Goal: Task Accomplishment & Management: Use online tool/utility

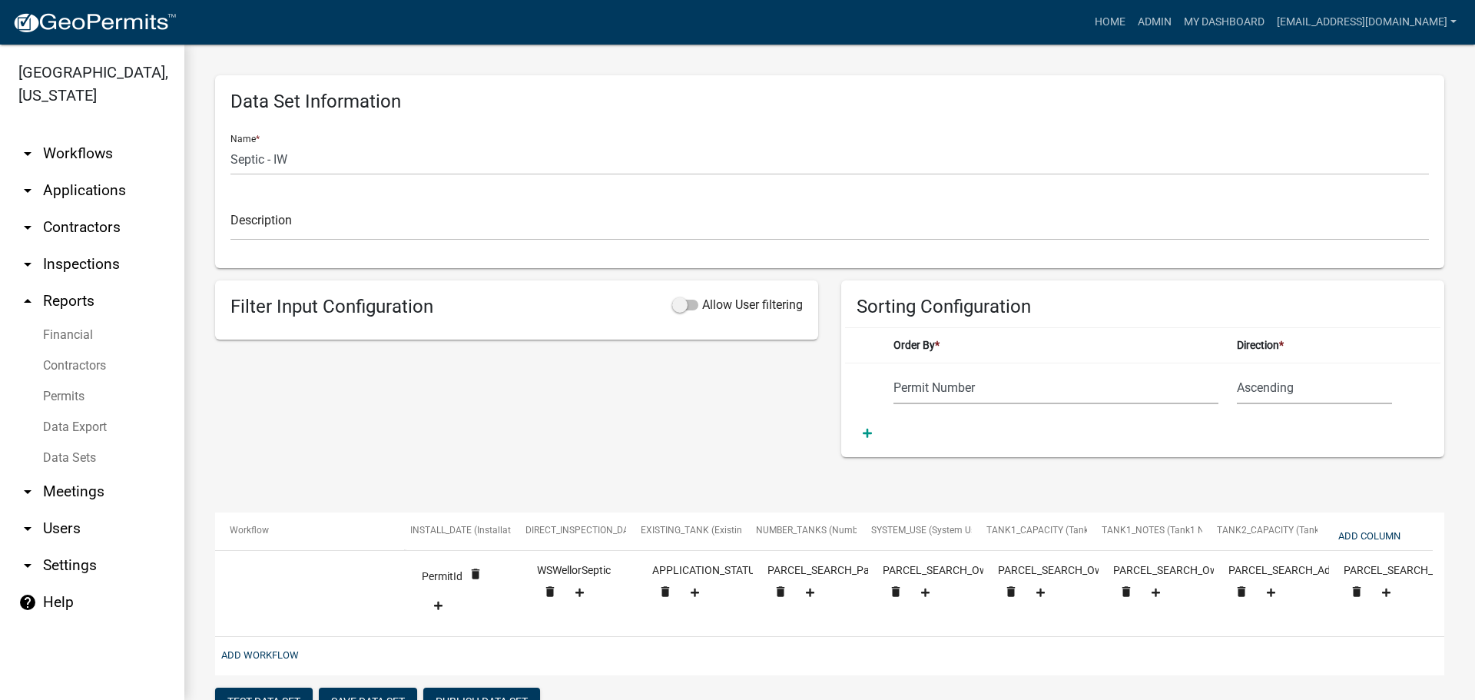
select select "Permit Number"
select select "cc9d510e-136e-46dd-a3ee-18f501703e73"
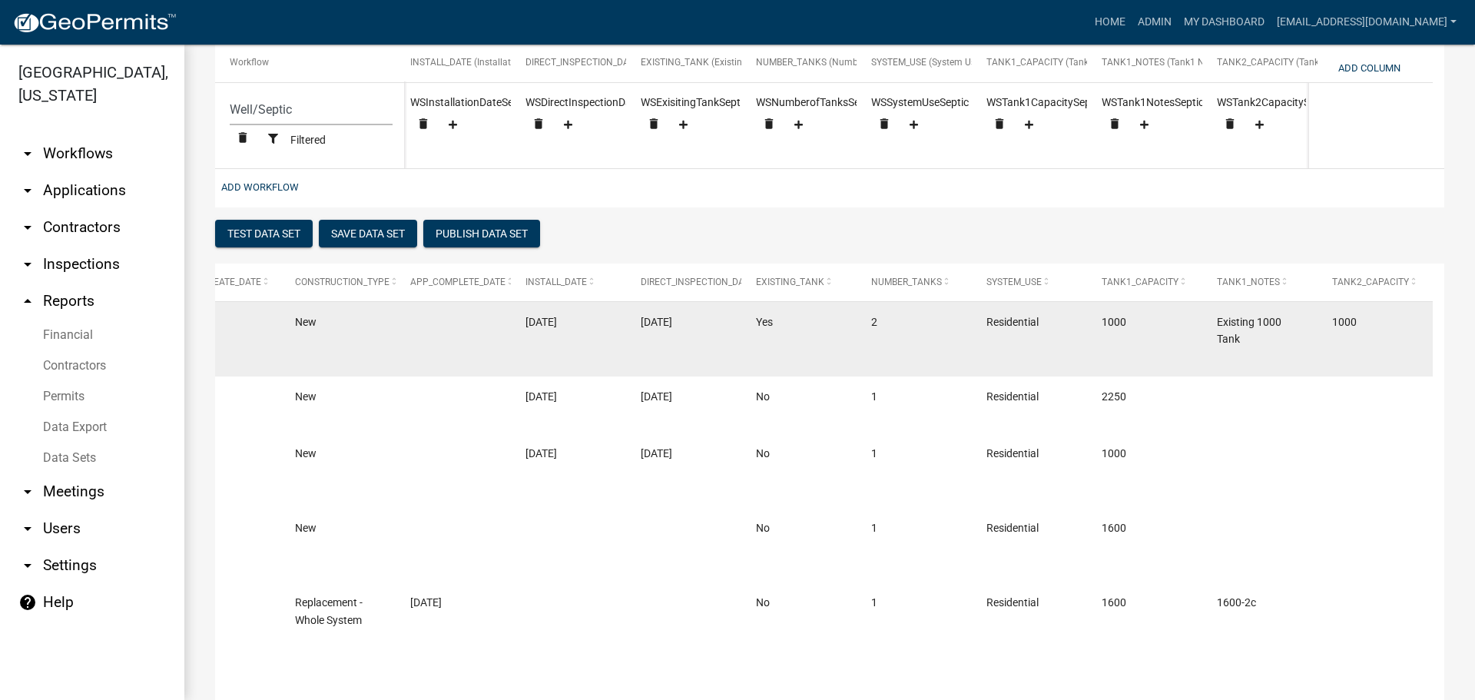
scroll to position [237, 0]
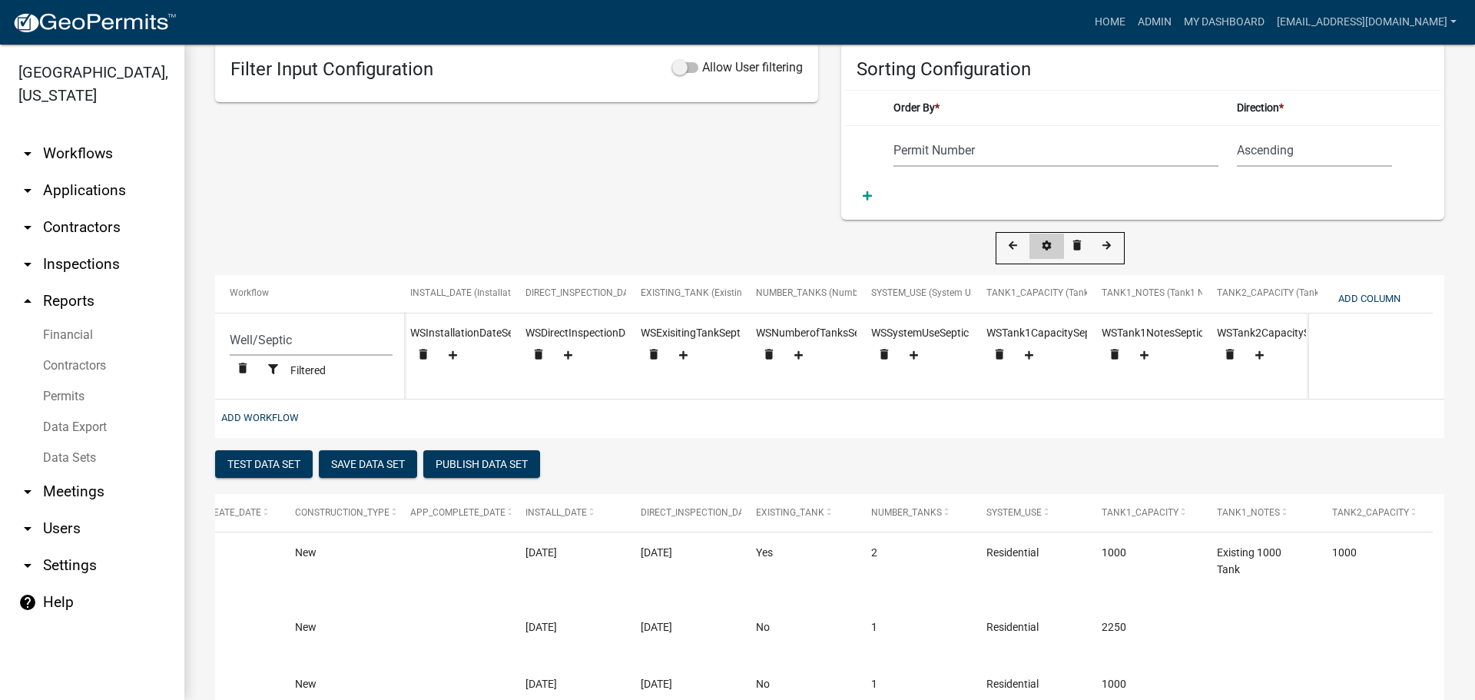
click at [1045, 245] on icon at bounding box center [1047, 246] width 9 height 10
select select "4"
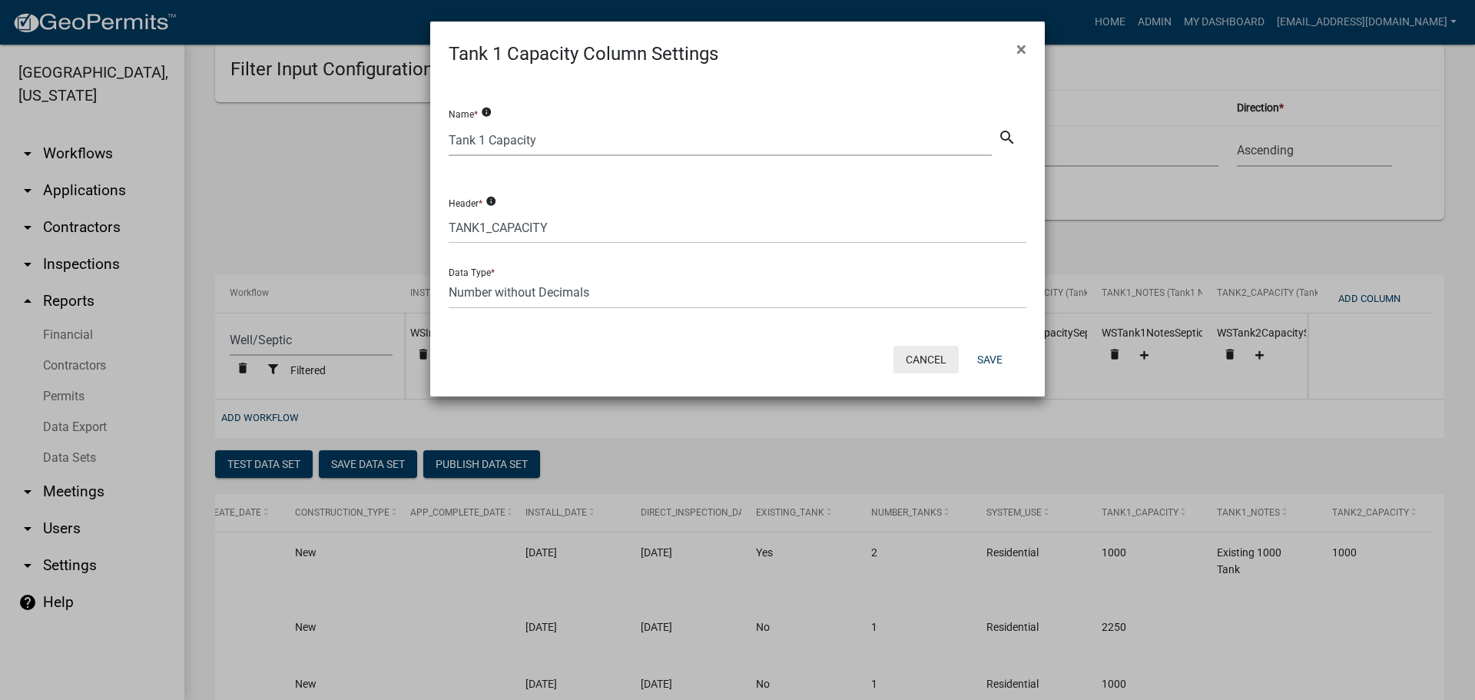
click at [918, 356] on button "Cancel" at bounding box center [926, 360] width 65 height 28
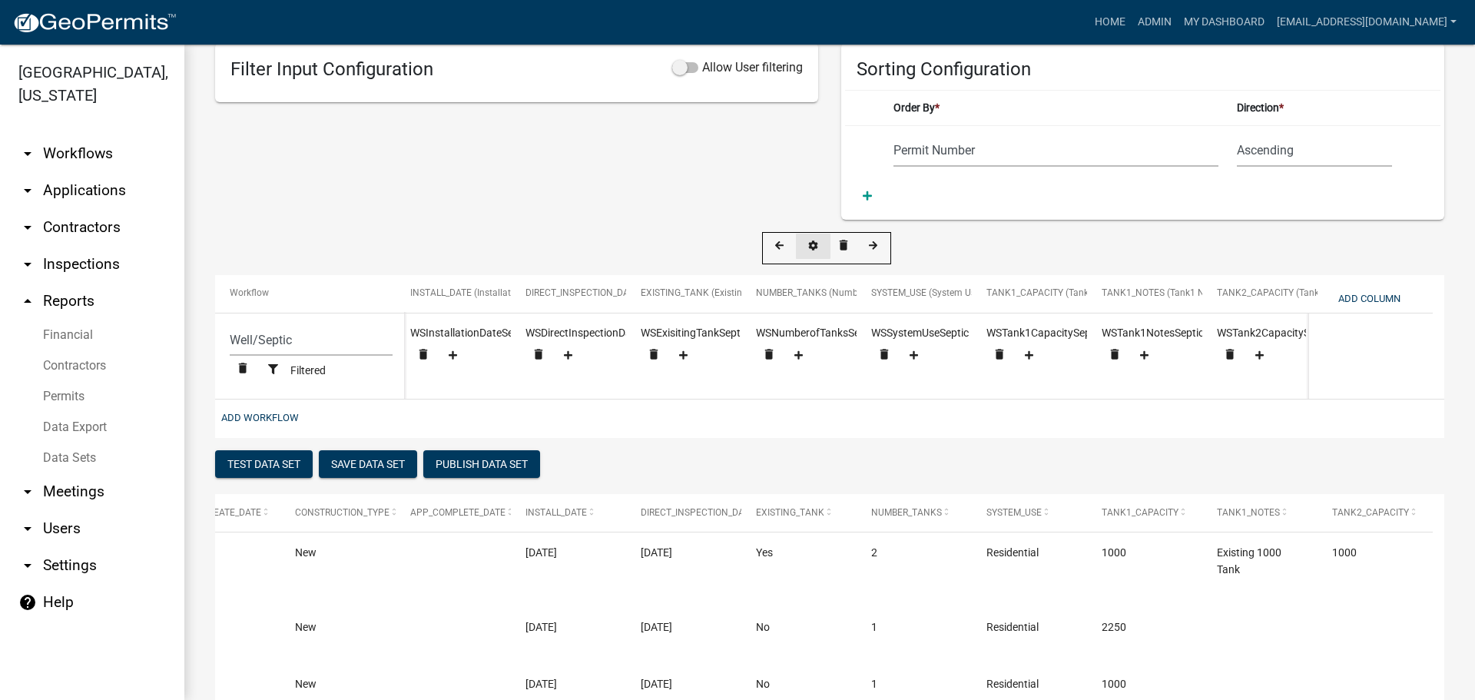
click at [813, 243] on icon at bounding box center [813, 246] width 9 height 10
select select "4"
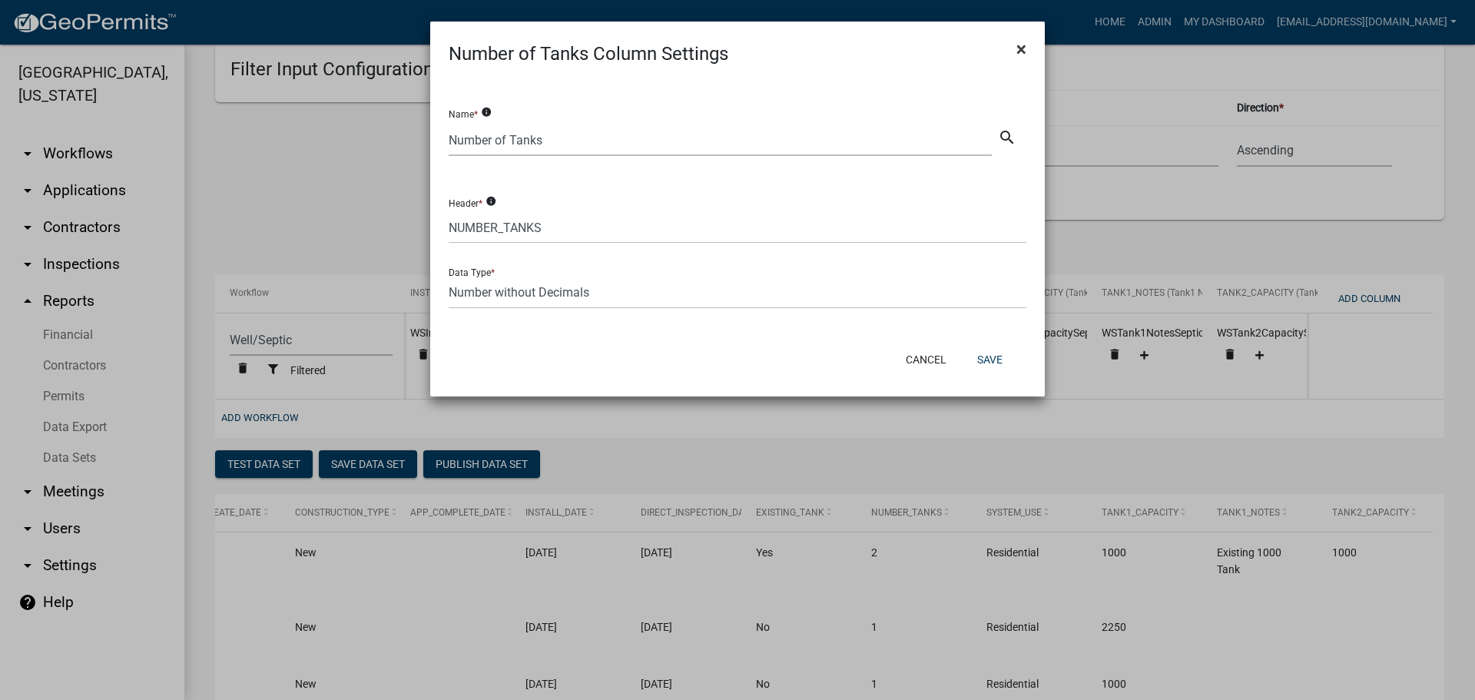
click at [1024, 44] on span "×" at bounding box center [1021, 49] width 10 height 22
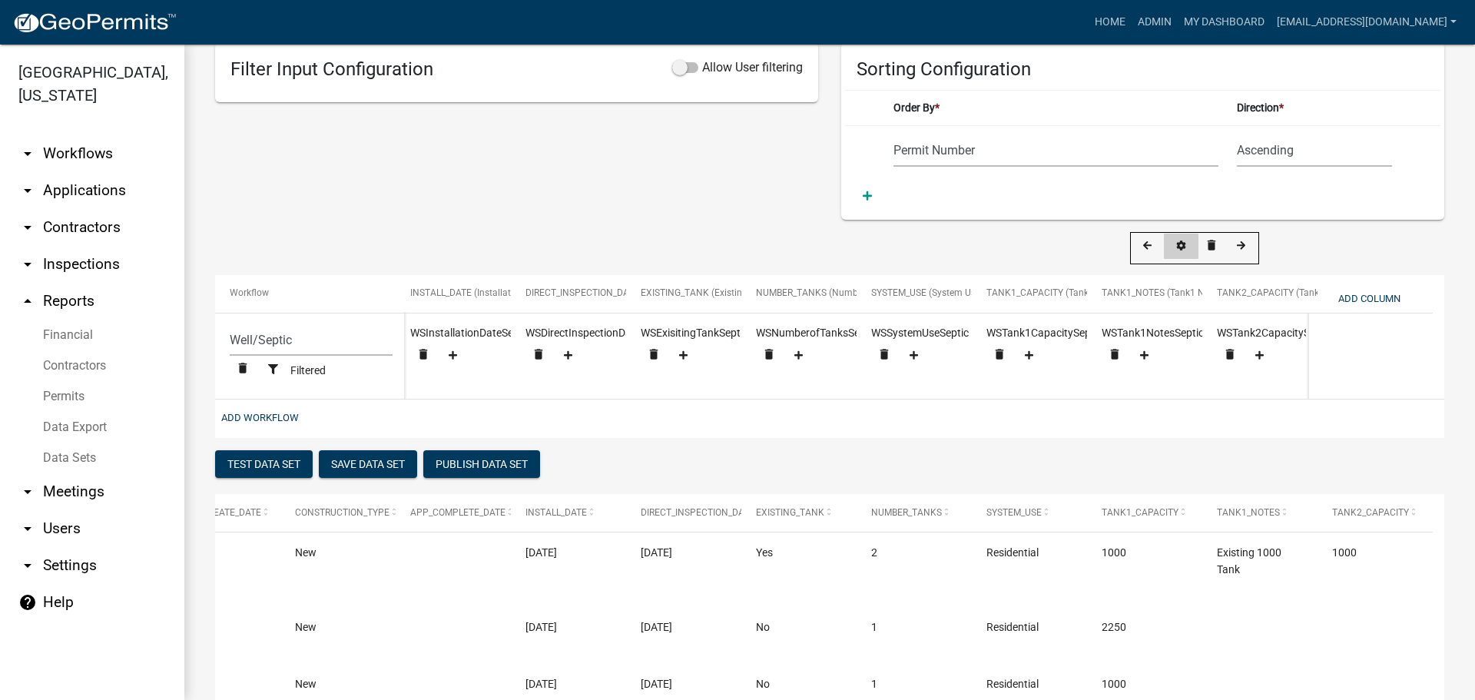
click at [1183, 245] on icon at bounding box center [1181, 246] width 9 height 10
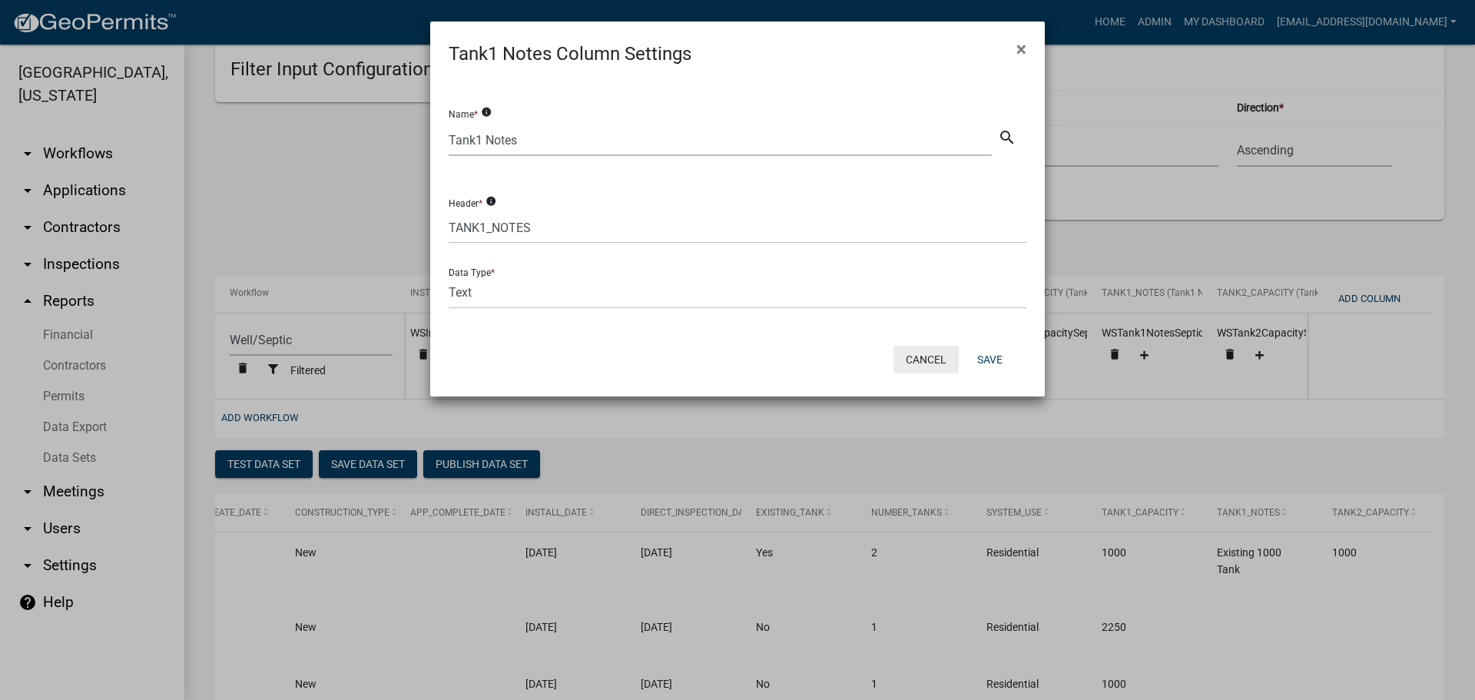
click at [938, 353] on button "Cancel" at bounding box center [926, 360] width 65 height 28
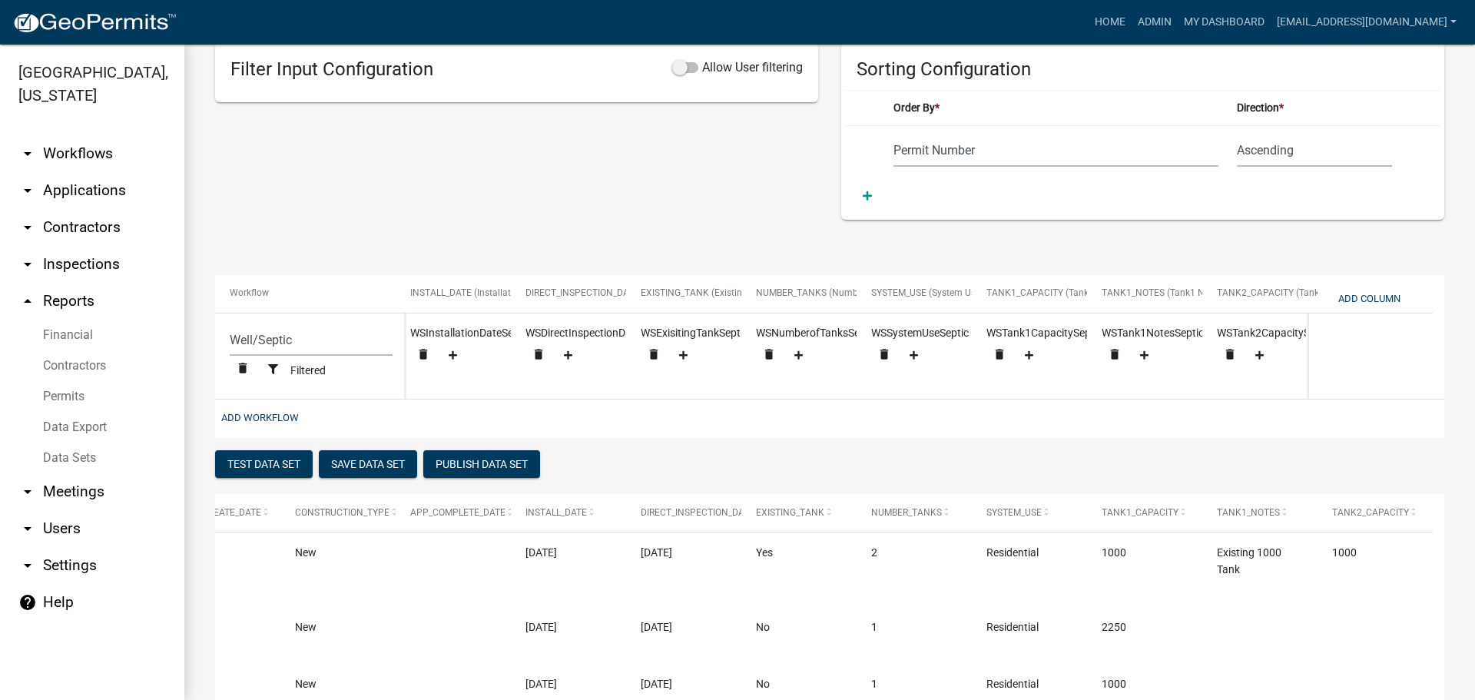
drag, startPoint x: 1134, startPoint y: 411, endPoint x: 1385, endPoint y: 415, distance: 251.3
click at [1385, 415] on div "Add Workflow" at bounding box center [829, 419] width 1229 height 38
click at [1354, 297] on button "Add Column" at bounding box center [1369, 298] width 75 height 25
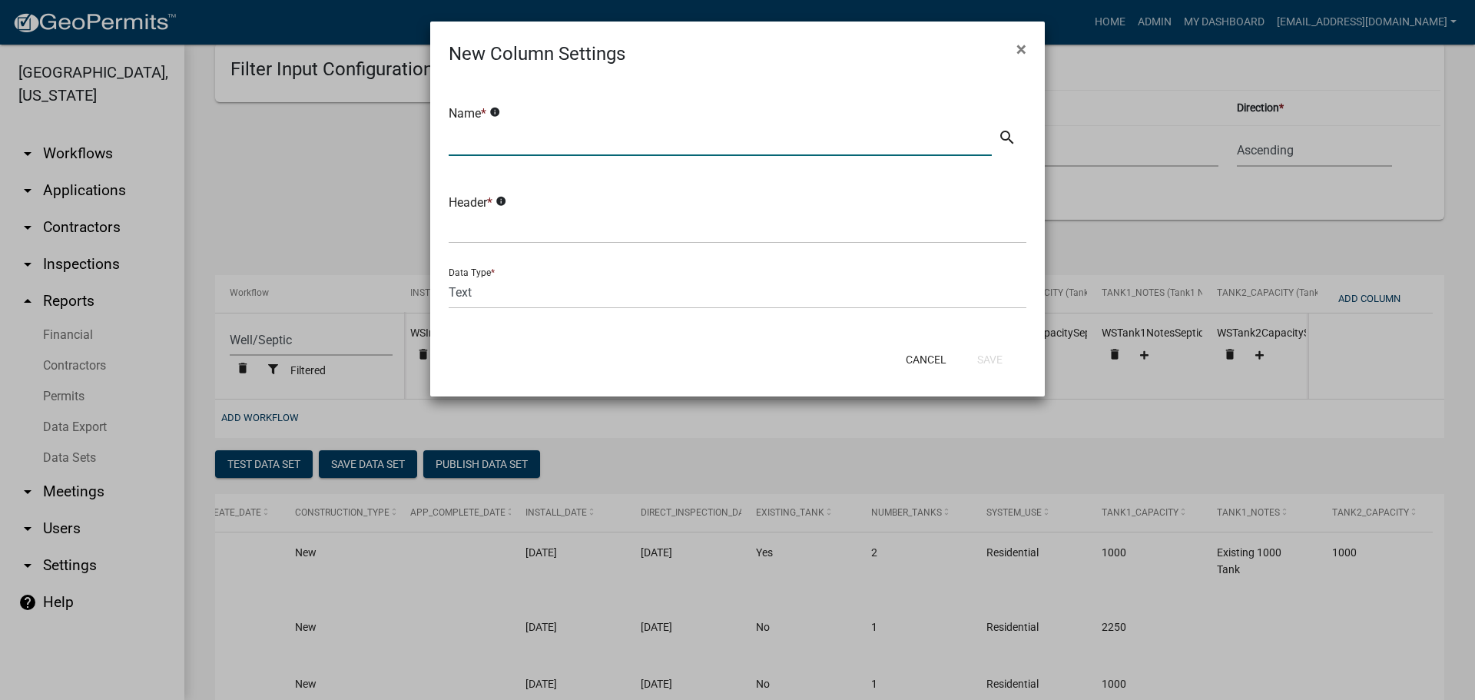
click at [529, 136] on input "text" at bounding box center [720, 140] width 543 height 32
type input "Tank1 Type"
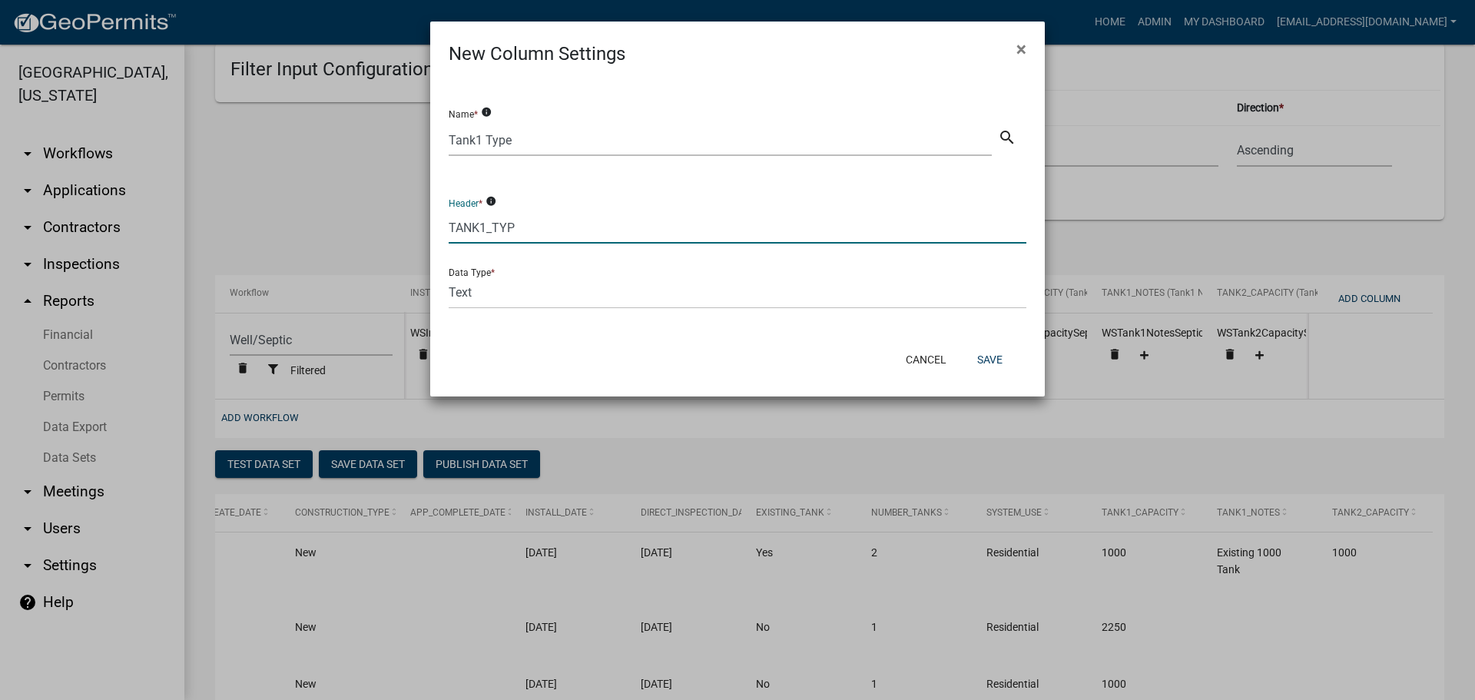
type input "TANK1_TYPE"
click at [979, 356] on button "Save" at bounding box center [990, 360] width 50 height 28
select select "cc9d510e-136e-46dd-a3ee-18f501703e73"
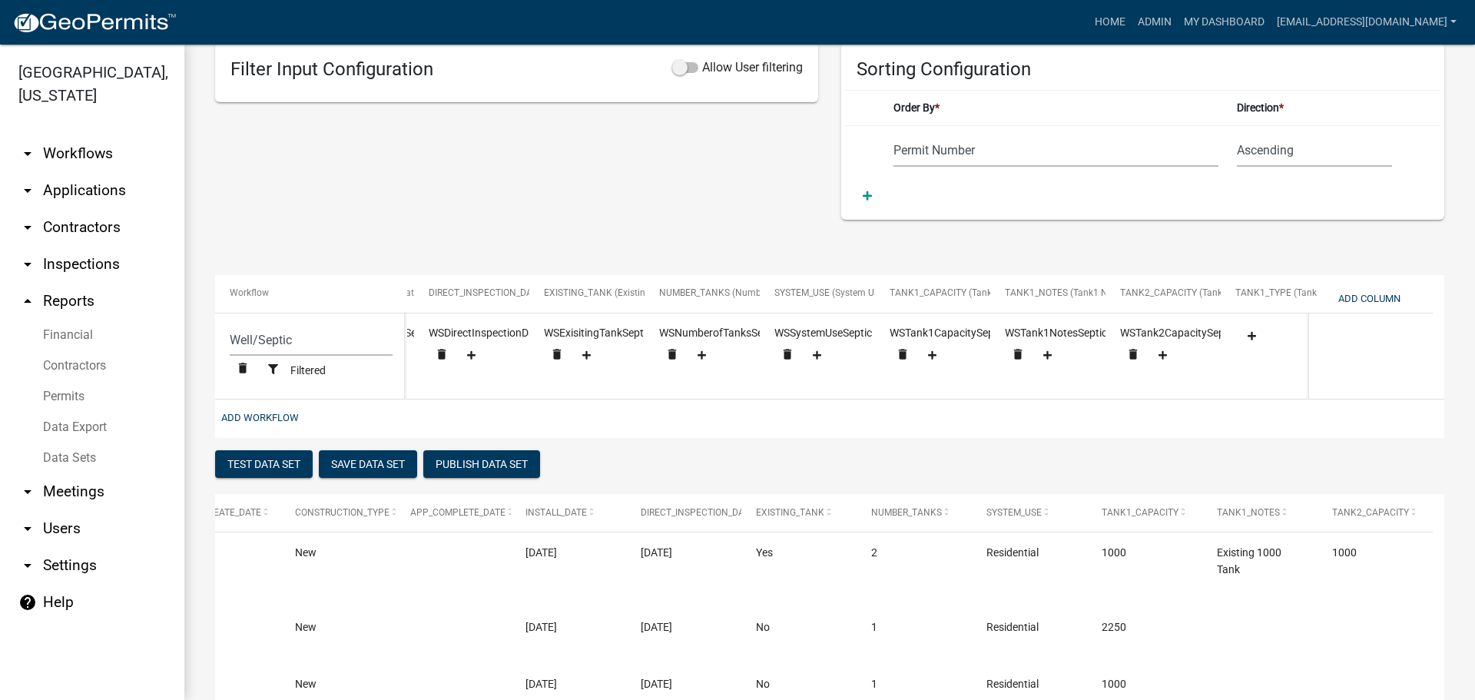
scroll to position [0, 1510]
drag, startPoint x: 1275, startPoint y: 288, endPoint x: 910, endPoint y: 284, distance: 365.0
select select "cc9d510e-136e-46dd-a3ee-18f501703e73"
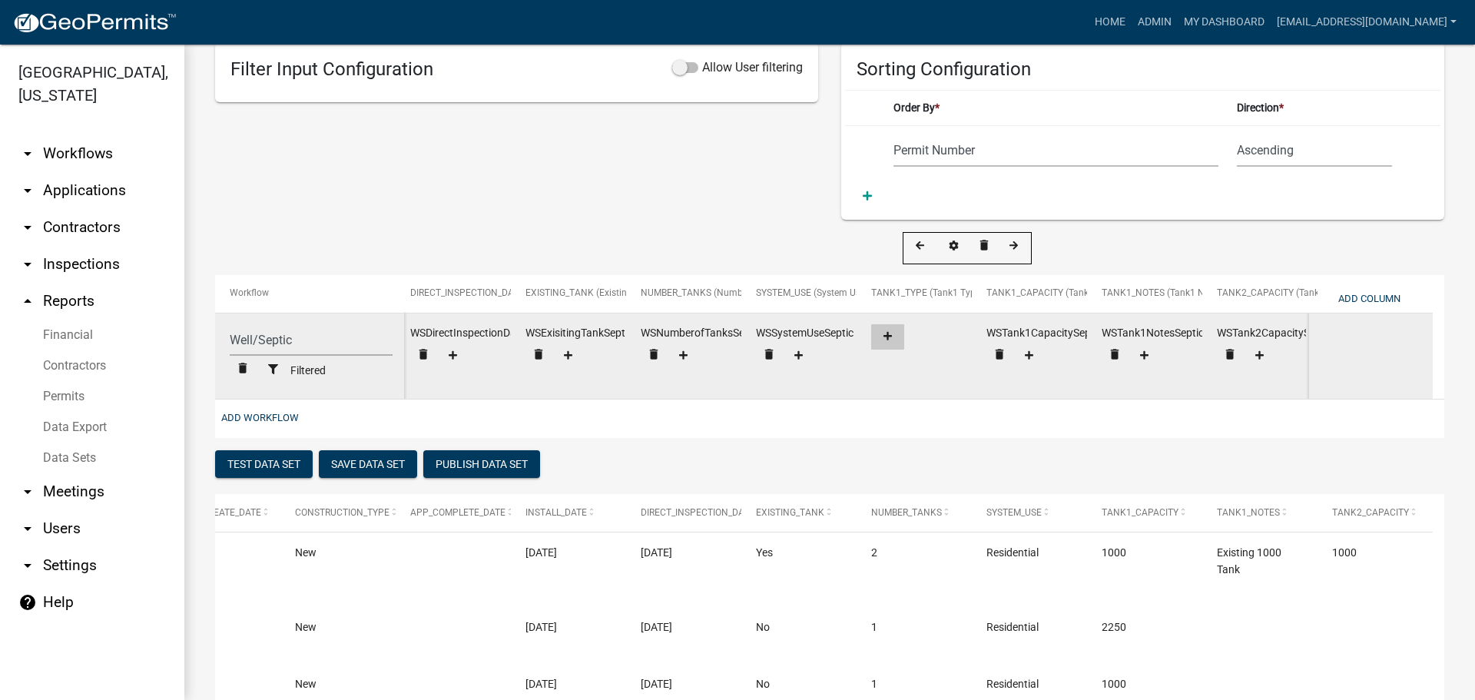
click at [882, 335] on fa-icon at bounding box center [887, 337] width 21 height 12
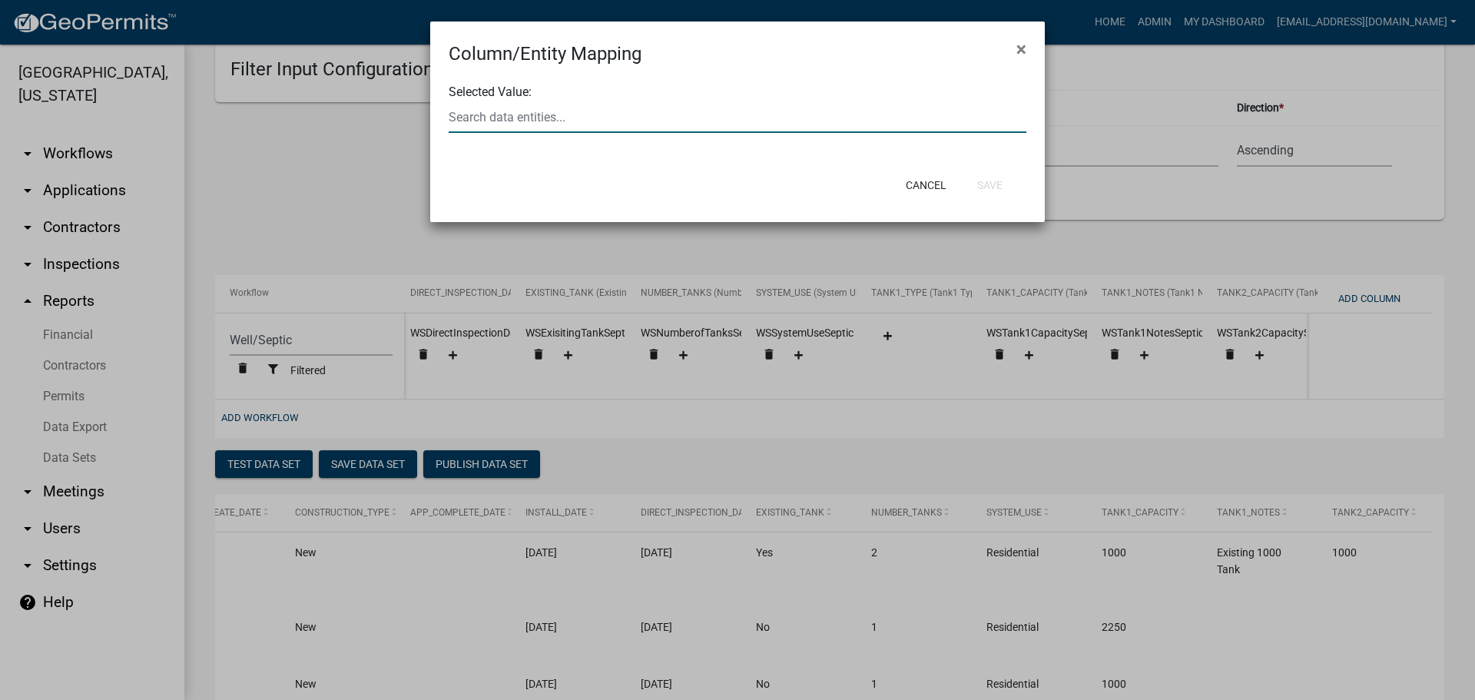
click at [652, 116] on div at bounding box center [737, 117] width 601 height 32
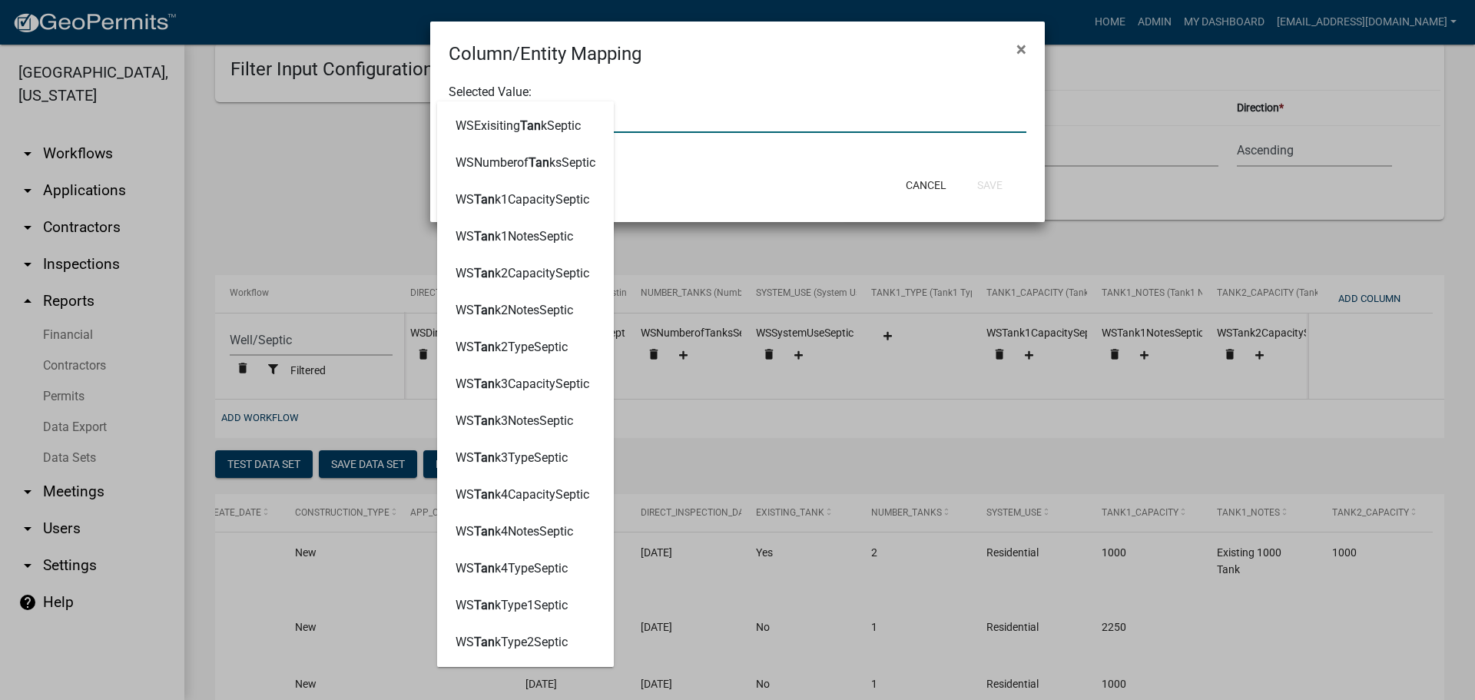
type input "T"
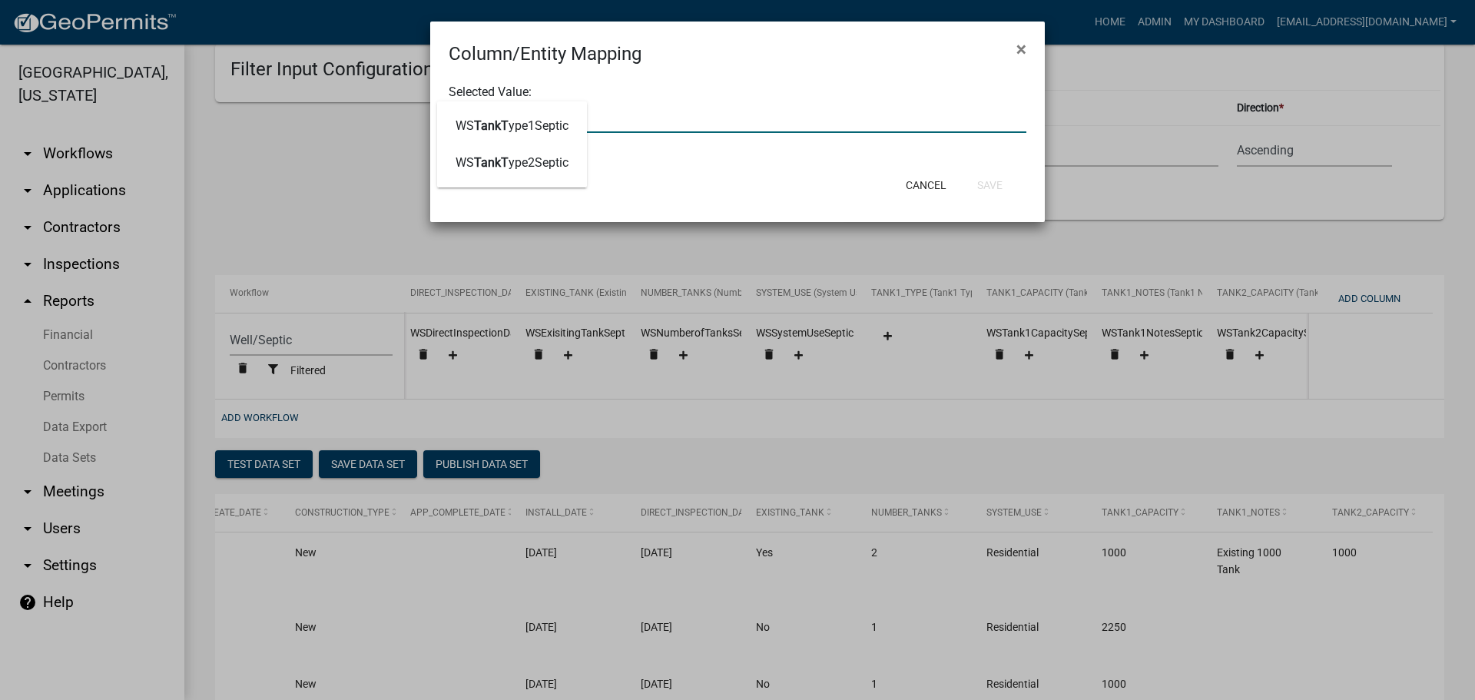
type input "TANKTY"
click at [512, 124] on span "TankTy" at bounding box center [494, 125] width 40 height 15
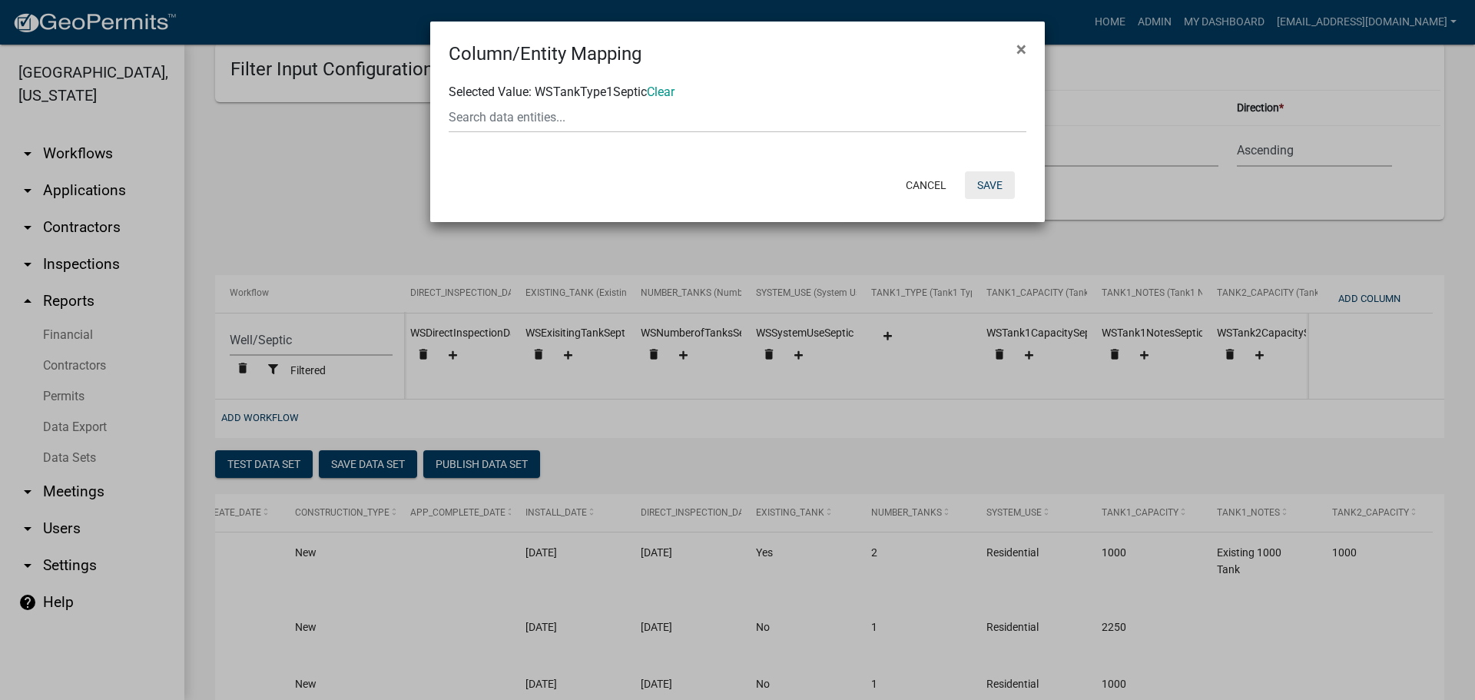
click at [987, 181] on button "Save" at bounding box center [990, 185] width 50 height 28
select select "cc9d510e-136e-46dd-a3ee-18f501703e73"
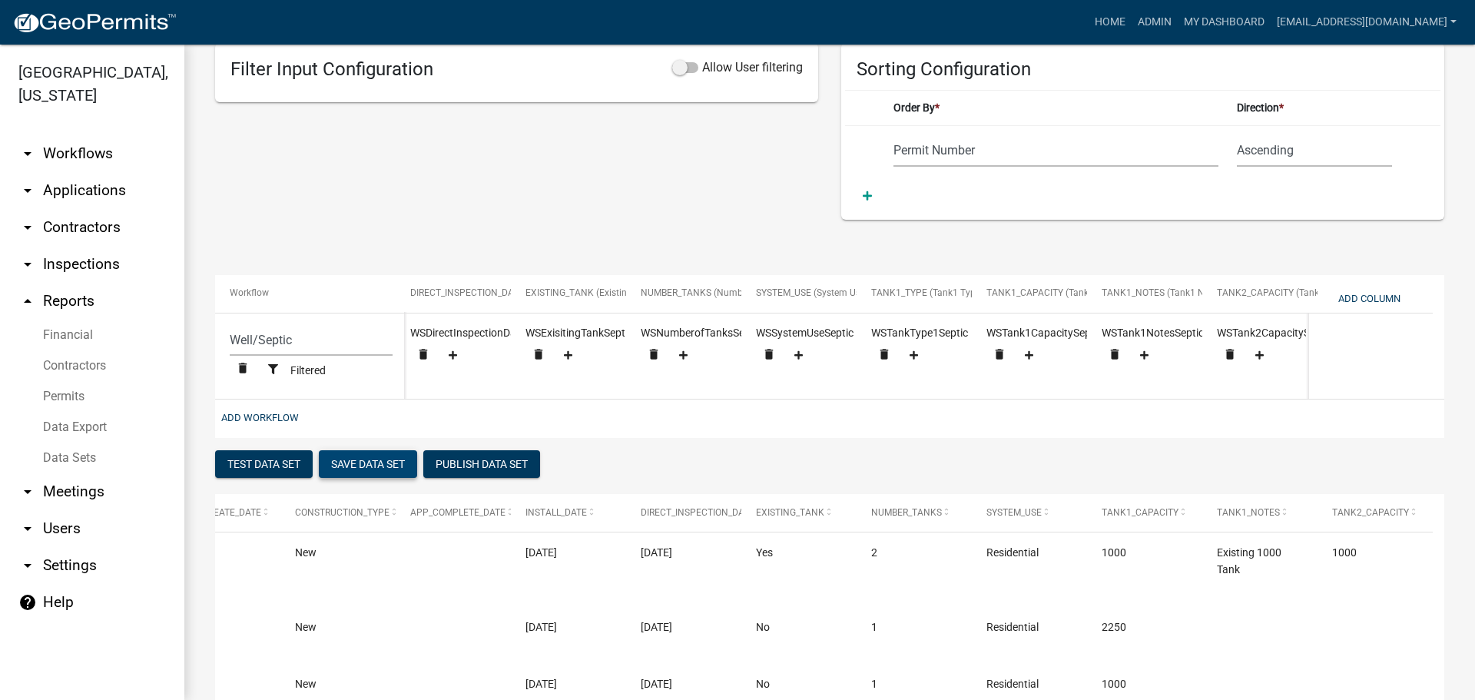
click at [381, 476] on button "Save Data Set" at bounding box center [368, 464] width 98 height 28
select select "Permit Number"
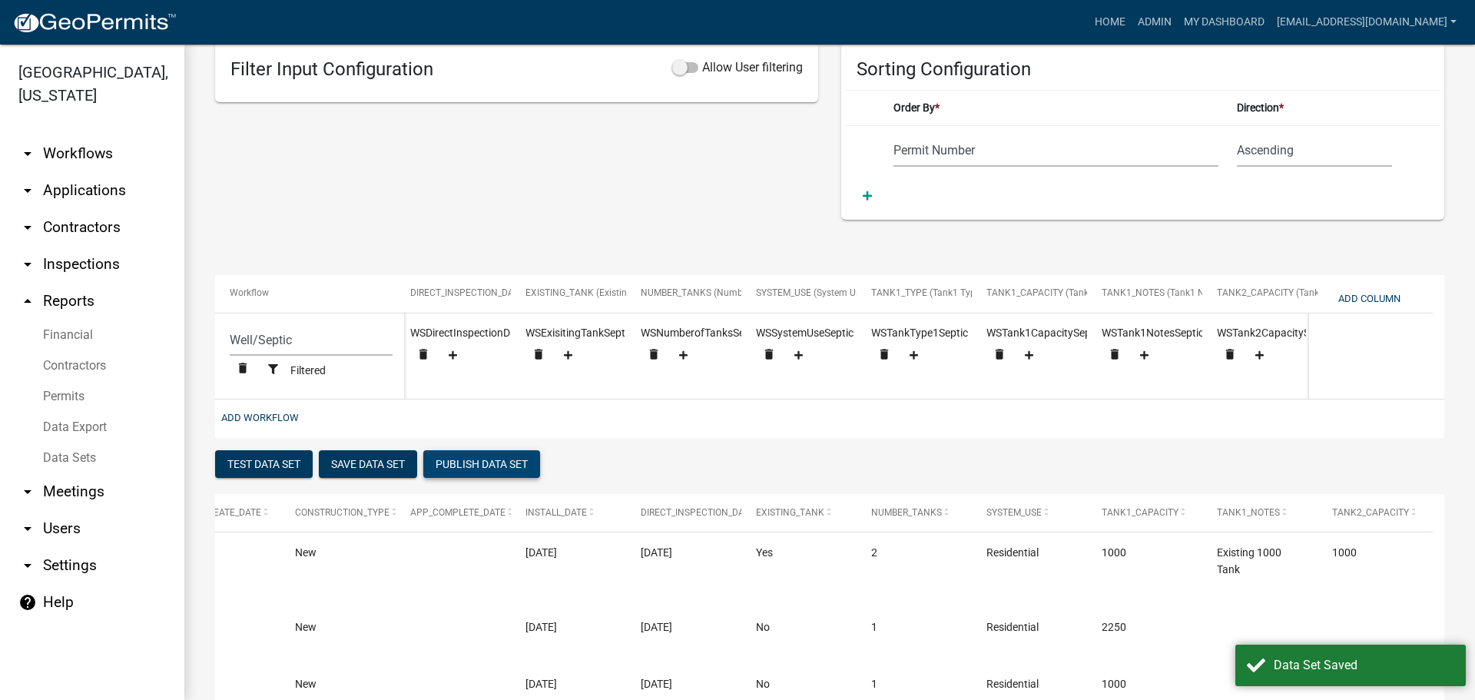
click at [479, 473] on button "Publish Data Set" at bounding box center [481, 464] width 117 height 28
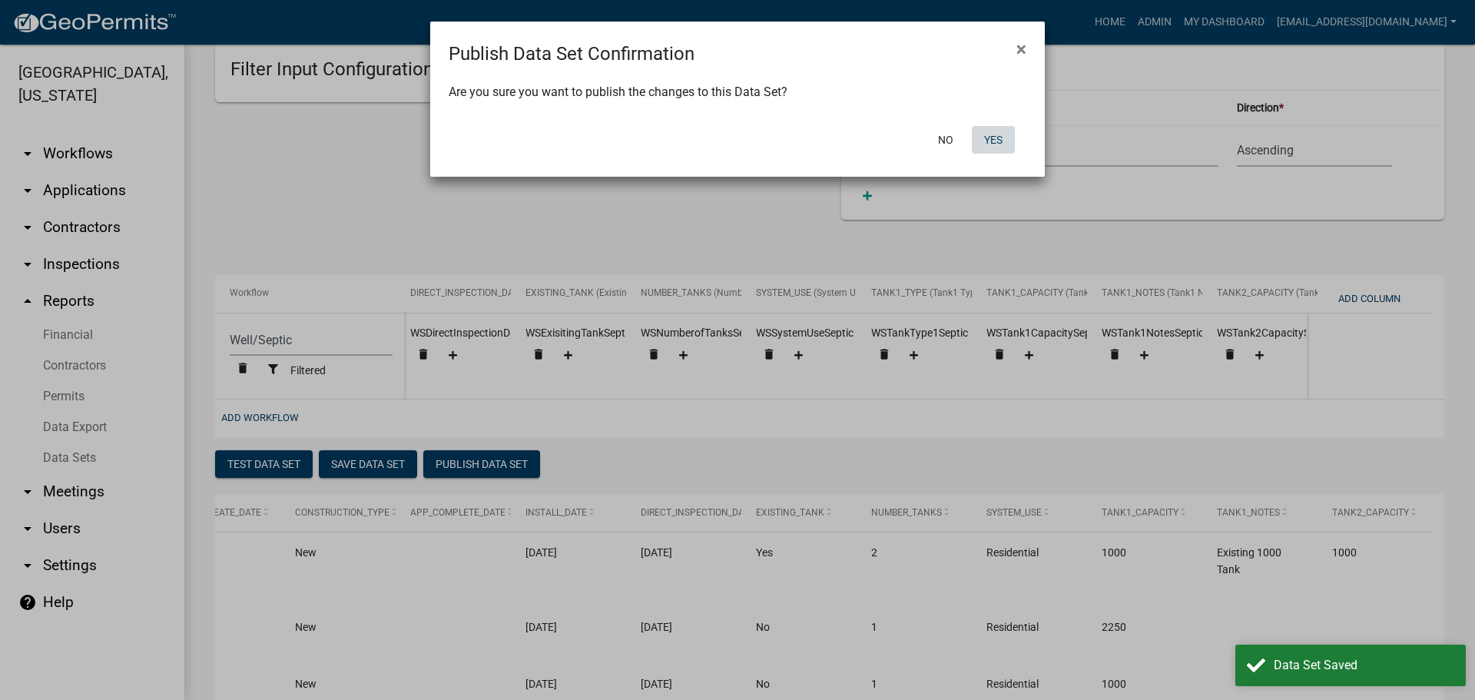
click at [991, 138] on button "Yes" at bounding box center [993, 140] width 43 height 28
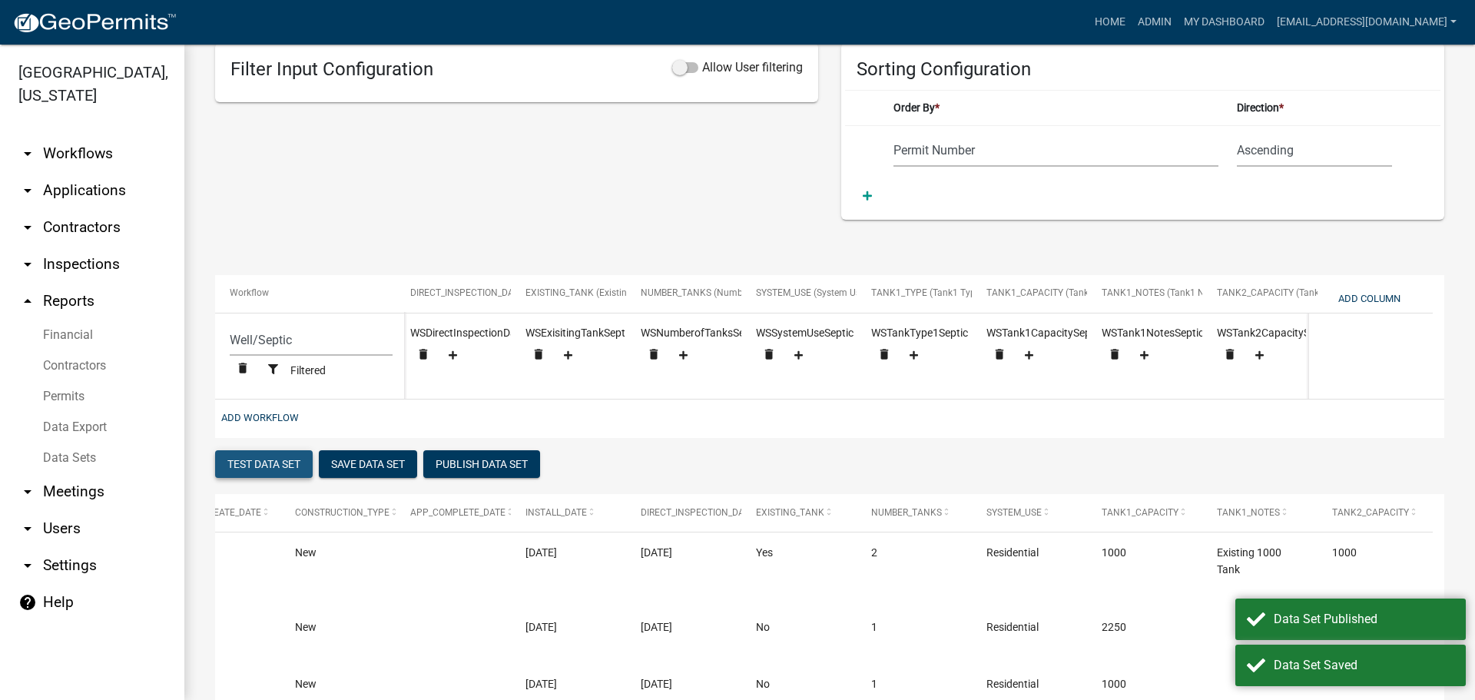
click at [266, 467] on button "Test Data Set" at bounding box center [264, 464] width 98 height 28
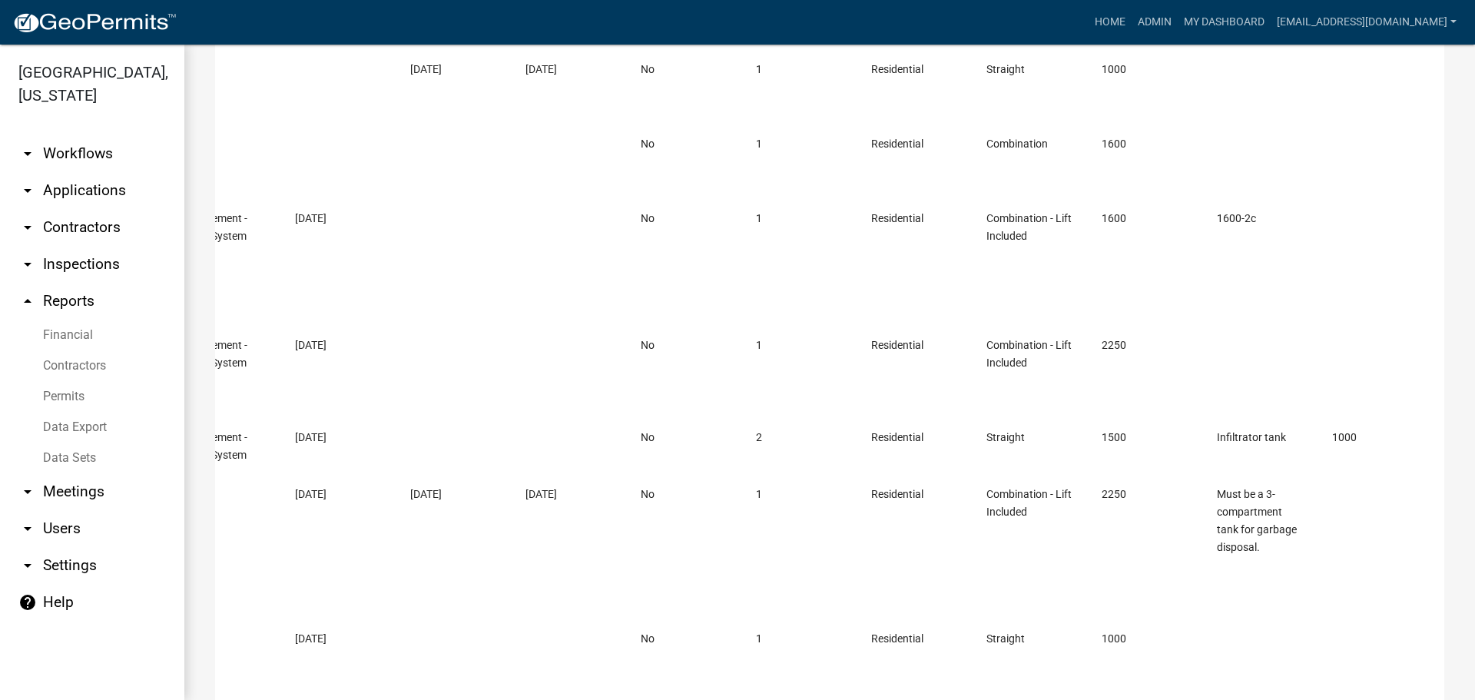
scroll to position [391, 0]
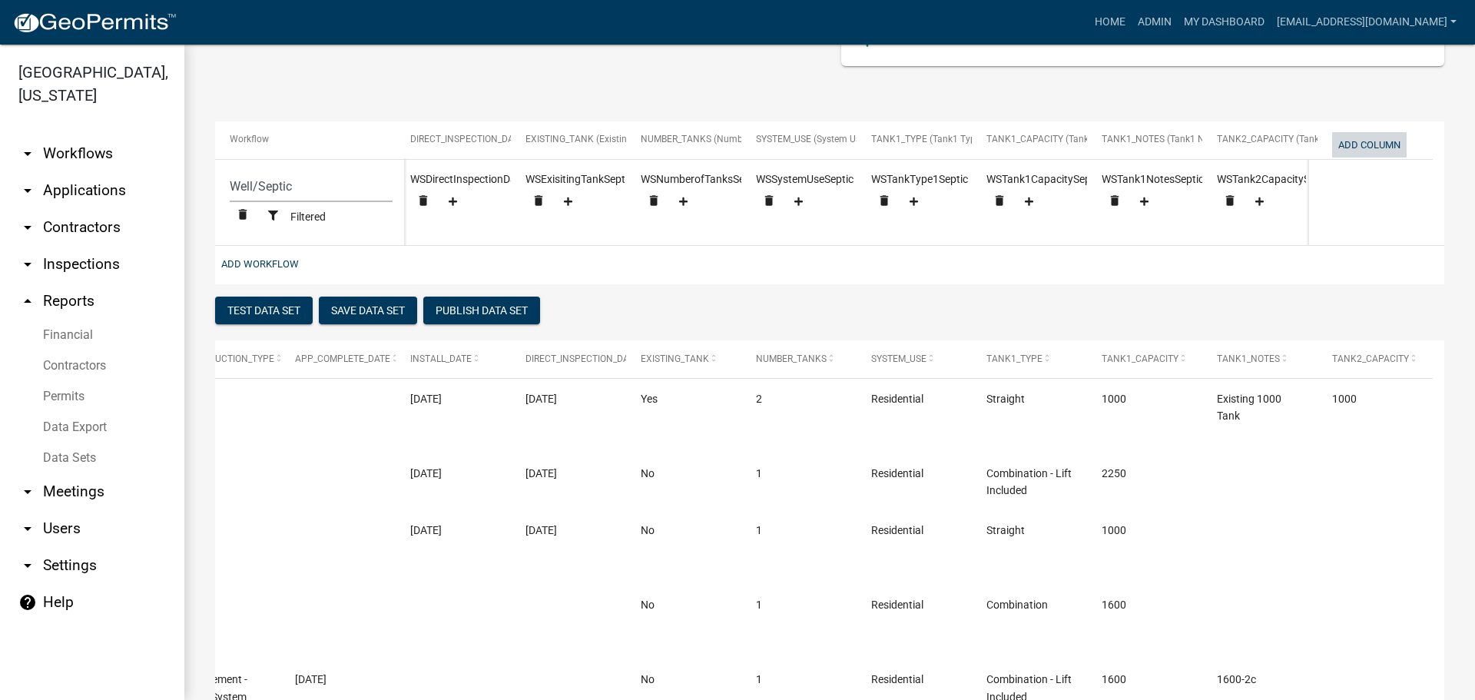
click at [1355, 143] on button "Add Column" at bounding box center [1369, 144] width 75 height 25
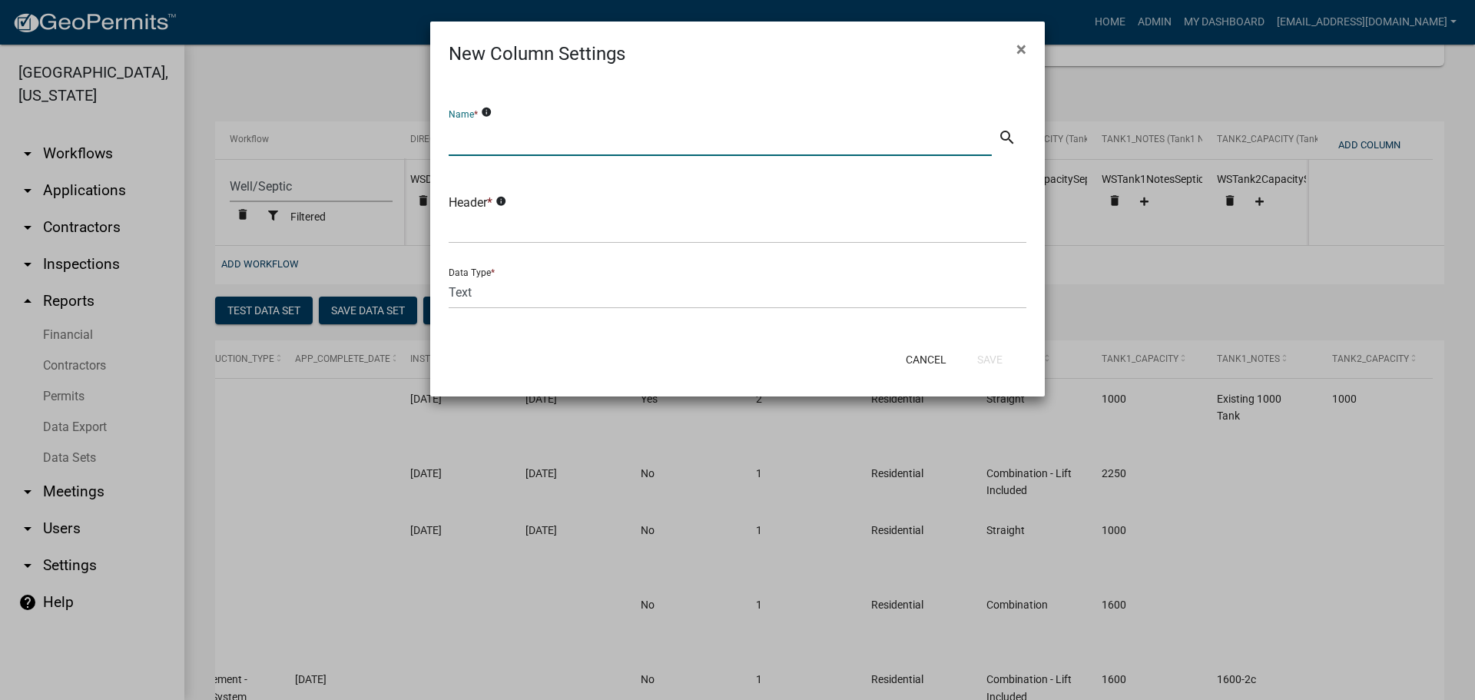
click at [526, 141] on input "text" at bounding box center [720, 140] width 543 height 32
type input "Tank2 Type"
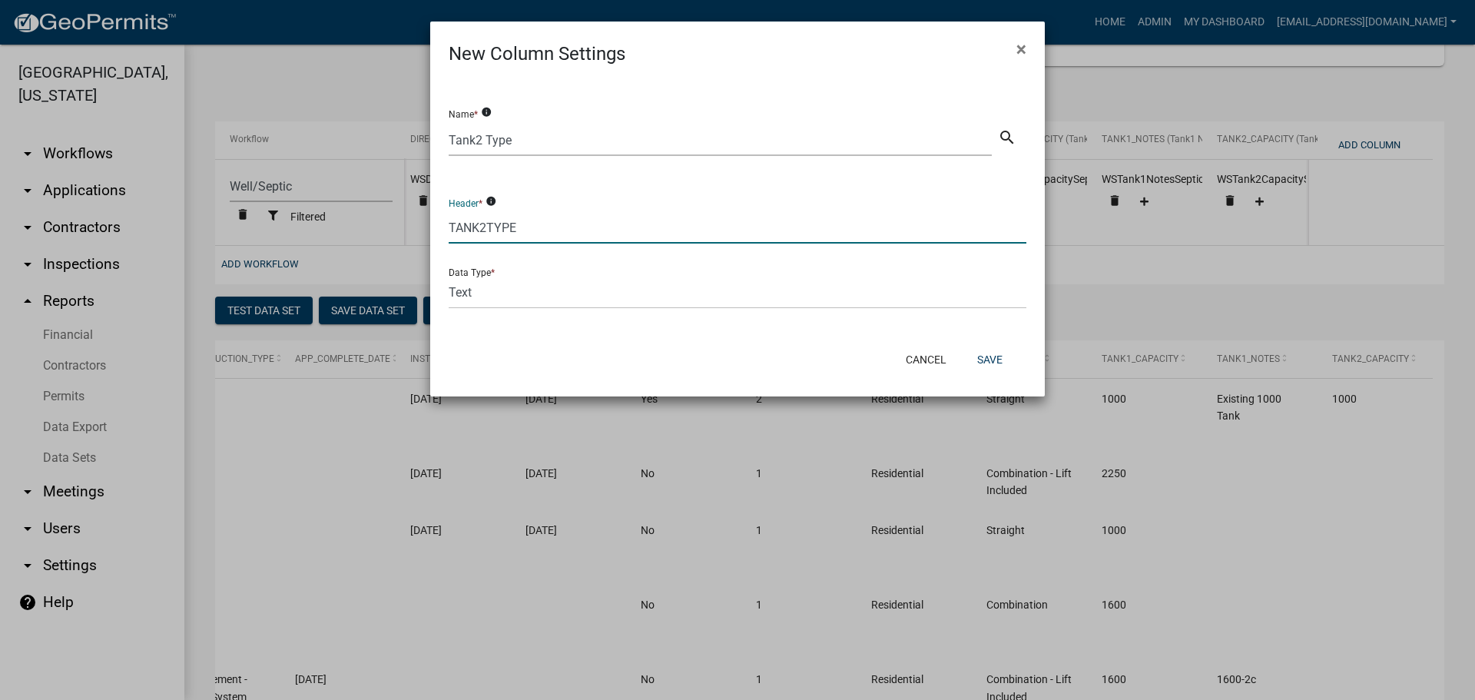
click at [488, 221] on input "TANK2TYPE" at bounding box center [738, 228] width 578 height 32
type input "TANK2_TYPE"
click at [1002, 363] on button "Save" at bounding box center [990, 360] width 50 height 28
select select "cc9d510e-136e-46dd-a3ee-18f501703e73"
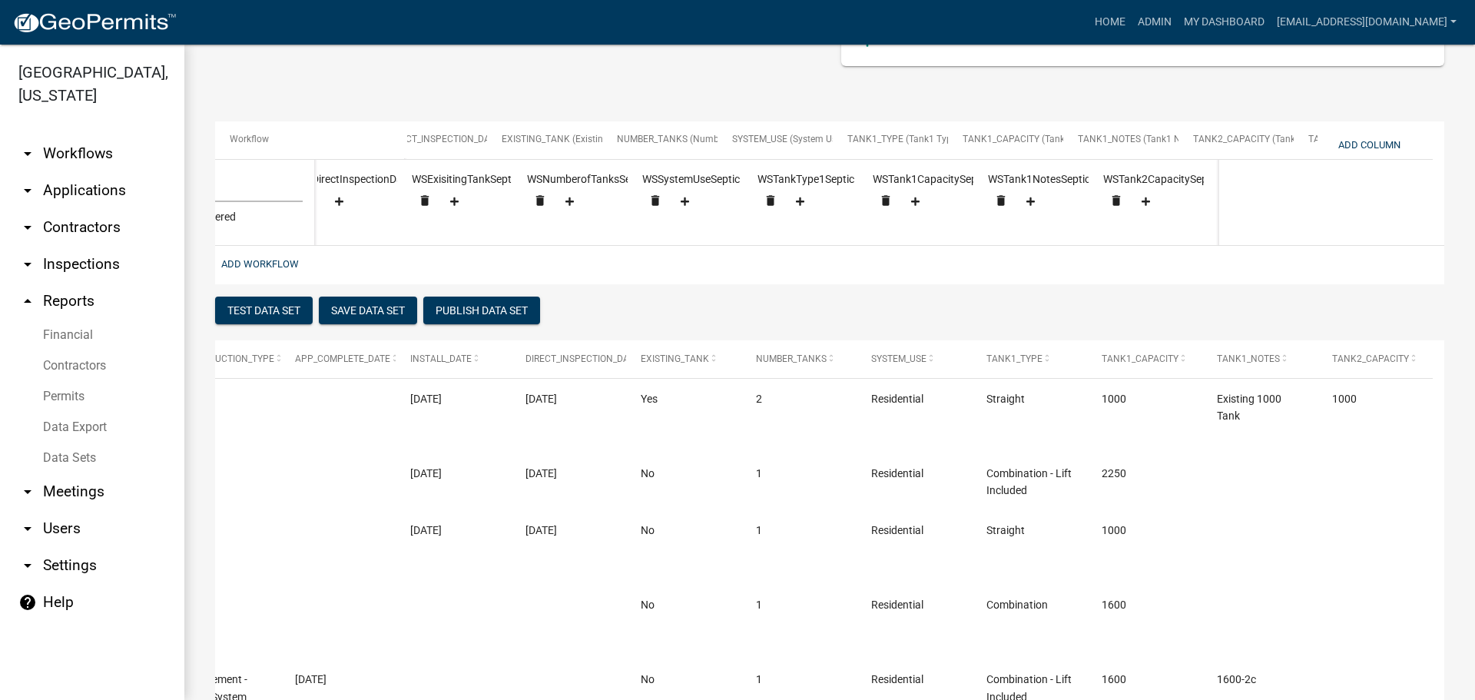
scroll to position [0, 1625]
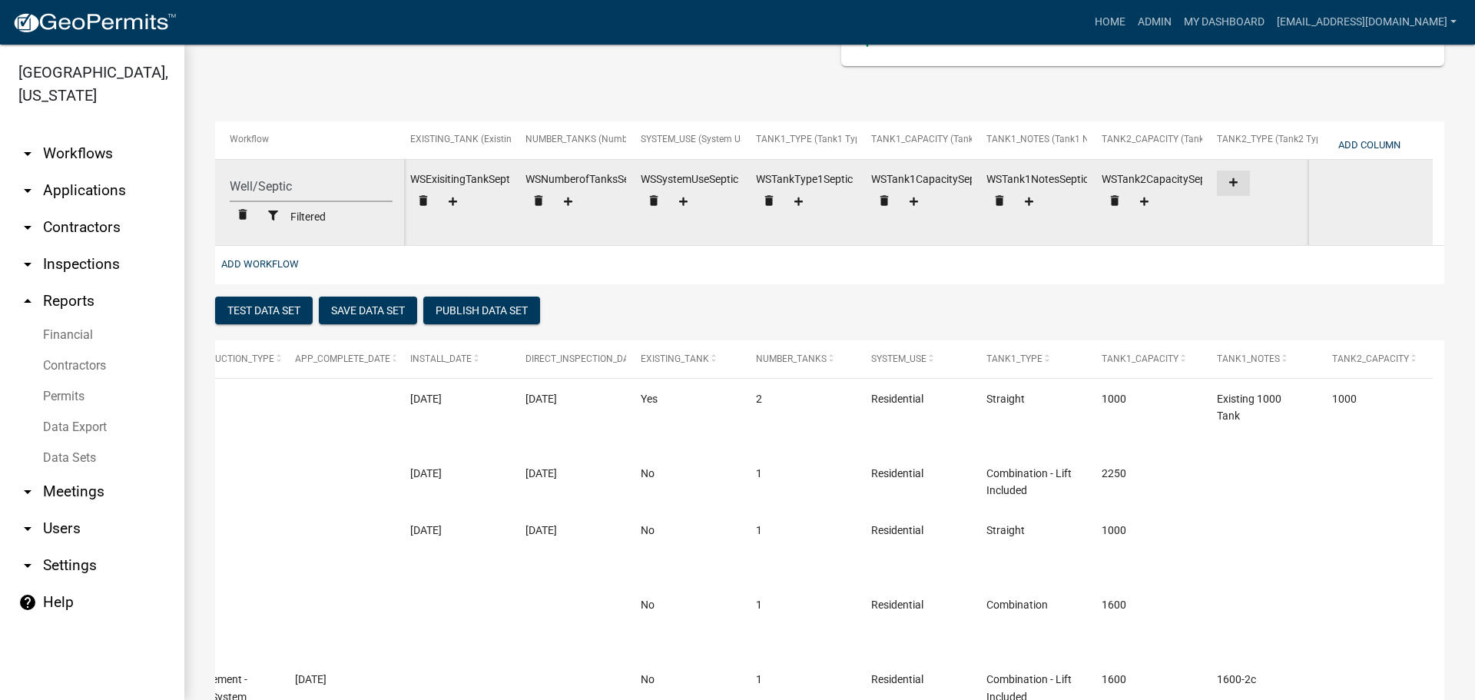
click at [1234, 182] on icon at bounding box center [1233, 182] width 8 height 8
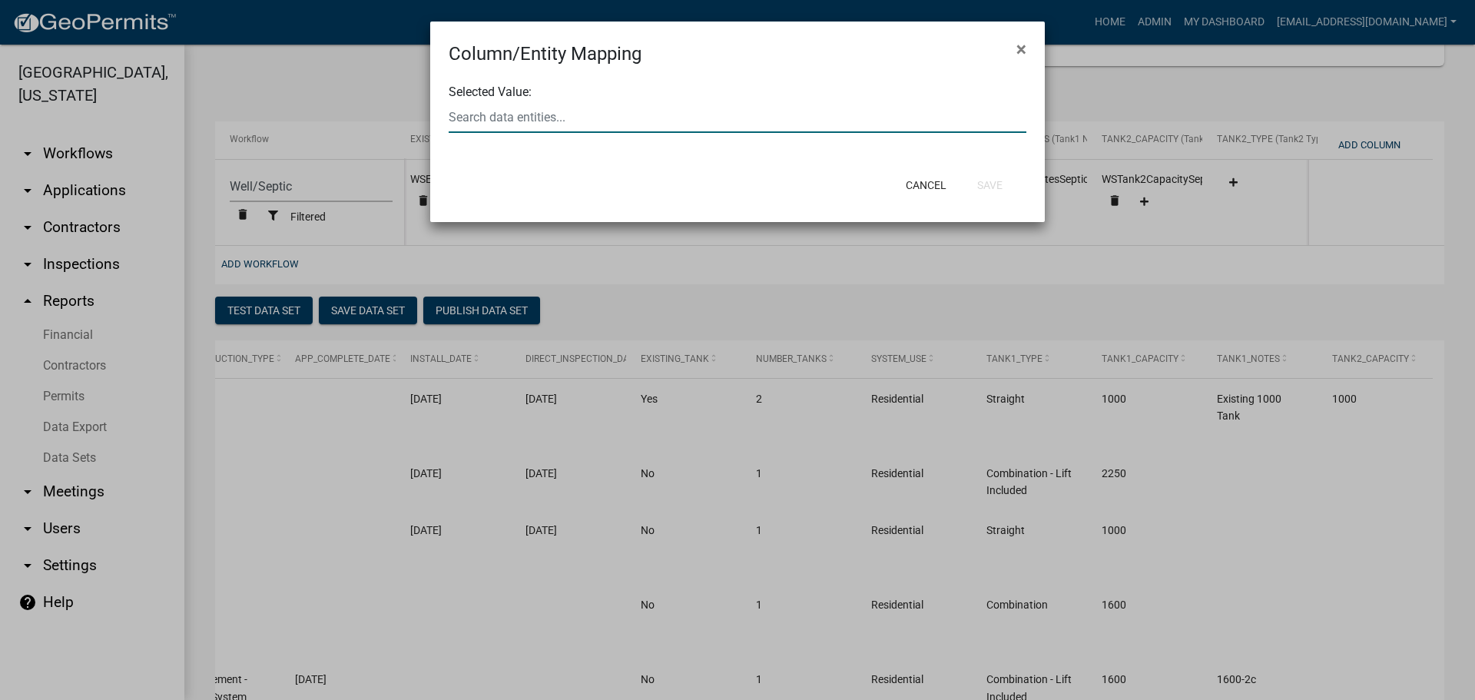
click at [614, 115] on div at bounding box center [737, 117] width 601 height 32
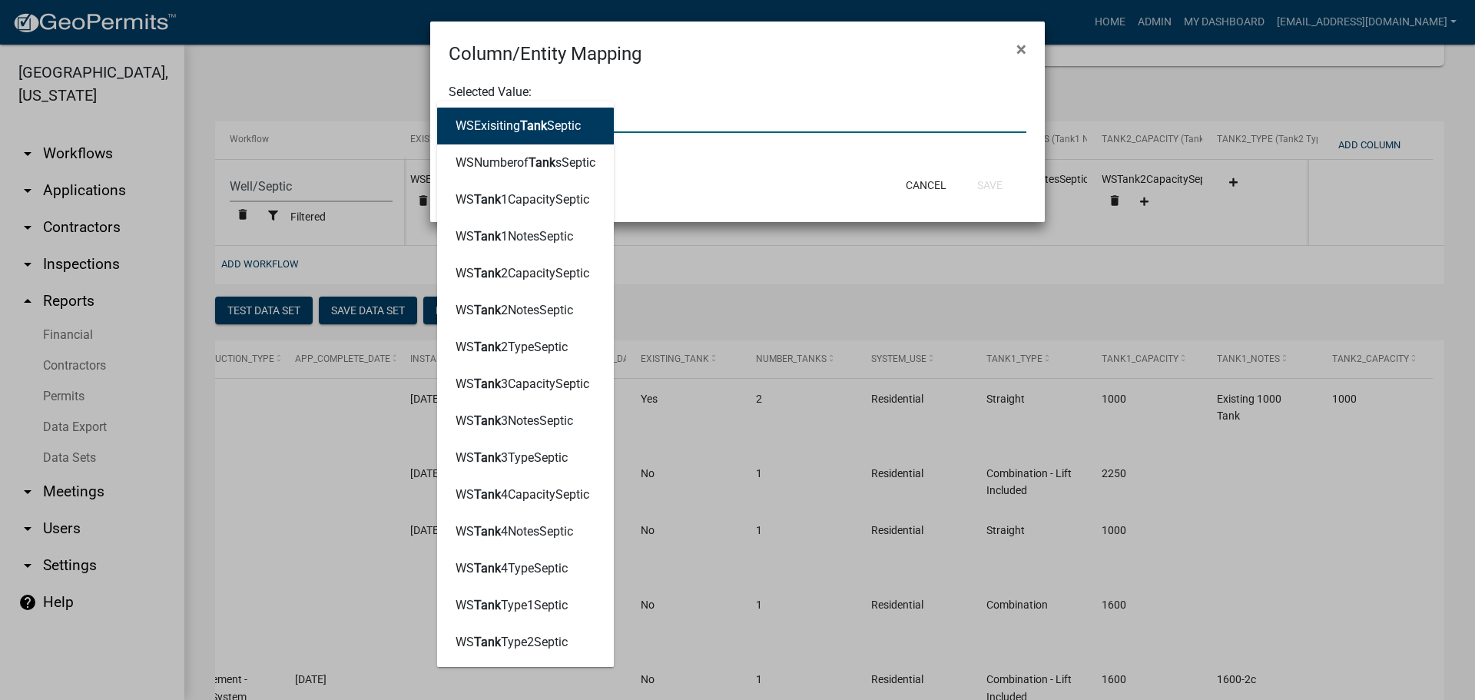
type input "TANKTYPE"
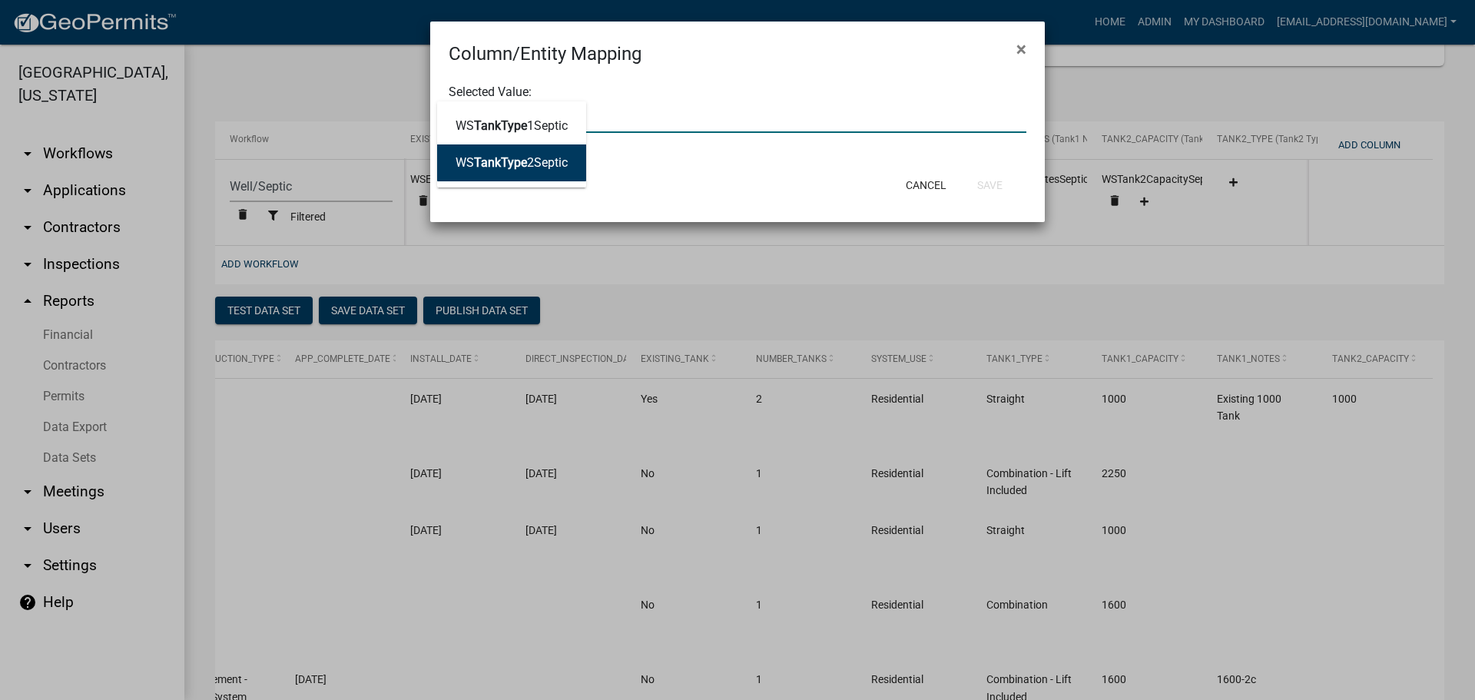
click at [559, 161] on ngb-highlight "WS TankType 2Septic" at bounding box center [512, 163] width 112 height 12
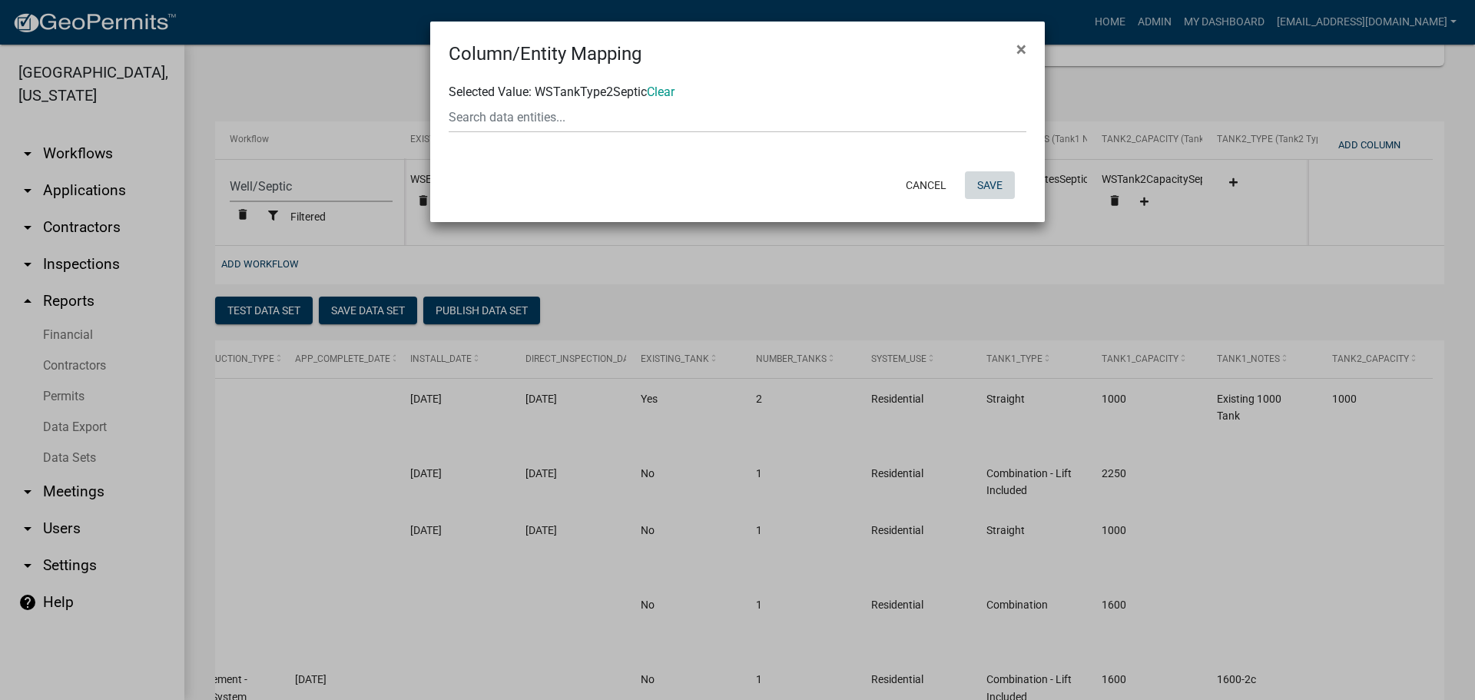
click at [994, 177] on button "Save" at bounding box center [990, 185] width 50 height 28
select select "cc9d510e-136e-46dd-a3ee-18f501703e73"
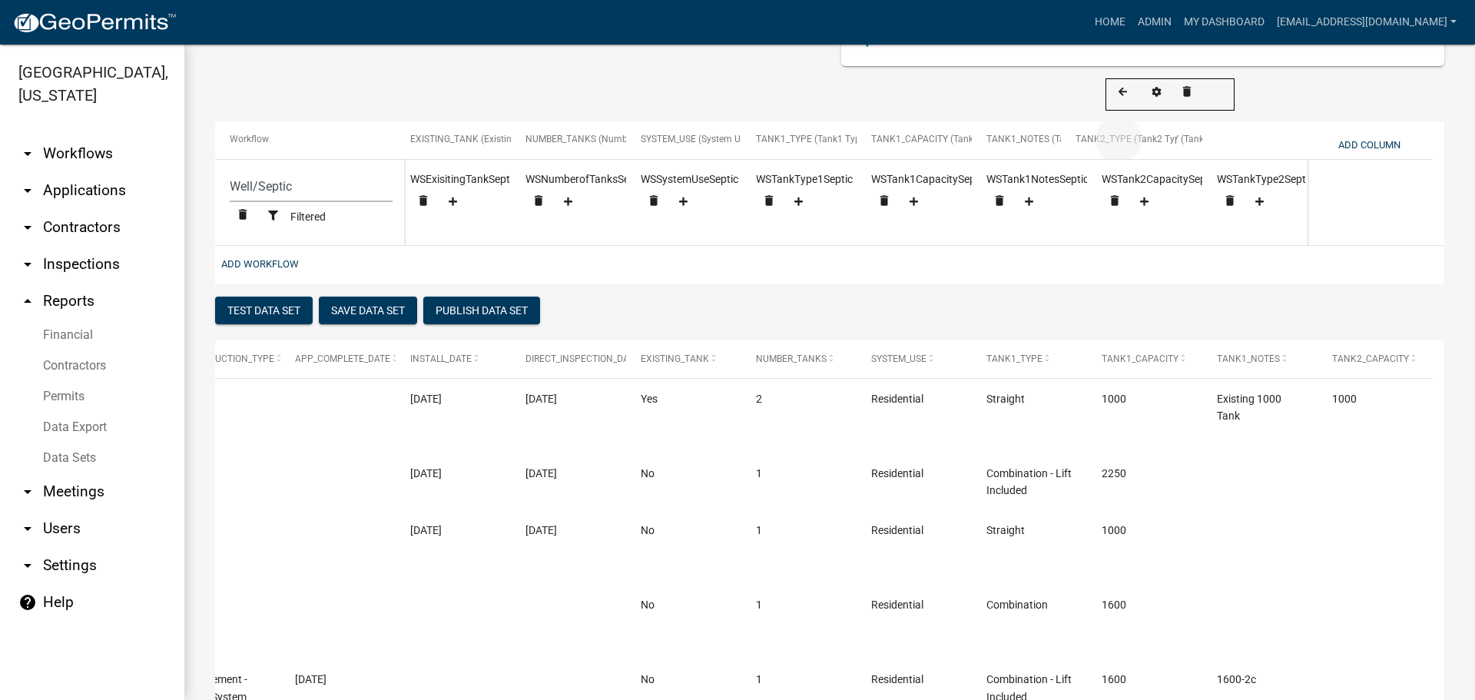
drag, startPoint x: 1257, startPoint y: 136, endPoint x: 1116, endPoint y: 139, distance: 141.4
select select "cc9d510e-136e-46dd-a3ee-18f501703e73"
click at [365, 317] on button "Save Data Set" at bounding box center [368, 311] width 98 height 28
select select "Permit Number"
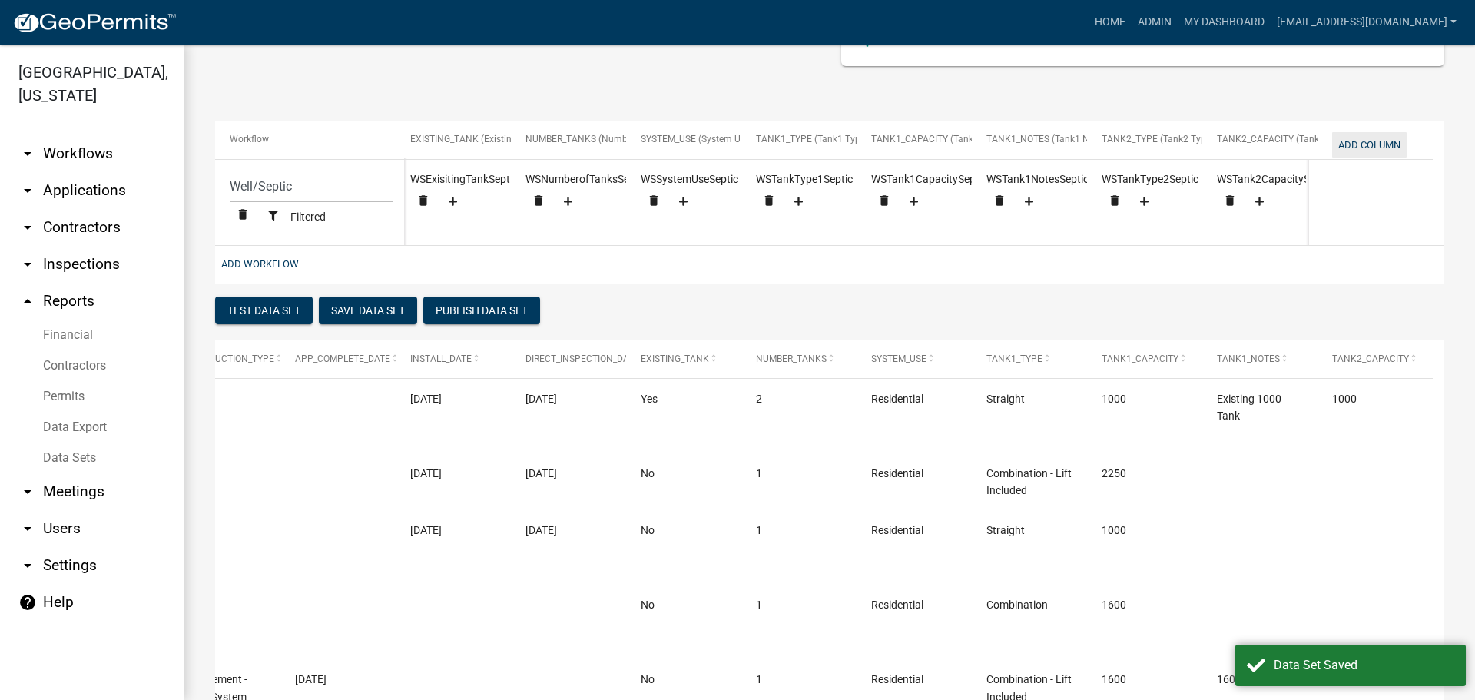
click at [1378, 143] on button "Add Column" at bounding box center [1369, 144] width 75 height 25
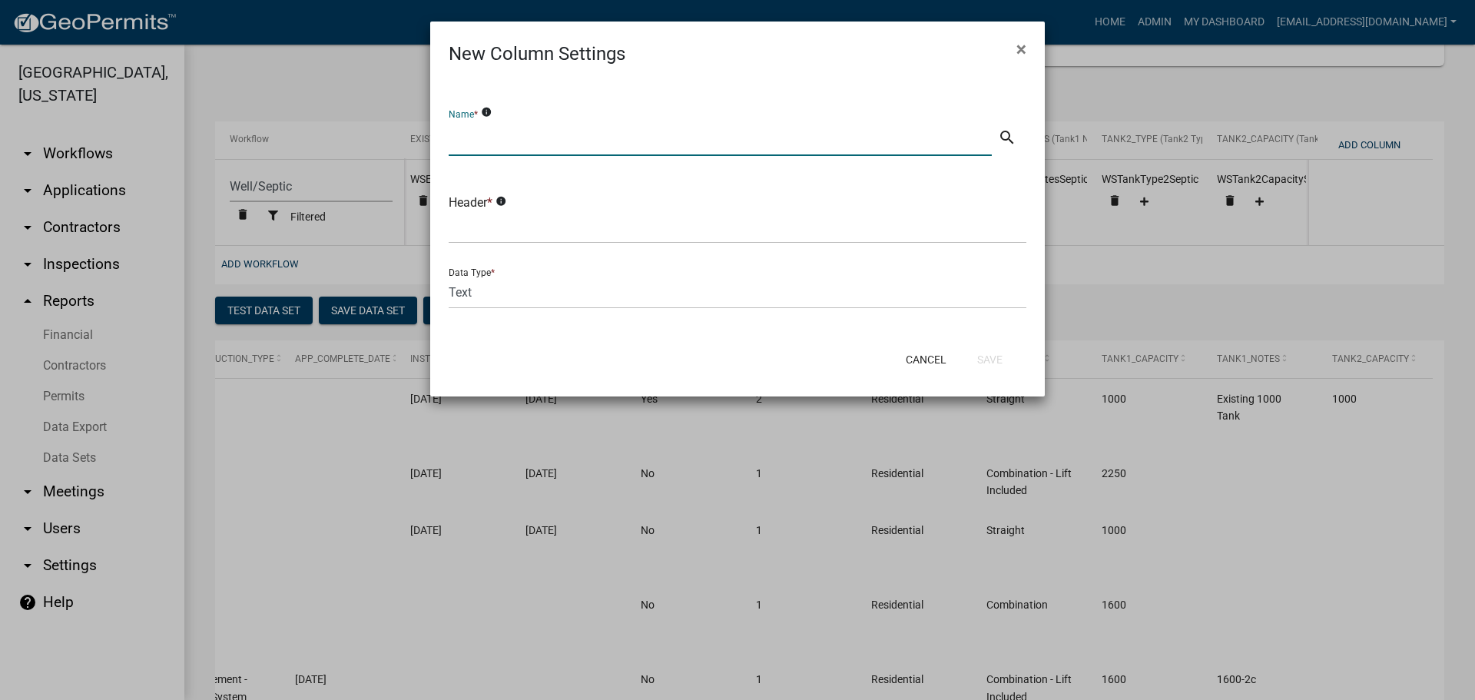
click at [684, 140] on input "text" at bounding box center [720, 140] width 543 height 32
type input "Tank2 Notes"
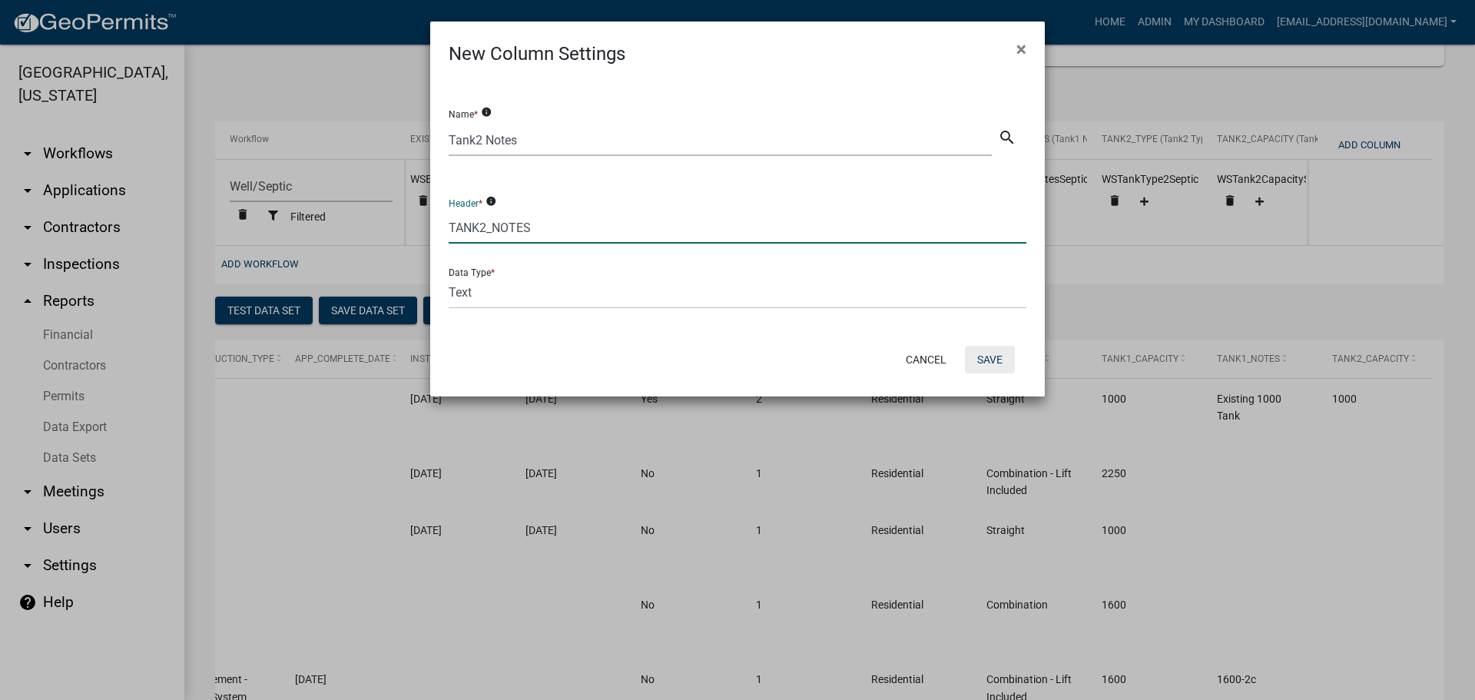
type input "TANK2_NOTES"
click at [995, 358] on button "Save" at bounding box center [990, 360] width 50 height 28
select select "cc9d510e-136e-46dd-a3ee-18f501703e73"
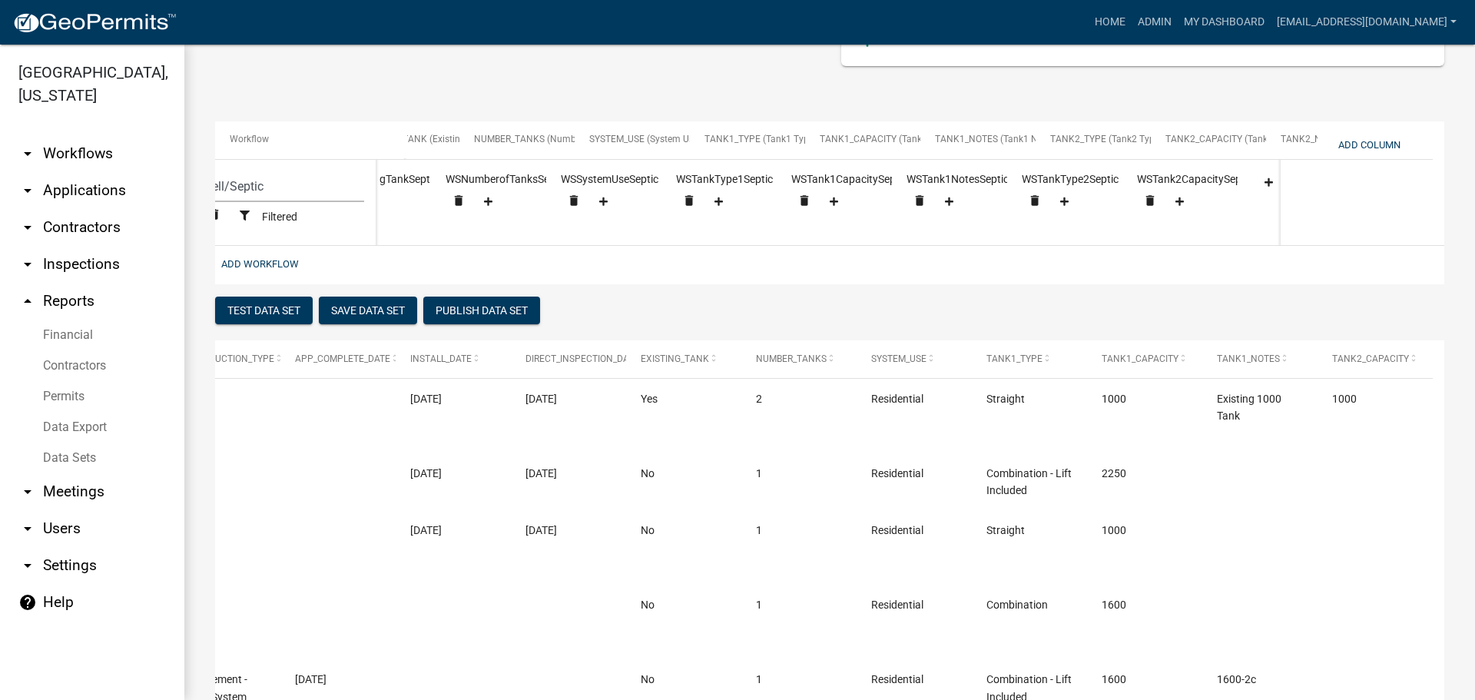
scroll to position [0, 1740]
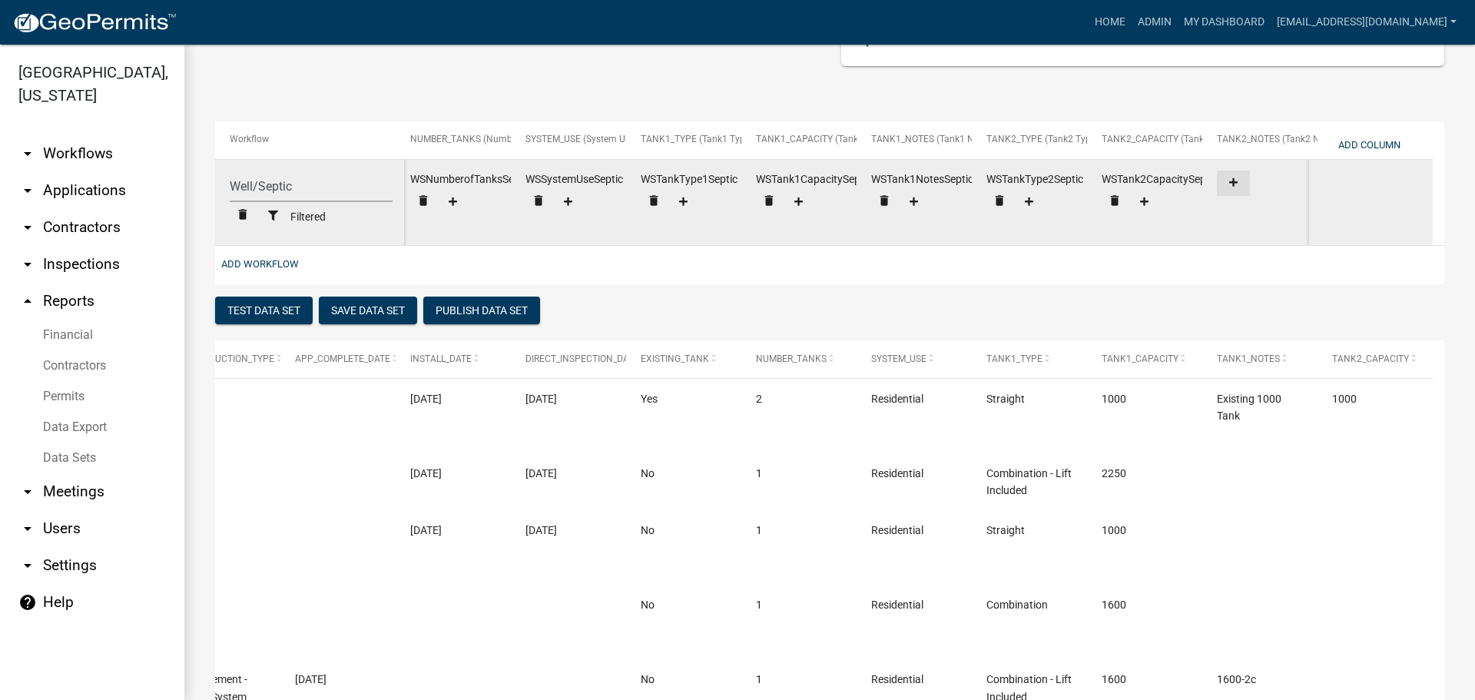
click at [1232, 185] on icon at bounding box center [1233, 182] width 8 height 10
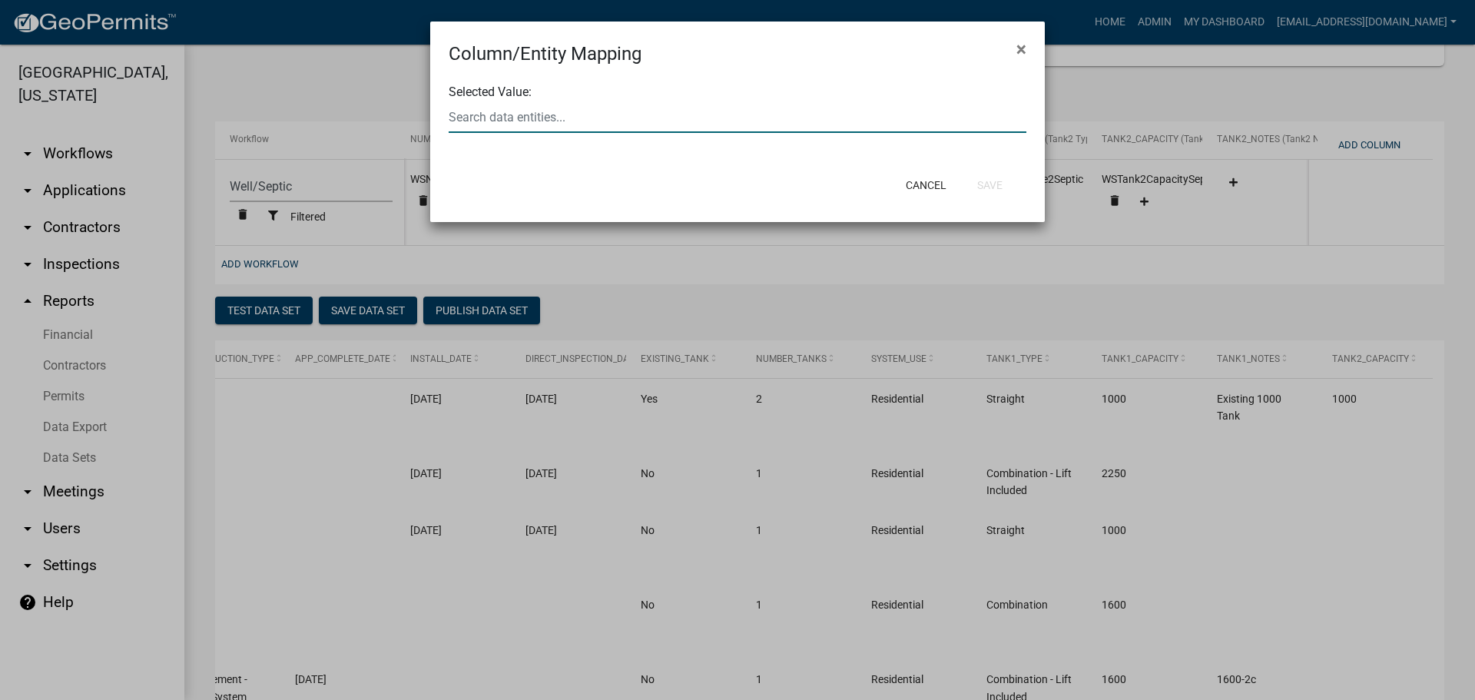
click at [738, 126] on input "text" at bounding box center [738, 117] width 578 height 32
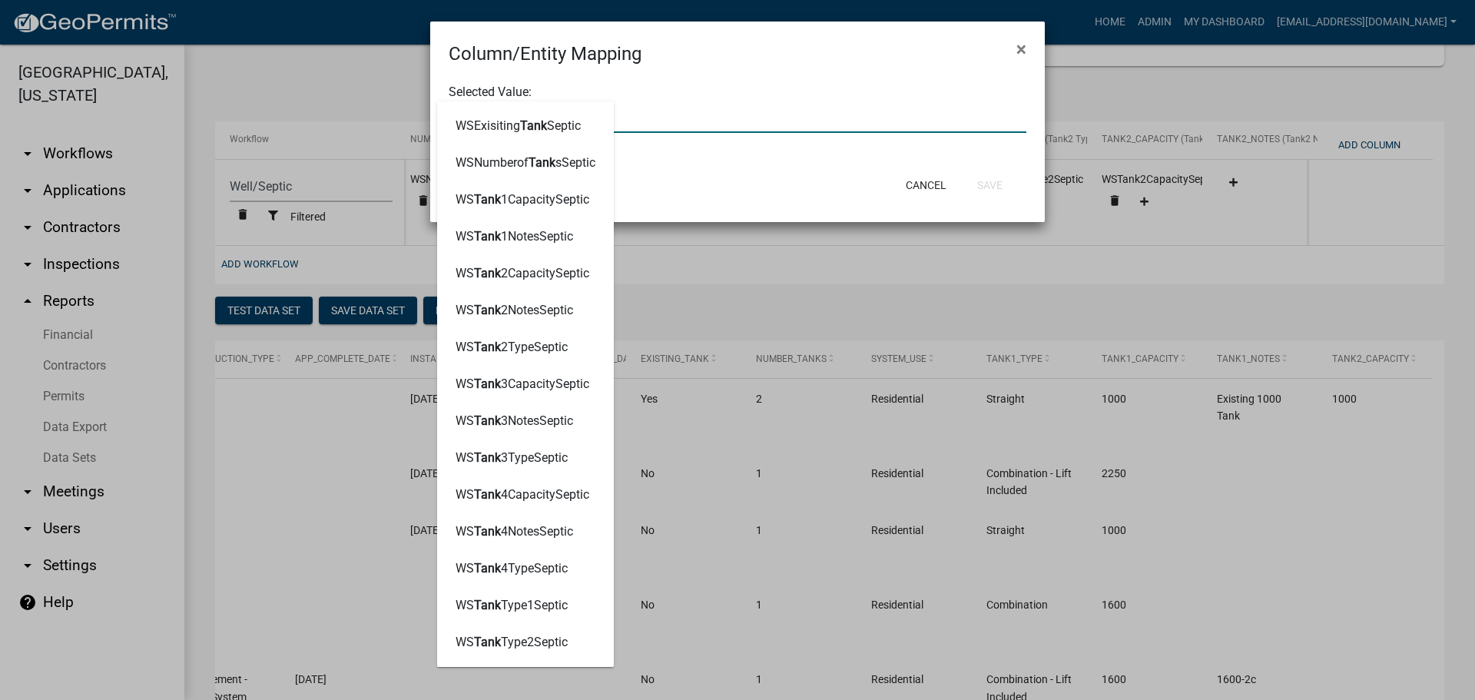
type input "TANK2"
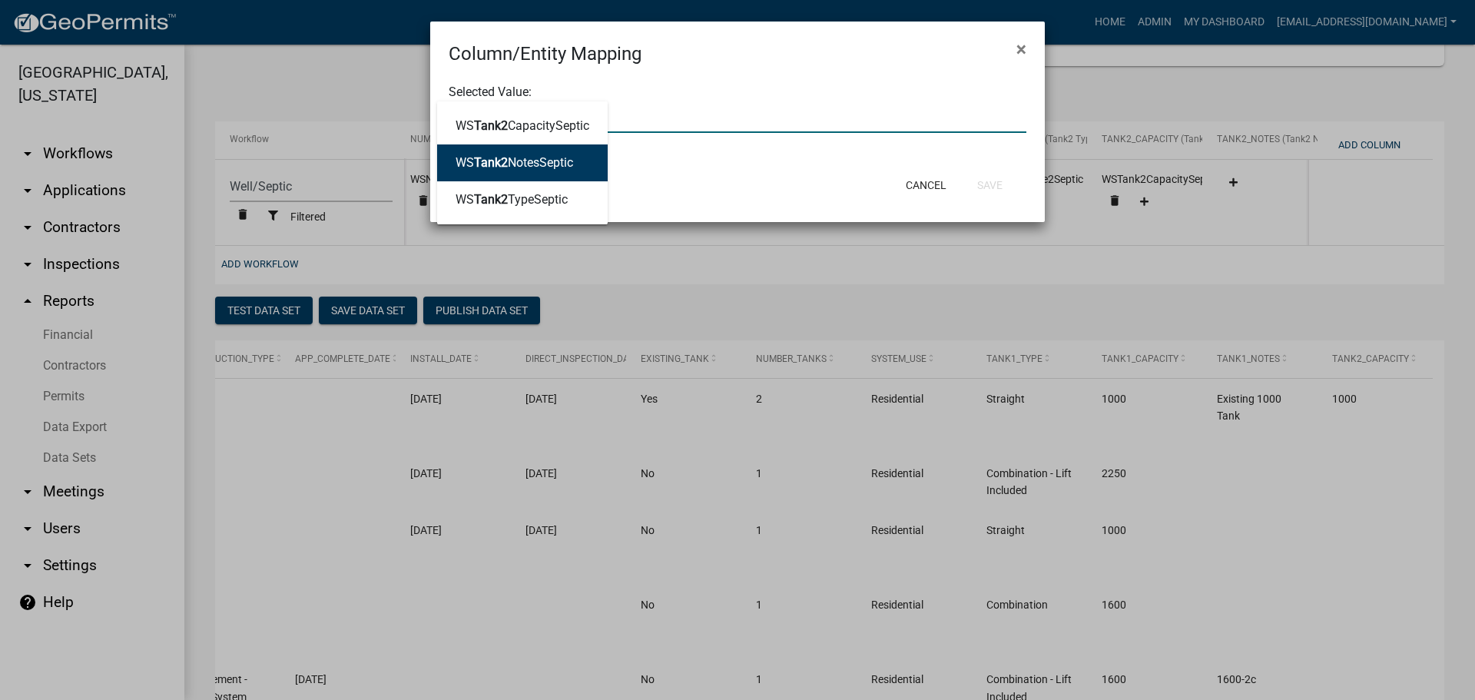
click at [548, 167] on ngb-highlight "WS Tank2 NotesSeptic" at bounding box center [515, 163] width 118 height 12
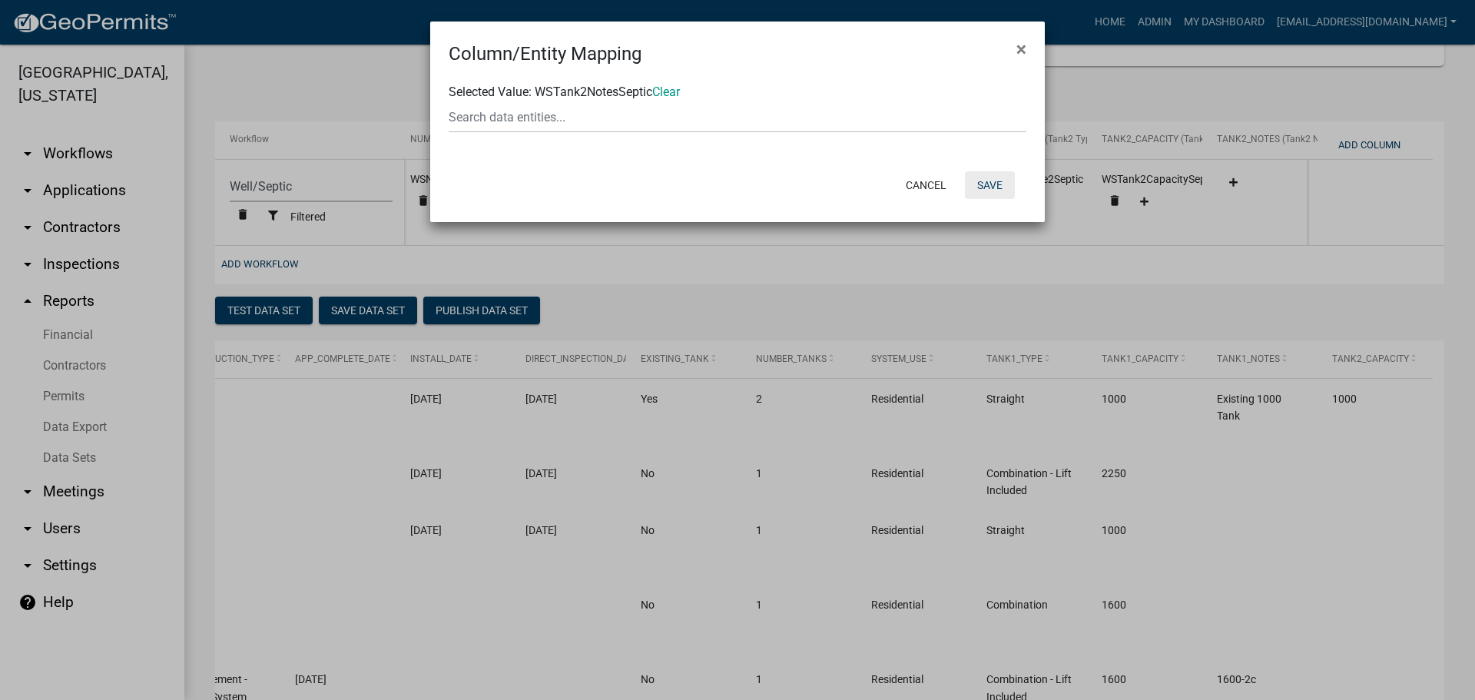
click at [994, 181] on button "Save" at bounding box center [990, 185] width 50 height 28
select select "cc9d510e-136e-46dd-a3ee-18f501703e73"
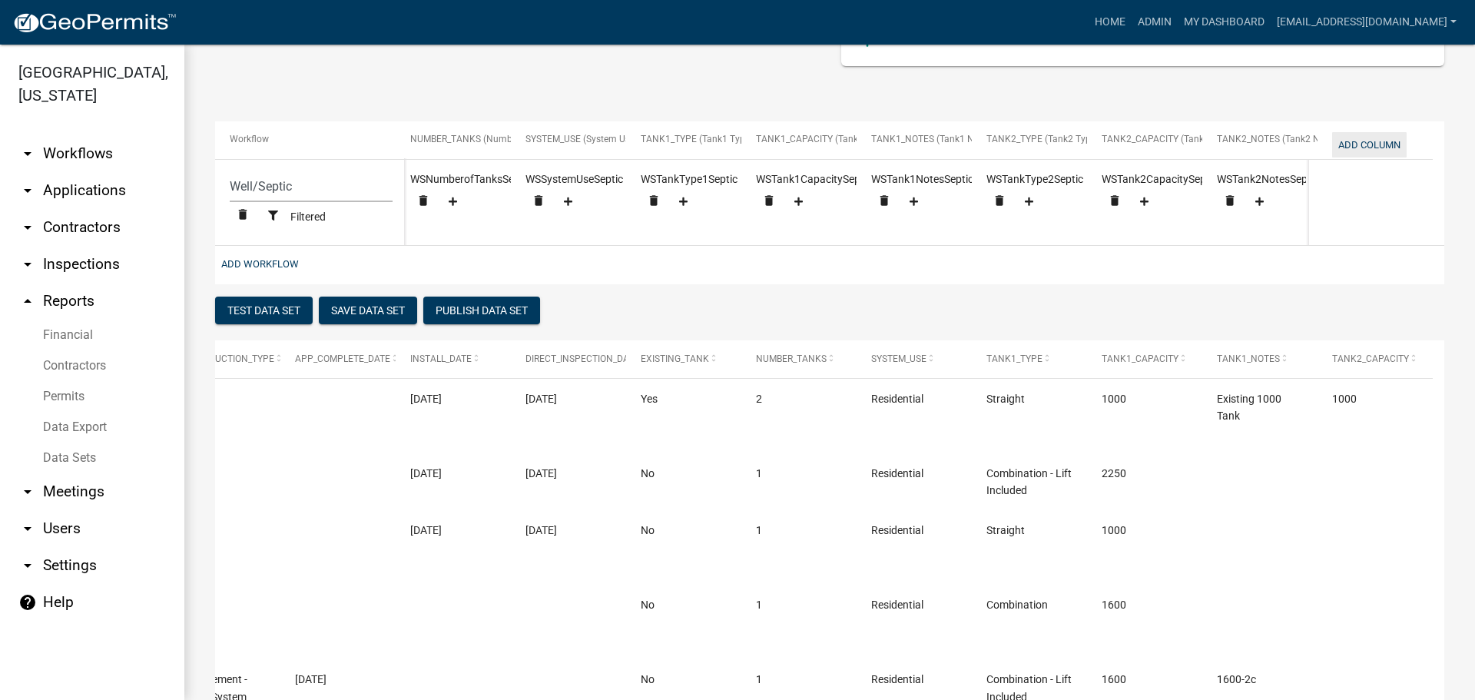
click at [1365, 140] on button "Add Column" at bounding box center [1369, 144] width 75 height 25
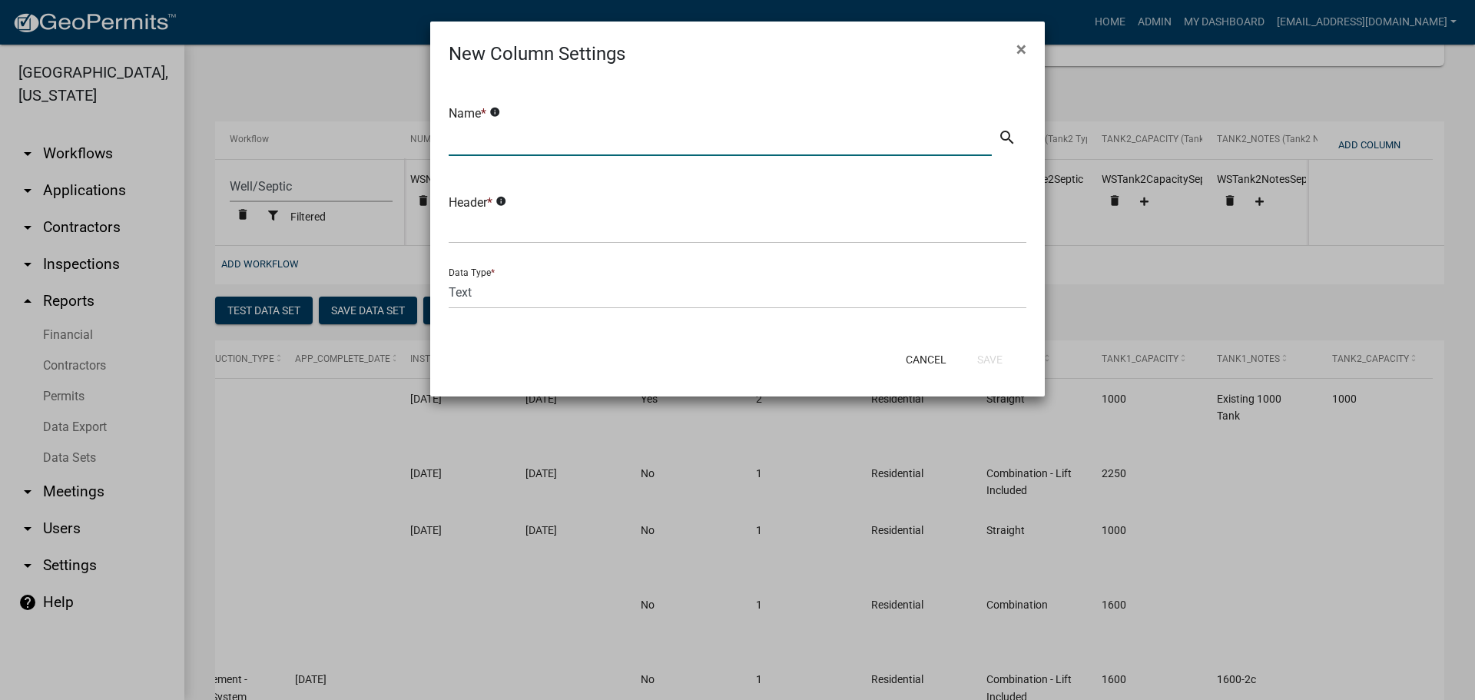
click at [668, 136] on input "text" at bounding box center [720, 140] width 543 height 32
click at [492, 142] on input "text" at bounding box center [720, 140] width 543 height 32
type input "Tank3 Type"
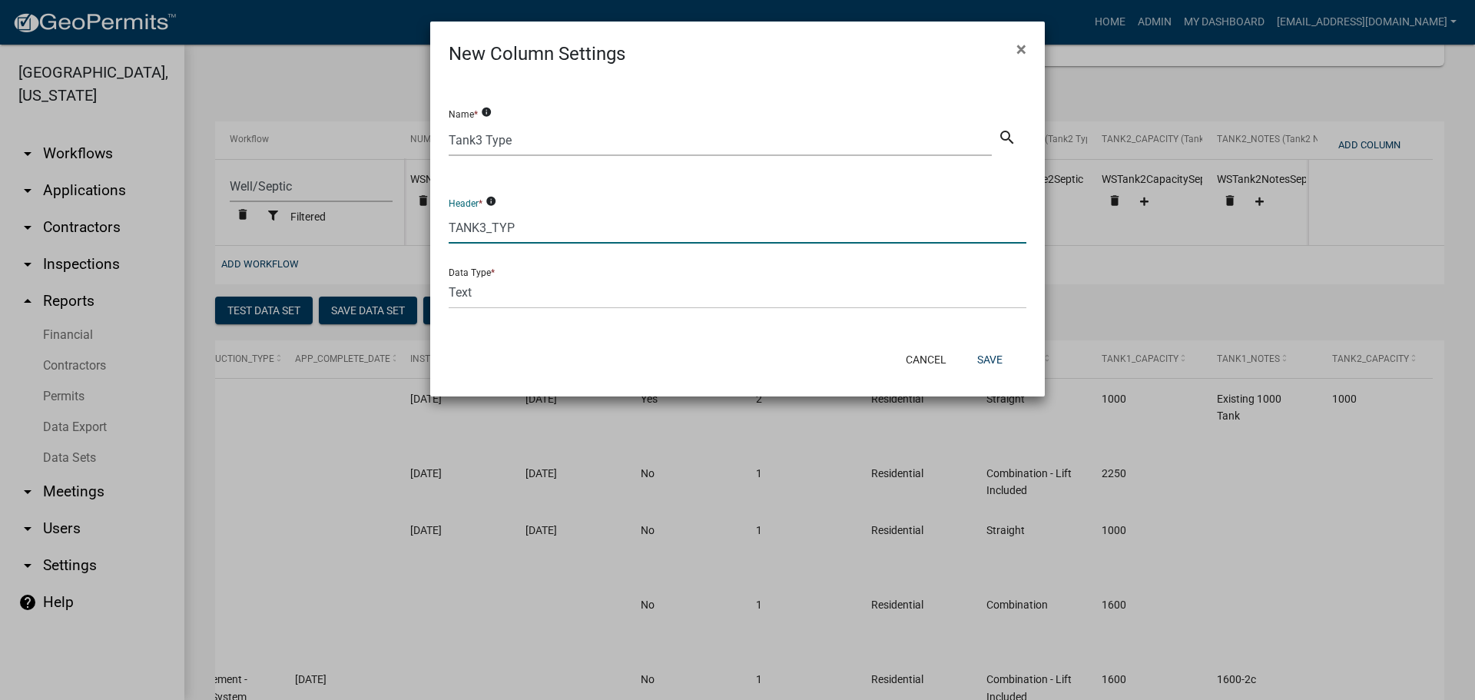
type input "TANK3_TYPE"
click at [990, 357] on button "Save" at bounding box center [990, 360] width 50 height 28
select select "cc9d510e-136e-46dd-a3ee-18f501703e73"
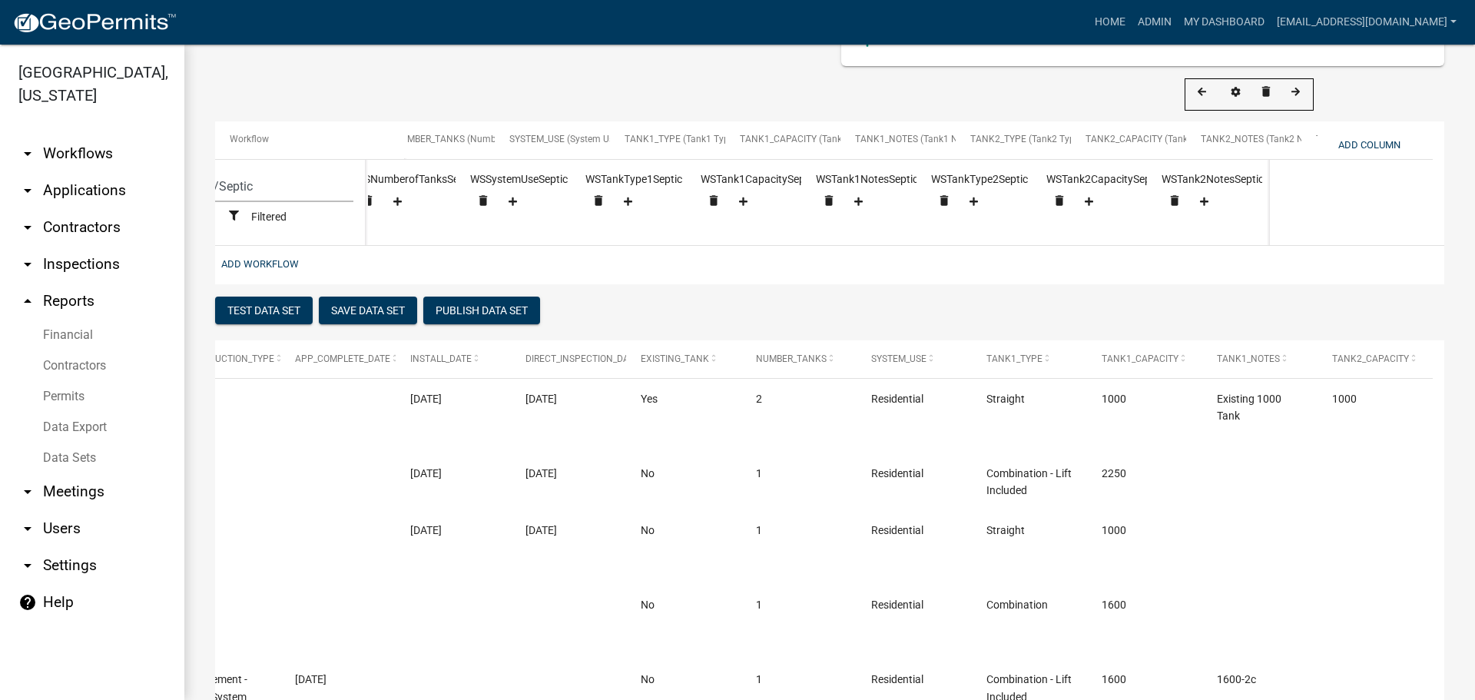
scroll to position [0, 1855]
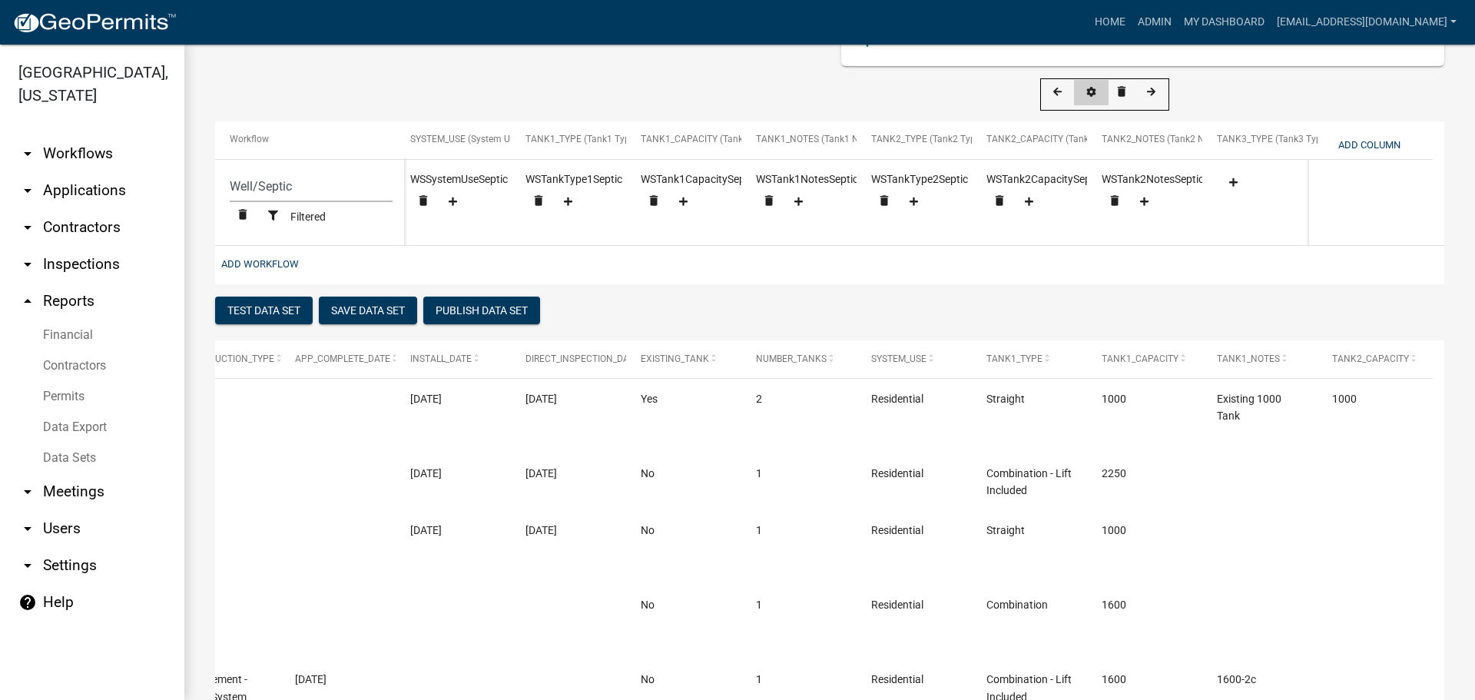
click at [1093, 91] on icon at bounding box center [1091, 93] width 9 height 10
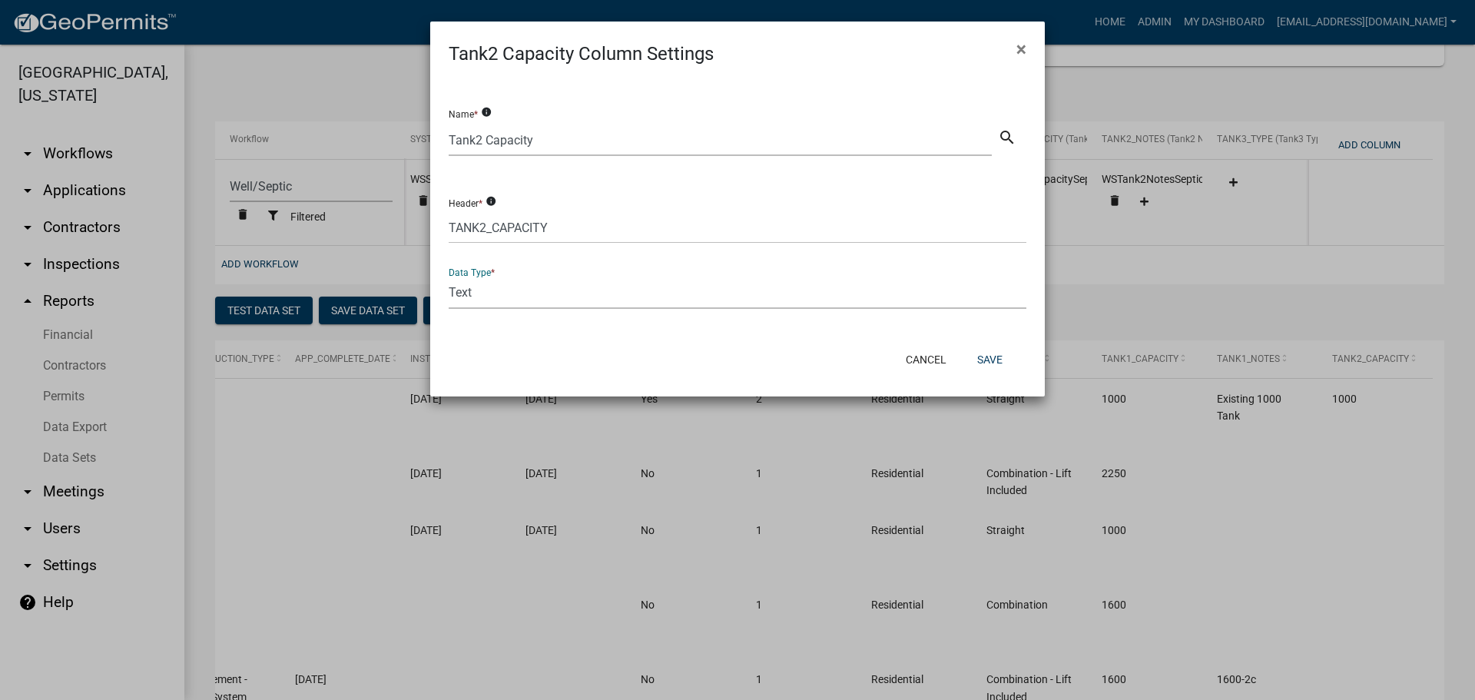
click at [477, 295] on select "Text Date Number with Decimals Number without Decimals" at bounding box center [738, 293] width 578 height 32
select select "4"
click at [449, 277] on select "Text Date Number with Decimals Number without Decimals" at bounding box center [738, 293] width 578 height 32
click at [985, 356] on button "Save" at bounding box center [990, 360] width 50 height 28
select select "cc9d510e-136e-46dd-a3ee-18f501703e73"
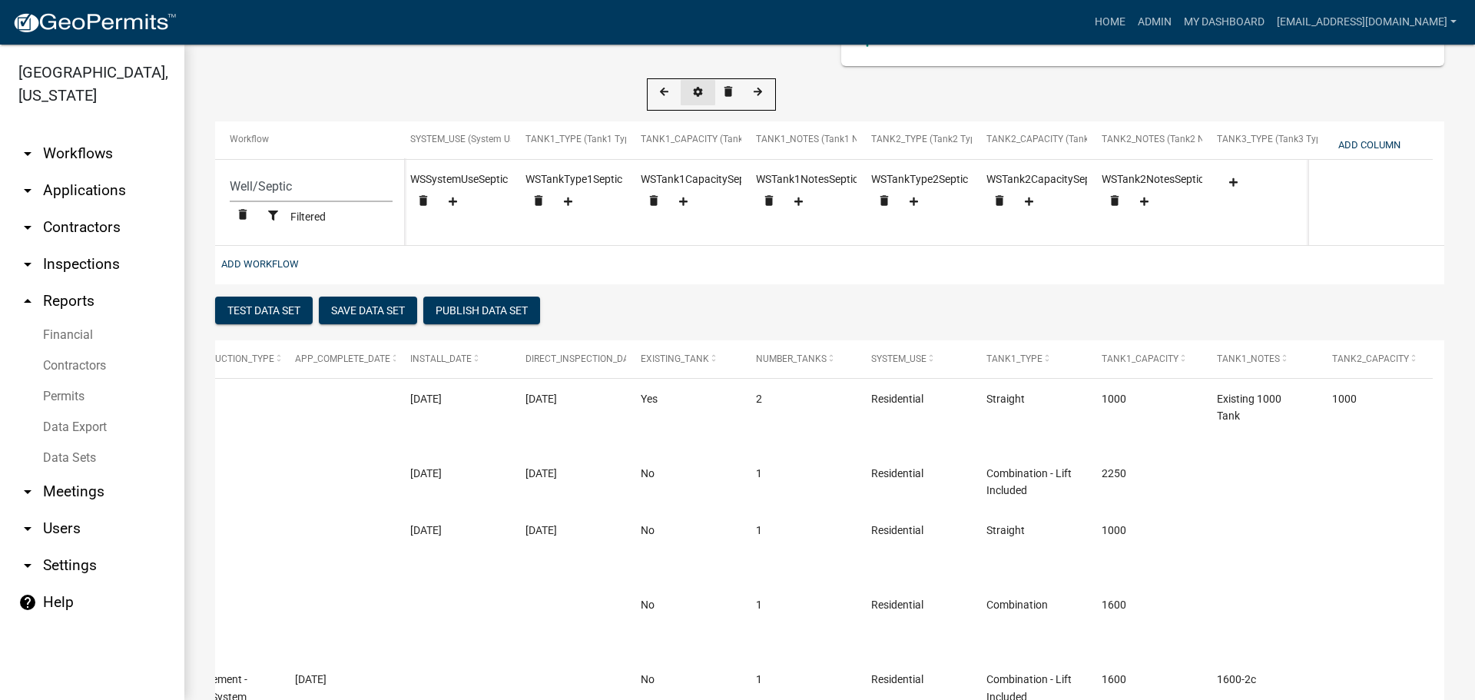
click at [698, 85] on button at bounding box center [698, 92] width 35 height 25
select select "4"
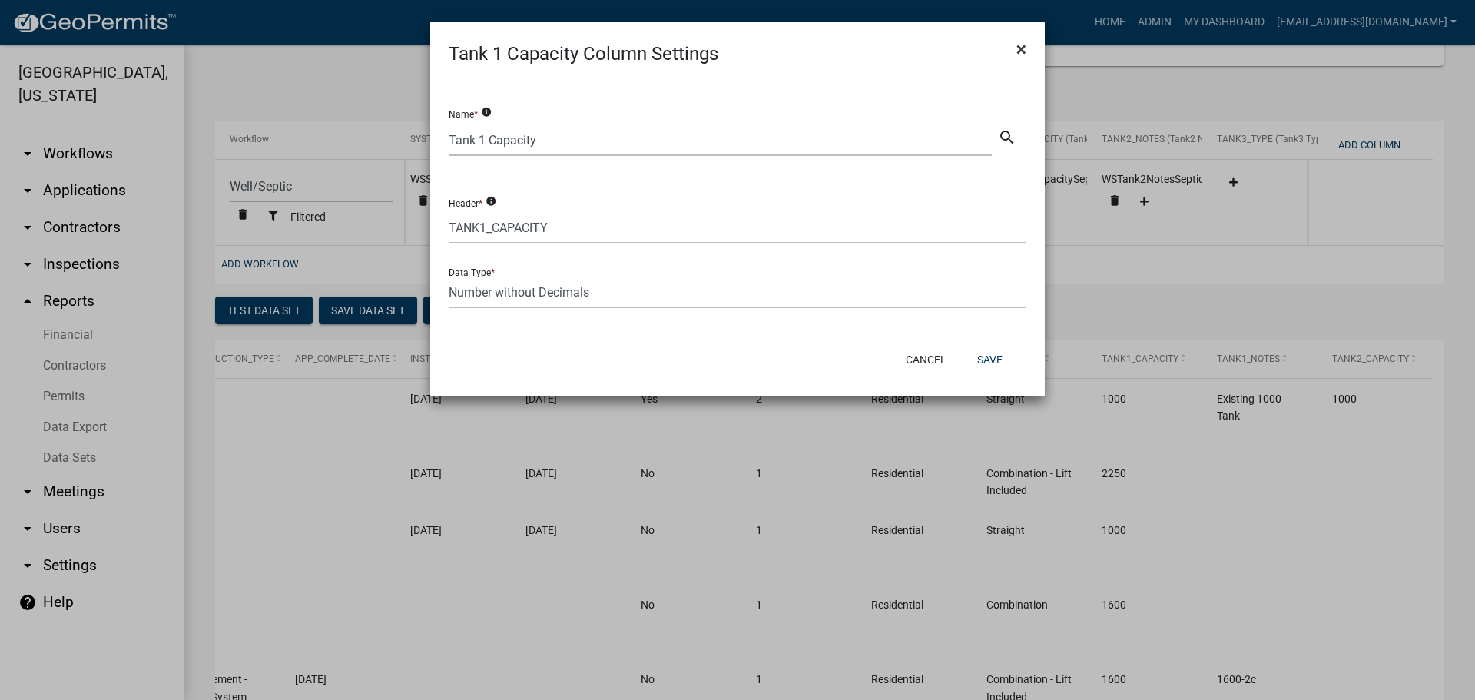
click at [1020, 48] on span "×" at bounding box center [1021, 49] width 10 height 22
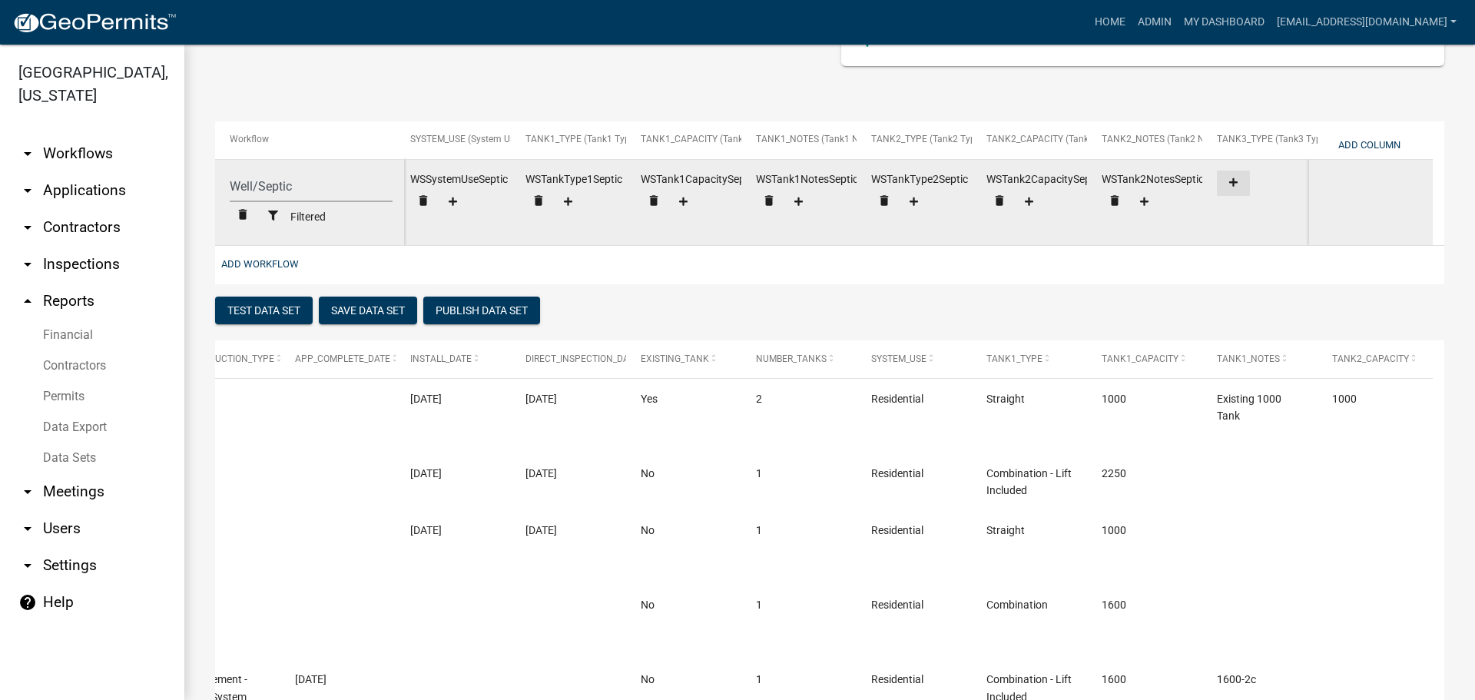
click at [1235, 183] on icon at bounding box center [1233, 182] width 8 height 8
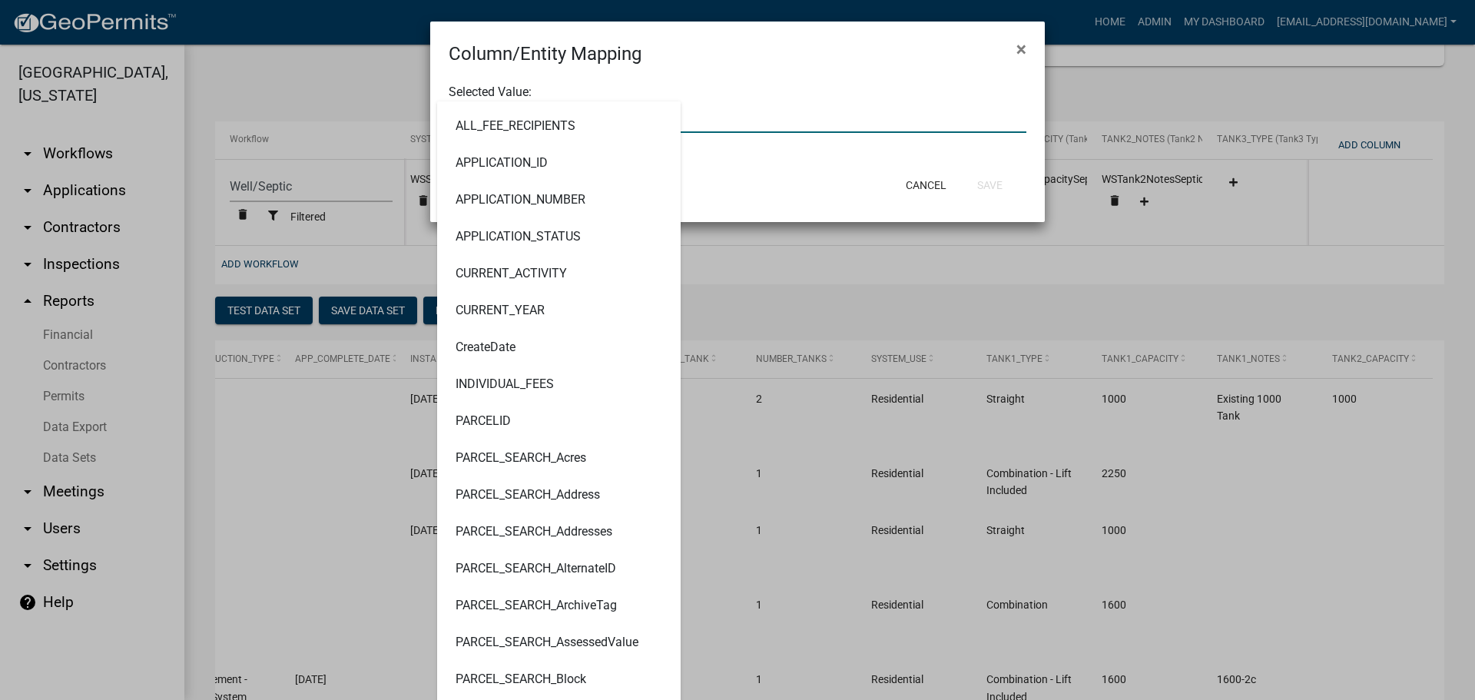
click at [773, 117] on input "text" at bounding box center [738, 117] width 578 height 32
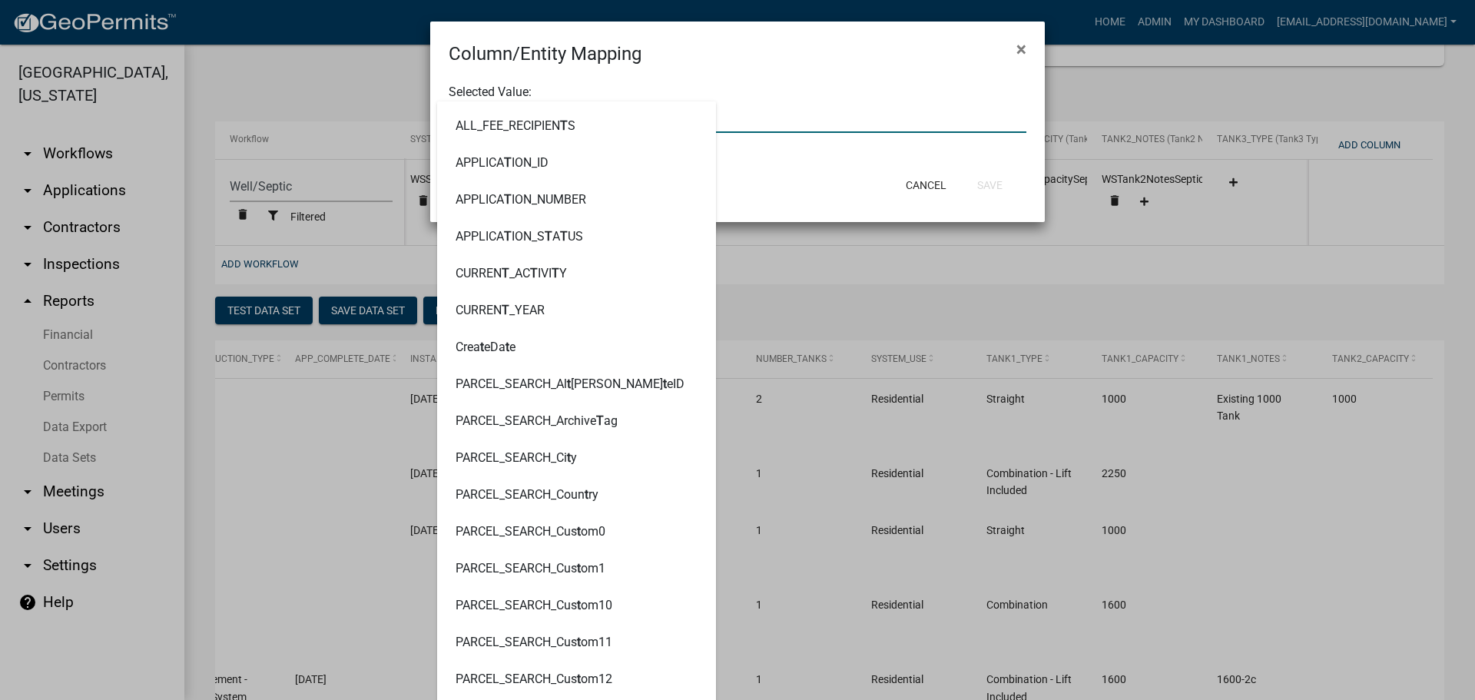
type input "TANK3"
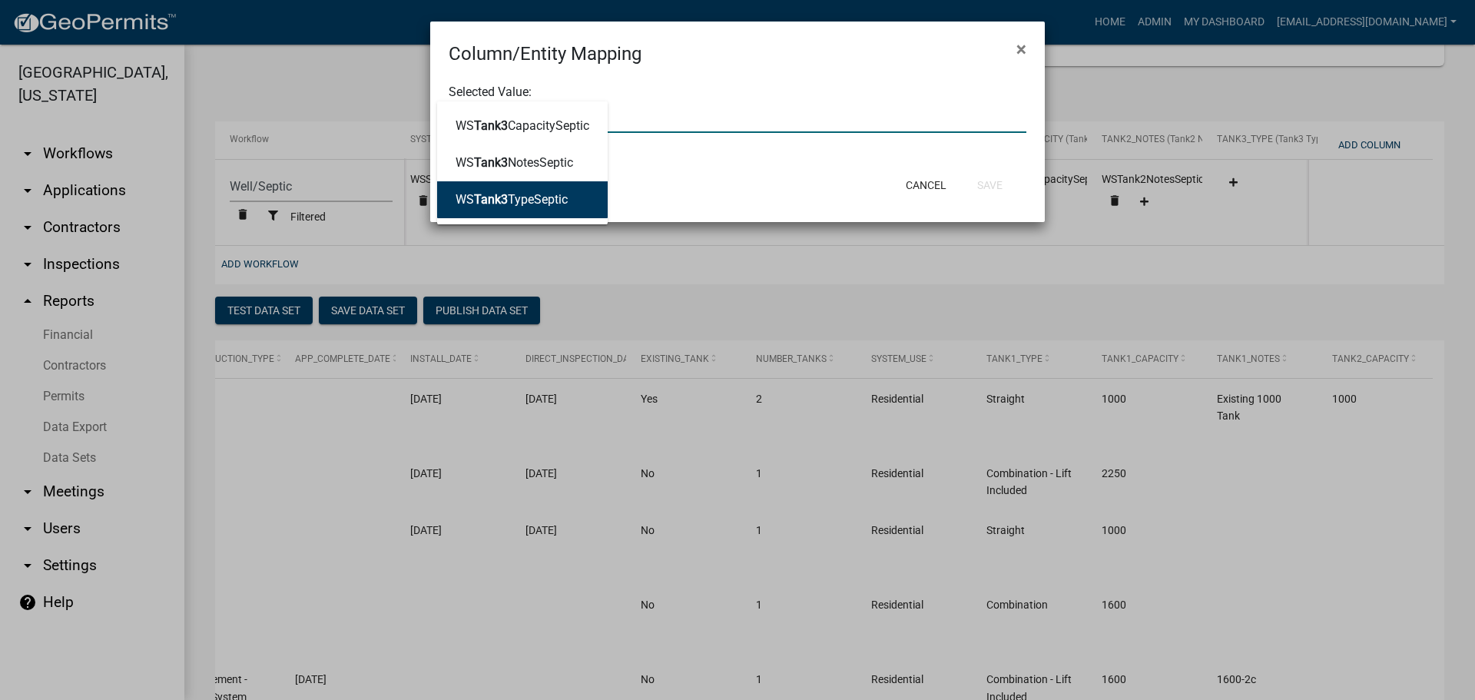
click at [516, 203] on ngb-highlight "WS Tank3 TypeSeptic" at bounding box center [512, 200] width 112 height 12
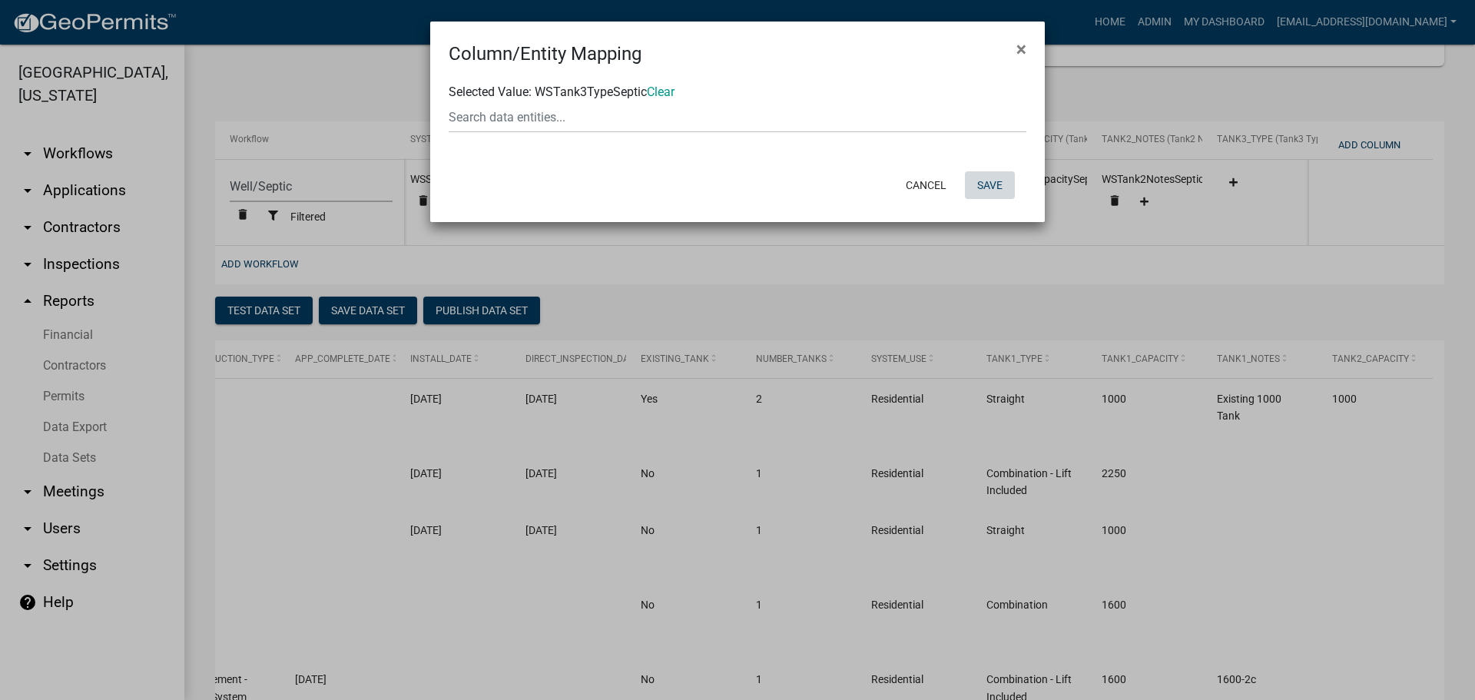
click at [994, 184] on button "Save" at bounding box center [990, 185] width 50 height 28
select select "cc9d510e-136e-46dd-a3ee-18f501703e73"
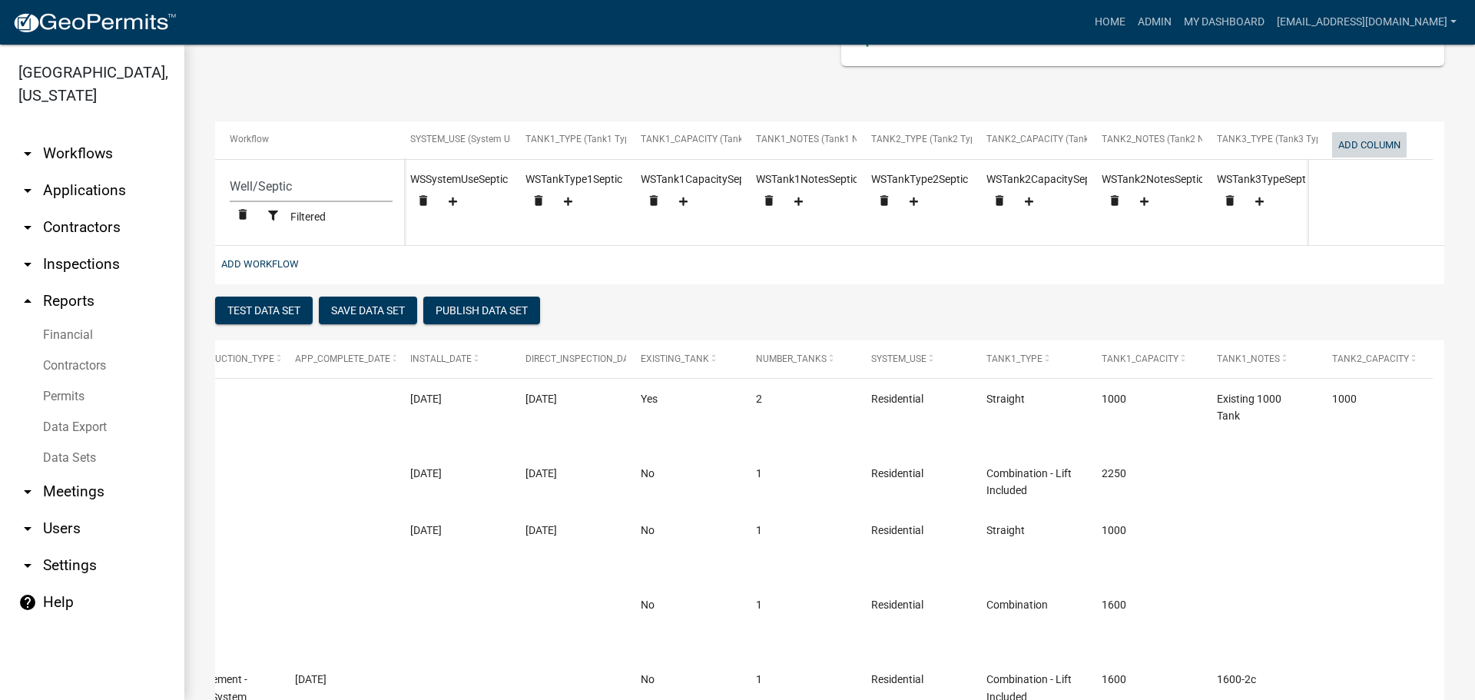
click at [1371, 141] on button "Add Column" at bounding box center [1369, 144] width 75 height 25
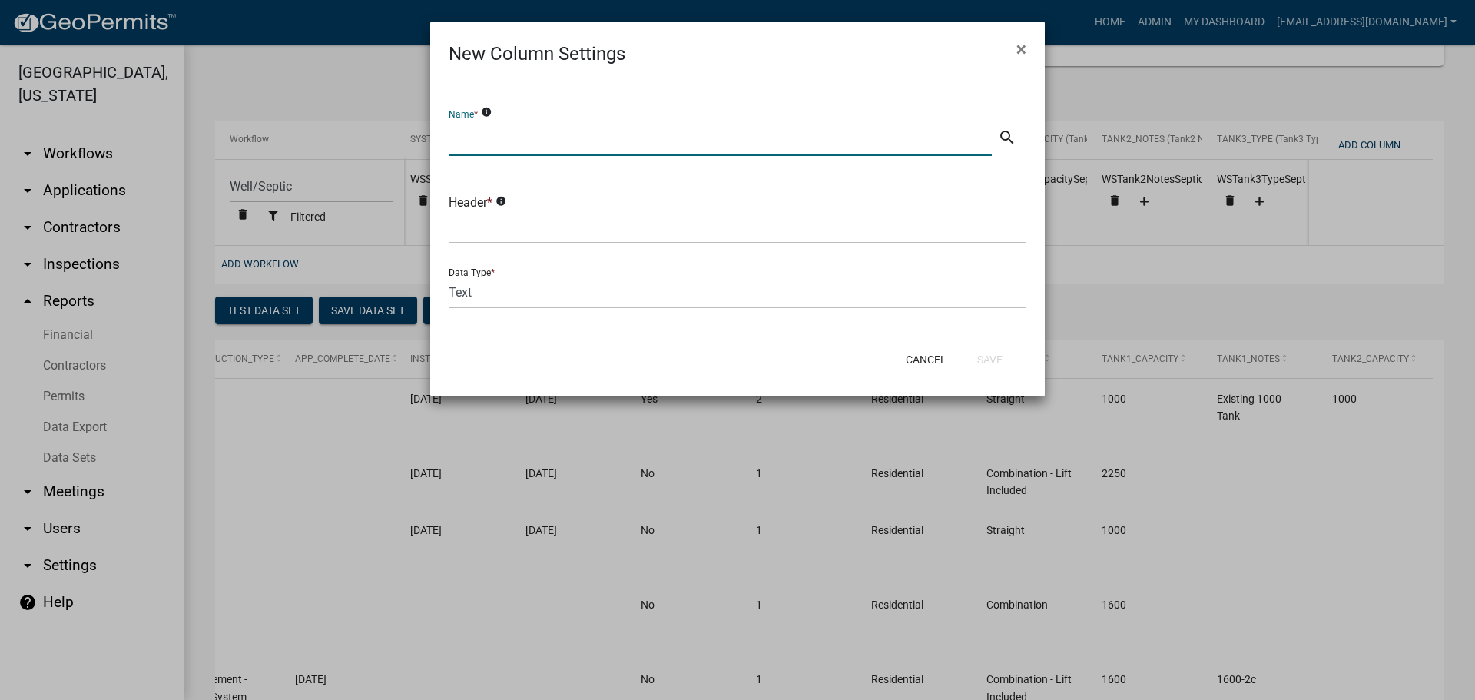
click at [576, 144] on input "text" at bounding box center [720, 140] width 543 height 32
type input "Tank3 Capcity"
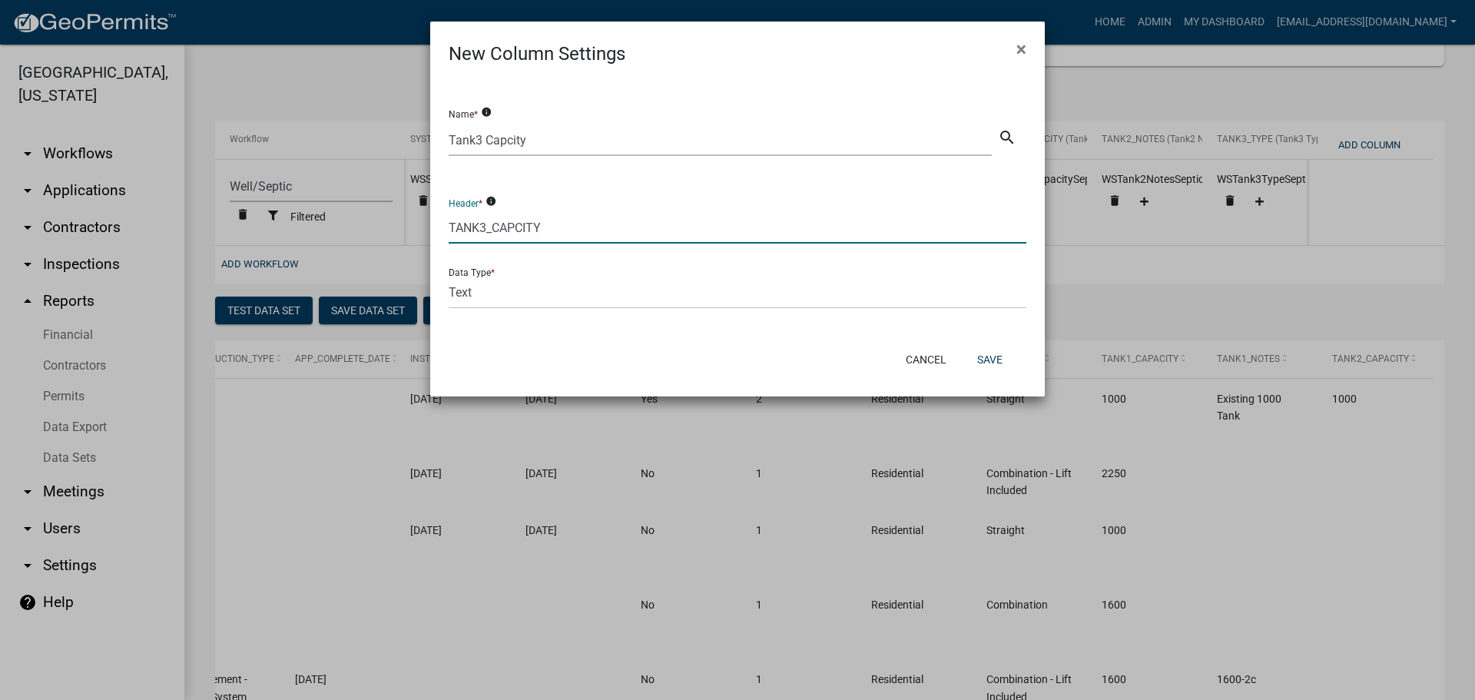
type input "TANK3_CAPCITY"
click at [506, 299] on select "Text Date Number with Decimals Number without Decimals" at bounding box center [738, 293] width 578 height 32
select select "4"
click at [449, 277] on select "Text Date Number with Decimals Number without Decimals" at bounding box center [738, 293] width 578 height 32
click at [989, 356] on button "Save" at bounding box center [990, 360] width 50 height 28
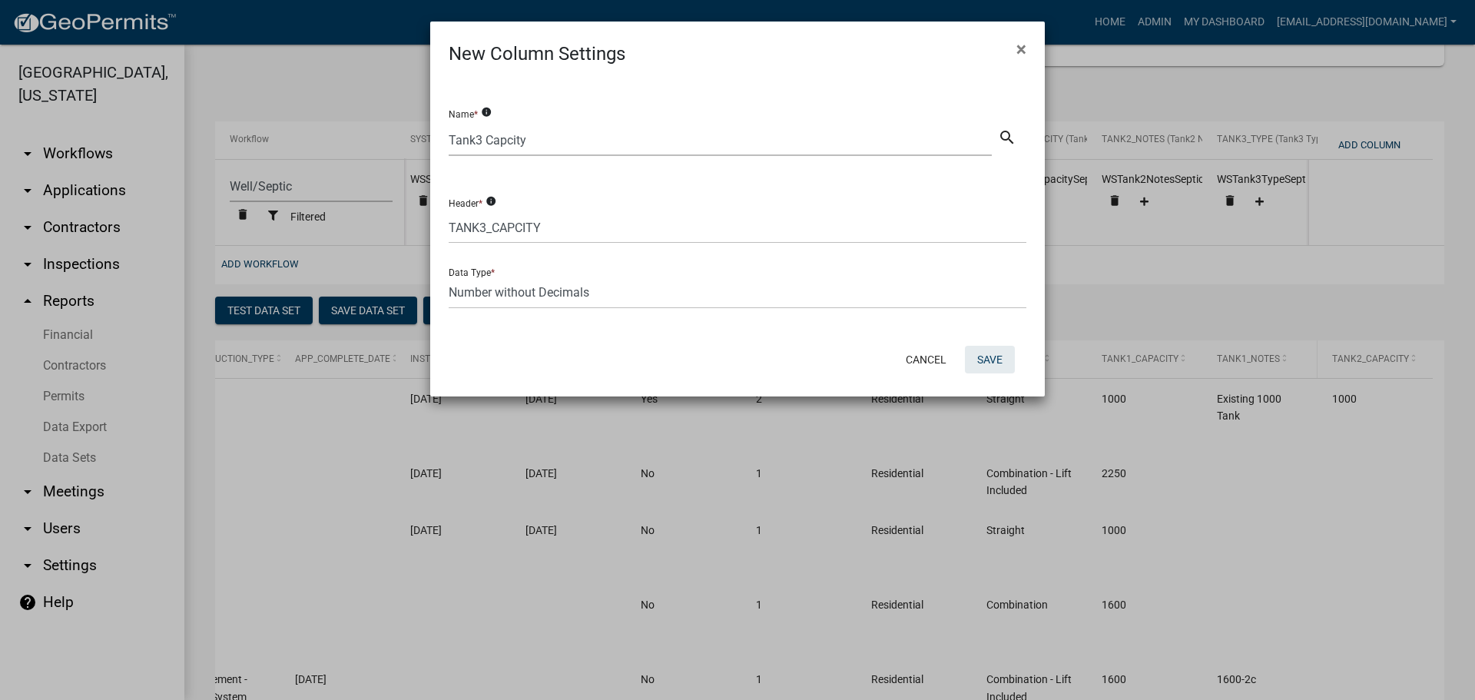
select select "cc9d510e-136e-46dd-a3ee-18f501703e73"
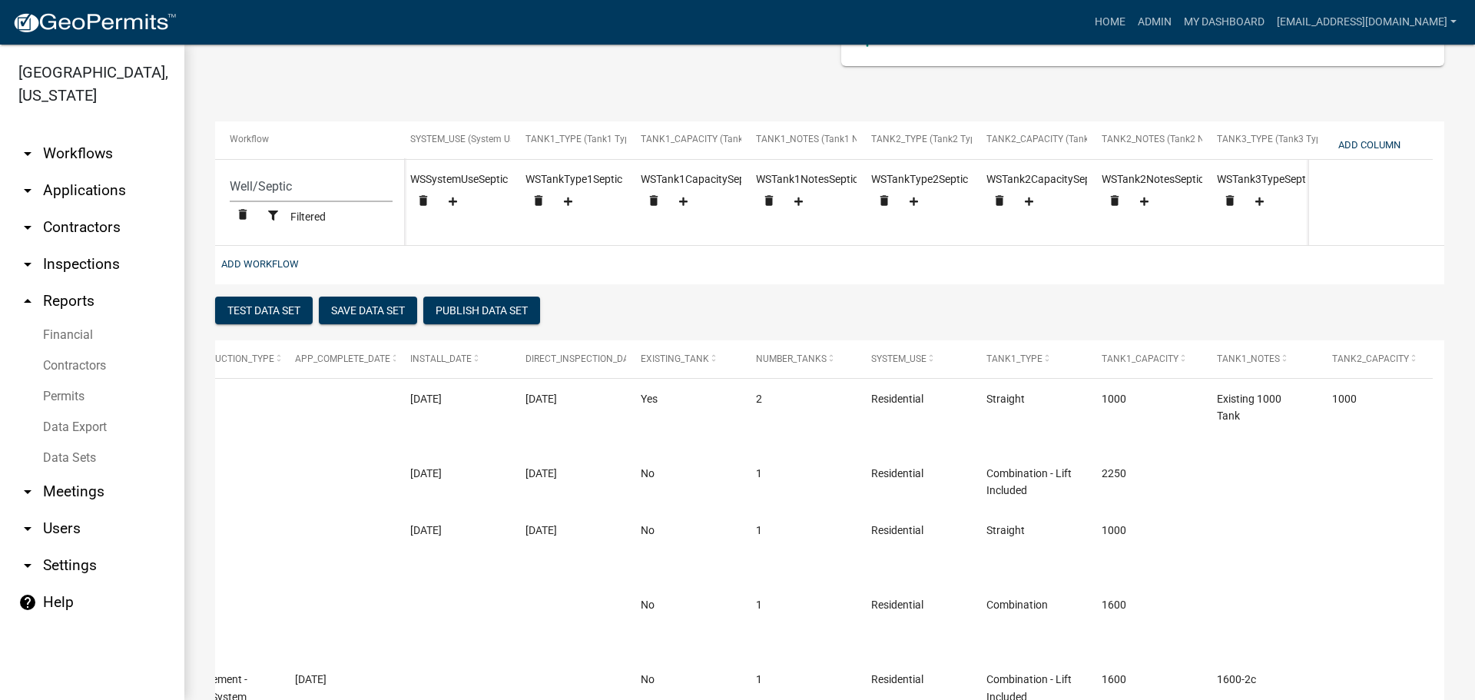
scroll to position [0, 1971]
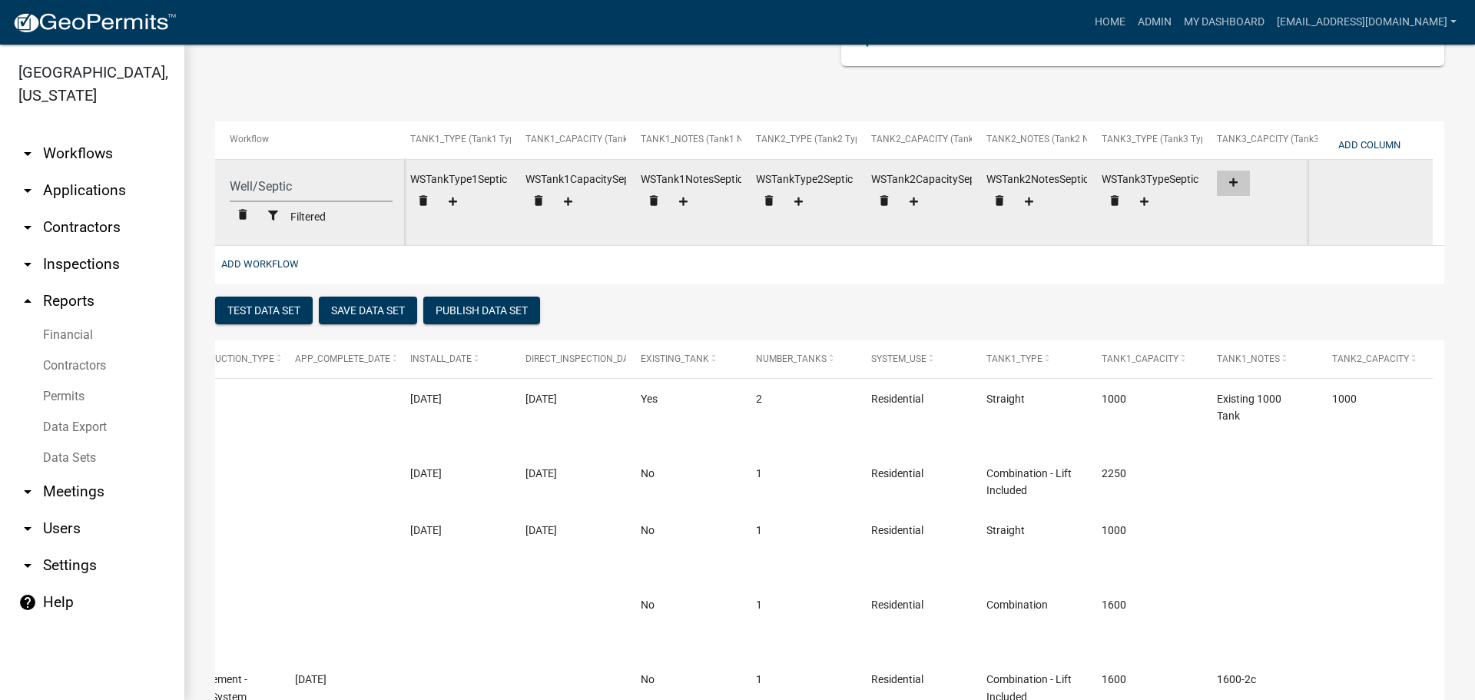
click at [1235, 176] on button at bounding box center [1233, 183] width 33 height 25
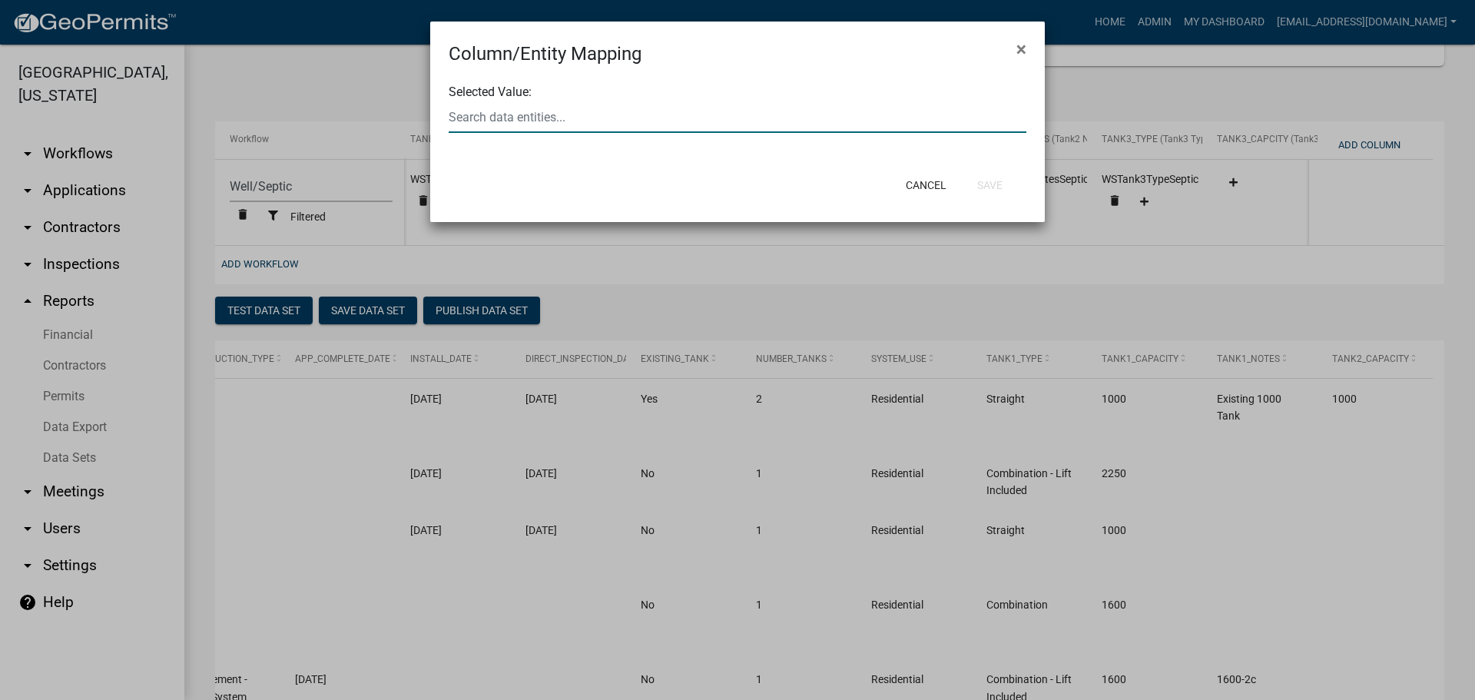
click at [735, 123] on input "text" at bounding box center [738, 117] width 578 height 32
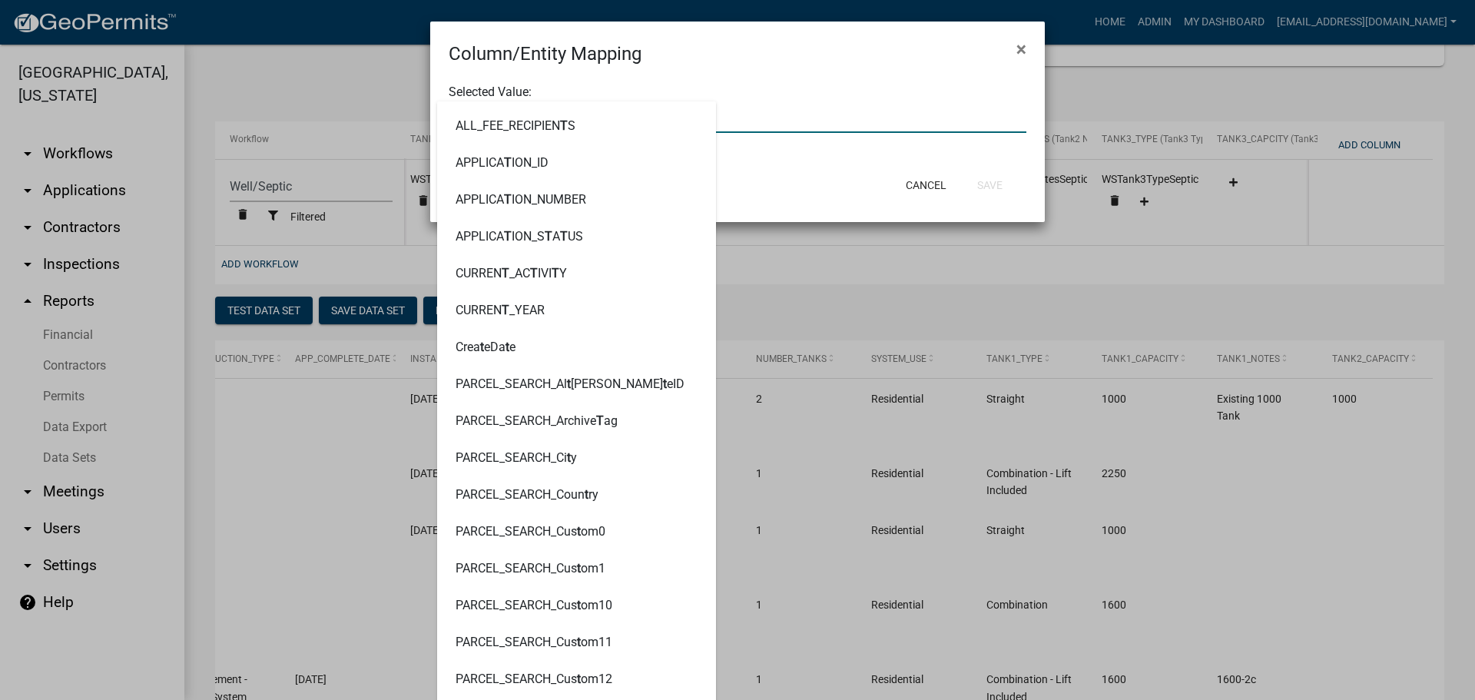
type input "TANK3"
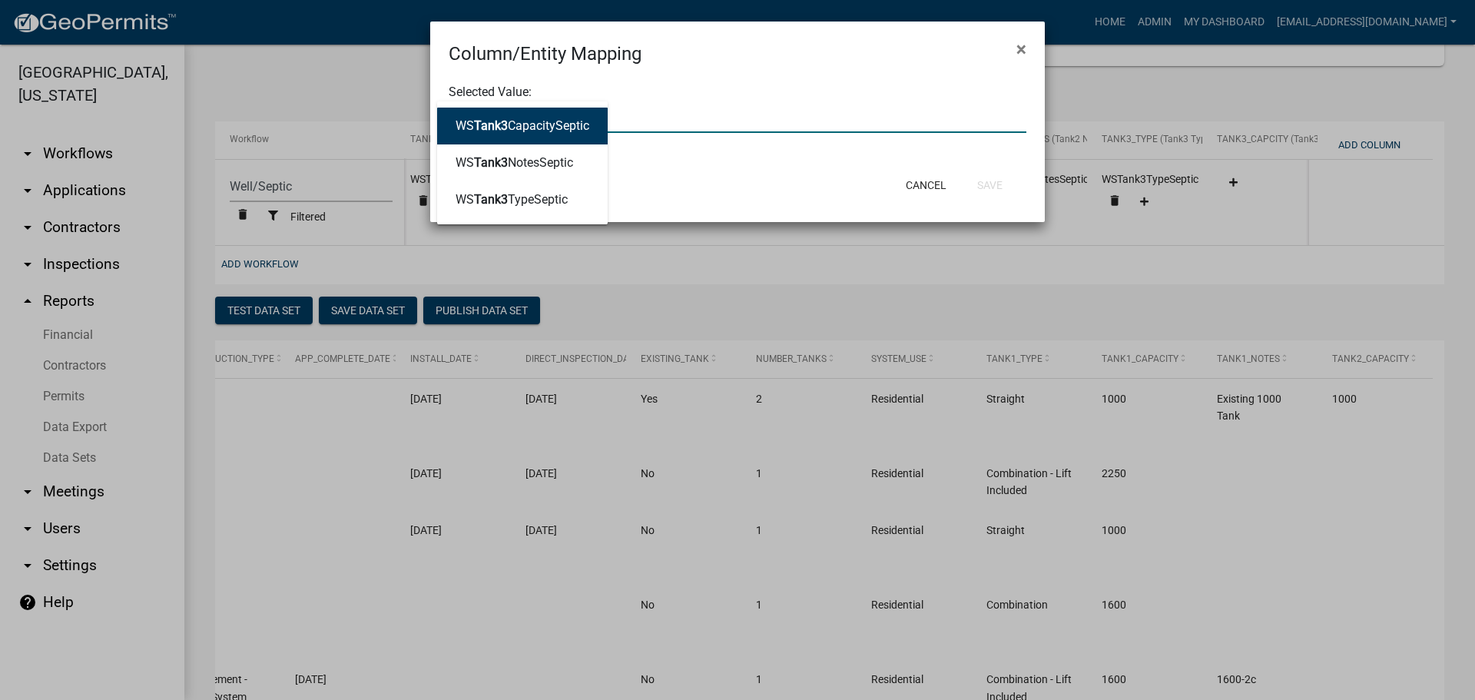
click at [534, 127] on ngb-highlight "WS Tank3 CapacitySeptic" at bounding box center [523, 126] width 134 height 12
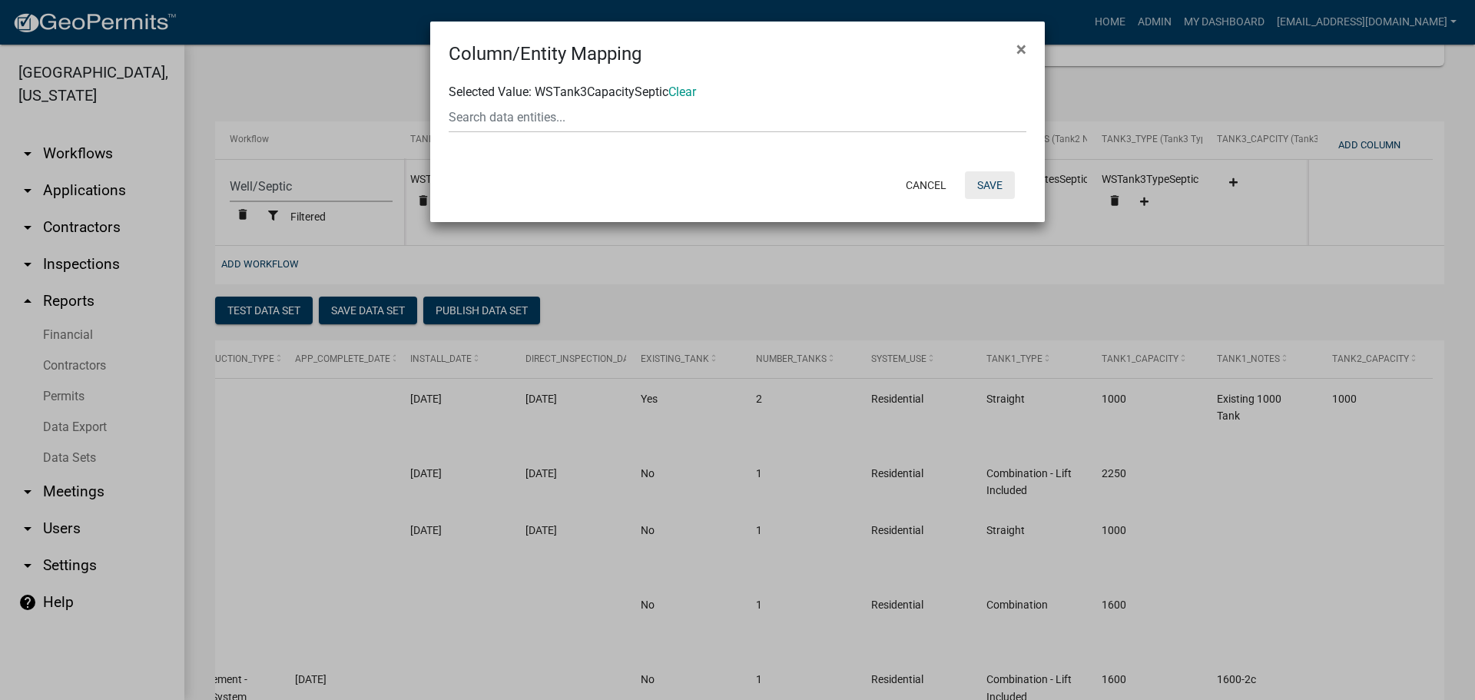
click at [1000, 183] on button "Save" at bounding box center [990, 185] width 50 height 28
select select "cc9d510e-136e-46dd-a3ee-18f501703e73"
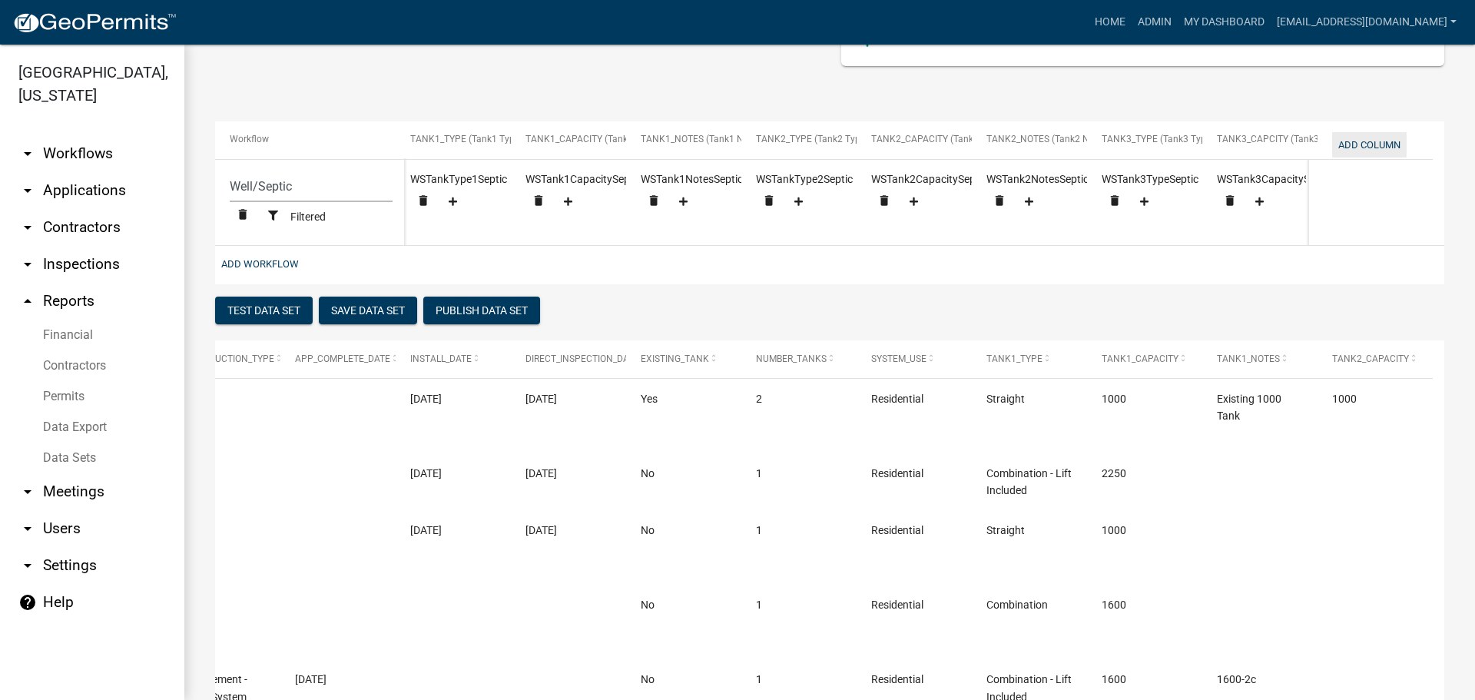
click at [1356, 141] on button "Add Column" at bounding box center [1369, 144] width 75 height 25
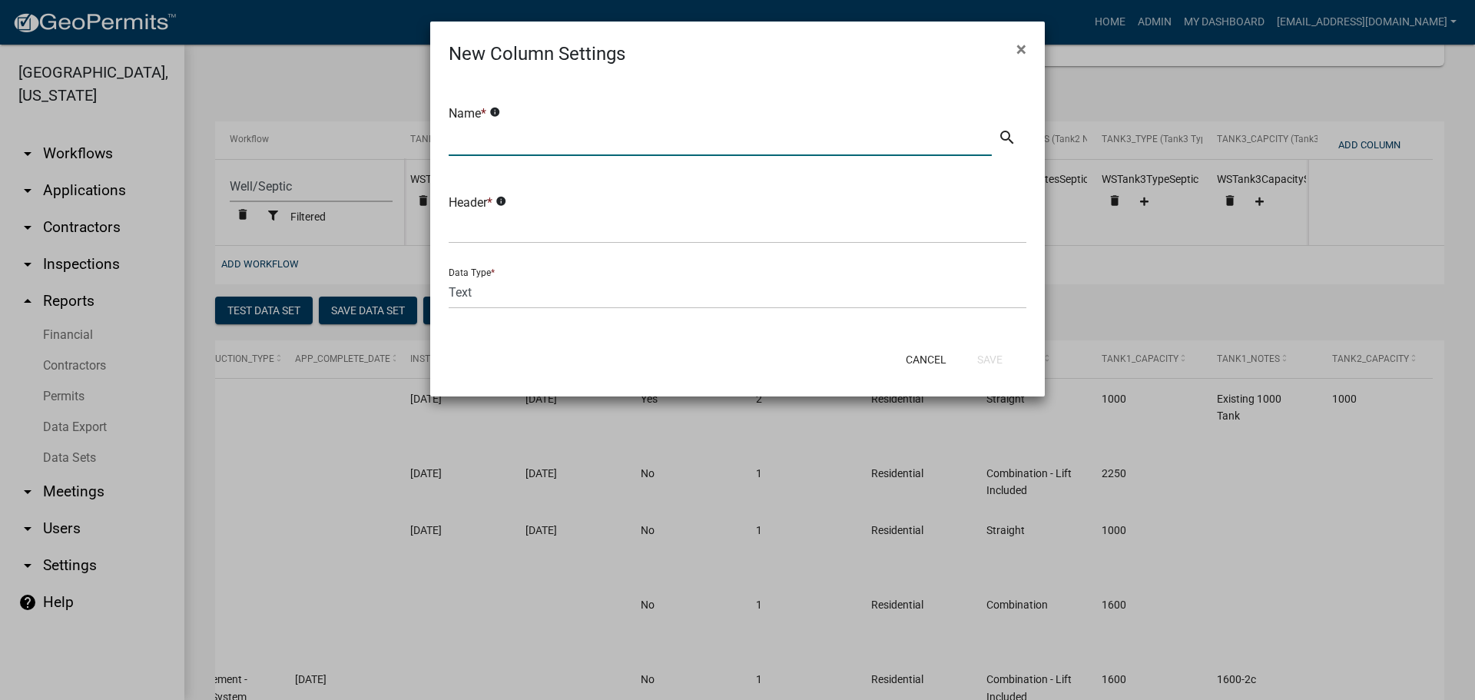
click at [544, 138] on input "text" at bounding box center [720, 140] width 543 height 32
type input "Tank3 Notes"
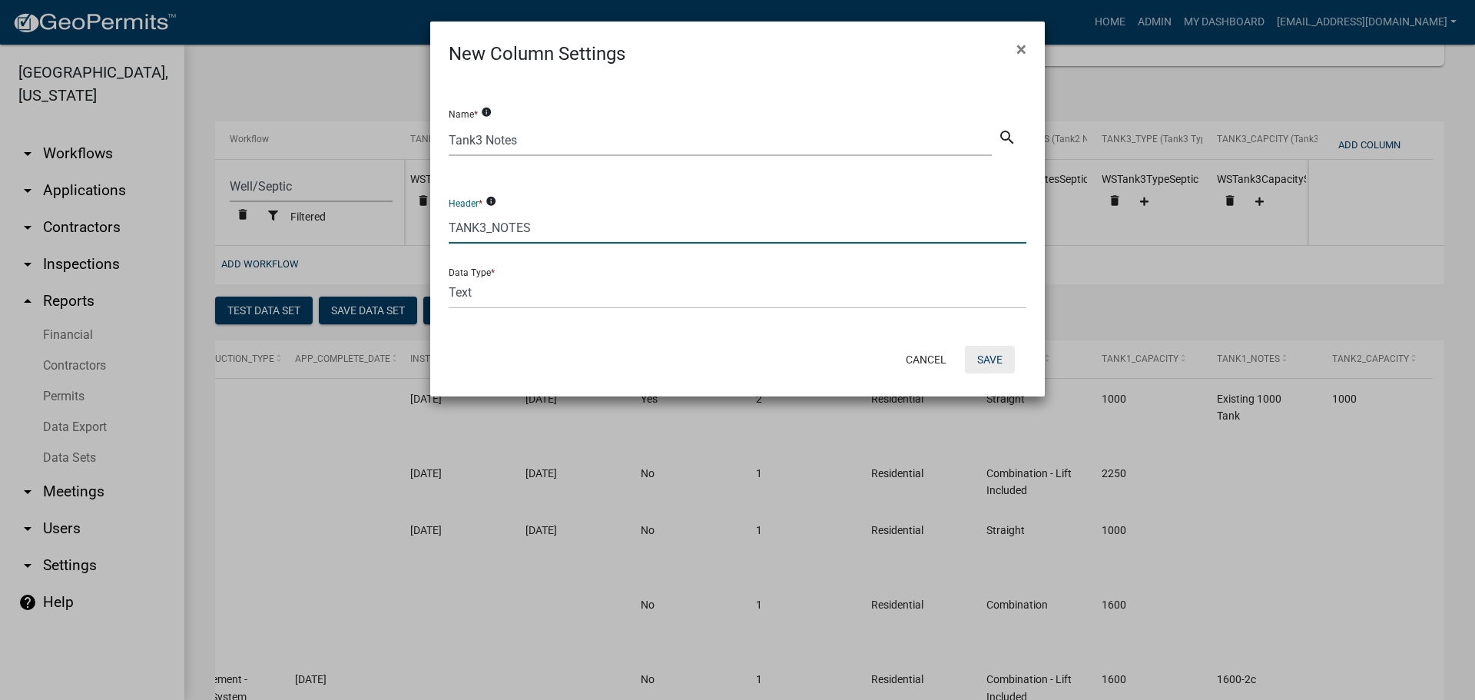
type input "TANK3_NOTES"
click at [996, 363] on button "Save" at bounding box center [990, 360] width 50 height 28
select select "cc9d510e-136e-46dd-a3ee-18f501703e73"
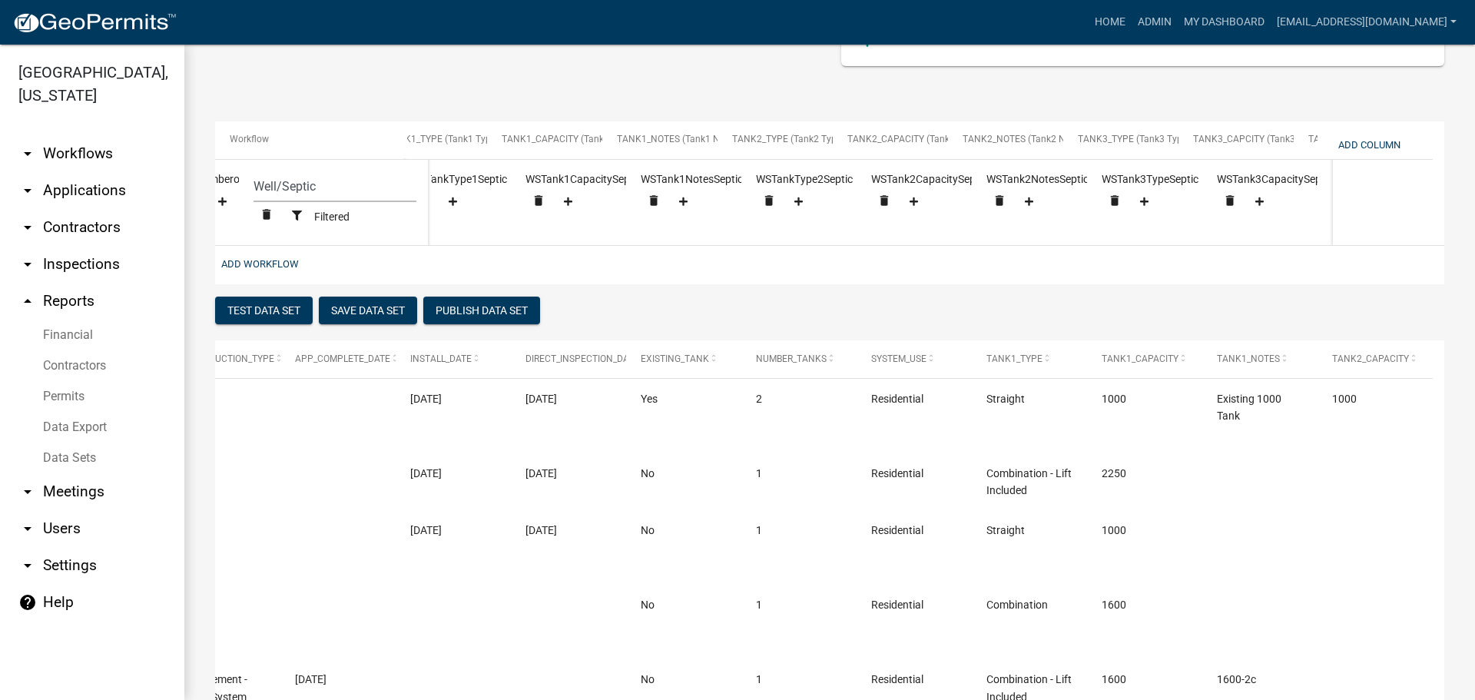
scroll to position [0, 2086]
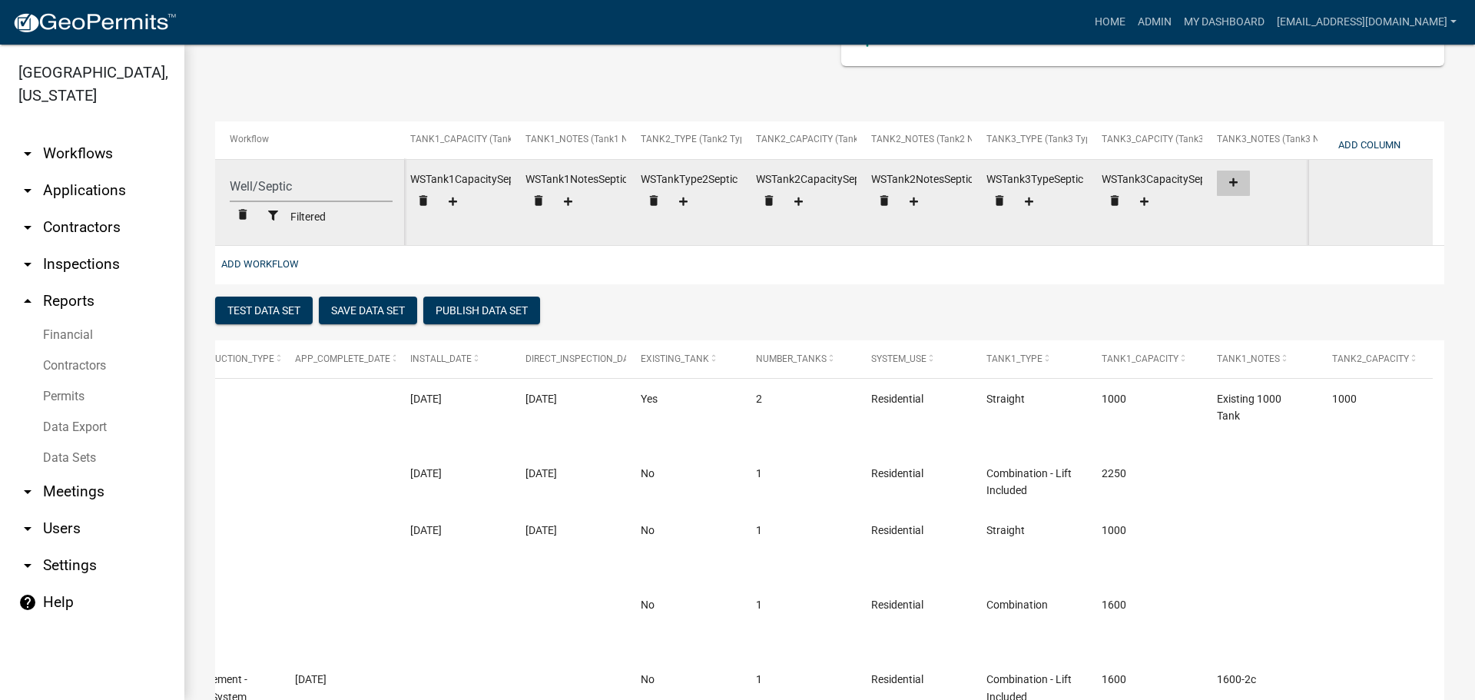
click at [1232, 181] on icon at bounding box center [1233, 182] width 8 height 10
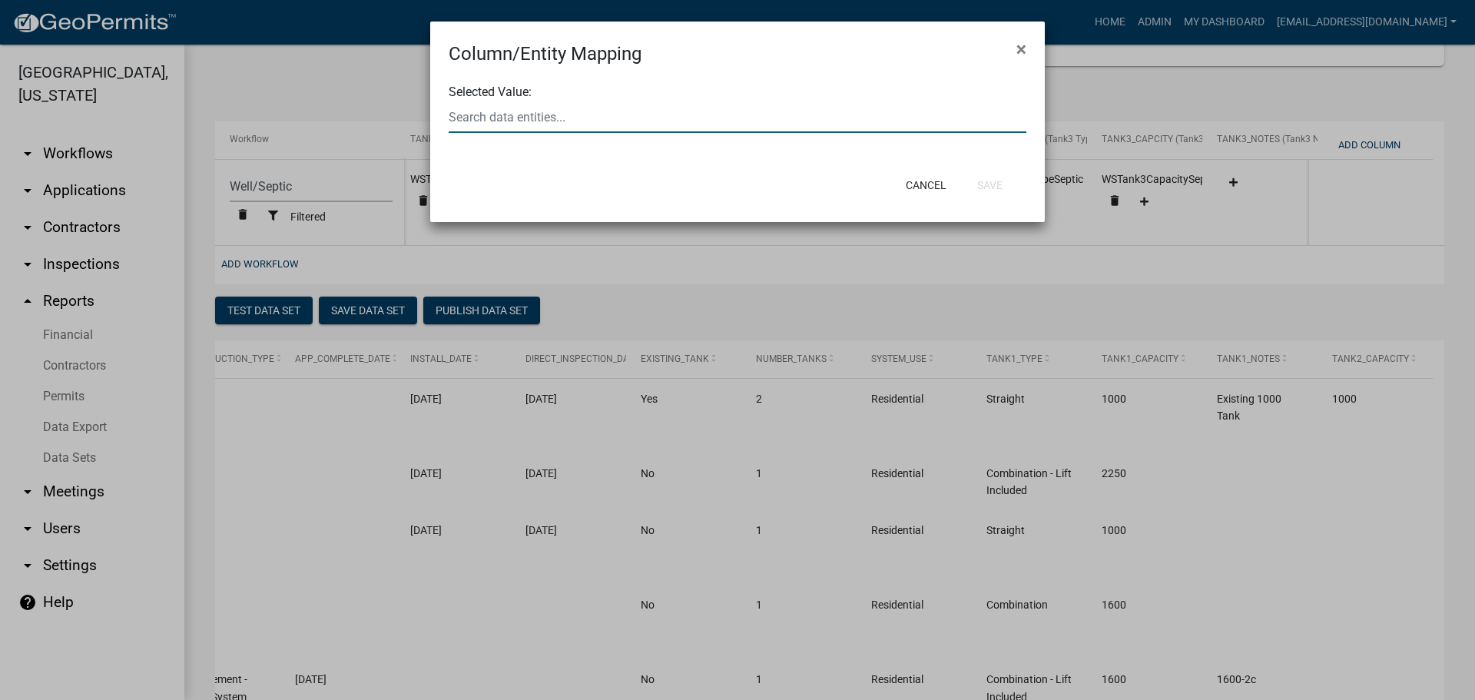
click at [585, 118] on div at bounding box center [737, 117] width 601 height 32
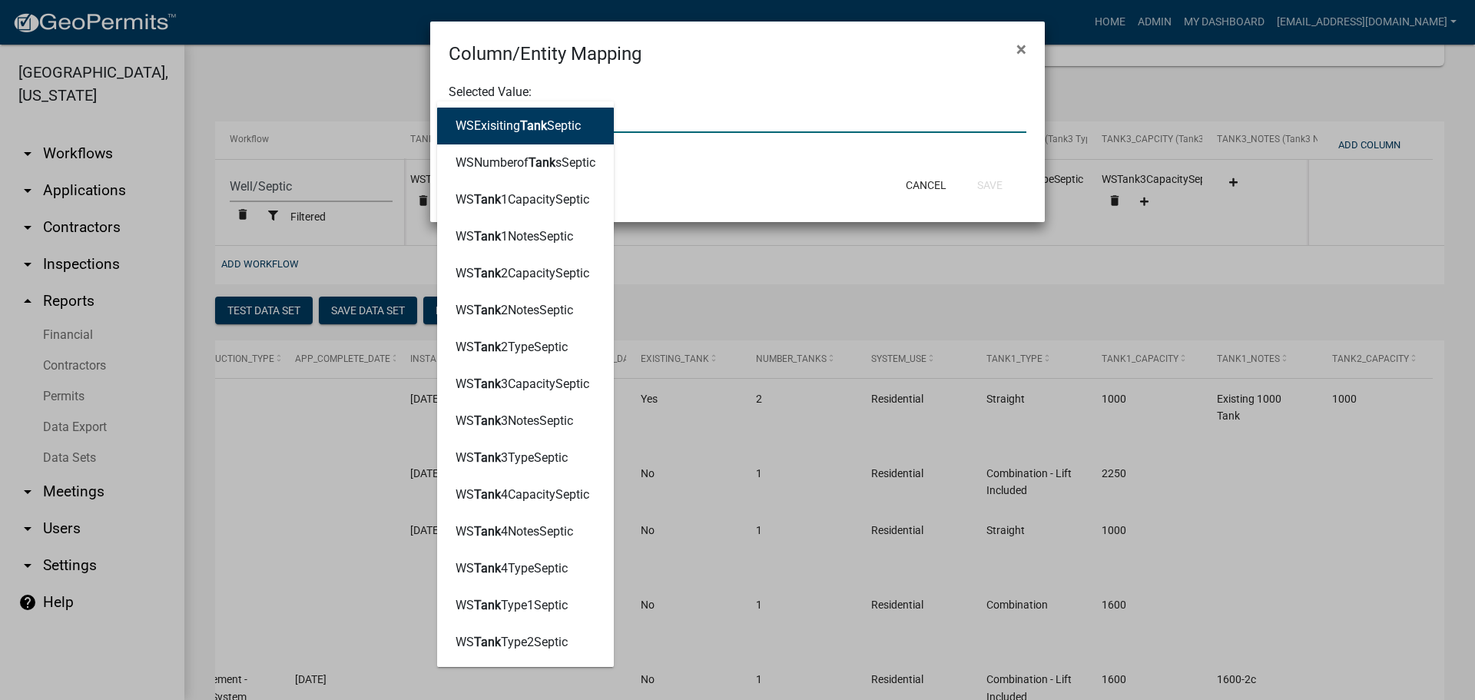
type input "TANK3"
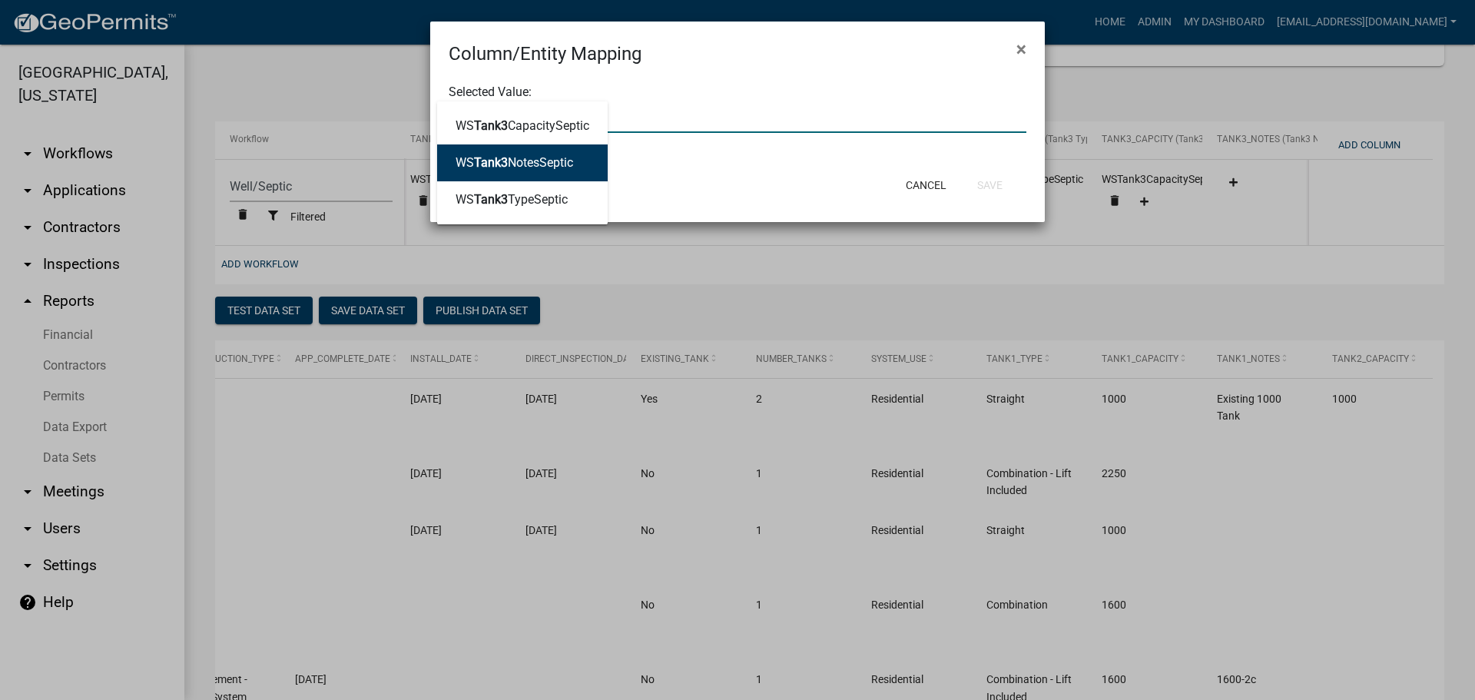
click at [539, 158] on ngb-highlight "WS Tank3 NotesSeptic" at bounding box center [515, 163] width 118 height 12
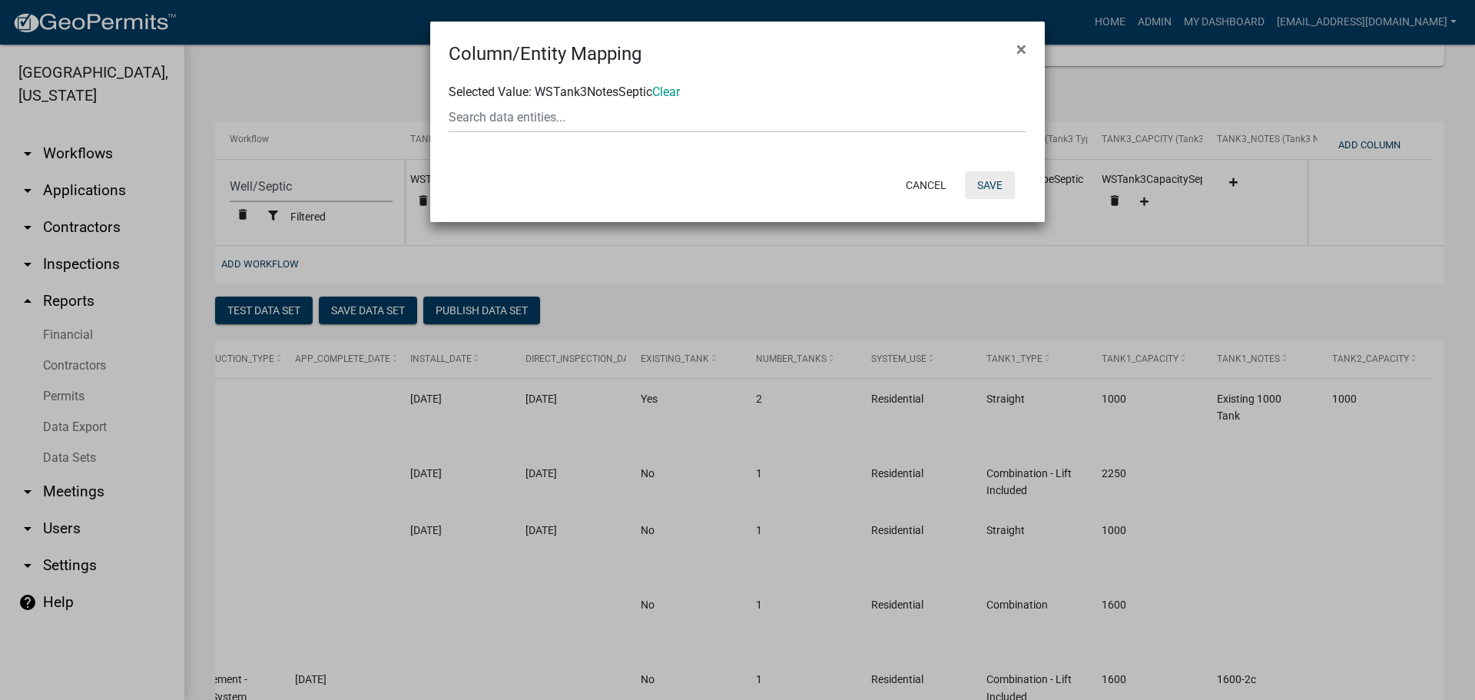
click at [990, 181] on button "Save" at bounding box center [990, 185] width 50 height 28
select select "cc9d510e-136e-46dd-a3ee-18f501703e73"
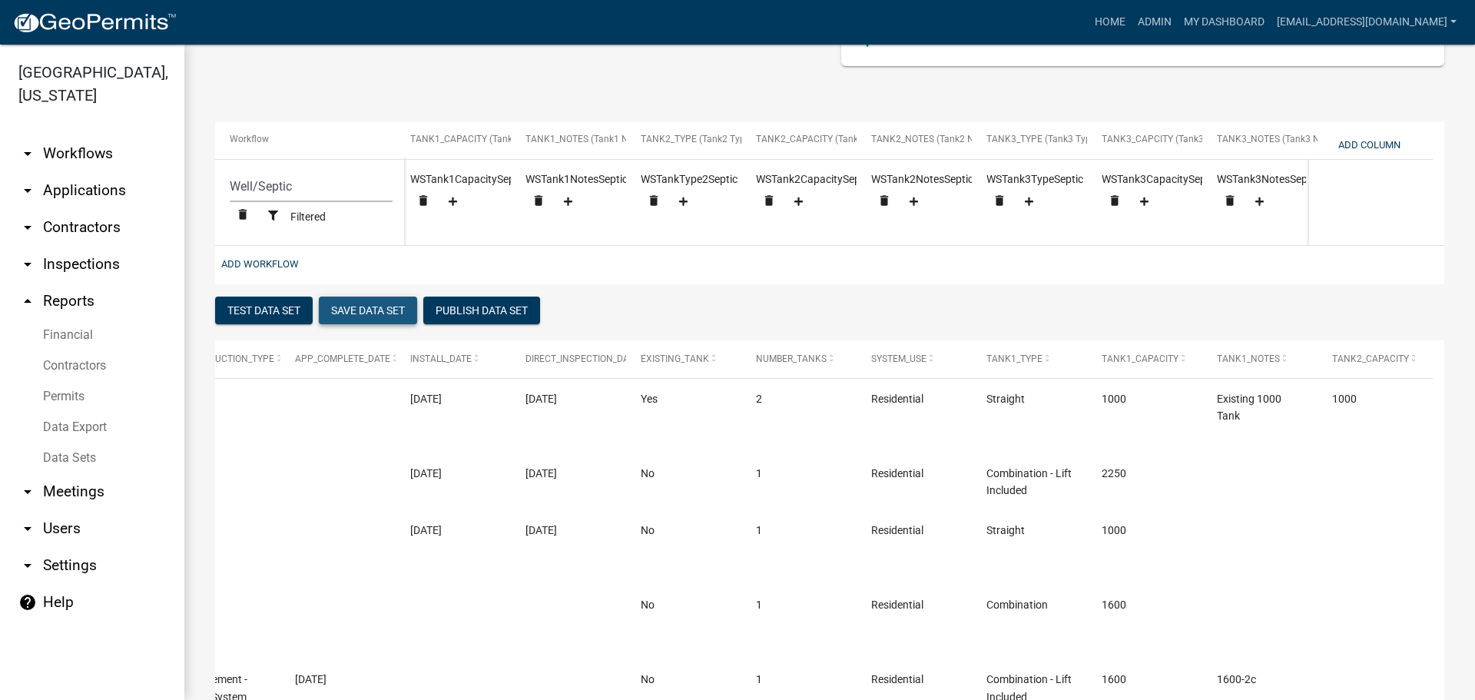
click at [366, 324] on button "Save Data Set" at bounding box center [368, 311] width 98 height 28
select select "Permit Number"
click at [1374, 144] on button "Add Column" at bounding box center [1369, 144] width 75 height 25
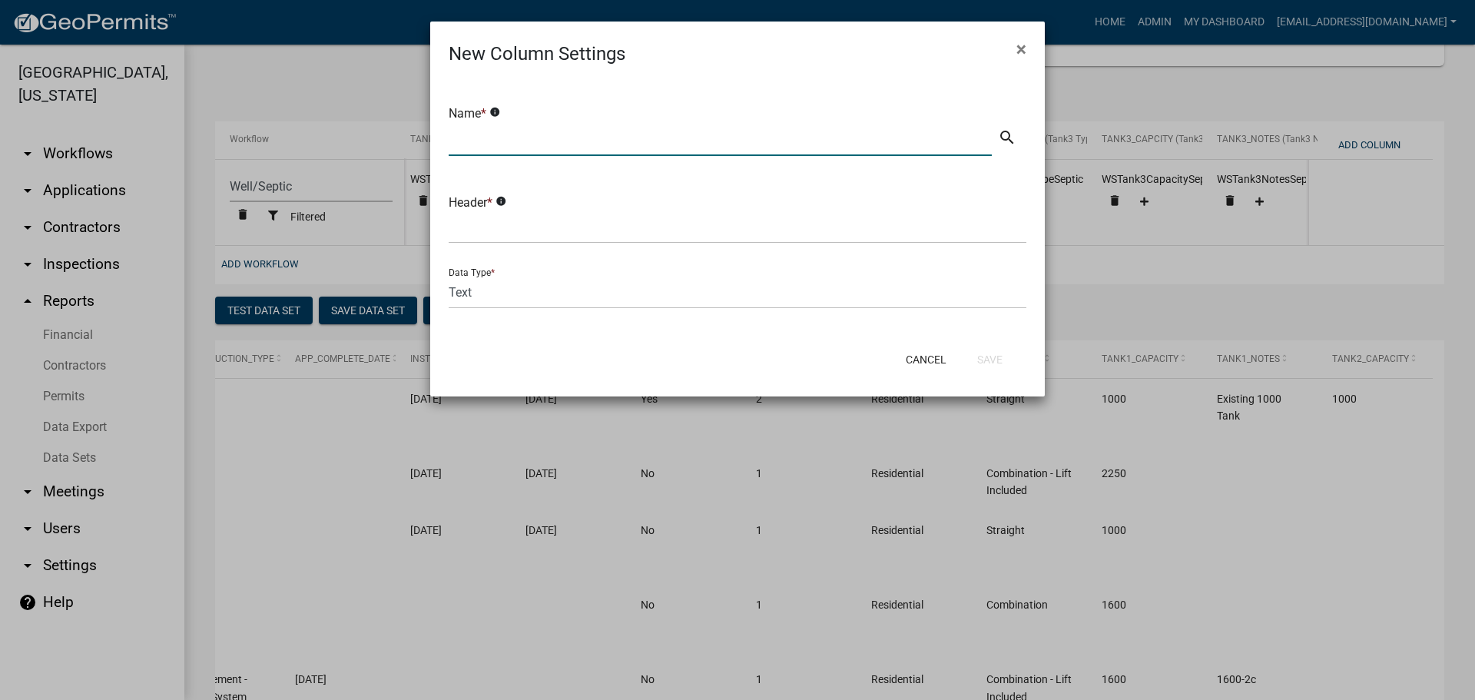
click at [489, 144] on input "text" at bounding box center [720, 140] width 543 height 32
type input "Treatment System Details"
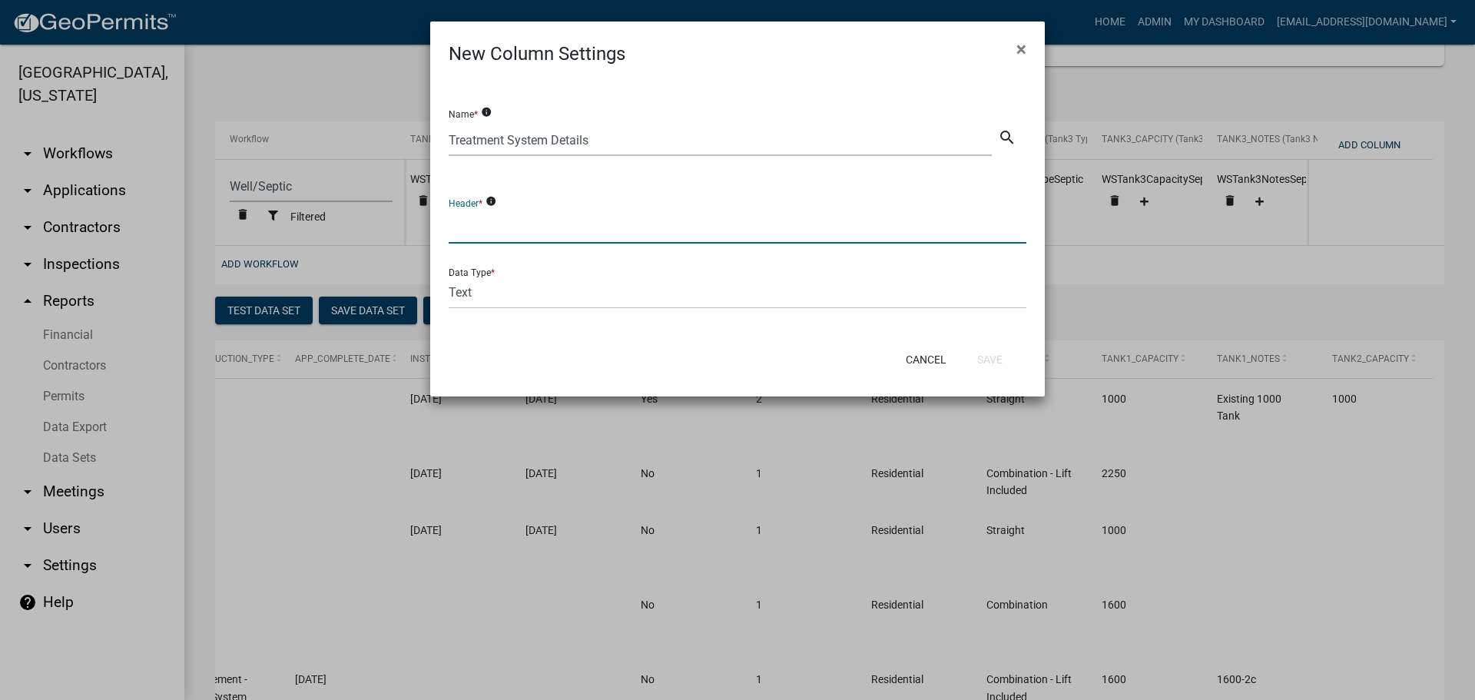
click at [510, 219] on input "text" at bounding box center [738, 228] width 578 height 32
type input "TREATMENT_SYSTEM_DETAILS"
click at [1000, 356] on button "Save" at bounding box center [990, 360] width 50 height 28
select select "cc9d510e-136e-46dd-a3ee-18f501703e73"
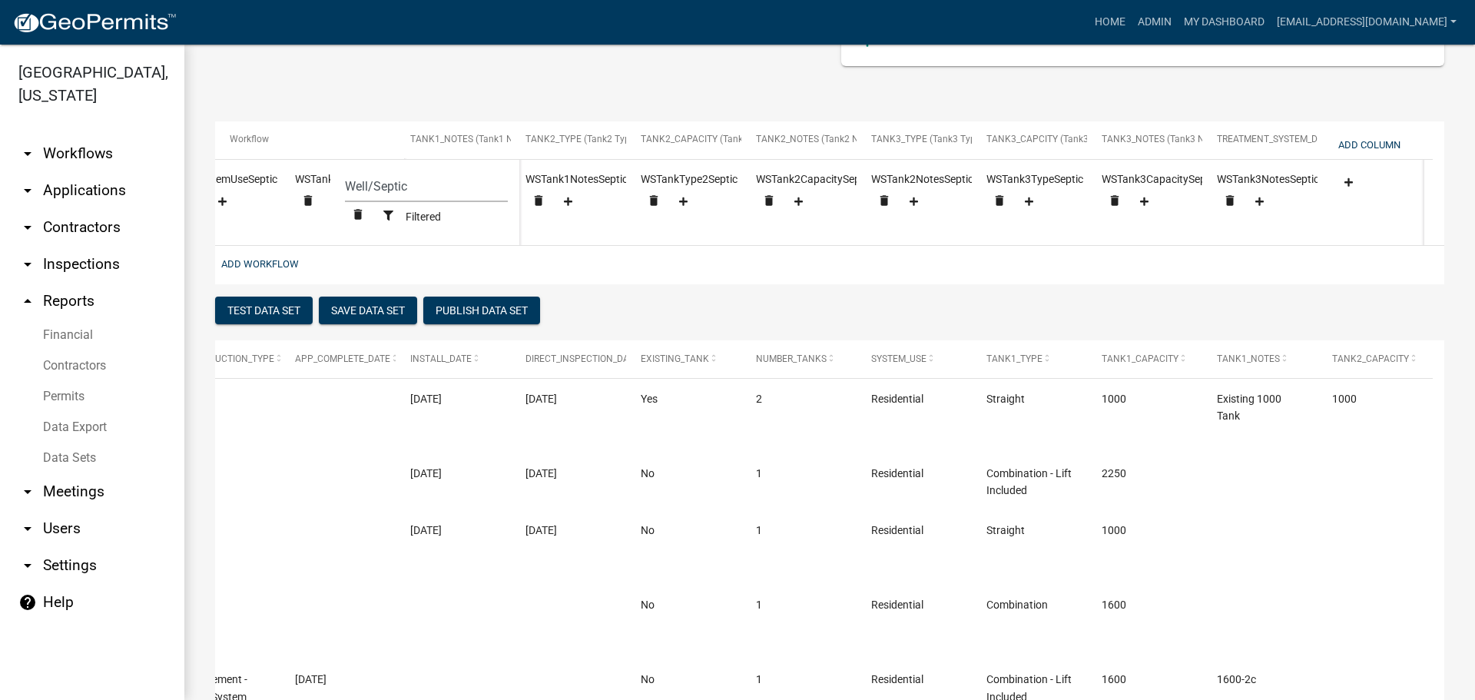
scroll to position [0, 2201]
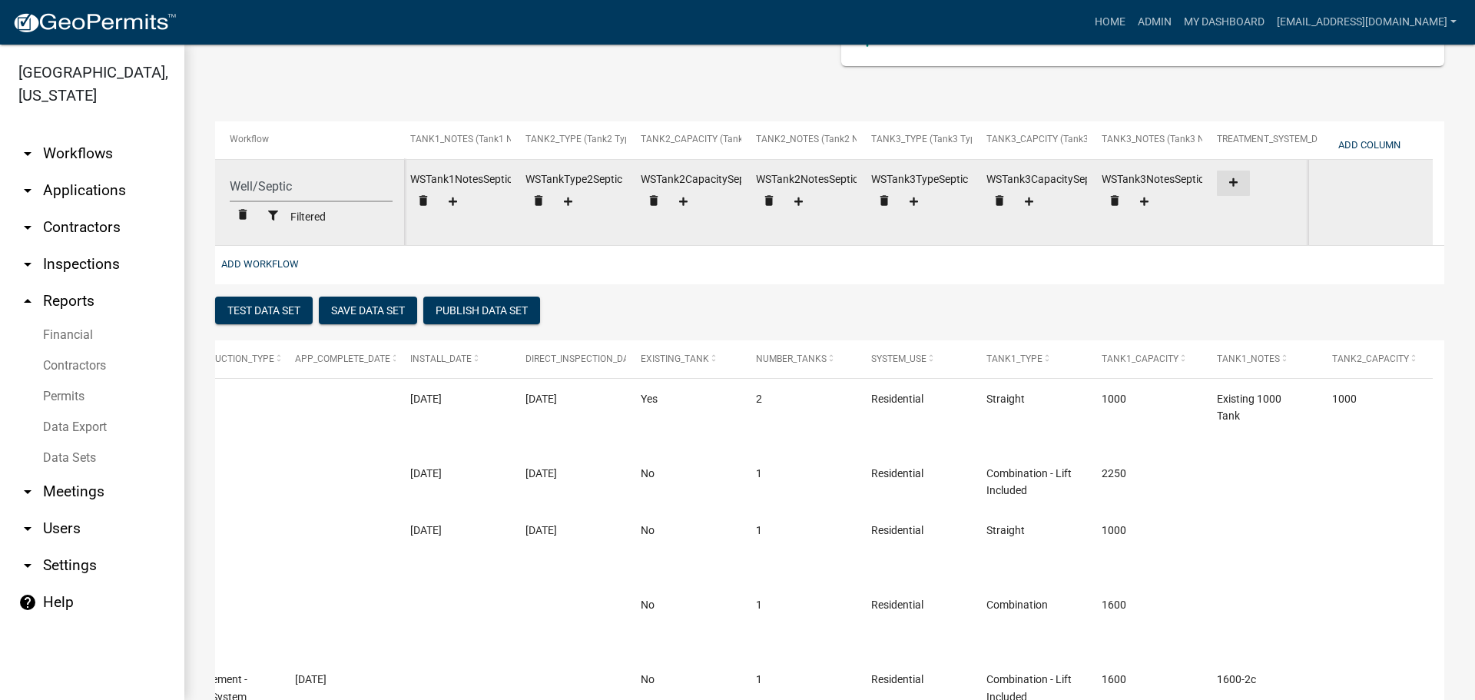
click at [1232, 177] on icon at bounding box center [1233, 182] width 8 height 10
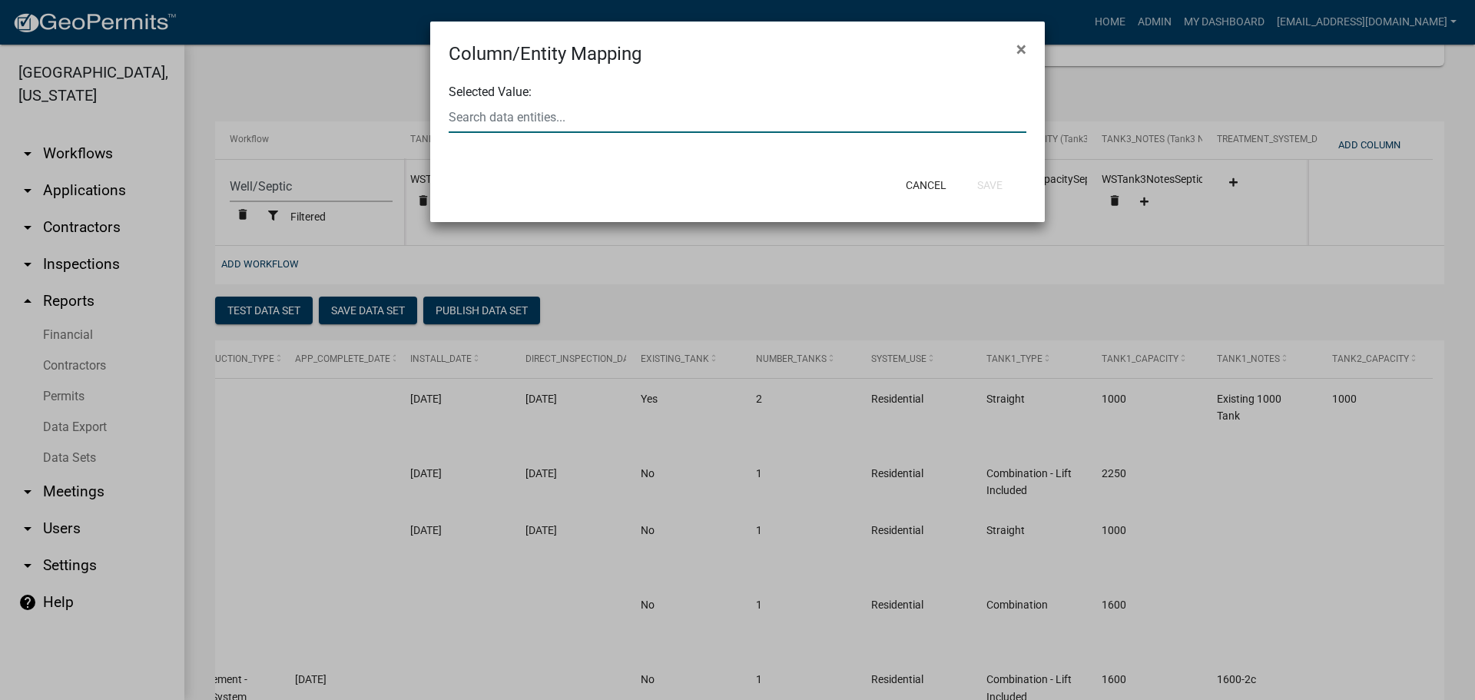
click at [802, 121] on input "text" at bounding box center [738, 117] width 578 height 32
type input "TREATME"
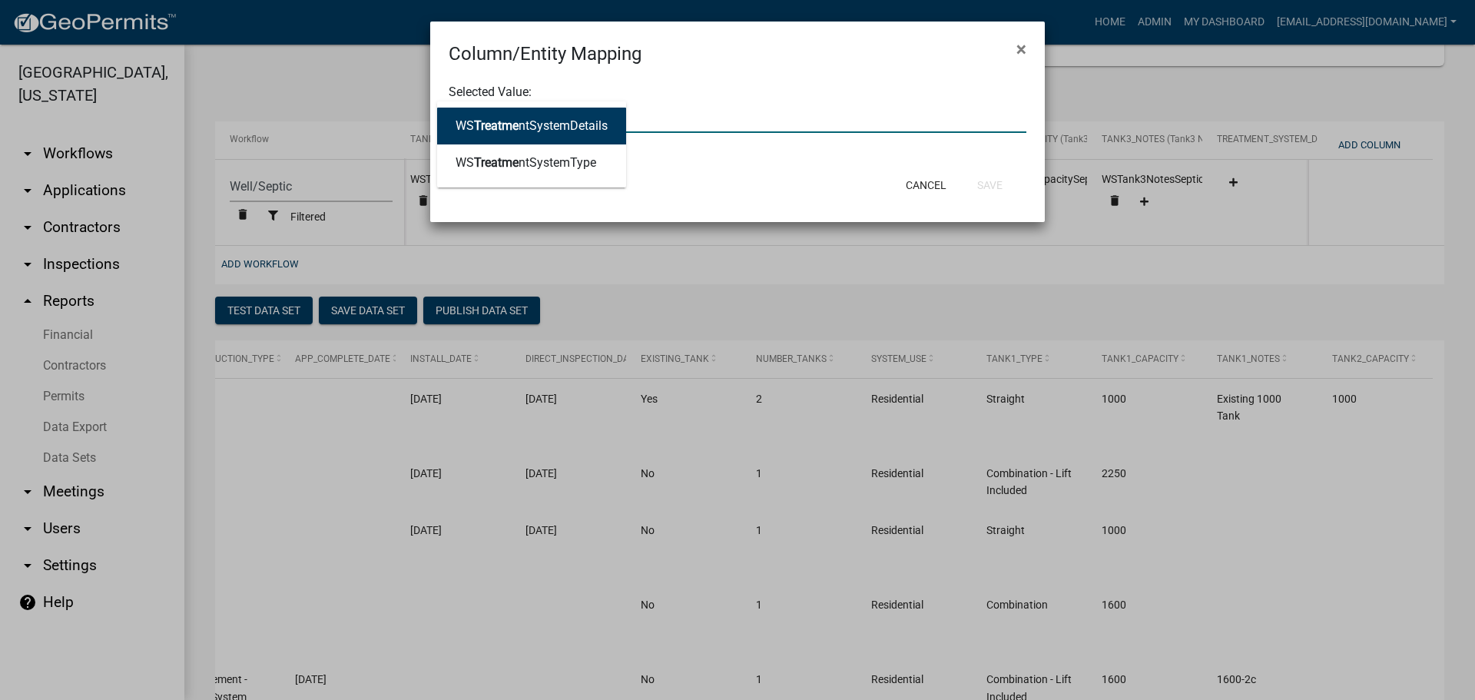
click at [529, 128] on ngb-highlight "WS Treatme ntSystemDetails" at bounding box center [532, 126] width 152 height 12
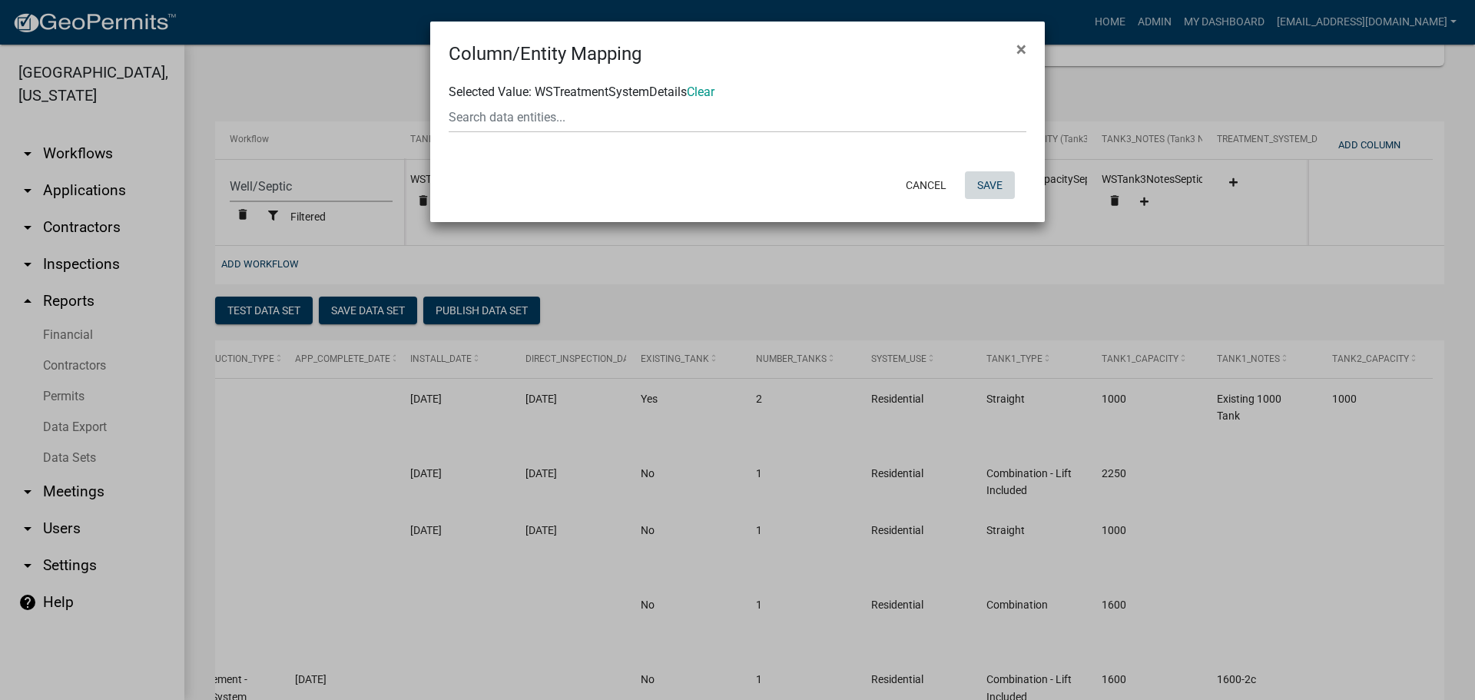
click at [993, 180] on button "Save" at bounding box center [990, 185] width 50 height 28
select select "cc9d510e-136e-46dd-a3ee-18f501703e73"
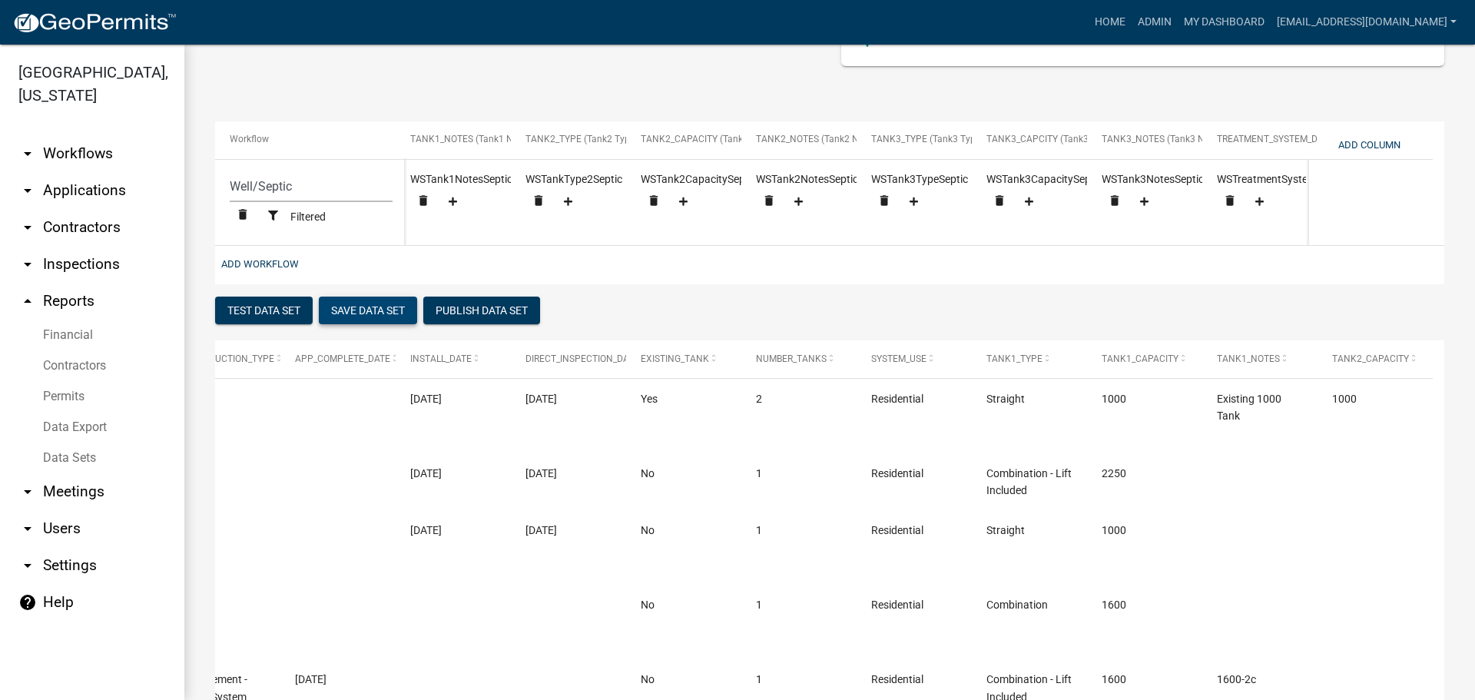
click at [380, 320] on button "Save Data Set" at bounding box center [368, 311] width 98 height 28
select select "Permit Number"
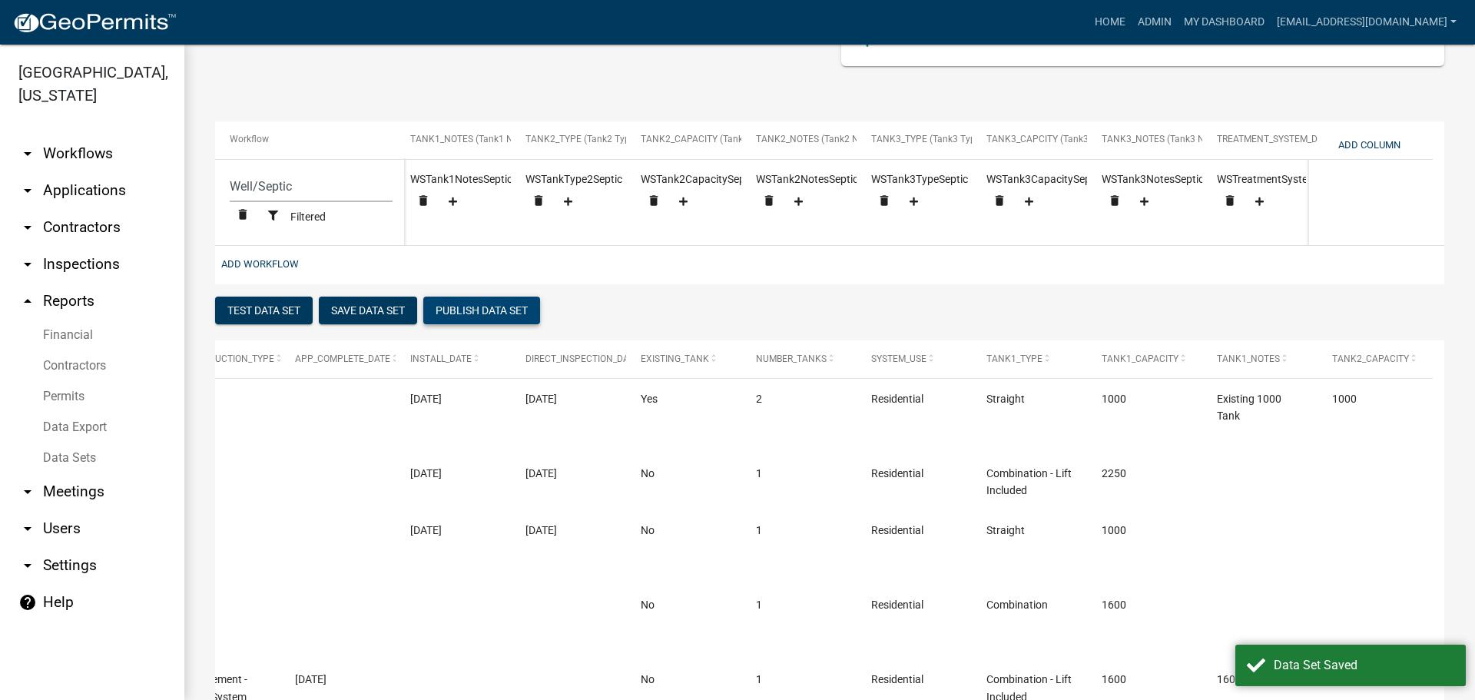
click at [496, 317] on button "Publish Data Set" at bounding box center [481, 311] width 117 height 28
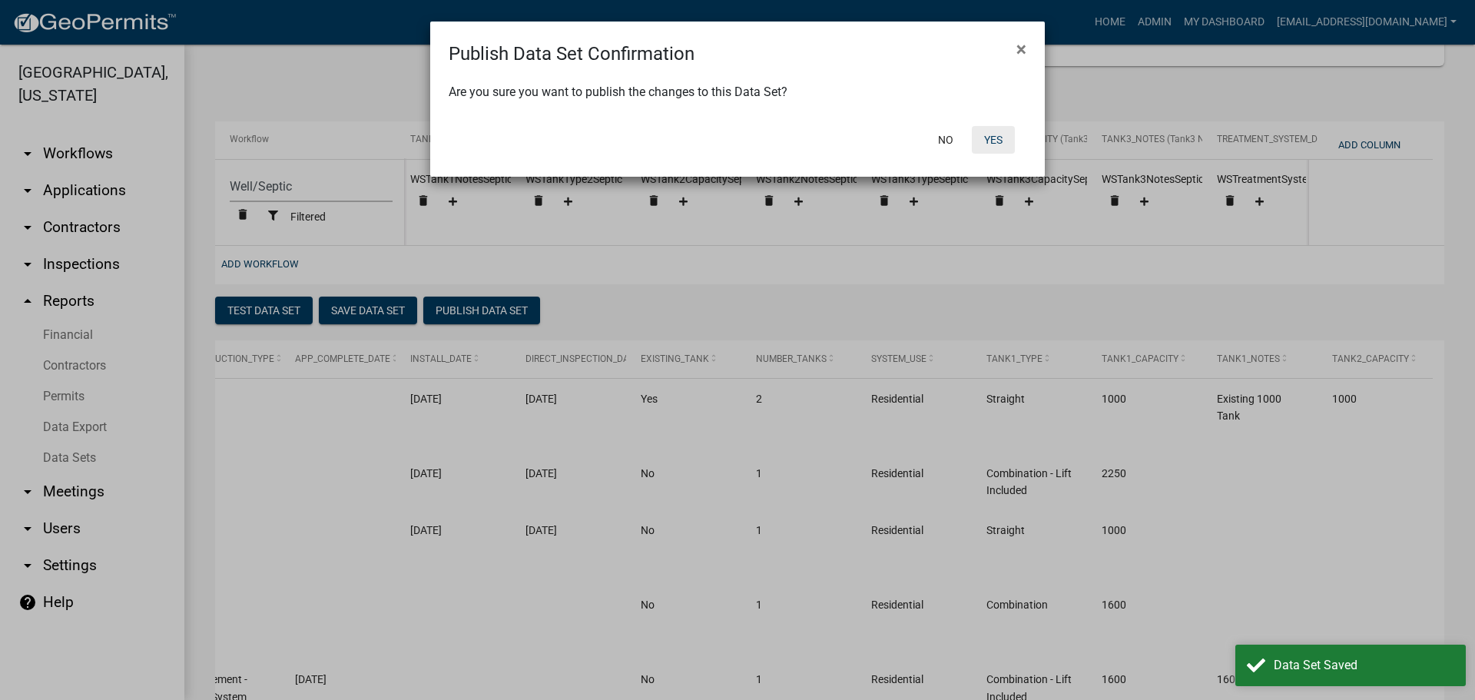
click at [990, 134] on button "Yes" at bounding box center [993, 140] width 43 height 28
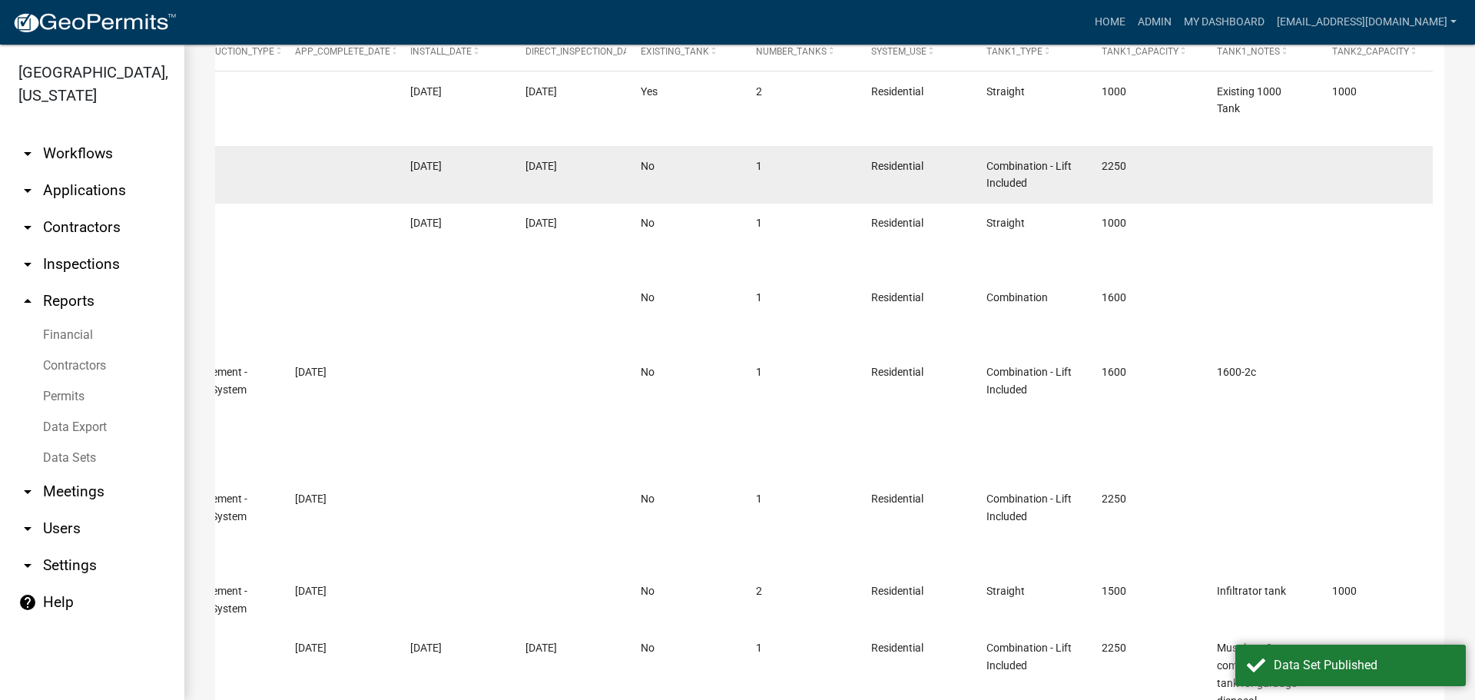
scroll to position [468, 0]
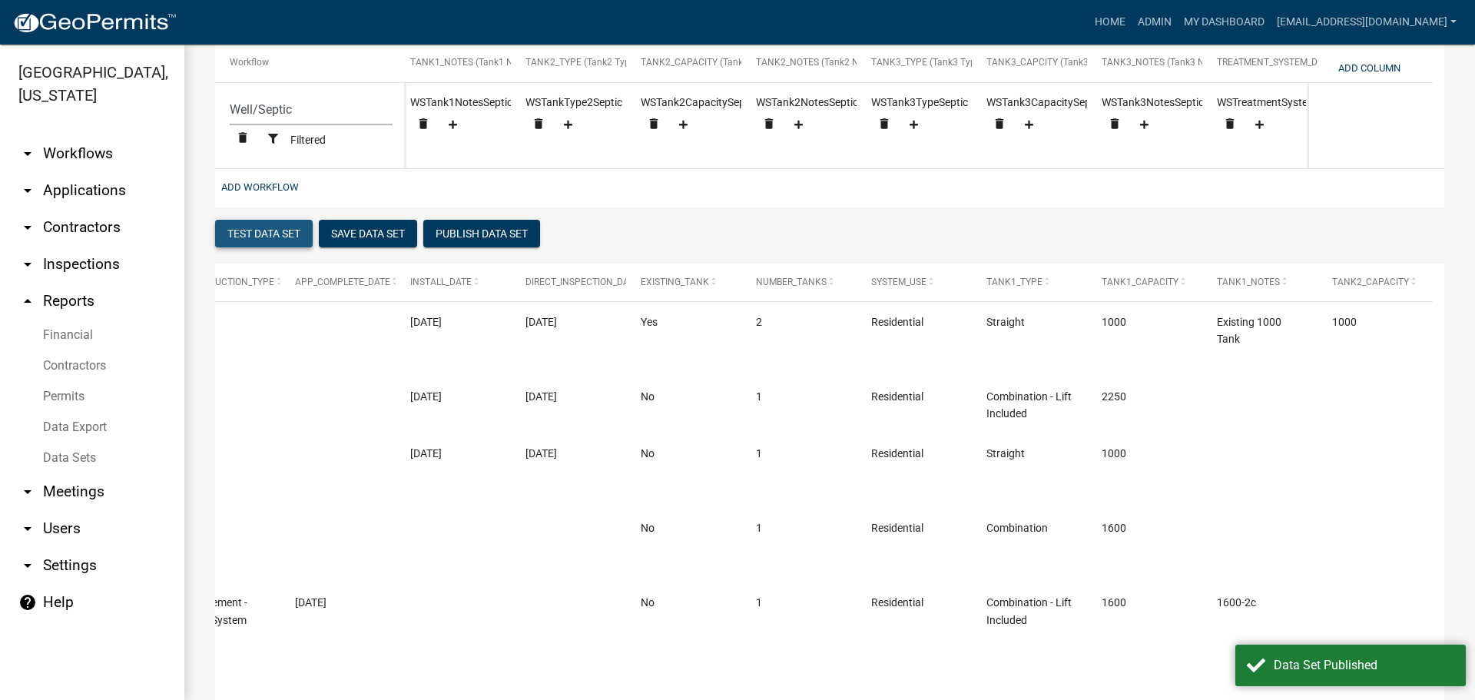
click at [266, 246] on button "Test Data Set" at bounding box center [264, 234] width 98 height 28
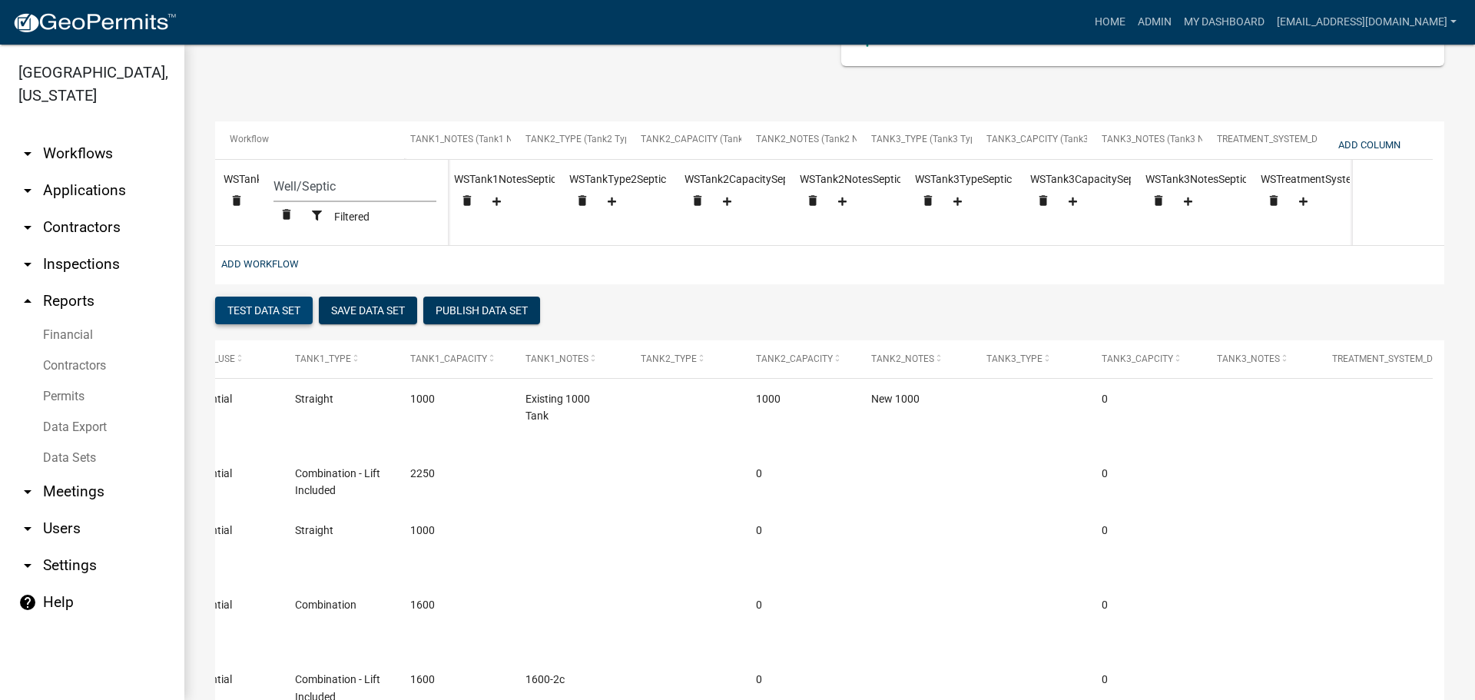
scroll to position [0, 2201]
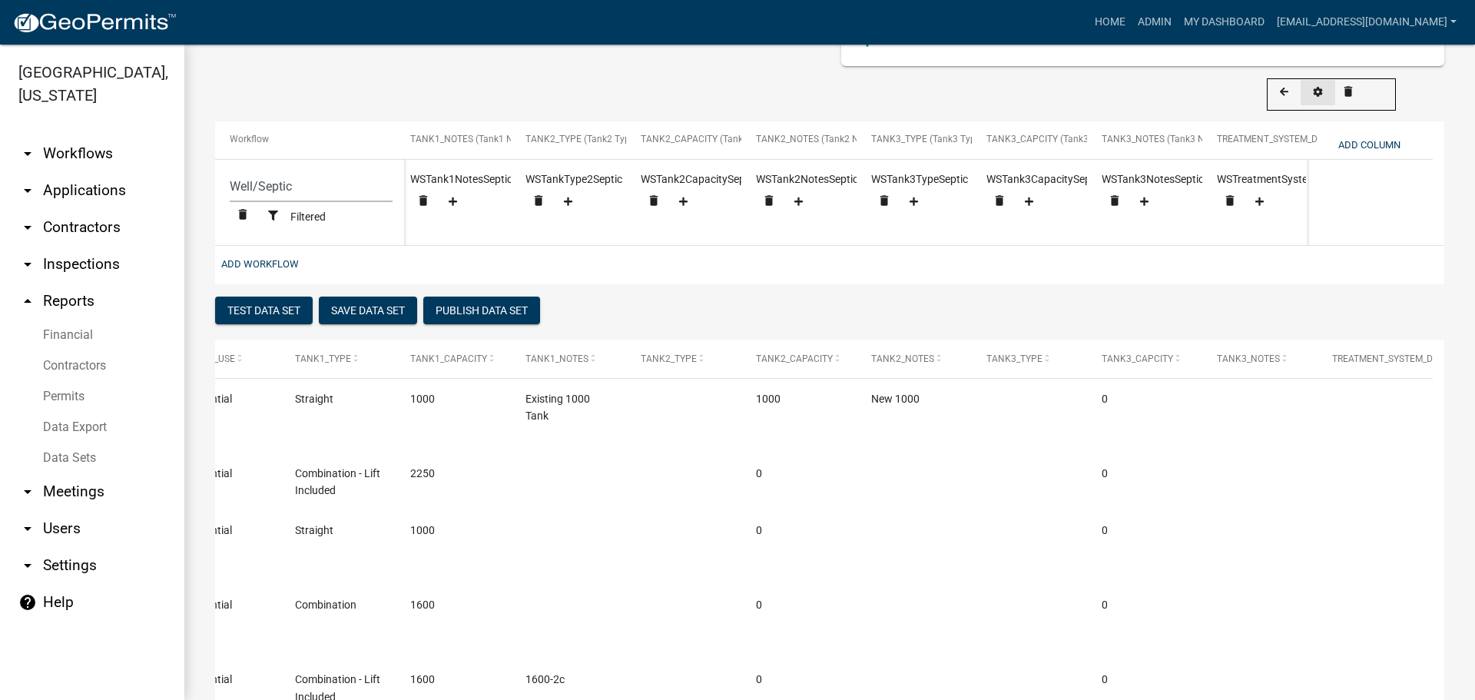
click at [1318, 84] on button at bounding box center [1318, 92] width 35 height 25
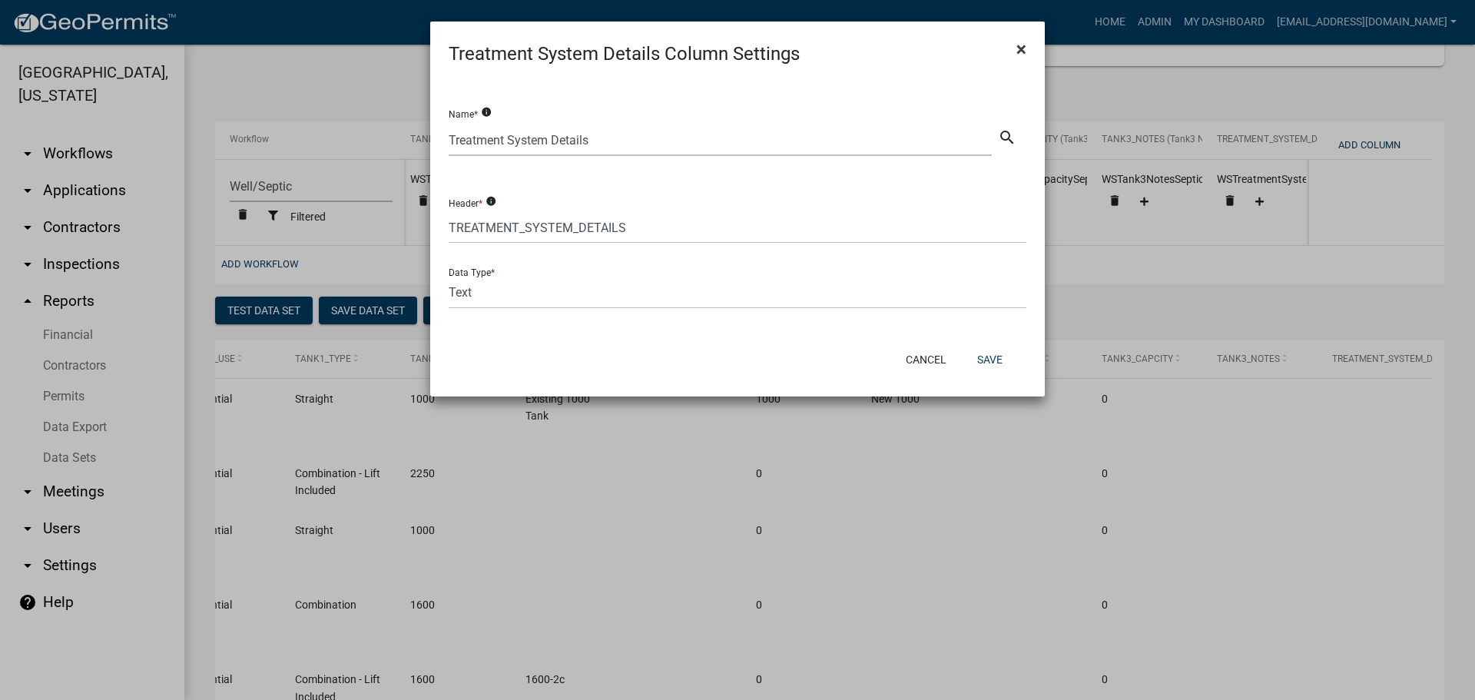
click at [1020, 44] on span "×" at bounding box center [1021, 49] width 10 height 22
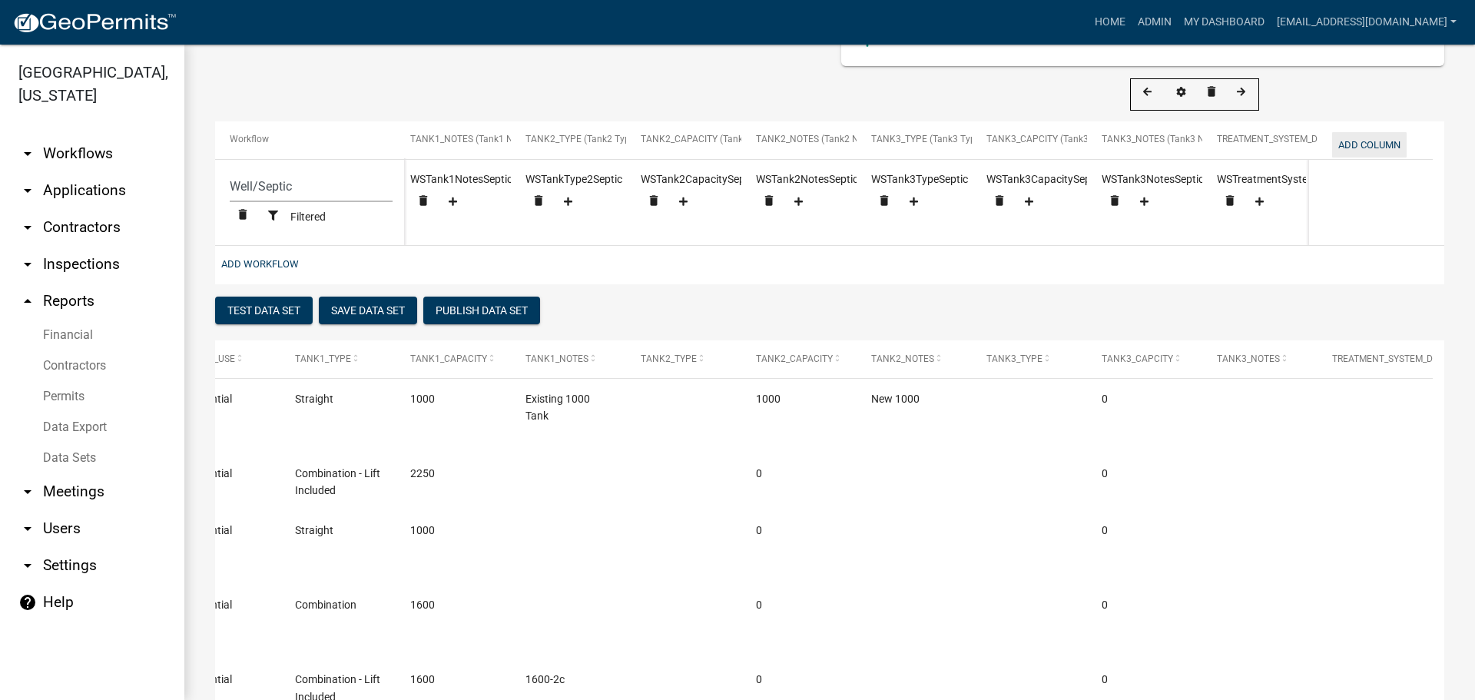
click at [1381, 139] on button "Add Column" at bounding box center [1369, 144] width 75 height 25
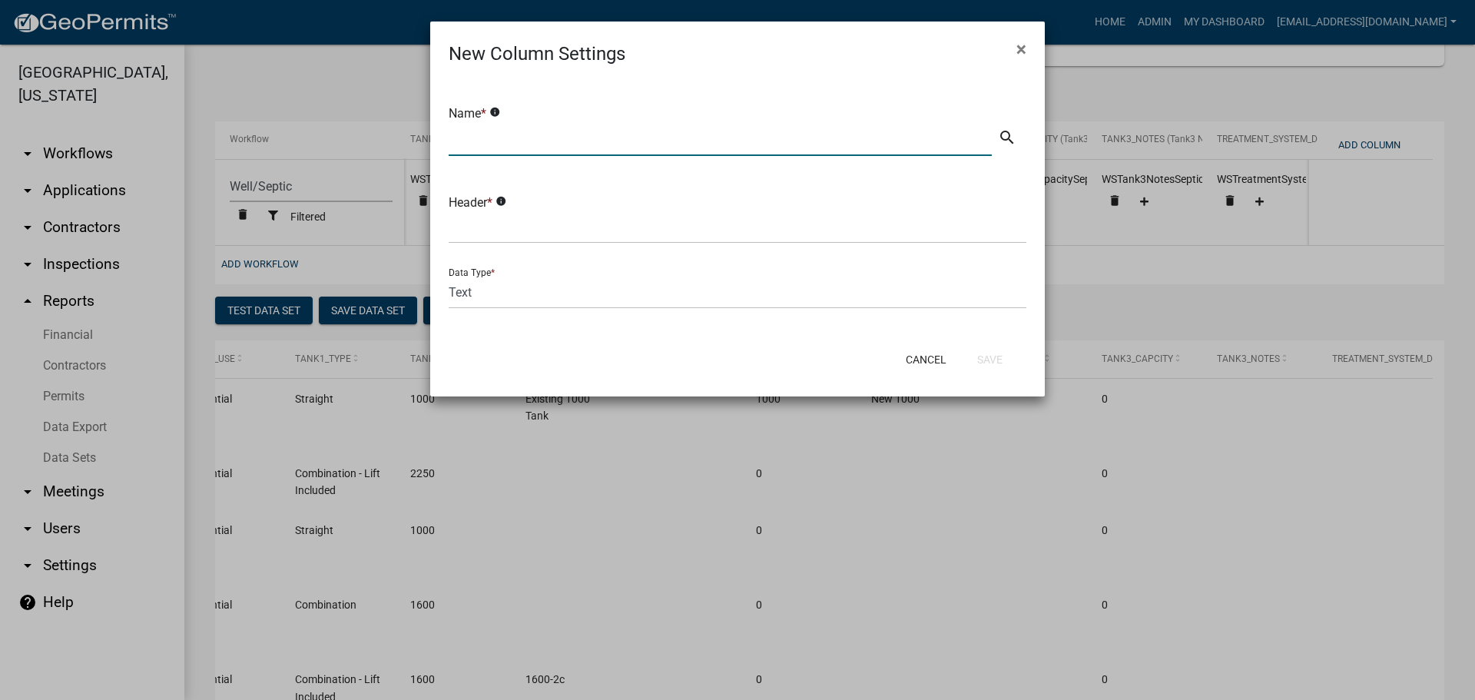
click at [622, 144] on input "text" at bounding box center [720, 140] width 543 height 32
type input "Treatment System Details"
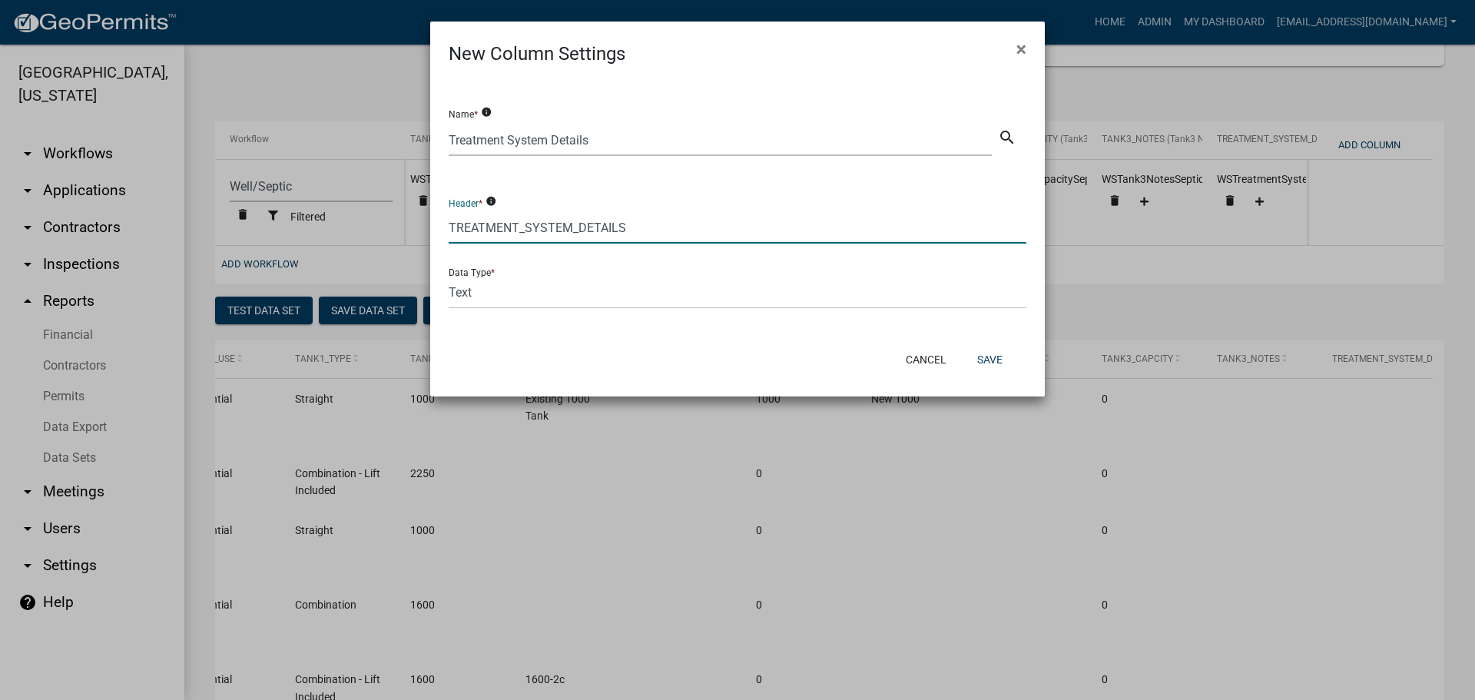
type input "TREATMENT_SYSTEM_DETAILS"
click at [502, 284] on select "Text Date Number with Decimals Number without Decimals" at bounding box center [738, 293] width 578 height 32
click at [502, 285] on select "Text Date Number with Decimals Number without Decimals" at bounding box center [738, 293] width 578 height 32
click at [990, 360] on button "Save" at bounding box center [990, 360] width 50 height 28
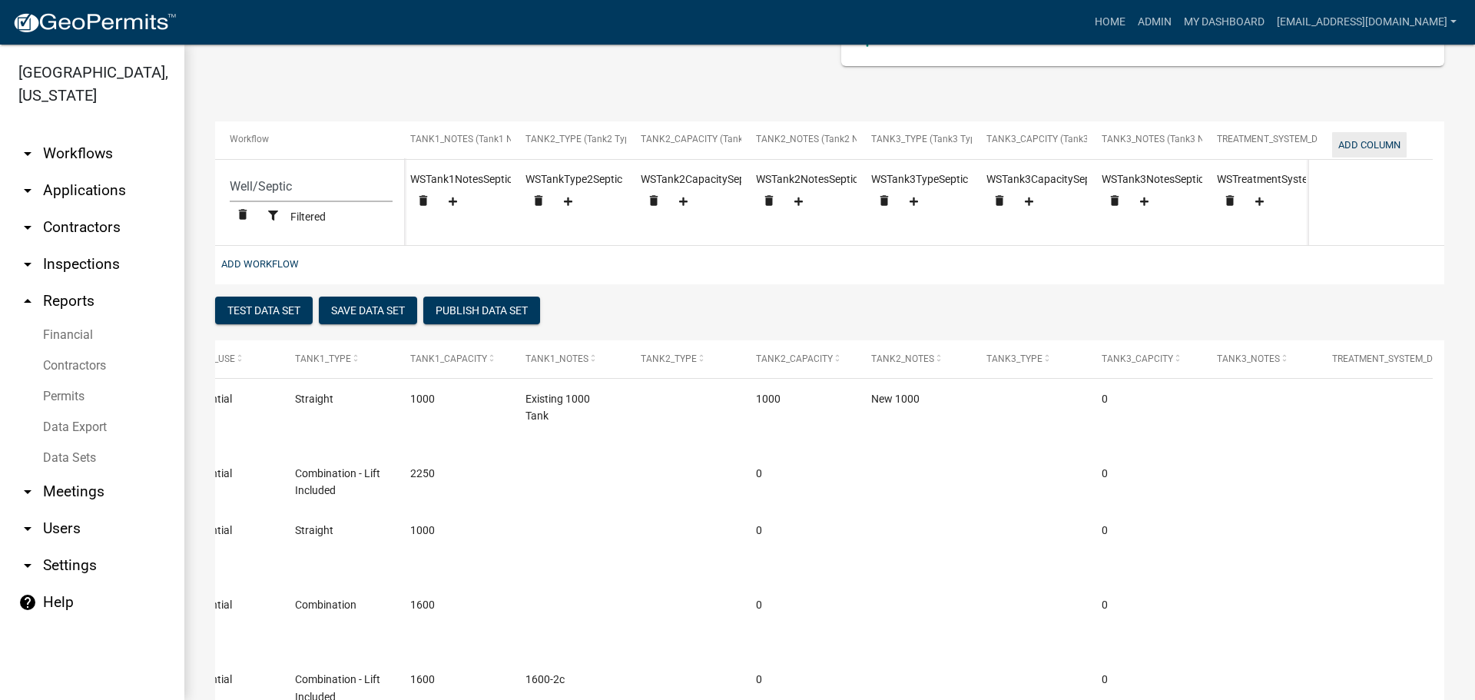
click at [1367, 143] on button "Add Column" at bounding box center [1369, 144] width 75 height 25
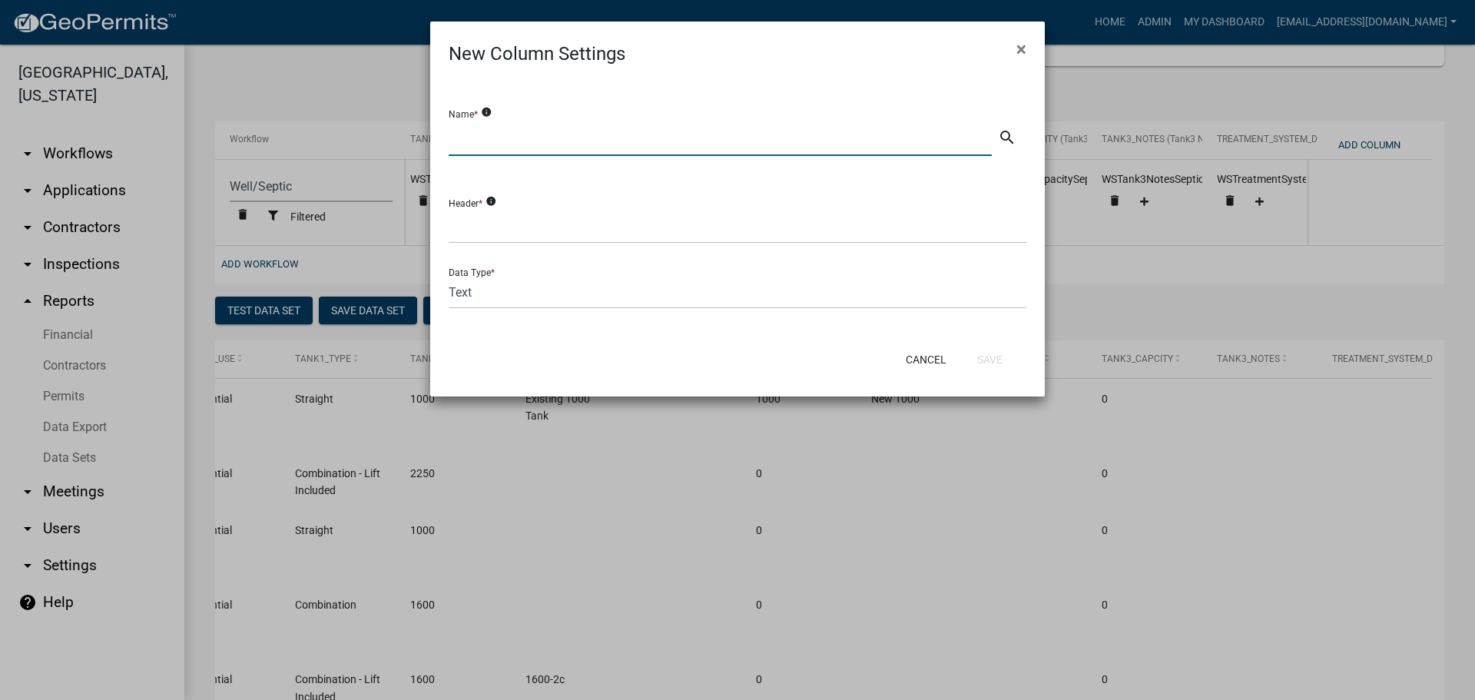
click at [543, 134] on input "text" at bounding box center [720, 140] width 543 height 32
type input "Underground Date"
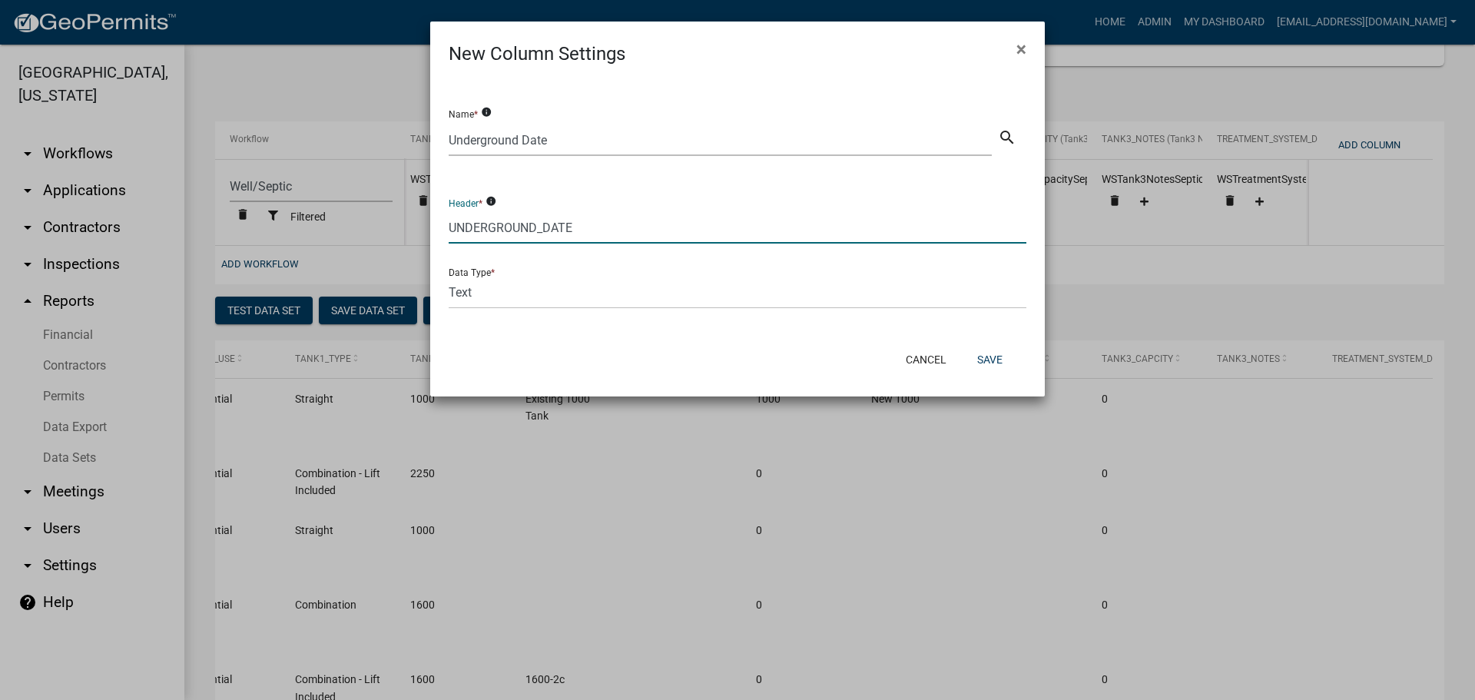
type input "UNDERGROUND_DATE"
click at [581, 301] on select "Text Date Number with Decimals Number without Decimals" at bounding box center [738, 293] width 578 height 32
select select "2"
click at [449, 277] on select "Text Date Number with Decimals Number without Decimals" at bounding box center [738, 293] width 578 height 32
click at [993, 356] on button "Save" at bounding box center [990, 360] width 50 height 28
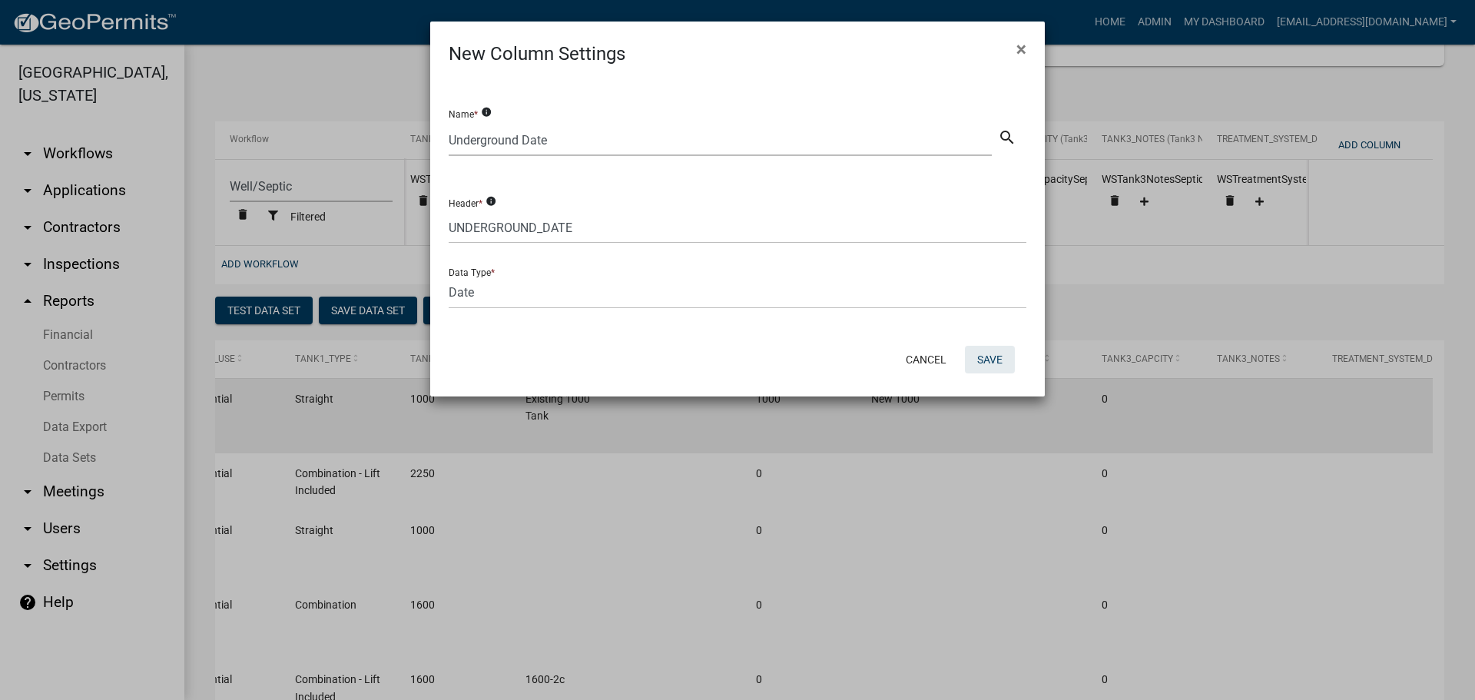
select select "cc9d510e-136e-46dd-a3ee-18f501703e73"
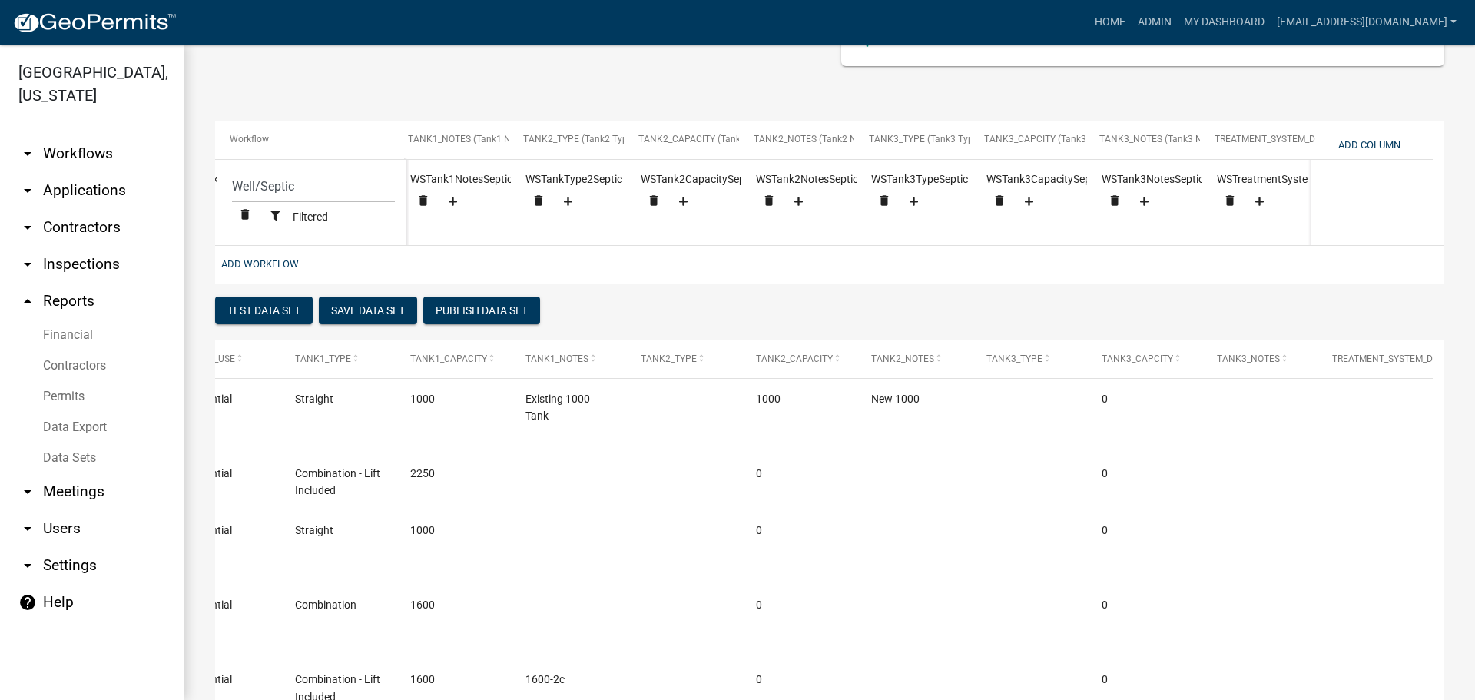
scroll to position [0, 2316]
select select "cc9d510e-136e-46dd-a3ee-18f501703e73"
drag, startPoint x: 471, startPoint y: 153, endPoint x: 473, endPoint y: 138, distance: 15.5
click at [473, 138] on span "UNDERGROUND_DATE (Underground Date)" at bounding box center [498, 139] width 177 height 11
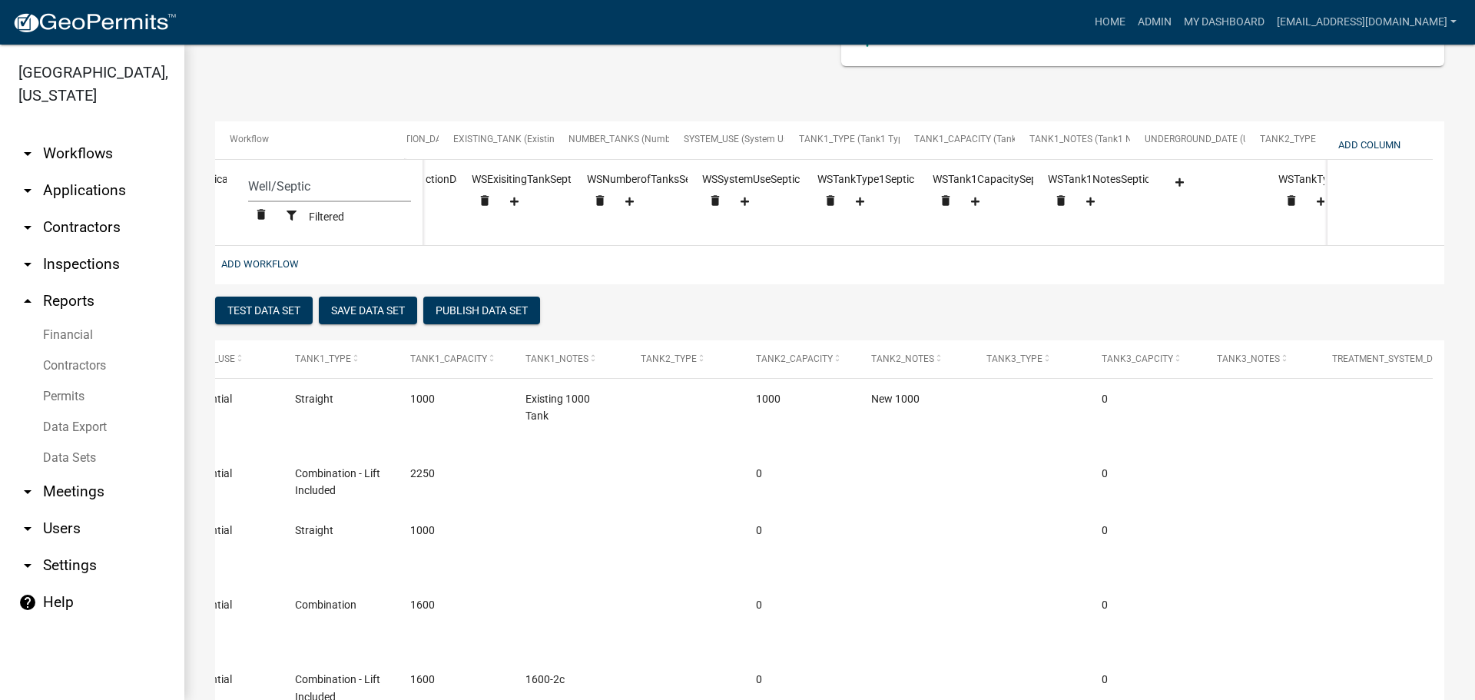
scroll to position [0, 1515]
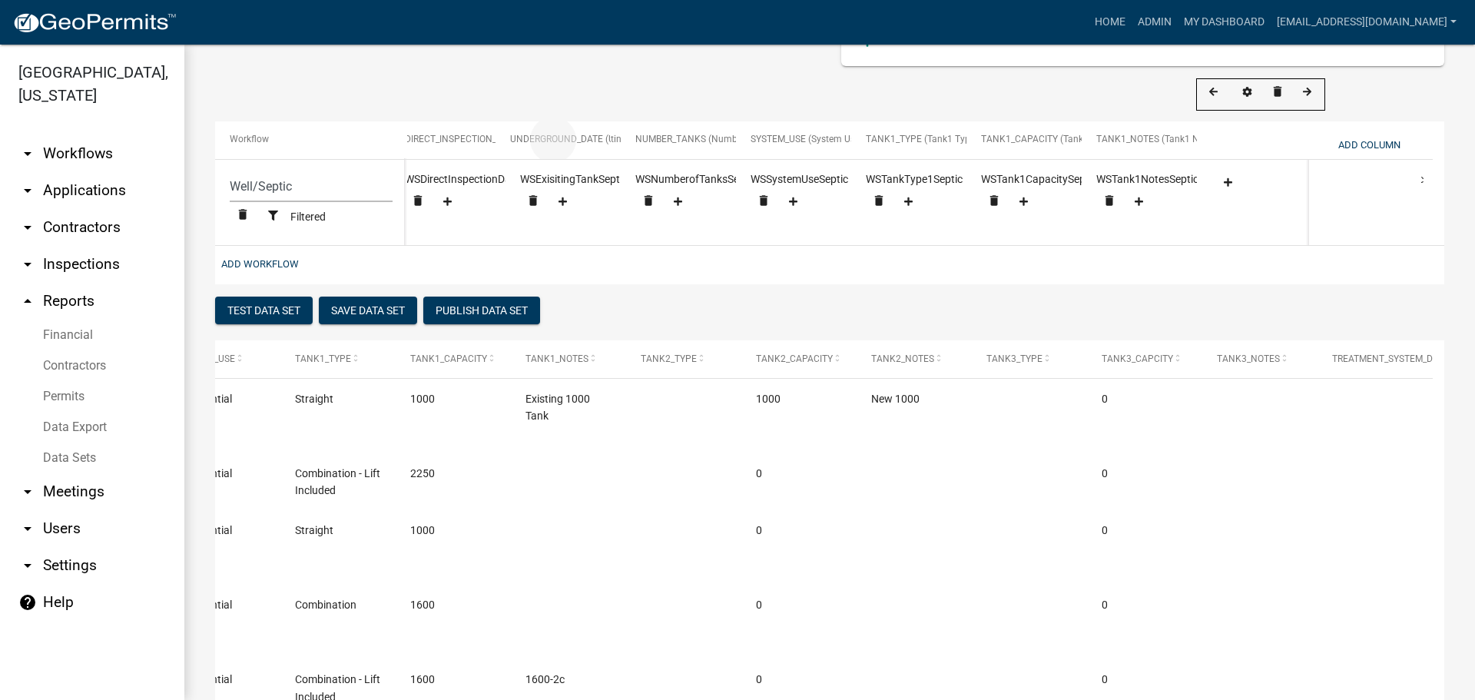
drag, startPoint x: 1242, startPoint y: 140, endPoint x: 541, endPoint y: 144, distance: 701.5
select select "cc9d510e-136e-46dd-a3ee-18f501703e73"
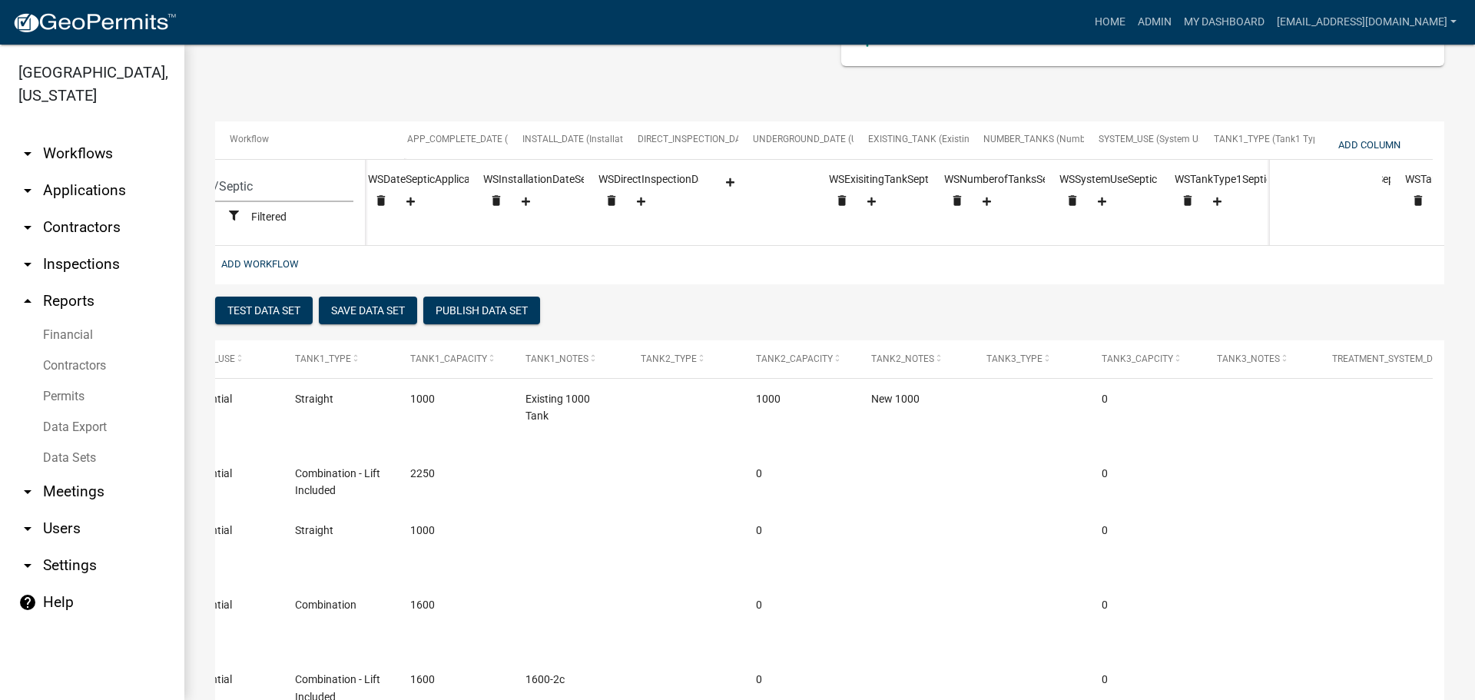
scroll to position [0, 1253]
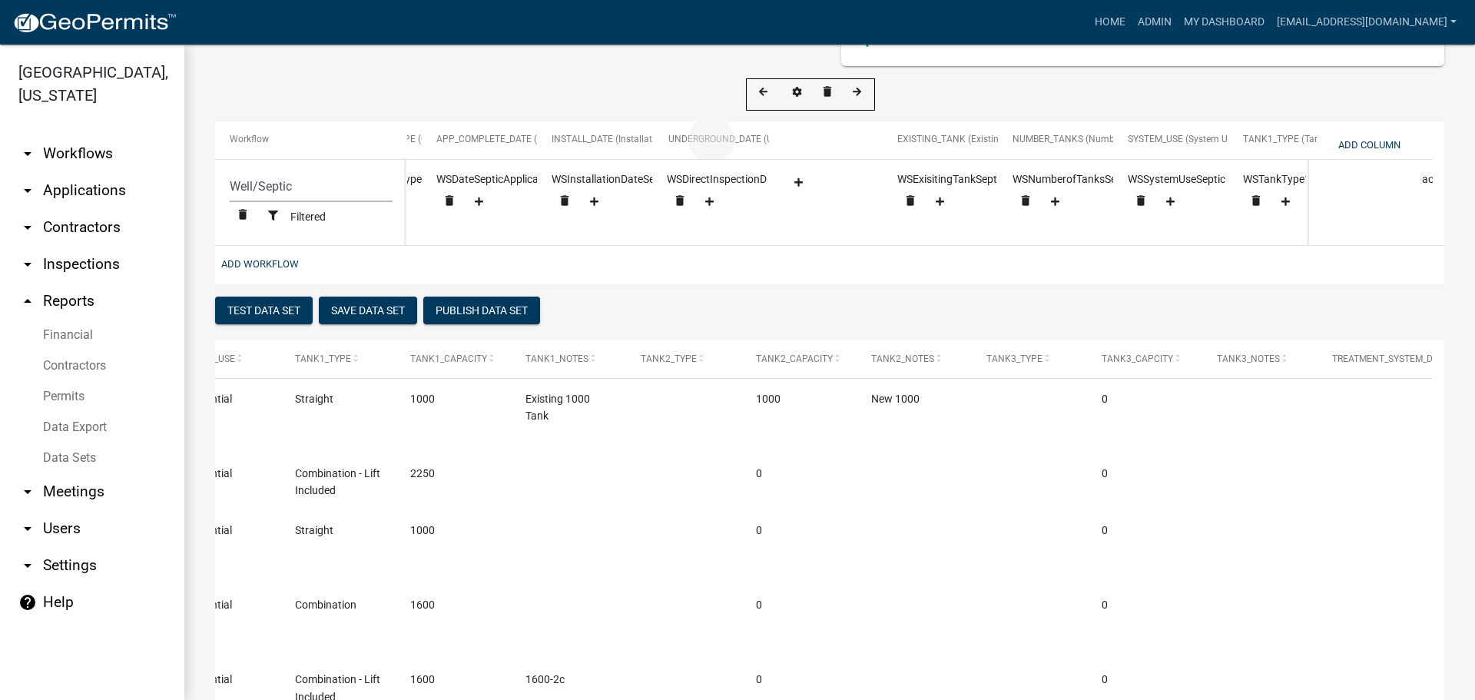
drag, startPoint x: 831, startPoint y: 137, endPoint x: 717, endPoint y: 149, distance: 114.4
select select "cc9d510e-136e-46dd-a3ee-18f501703e73"
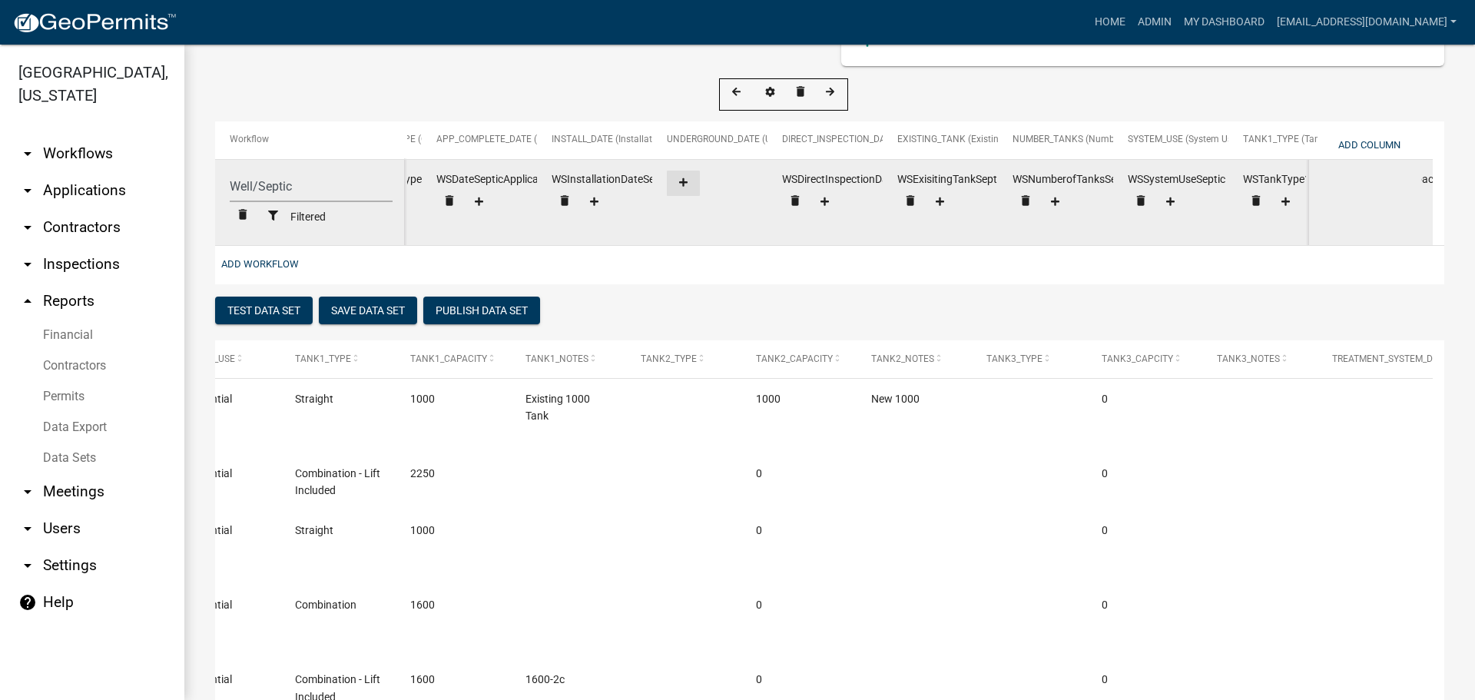
click at [685, 180] on icon at bounding box center [683, 182] width 8 height 10
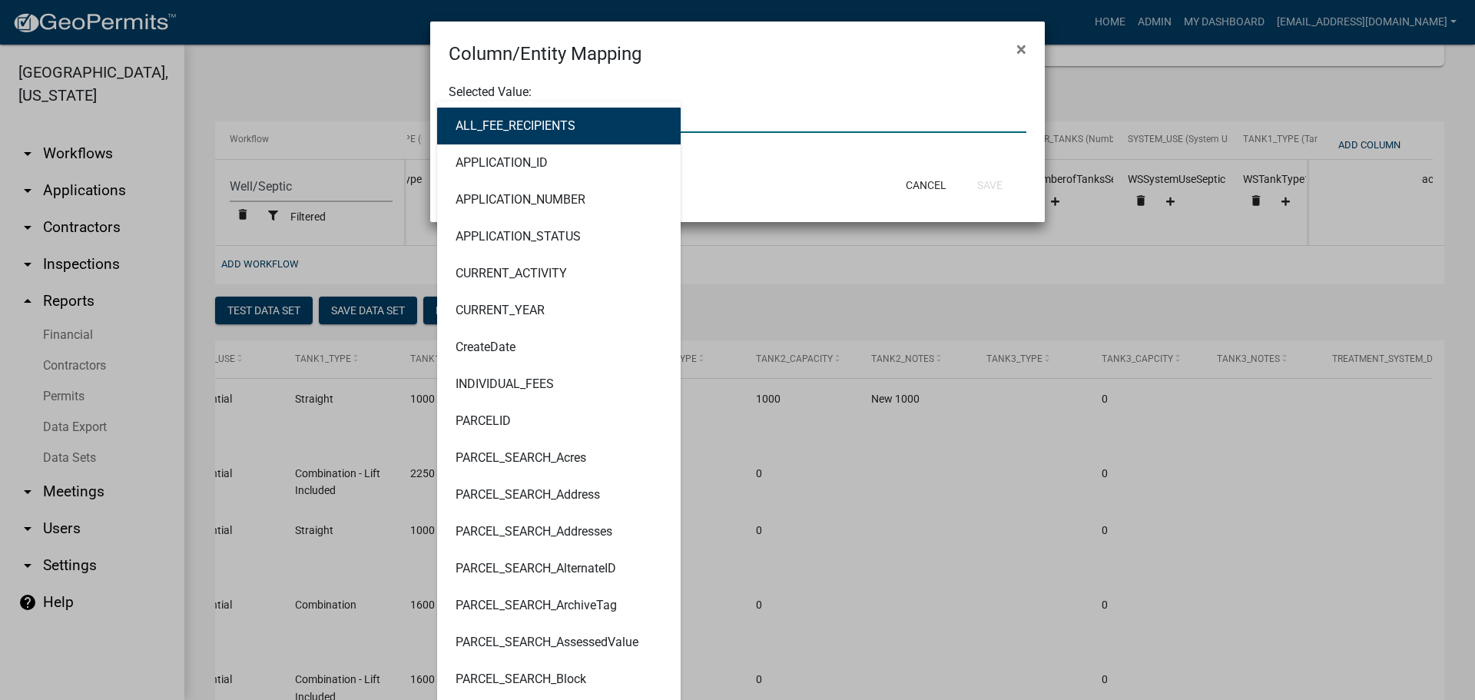
click at [538, 125] on div "ALL_FEE_RECIPIENTS APPLICATION_ID APPLICATION_NUMBER APPLICATION_STATUS CURRENT…" at bounding box center [737, 117] width 601 height 32
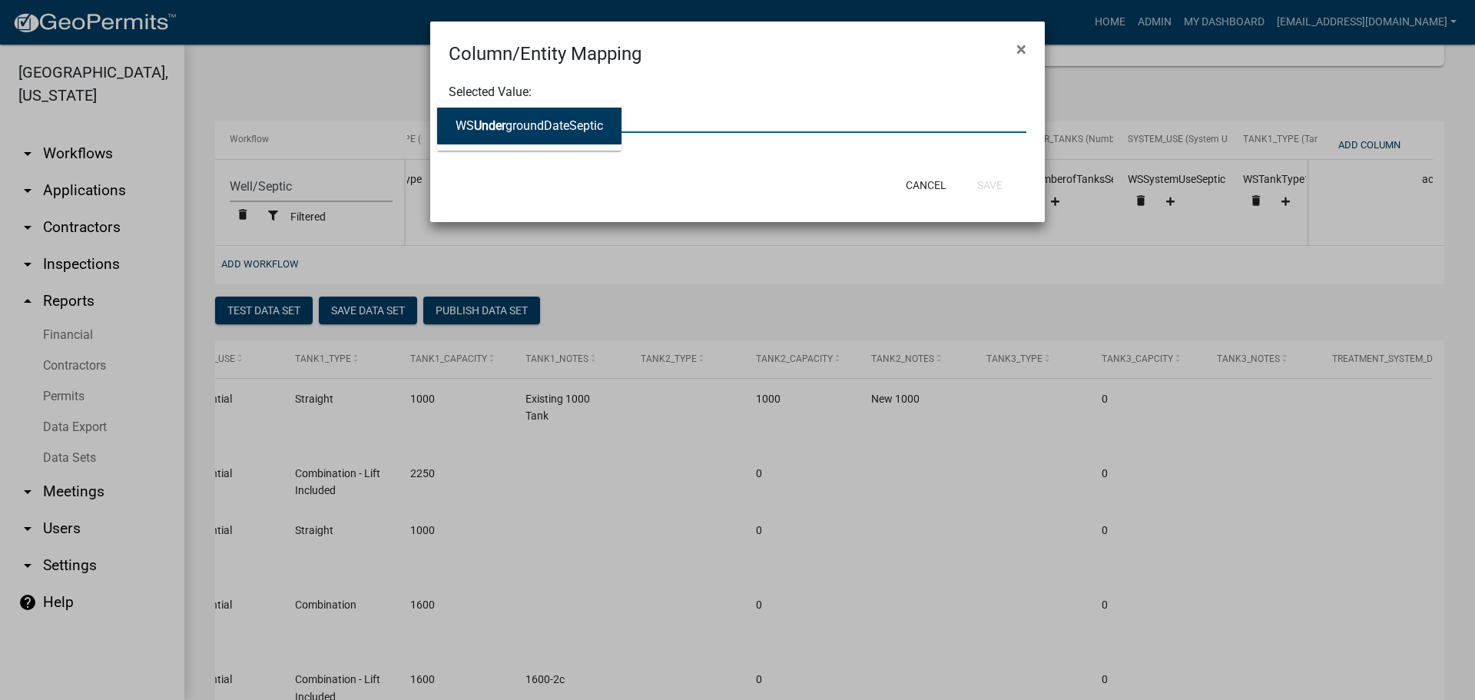
type input "UNDERGR"
click at [589, 121] on ngb-highlight "WS Undergr oundDateSeptic" at bounding box center [530, 126] width 148 height 12
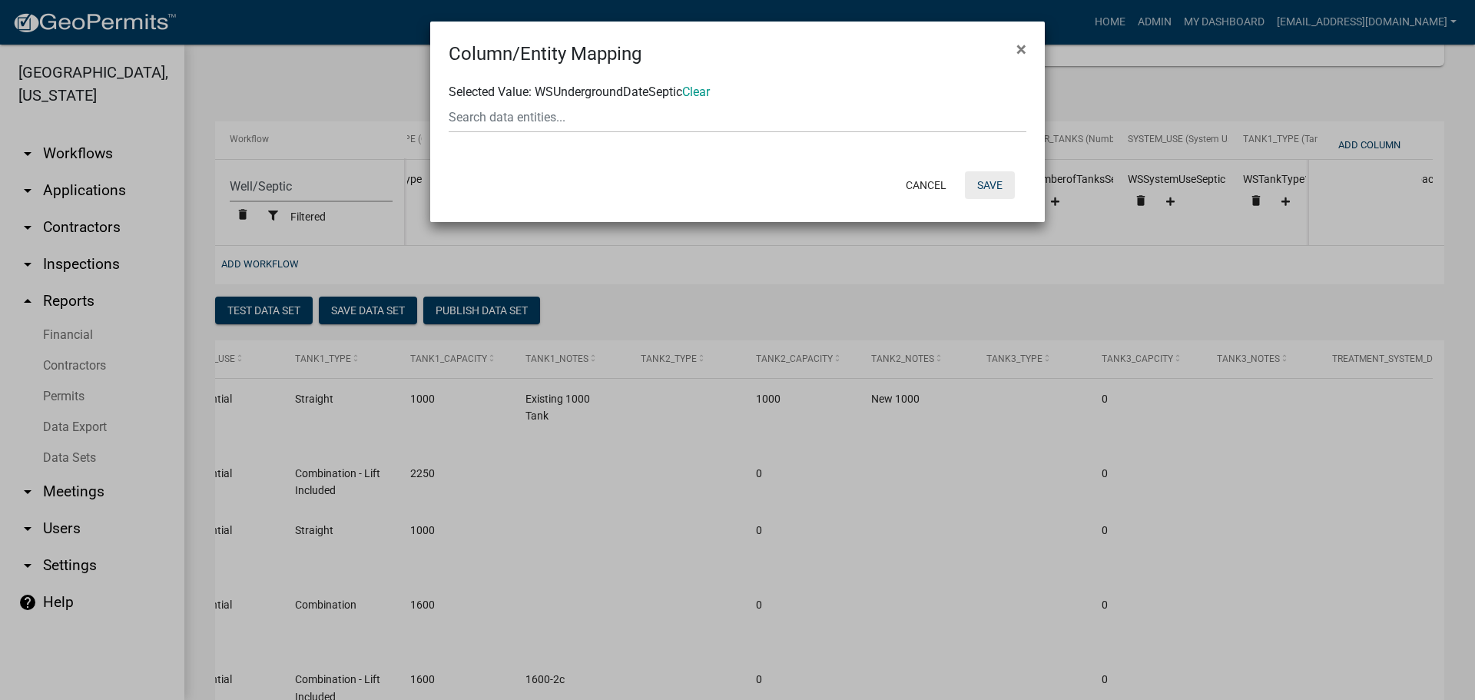
click at [991, 181] on button "Save" at bounding box center [990, 185] width 50 height 28
select select "cc9d510e-136e-46dd-a3ee-18f501703e73"
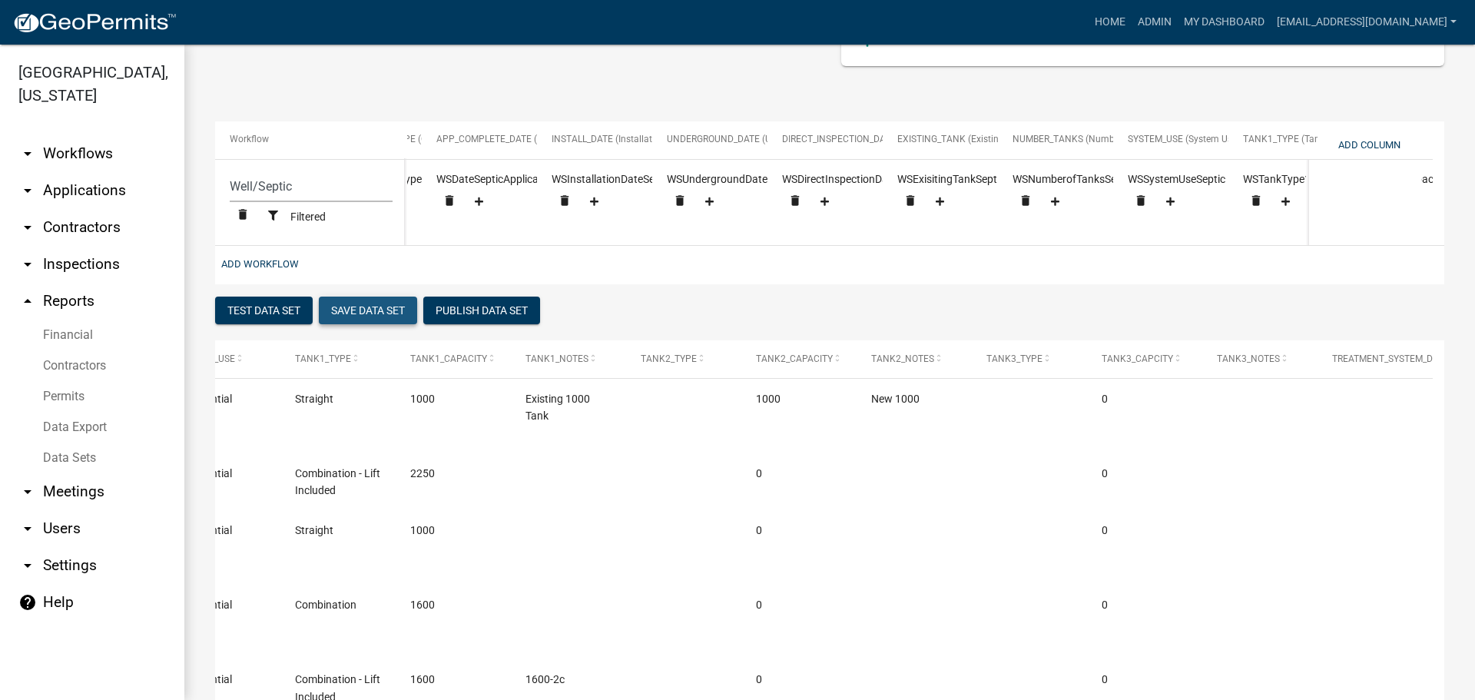
click at [360, 319] on button "Save Data Set" at bounding box center [368, 311] width 98 height 28
select select "Permit Number"
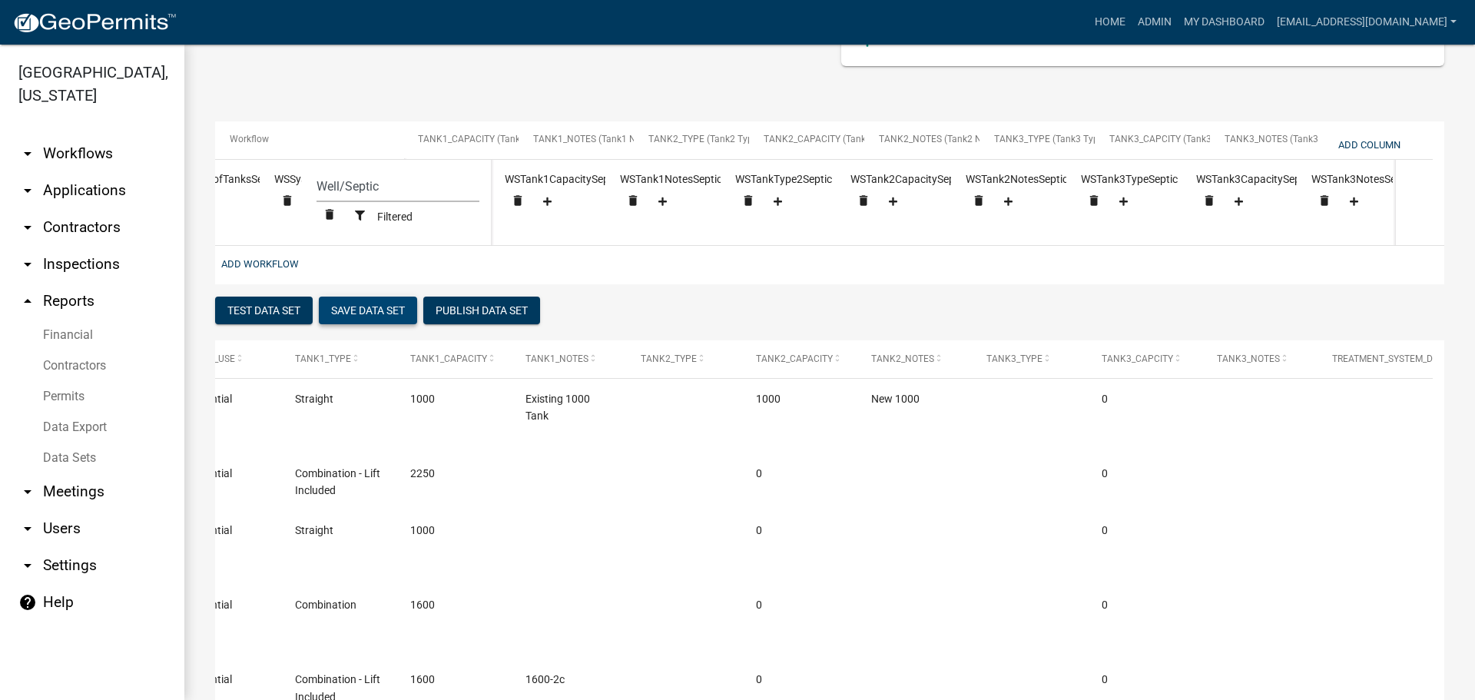
scroll to position [0, 2316]
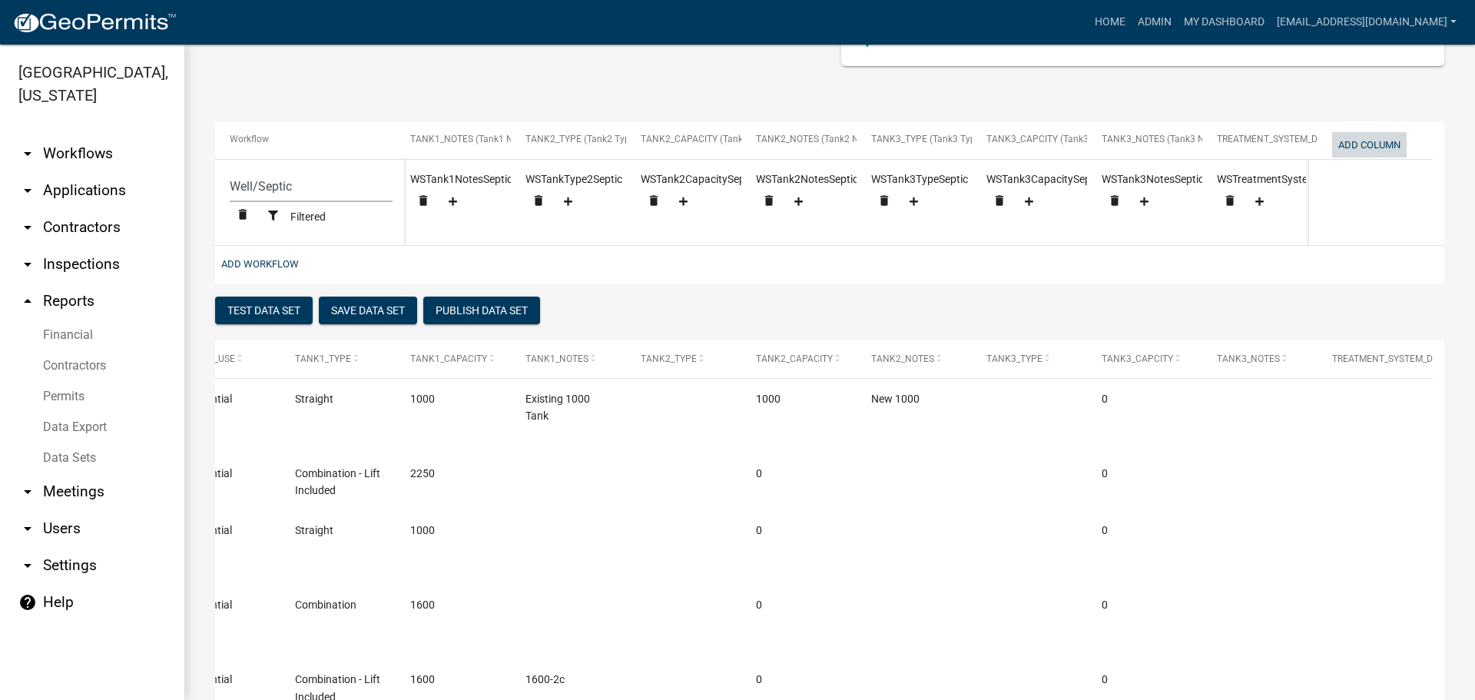
click at [1374, 144] on button "Add Column" at bounding box center [1369, 144] width 75 height 25
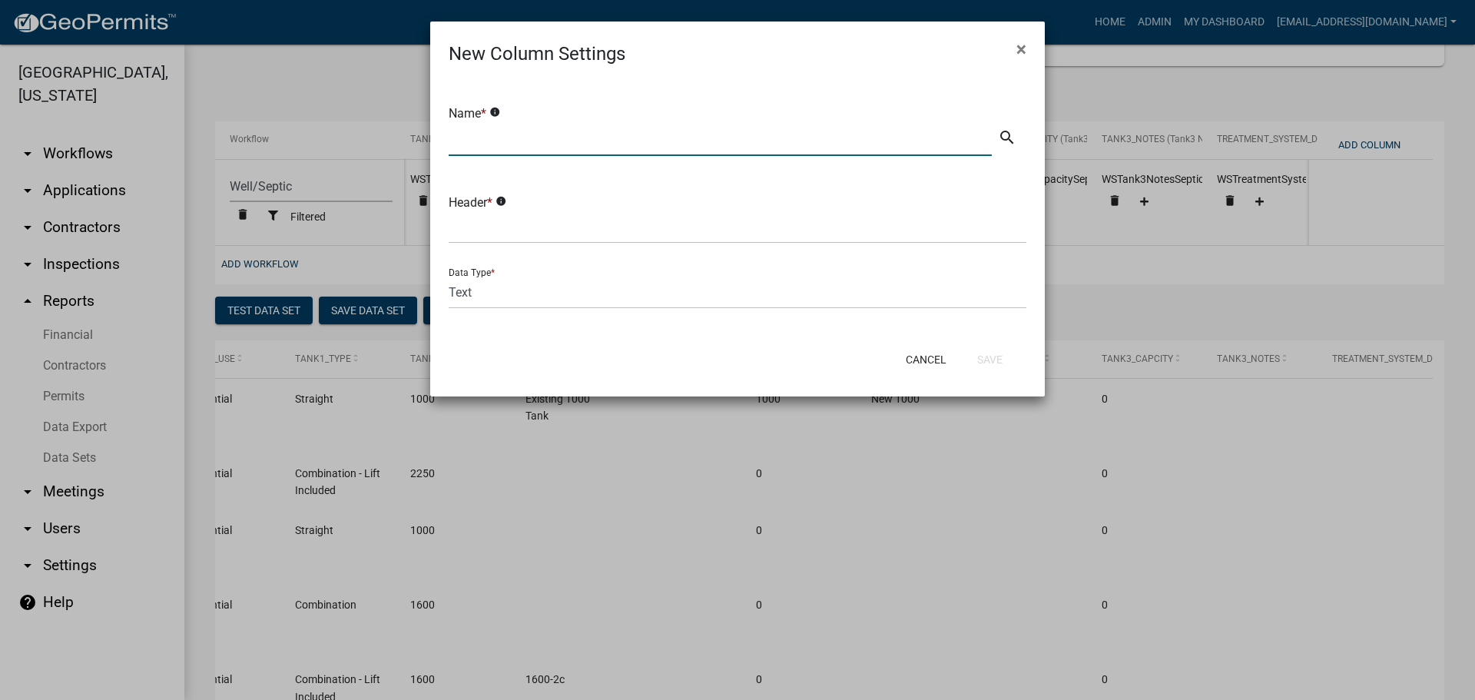
click at [613, 144] on input "text" at bounding box center [720, 140] width 543 height 32
type input "Contractor Name"
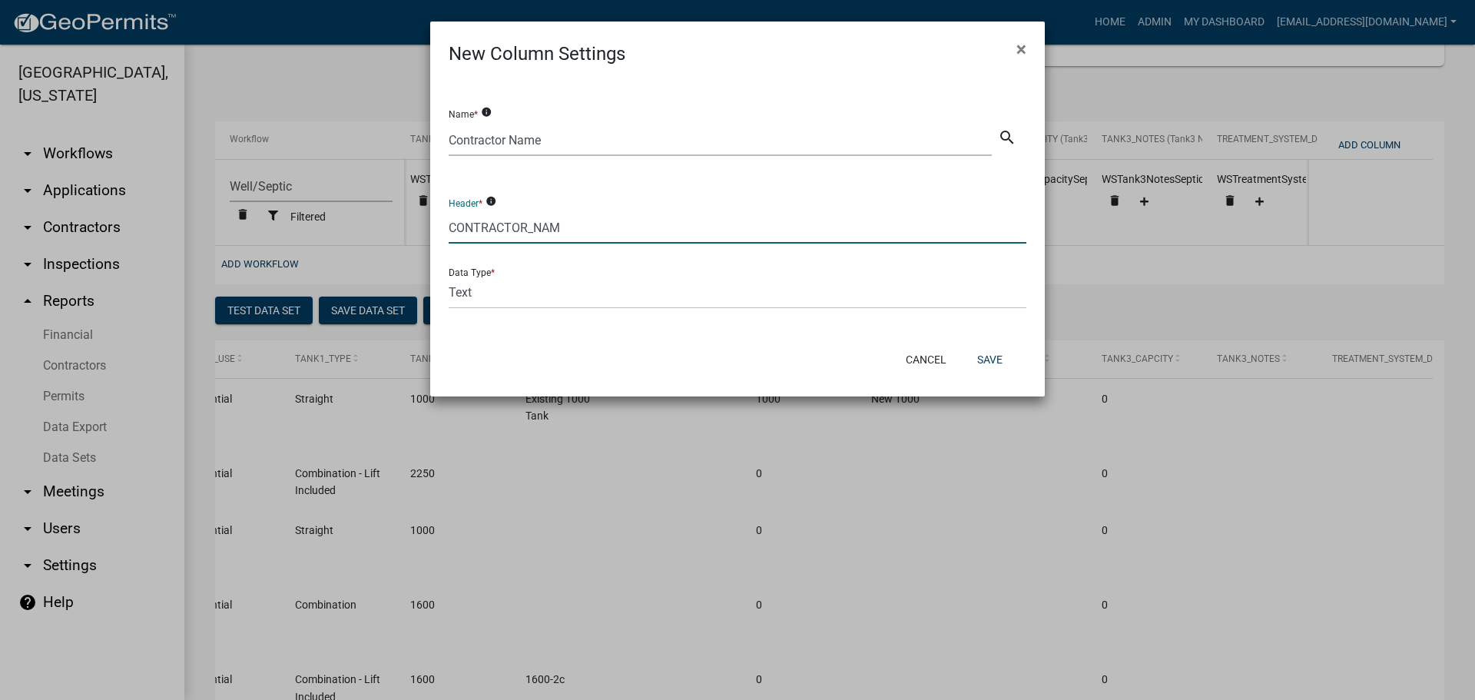
type input "CONTRACTOR_NAME"
click at [987, 363] on button "Save" at bounding box center [990, 360] width 50 height 28
select select "cc9d510e-136e-46dd-a3ee-18f501703e73"
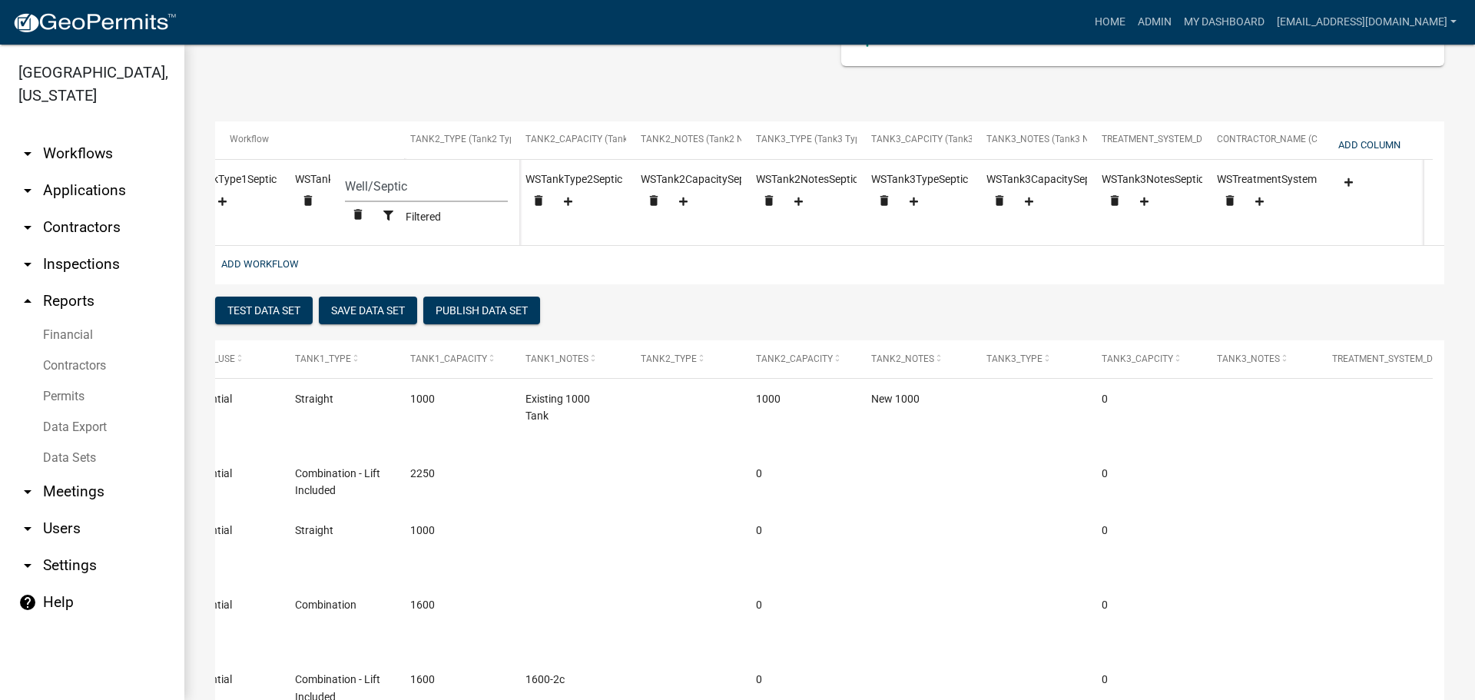
scroll to position [0, 2432]
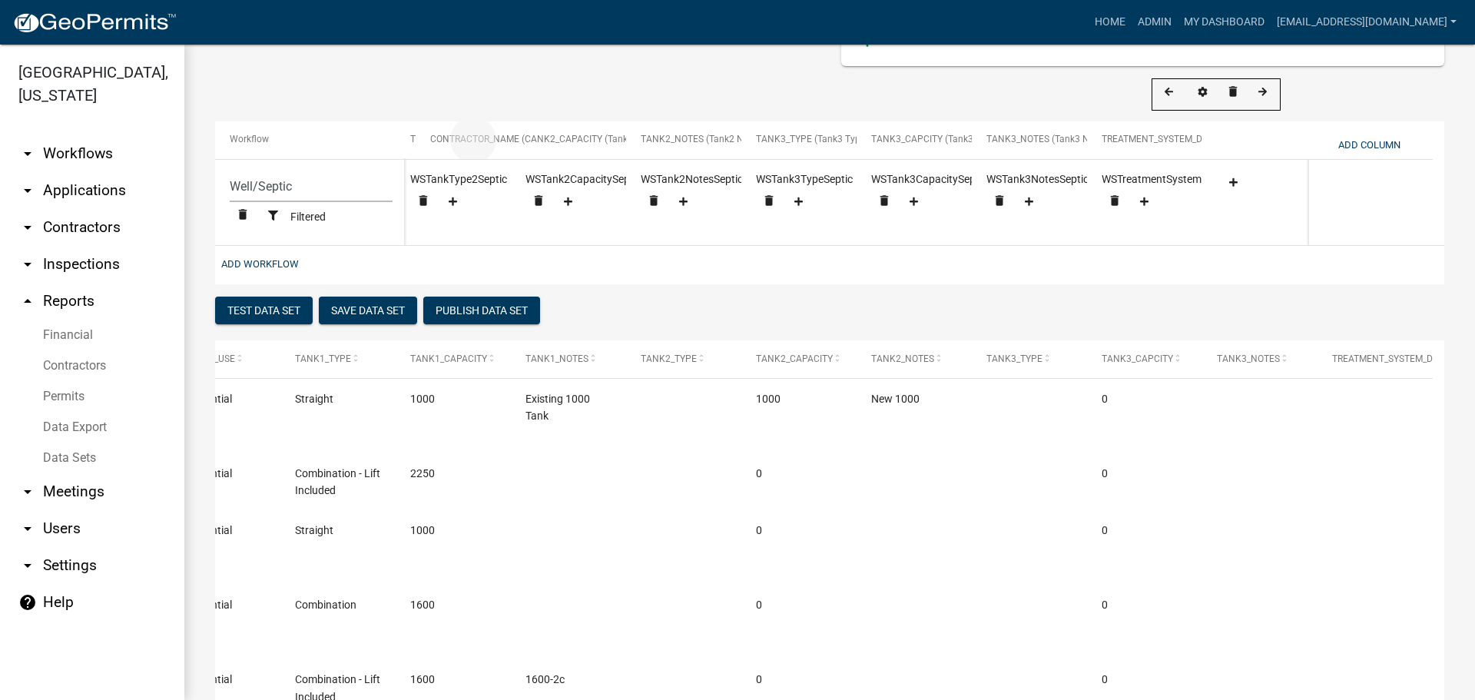
drag, startPoint x: 1266, startPoint y: 134, endPoint x: 479, endPoint y: 147, distance: 786.9
select select "cc9d510e-136e-46dd-a3ee-18f501703e73"
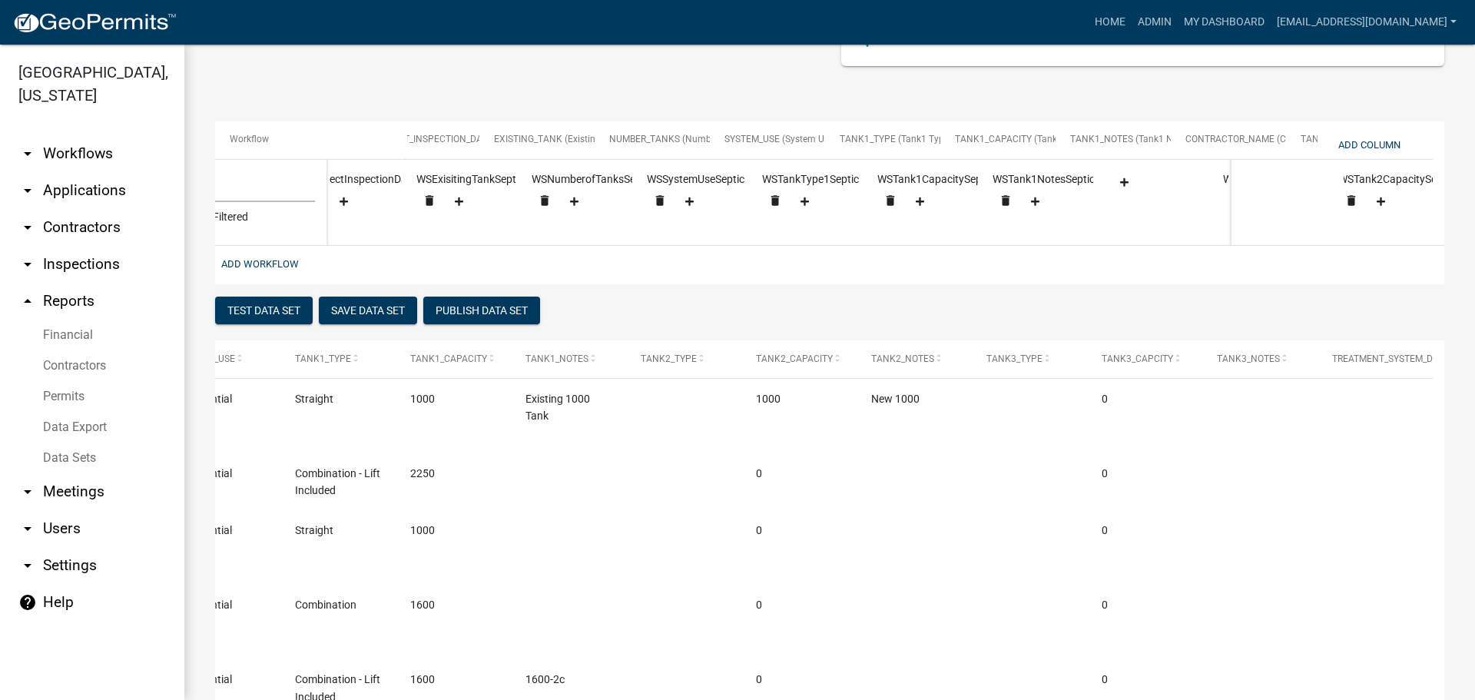
scroll to position [0, 1656]
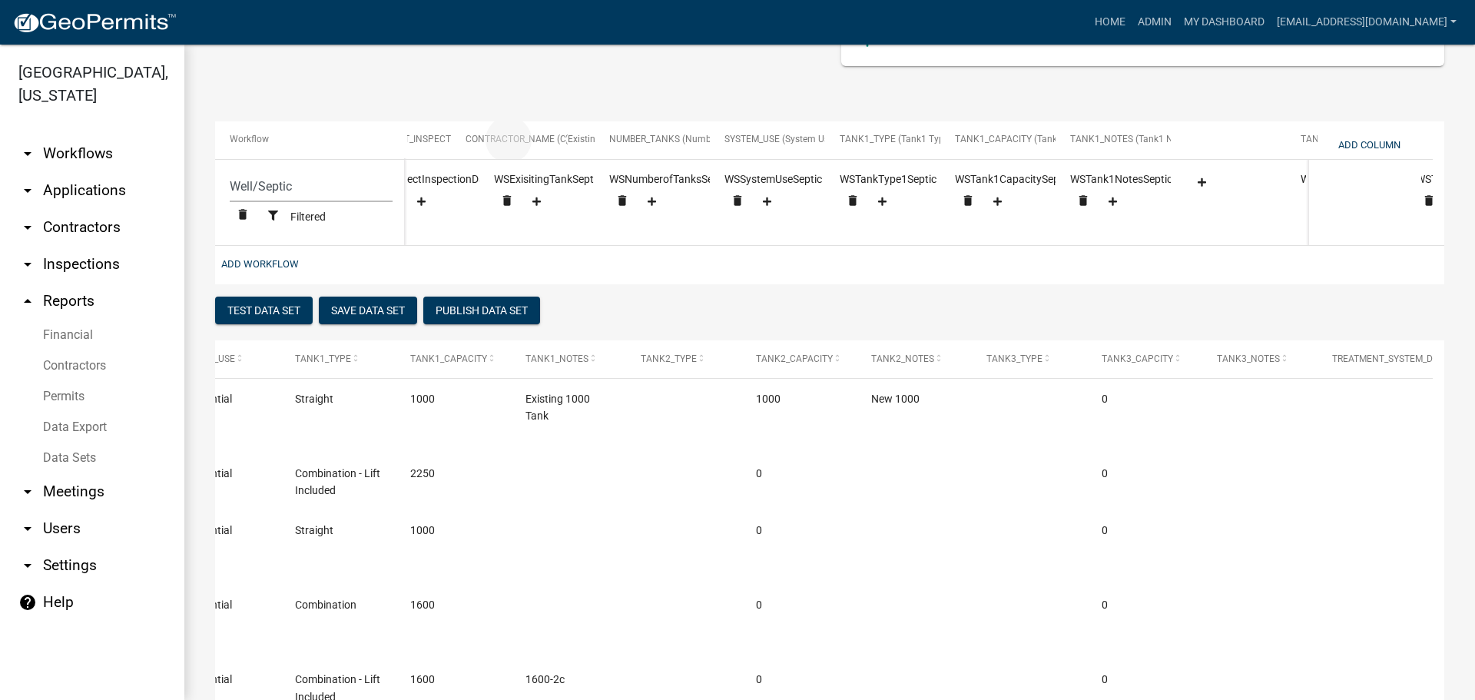
drag, startPoint x: 1238, startPoint y: 138, endPoint x: 516, endPoint y: 155, distance: 721.7
select select "cc9d510e-136e-46dd-a3ee-18f501703e73"
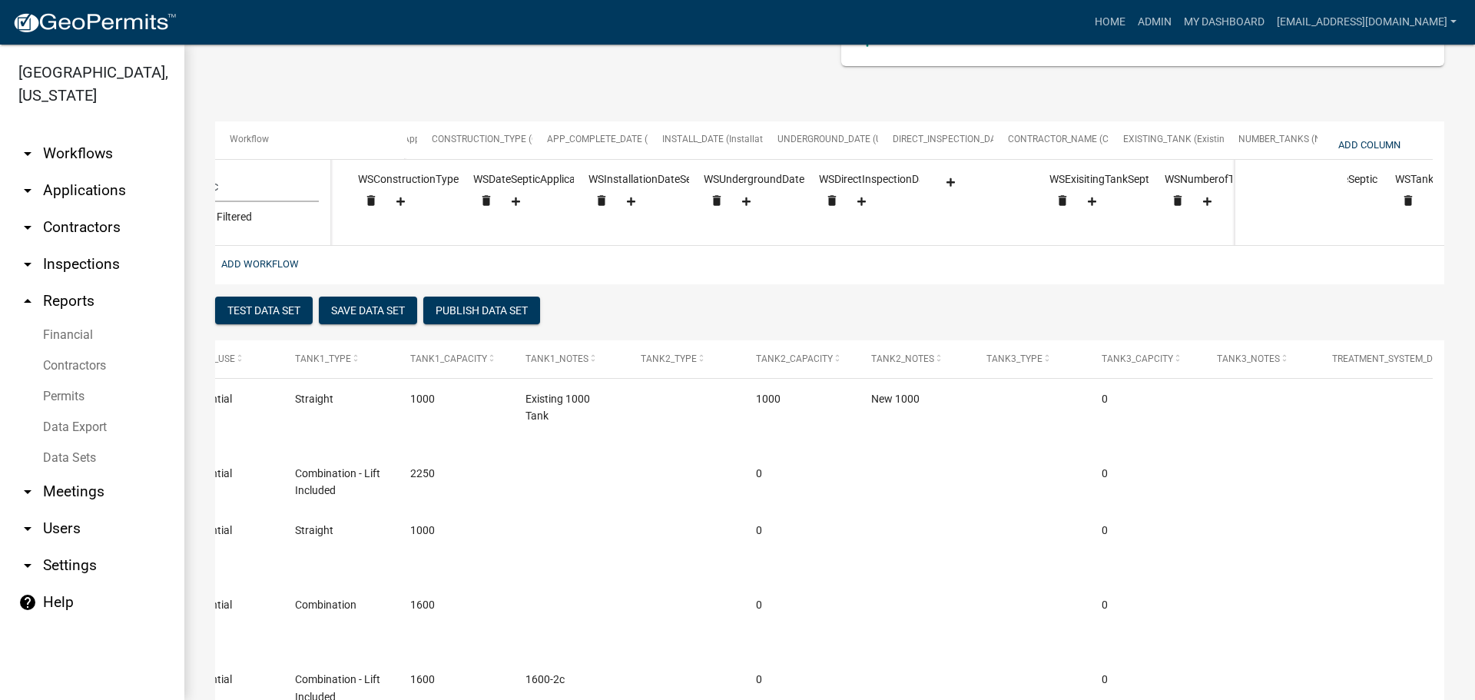
scroll to position [0, 1126]
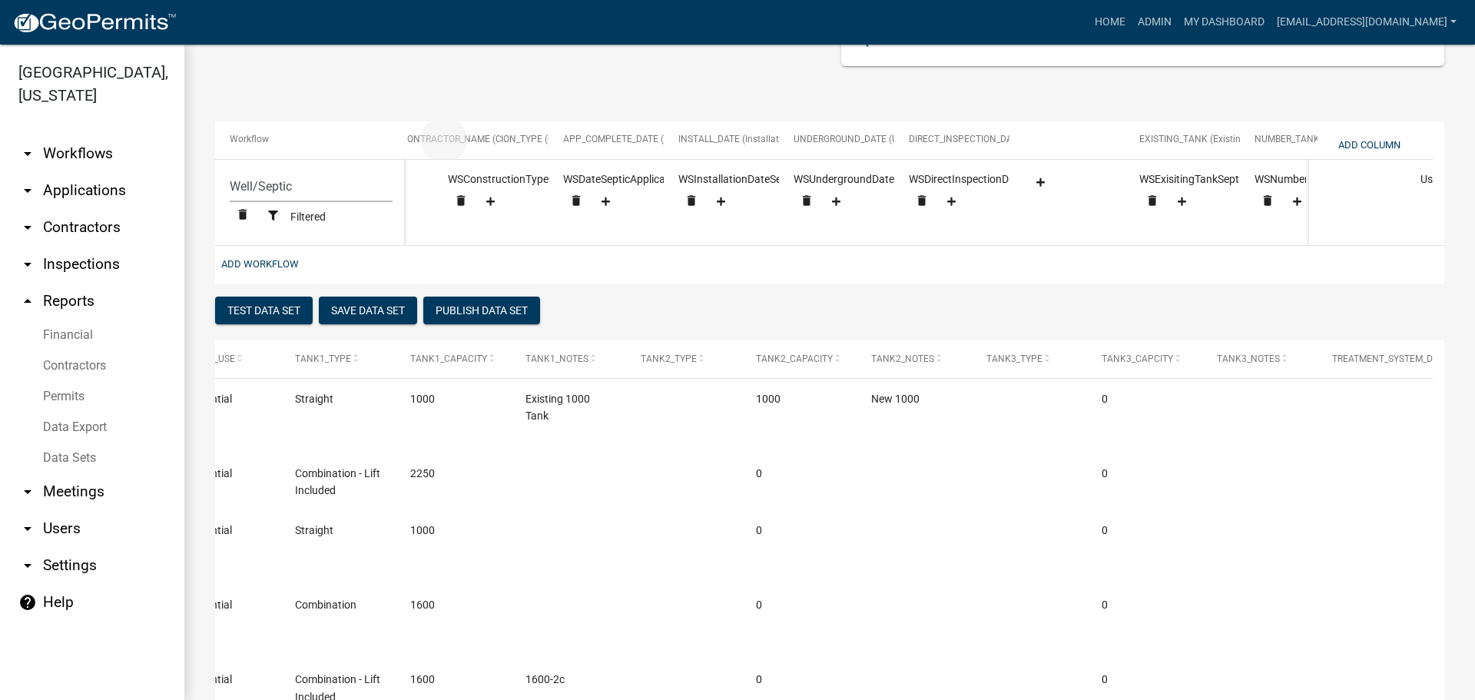
drag, startPoint x: 1088, startPoint y: 144, endPoint x: 465, endPoint y: 158, distance: 623.2
select select "cc9d510e-136e-46dd-a3ee-18f501703e73"
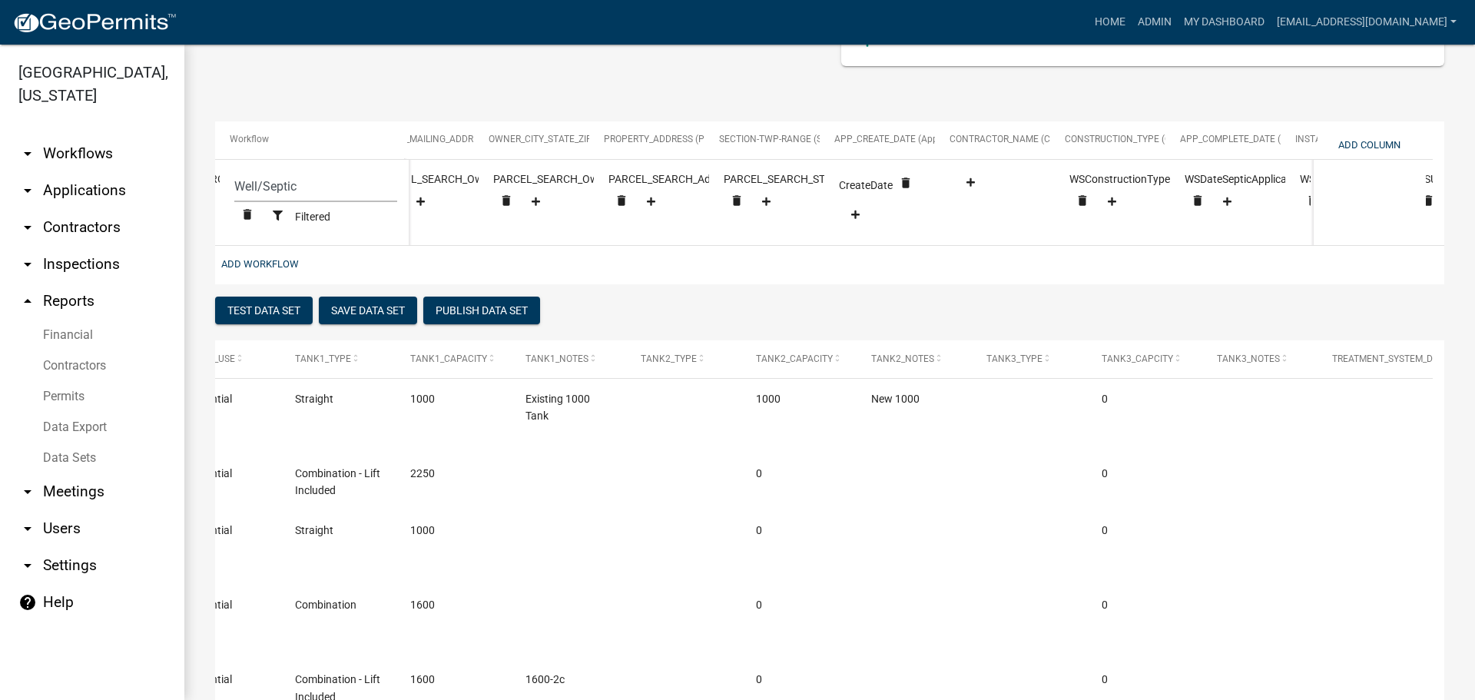
scroll to position [0, 632]
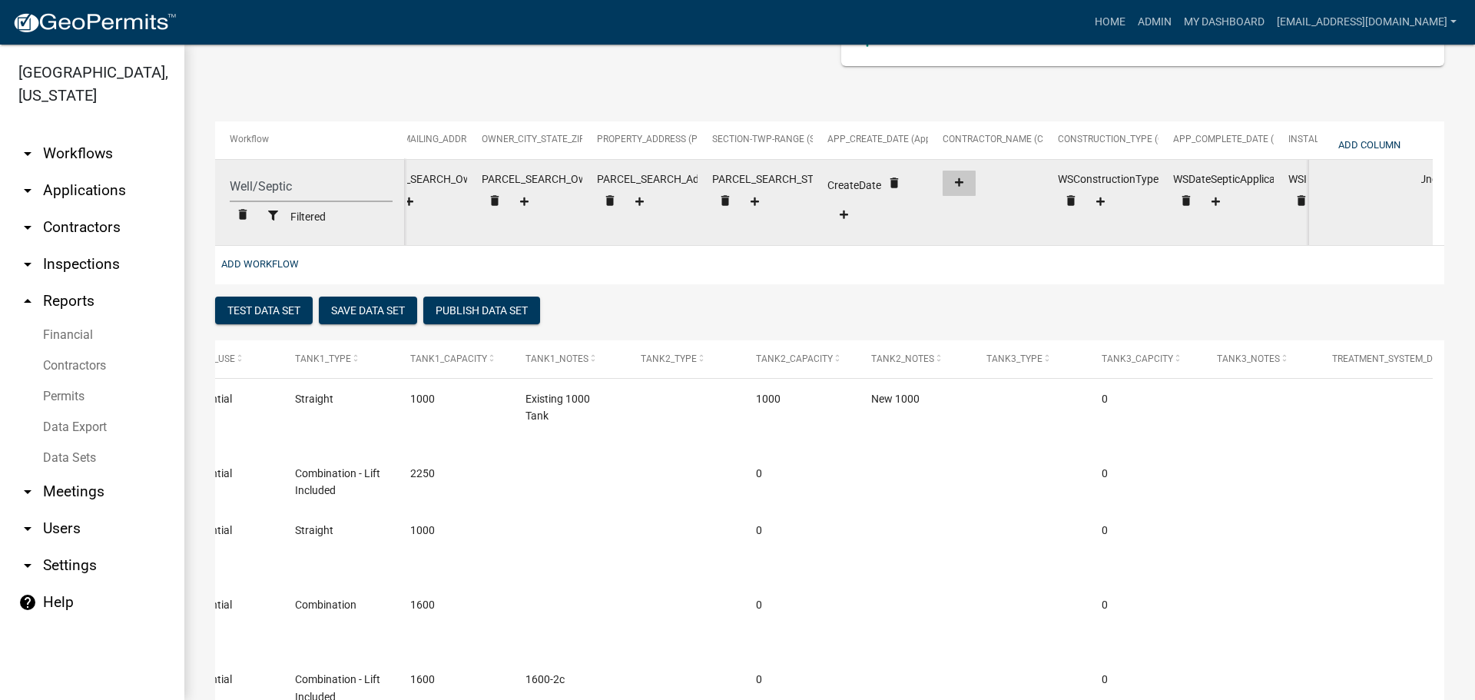
click at [955, 179] on icon at bounding box center [959, 182] width 8 height 10
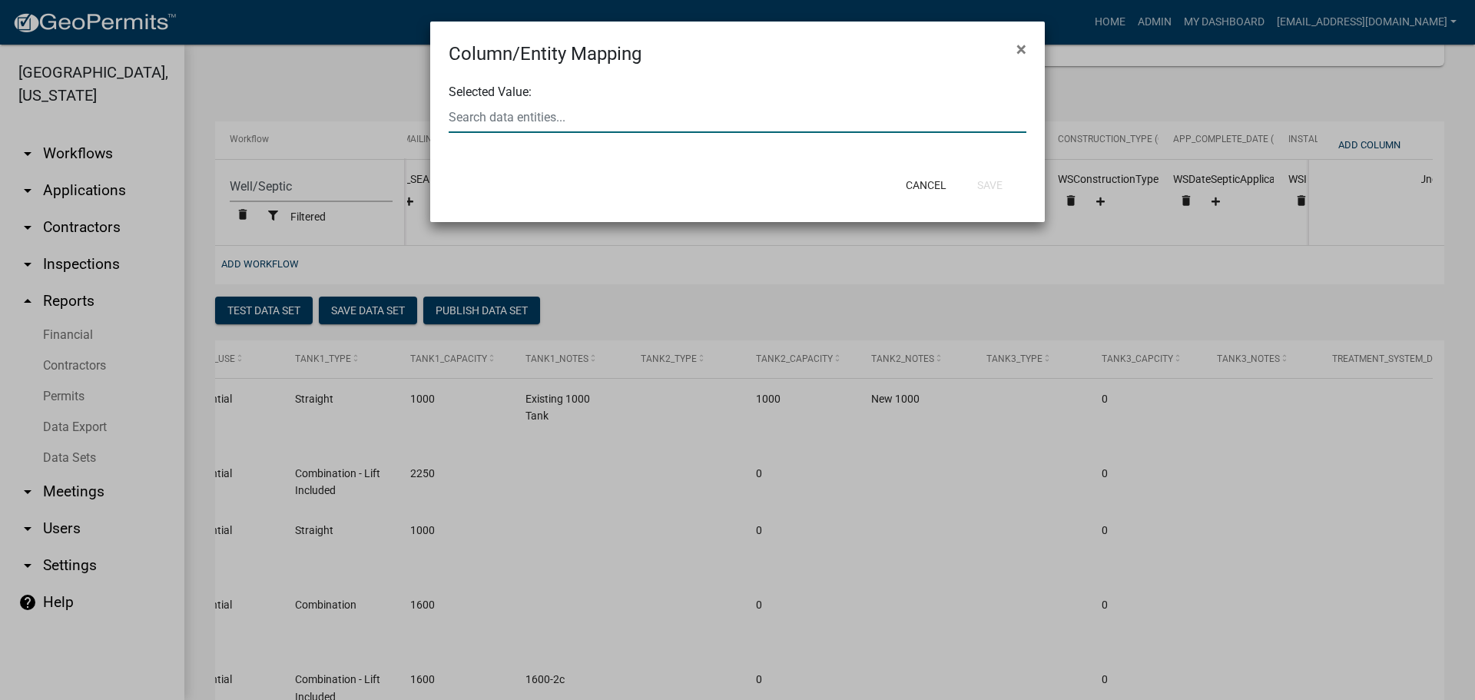
click at [715, 124] on input "text" at bounding box center [738, 117] width 578 height 32
type input "C"
type input "CONTRA"
click at [517, 128] on ngb-highlight "WS Contra ctorName" at bounding box center [510, 126] width 108 height 12
click at [987, 180] on button "Save" at bounding box center [990, 185] width 50 height 28
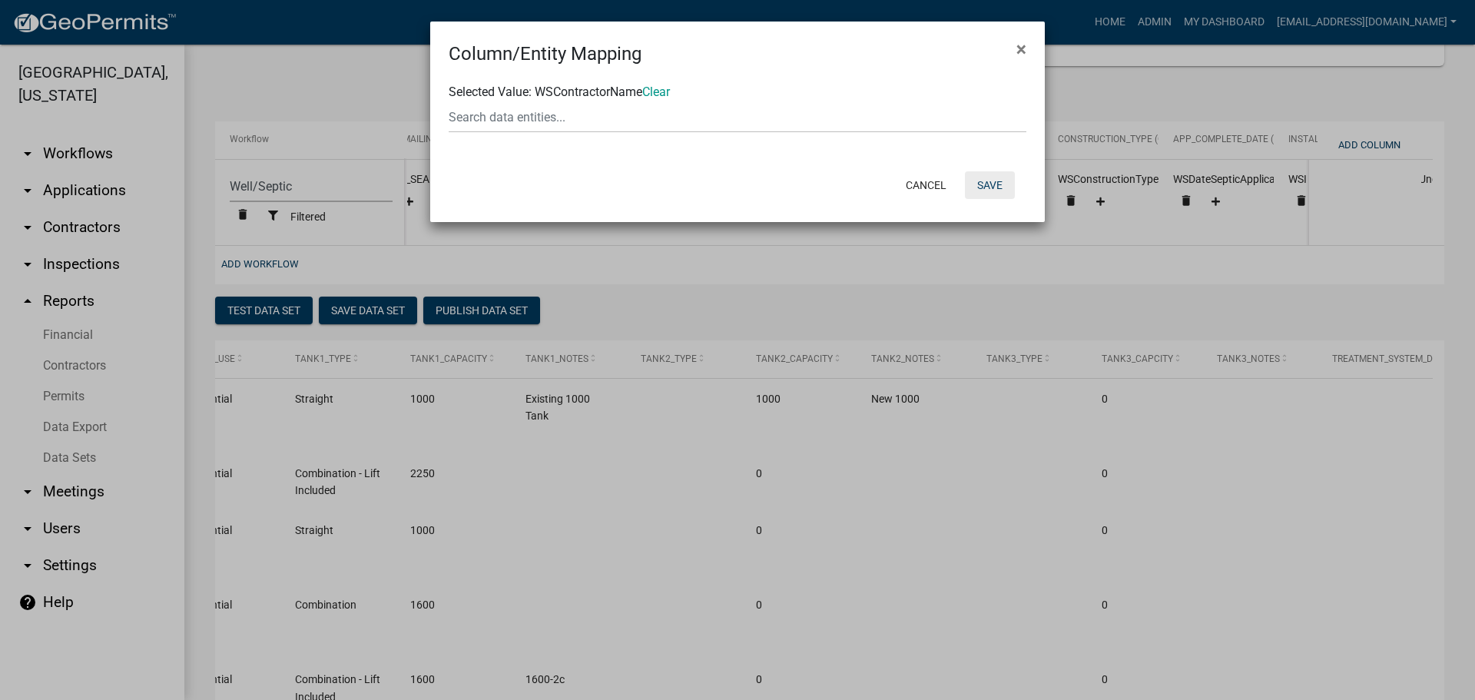
select select "cc9d510e-136e-46dd-a3ee-18f501703e73"
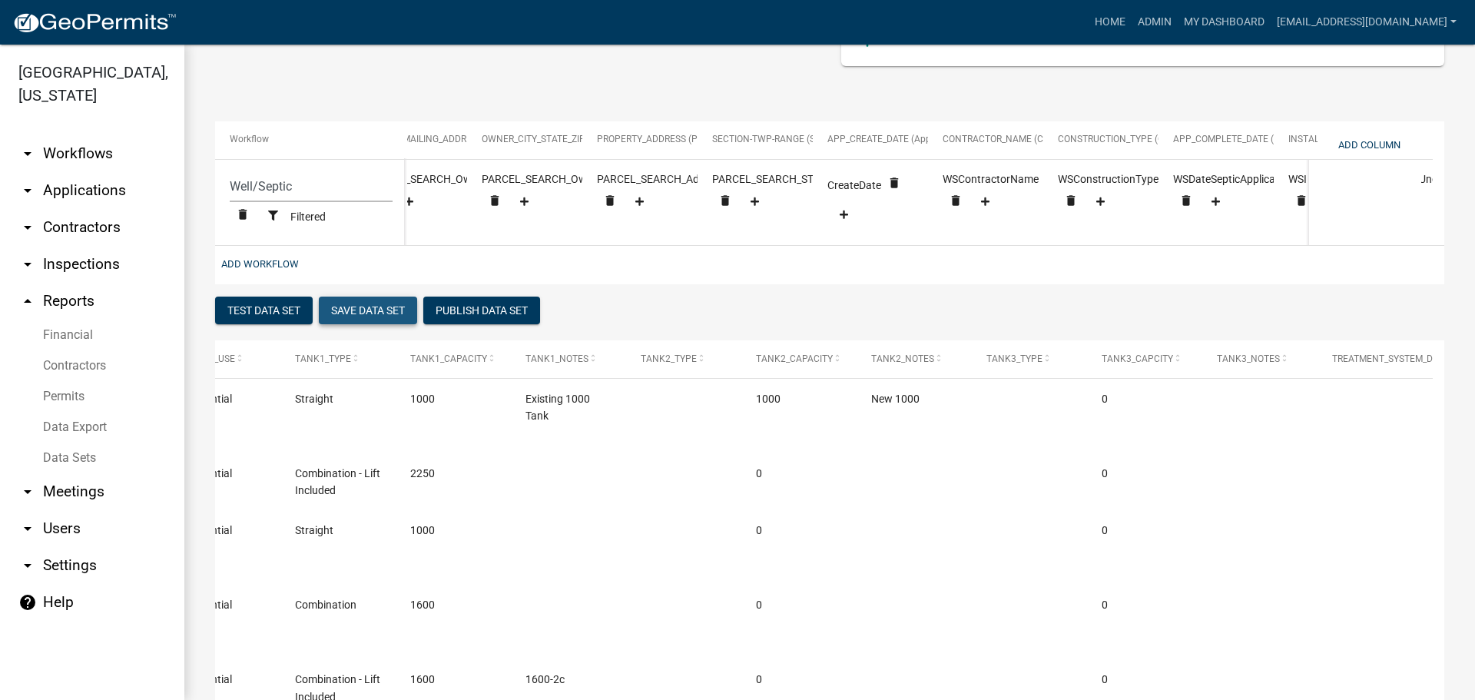
click at [369, 324] on button "Save Data Set" at bounding box center [368, 311] width 98 height 28
select select "Permit Number"
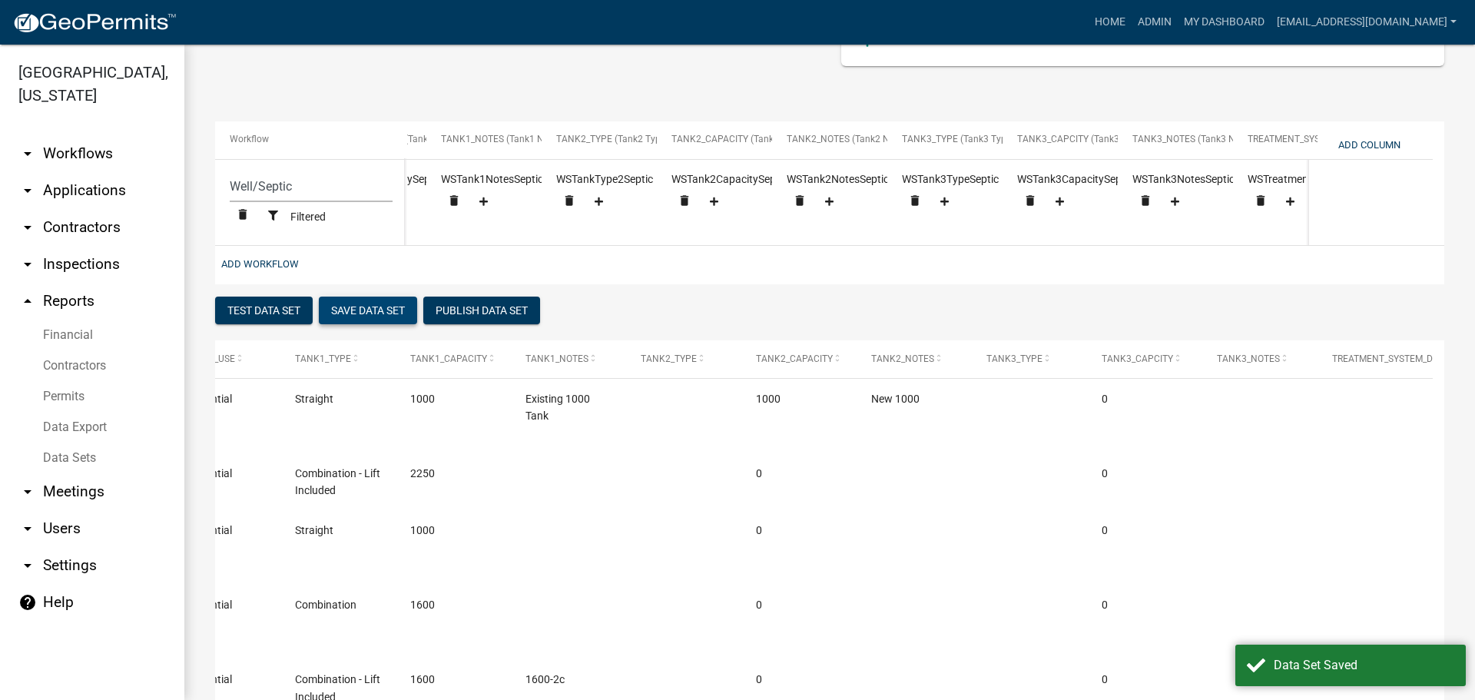
scroll to position [0, 2432]
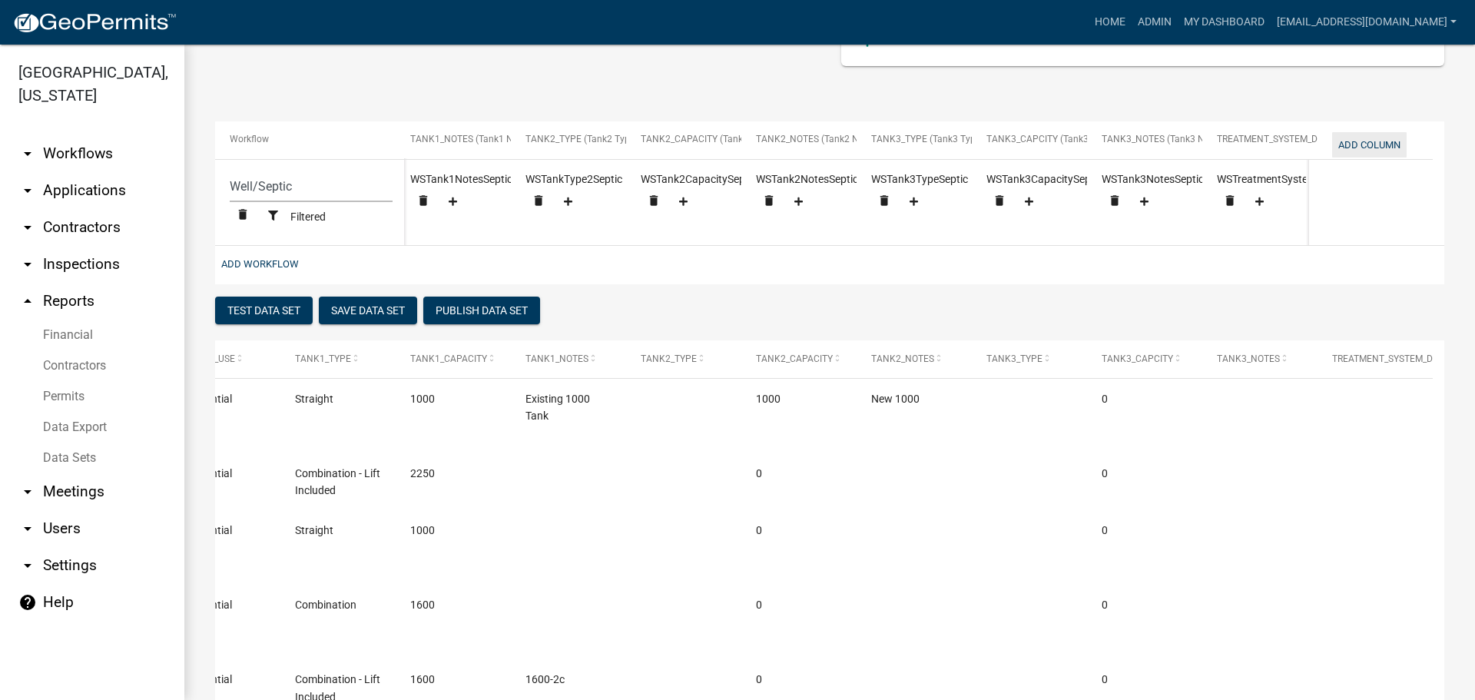
click at [1374, 144] on button "Add Column" at bounding box center [1369, 144] width 75 height 25
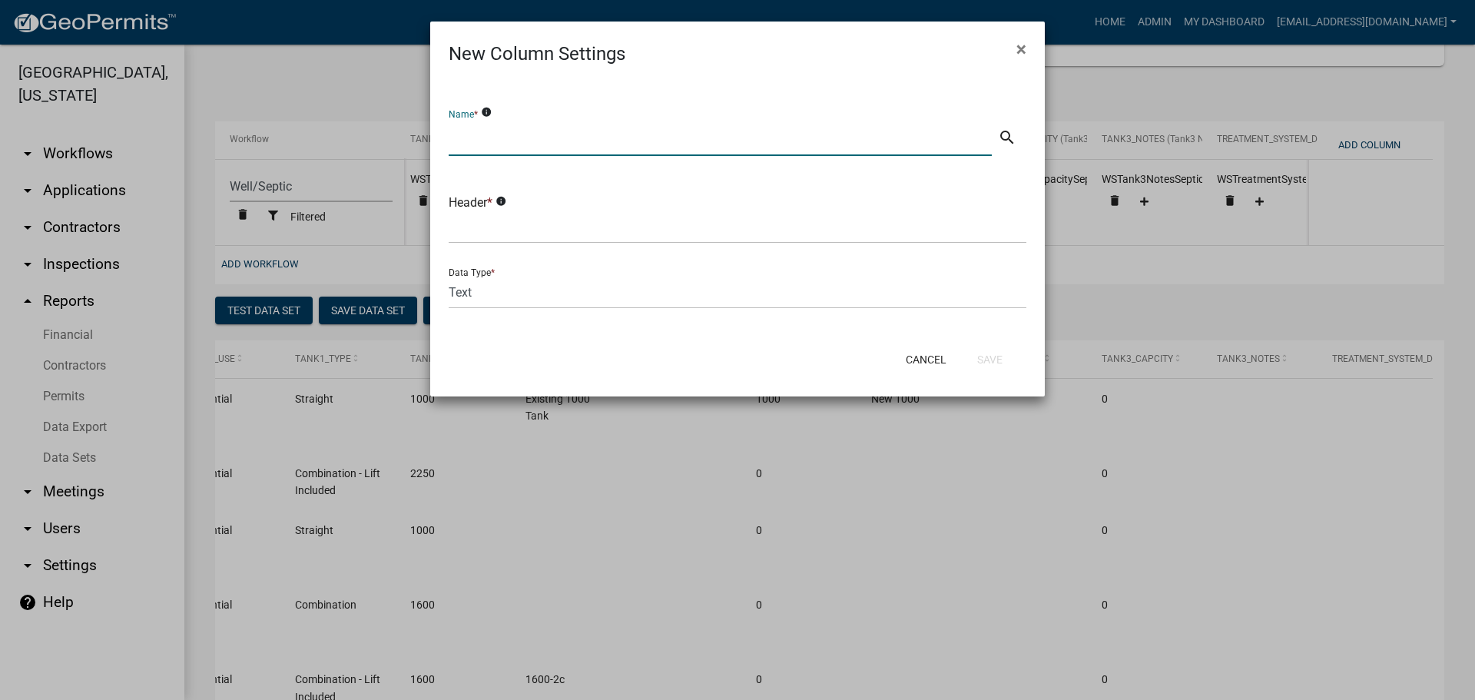
click at [638, 140] on input "text" at bounding box center [720, 140] width 543 height 32
type input "C"
type input "Compliance Date Received"
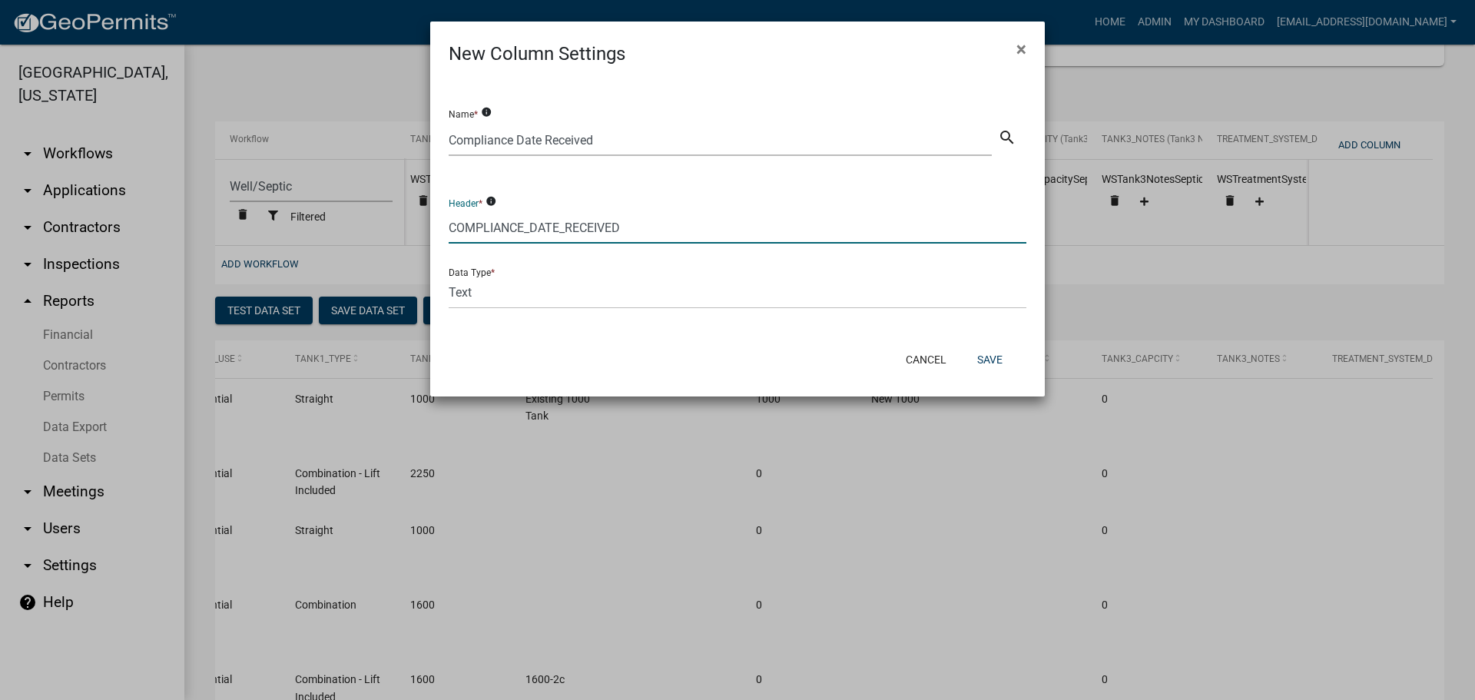
type input "COMPLIANCE_DATE_RECEIVED"
click at [584, 292] on select "Text Date Number with Decimals Number without Decimals" at bounding box center [738, 293] width 578 height 32
select select "2"
click at [449, 277] on select "Text Date Number with Decimals Number without Decimals" at bounding box center [738, 293] width 578 height 32
click at [995, 359] on button "Save" at bounding box center [990, 360] width 50 height 28
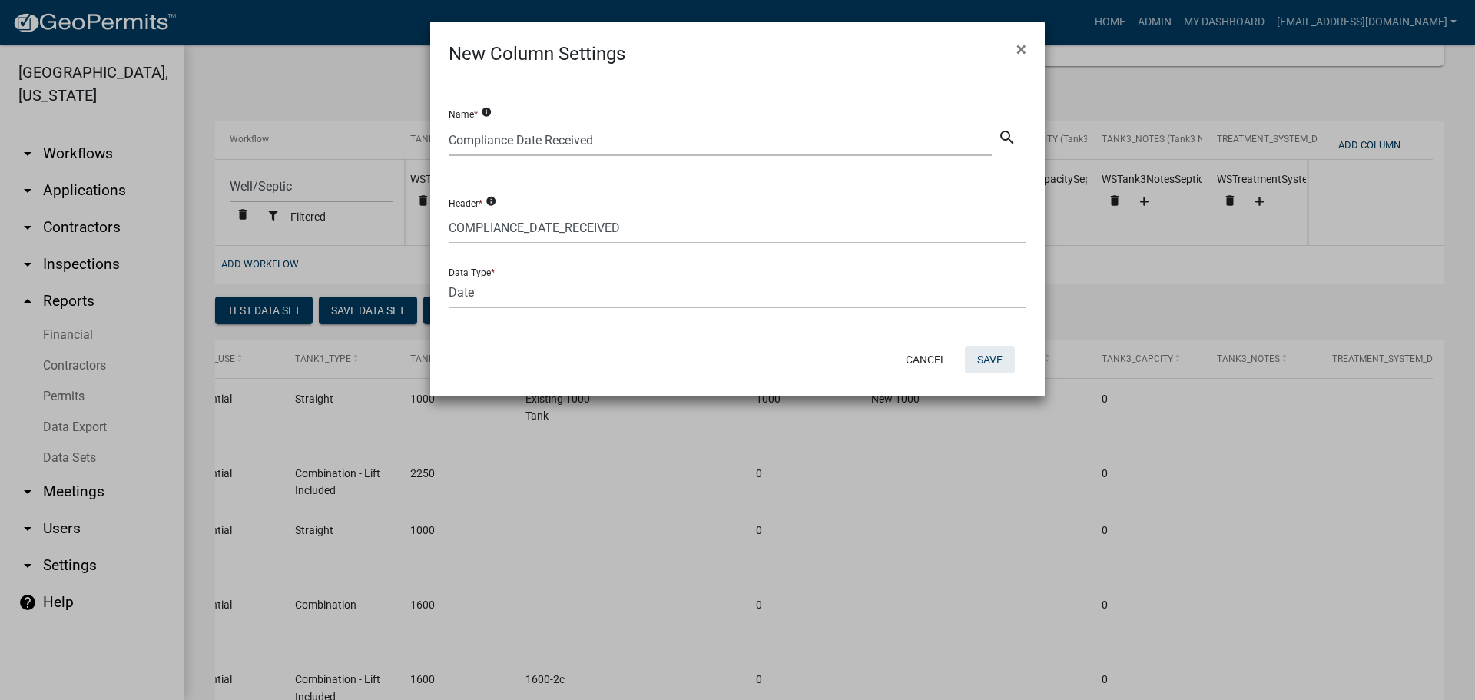
select select "cc9d510e-136e-46dd-a3ee-18f501703e73"
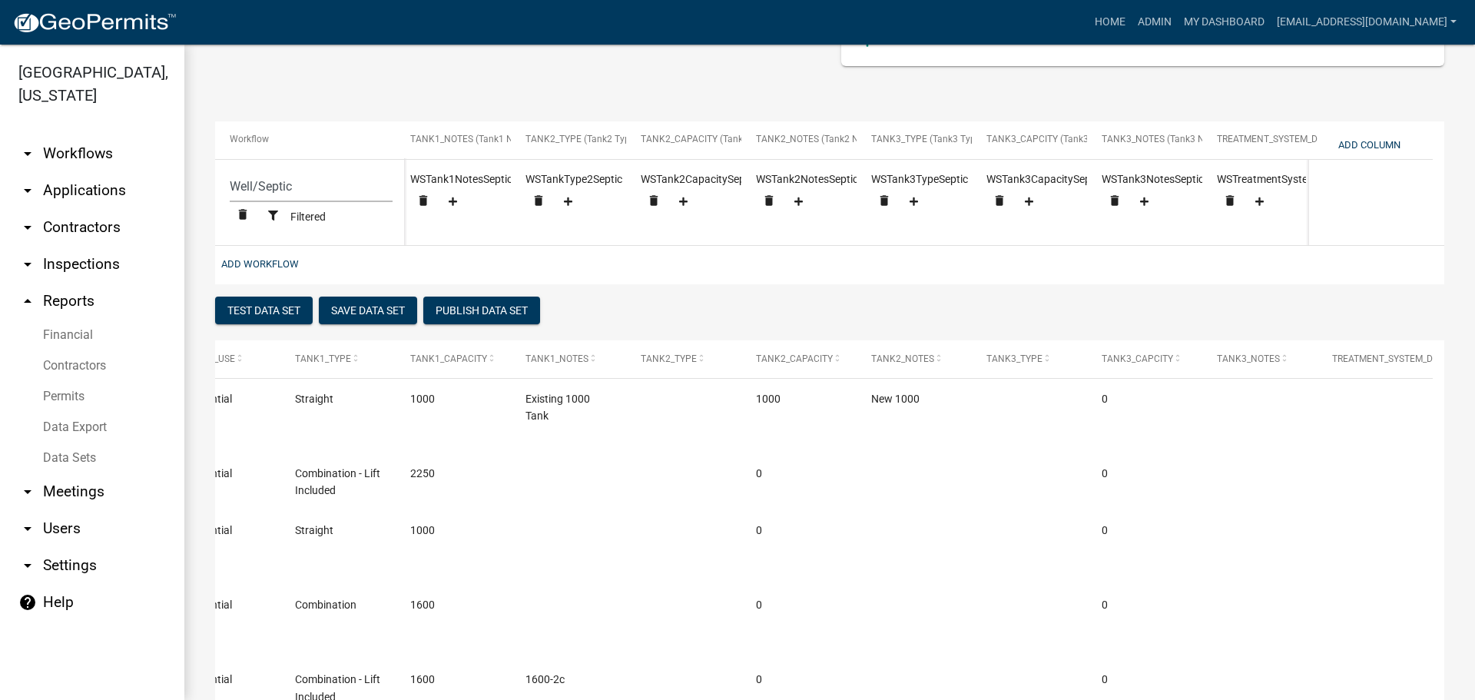
scroll to position [0, 2547]
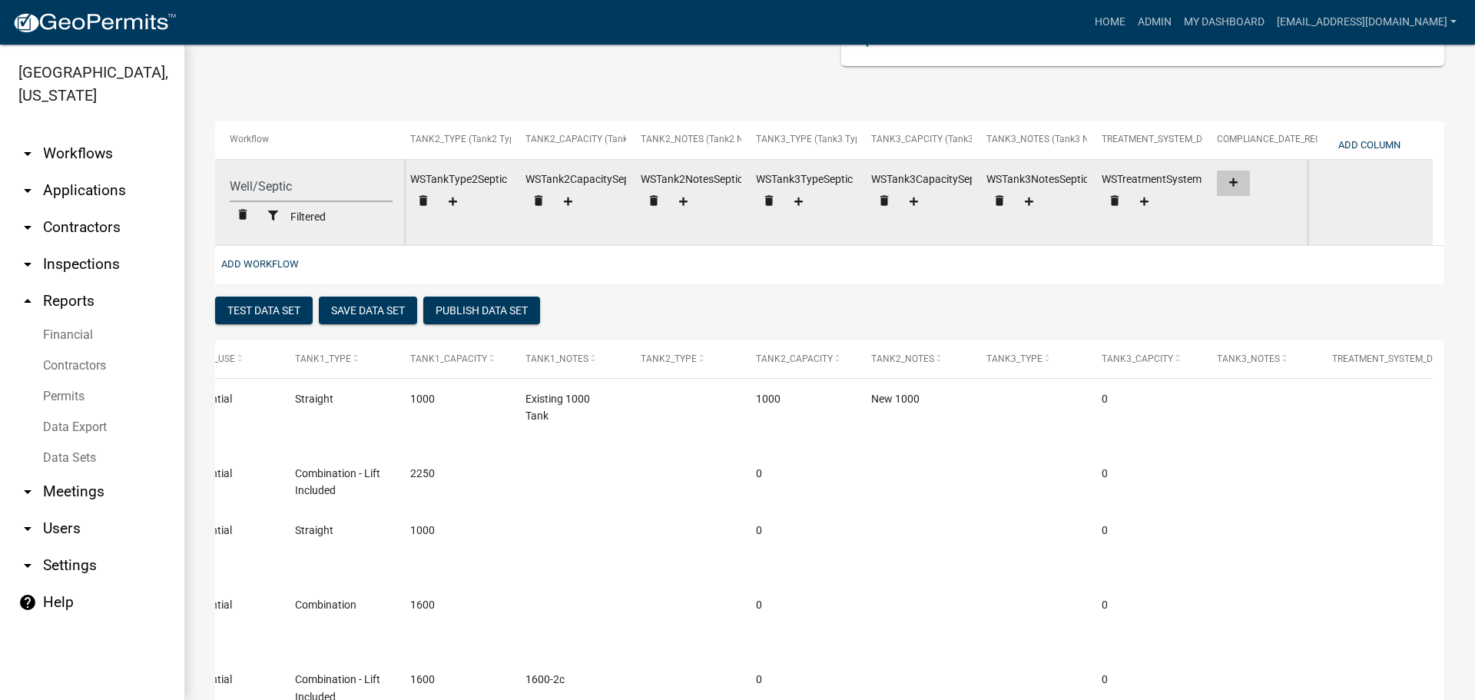
click at [1230, 175] on button at bounding box center [1233, 183] width 33 height 25
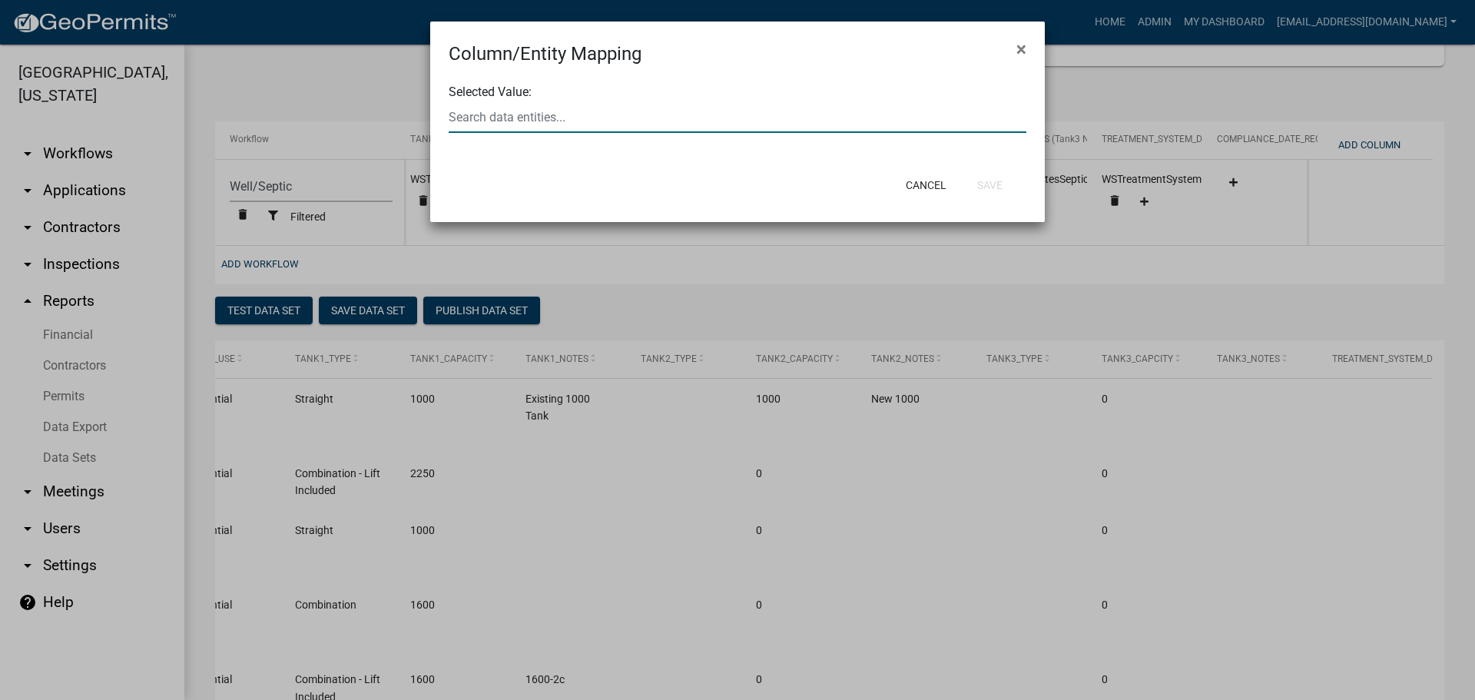
click at [646, 115] on div at bounding box center [737, 117] width 601 height 32
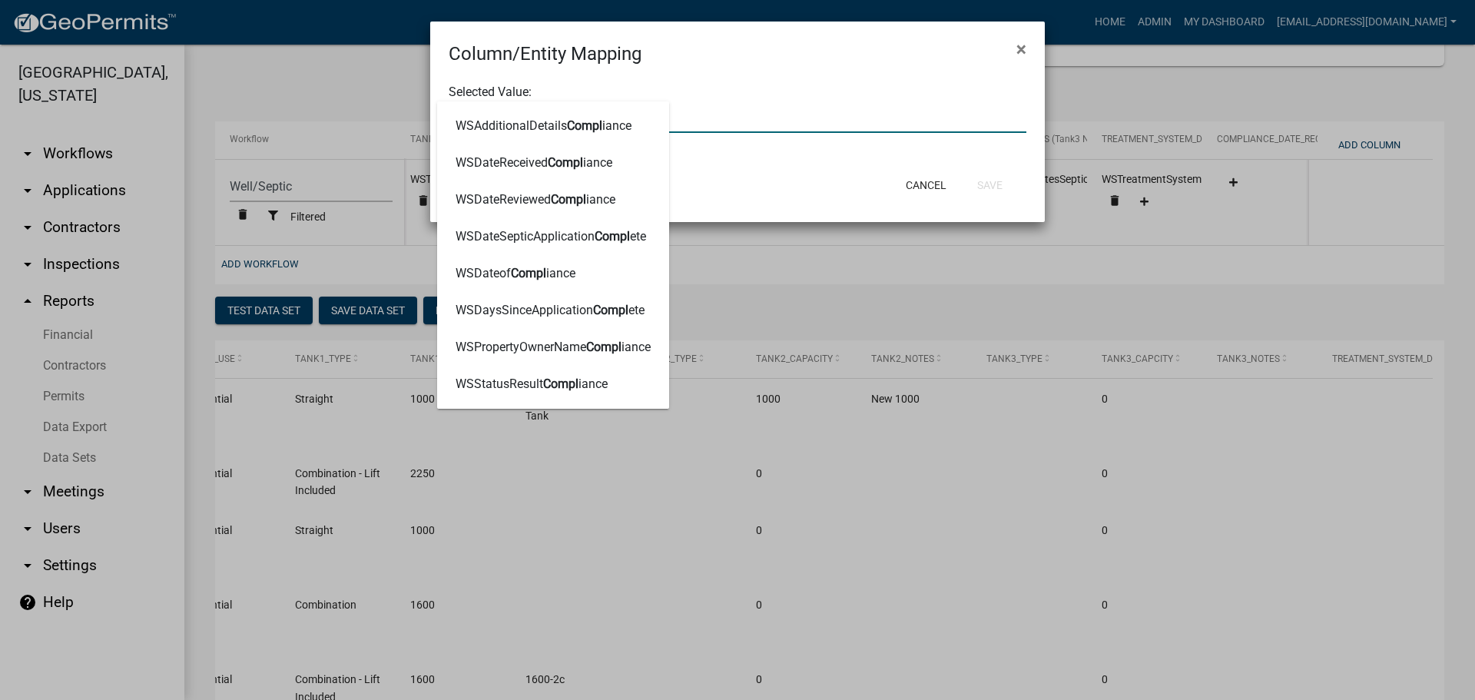
type input "COMPLIAN"
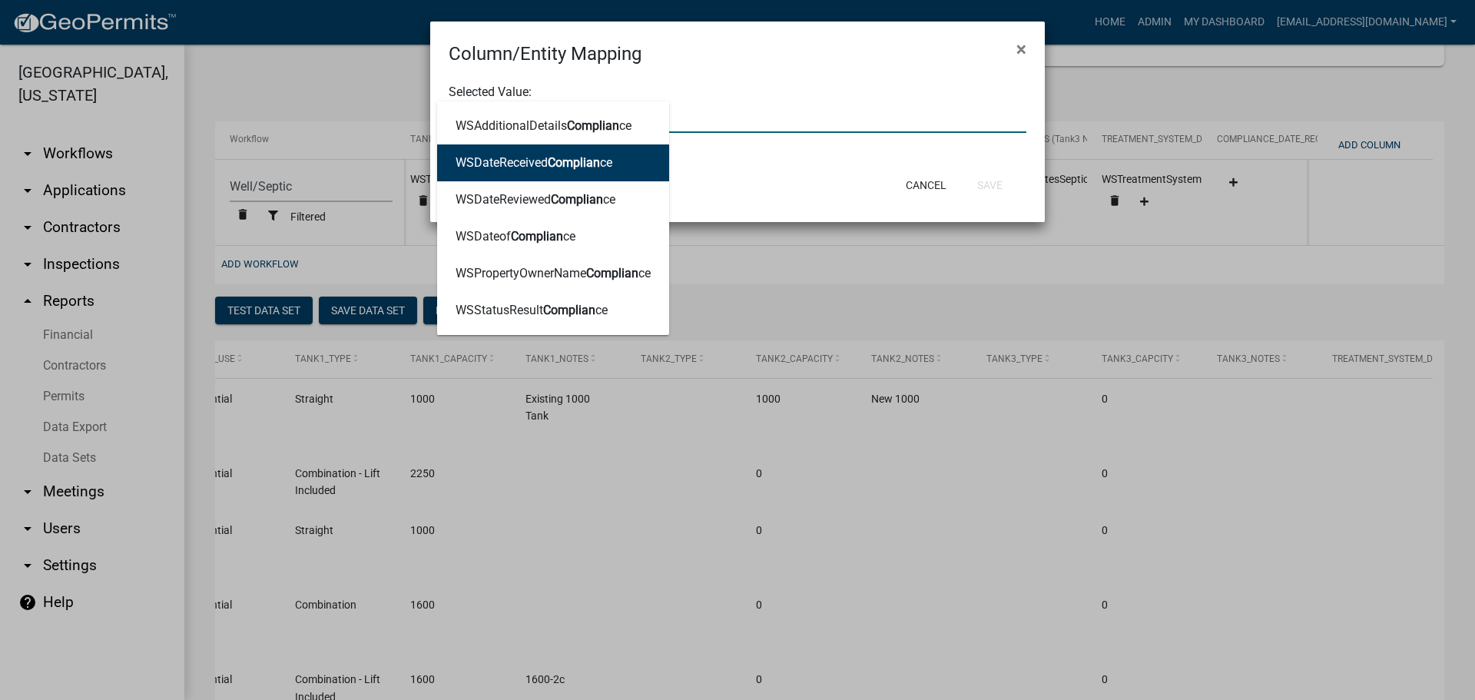
click at [539, 161] on ngb-highlight "WSDateReceived Complian ce" at bounding box center [534, 163] width 157 height 12
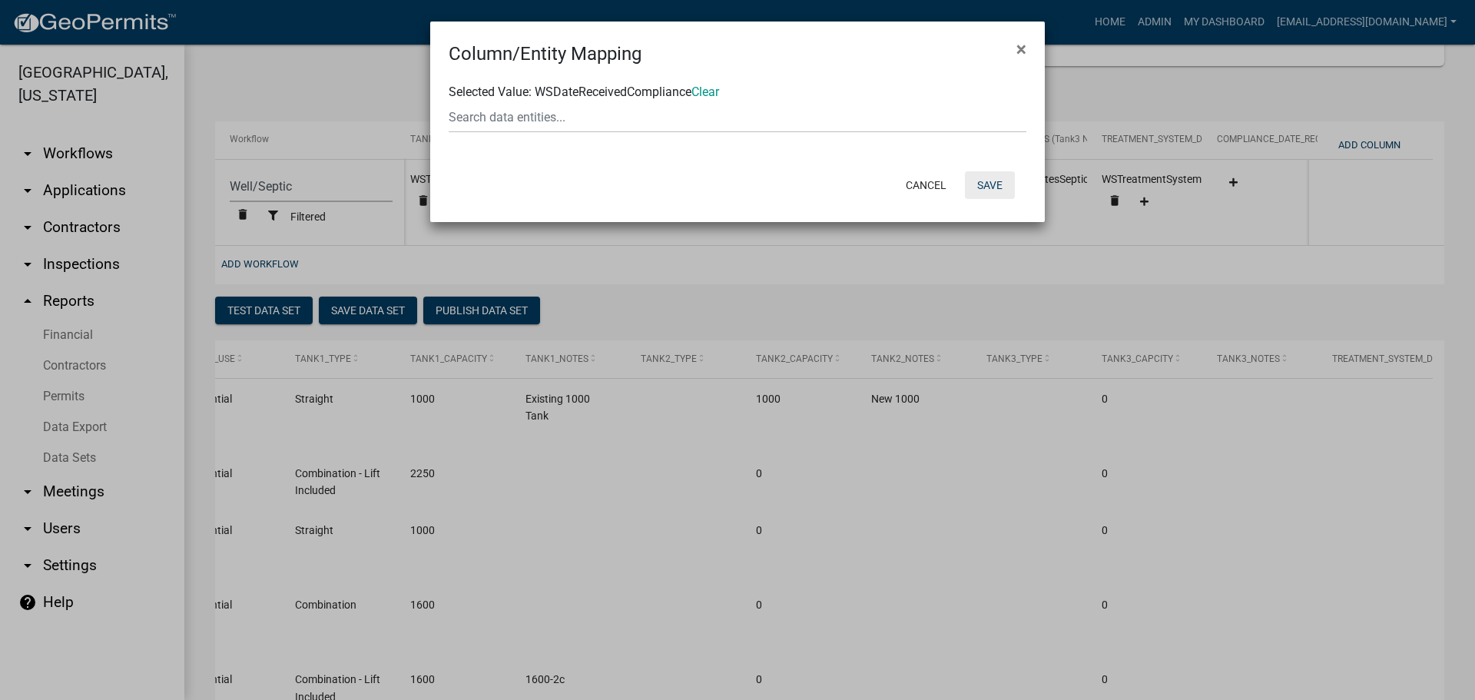
click at [982, 183] on button "Save" at bounding box center [990, 185] width 50 height 28
select select "cc9d510e-136e-46dd-a3ee-18f501703e73"
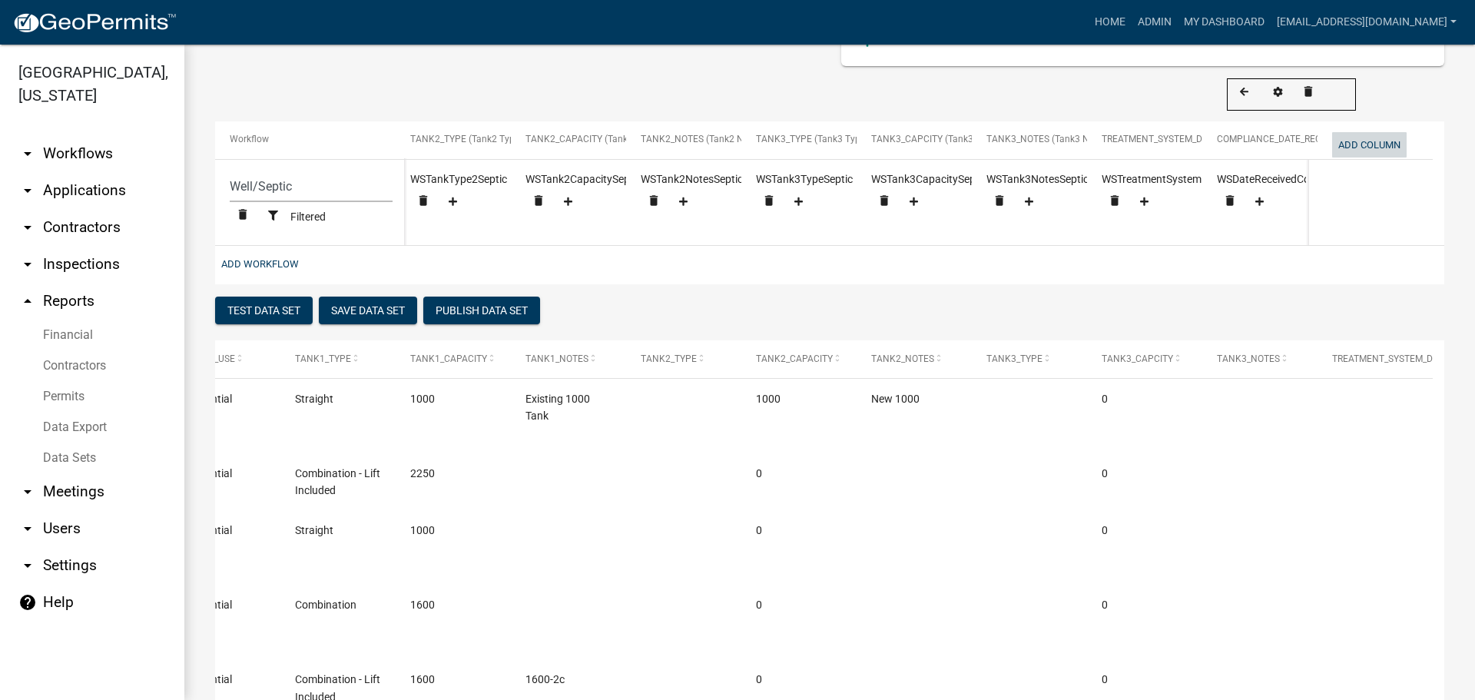
click at [1371, 144] on button "Add Column" at bounding box center [1369, 144] width 75 height 25
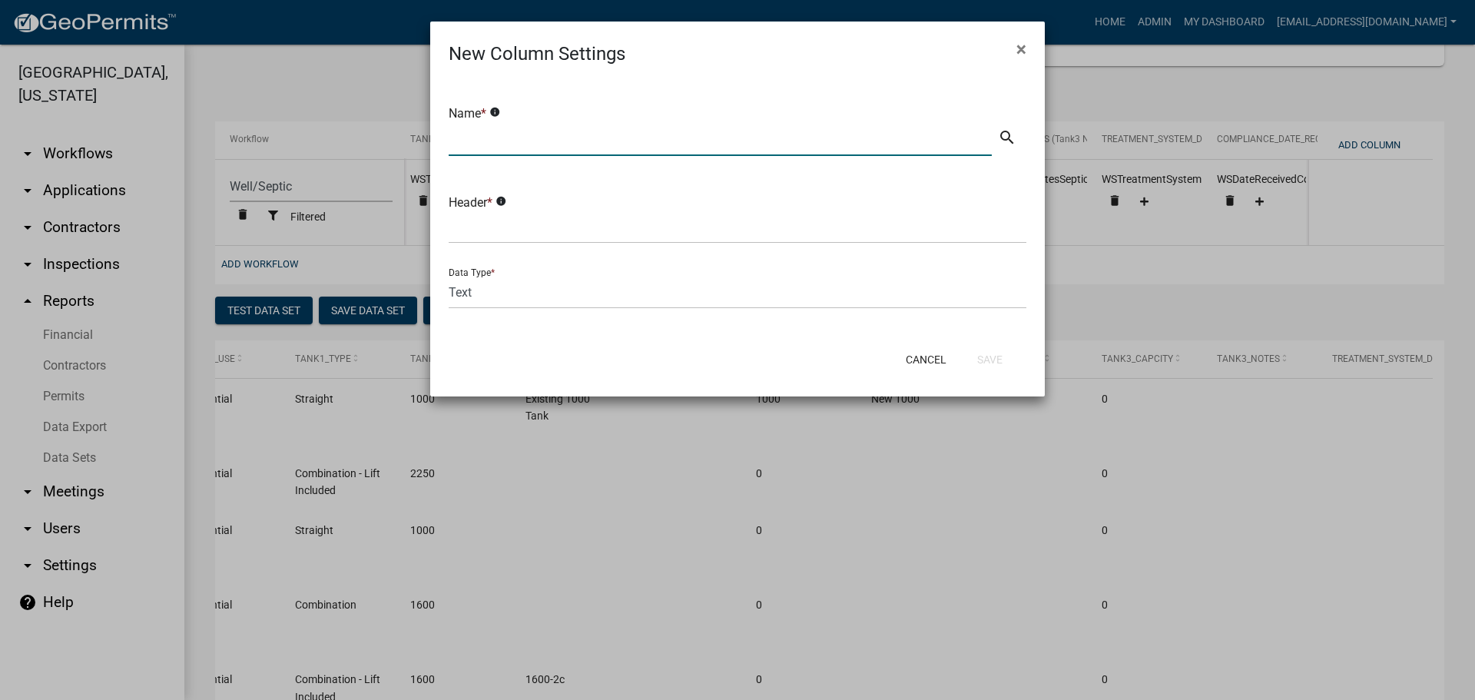
click at [660, 140] on input "text" at bounding box center [720, 140] width 543 height 32
type input "Compliance Date Reviewed"
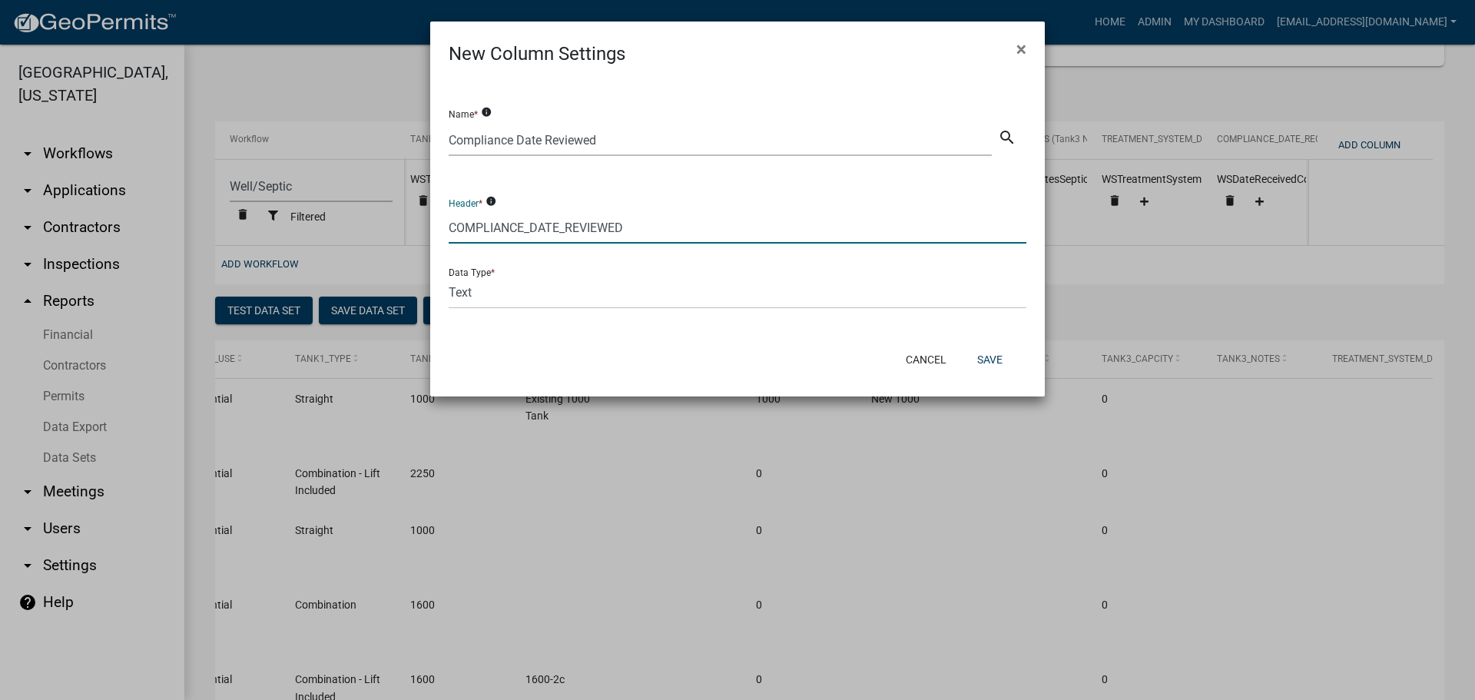
type input "COMPLIANCE_DATE_REVIEWED"
click at [557, 303] on select "Text Date Number with Decimals Number without Decimals" at bounding box center [738, 293] width 578 height 32
select select "2"
click at [449, 277] on select "Text Date Number with Decimals Number without Decimals" at bounding box center [738, 293] width 578 height 32
click at [990, 359] on button "Save" at bounding box center [990, 360] width 50 height 28
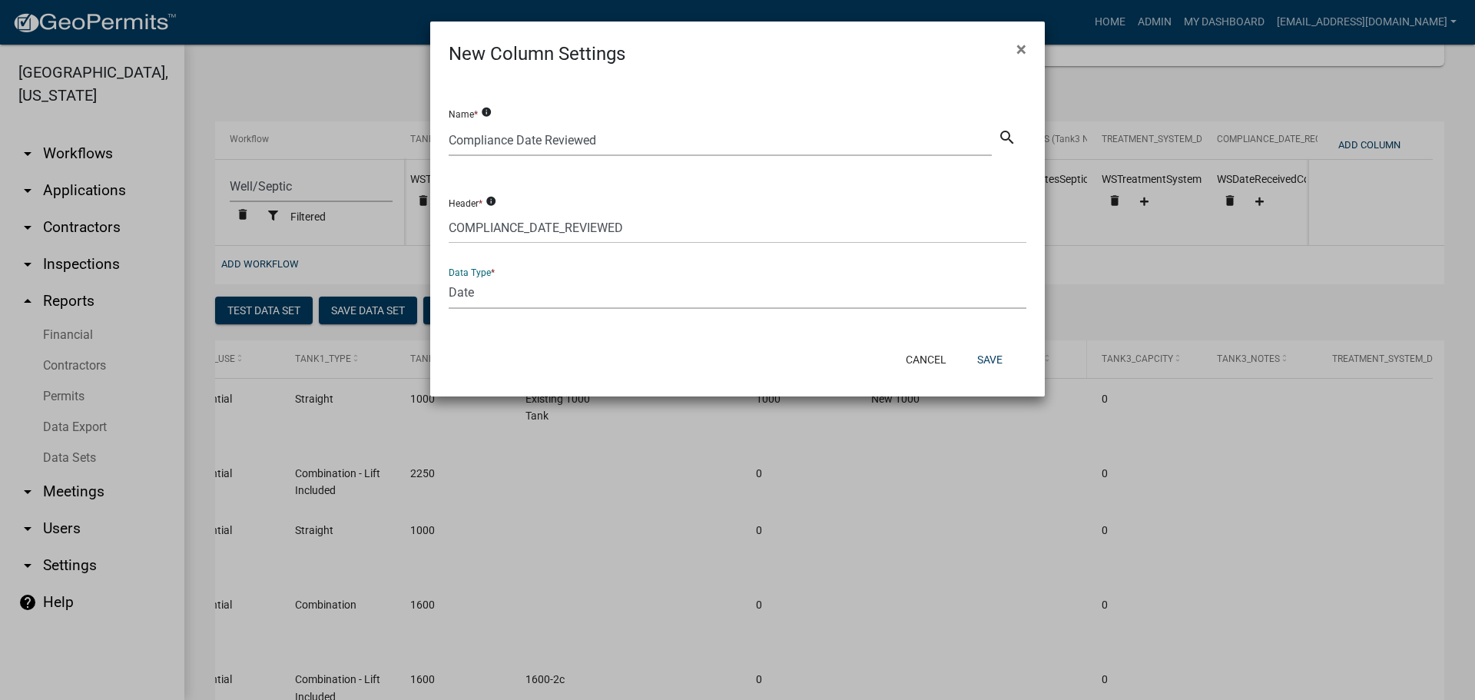
select select "cc9d510e-136e-46dd-a3ee-18f501703e73"
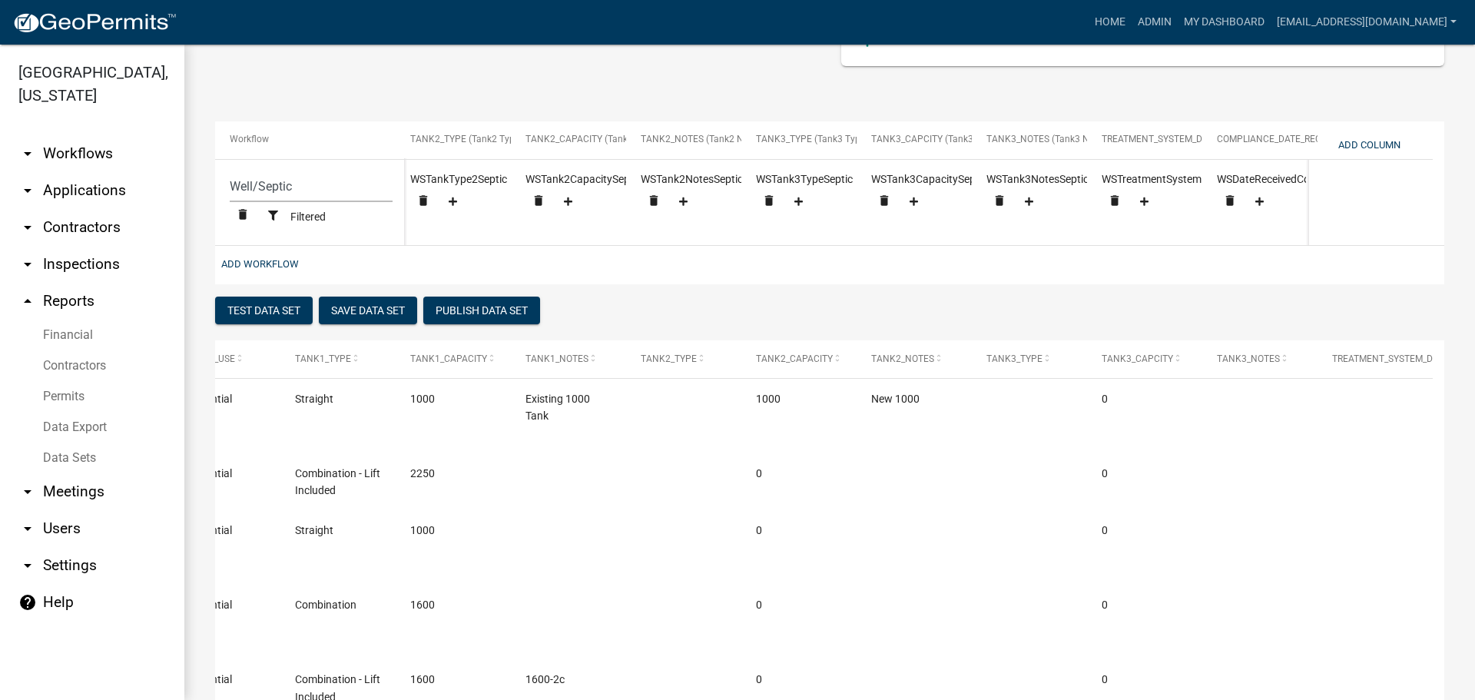
scroll to position [0, 2662]
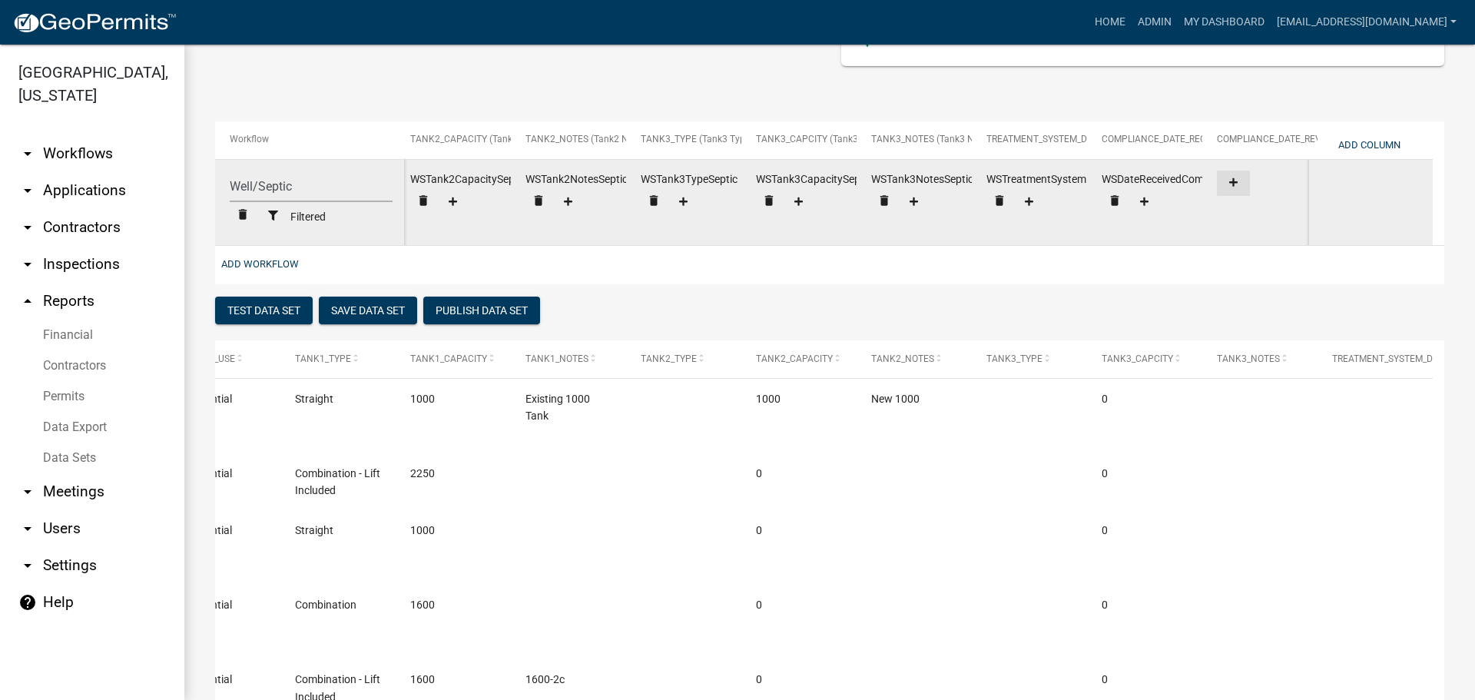
click at [1229, 181] on icon at bounding box center [1233, 182] width 8 height 10
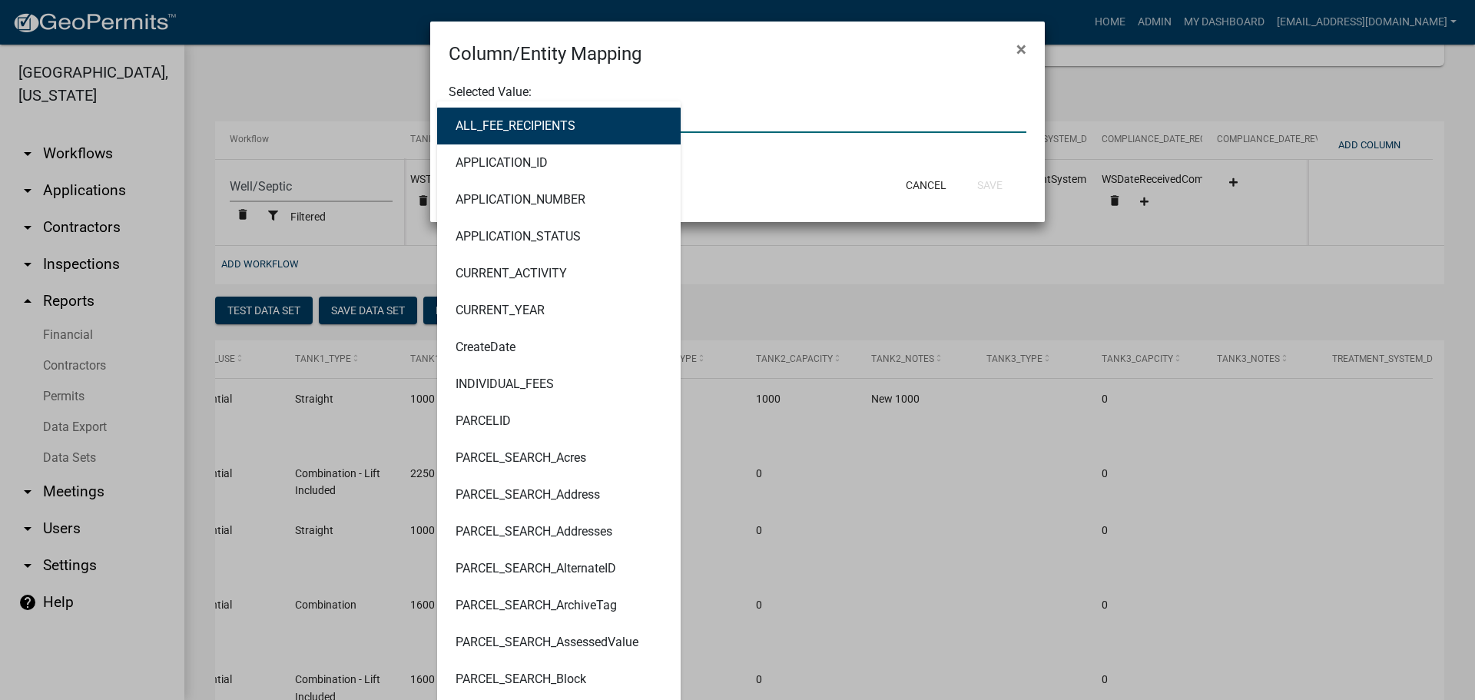
click at [480, 108] on div "ALL_FEE_RECIPIENTS APPLICATION_ID APPLICATION_NUMBER APPLICATION_STATUS CURRENT…" at bounding box center [737, 117] width 601 height 32
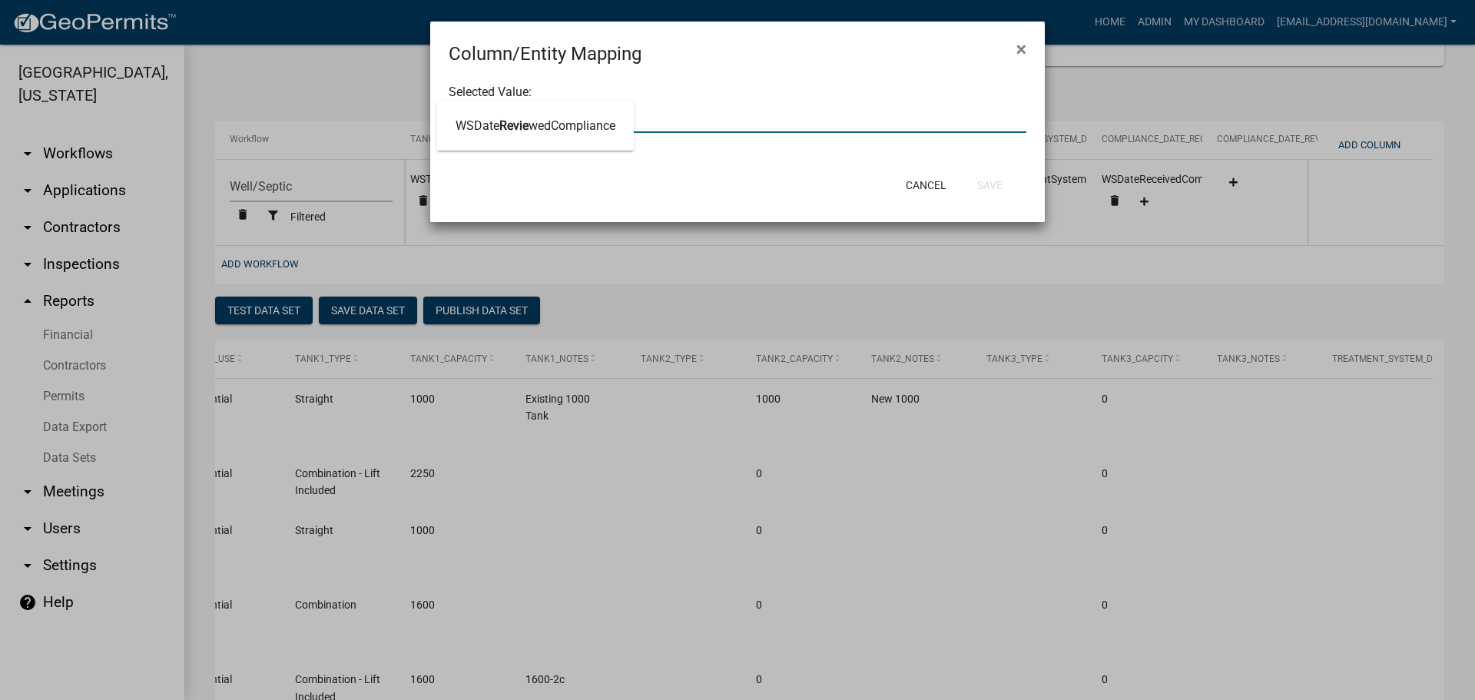
type input "REVIEWED"
click at [476, 127] on ngb-highlight "WSDate Reviewed Compliance" at bounding box center [536, 126] width 160 height 12
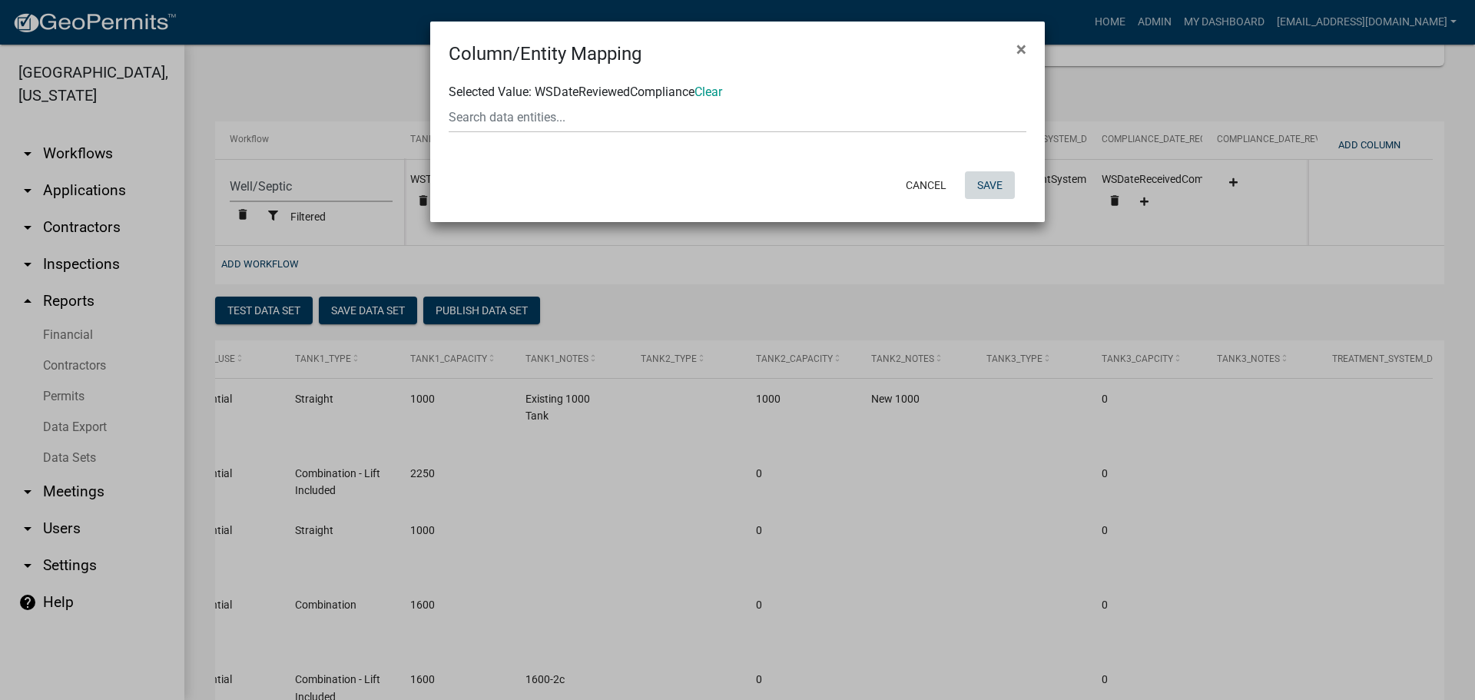
click at [993, 181] on button "Save" at bounding box center [990, 185] width 50 height 28
select select "cc9d510e-136e-46dd-a3ee-18f501703e73"
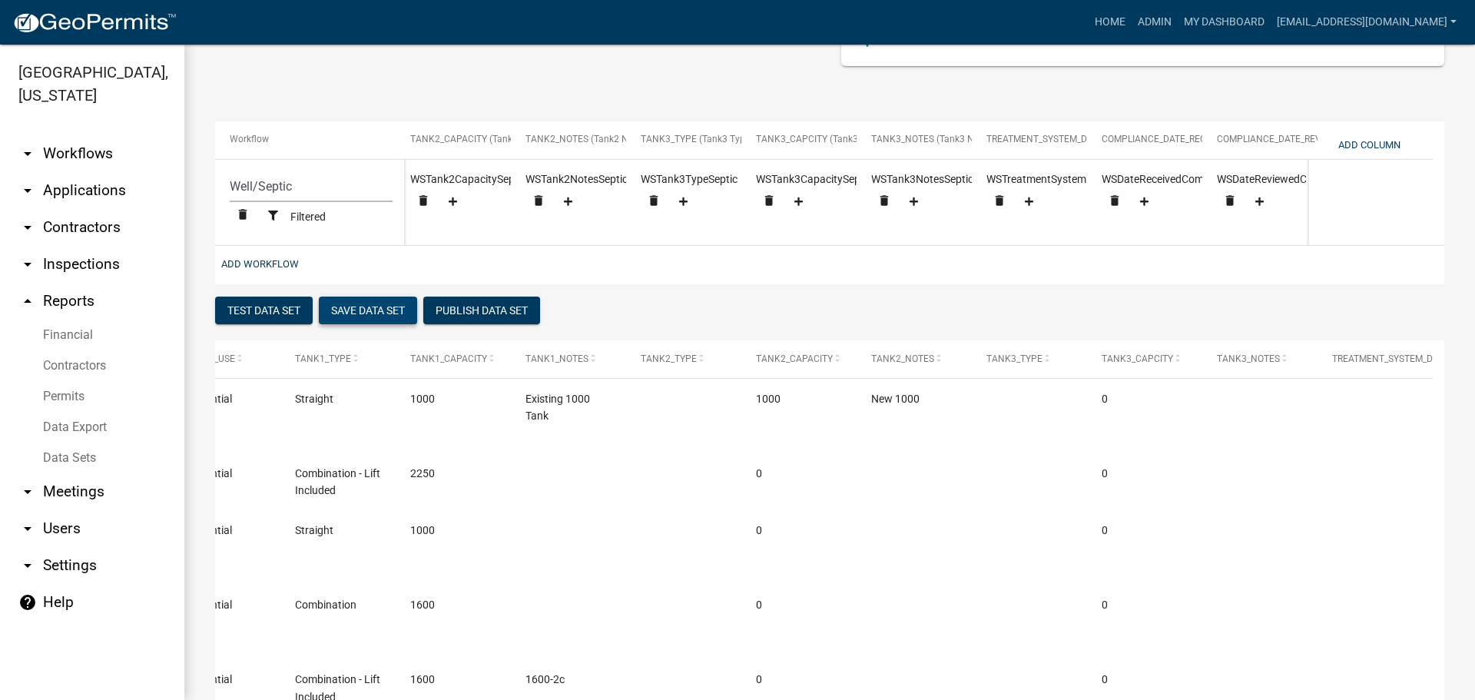
click at [360, 321] on button "Save Data Set" at bounding box center [368, 311] width 98 height 28
select select "Permit Number"
click at [1381, 144] on button "Add Column" at bounding box center [1369, 144] width 75 height 25
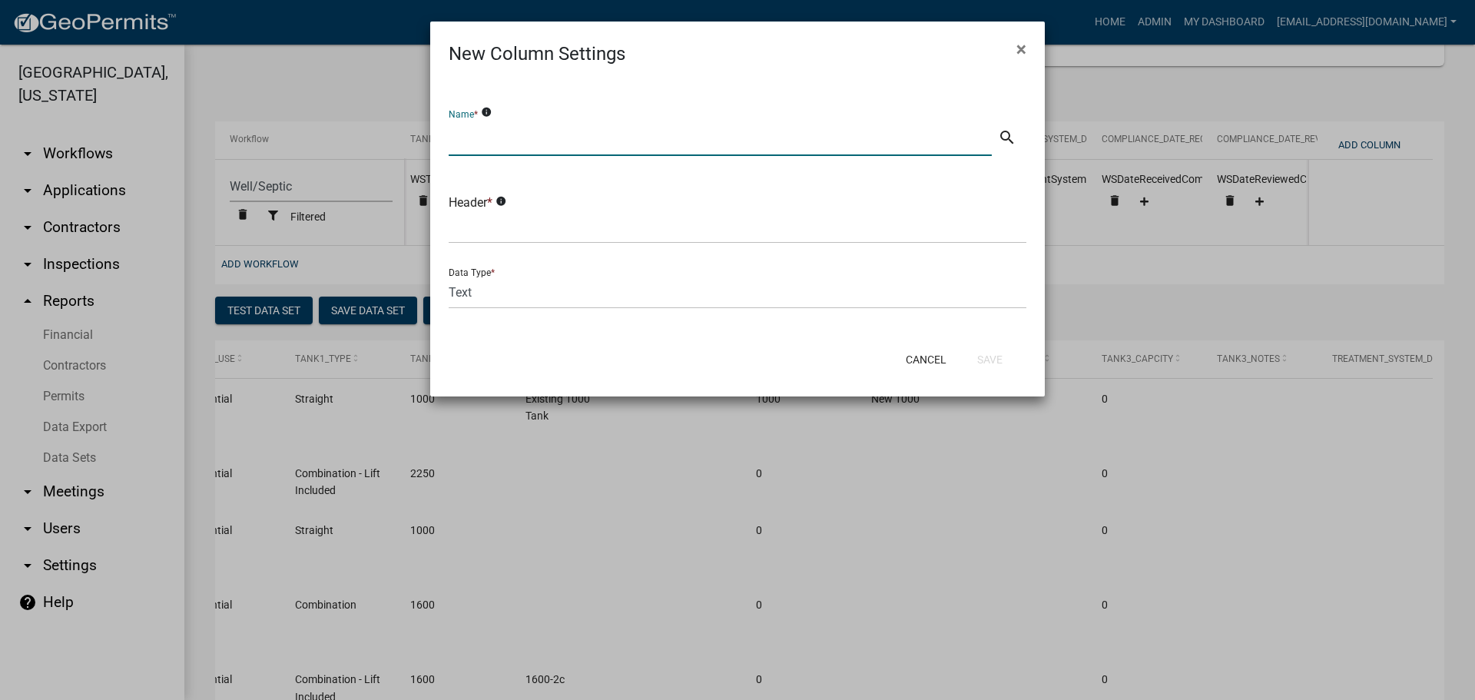
click at [547, 134] on input "text" at bounding box center [720, 140] width 543 height 32
type input "D"
type input "Compliance Check Date"
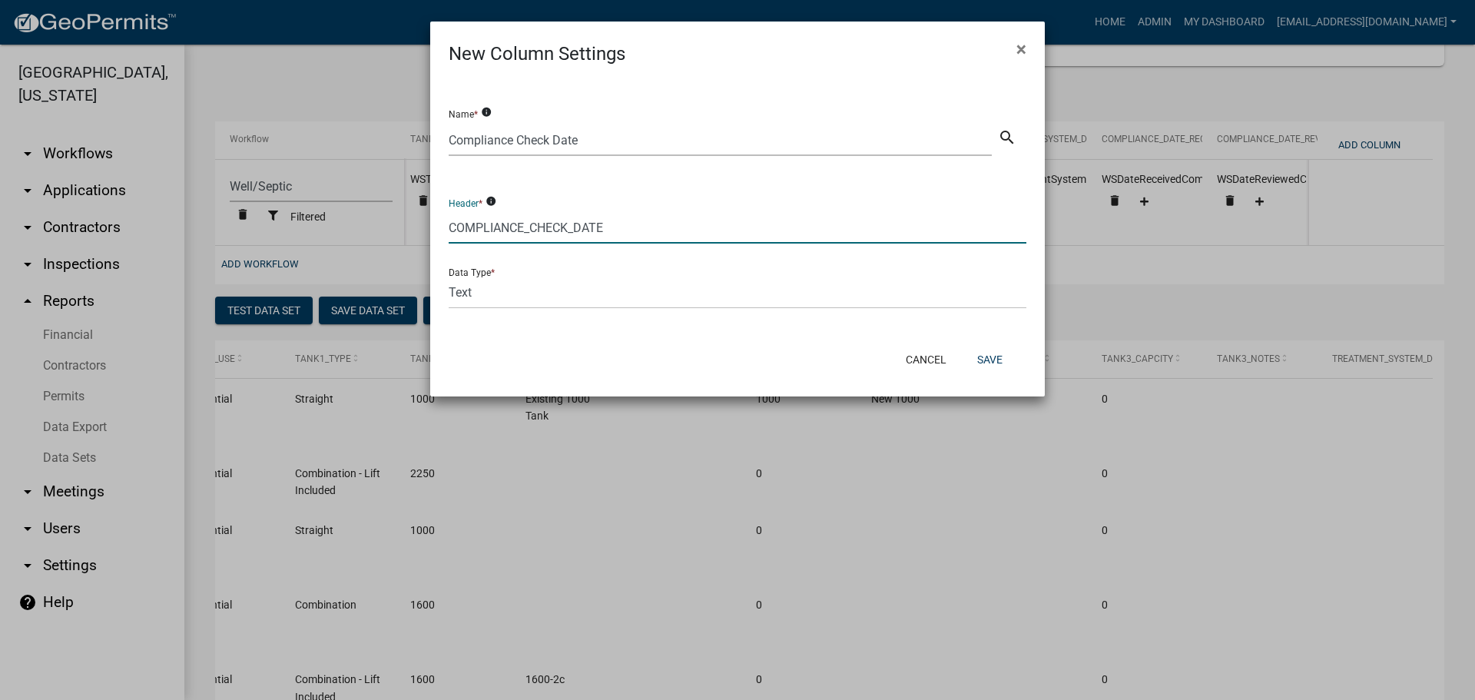
type input "COMPLIANCE_CHECK_DATE"
click at [509, 288] on select "Text Date Number with Decimals Number without Decimals" at bounding box center [738, 293] width 578 height 32
select select "2"
click at [449, 277] on select "Text Date Number with Decimals Number without Decimals" at bounding box center [738, 293] width 578 height 32
click at [1000, 358] on button "Save" at bounding box center [990, 360] width 50 height 28
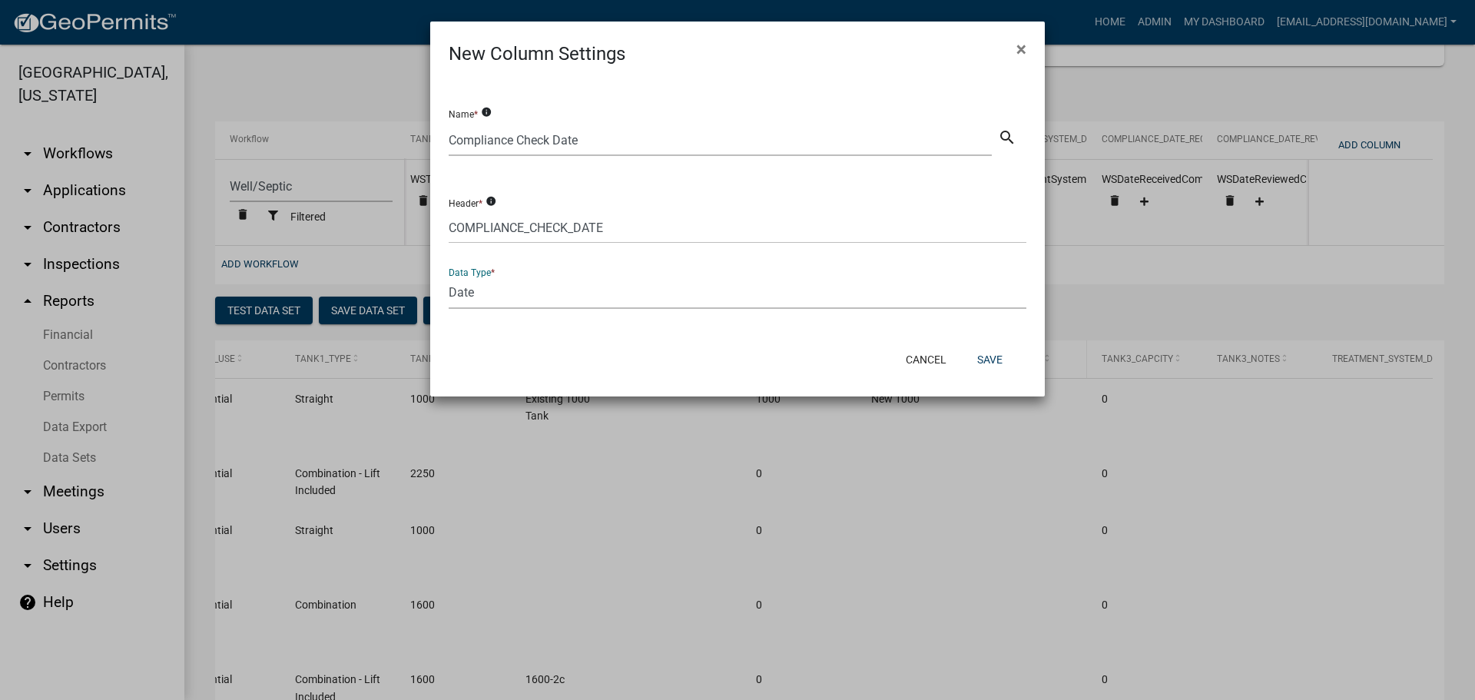
select select "cc9d510e-136e-46dd-a3ee-18f501703e73"
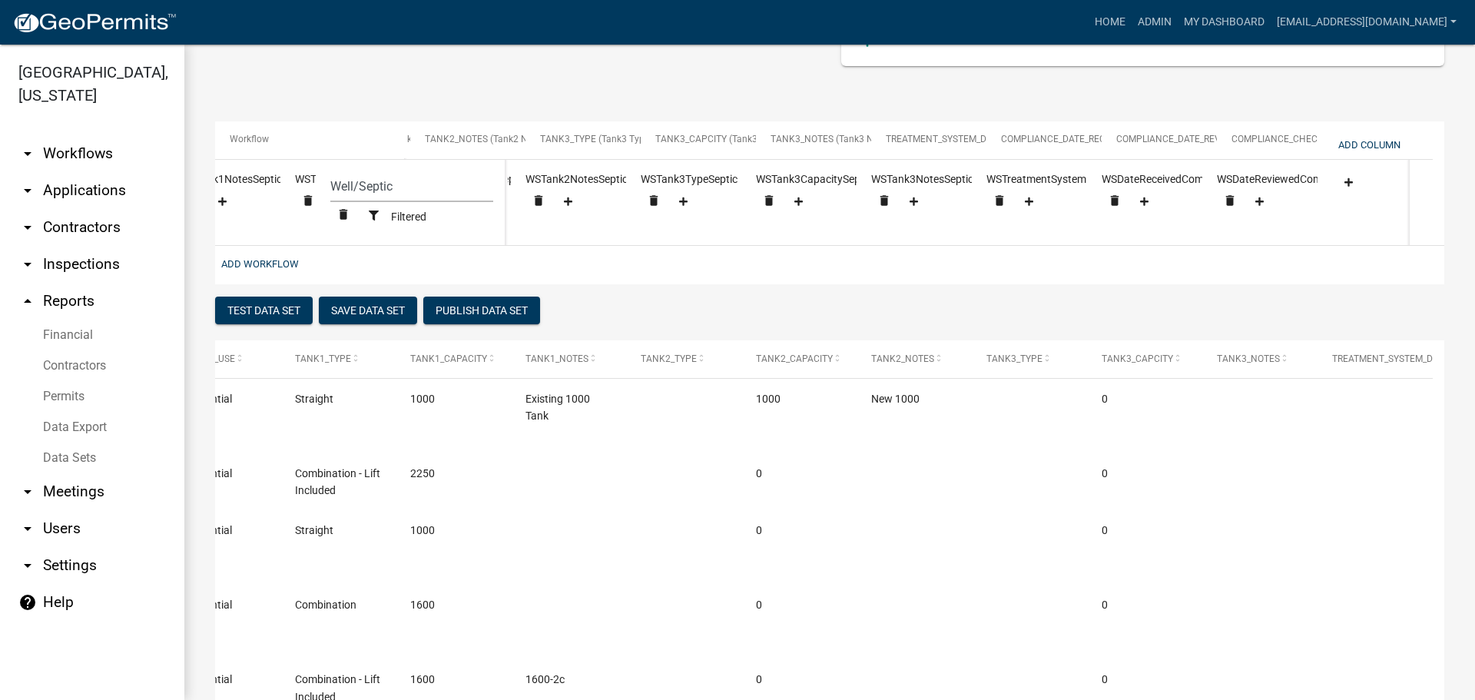
scroll to position [0, 2777]
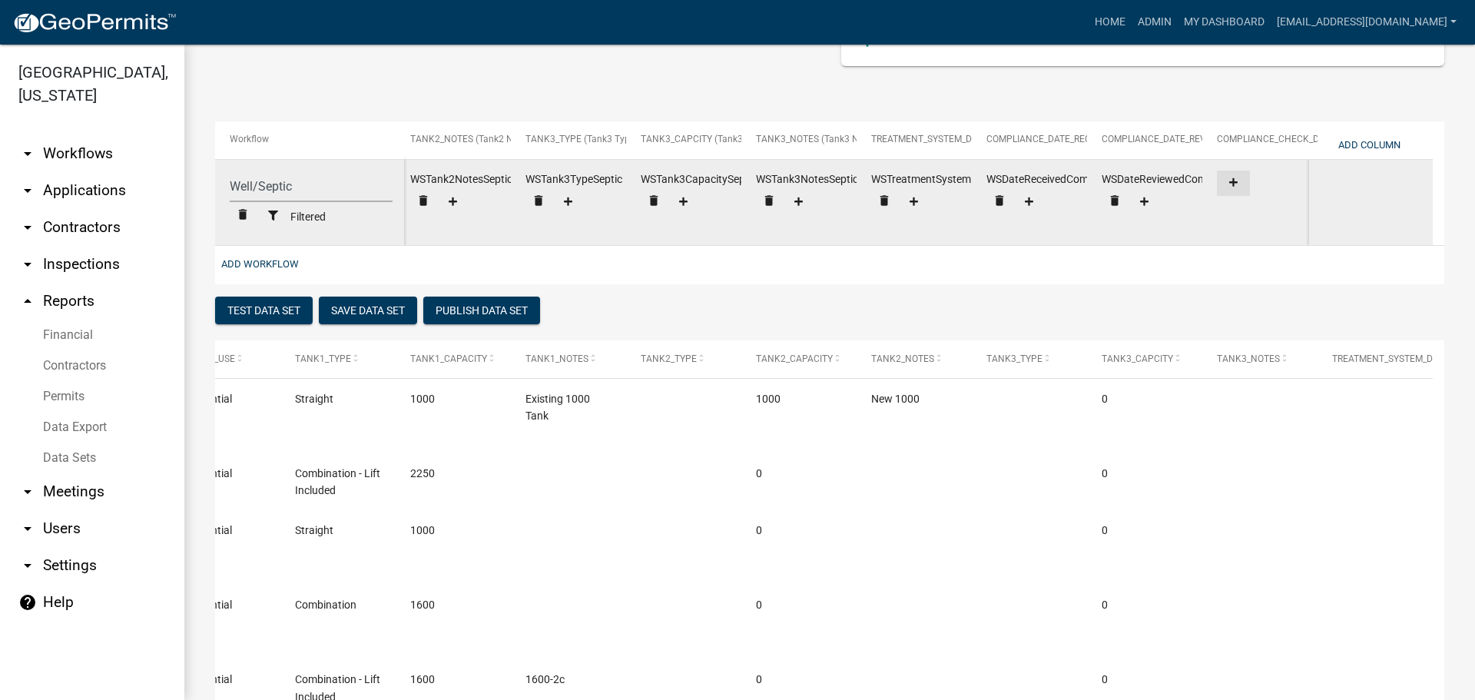
click at [1232, 185] on icon at bounding box center [1233, 182] width 8 height 10
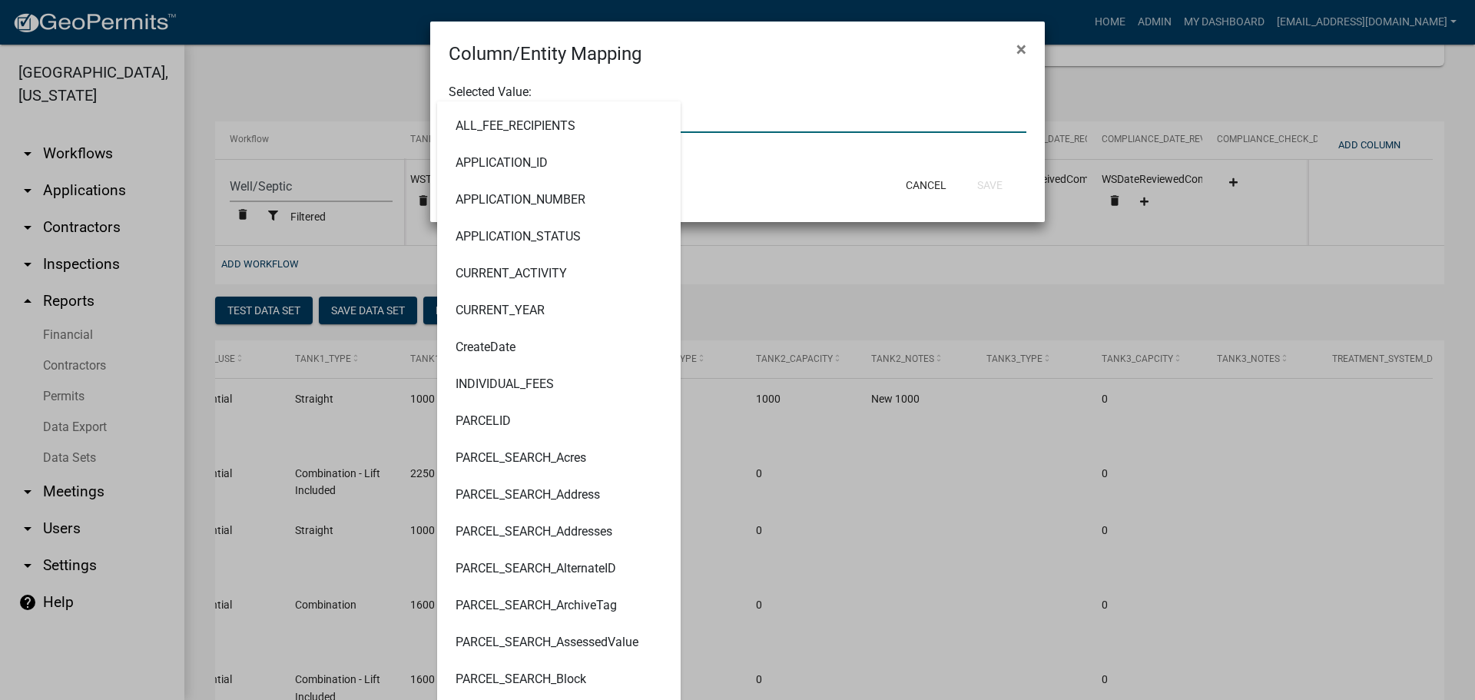
click at [725, 118] on input "text" at bounding box center [738, 117] width 578 height 32
type input "COMPLIANCE"
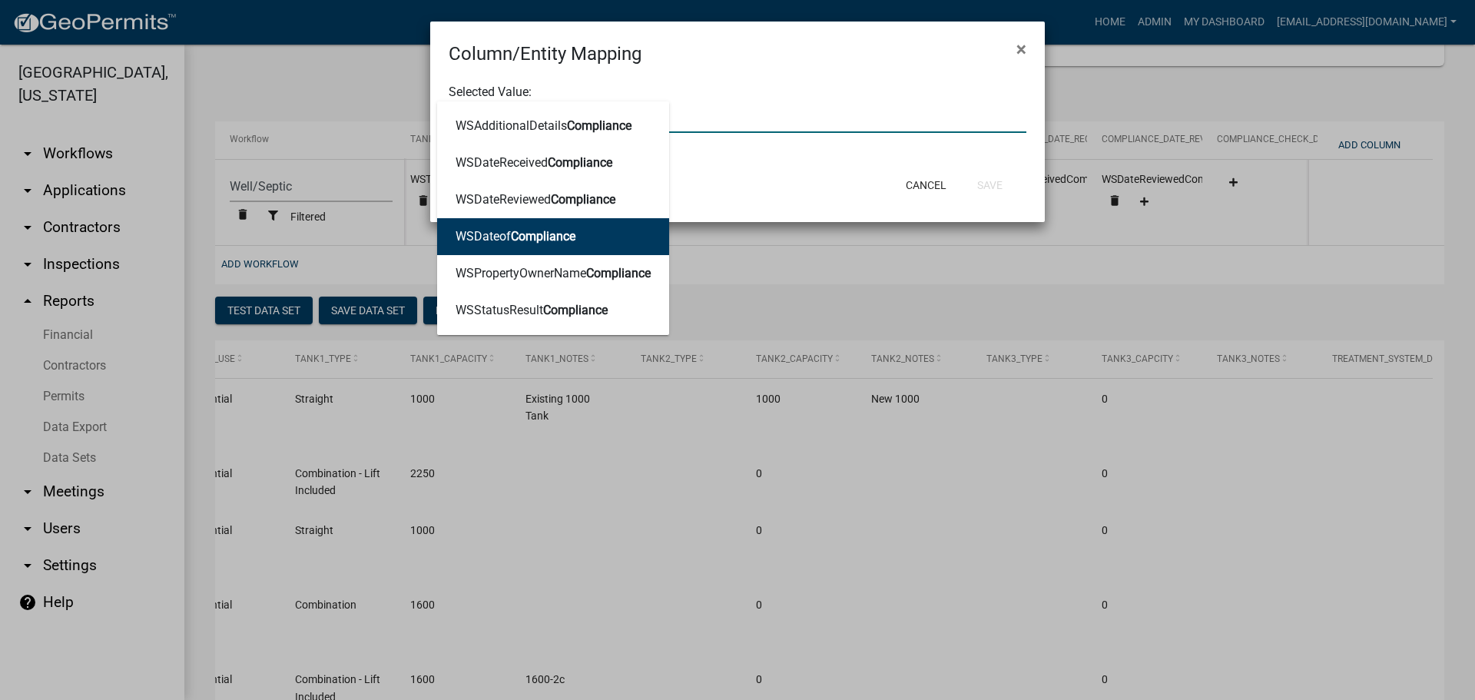
click at [519, 229] on span "Compliance" at bounding box center [543, 236] width 65 height 15
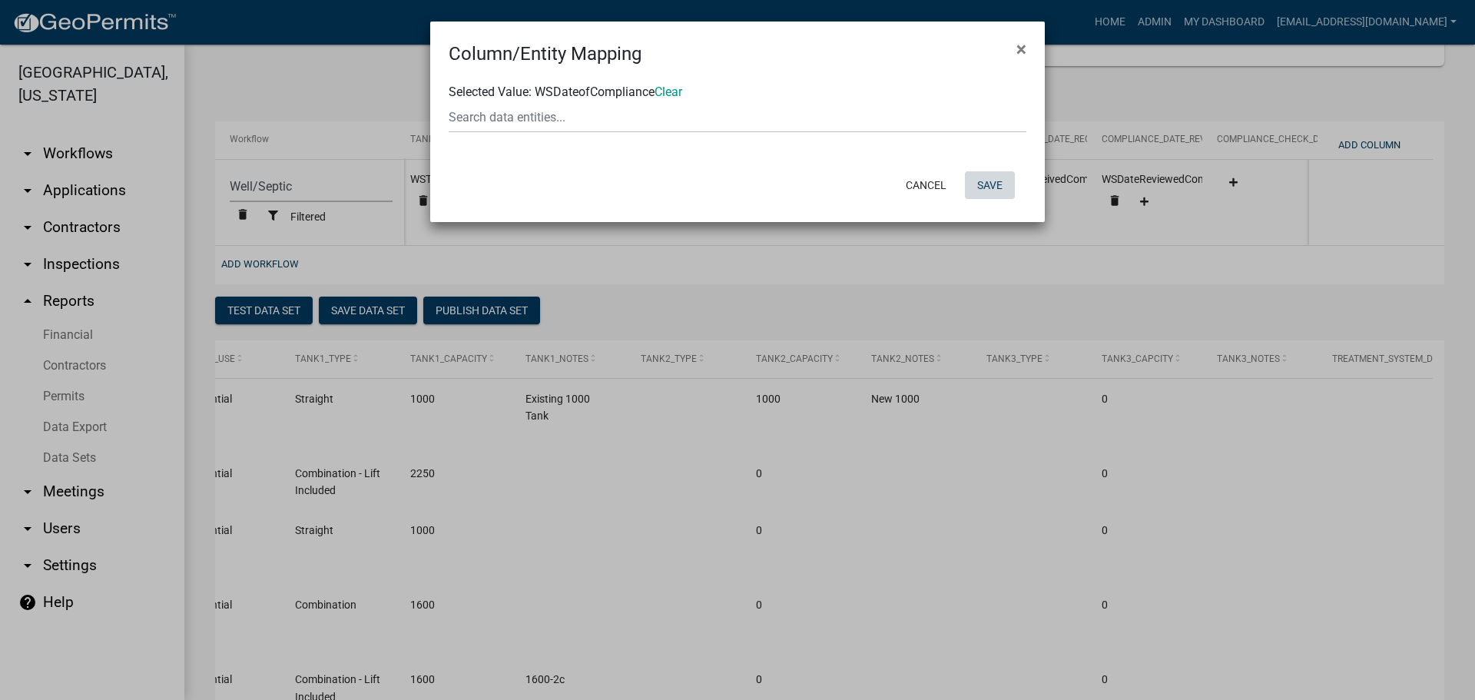
click at [984, 181] on button "Save" at bounding box center [990, 185] width 50 height 28
select select "cc9d510e-136e-46dd-a3ee-18f501703e73"
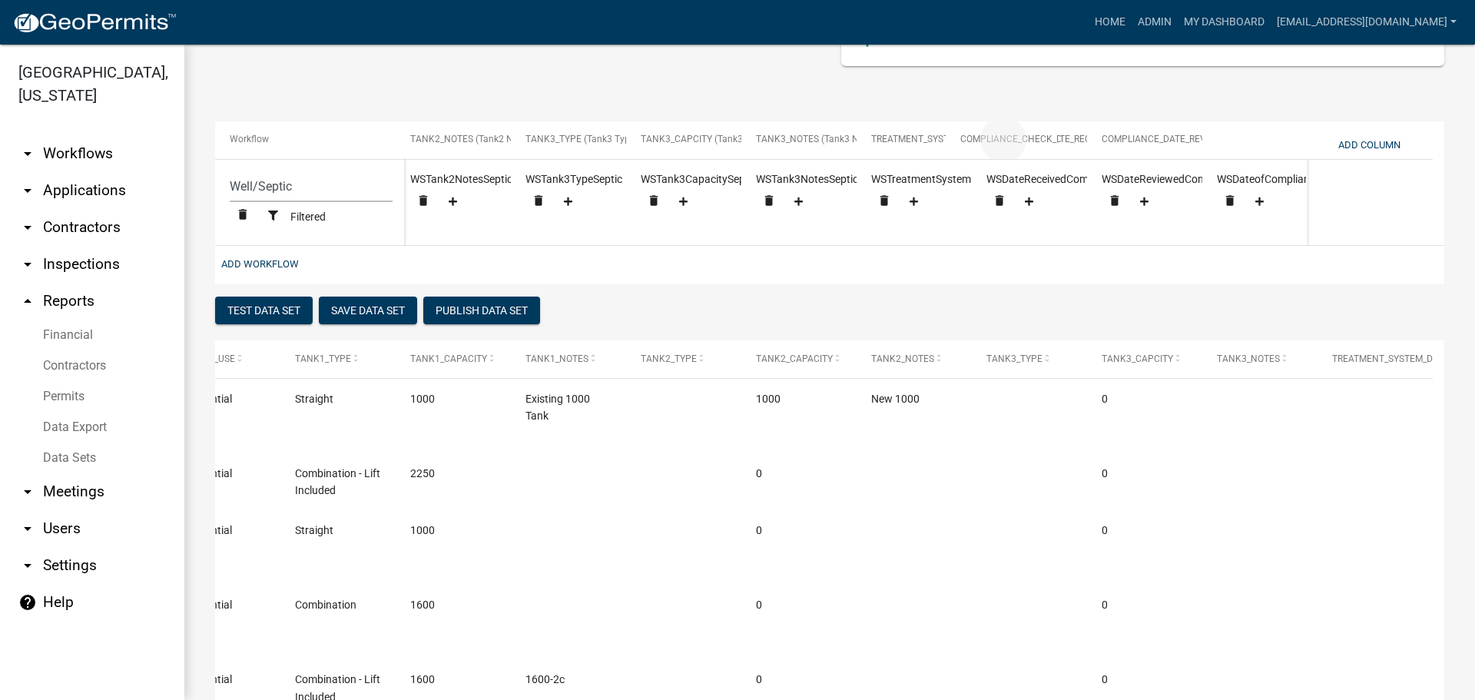
drag, startPoint x: 1257, startPoint y: 134, endPoint x: 1000, endPoint y: 129, distance: 256.7
select select "cc9d510e-136e-46dd-a3ee-18f501703e73"
click at [1369, 142] on button "Add Column" at bounding box center [1369, 144] width 75 height 25
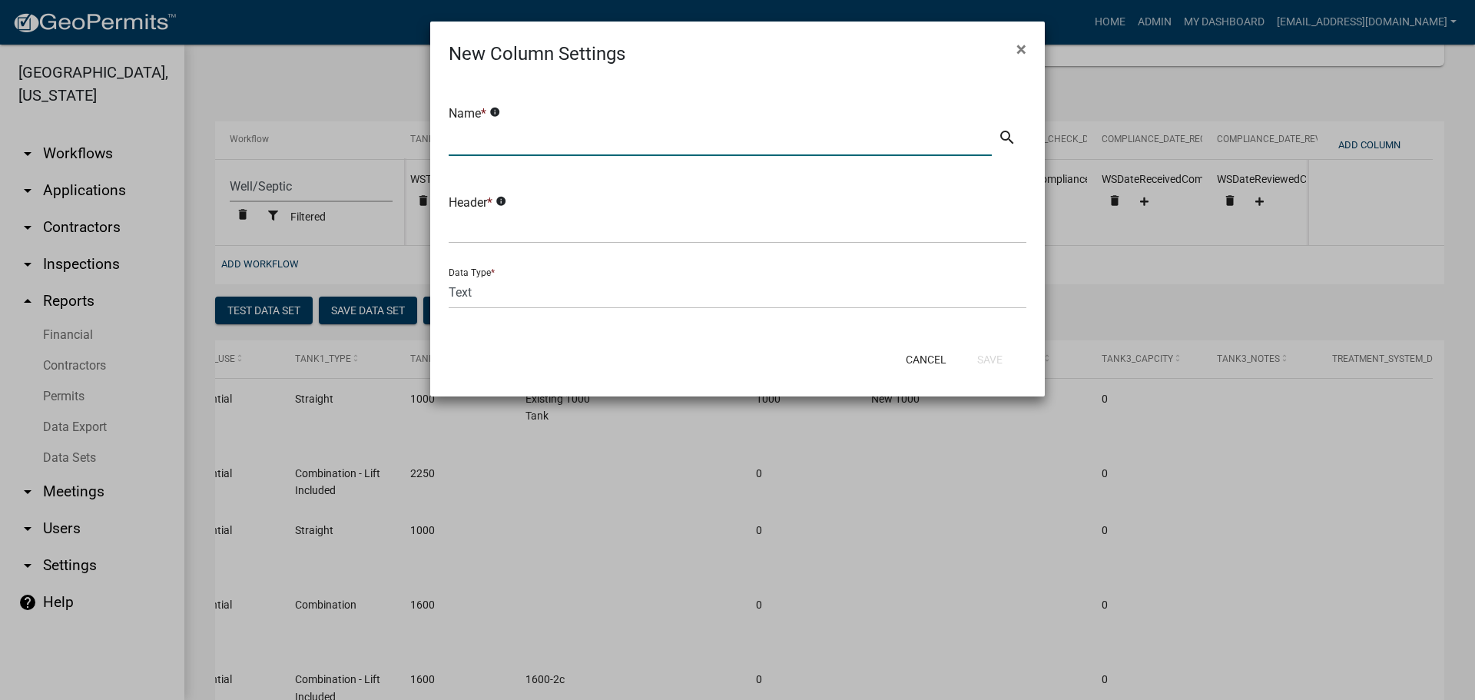
click at [561, 130] on input "text" at bounding box center [720, 140] width 543 height 32
type input "Compliance Status"
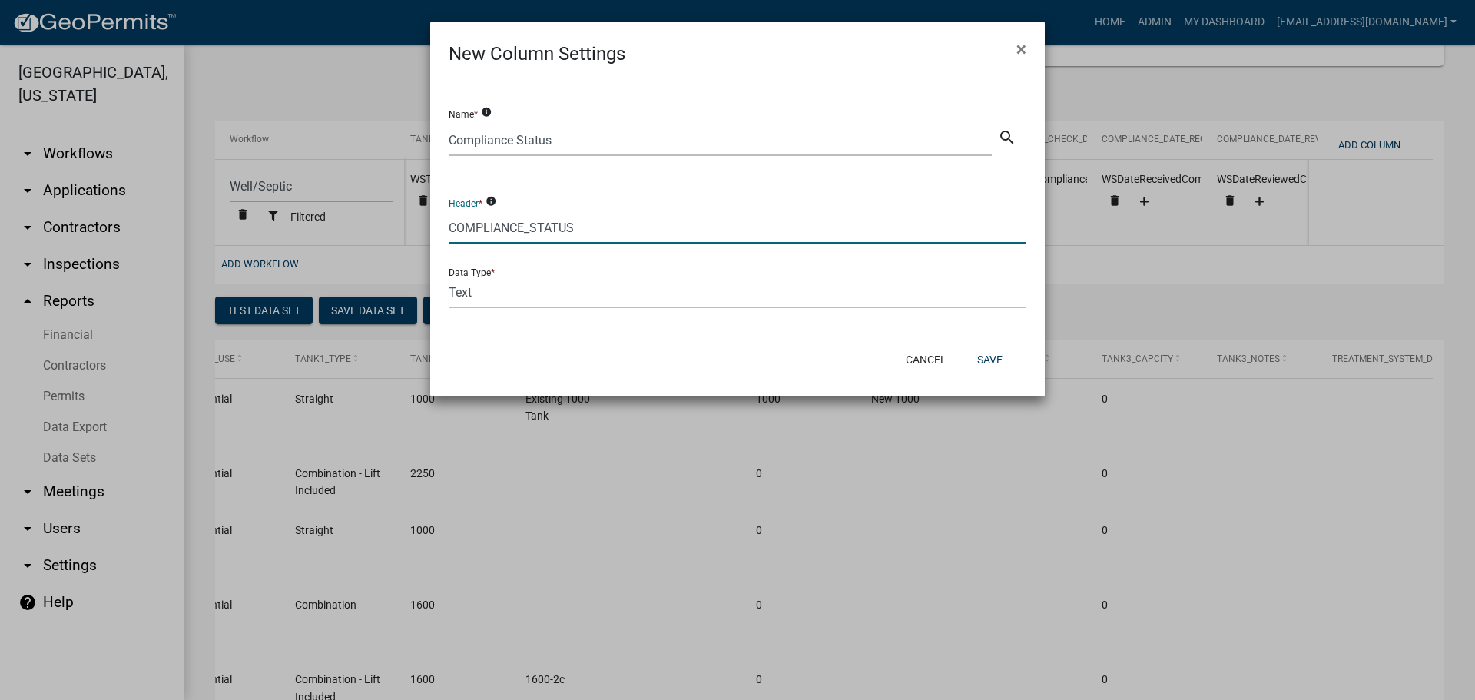
type input "COMPLIANCE_STATUS"
click at [506, 290] on select "Text Date Number with Decimals Number without Decimals" at bounding box center [738, 293] width 578 height 32
select select "2"
click at [449, 277] on select "Text Date Number with Decimals Number without Decimals" at bounding box center [738, 293] width 578 height 32
click at [990, 364] on button "Save" at bounding box center [990, 360] width 50 height 28
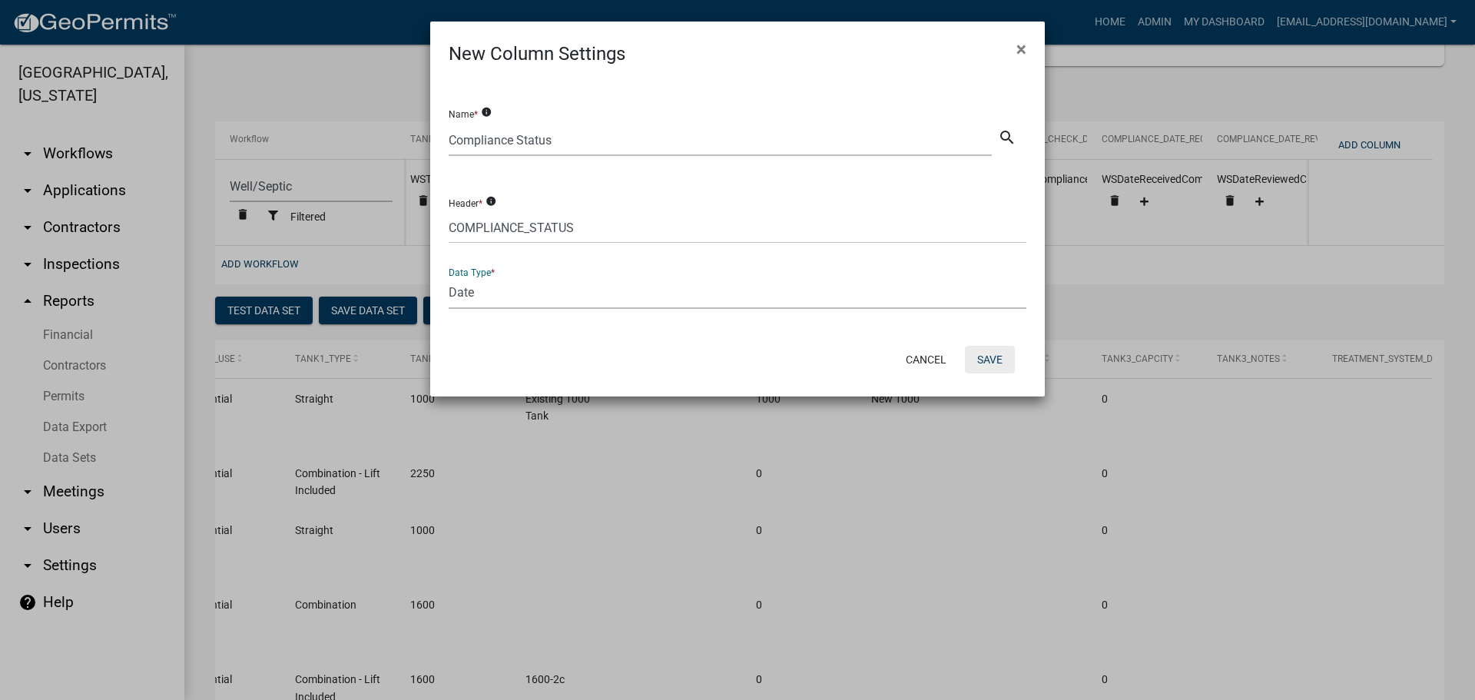
select select "cc9d510e-136e-46dd-a3ee-18f501703e73"
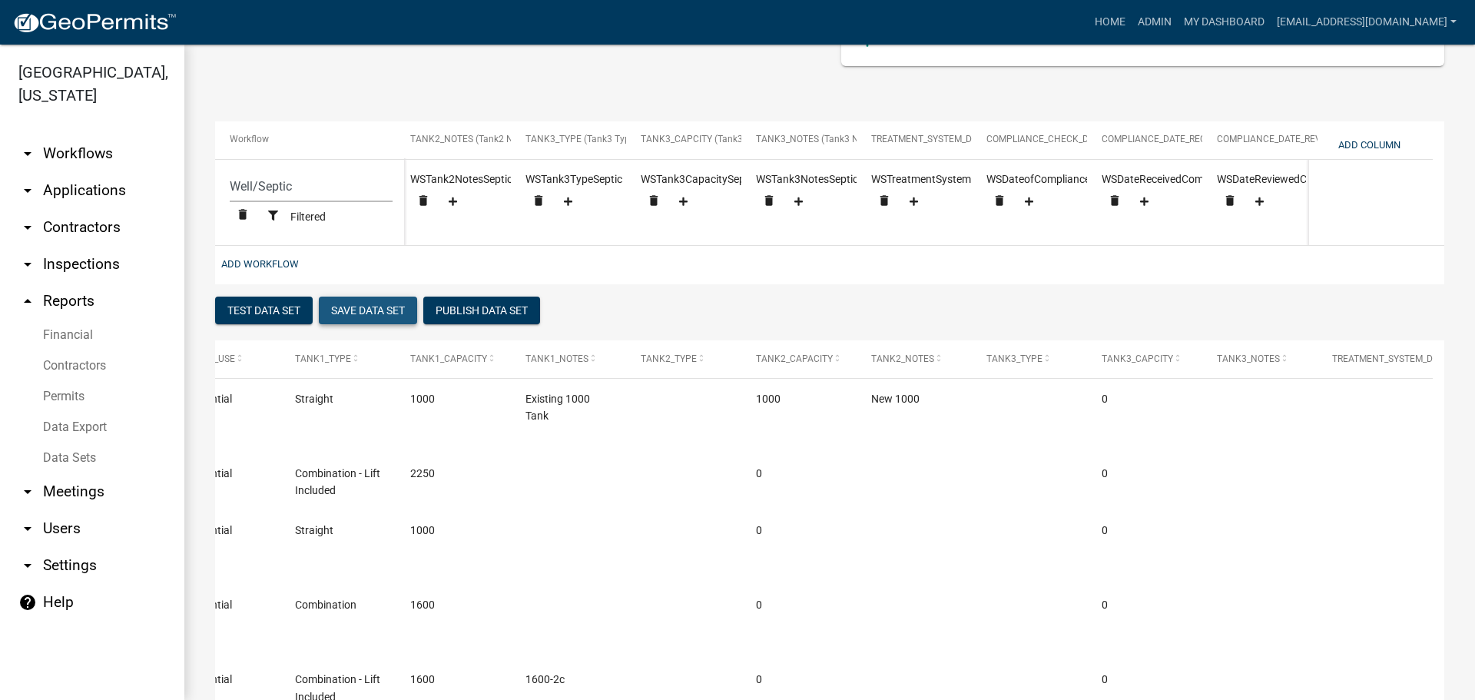
click at [358, 319] on button "Save Data Set" at bounding box center [368, 311] width 98 height 28
select select "Permit Number"
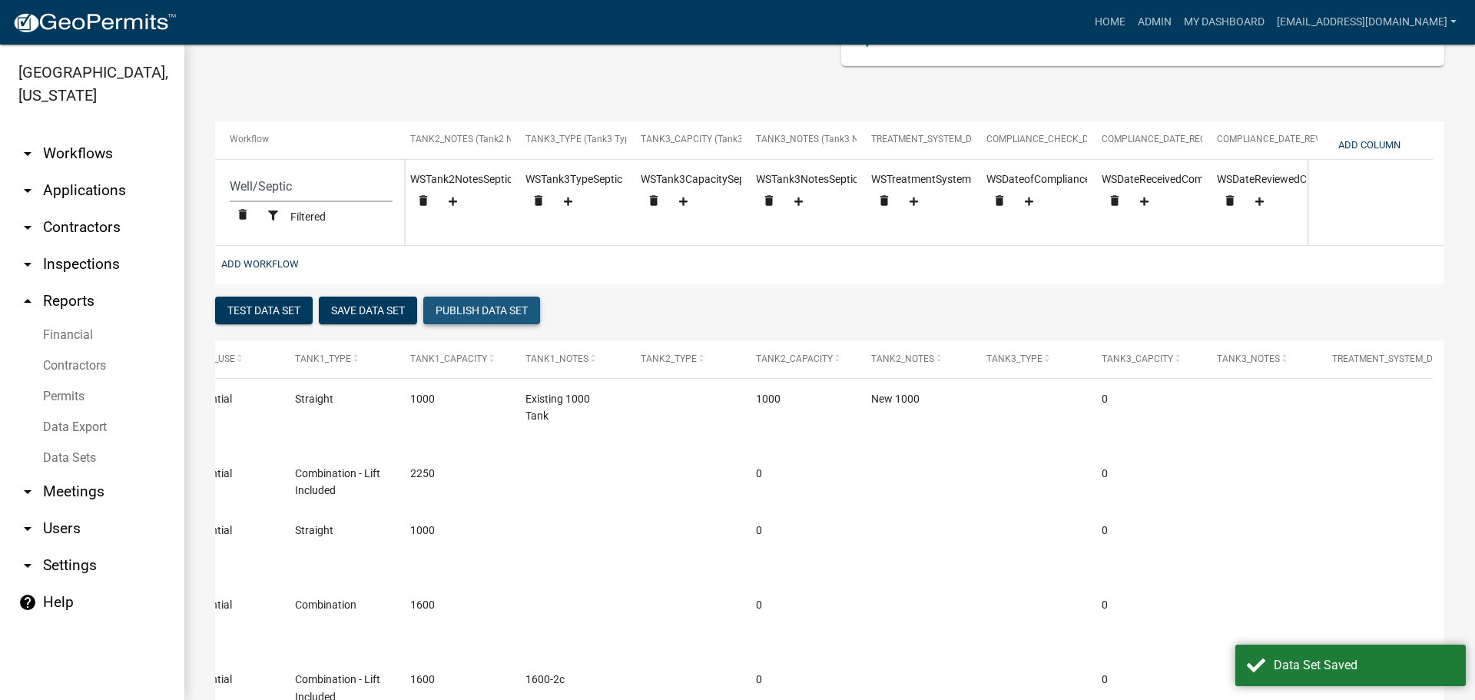
click at [465, 316] on button "Publish Data Set" at bounding box center [481, 311] width 117 height 28
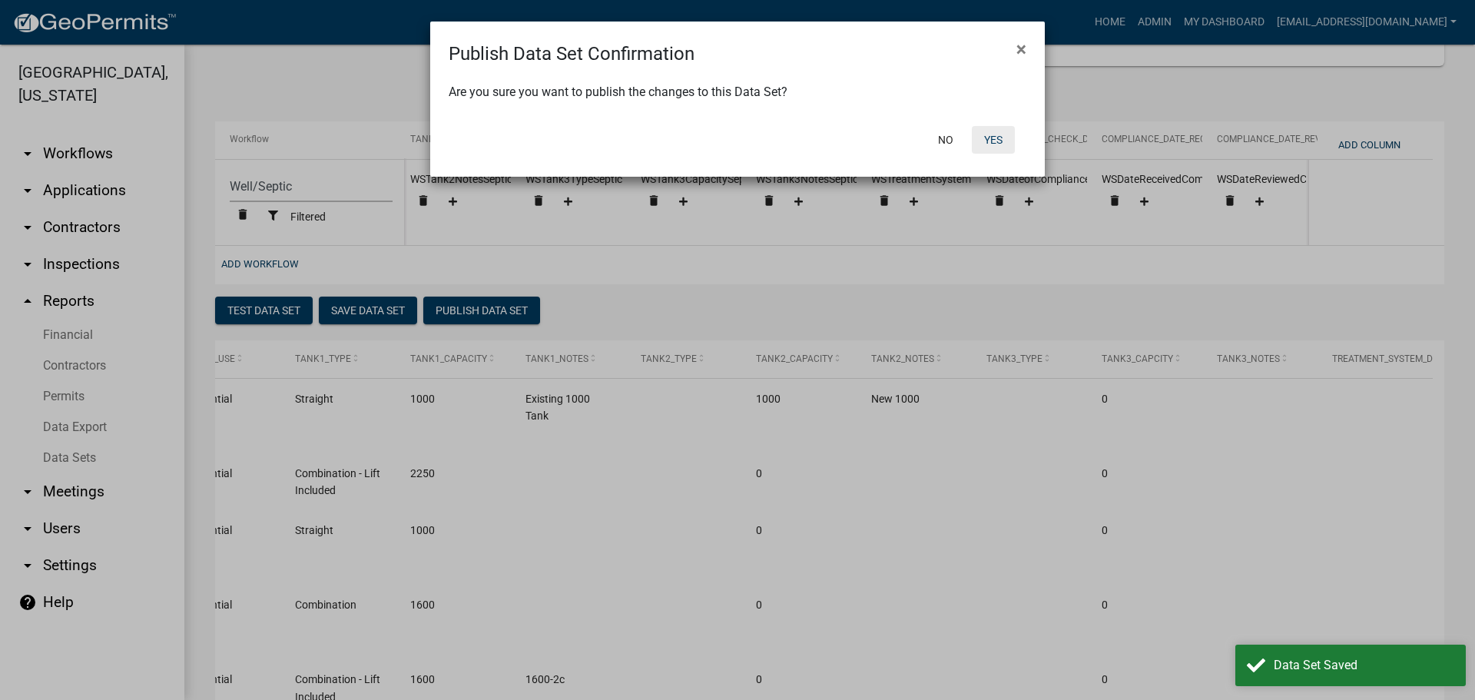
click at [993, 137] on button "Yes" at bounding box center [993, 140] width 43 height 28
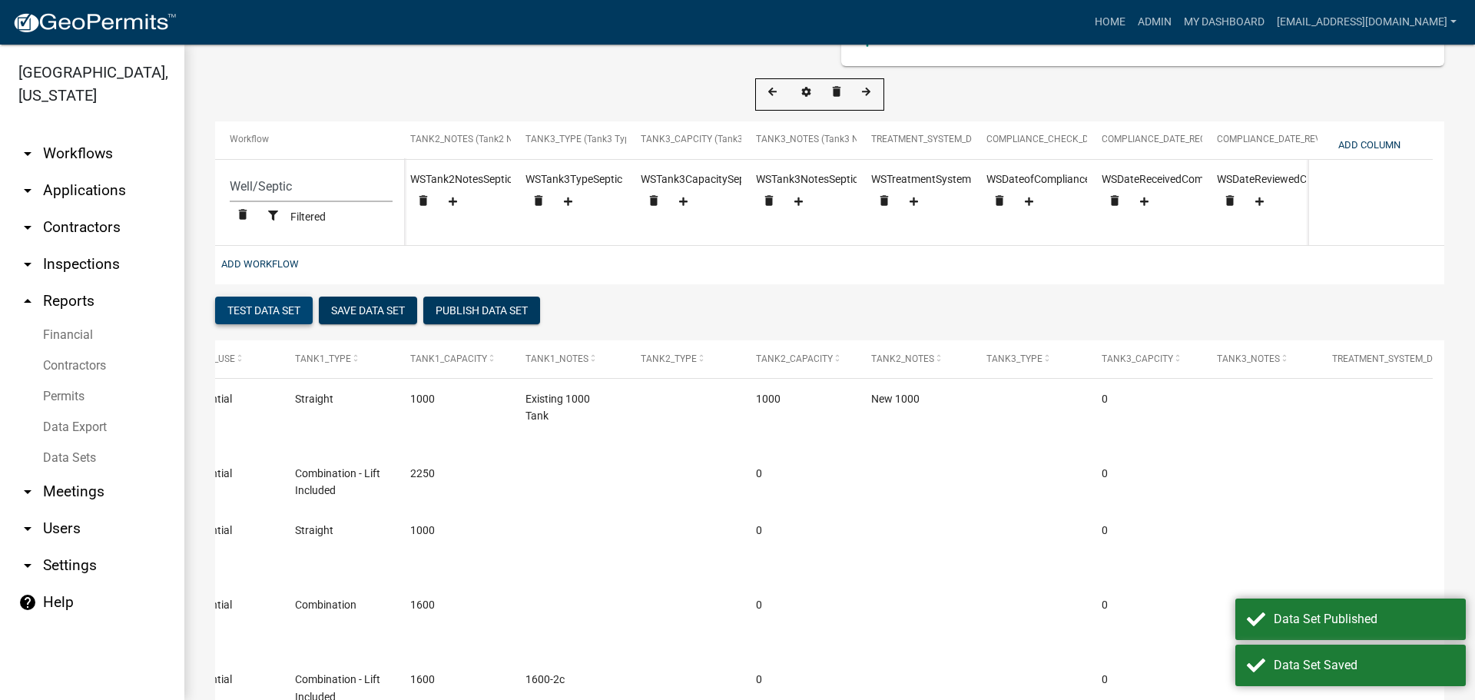
click at [247, 320] on button "Test Data Set" at bounding box center [264, 311] width 98 height 28
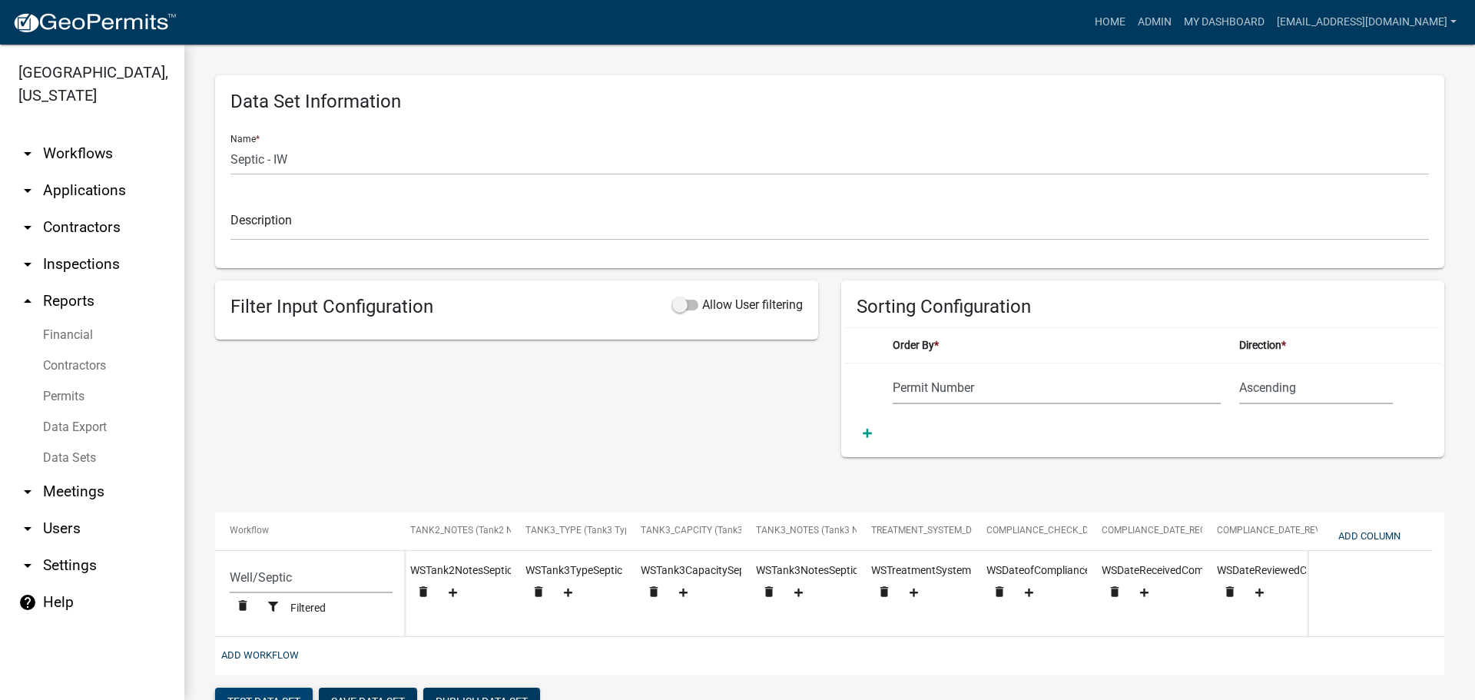
scroll to position [538, 0]
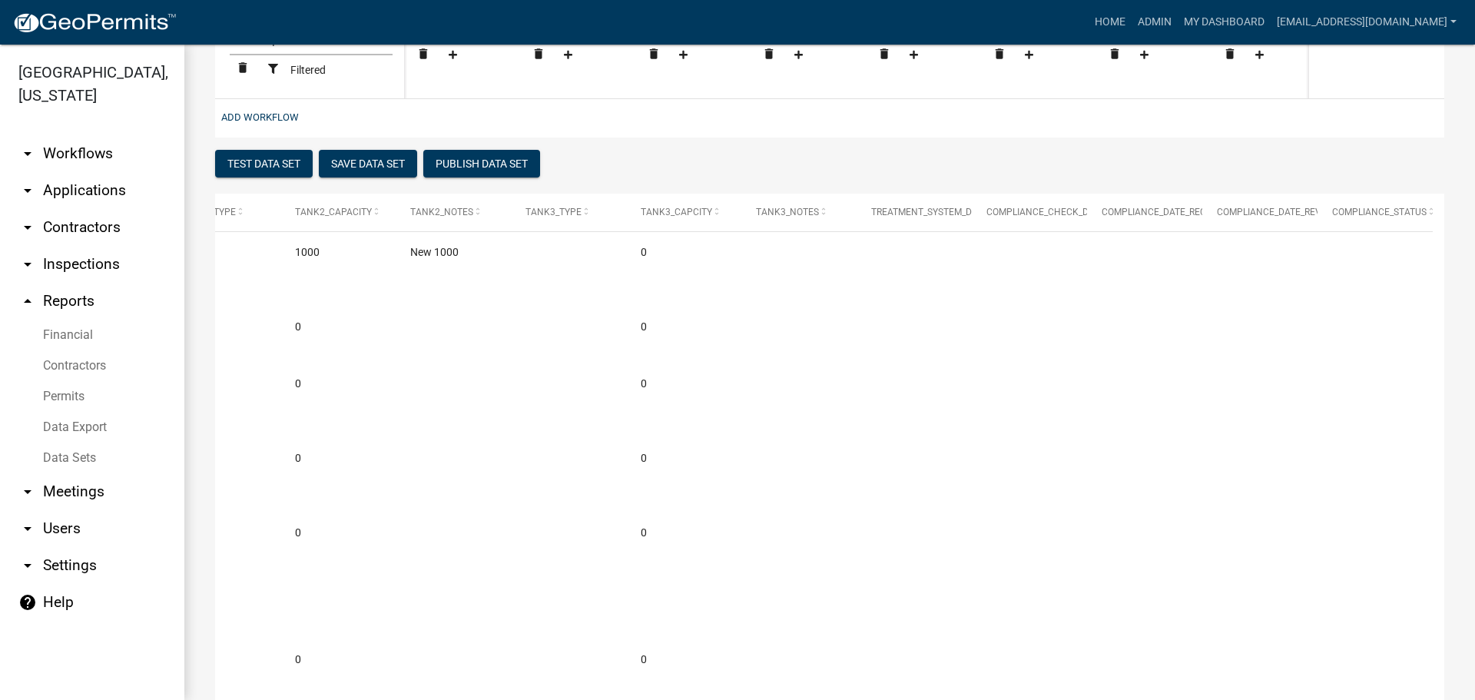
click at [77, 423] on link "Data Export" at bounding box center [92, 427] width 184 height 31
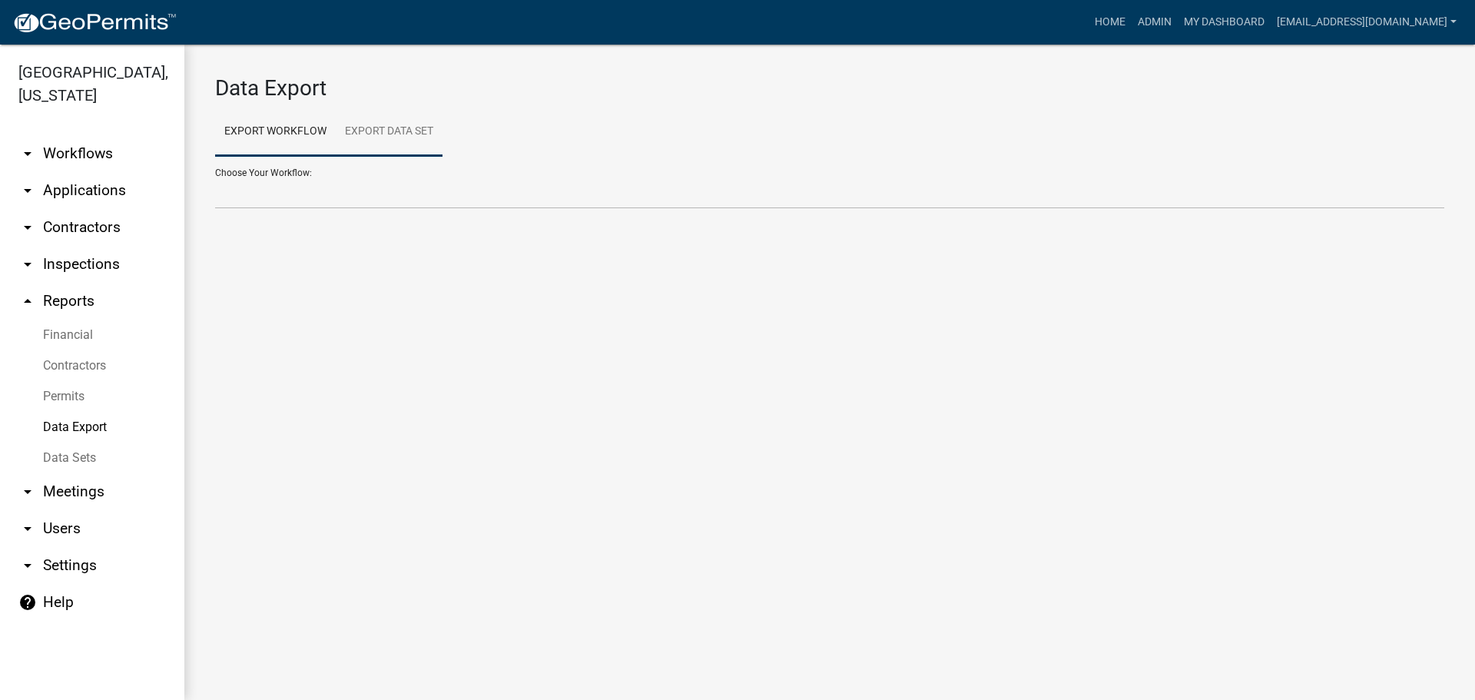
click at [362, 128] on link "Export Data Set" at bounding box center [389, 132] width 107 height 49
click at [294, 202] on select "Addresses - IW All Building Permits All Contractors Ball in Court Building Perm…" at bounding box center [829, 193] width 1229 height 32
select select "23: 47c718ea-a1d5-4091-adf0-a907171b2569"
click at [215, 177] on select "Addresses - IW All Building Permits All Contractors Ball in Court Building Perm…" at bounding box center [829, 193] width 1229 height 32
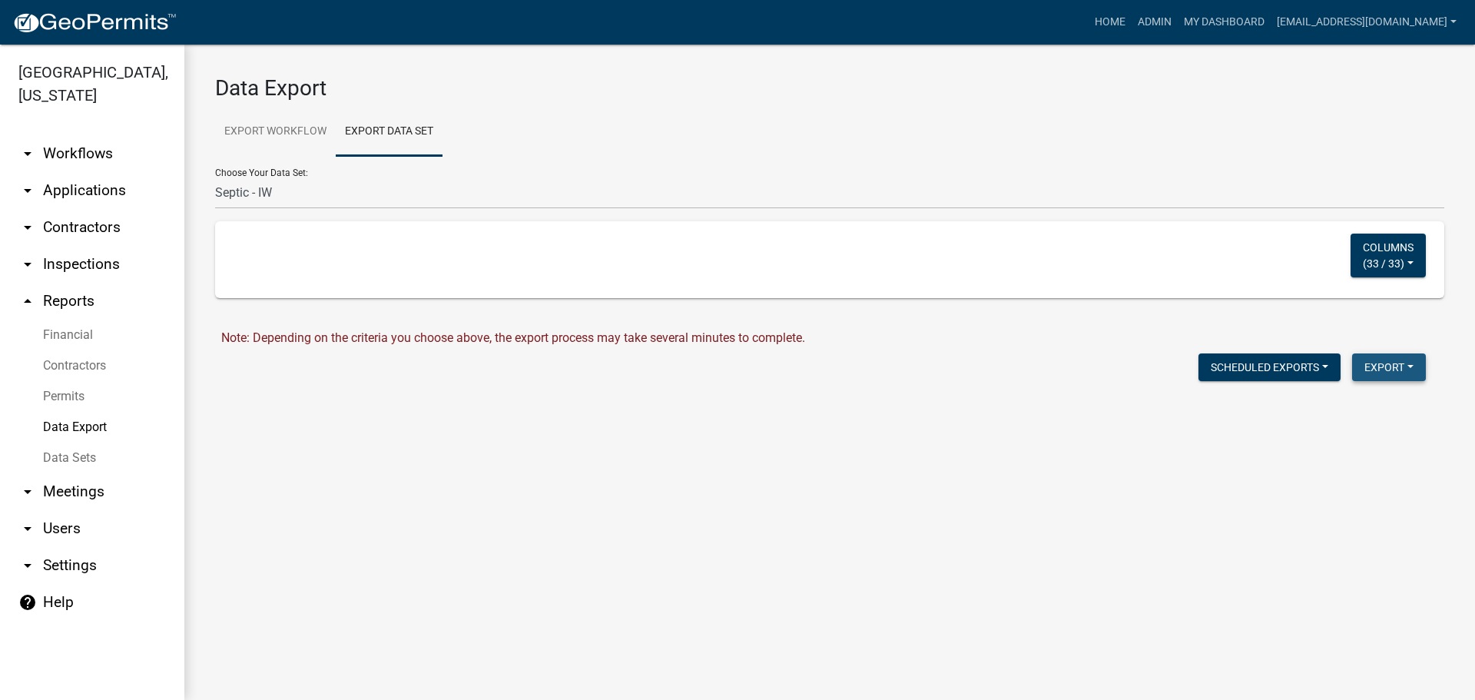
click at [1387, 369] on button "Export" at bounding box center [1389, 367] width 74 height 28
click at [1345, 407] on button "Excel Format (.xlsx)" at bounding box center [1354, 407] width 144 height 37
click at [277, 400] on link "Download Septic - IW.xlsx" at bounding box center [290, 400] width 139 height 15
click at [65, 456] on link "Data Sets" at bounding box center [92, 458] width 184 height 31
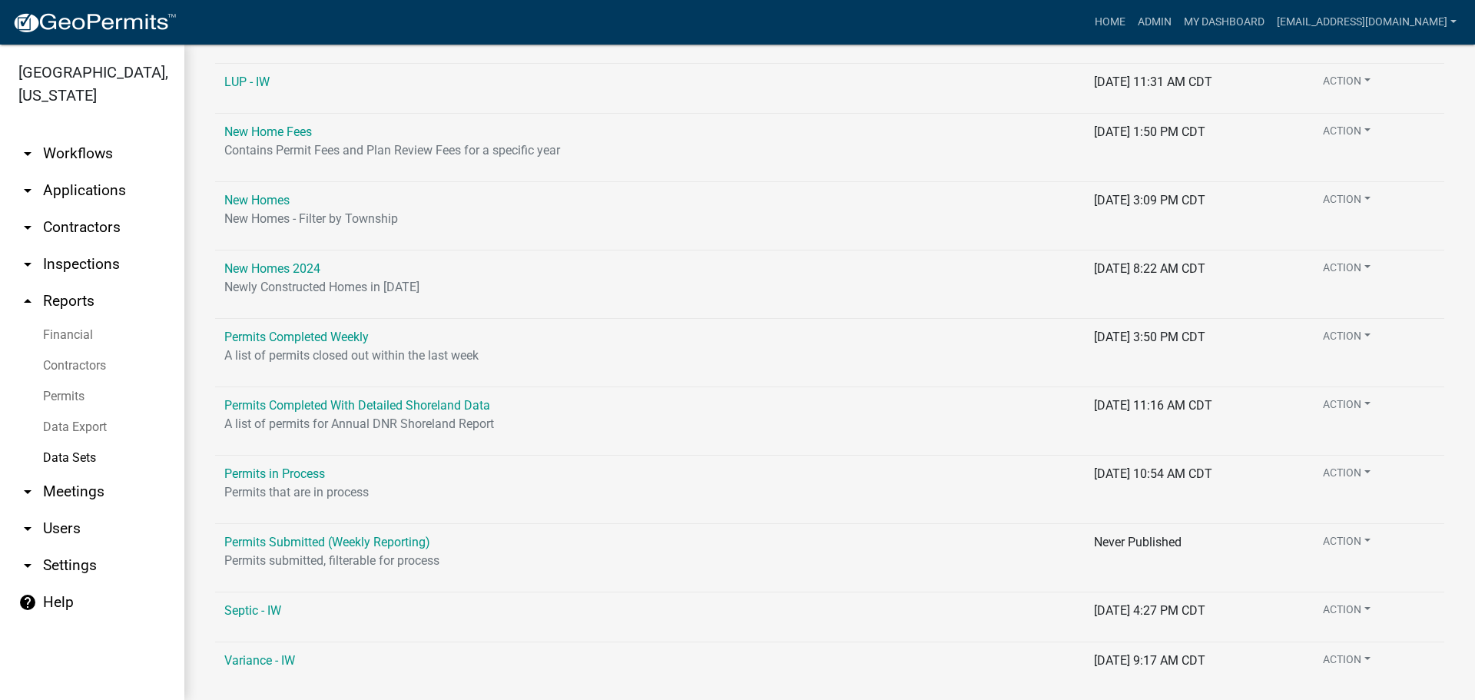
scroll to position [1187, 0]
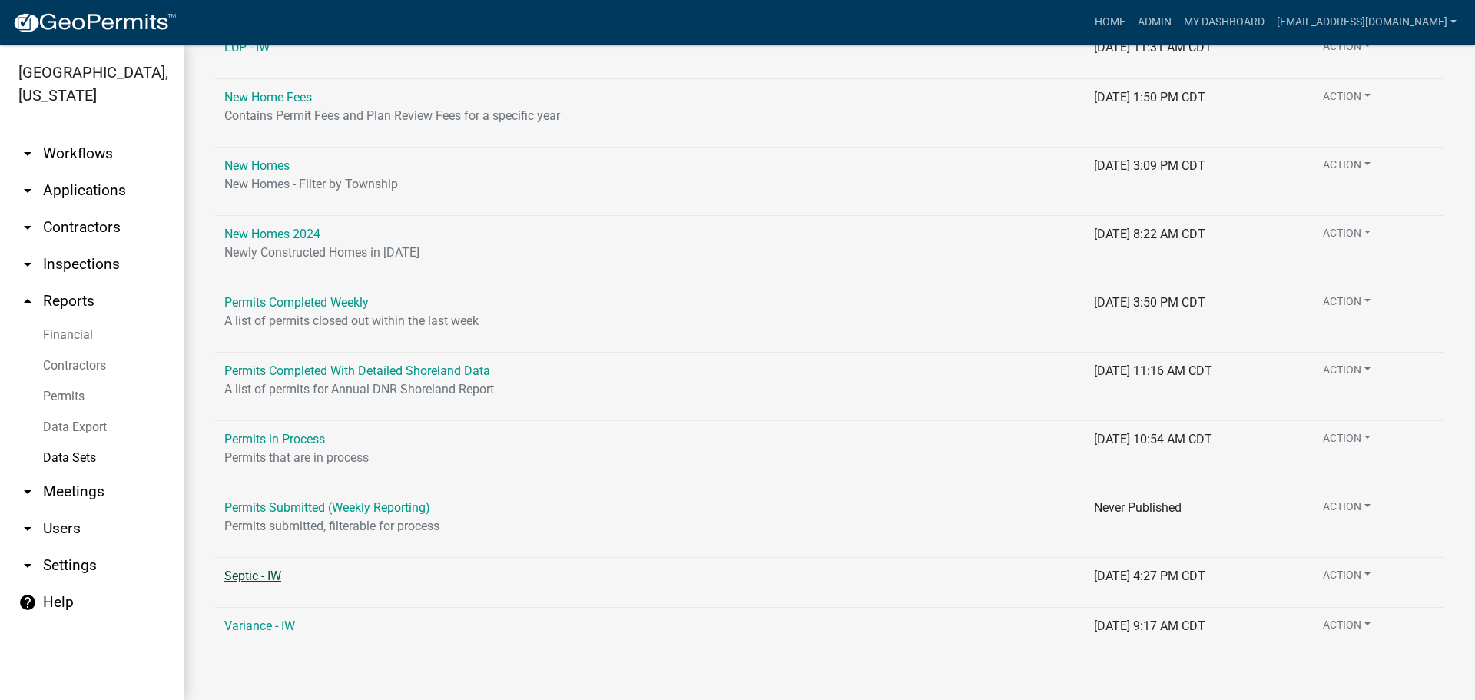
click at [259, 574] on link "Septic - IW" at bounding box center [252, 576] width 57 height 15
select select "Permit Number"
select select "cc9d510e-136e-46dd-a3ee-18f501703e73"
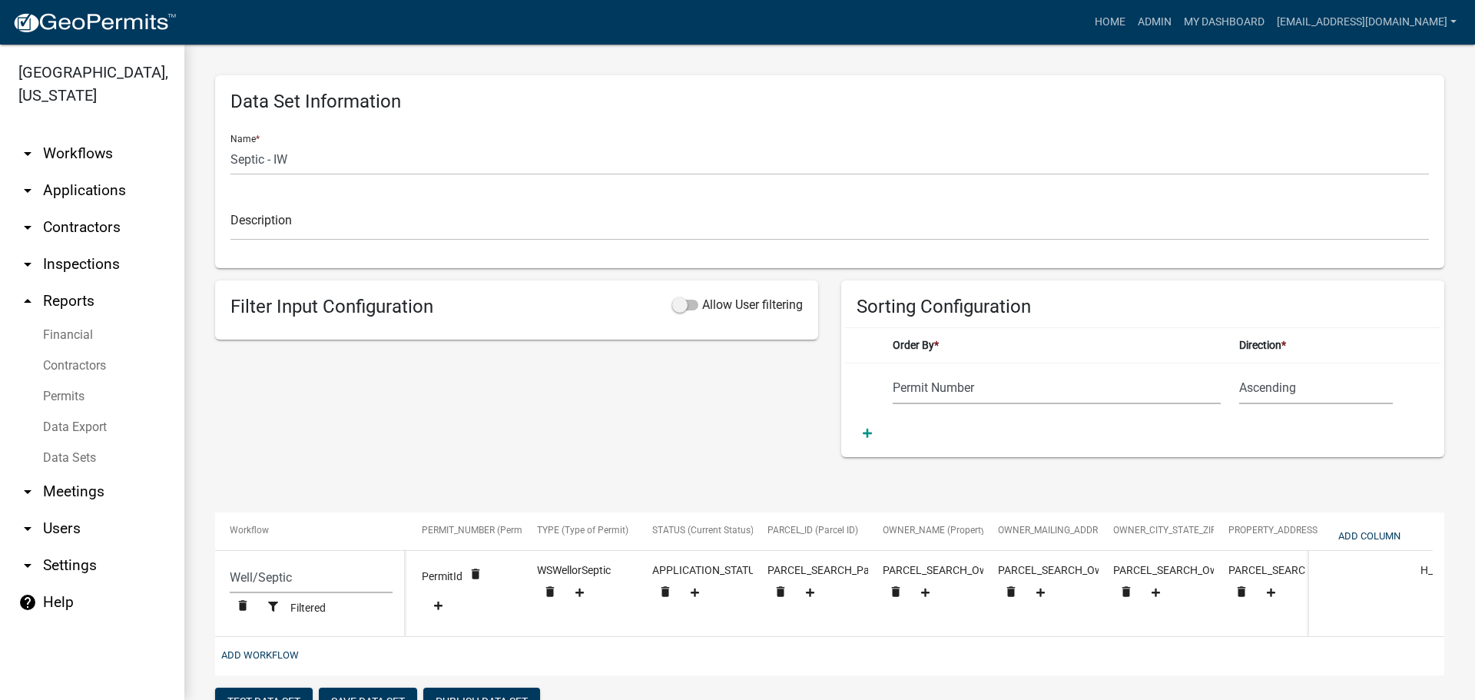
scroll to position [61, 0]
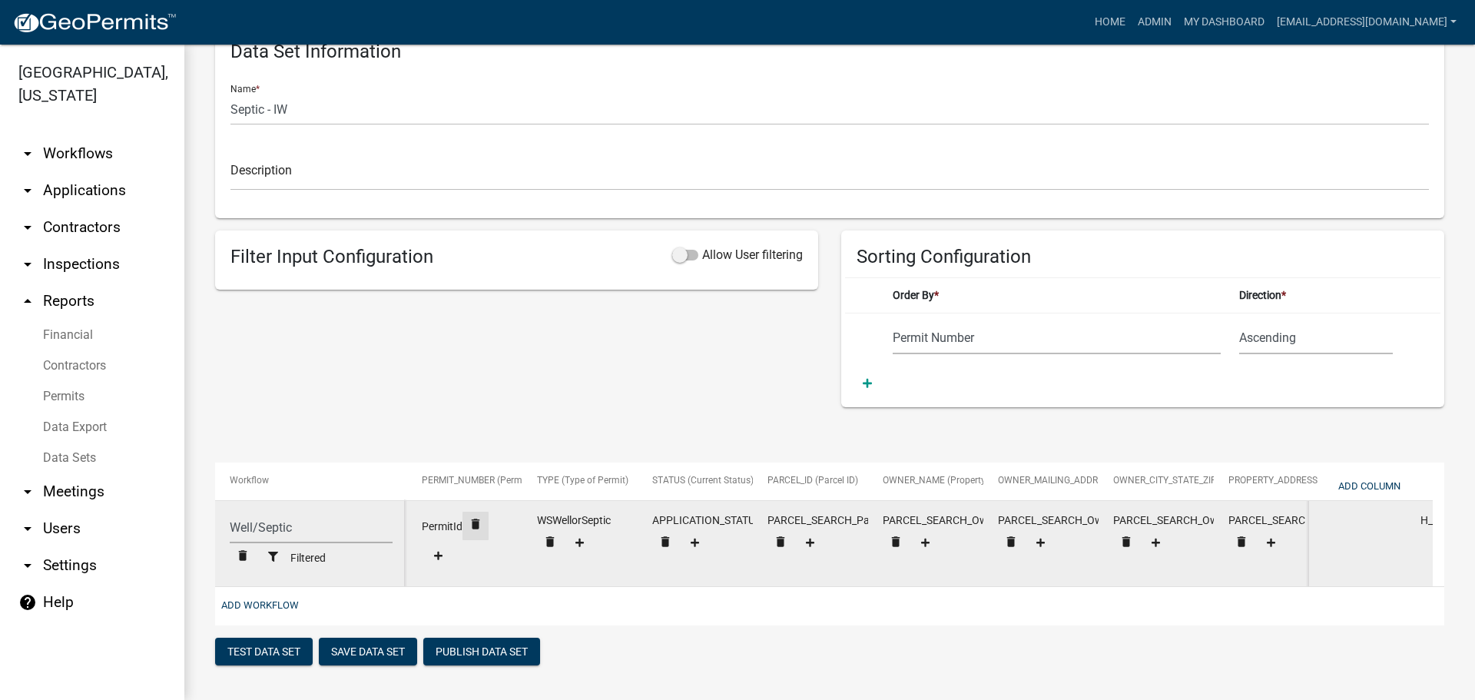
click at [476, 517] on icon "delete" at bounding box center [476, 524] width 14 height 14
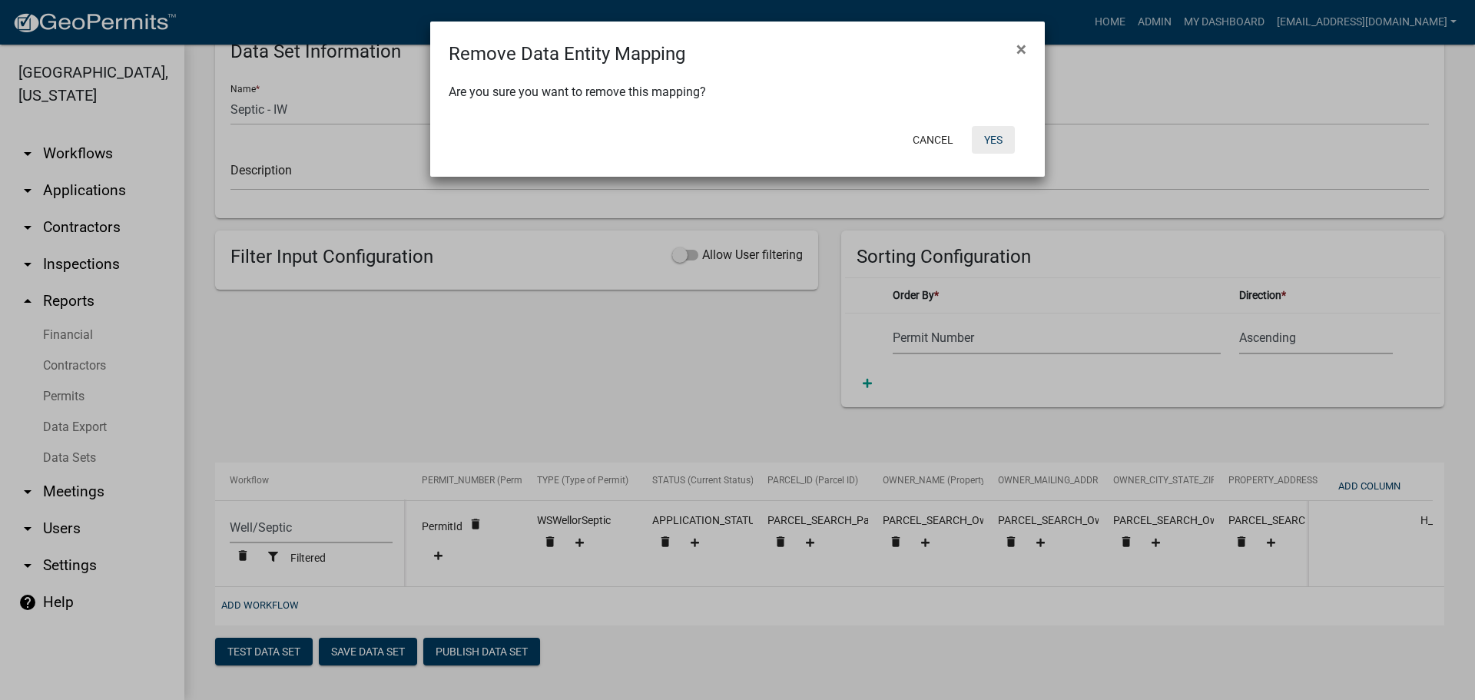
click at [997, 139] on button "Yes" at bounding box center [993, 140] width 43 height 28
select select "cc9d510e-136e-46dd-a3ee-18f501703e73"
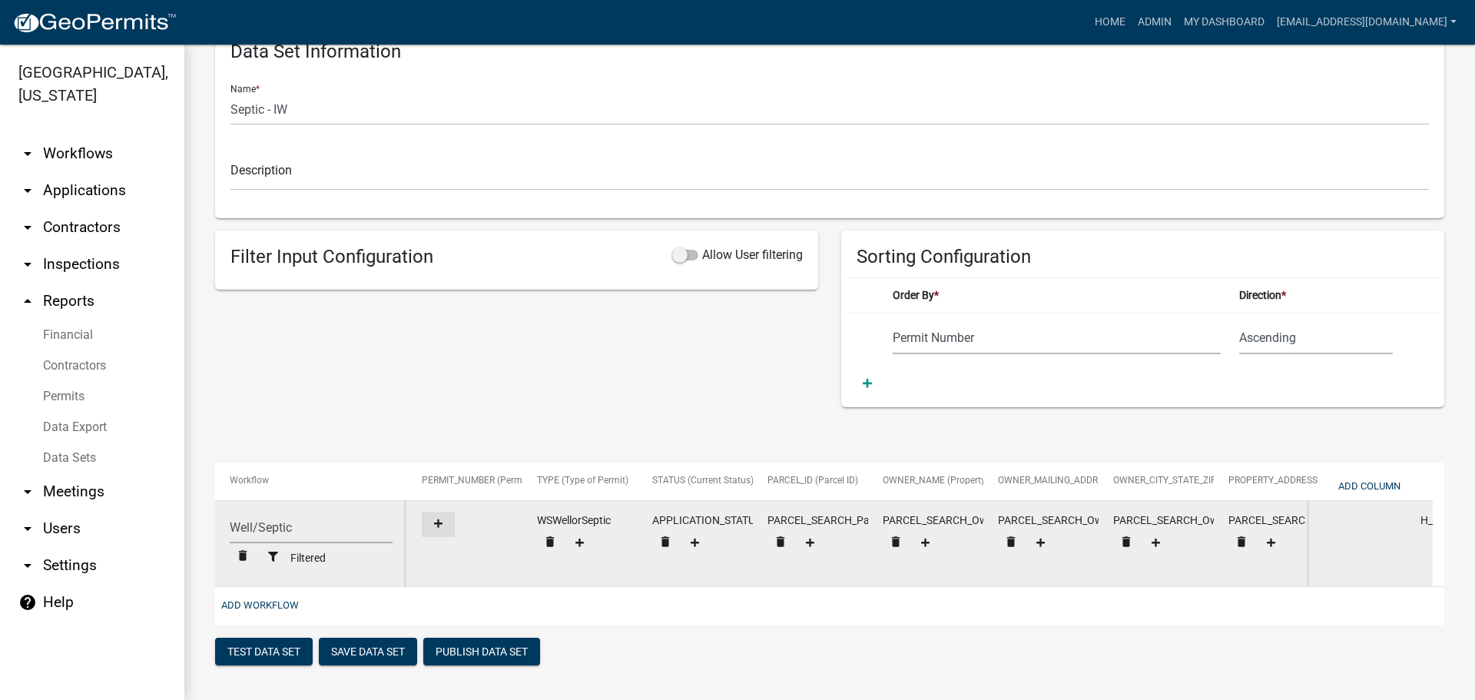
click at [436, 519] on icon at bounding box center [438, 523] width 8 height 8
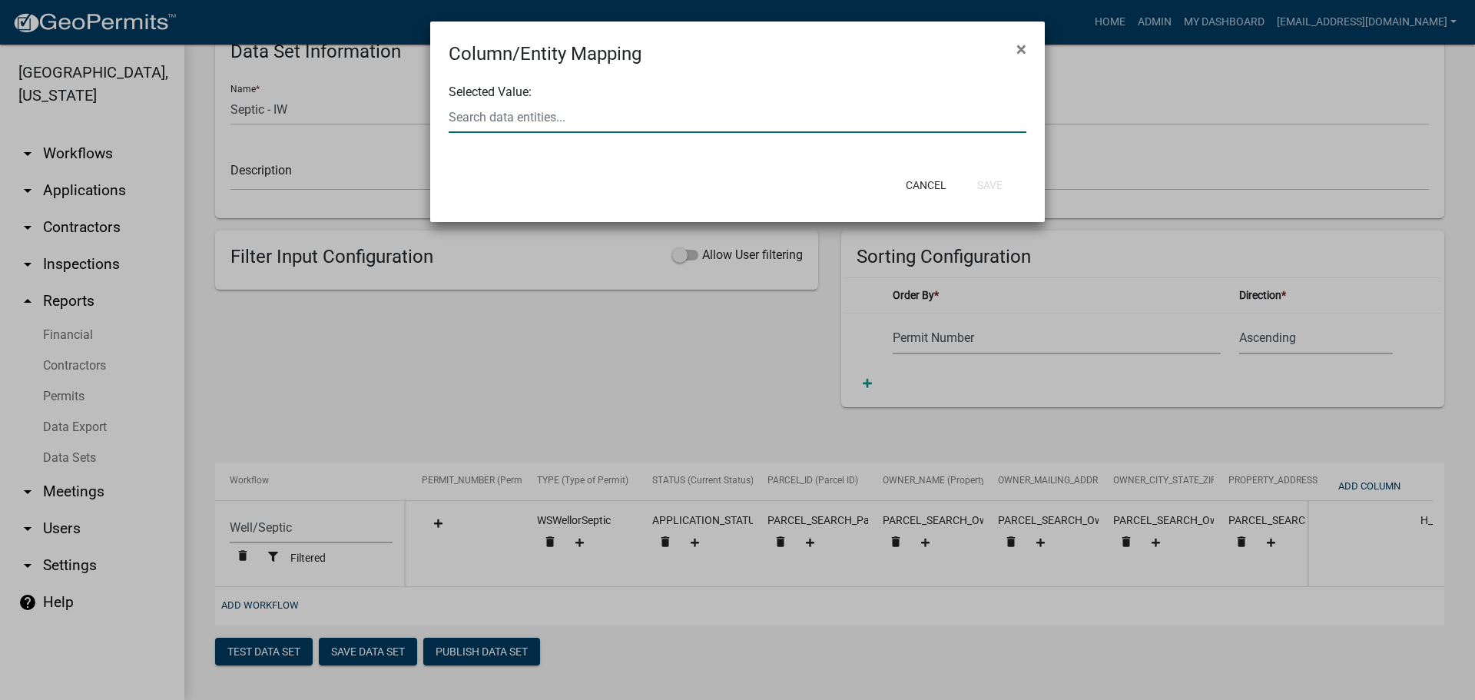
click at [559, 118] on input "text" at bounding box center [738, 117] width 578 height 32
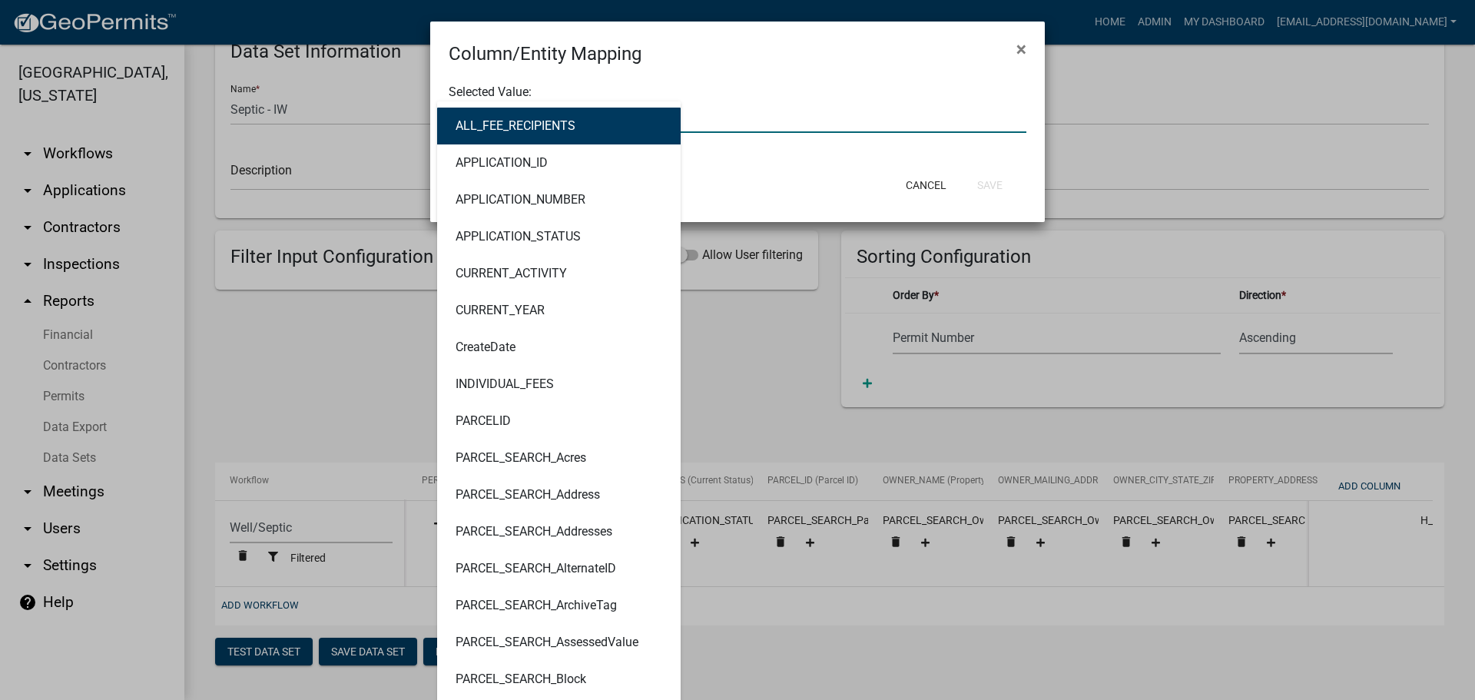
type input "PERMITN"
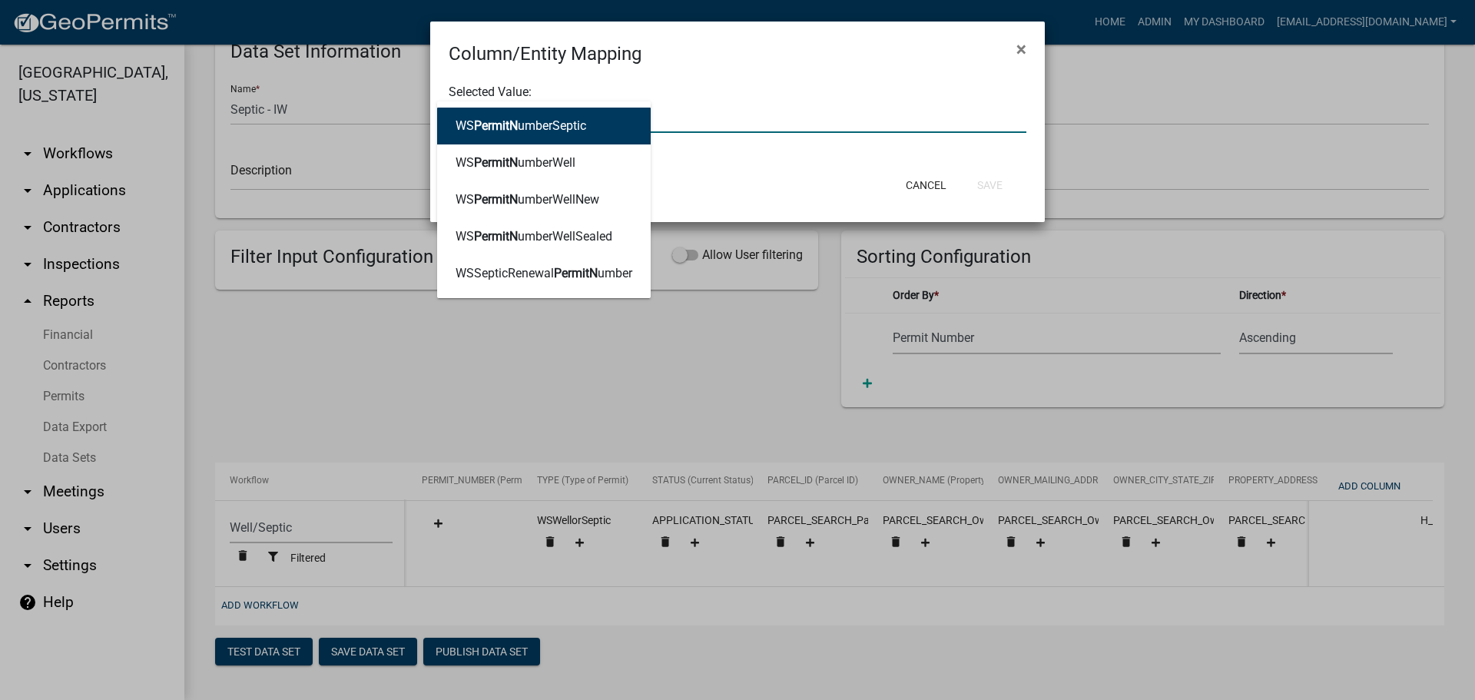
click at [466, 128] on ngb-highlight "WS PermitN umberSeptic" at bounding box center [521, 126] width 131 height 12
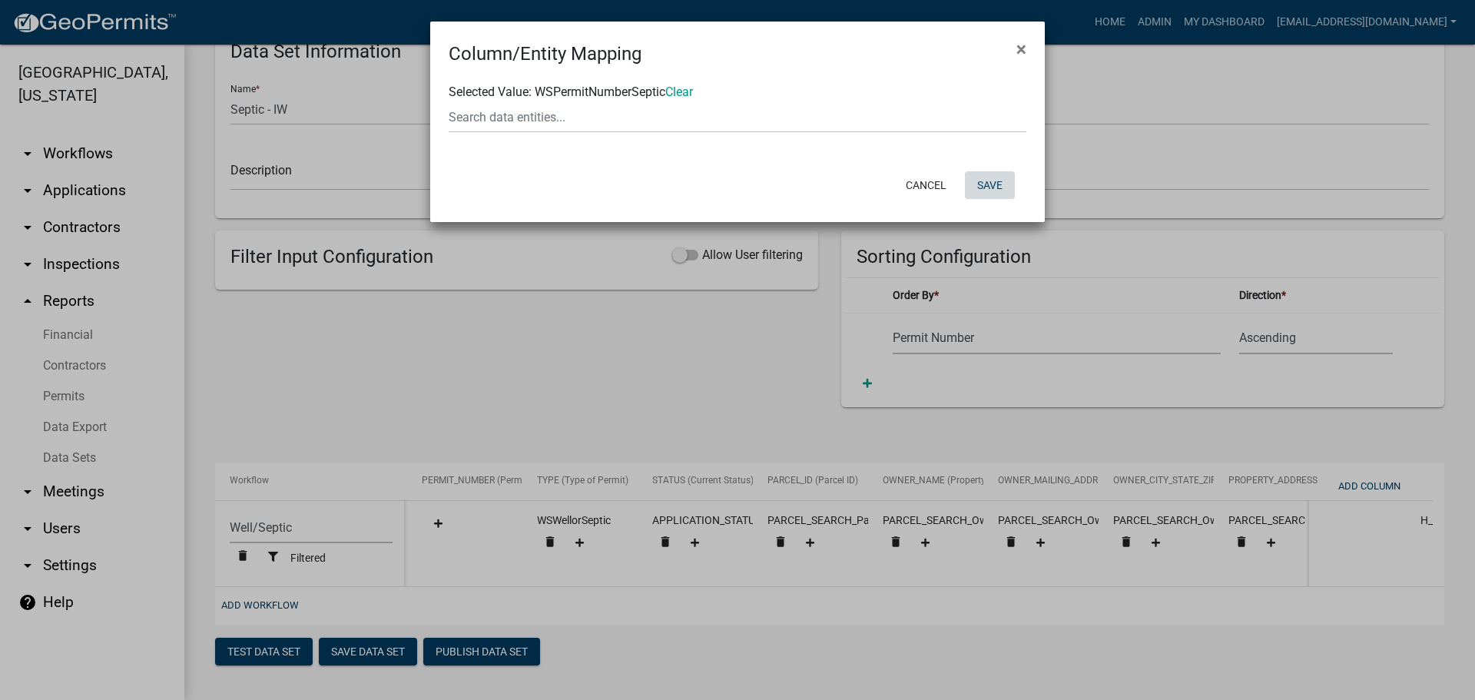
click at [995, 190] on button "Save" at bounding box center [990, 185] width 50 height 28
select select "cc9d510e-136e-46dd-a3ee-18f501703e73"
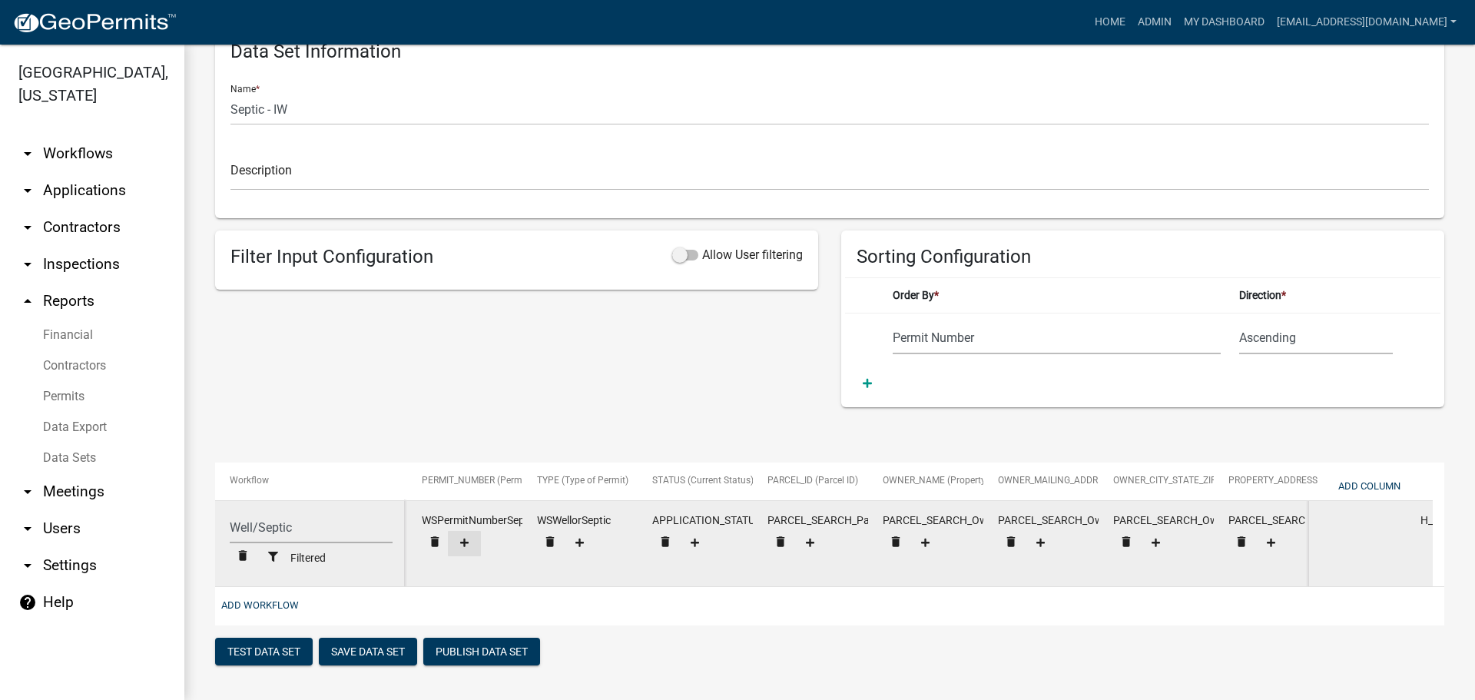
click at [465, 539] on icon at bounding box center [464, 543] width 8 height 8
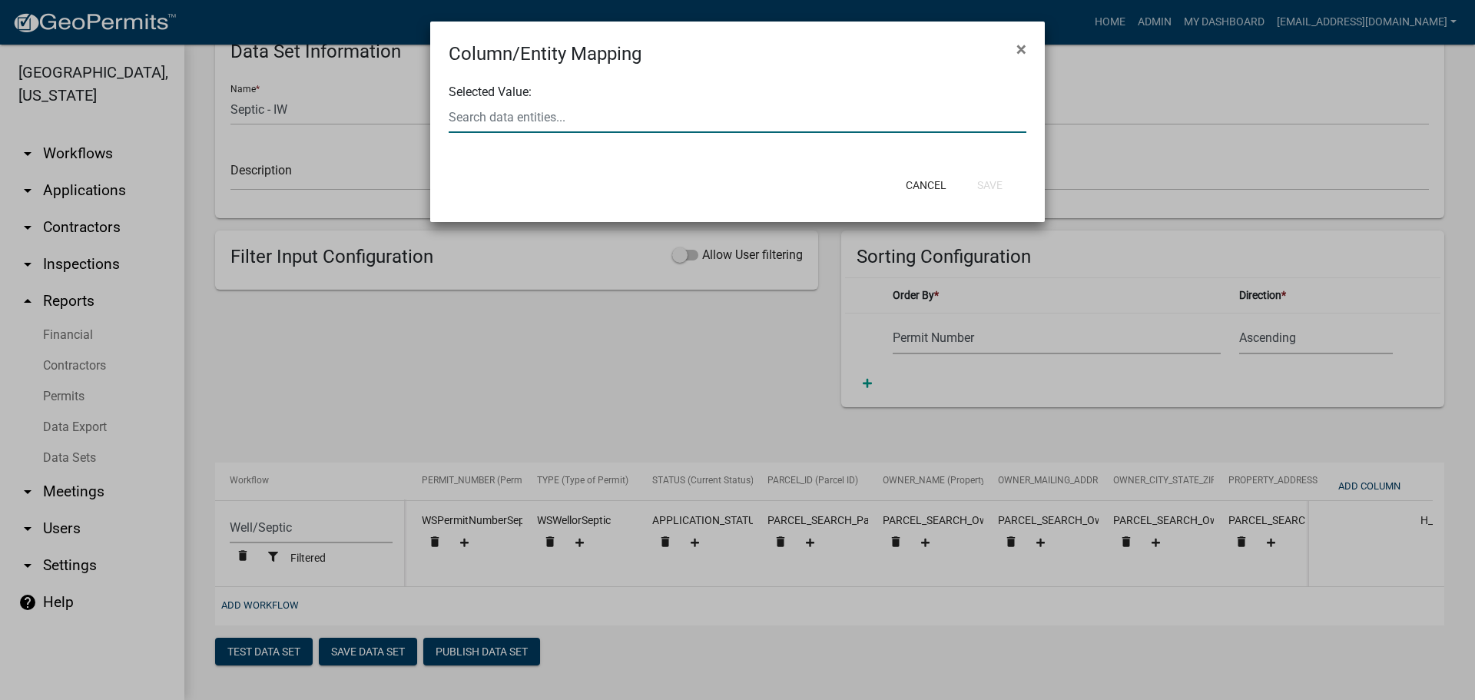
click at [615, 122] on div at bounding box center [737, 117] width 601 height 32
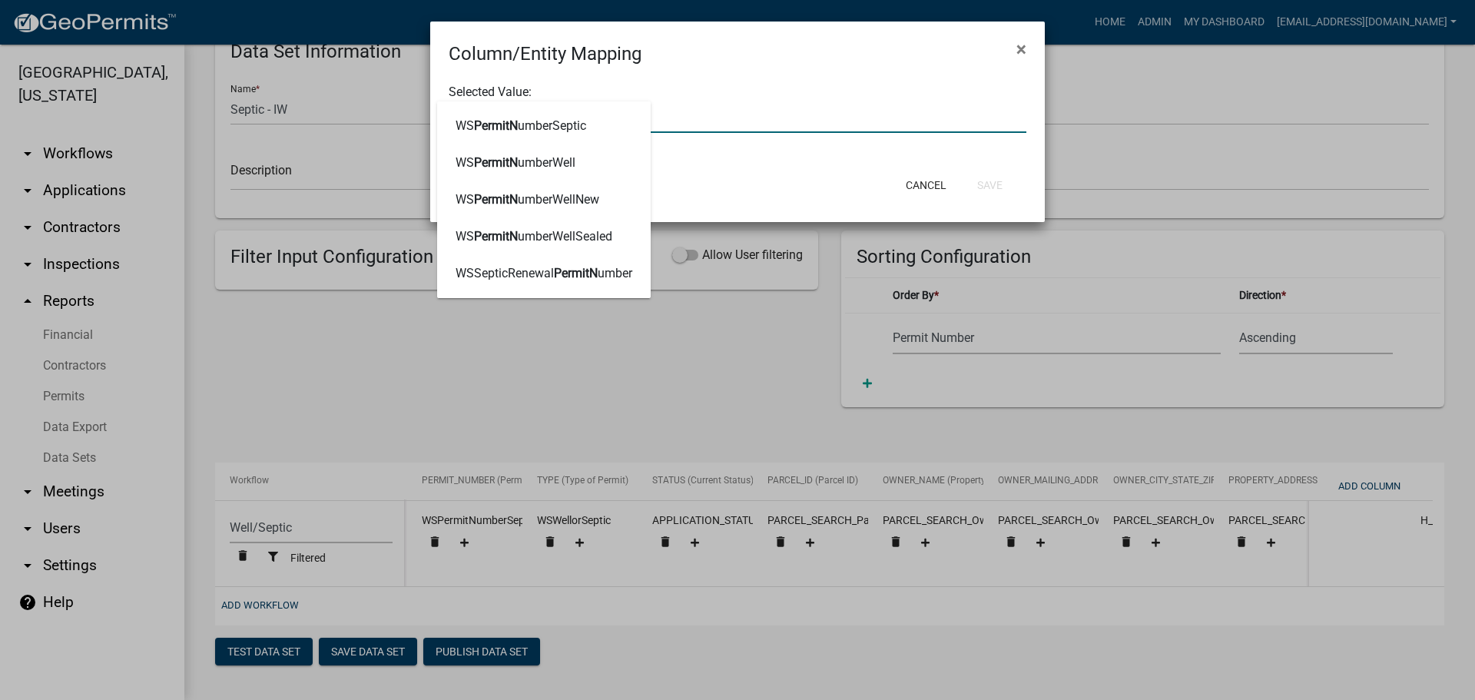
type input "PERMITNUMB"
click at [519, 274] on ngb-highlight "WSSepticRenewal PermitNumb er" at bounding box center [544, 273] width 177 height 12
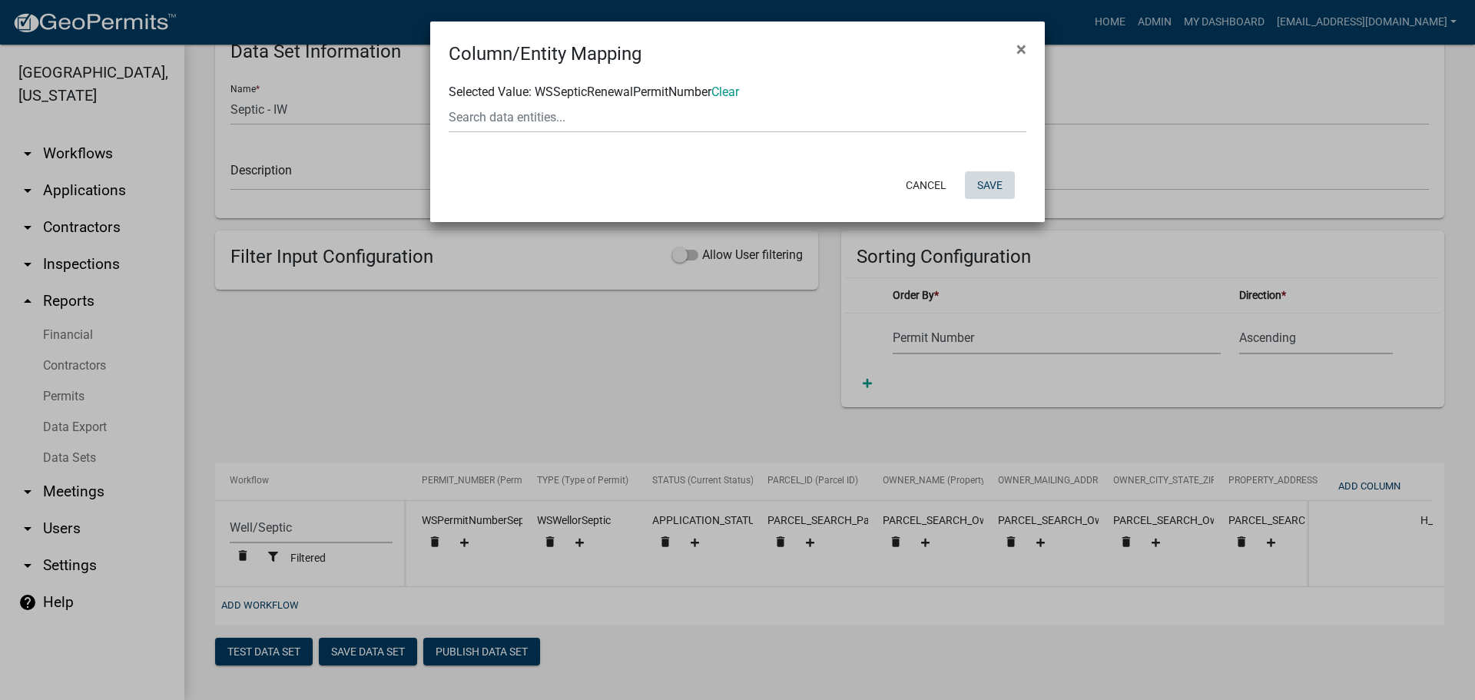
click at [996, 184] on button "Save" at bounding box center [990, 185] width 50 height 28
select select "cc9d510e-136e-46dd-a3ee-18f501703e73"
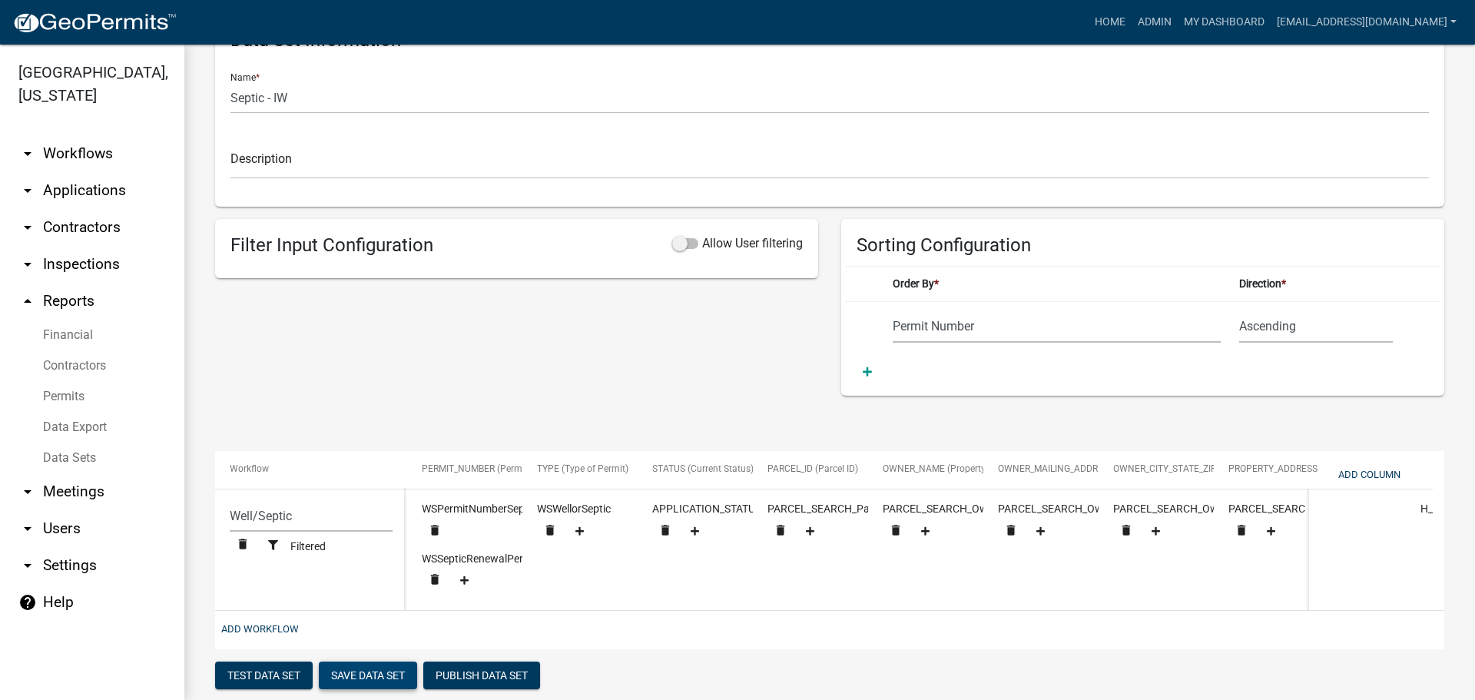
click at [363, 681] on button "Save Data Set" at bounding box center [368, 676] width 98 height 28
select select "Permit Number"
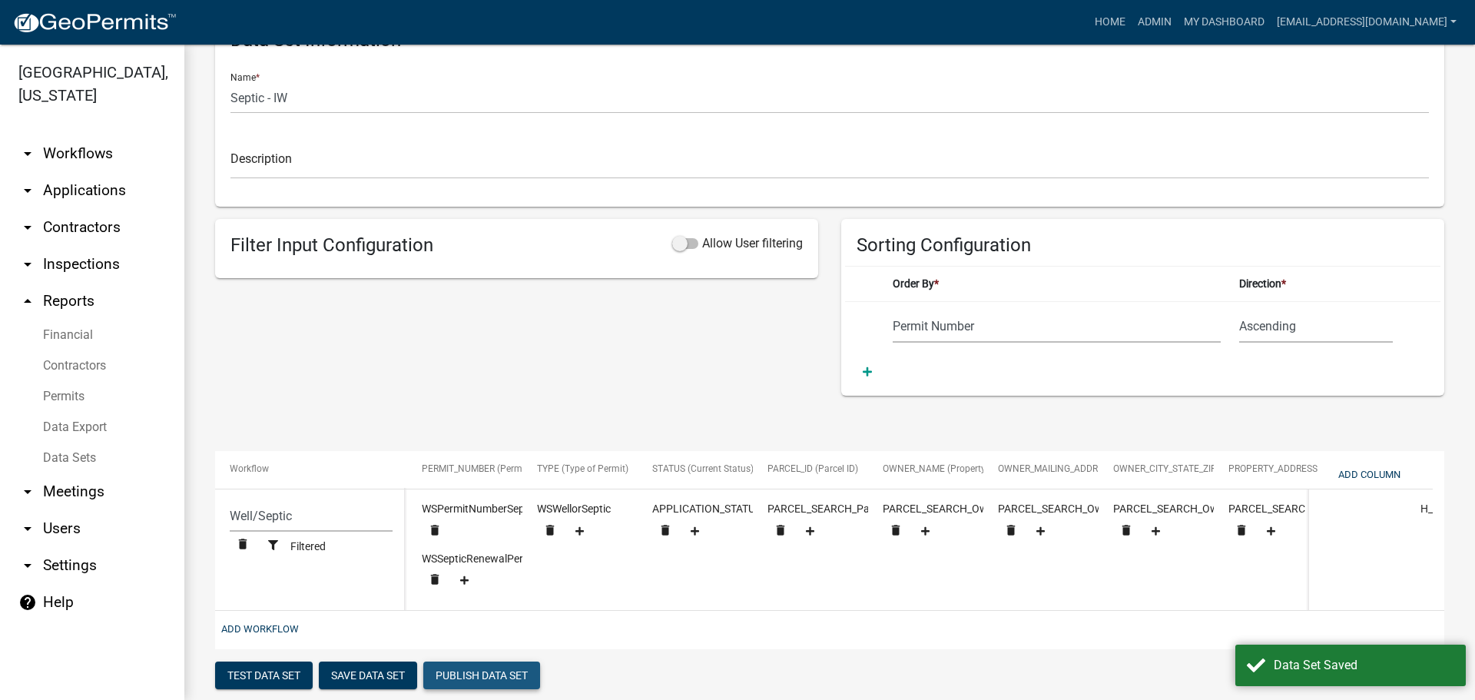
click at [487, 684] on button "Publish Data Set" at bounding box center [481, 676] width 117 height 28
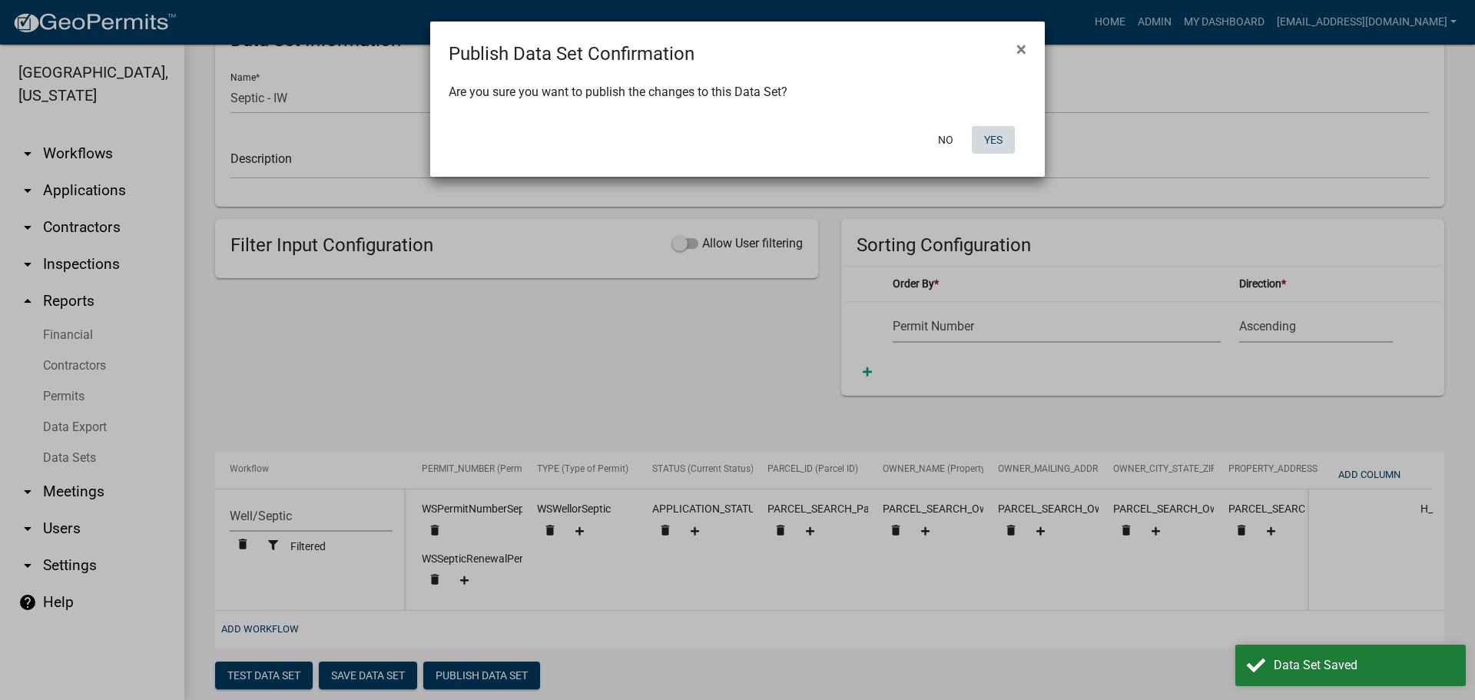
click at [996, 141] on button "Yes" at bounding box center [993, 140] width 43 height 28
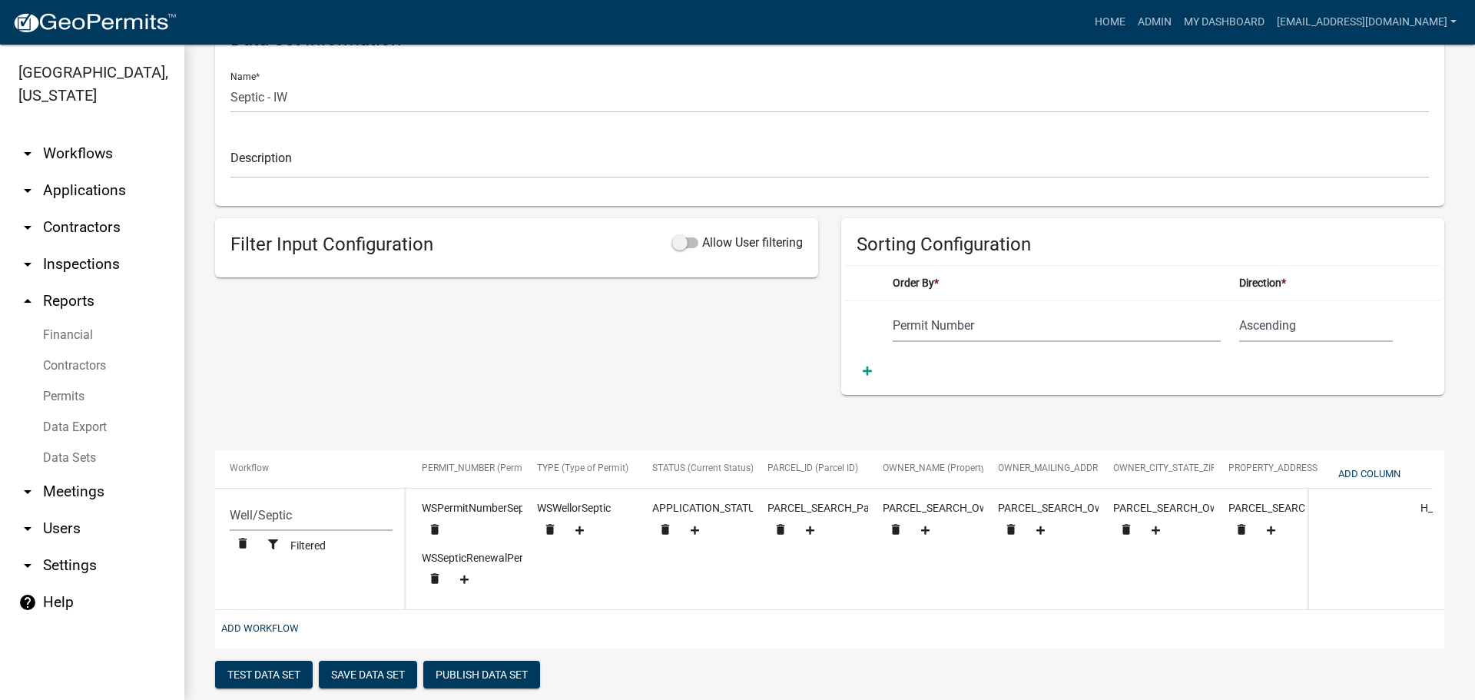
click at [449, 343] on div "Filter Input Configuration Allow User filtering" at bounding box center [517, 306] width 626 height 177
click at [496, 679] on button "Publish Data Set" at bounding box center [481, 675] width 117 height 28
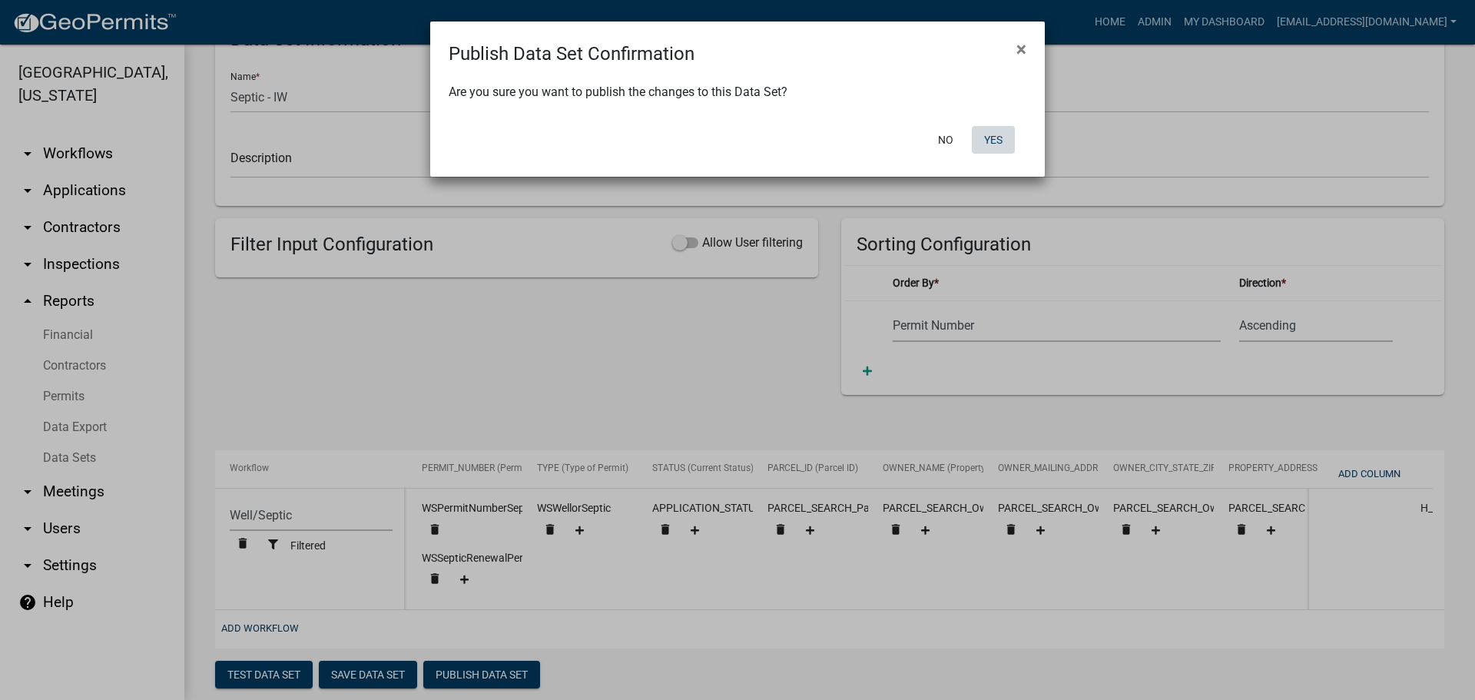
click at [991, 135] on button "Yes" at bounding box center [993, 140] width 43 height 28
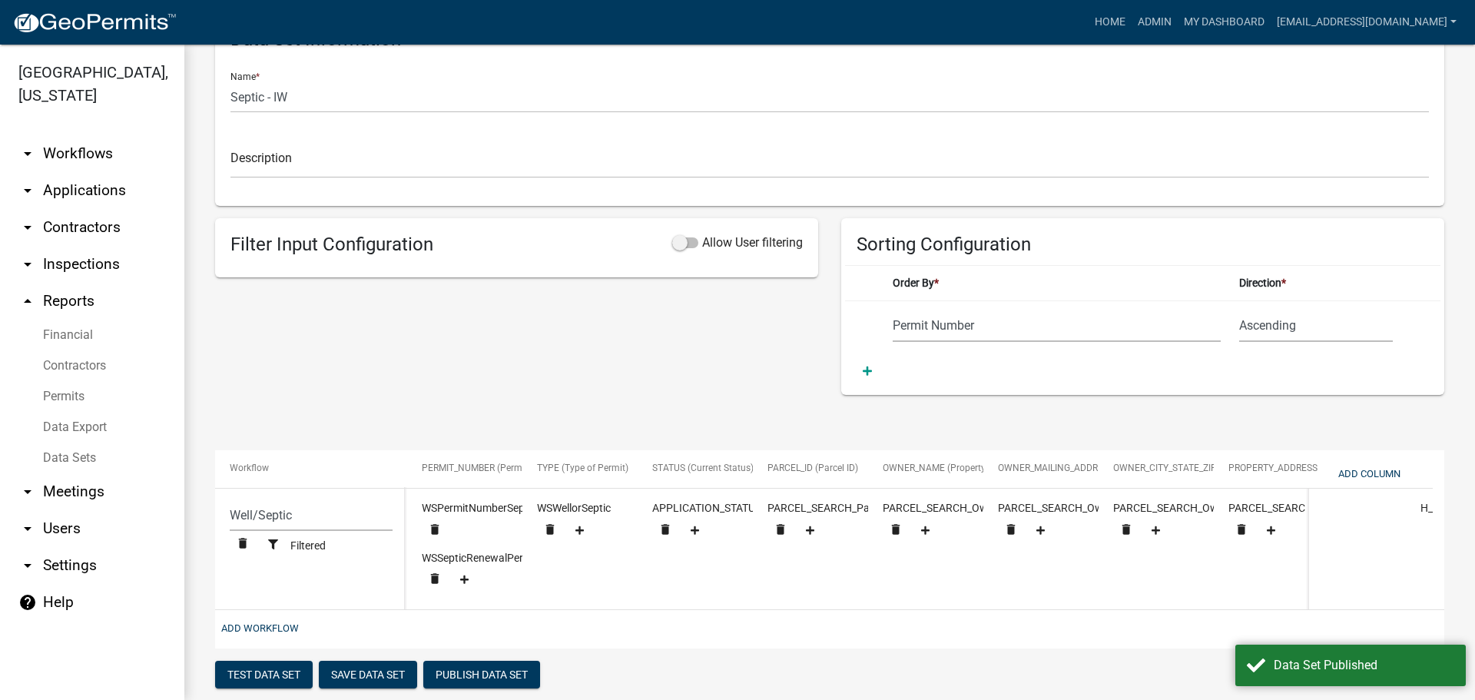
click at [58, 426] on link "Data Export" at bounding box center [92, 427] width 184 height 31
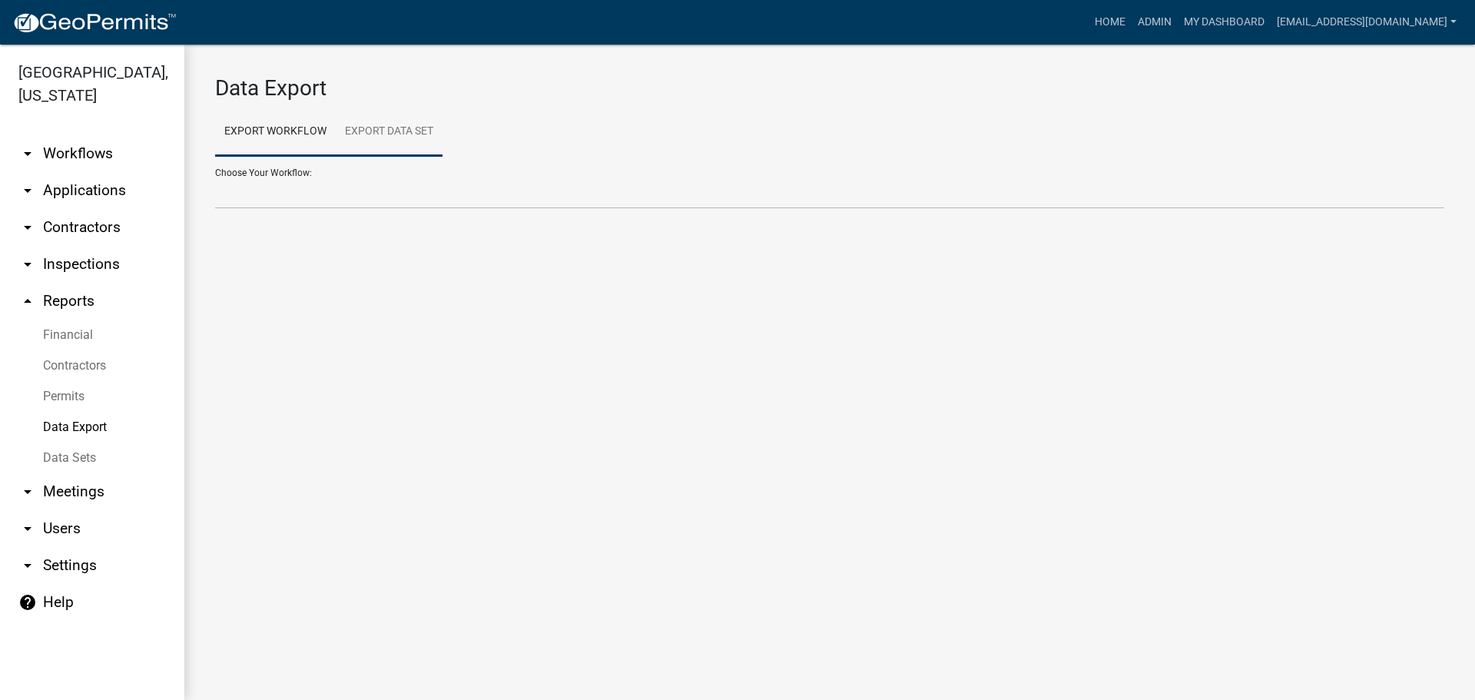
click at [374, 123] on link "Export Data Set" at bounding box center [389, 132] width 107 height 49
click at [337, 193] on select "Addresses - IW All Building Permits All Contractors Ball in Court Building Perm…" at bounding box center [829, 193] width 1229 height 32
select select "23: 47c718ea-a1d5-4091-adf0-a907171b2569"
click at [215, 177] on select "Addresses - IW All Building Permits All Contractors Ball in Court Building Perm…" at bounding box center [829, 193] width 1229 height 32
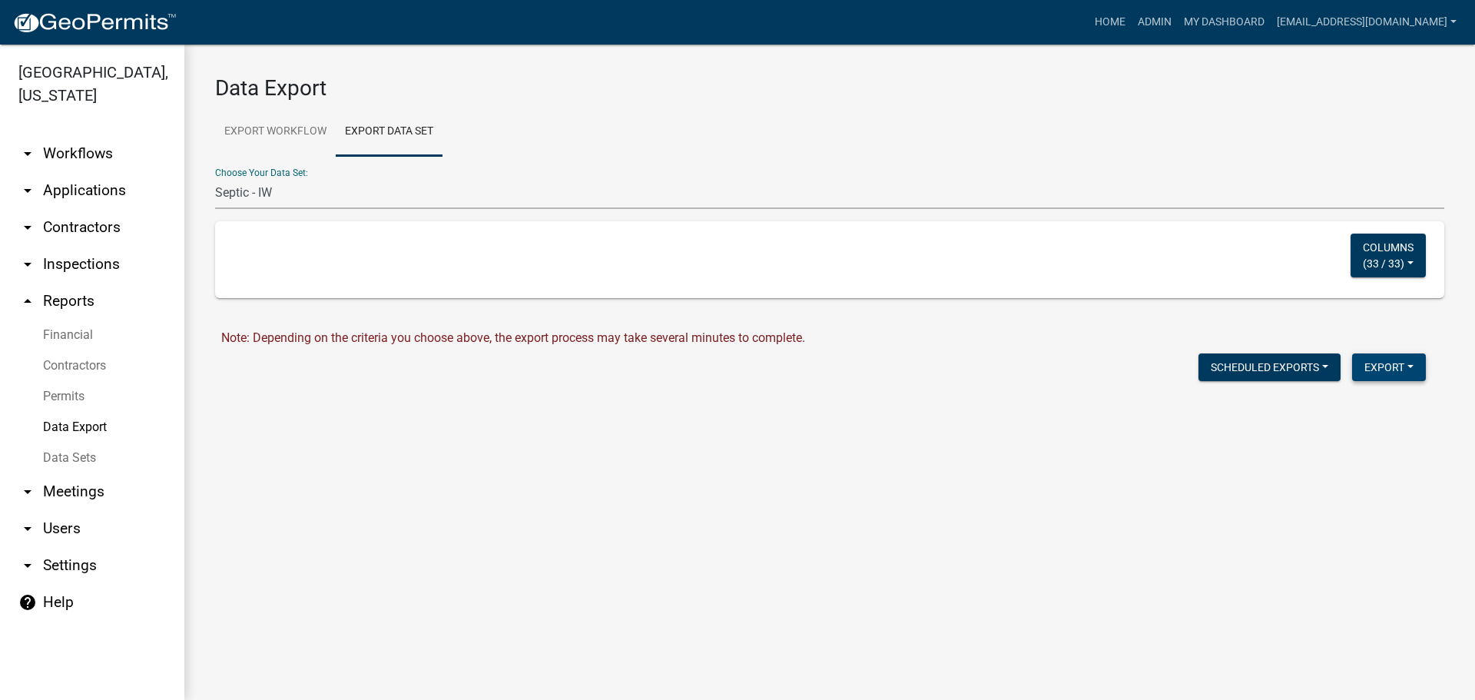
click at [1378, 366] on button "Export" at bounding box center [1389, 367] width 74 height 28
click at [1346, 408] on button "Excel Format (.xlsx)" at bounding box center [1354, 407] width 144 height 37
click at [269, 399] on link "Download Septic - IW.xlsx" at bounding box center [290, 400] width 139 height 15
click at [75, 456] on link "Data Sets" at bounding box center [92, 458] width 184 height 31
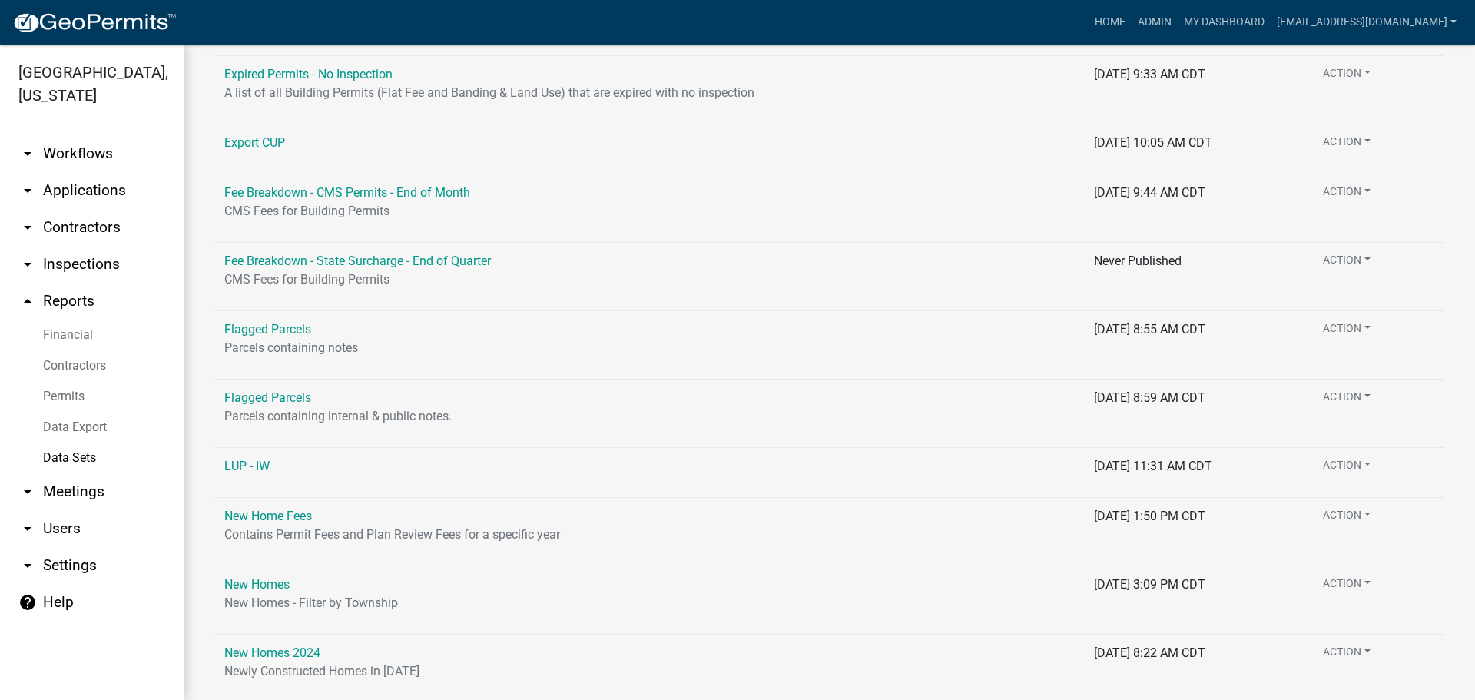
scroll to position [1187, 0]
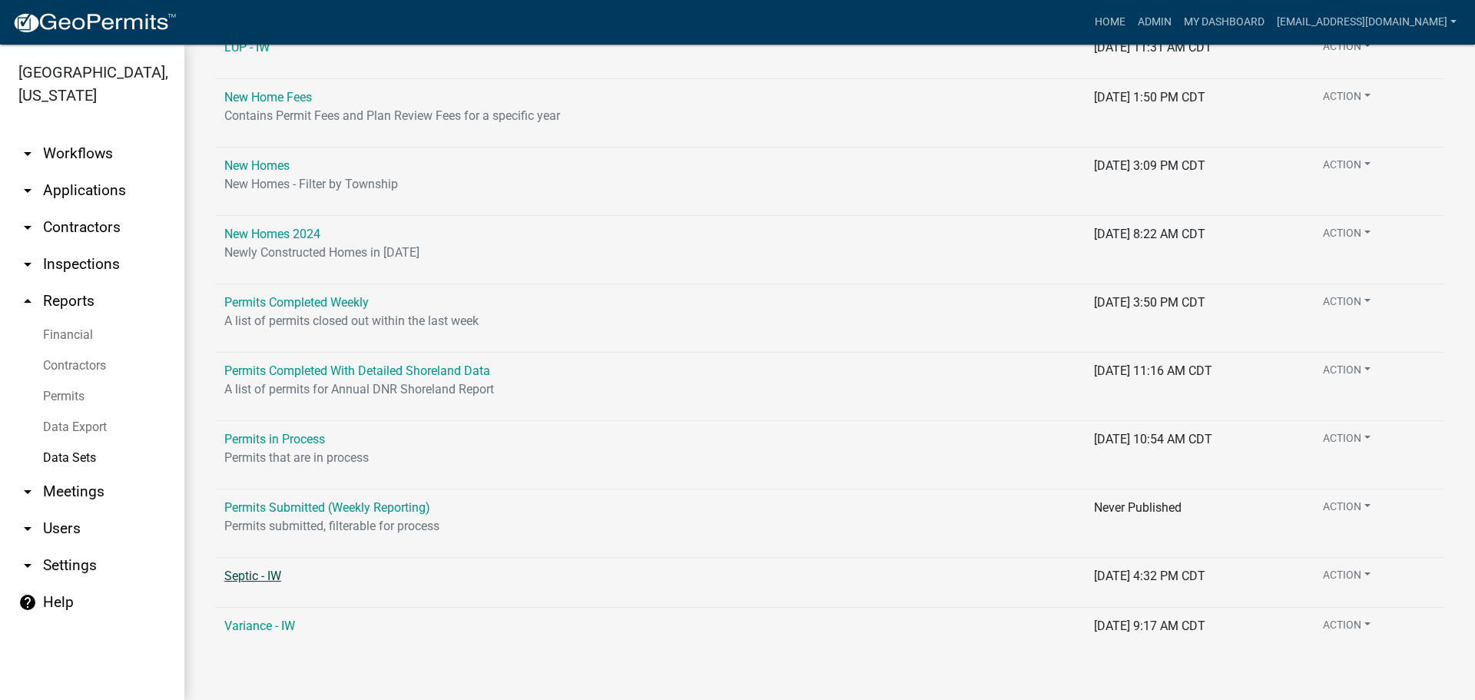
click at [252, 576] on link "Septic - IW" at bounding box center [252, 576] width 57 height 15
select select "Permit Number"
select select "cc9d510e-136e-46dd-a3ee-18f501703e73"
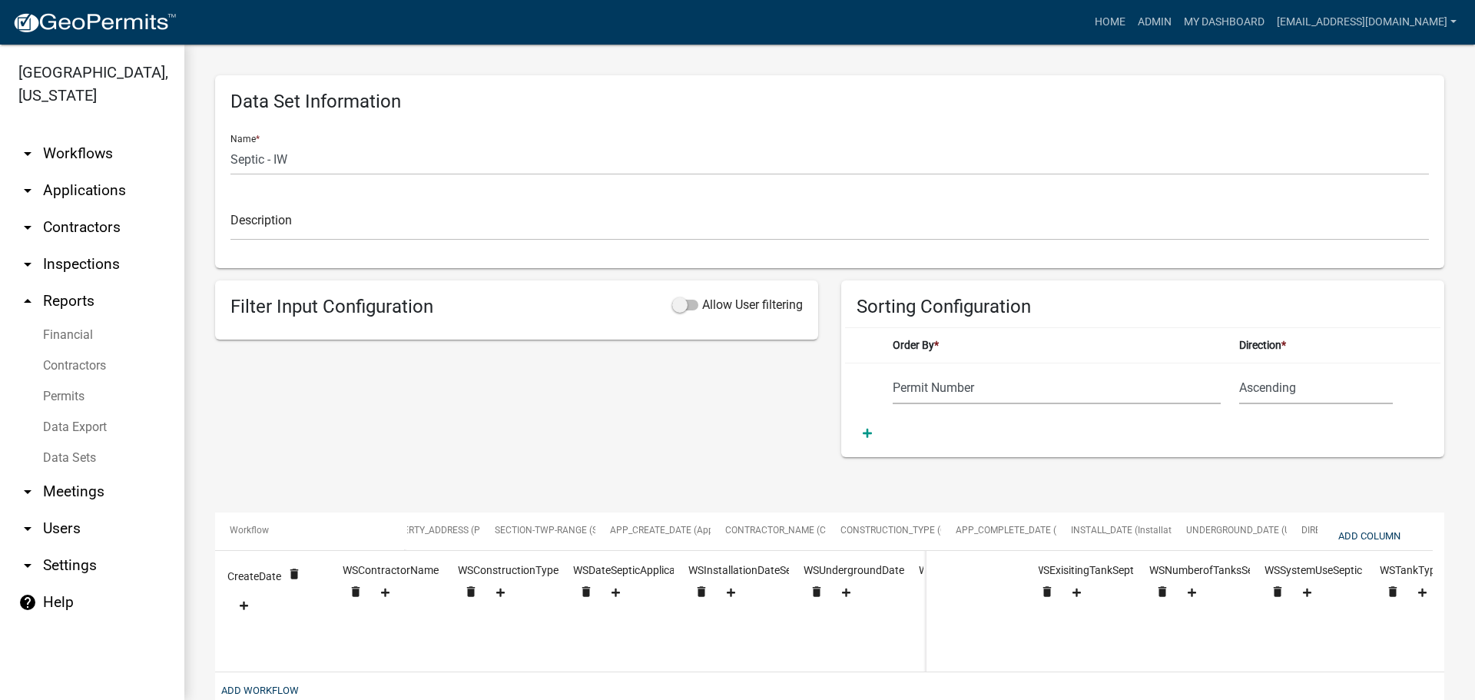
scroll to position [0, 2893]
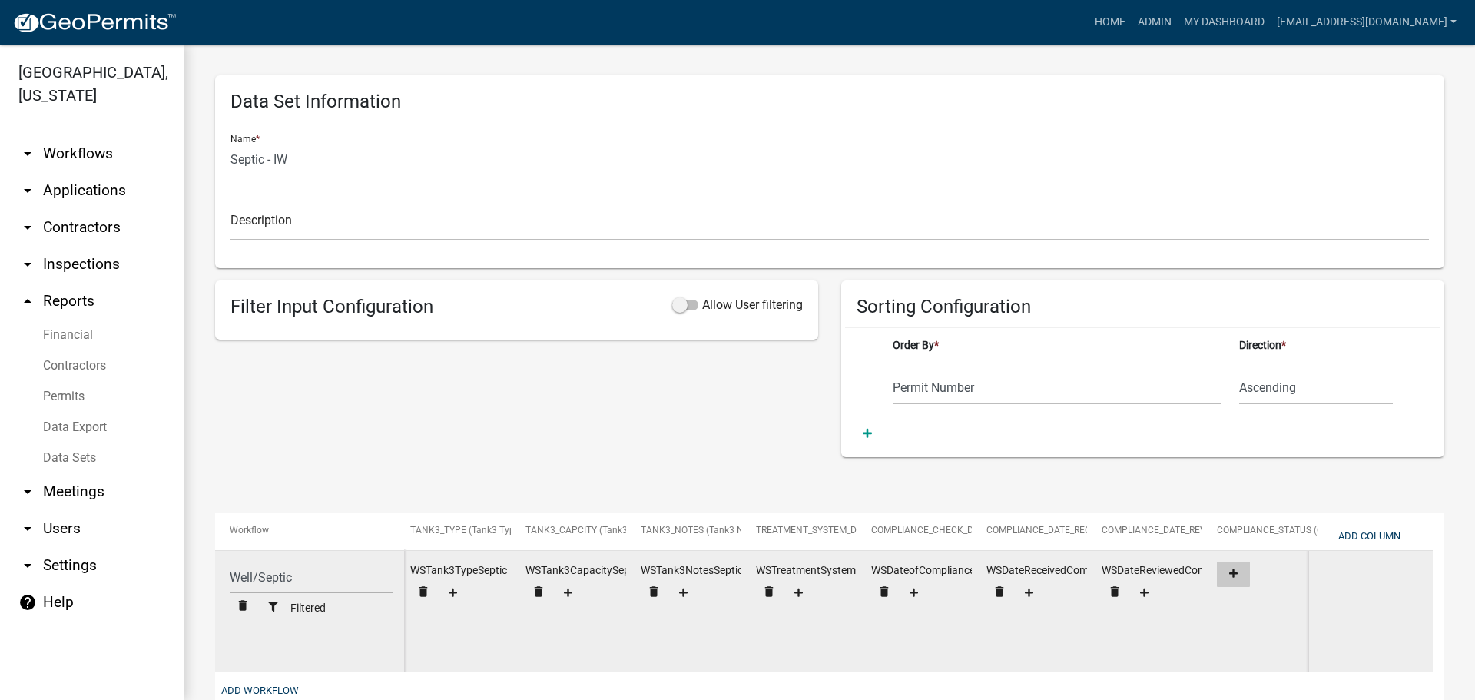
click at [1231, 573] on icon at bounding box center [1233, 573] width 8 height 8
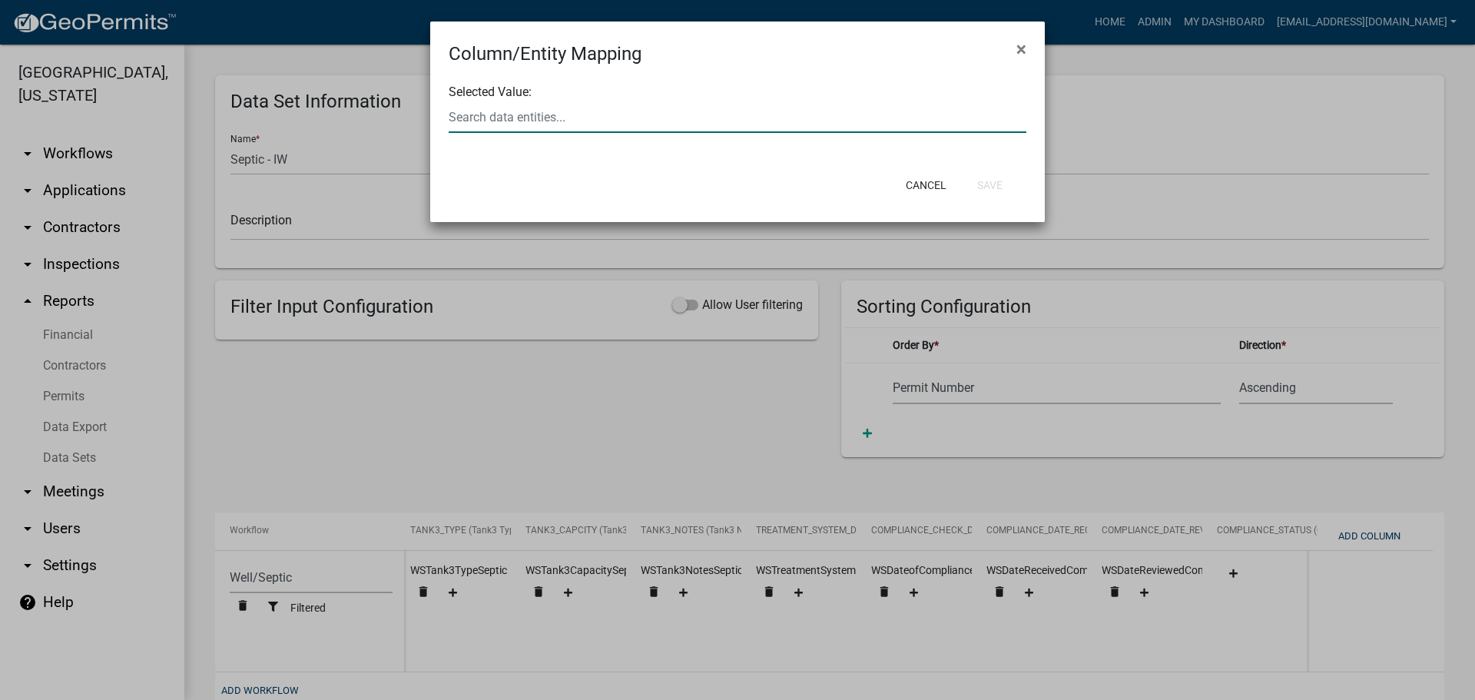
click at [614, 107] on input "text" at bounding box center [738, 117] width 578 height 32
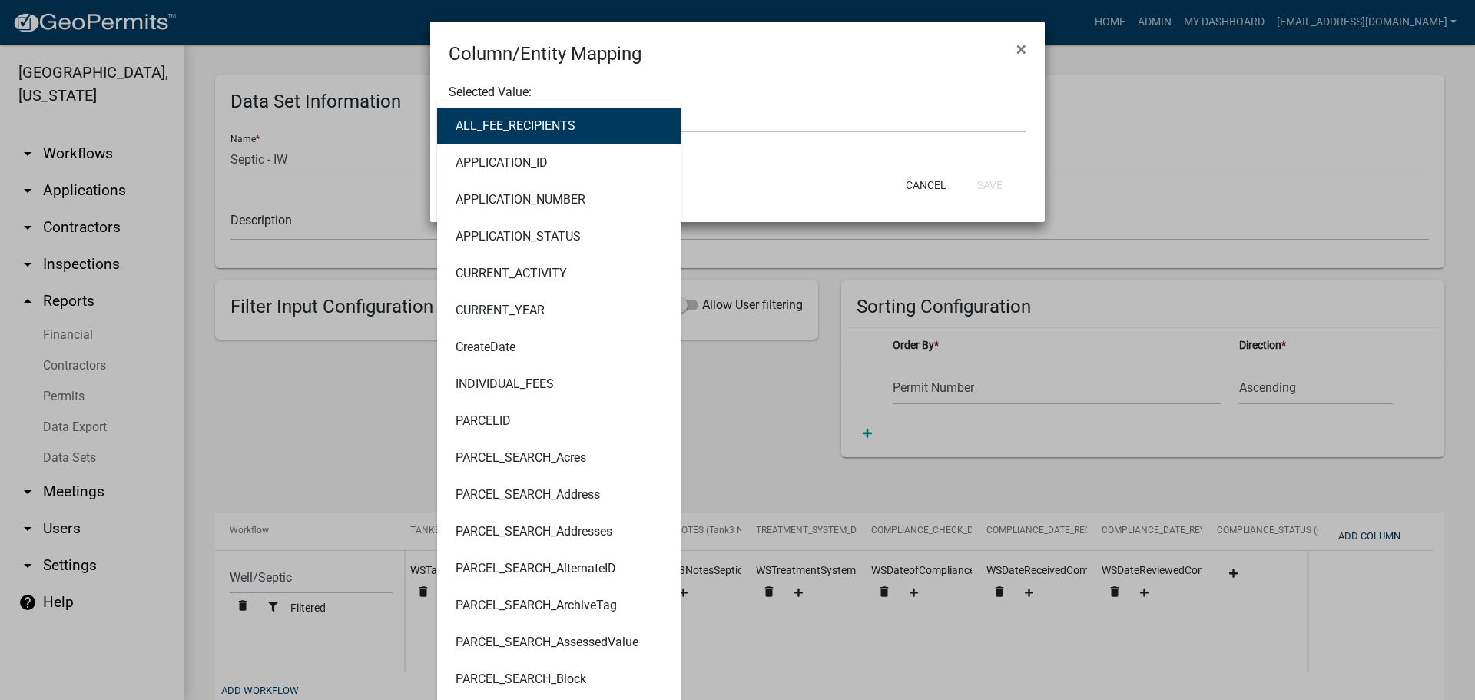
click at [708, 55] on div "Column/Entity Mapping ×" at bounding box center [737, 45] width 615 height 46
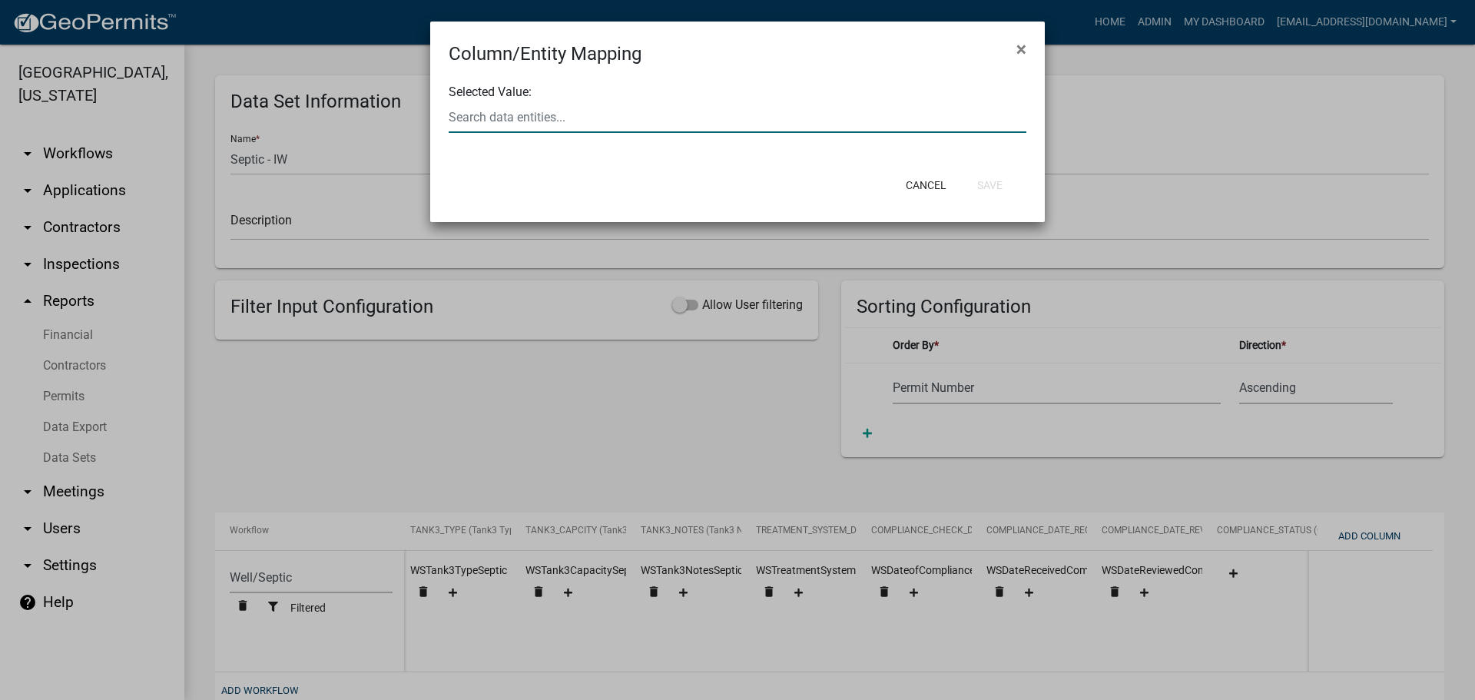
click at [589, 114] on div at bounding box center [737, 117] width 601 height 32
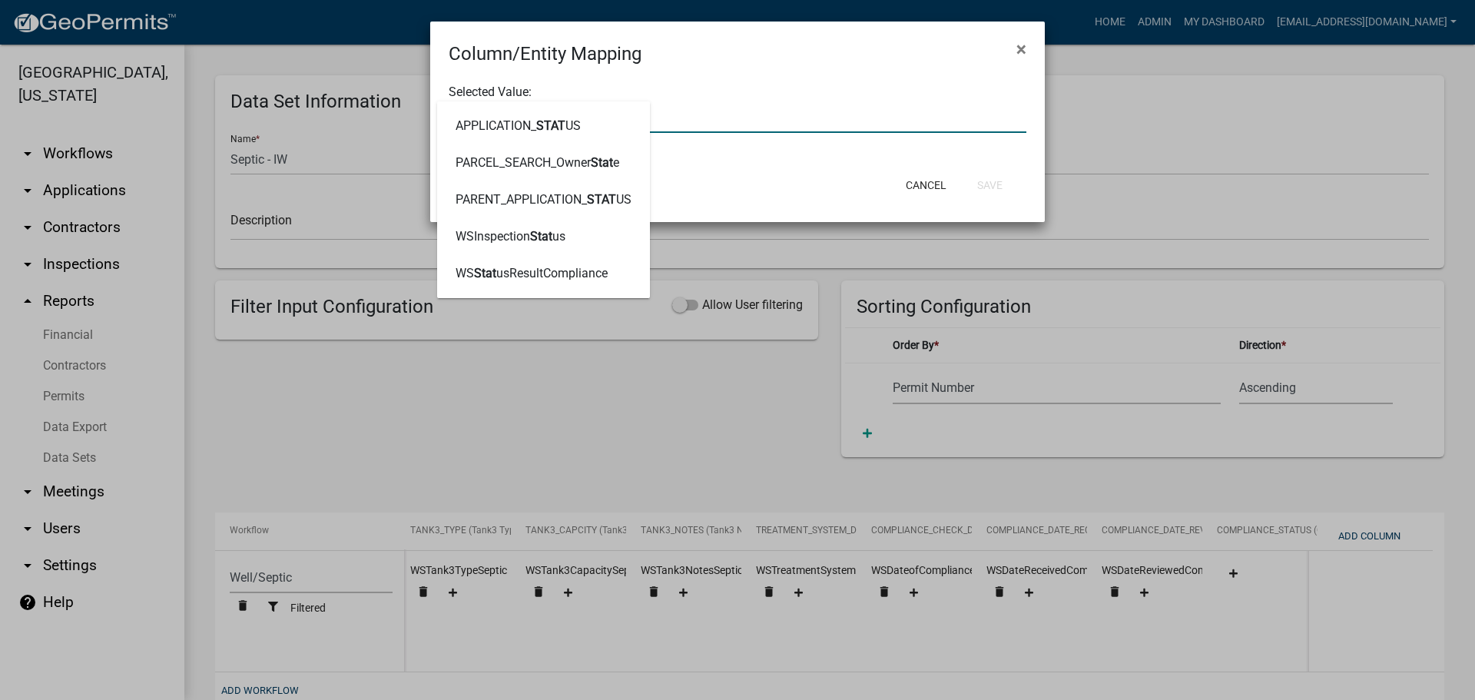
type input "STATUS"
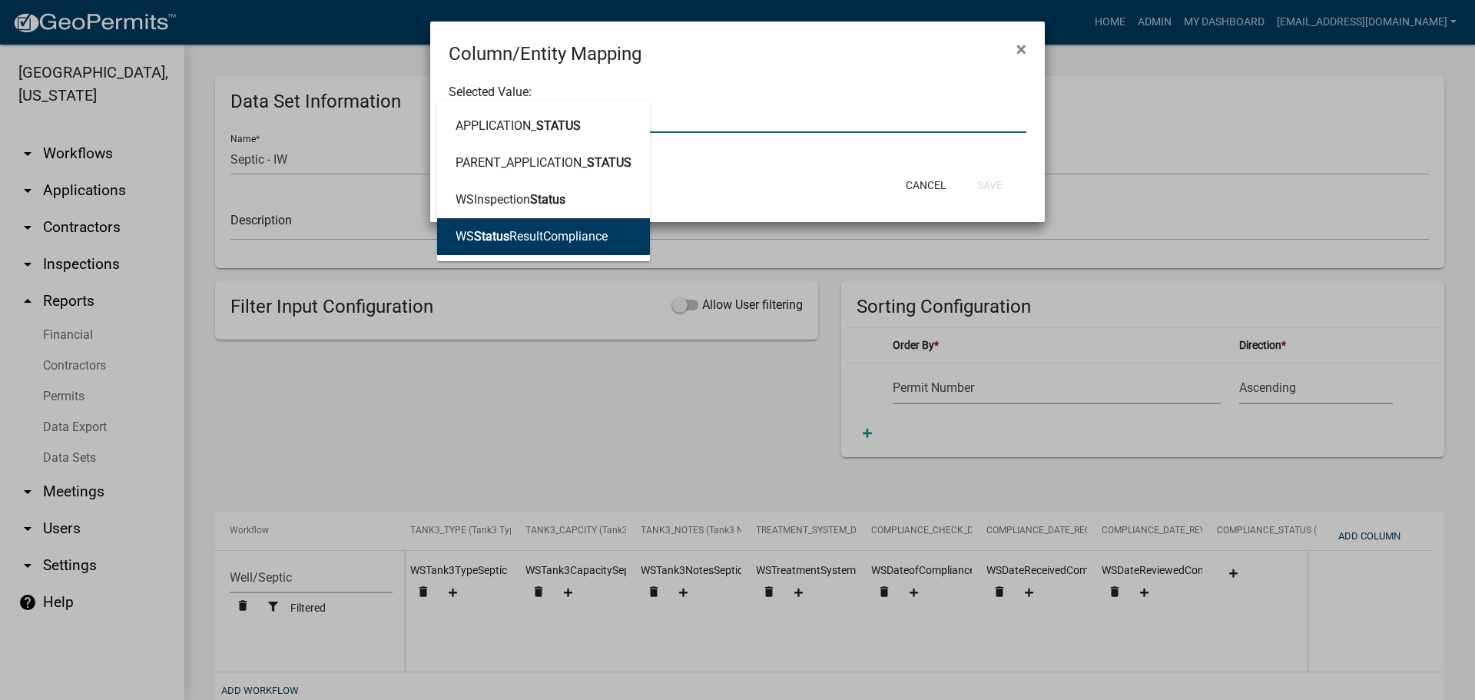
click at [575, 231] on ngb-highlight "WS Status ResultCompliance" at bounding box center [532, 236] width 152 height 12
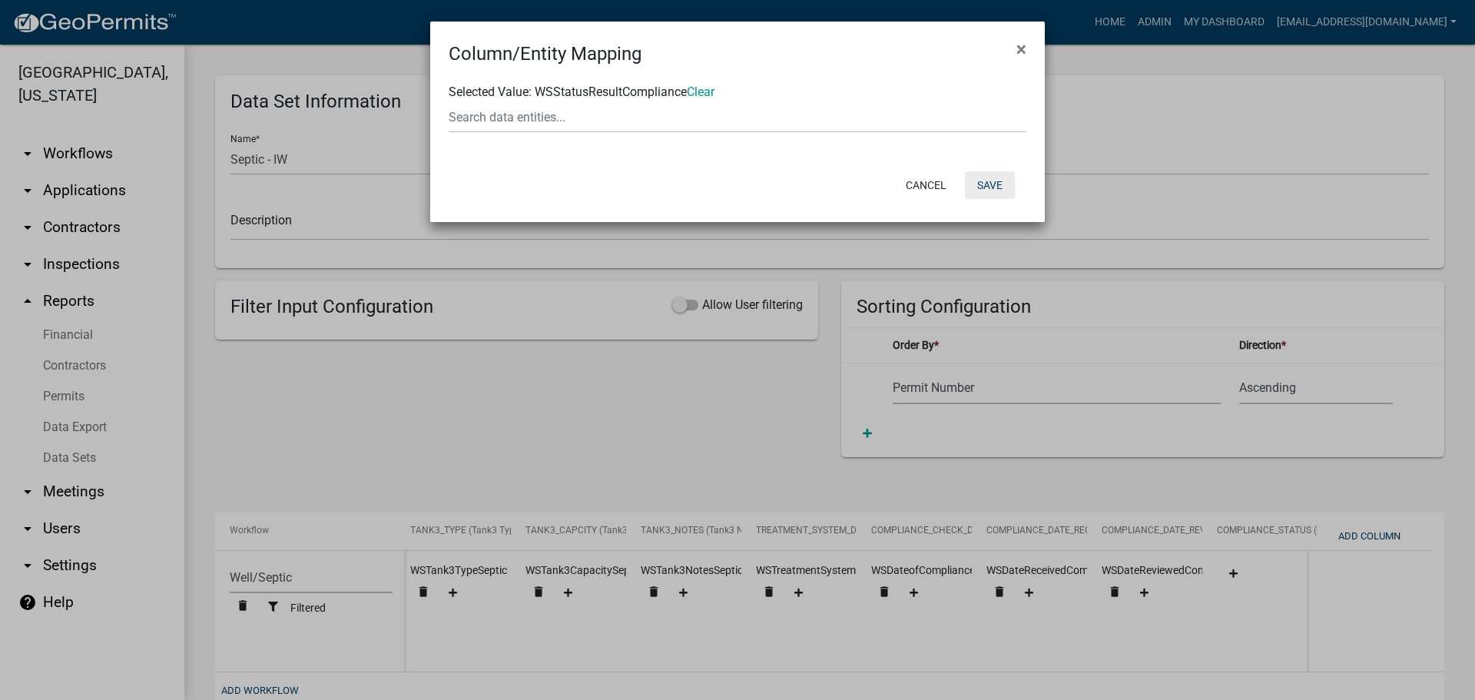
click at [994, 182] on button "Save" at bounding box center [990, 185] width 50 height 28
select select "cc9d510e-136e-46dd-a3ee-18f501703e73"
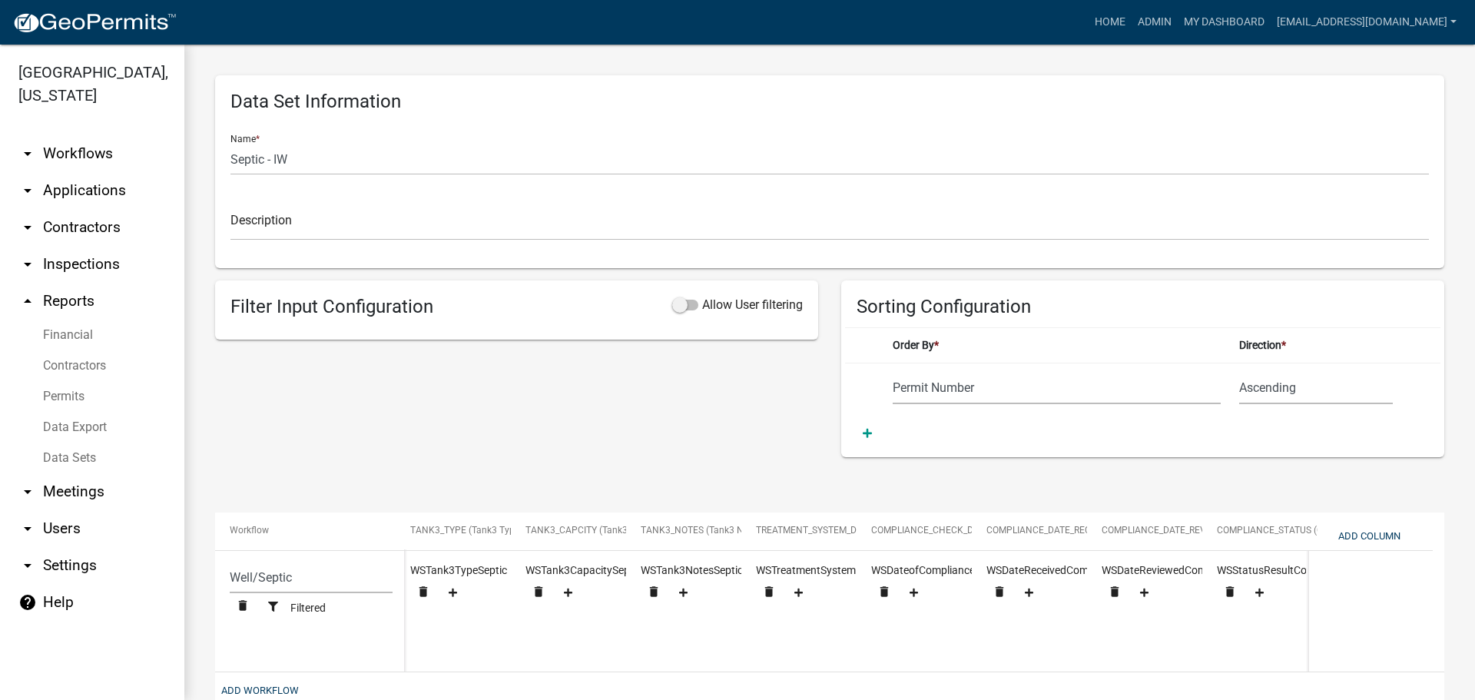
scroll to position [97, 0]
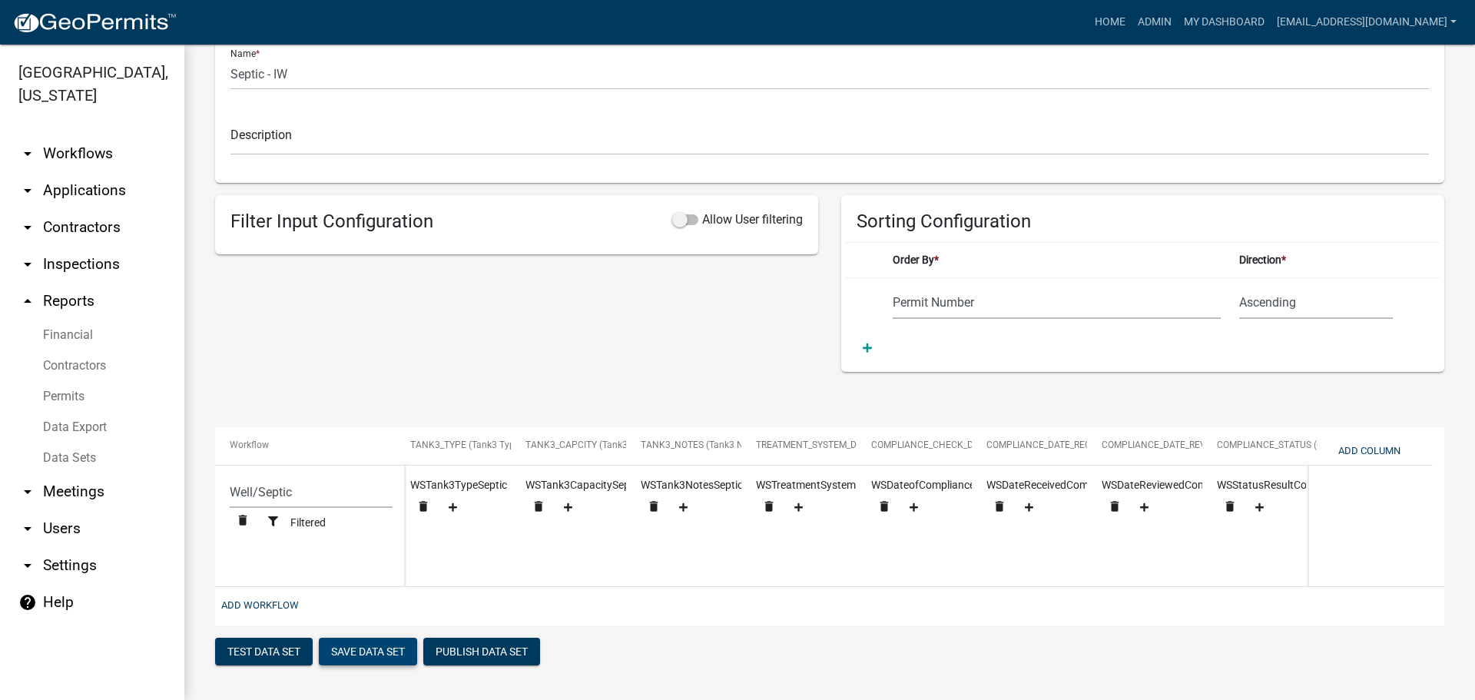
click at [354, 648] on button "Save Data Set" at bounding box center [368, 652] width 98 height 28
select select "Permit Number"
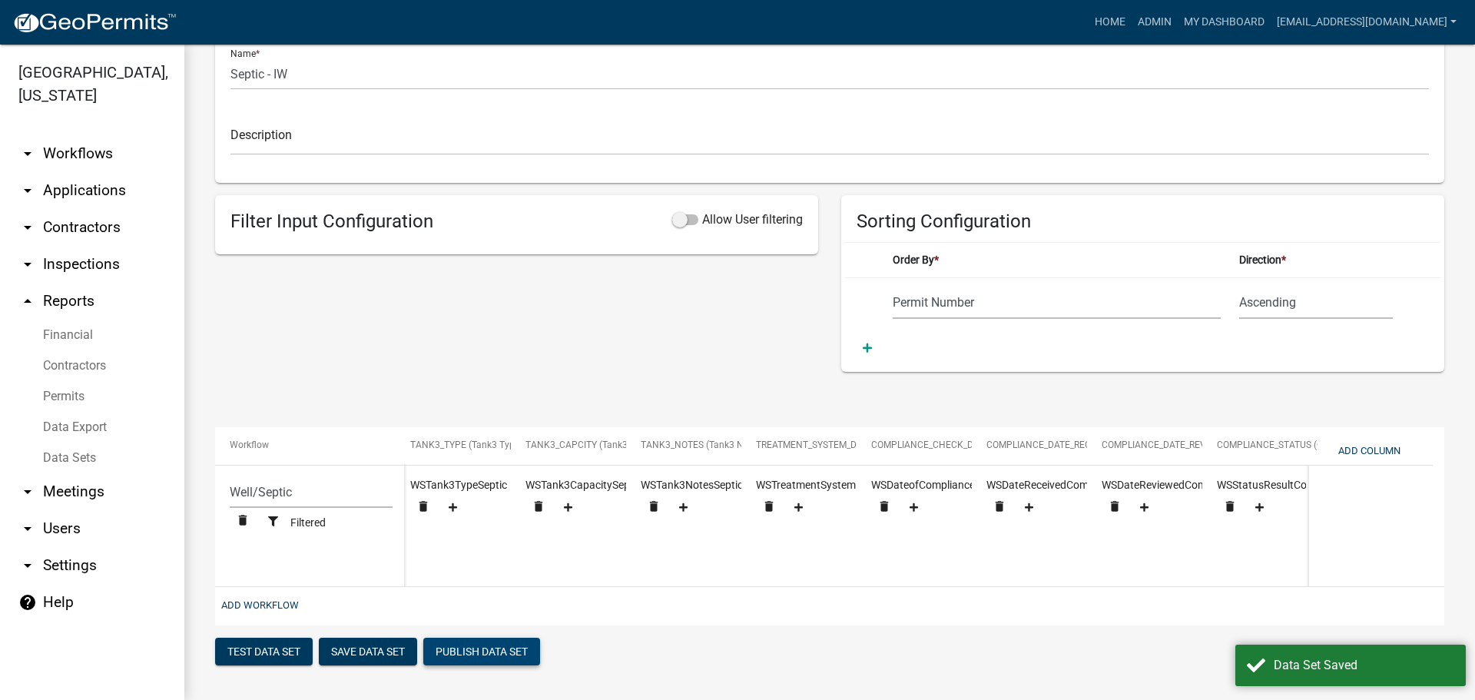
click at [503, 645] on button "Publish Data Set" at bounding box center [481, 652] width 117 height 28
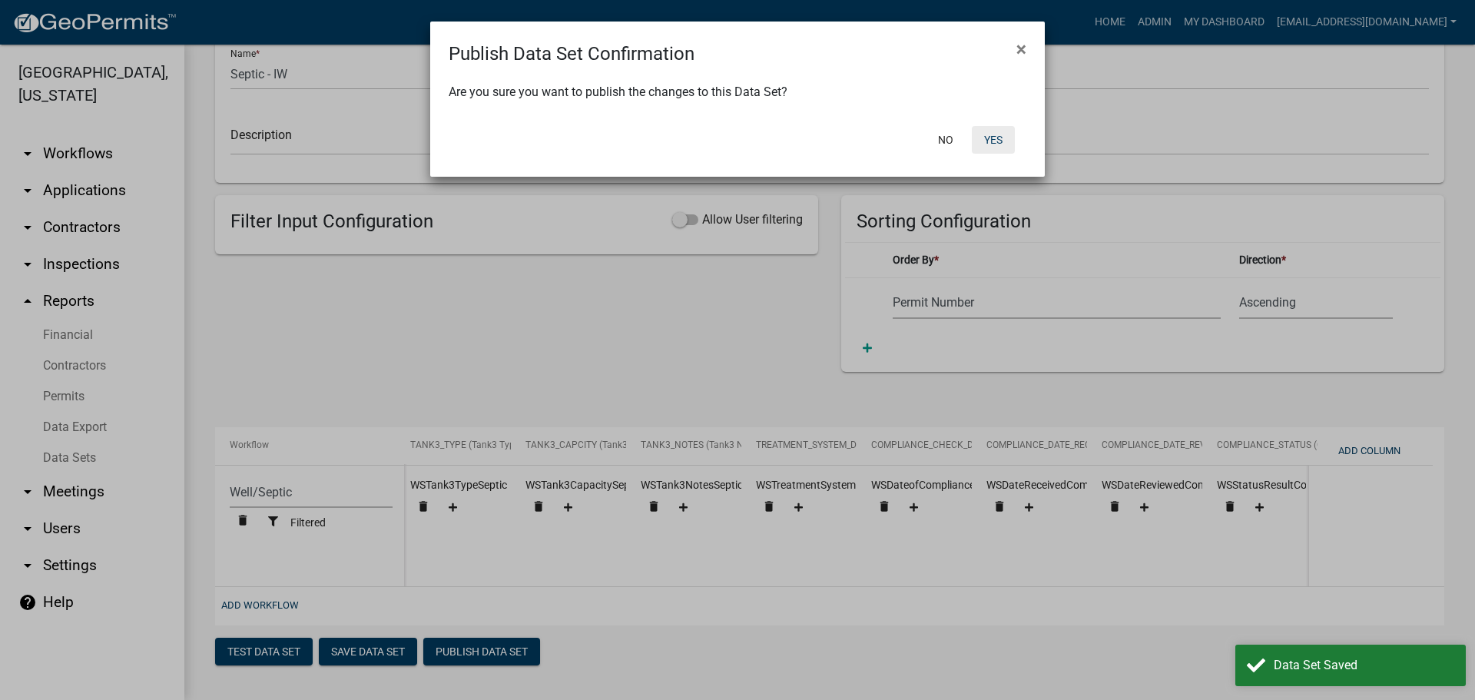
click at [986, 141] on button "Yes" at bounding box center [993, 140] width 43 height 28
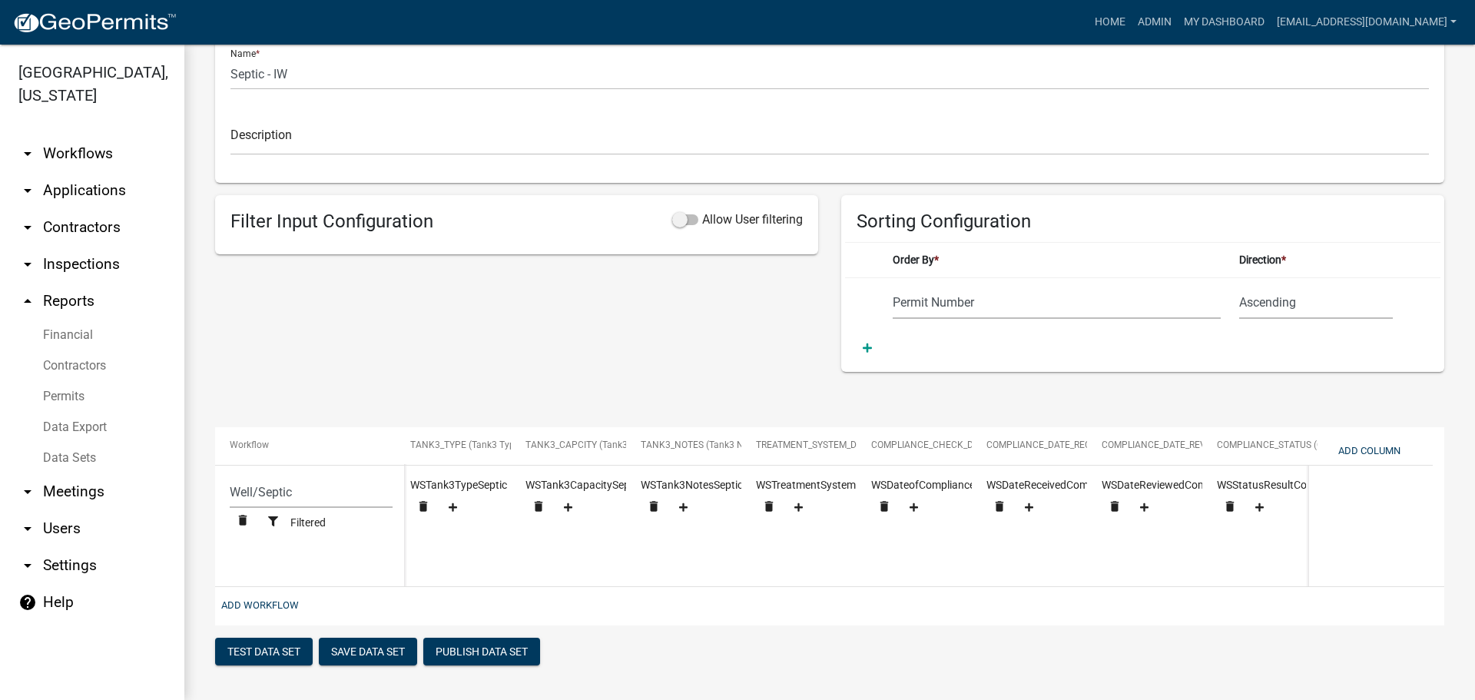
click at [78, 426] on link "Data Export" at bounding box center [92, 427] width 184 height 31
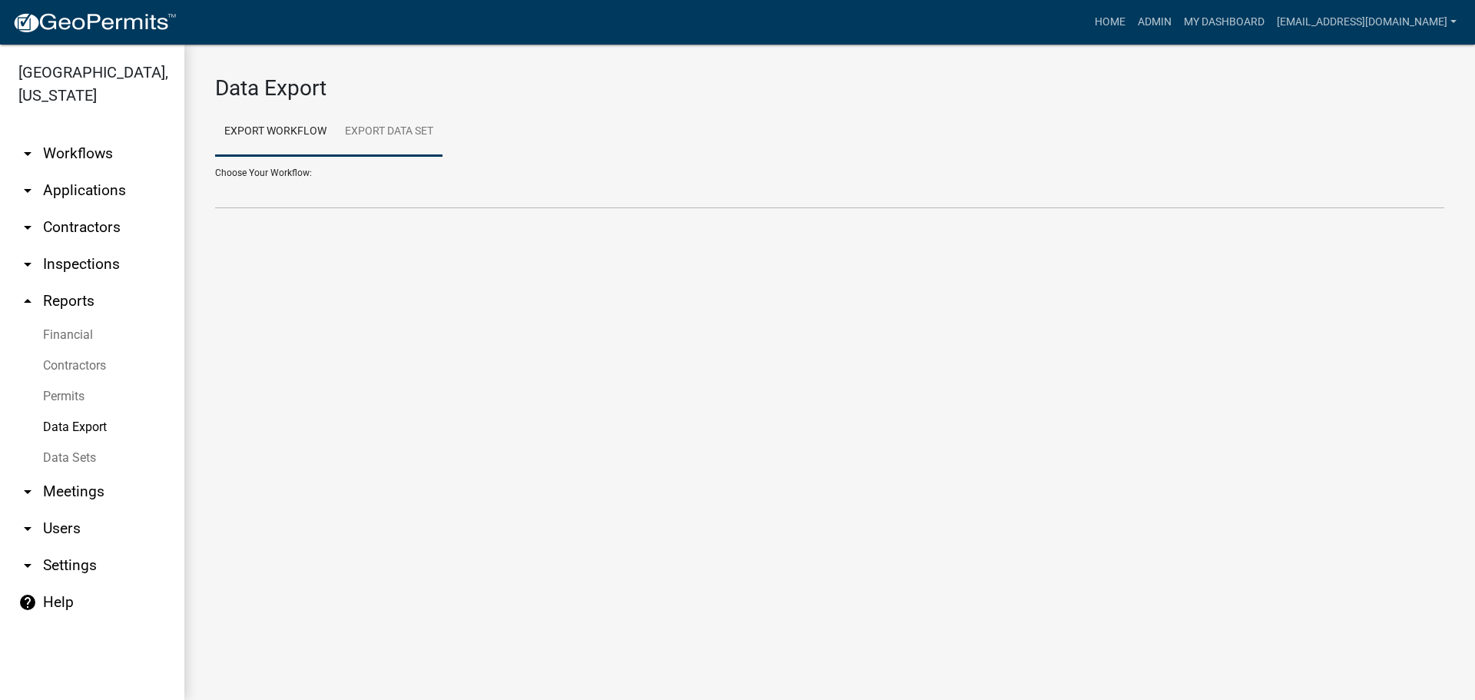
click at [390, 126] on link "Export Data Set" at bounding box center [389, 132] width 107 height 49
click at [347, 191] on select "Addresses - IW All Building Permits All Contractors Ball in Court Building Perm…" at bounding box center [829, 193] width 1229 height 32
select select "23: 47c718ea-a1d5-4091-adf0-a907171b2569"
click at [215, 177] on select "Addresses - IW All Building Permits All Contractors Ball in Court Building Perm…" at bounding box center [829, 193] width 1229 height 32
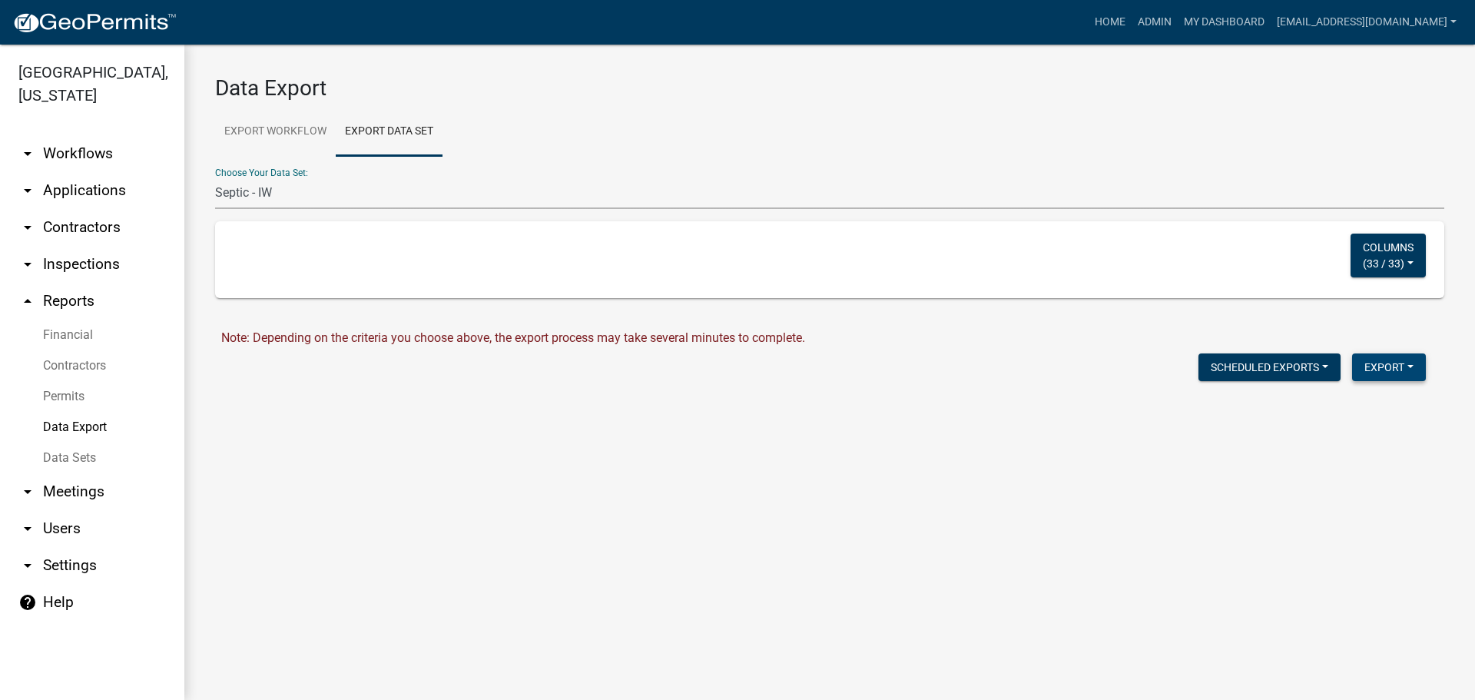
click at [1379, 368] on button "Export" at bounding box center [1389, 367] width 74 height 28
click at [1341, 408] on button "Excel Format (.xlsx)" at bounding box center [1354, 407] width 144 height 37
click at [308, 394] on link "Download Septic - IW.xlsx" at bounding box center [290, 400] width 139 height 15
click at [73, 449] on link "Data Sets" at bounding box center [92, 458] width 184 height 31
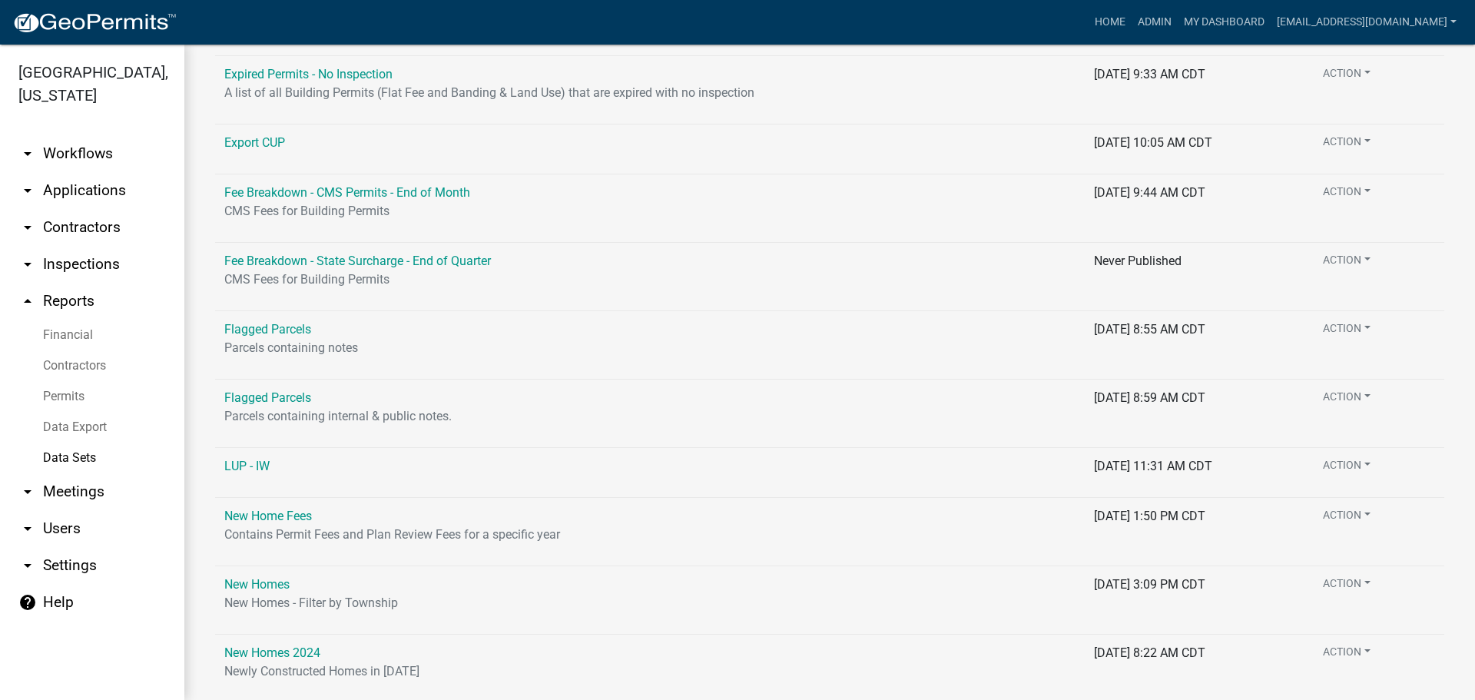
scroll to position [1187, 0]
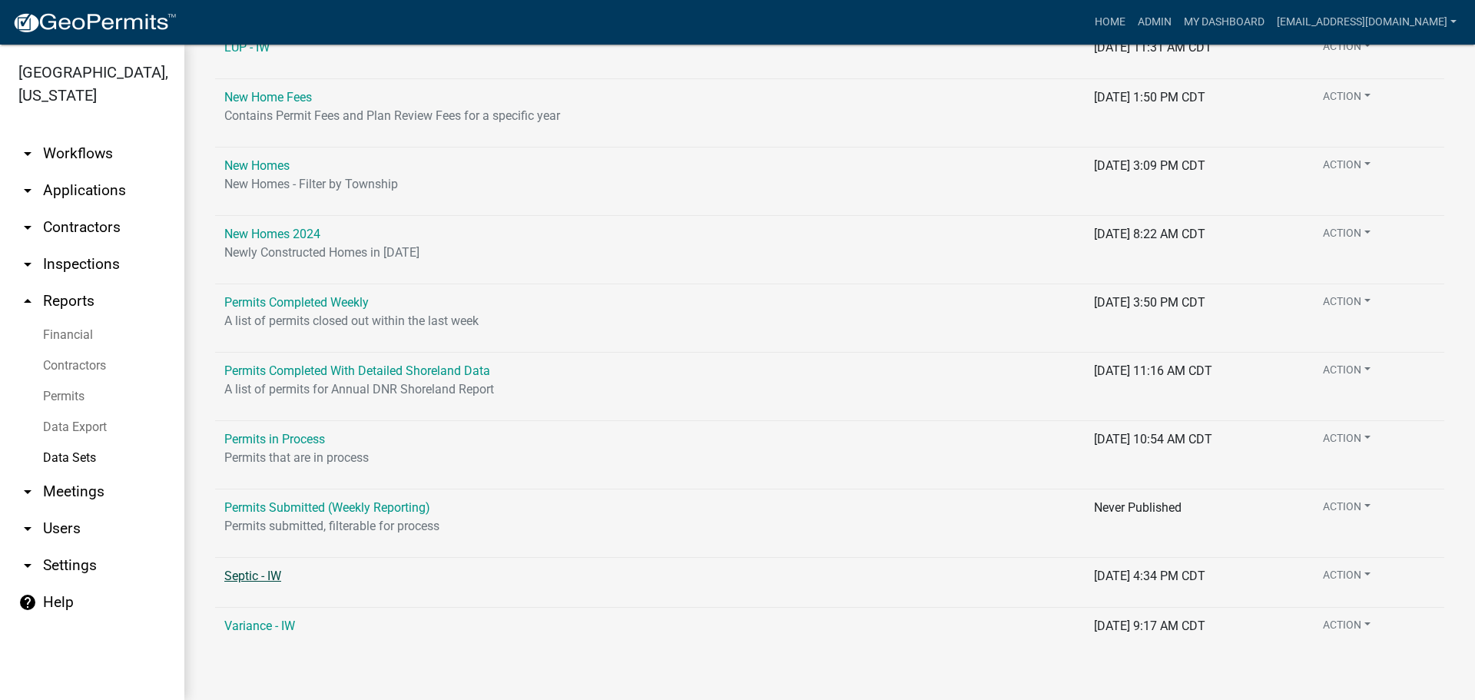
click at [240, 574] on link "Septic - IW" at bounding box center [252, 576] width 57 height 15
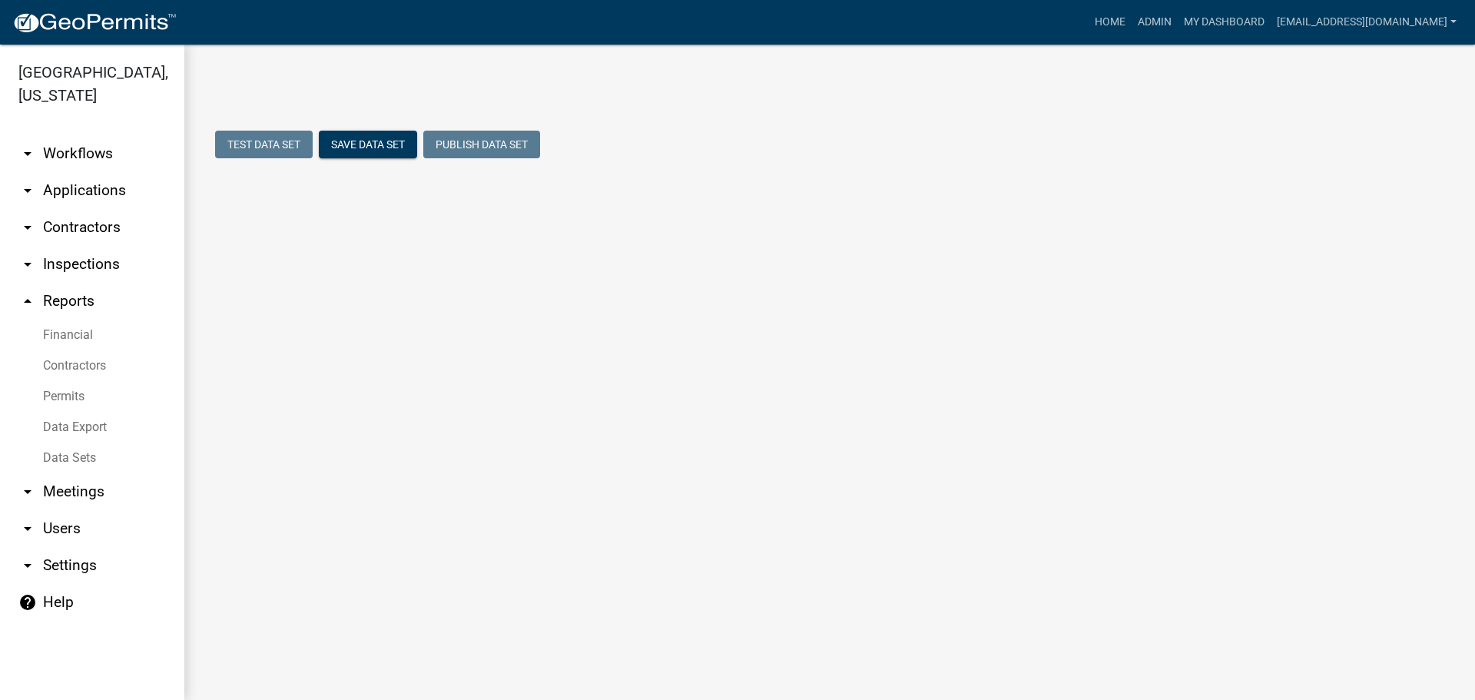
select select "Permit Number"
select select "cc9d510e-136e-46dd-a3ee-18f501703e73"
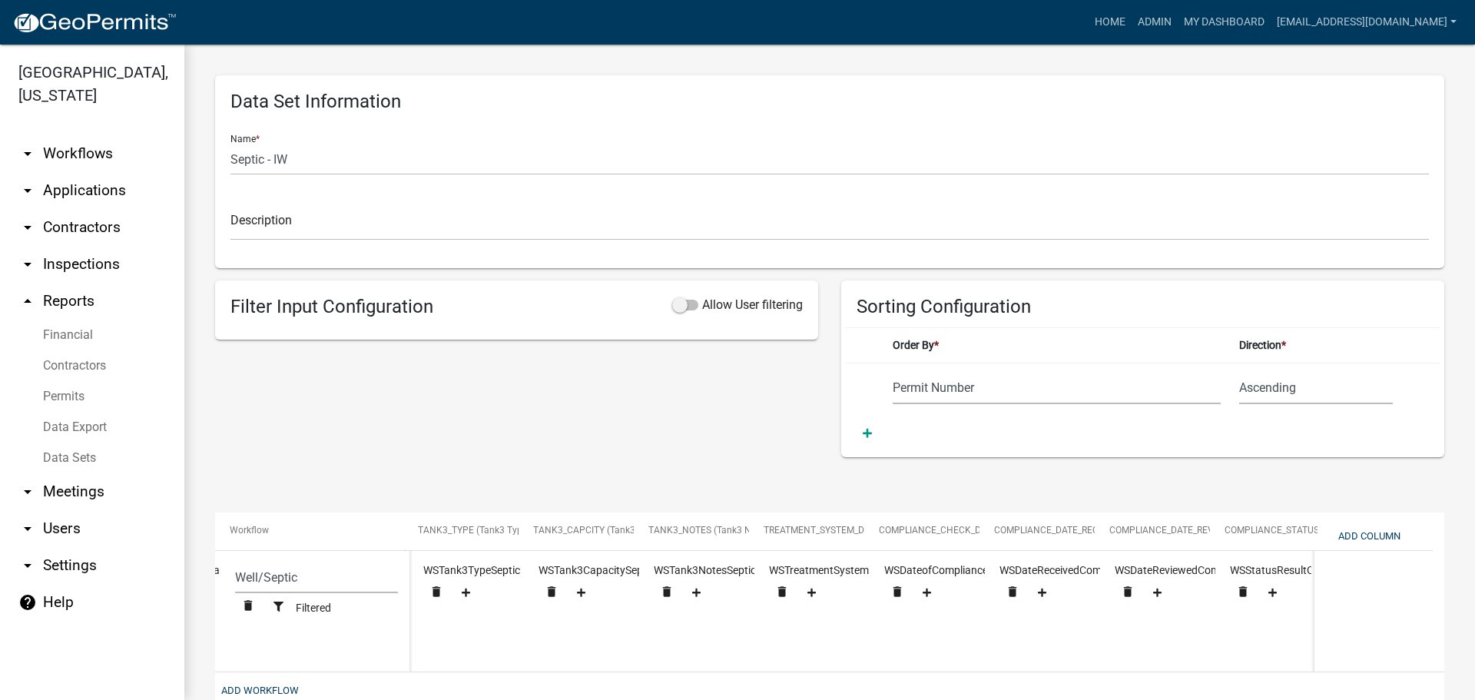
scroll to position [0, 2893]
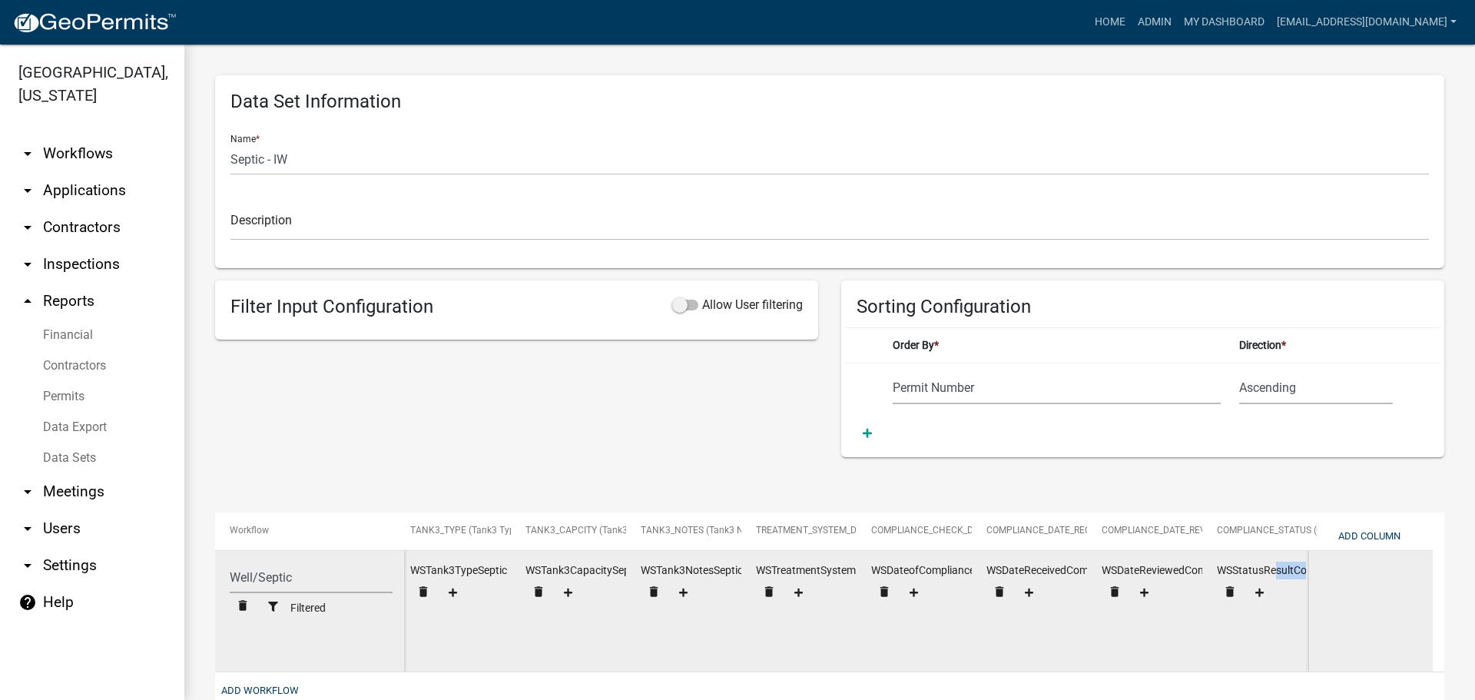
drag, startPoint x: 1273, startPoint y: 569, endPoint x: 1334, endPoint y: 569, distance: 60.7
drag, startPoint x: 1265, startPoint y: 570, endPoint x: 1337, endPoint y: 569, distance: 71.5
click at [1229, 588] on icon "delete" at bounding box center [1230, 592] width 14 height 14
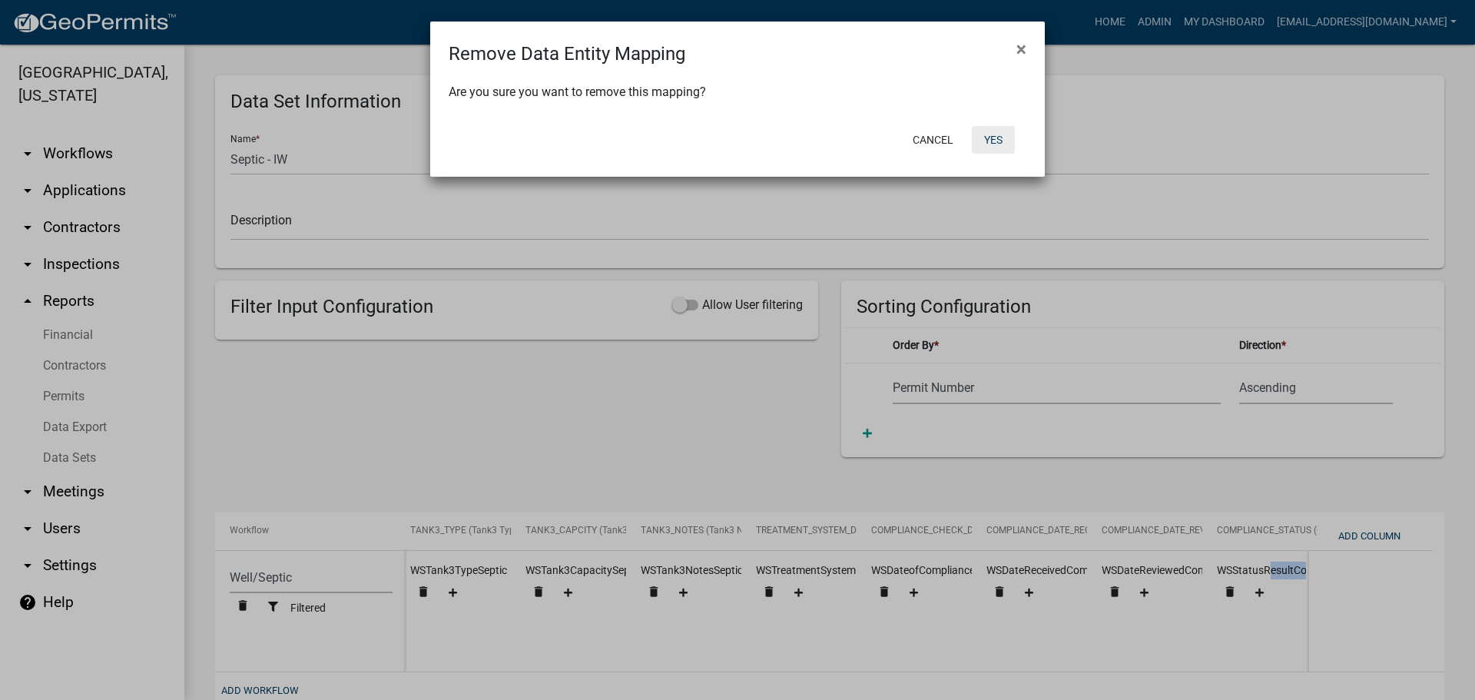
click at [993, 132] on button "Yes" at bounding box center [993, 140] width 43 height 28
select select "cc9d510e-136e-46dd-a3ee-18f501703e73"
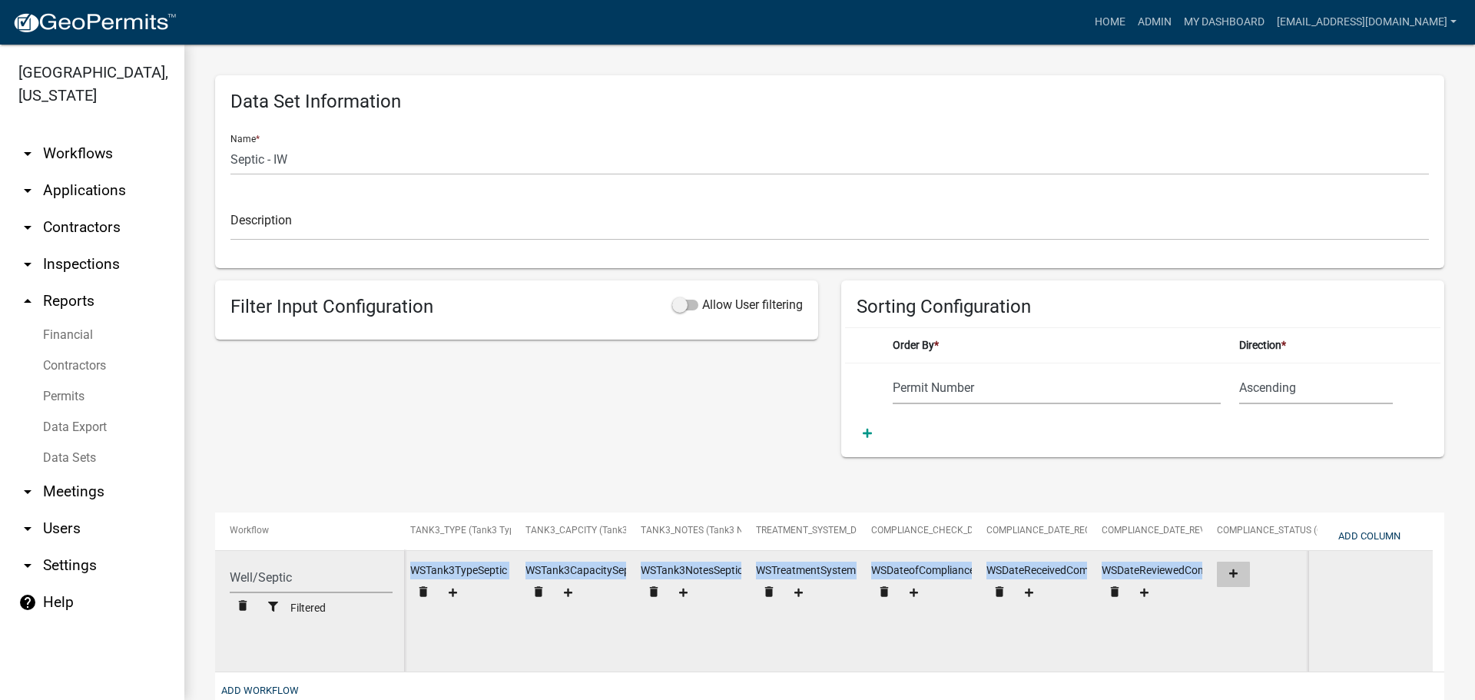
click at [1230, 575] on icon at bounding box center [1233, 574] width 8 height 10
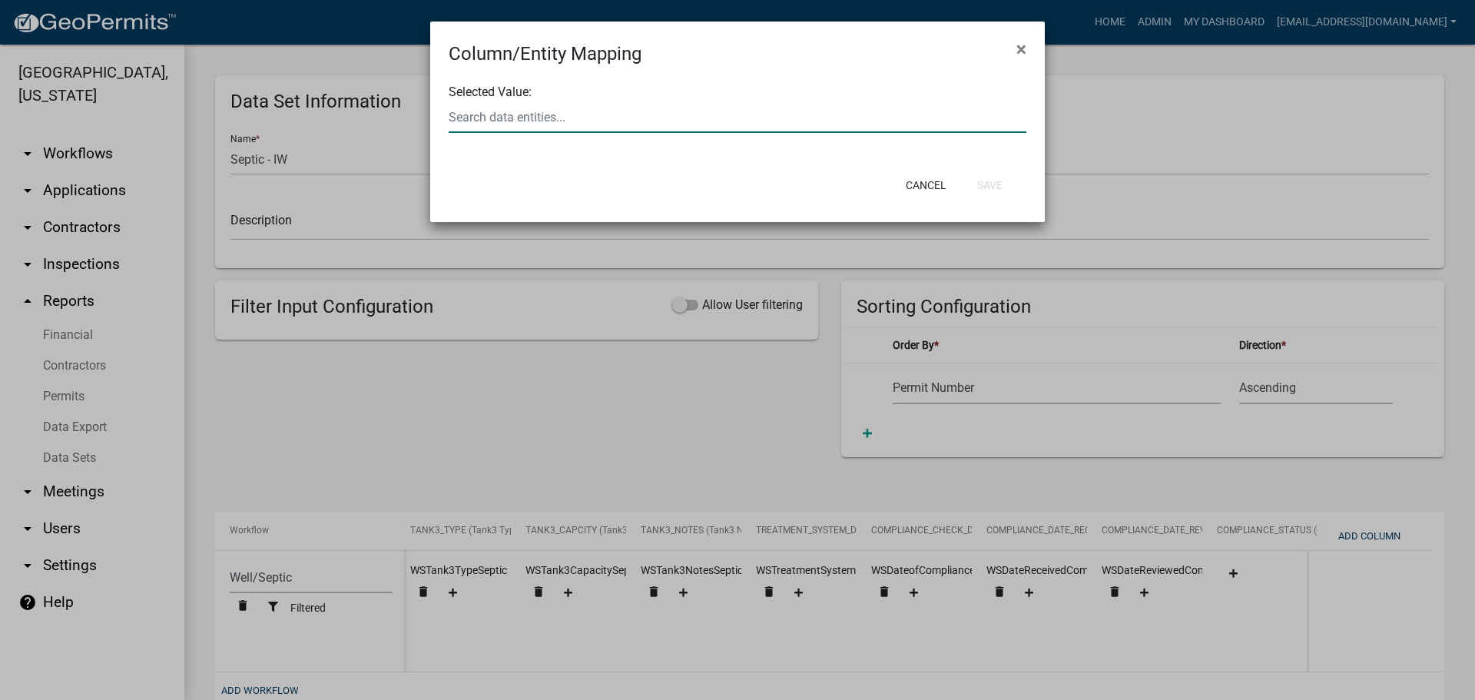
click at [587, 112] on input "text" at bounding box center [738, 117] width 578 height 32
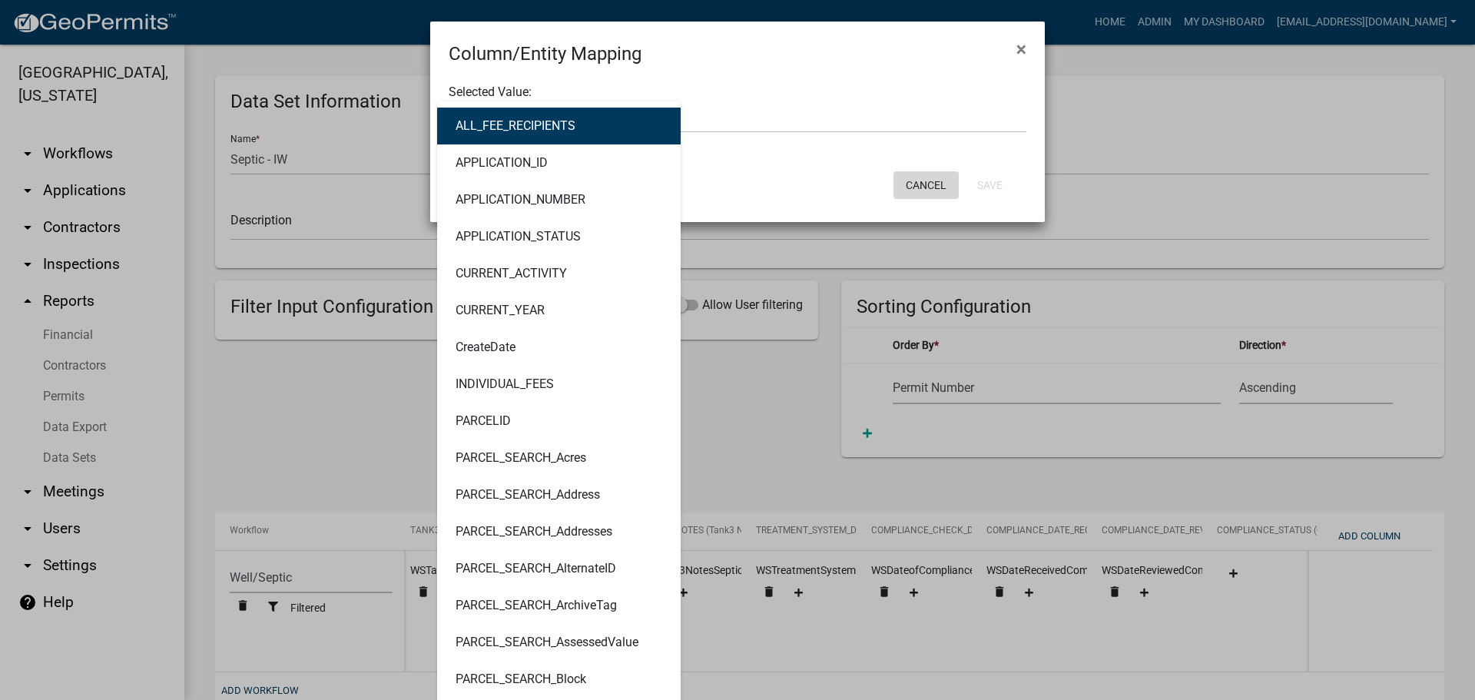
click at [916, 186] on button "Cancel" at bounding box center [926, 185] width 65 height 28
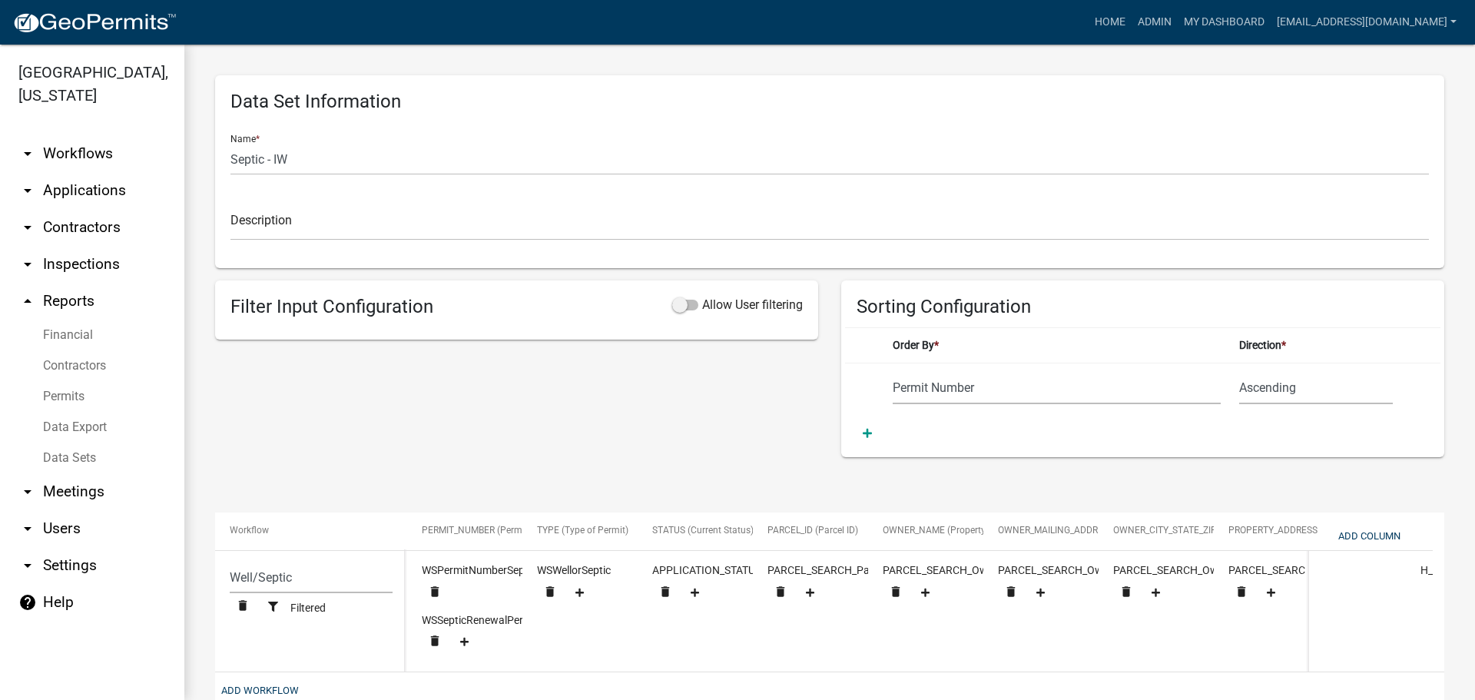
select select "Permit Number"
select select "cc9d510e-136e-46dd-a3ee-18f501703e73"
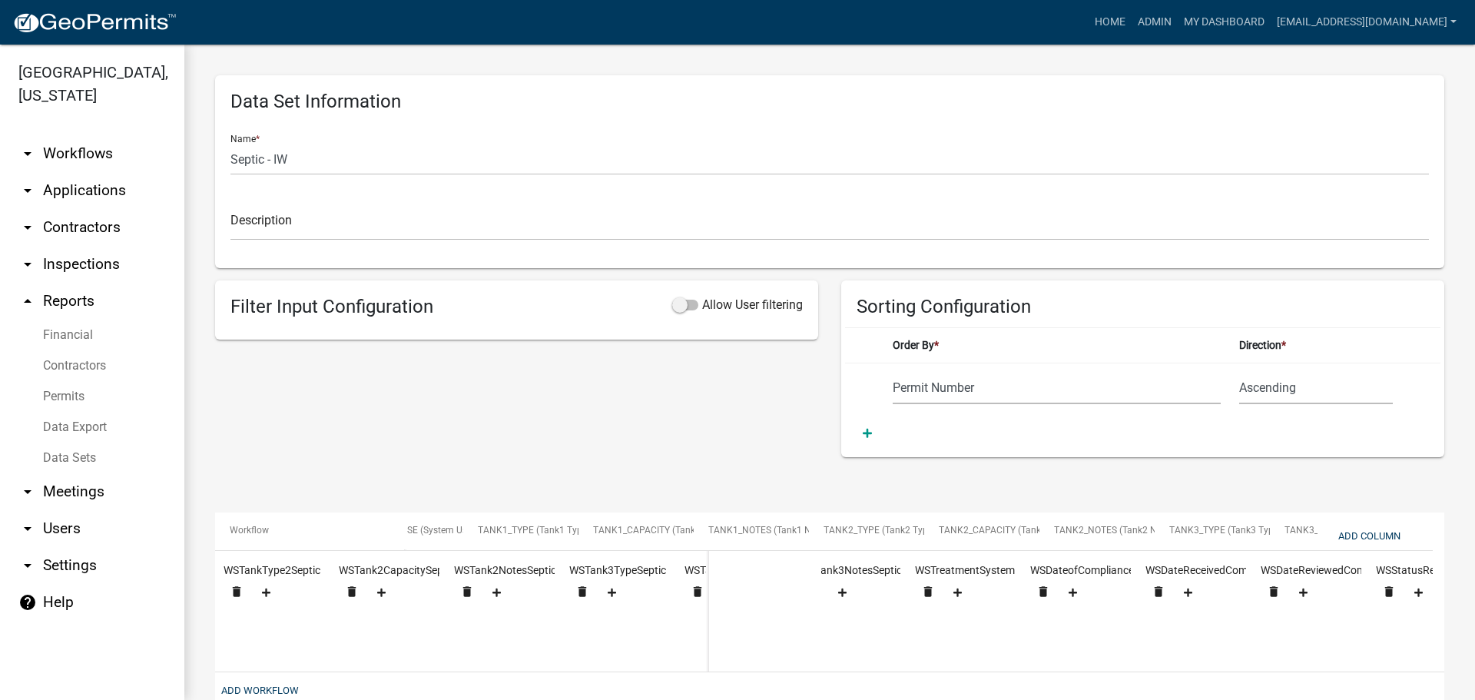
scroll to position [0, 2893]
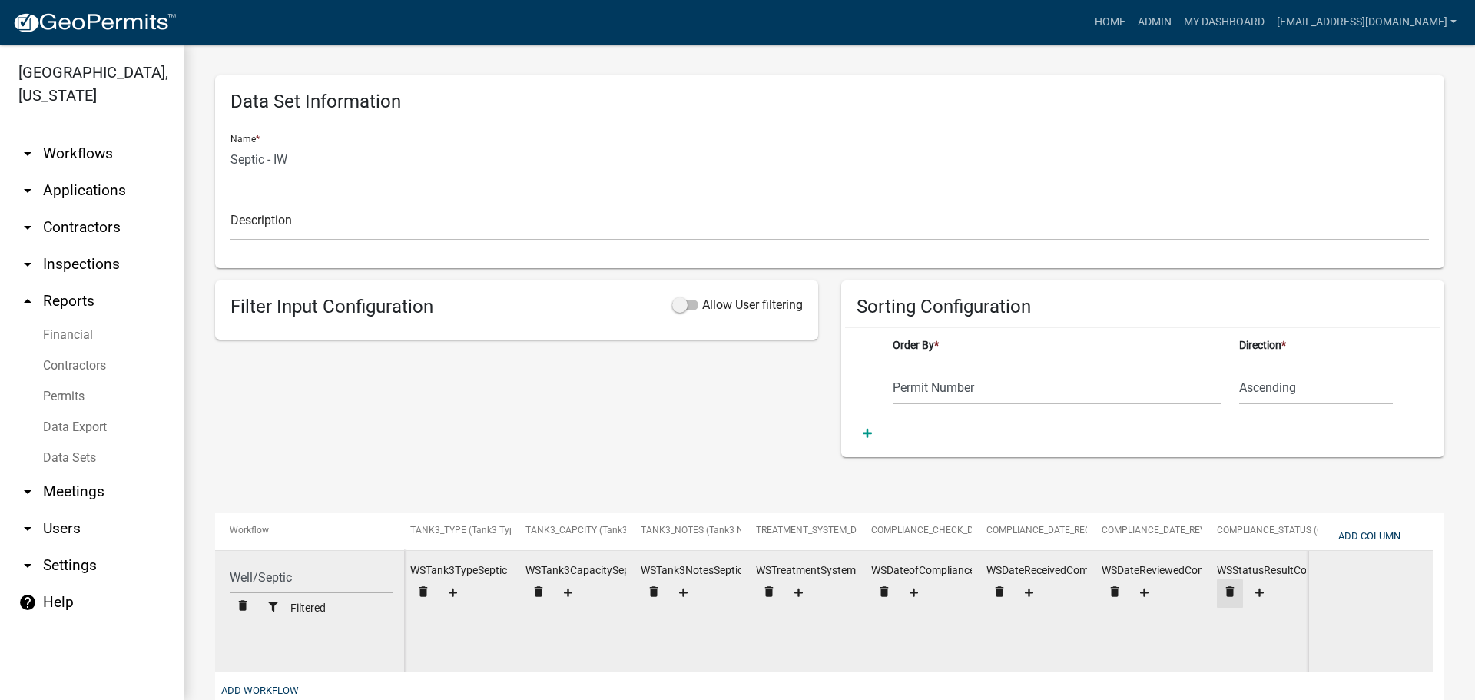
click at [1229, 593] on icon "delete" at bounding box center [1230, 592] width 14 height 14
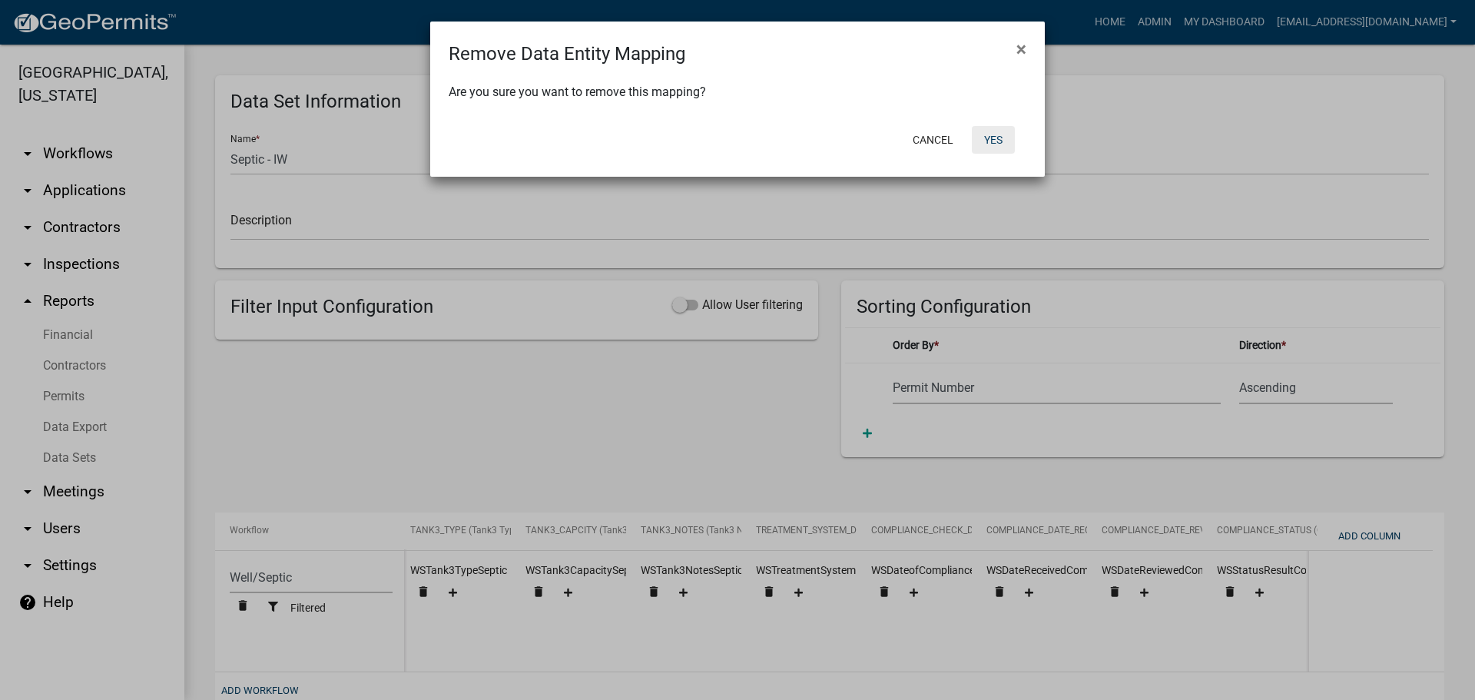
click at [995, 138] on button "Yes" at bounding box center [993, 140] width 43 height 28
select select "cc9d510e-136e-46dd-a3ee-18f501703e73"
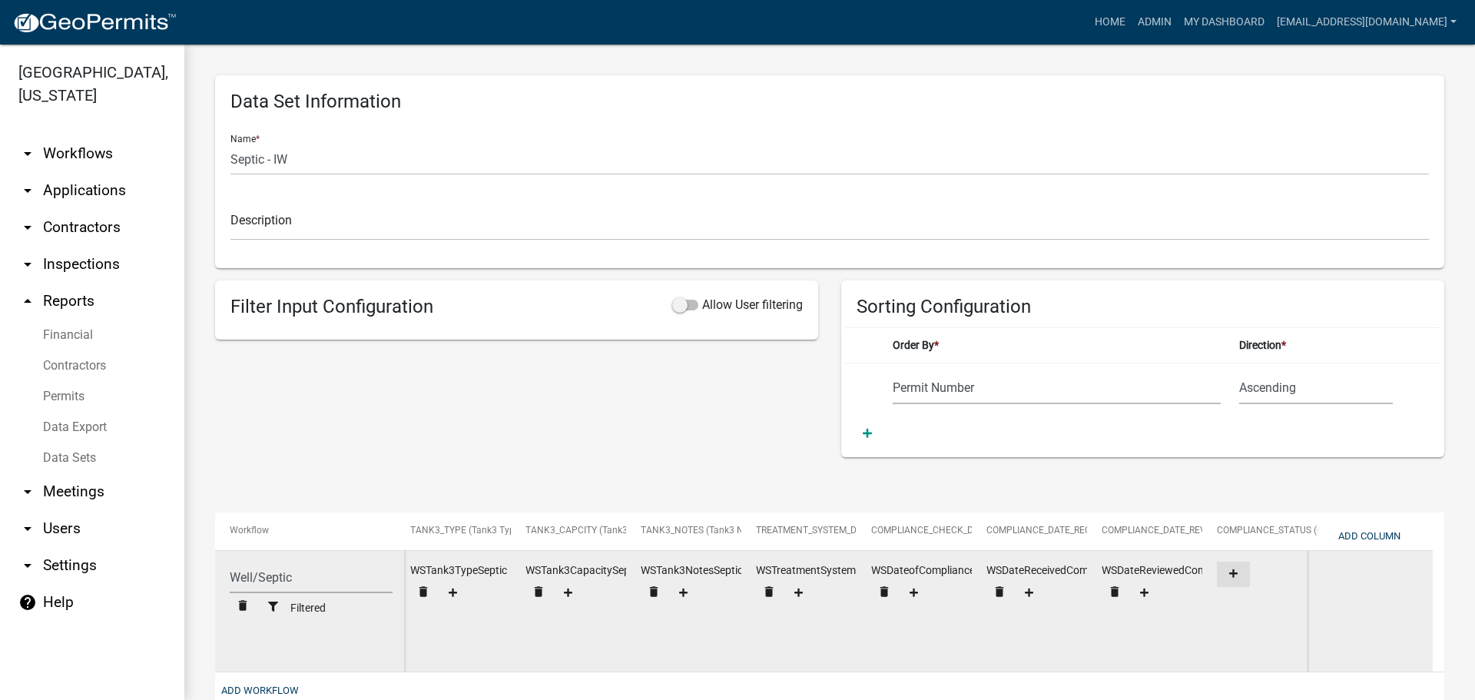
click at [1234, 573] on icon at bounding box center [1233, 573] width 8 height 8
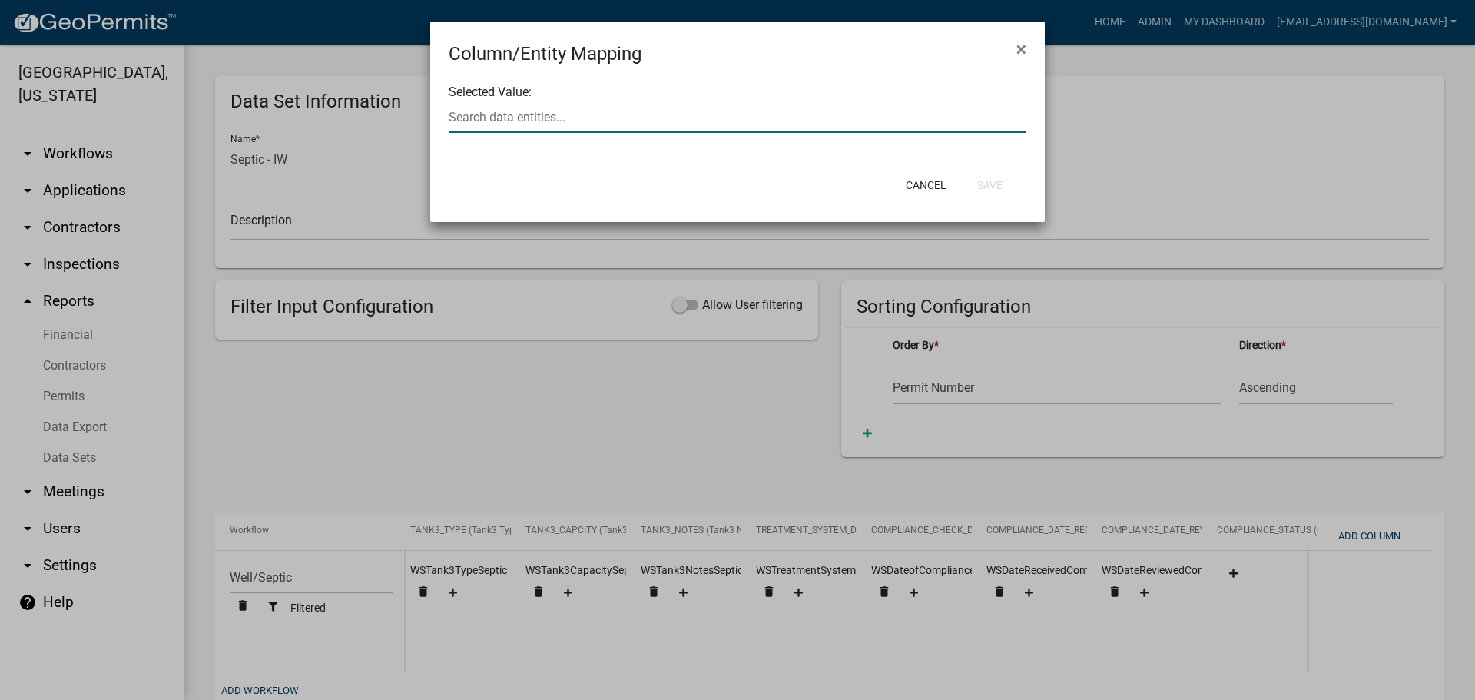
click at [609, 118] on input "text" at bounding box center [738, 117] width 578 height 32
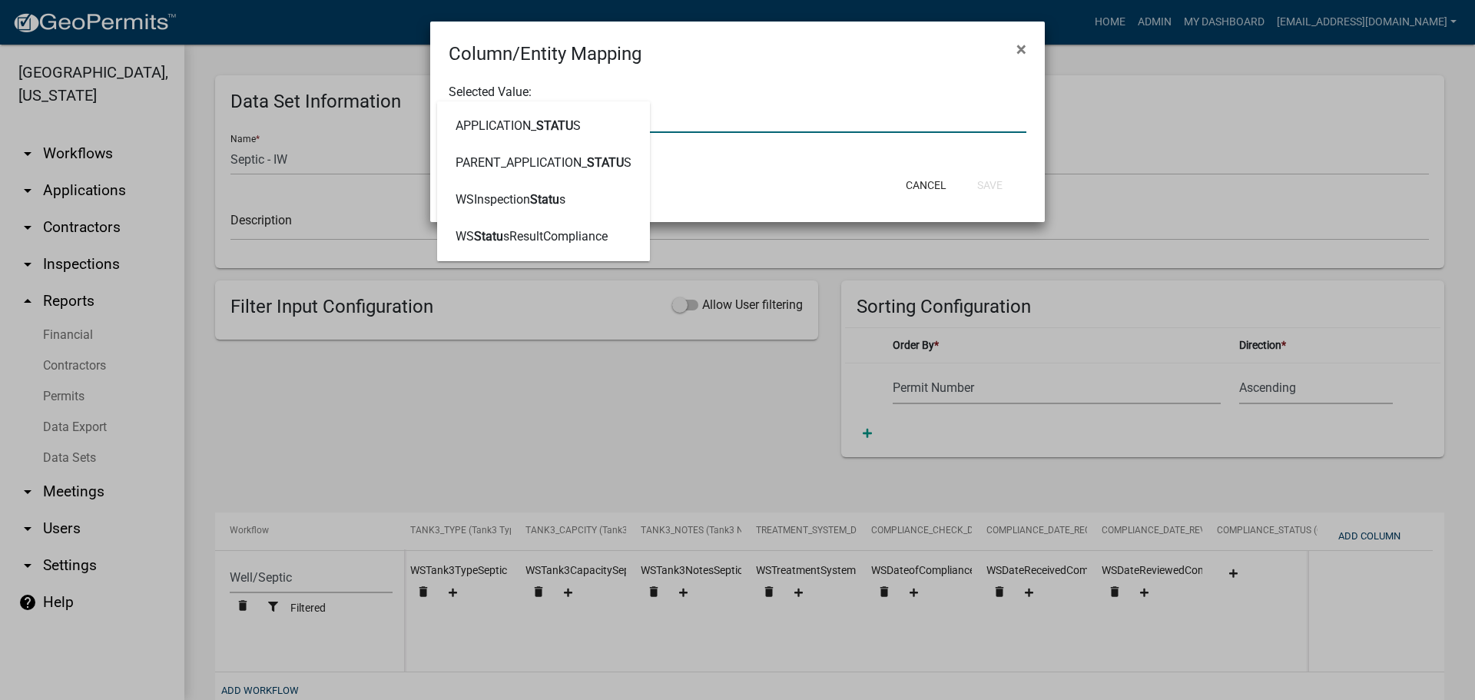
type input "STATUSRE"
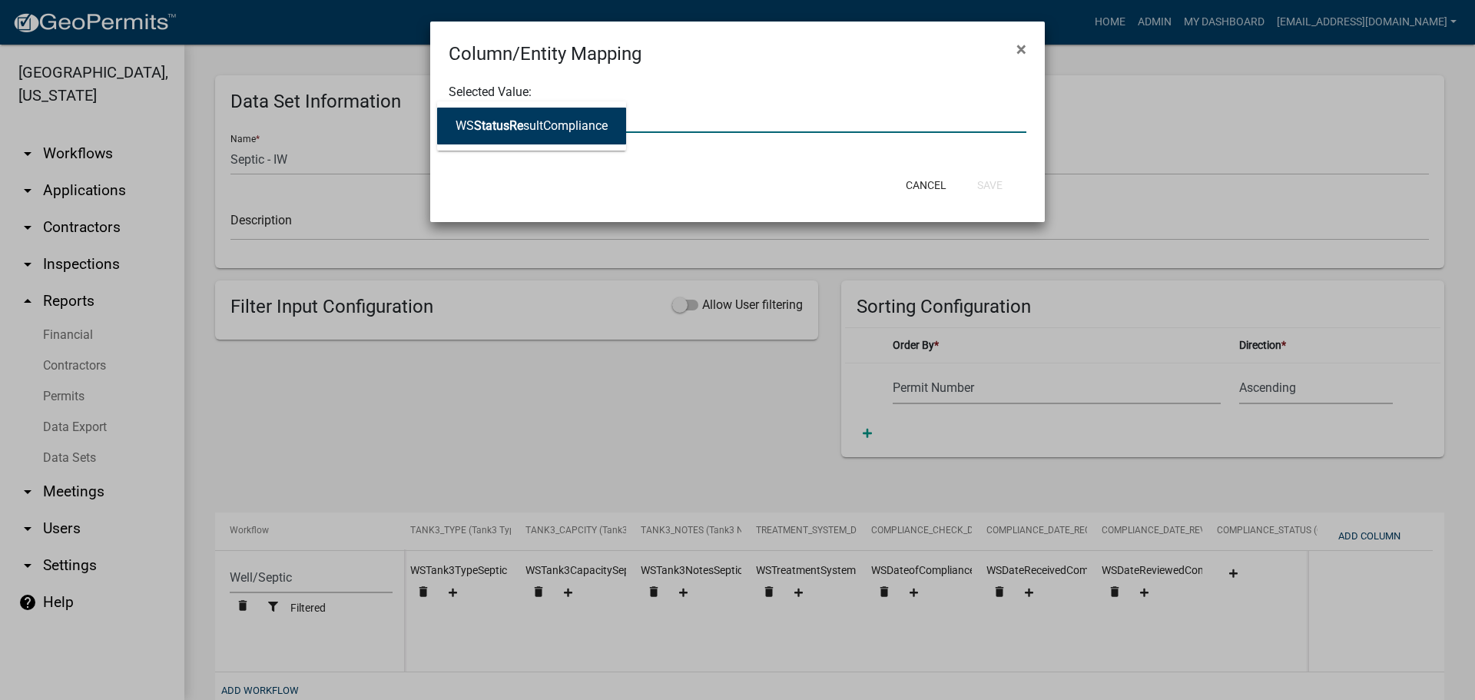
click at [593, 127] on ngb-highlight "WS StatusRe sultCompliance" at bounding box center [532, 126] width 152 height 12
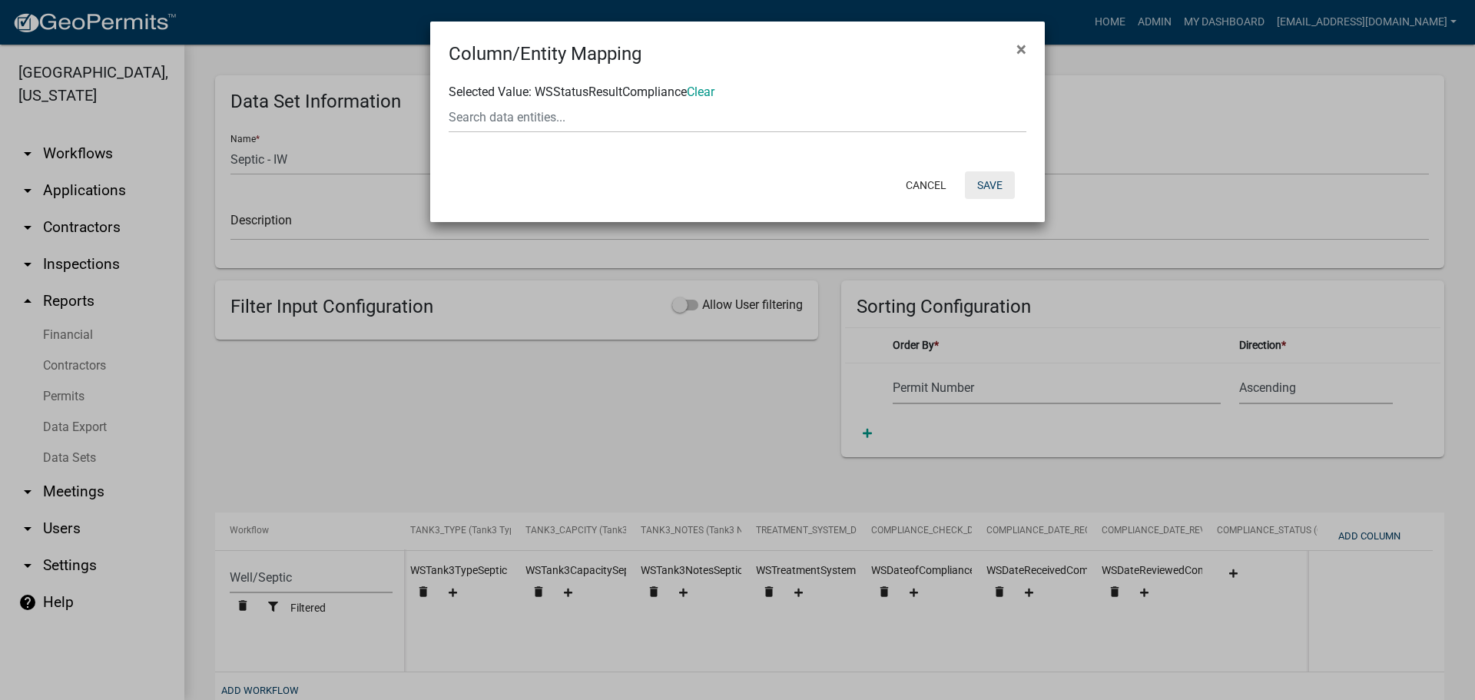
click at [987, 184] on button "Save" at bounding box center [990, 185] width 50 height 28
select select "cc9d510e-136e-46dd-a3ee-18f501703e73"
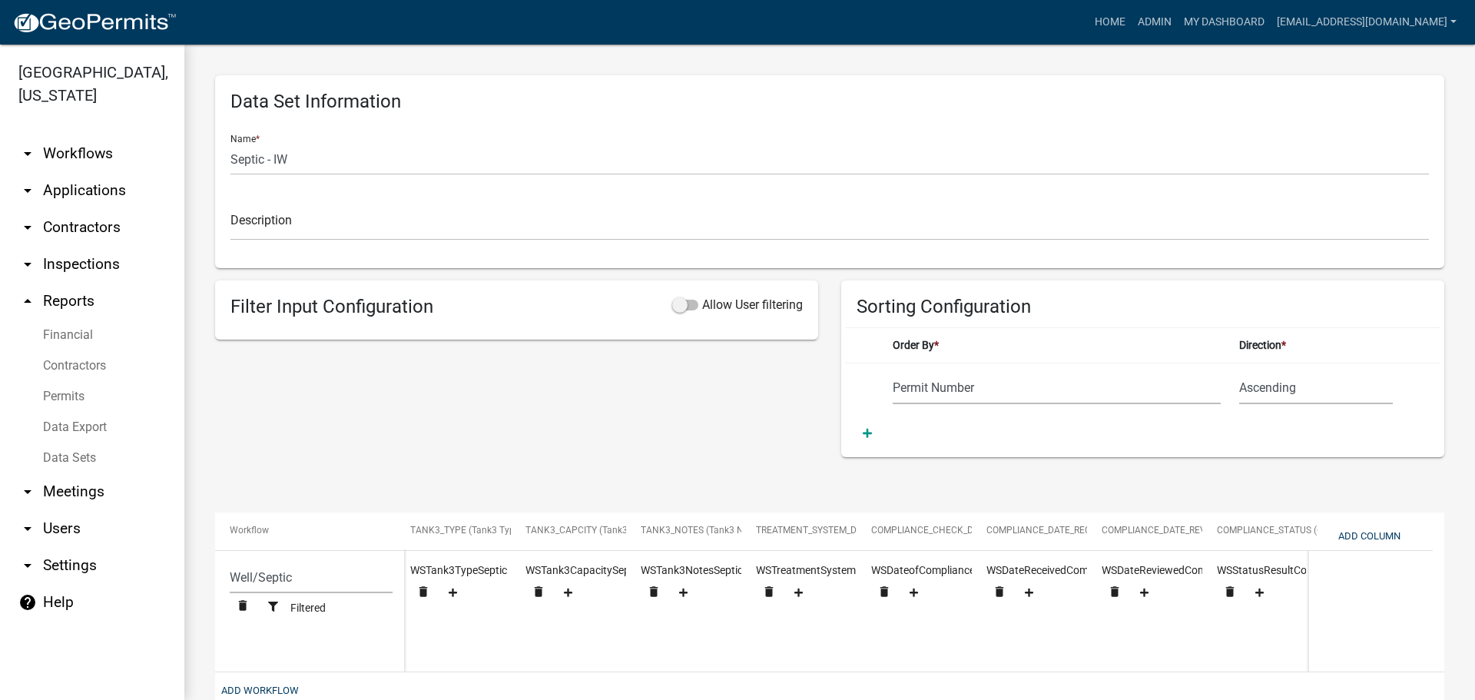
scroll to position [97, 0]
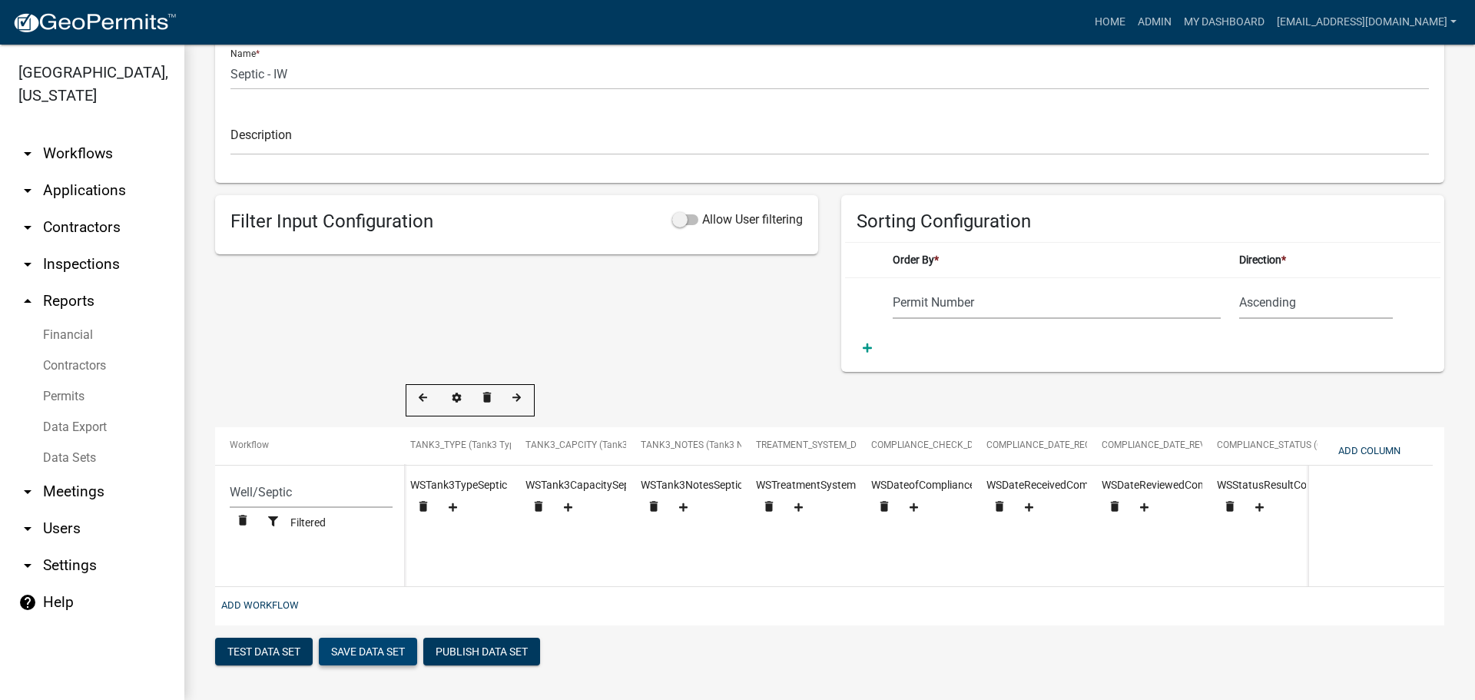
click at [375, 655] on button "Save Data Set" at bounding box center [368, 652] width 98 height 28
select select "Permit Number"
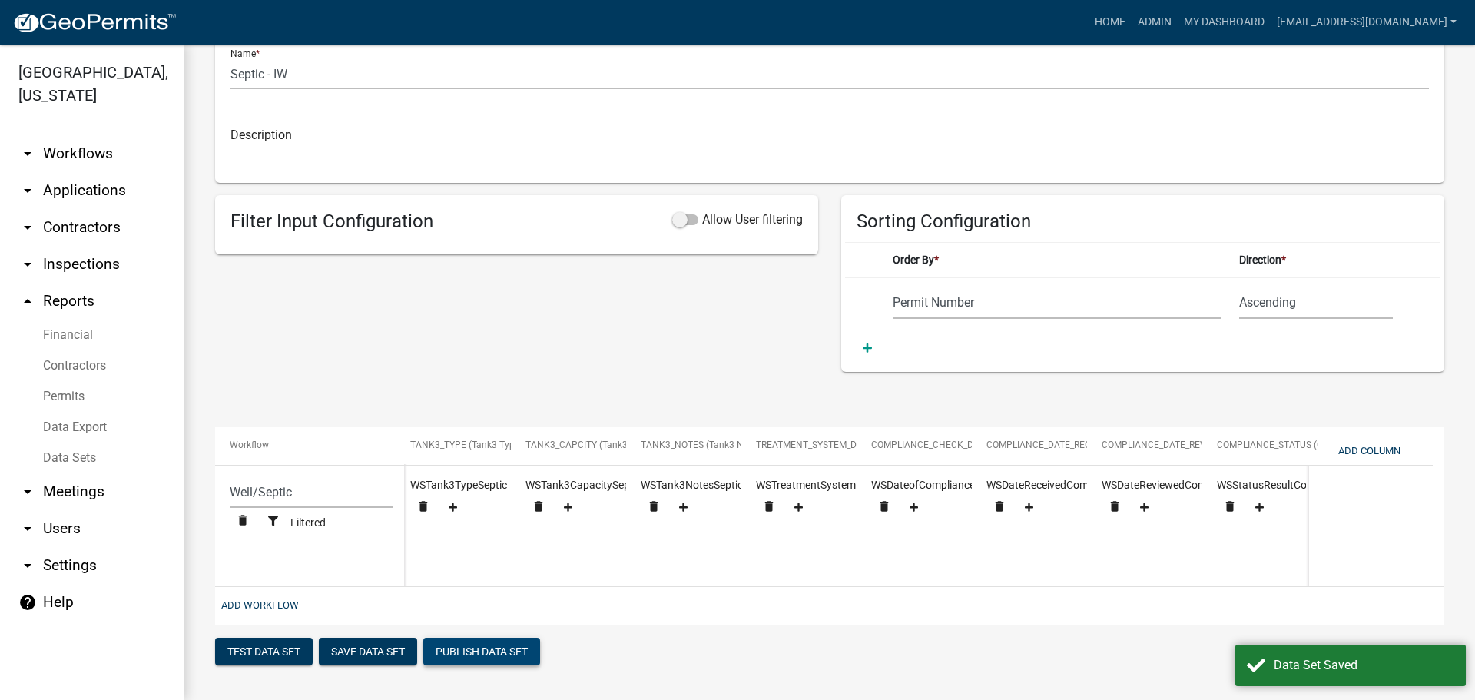
click at [483, 652] on button "Publish Data Set" at bounding box center [481, 652] width 117 height 28
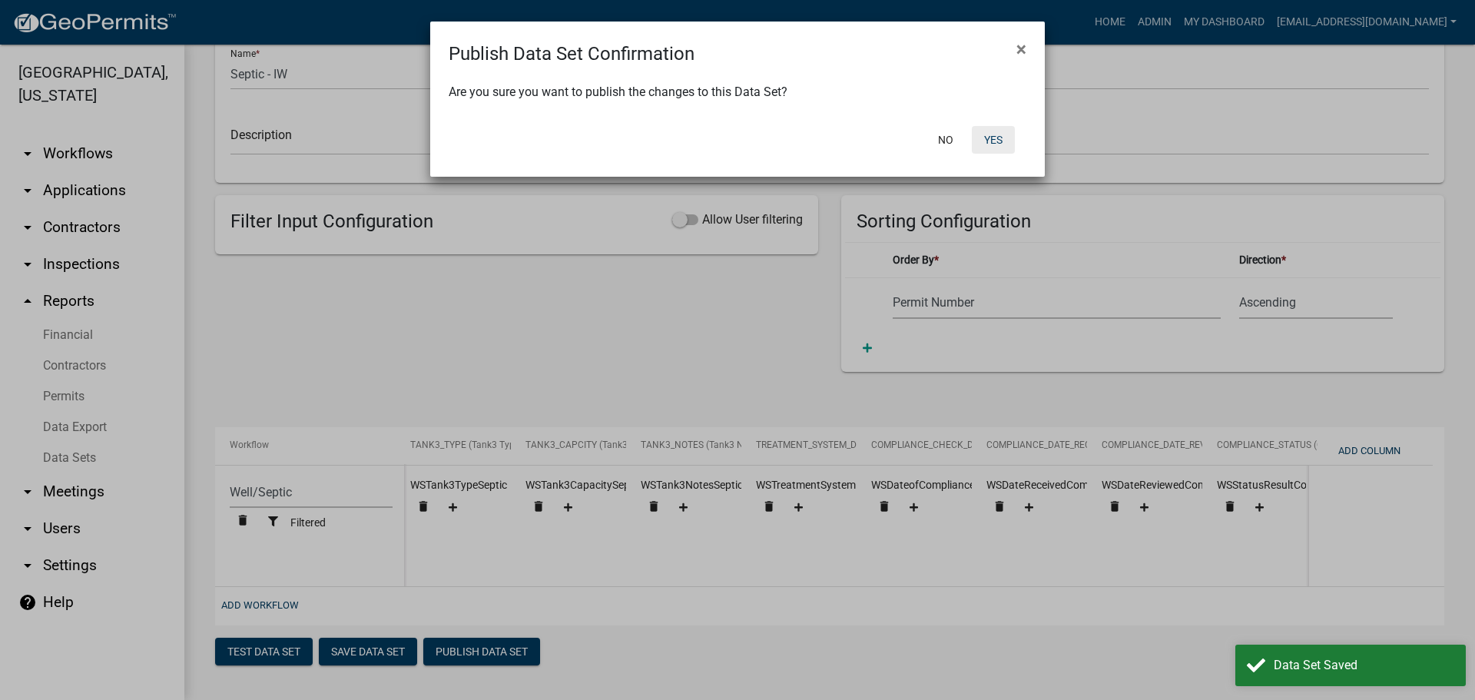
click at [993, 135] on button "Yes" at bounding box center [993, 140] width 43 height 28
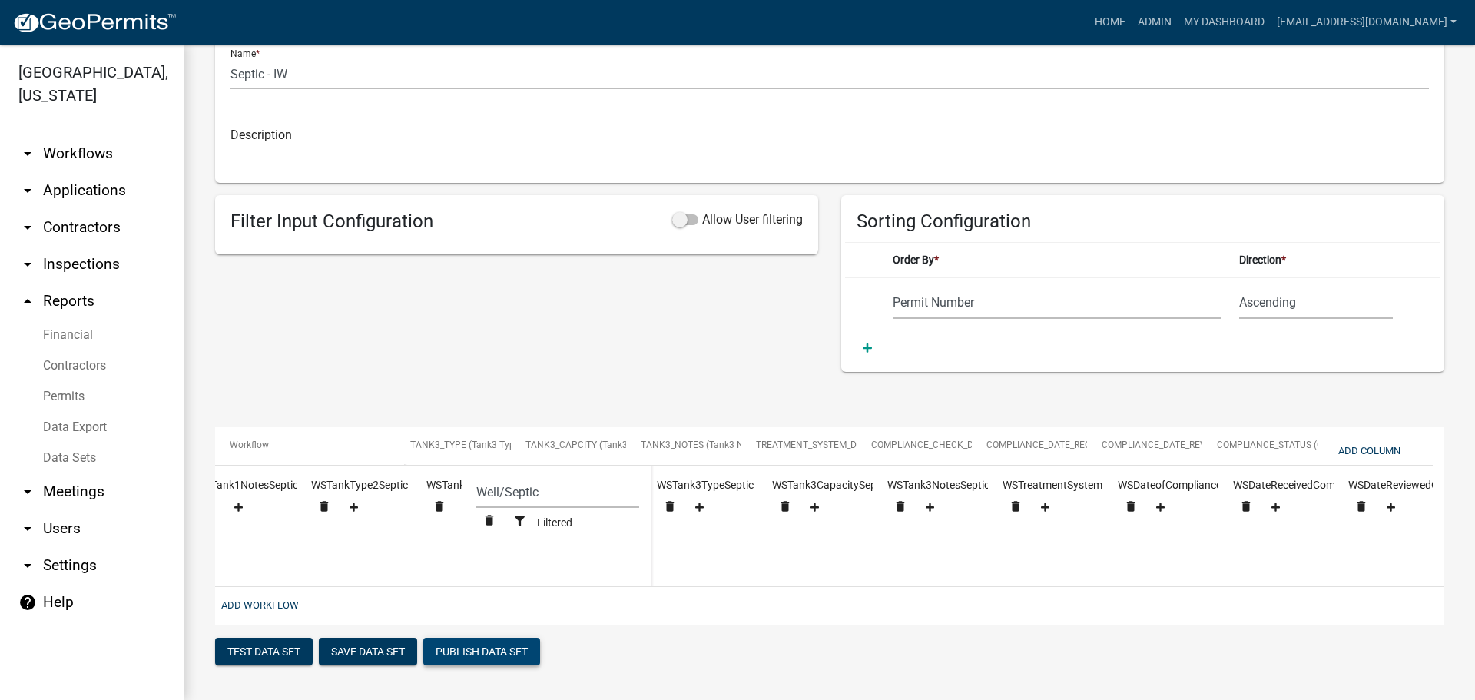
scroll to position [0, 2893]
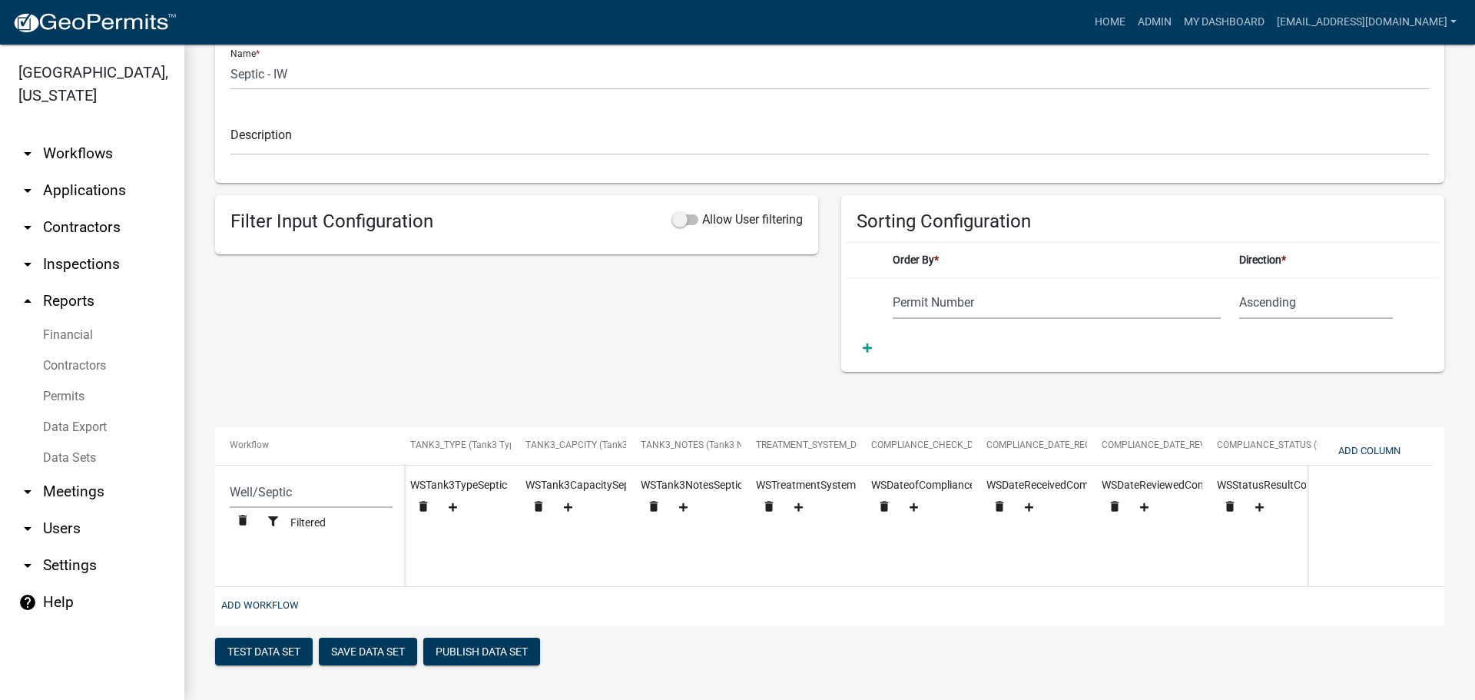
click at [672, 300] on div "Filter Input Configuration Allow User filtering" at bounding box center [517, 283] width 626 height 177
click at [496, 652] on button "Publish Data Set" at bounding box center [481, 652] width 117 height 28
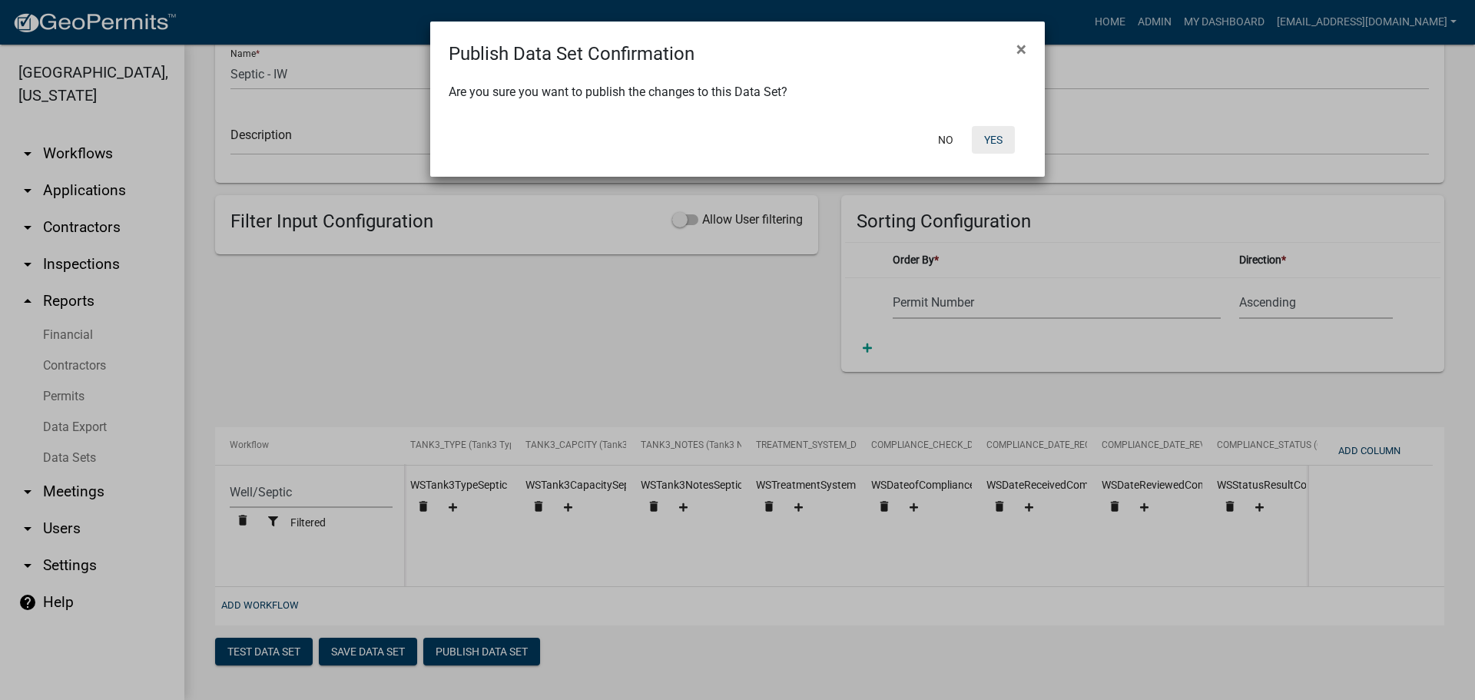
click at [999, 134] on button "Yes" at bounding box center [993, 140] width 43 height 28
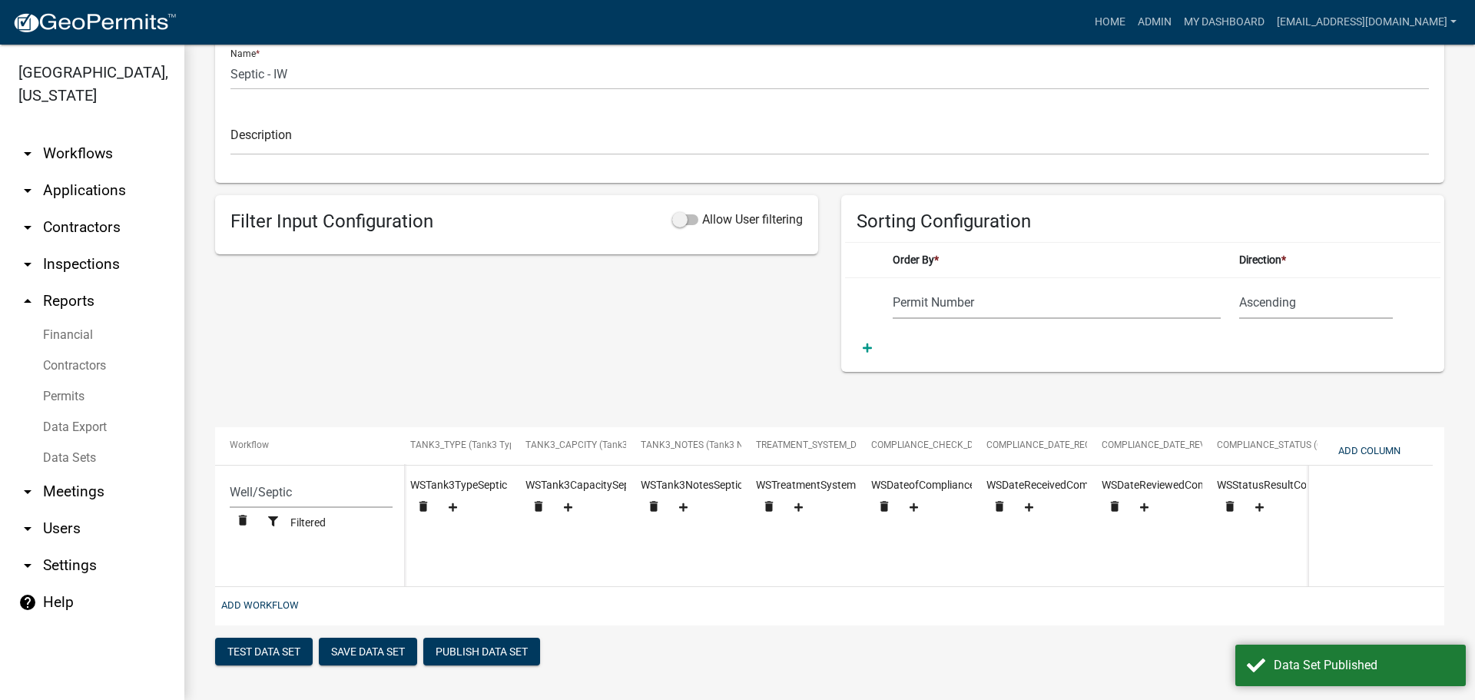
click at [67, 418] on link "Data Export" at bounding box center [92, 427] width 184 height 31
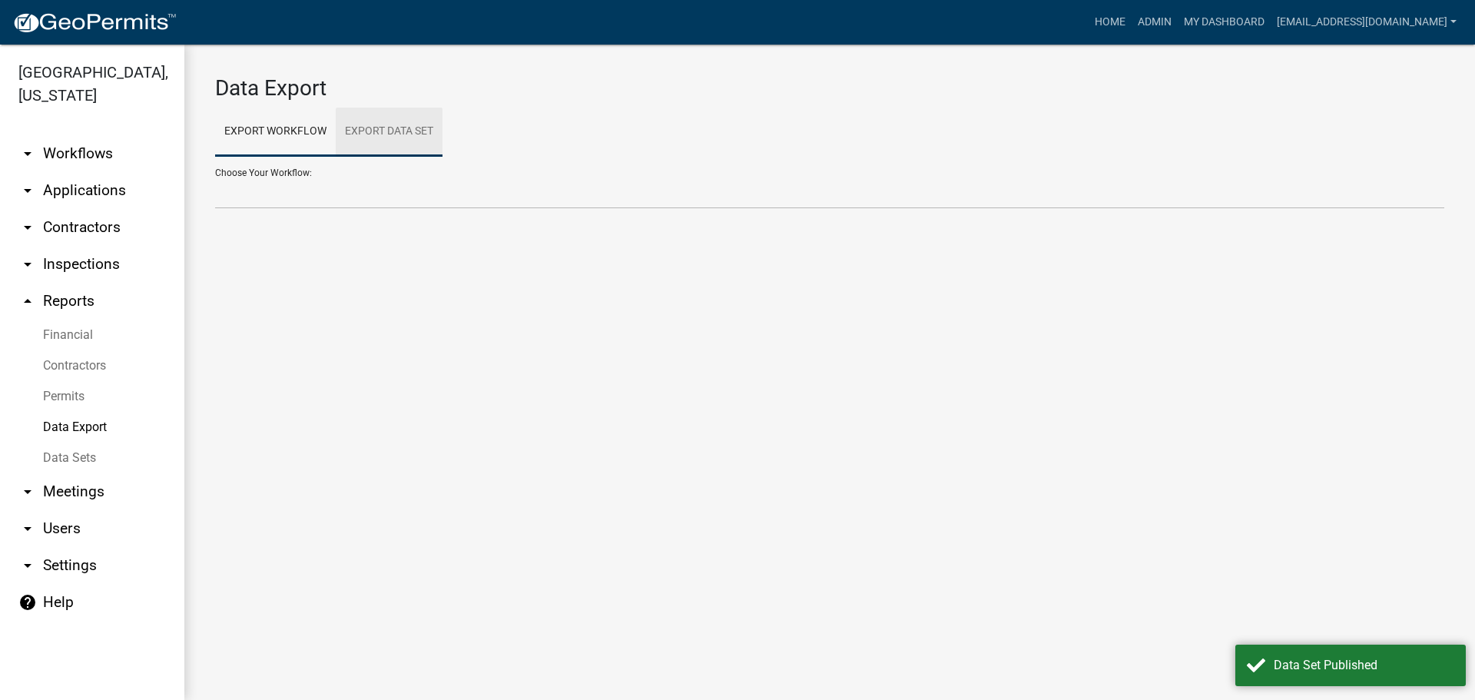
click at [405, 124] on link "Export Data Set" at bounding box center [389, 132] width 107 height 49
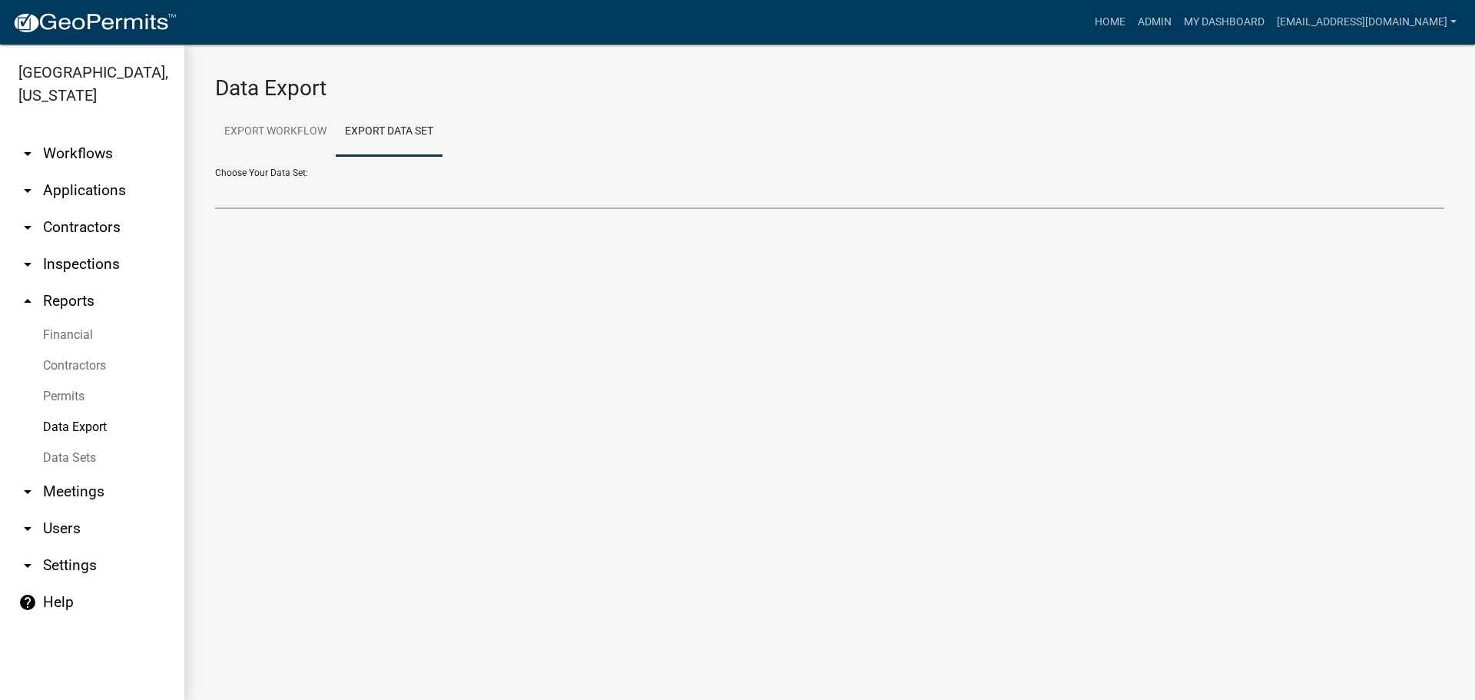
click at [390, 196] on select "Addresses - IW All Building Permits All Contractors Ball in Court Building Perm…" at bounding box center [829, 193] width 1229 height 32
select select "23: 47c718ea-a1d5-4091-adf0-a907171b2569"
click at [215, 177] on select "Addresses - IW All Building Permits All Contractors Ball in Court Building Perm…" at bounding box center [829, 193] width 1229 height 32
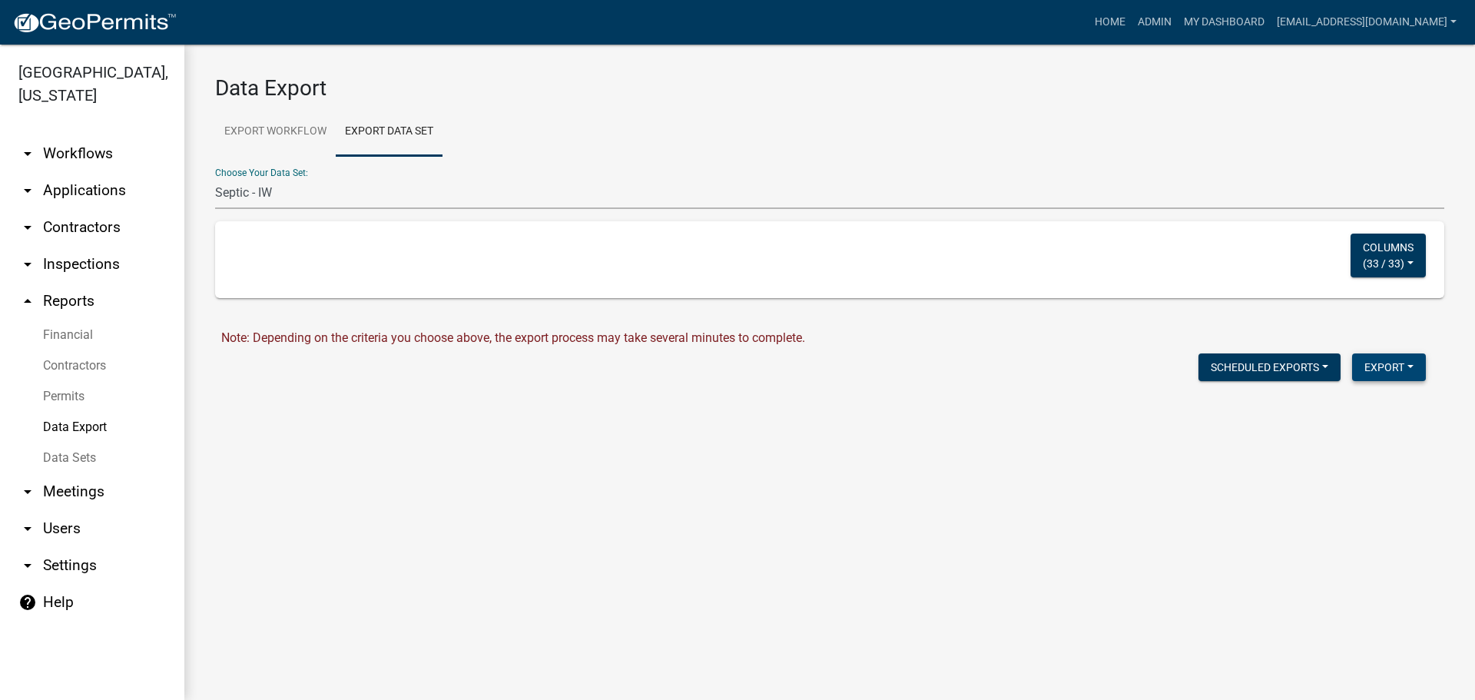
click at [1368, 369] on button "Export" at bounding box center [1389, 367] width 74 height 28
click at [1347, 410] on button "Excel Format (.xlsx)" at bounding box center [1354, 407] width 144 height 37
click at [287, 394] on link "Download Septic - IW.xlsx" at bounding box center [290, 400] width 139 height 15
click at [85, 453] on link "Data Sets" at bounding box center [92, 458] width 184 height 31
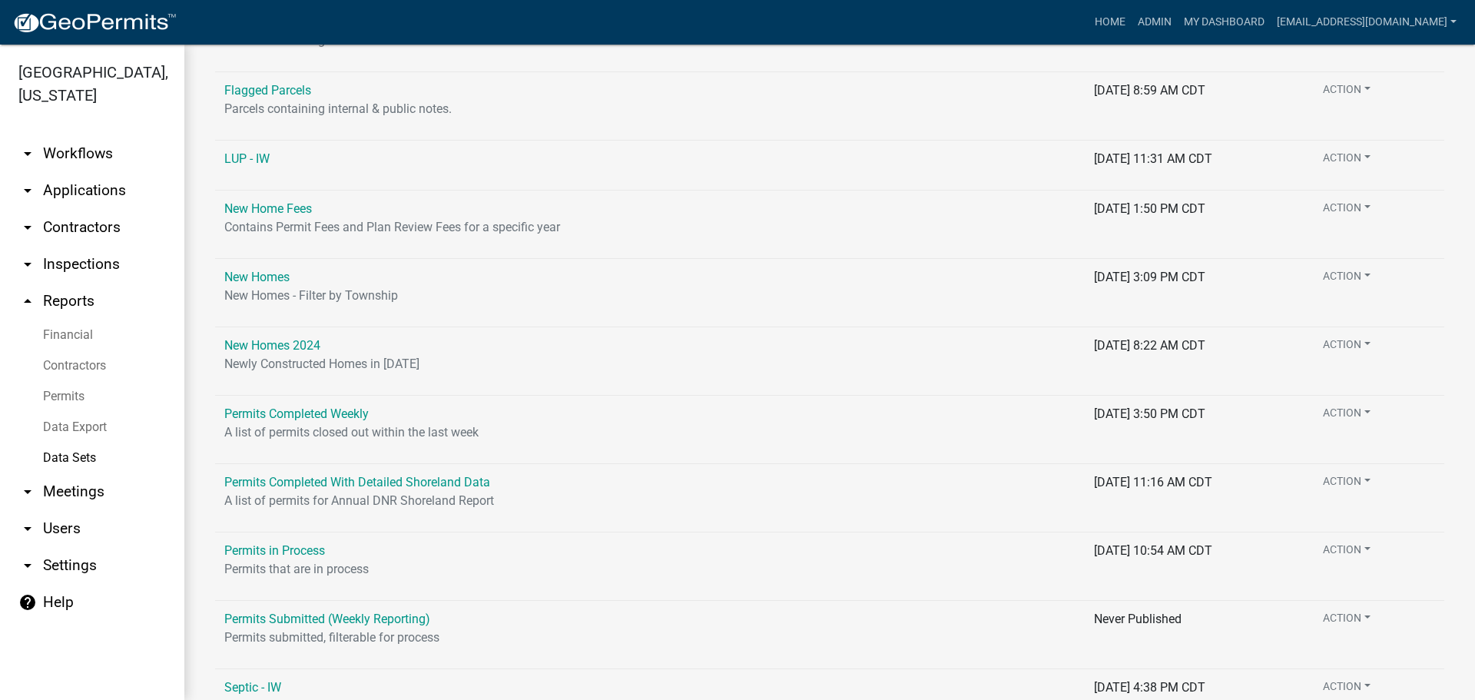
scroll to position [1187, 0]
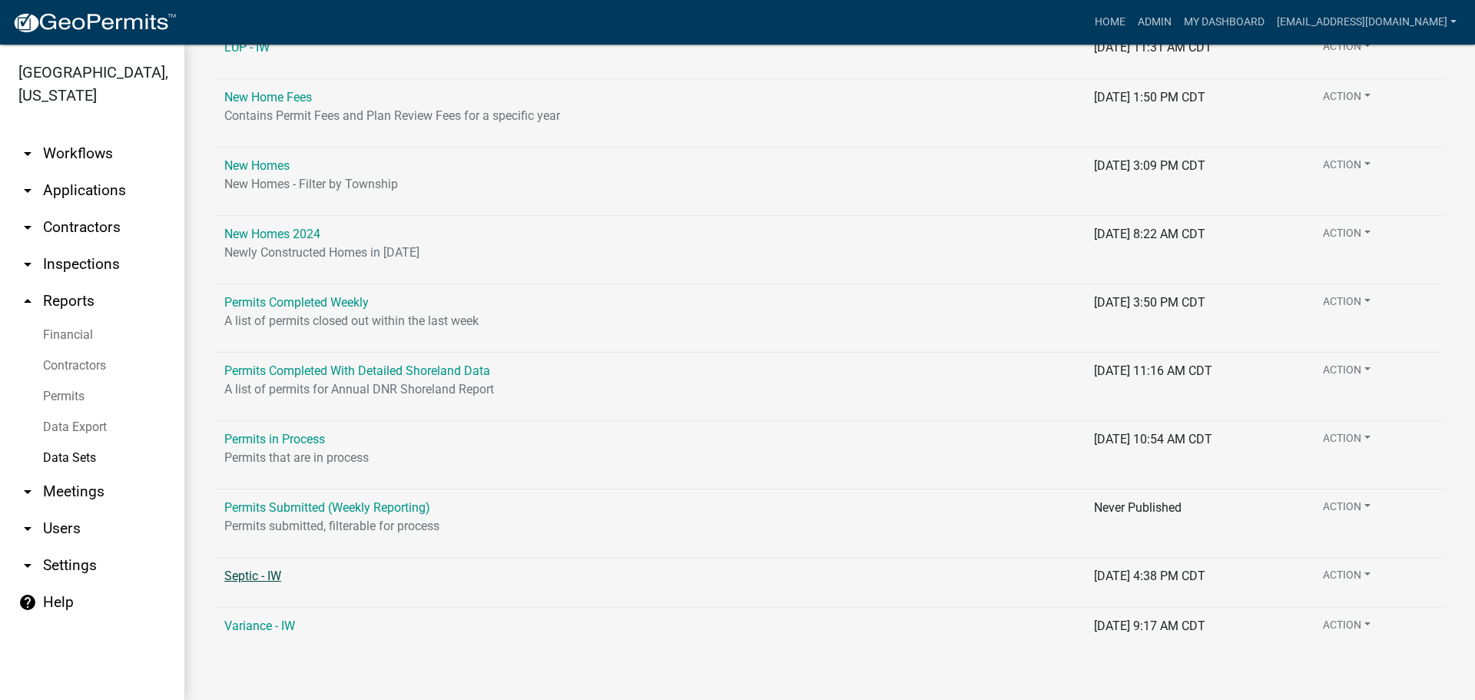
click at [254, 575] on link "Septic - IW" at bounding box center [252, 576] width 57 height 15
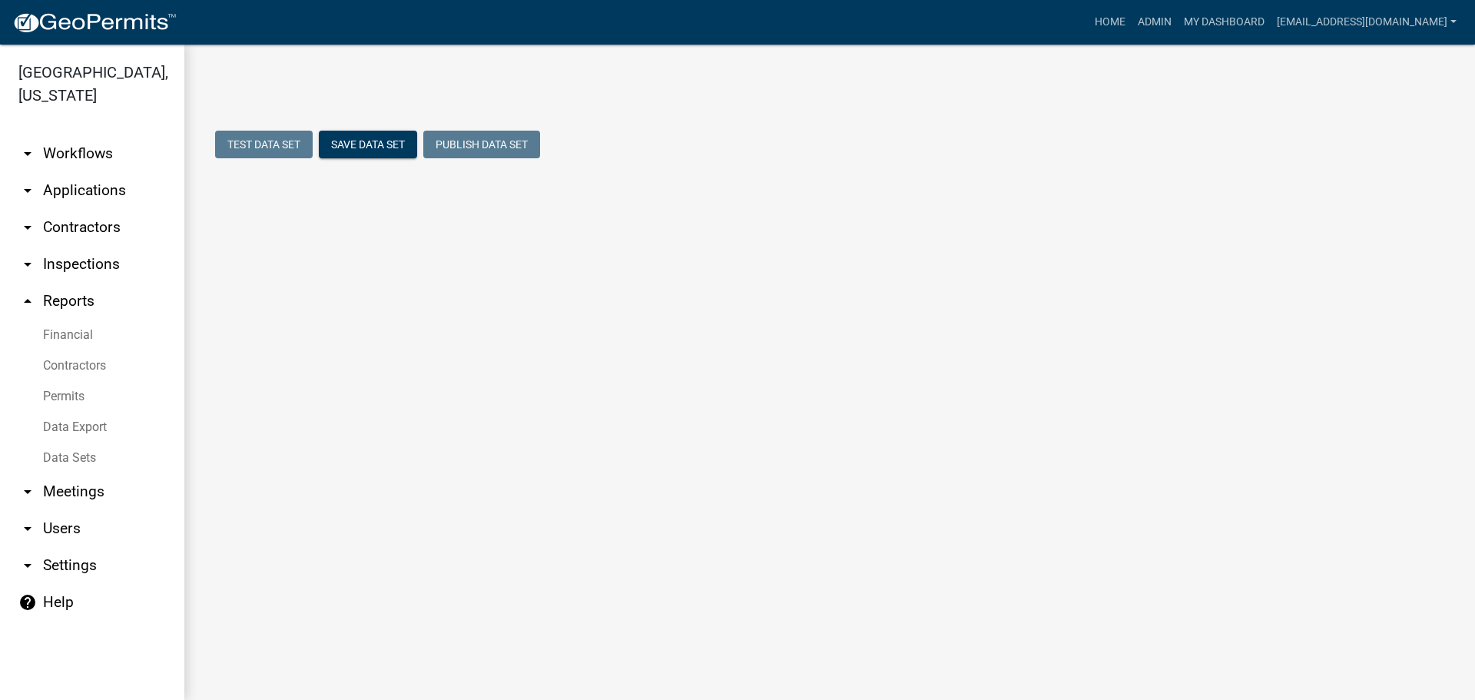
select select "Permit Number"
select select "cc9d510e-136e-46dd-a3ee-18f501703e73"
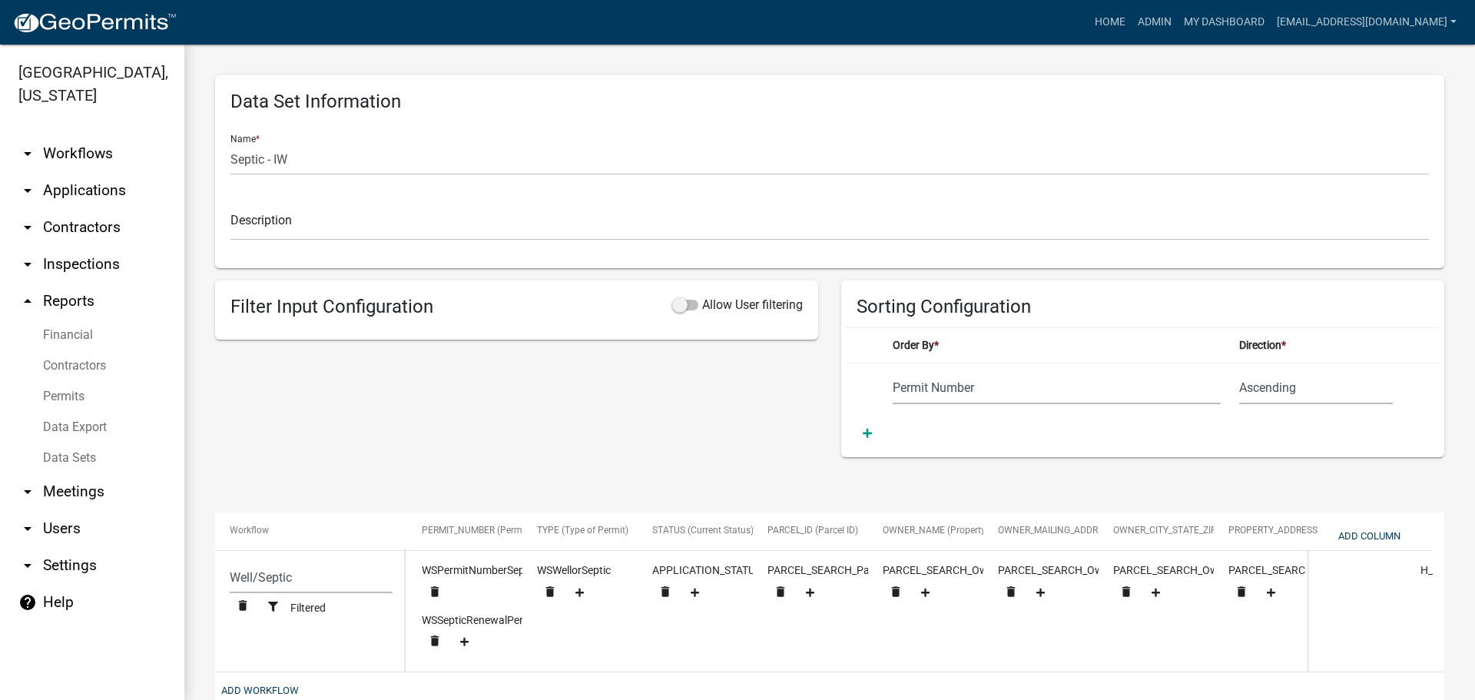
drag, startPoint x: 399, startPoint y: 49, endPoint x: 334, endPoint y: 30, distance: 67.3
click at [334, 30] on div "Home Admin My Dashboard sgertken@co.wabasha.mn.us Admin Account Logout" at bounding box center [826, 22] width 1274 height 29
select select "Permit Number"
select select "cc9d510e-136e-46dd-a3ee-18f501703e73"
click at [75, 458] on link "Data Sets" at bounding box center [92, 458] width 184 height 31
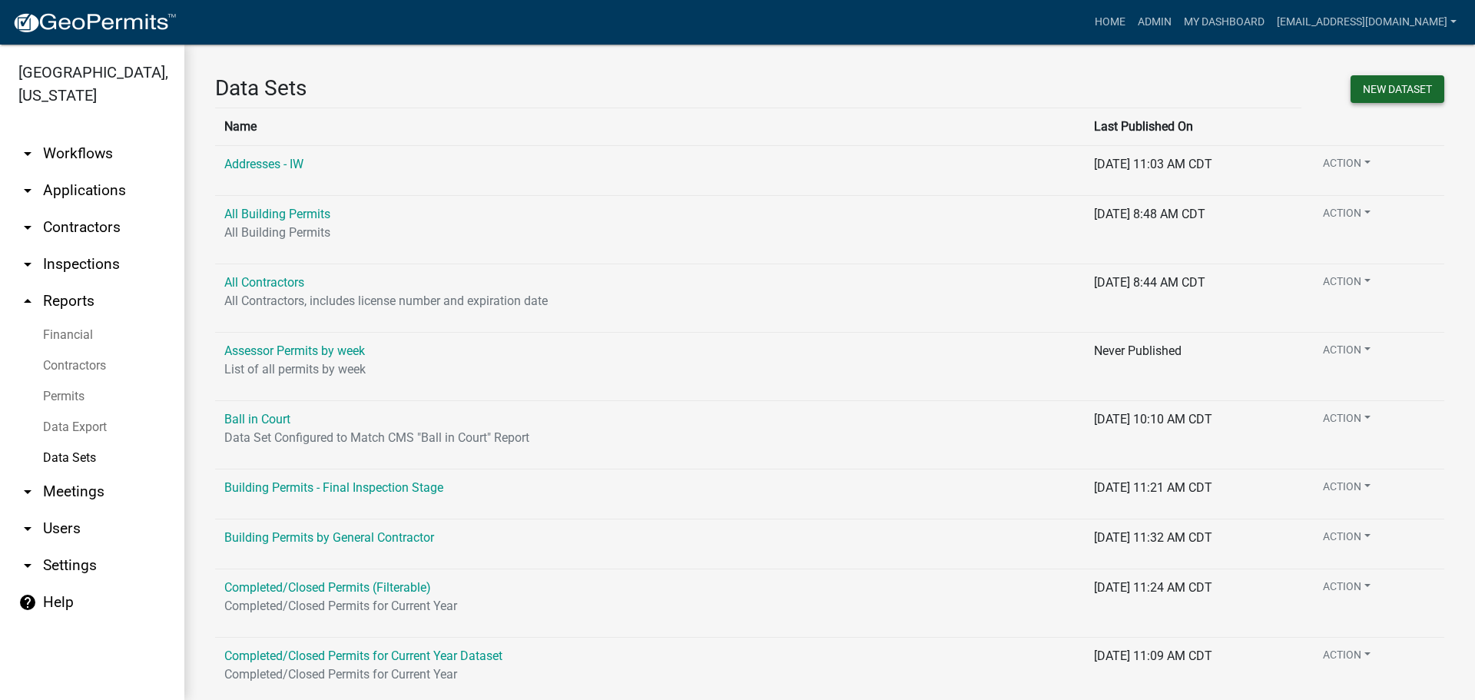
click at [1373, 82] on button "New DataSet" at bounding box center [1398, 89] width 94 height 28
select select
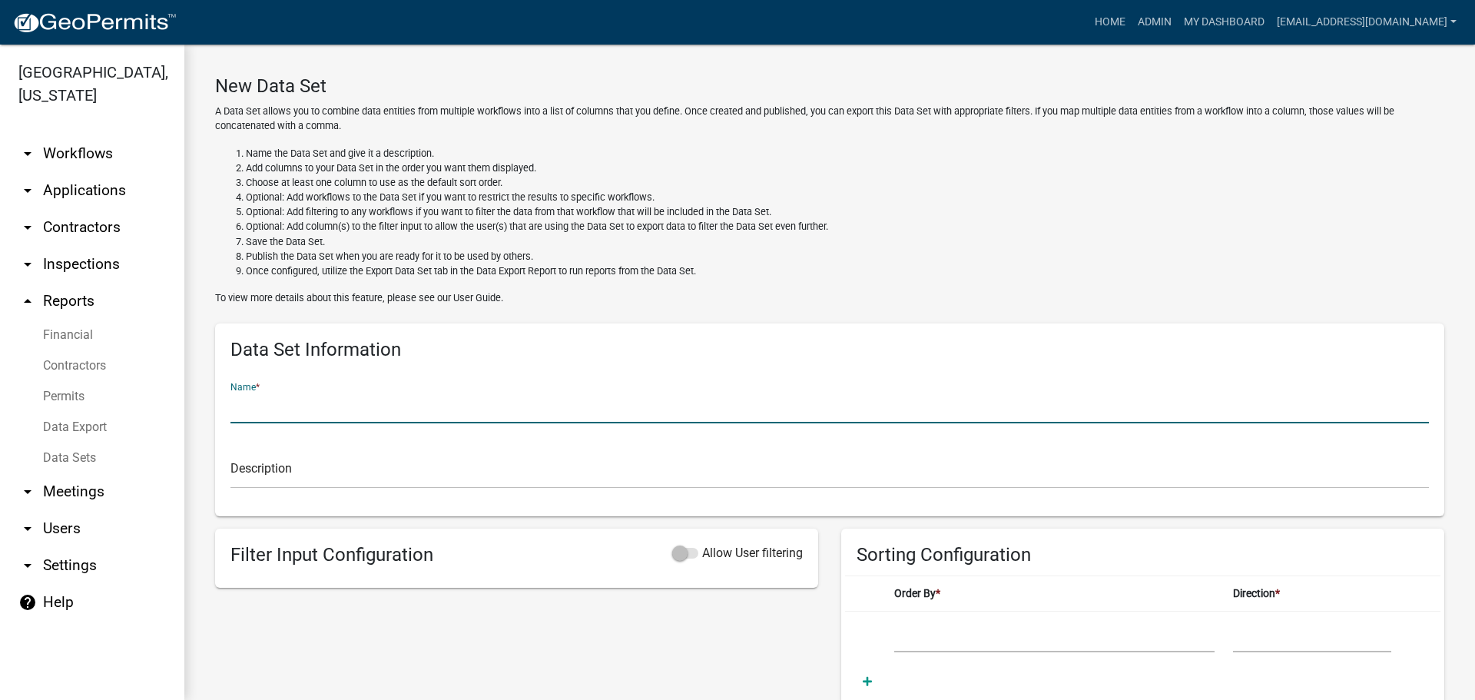
click at [291, 409] on input "text" at bounding box center [829, 408] width 1199 height 32
type input "[PERSON_NAME] - IW"
click at [526, 516] on div "Data Set Information Name * [PERSON_NAME] - IW Description" at bounding box center [829, 419] width 1229 height 193
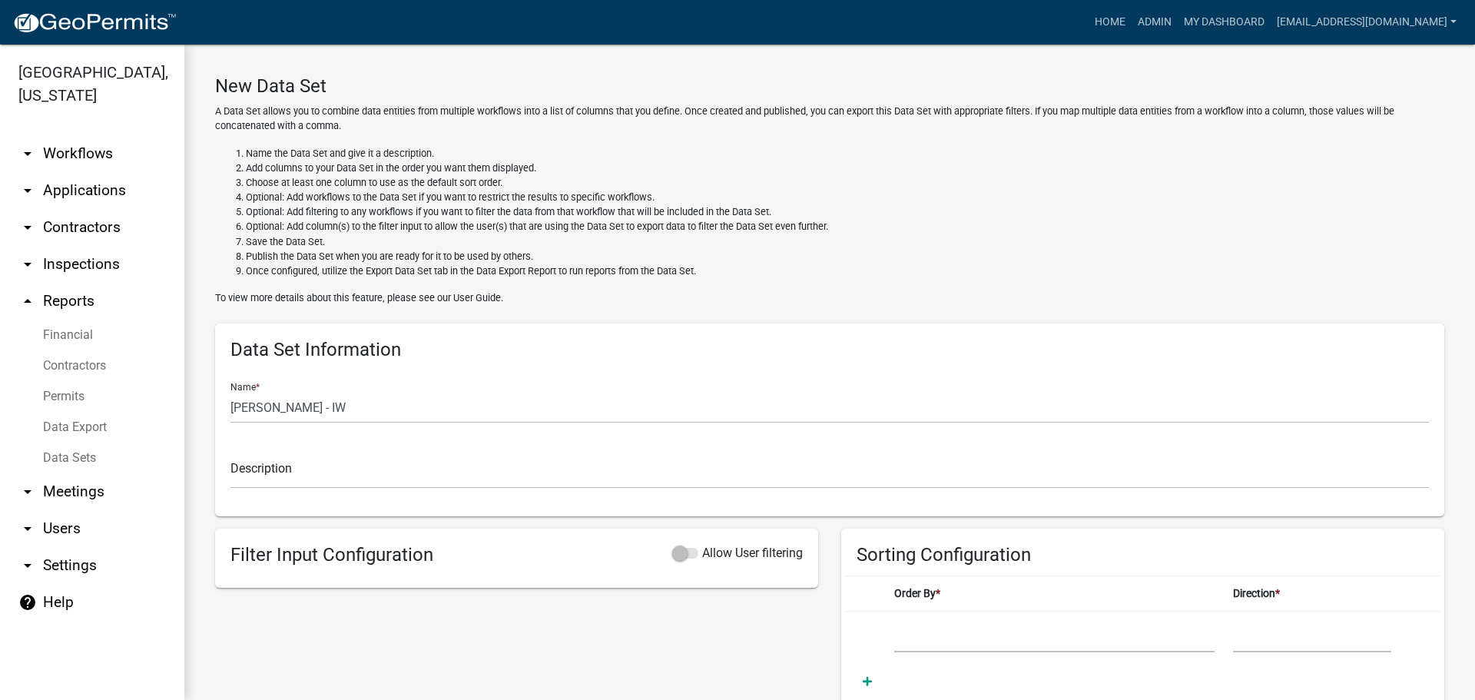
scroll to position [281, 0]
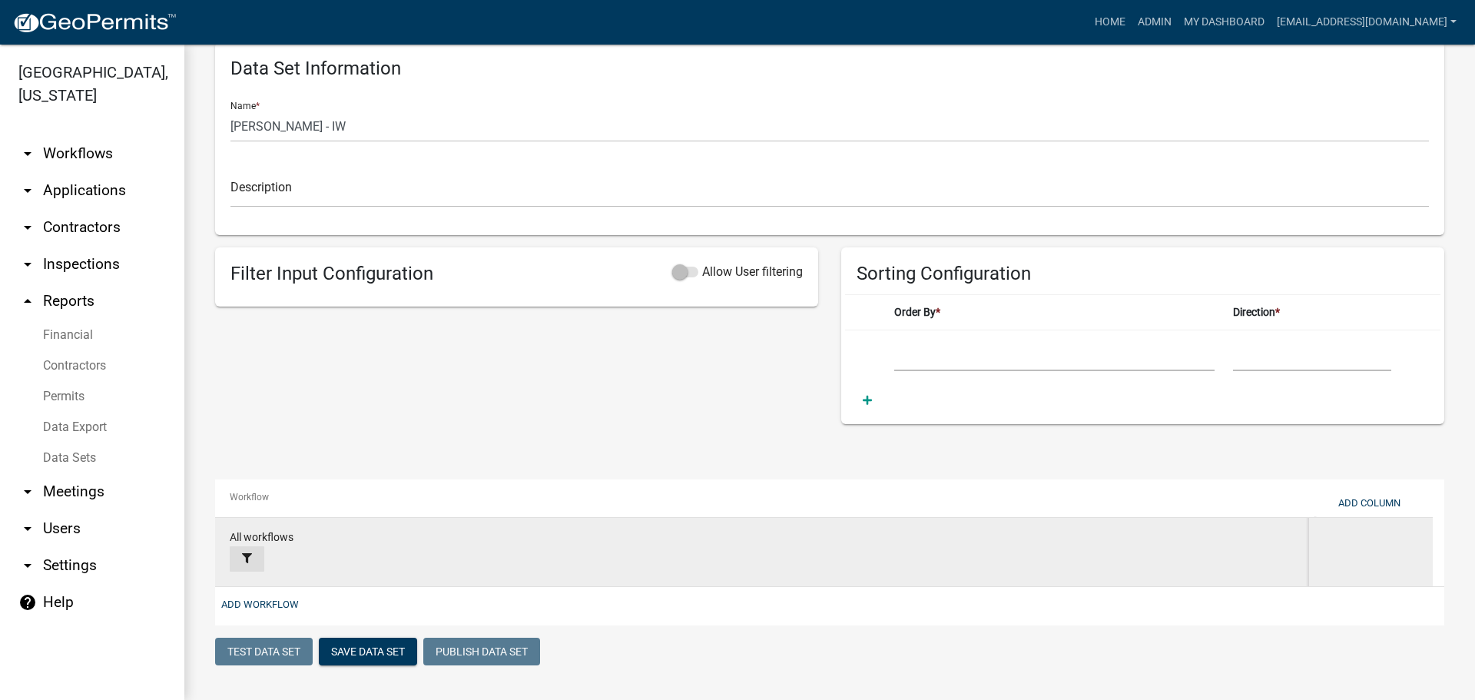
click at [247, 554] on icon at bounding box center [247, 558] width 10 height 10
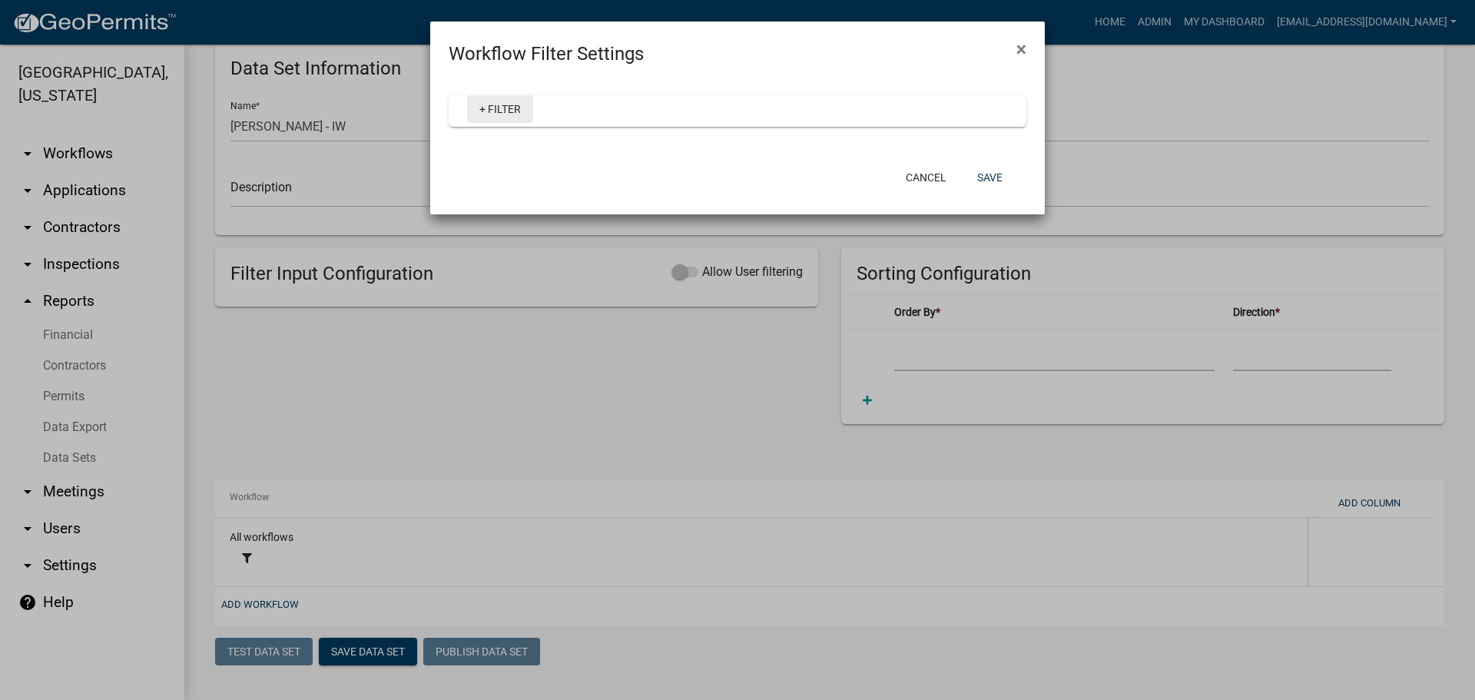
click at [497, 115] on link "+ Filter" at bounding box center [500, 109] width 66 height 28
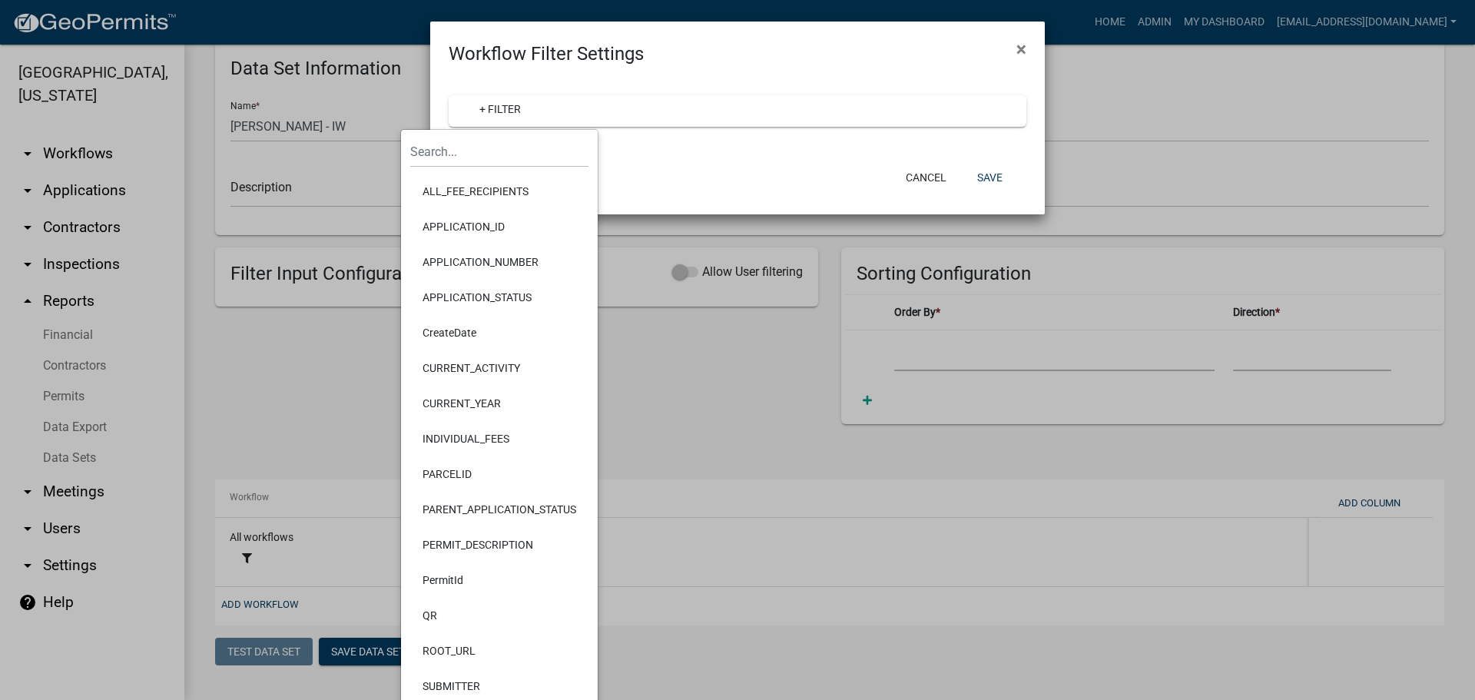
click at [671, 67] on div "Workflow Filter Settings ×" at bounding box center [737, 45] width 615 height 46
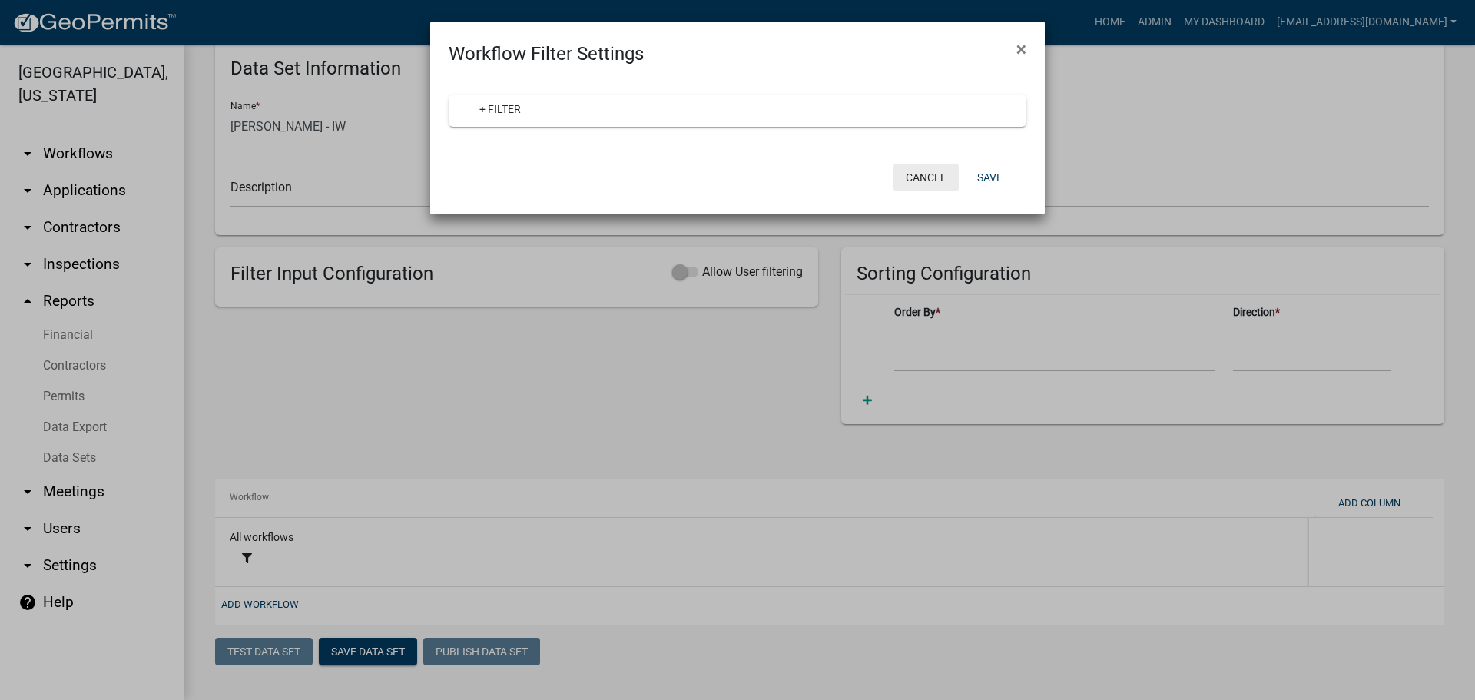
click at [939, 171] on button "Cancel" at bounding box center [926, 178] width 65 height 28
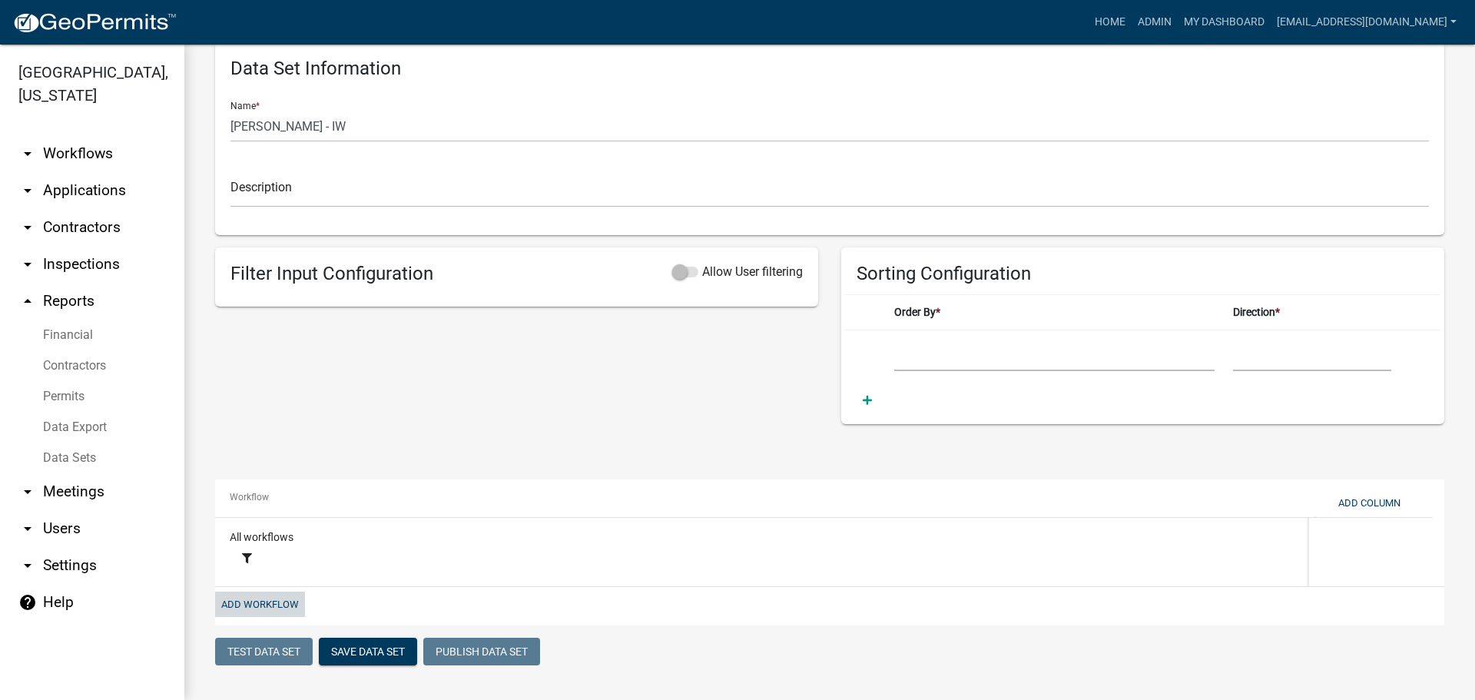
click at [255, 601] on button "Add Workflow" at bounding box center [260, 604] width 90 height 25
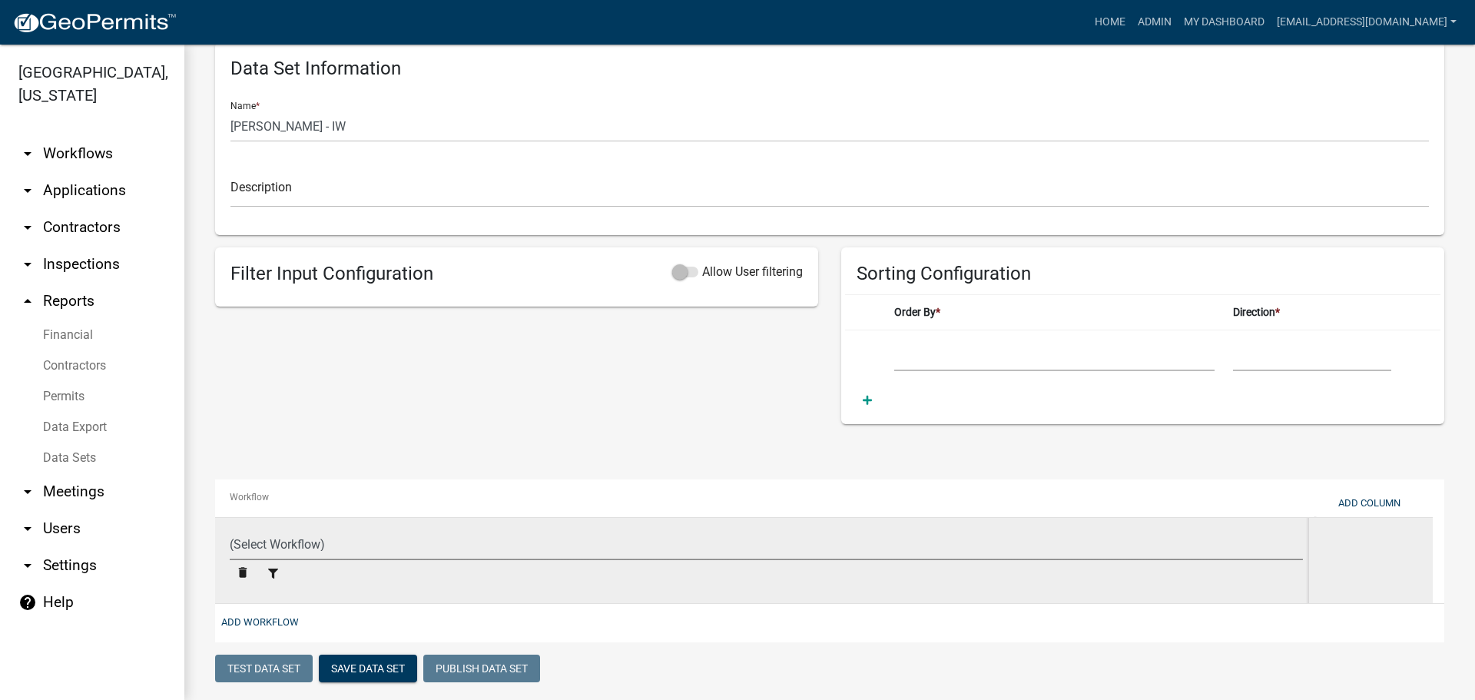
click at [303, 544] on select "(Select Workflow) Previous System Data Add/Modify Parcel Notes Boundary Adjustm…" at bounding box center [766, 545] width 1073 height 32
select select "cc9d510e-136e-46dd-a3ee-18f501703e73"
click at [230, 529] on select "(Select Workflow) Previous System Data Add/Modify Parcel Notes Boundary Adjustm…" at bounding box center [766, 545] width 1073 height 32
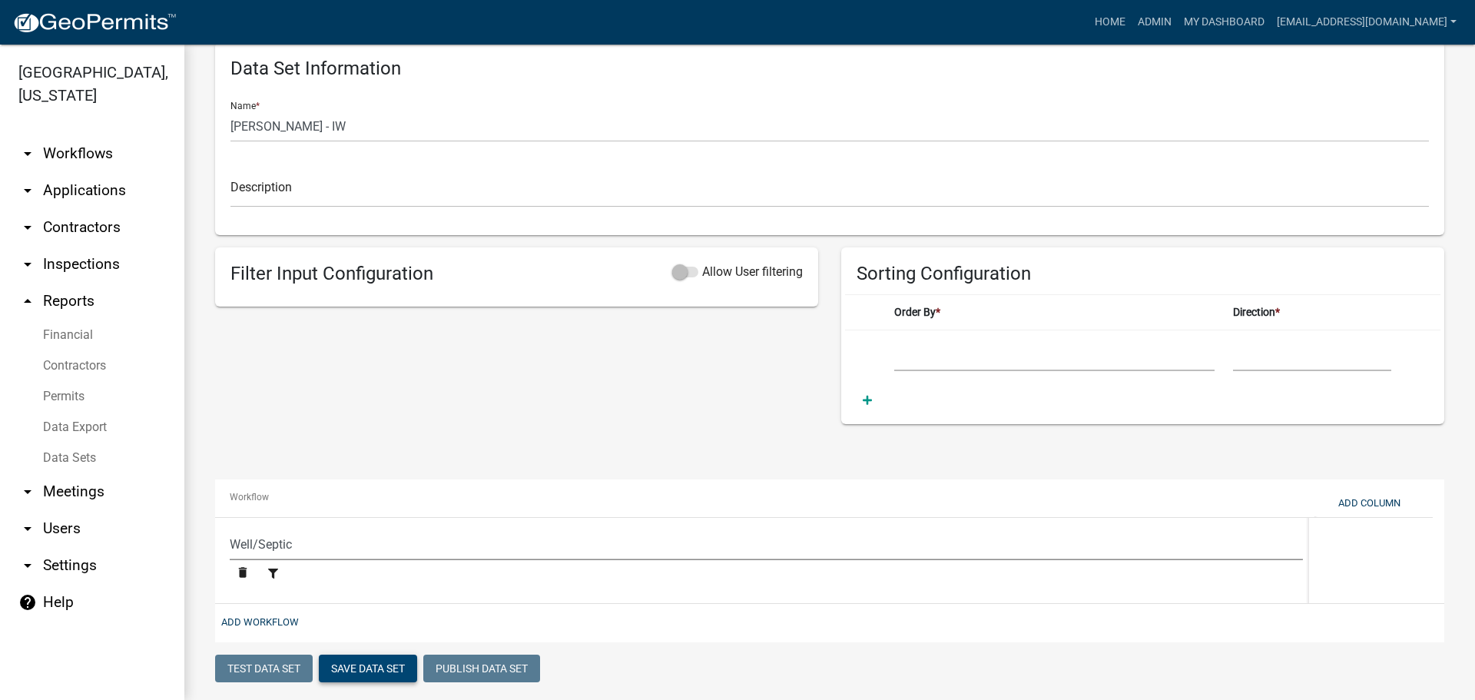
click at [356, 670] on button "Save Data Set" at bounding box center [368, 669] width 98 height 28
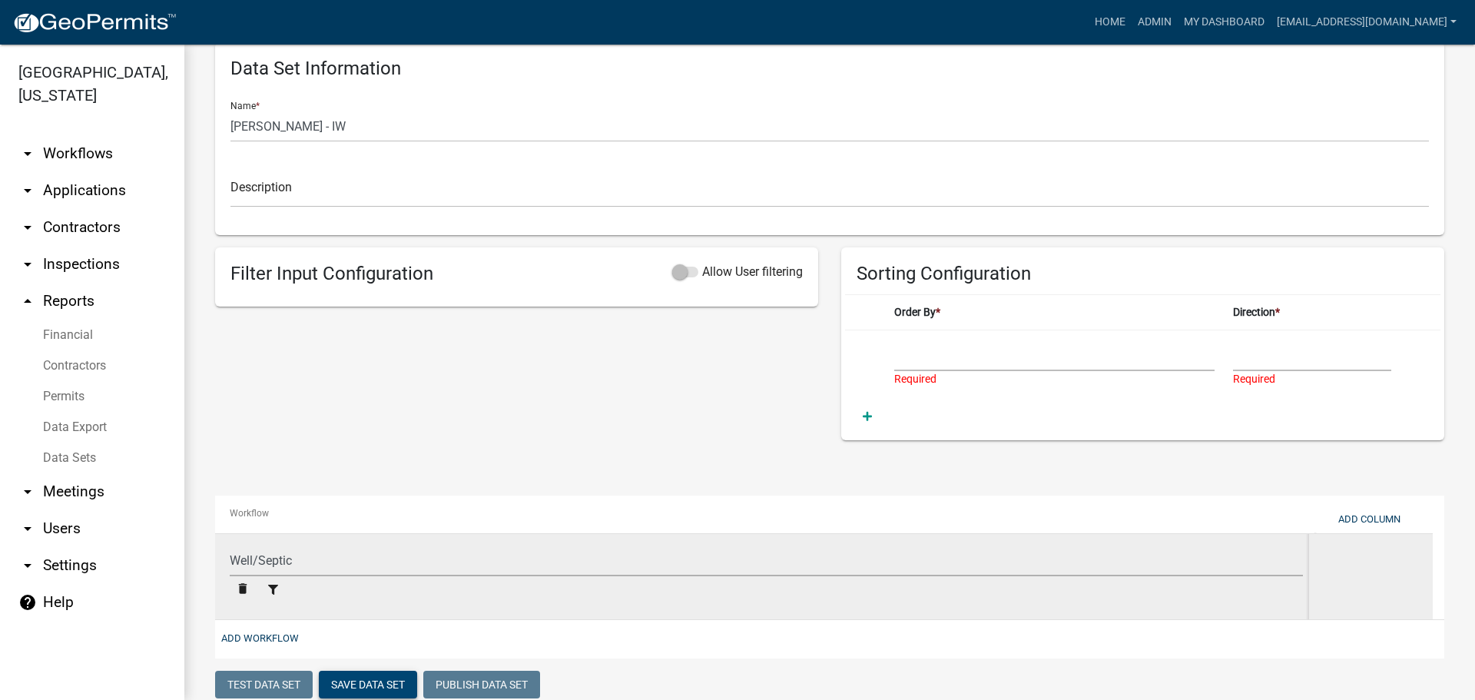
scroll to position [314, 0]
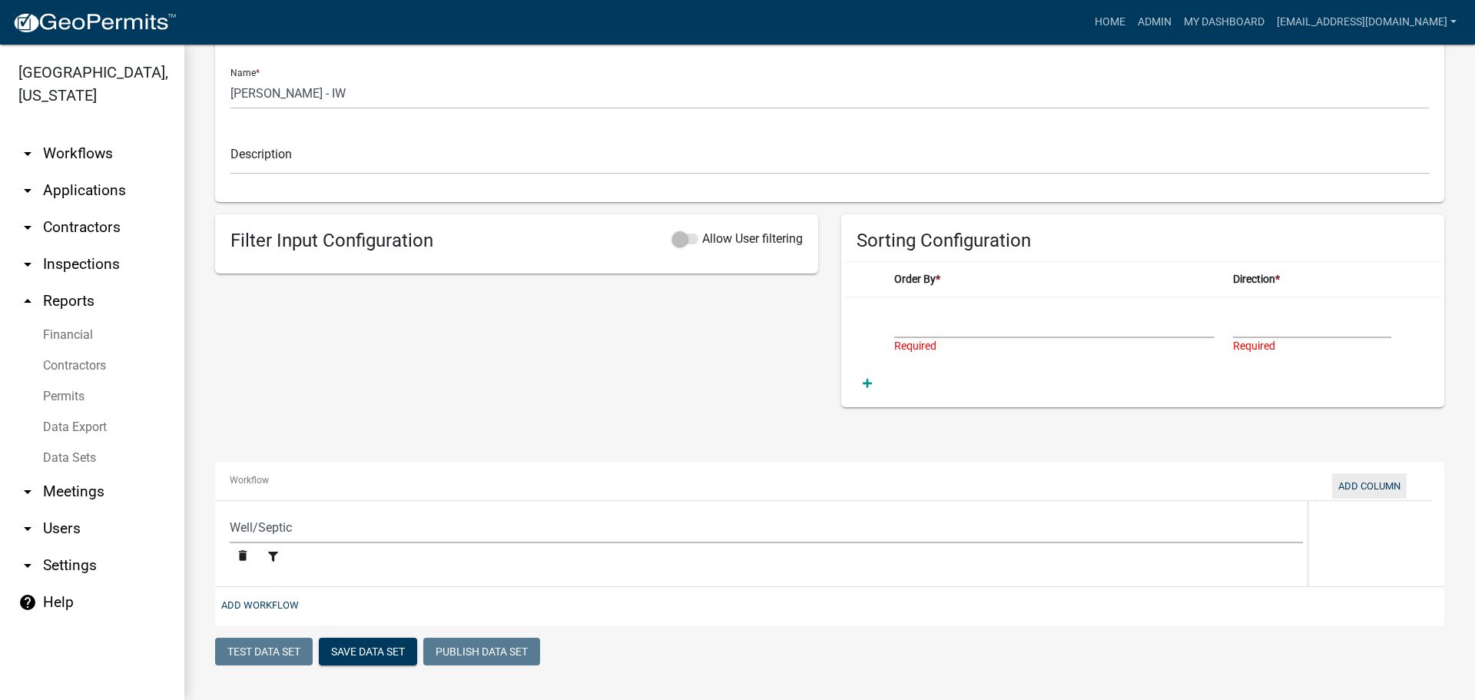
click at [1359, 485] on button "Add Column" at bounding box center [1369, 485] width 75 height 25
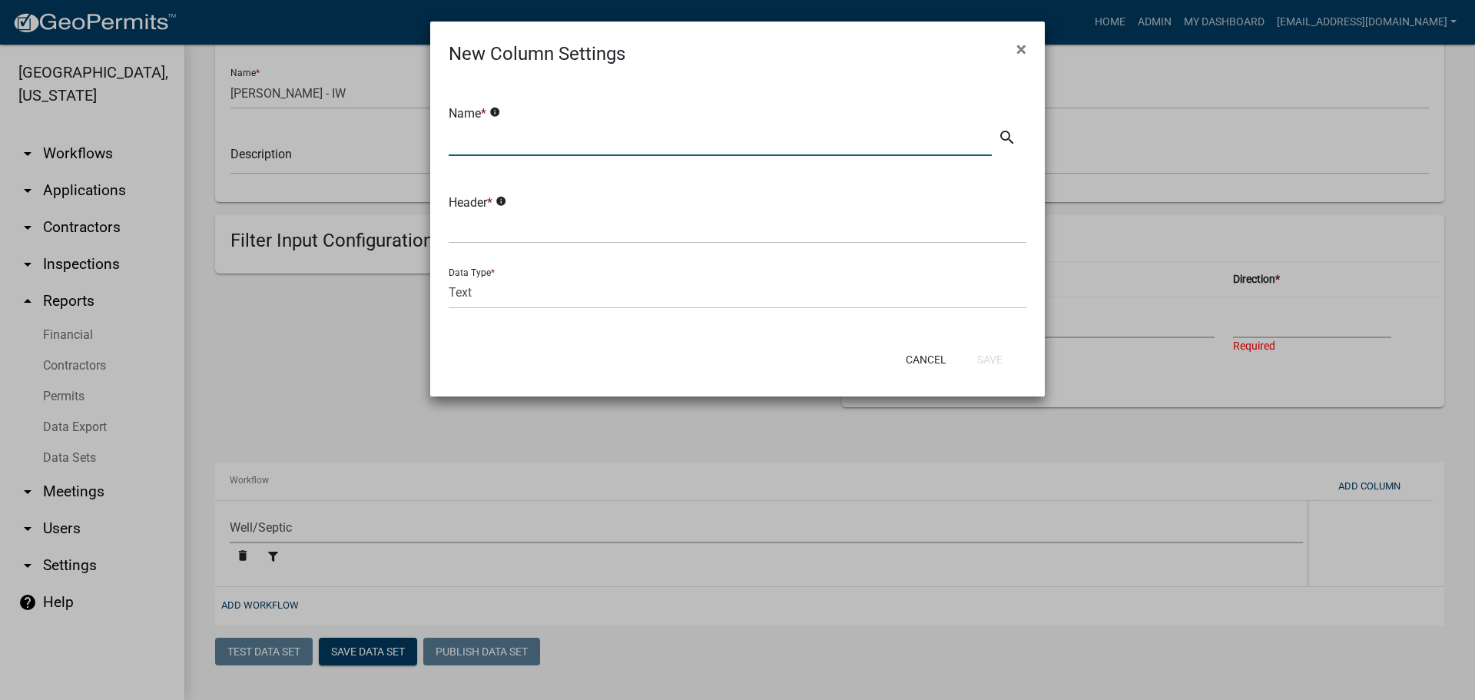
click at [577, 140] on input "text" at bounding box center [720, 140] width 543 height 32
type input "P"
type input "Permit Number"
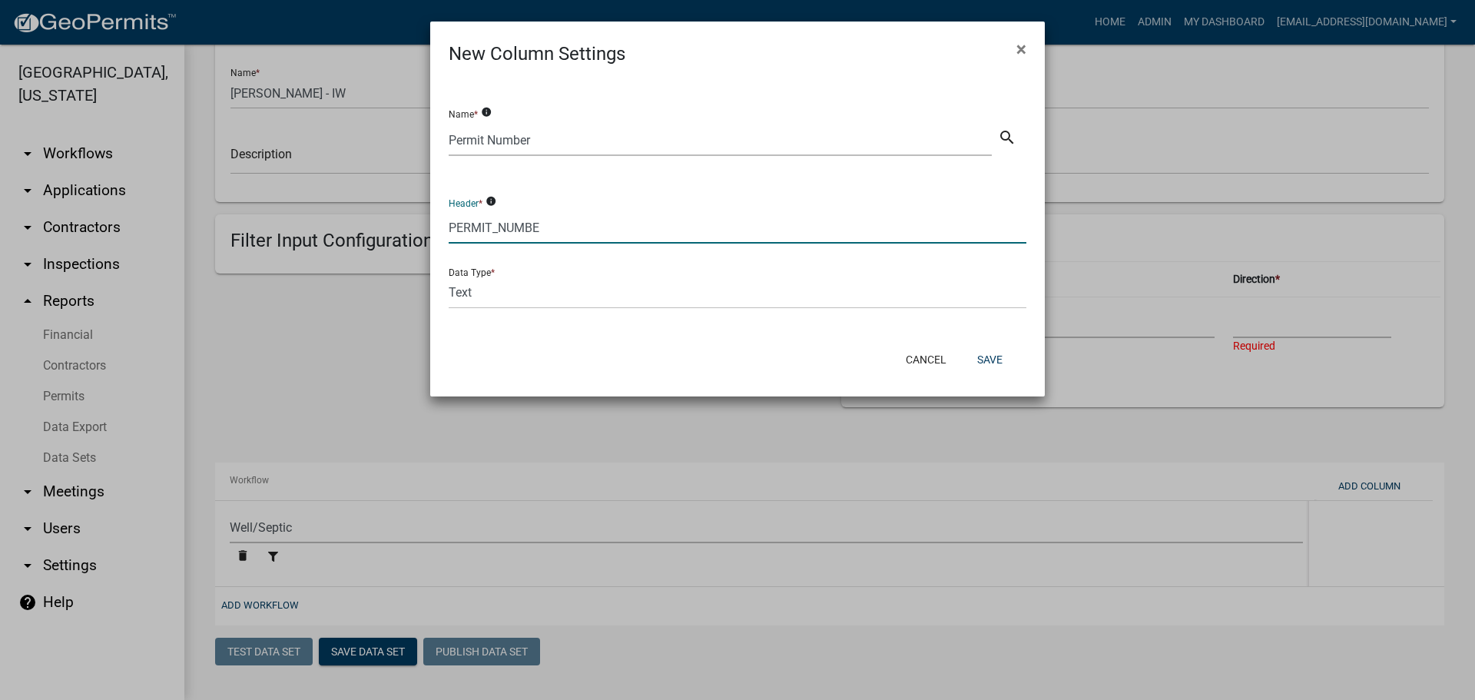
type input "PERMIT_NUMBER"
click at [996, 356] on button "Save" at bounding box center [990, 360] width 50 height 28
select select
select select "cc9d510e-136e-46dd-a3ee-18f501703e73"
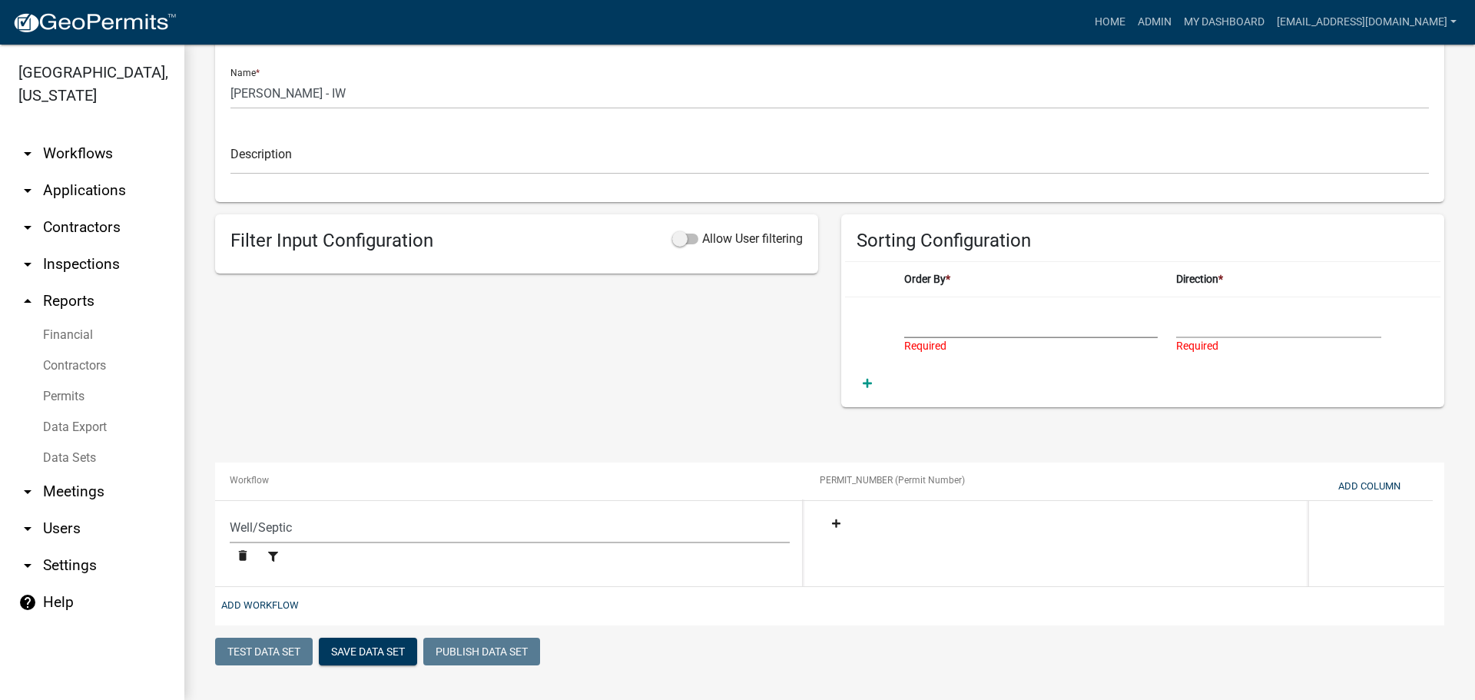
click at [930, 330] on select "Permit Number" at bounding box center [1031, 323] width 254 height 32
select select "Permit Number"
click at [904, 307] on select "Permit Number" at bounding box center [1031, 323] width 254 height 32
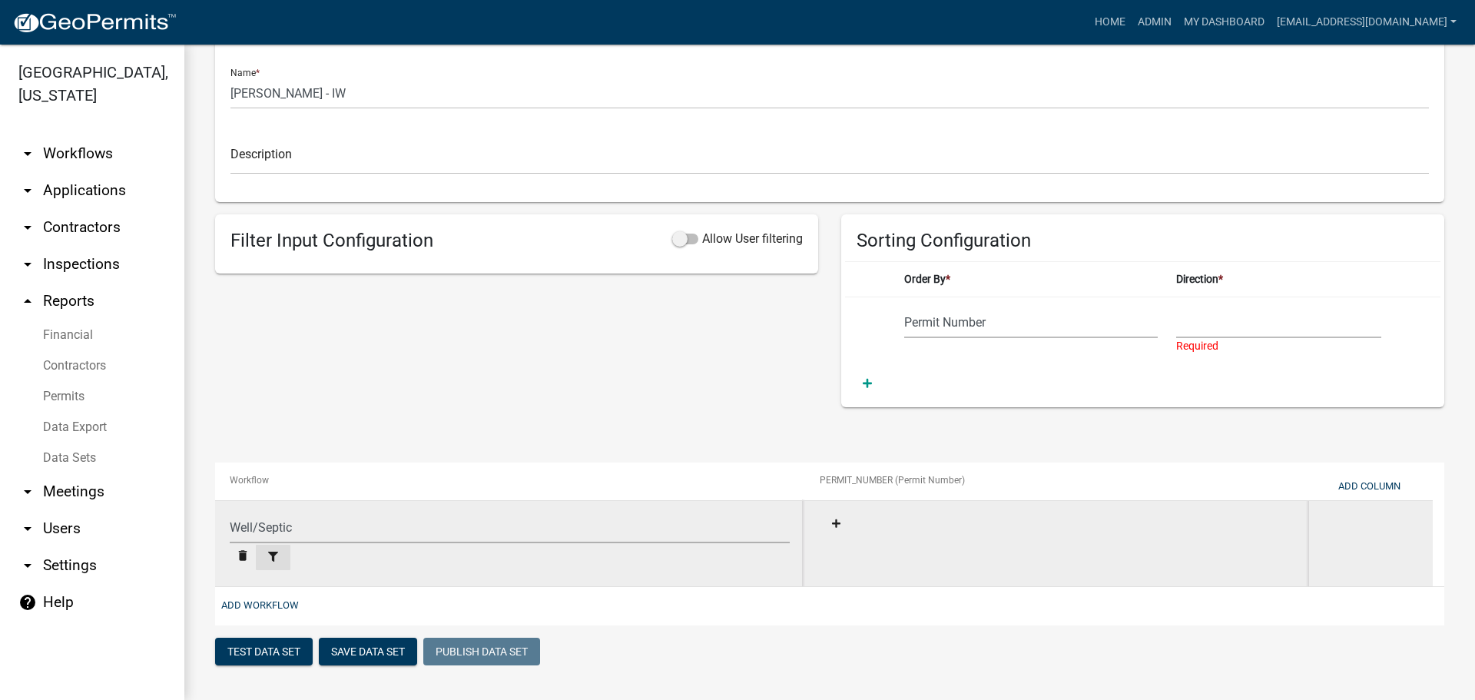
click at [270, 552] on icon at bounding box center [273, 557] width 10 height 10
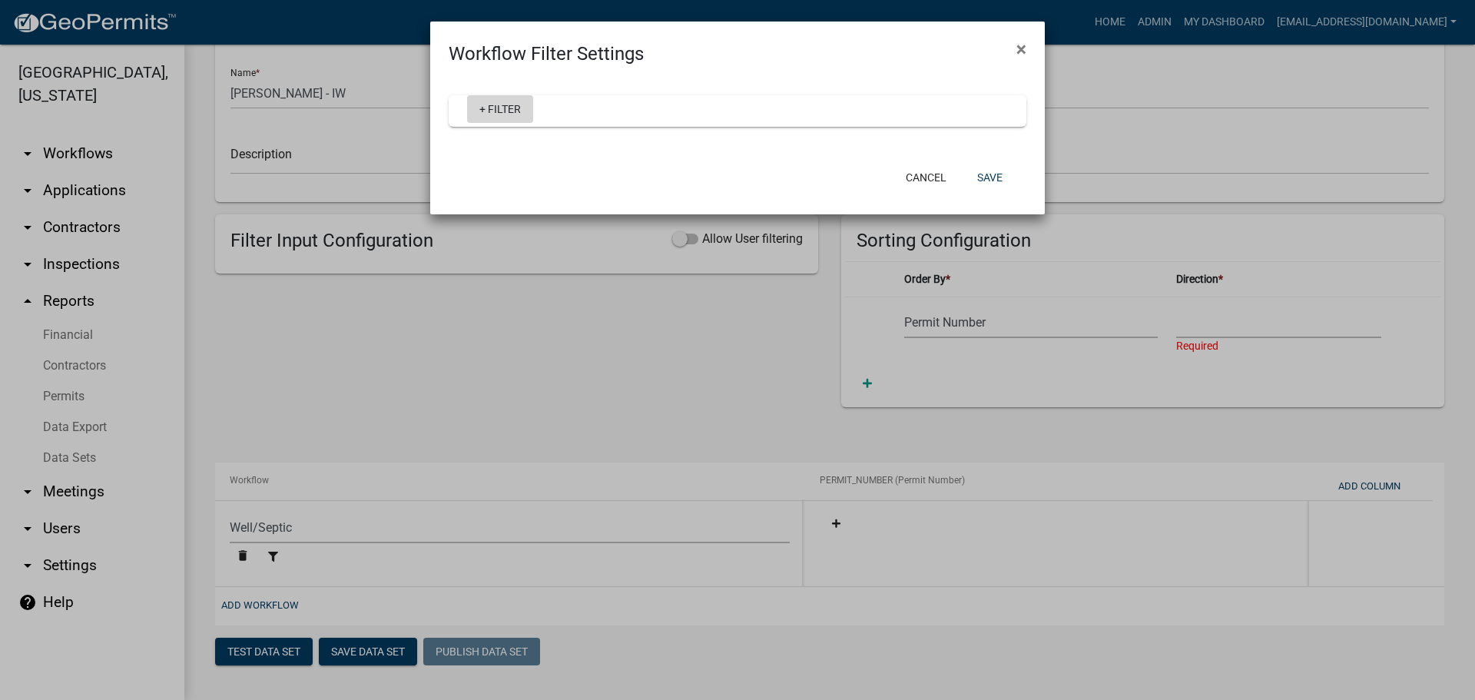
click at [492, 111] on link "+ Filter" at bounding box center [500, 109] width 66 height 28
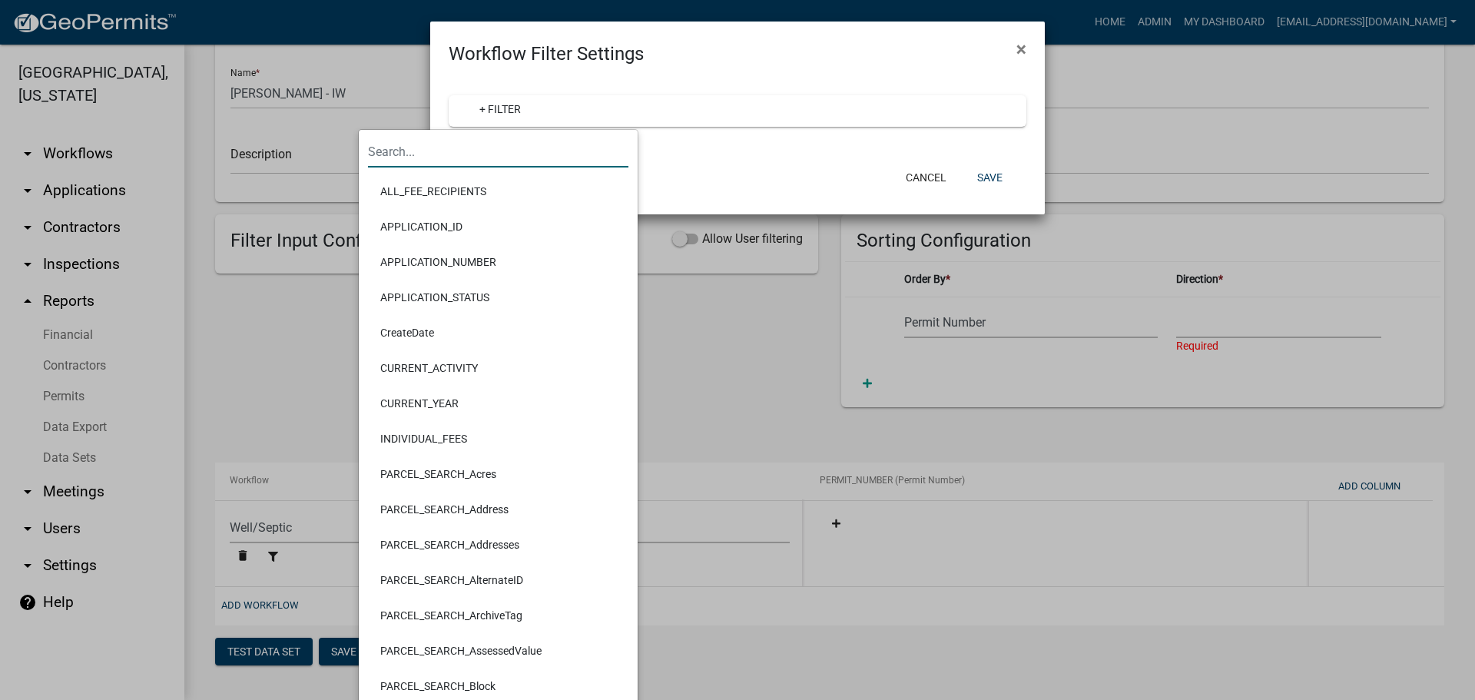
click at [427, 154] on input "text" at bounding box center [498, 152] width 260 height 32
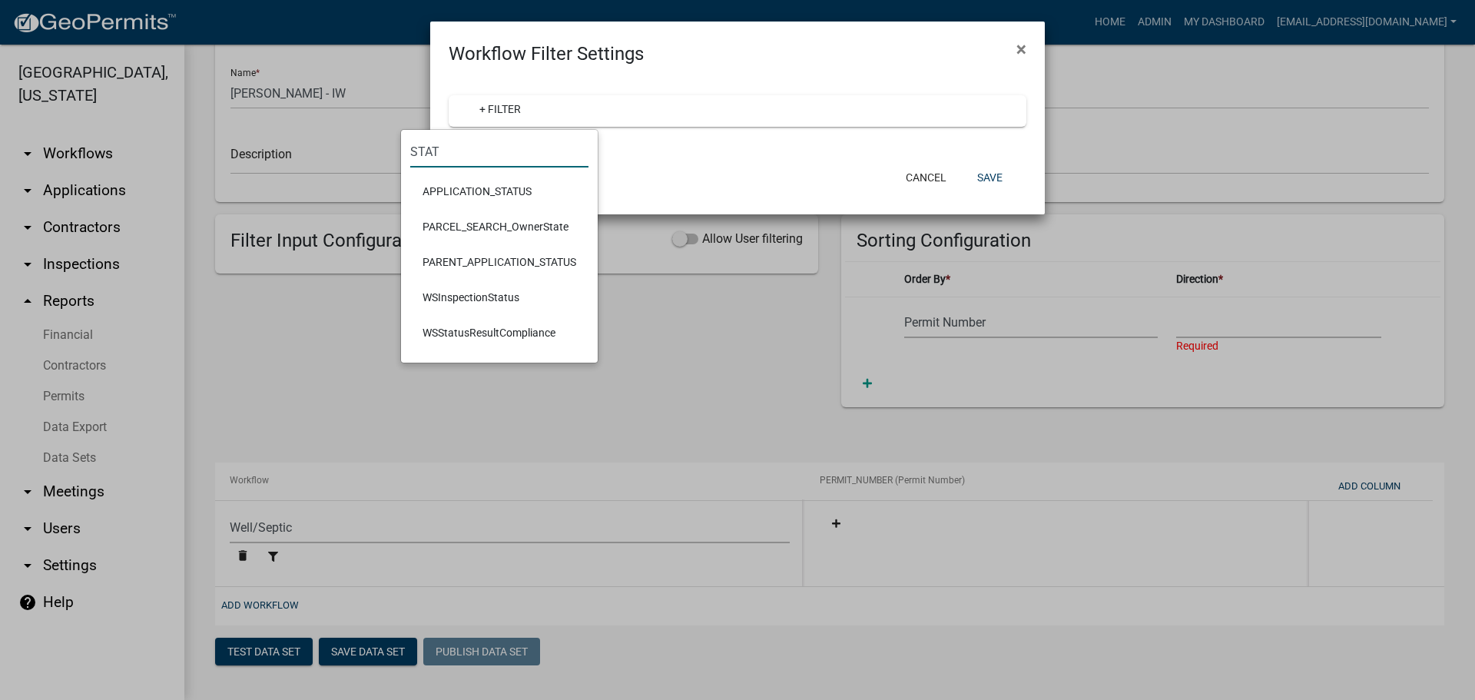
type input "STAT"
click at [431, 188] on li "APPLICATION_STATUS" at bounding box center [499, 191] width 178 height 35
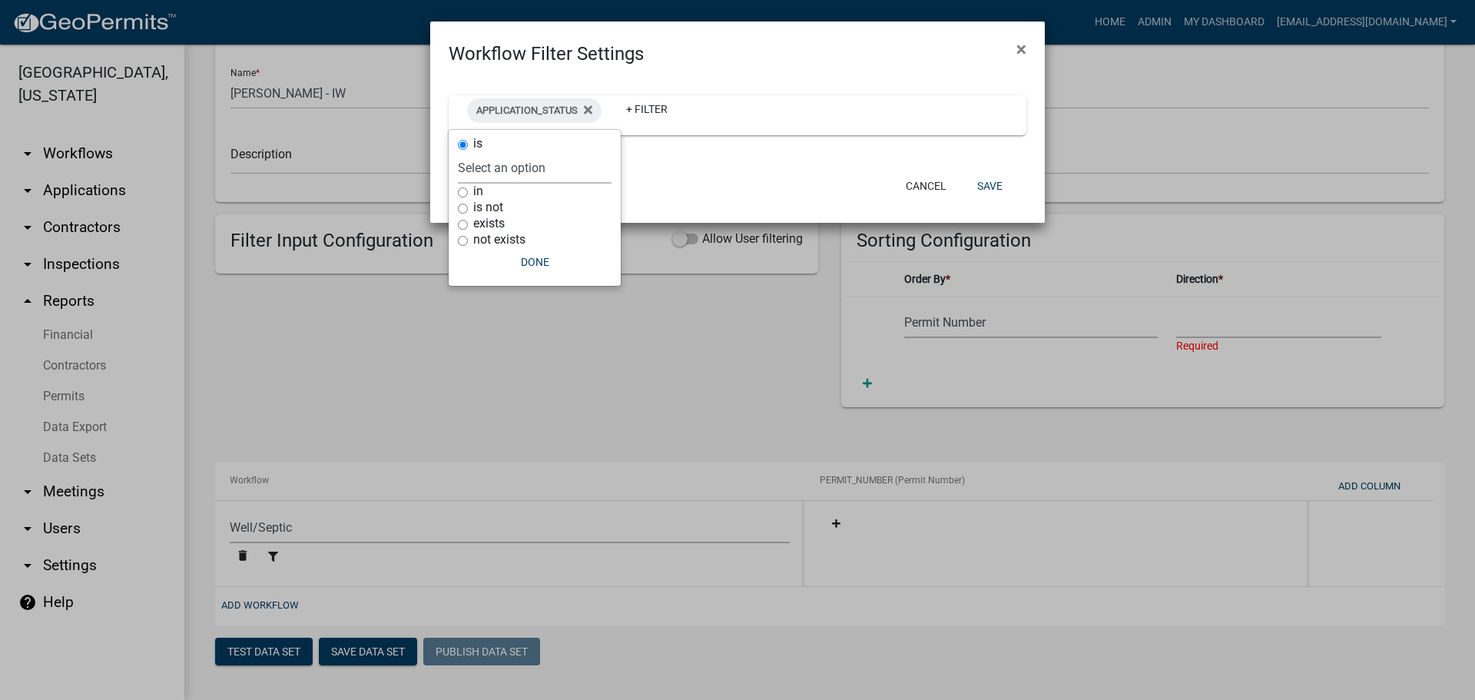
click at [486, 174] on select "Select an option Rejected Completed InProgress" at bounding box center [535, 168] width 154 height 32
select select "Completed"
click at [489, 152] on select "Select an option Rejected Completed InProgress" at bounding box center [535, 168] width 154 height 32
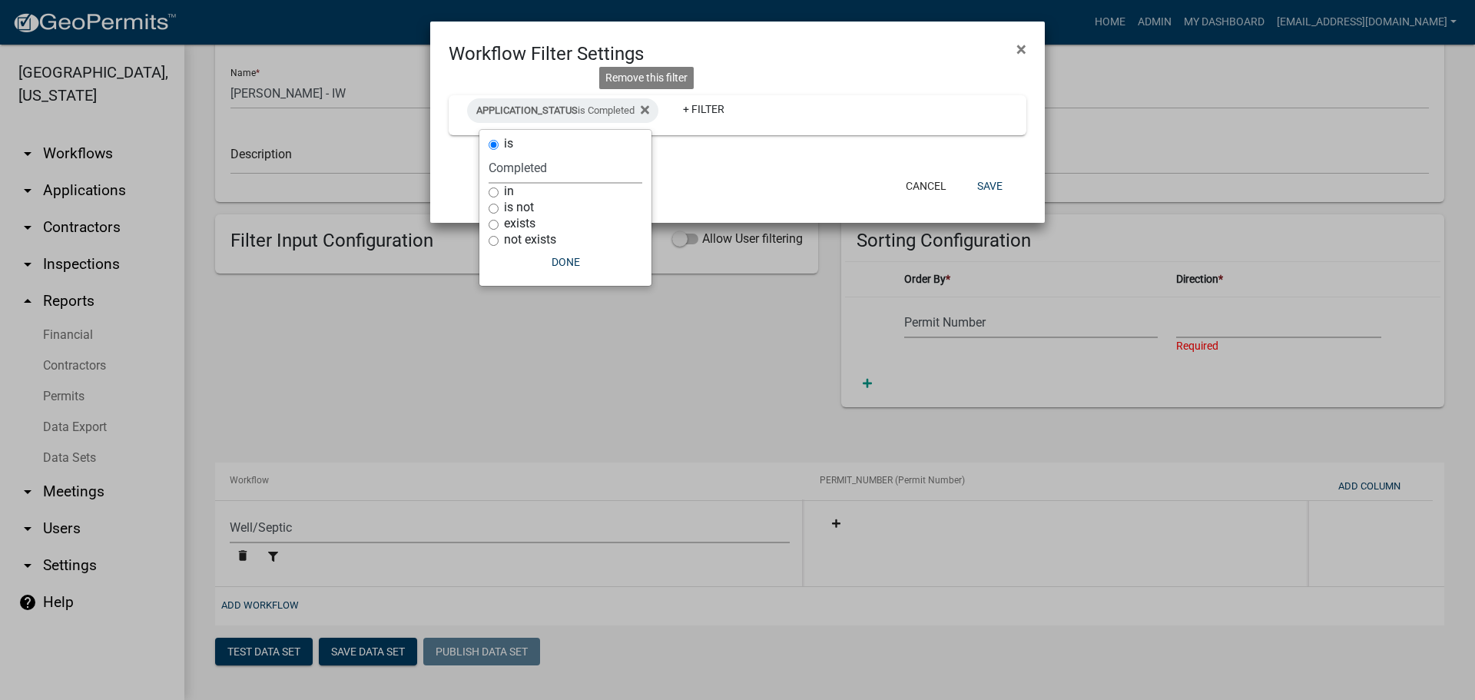
click at [649, 108] on icon at bounding box center [645, 110] width 8 height 8
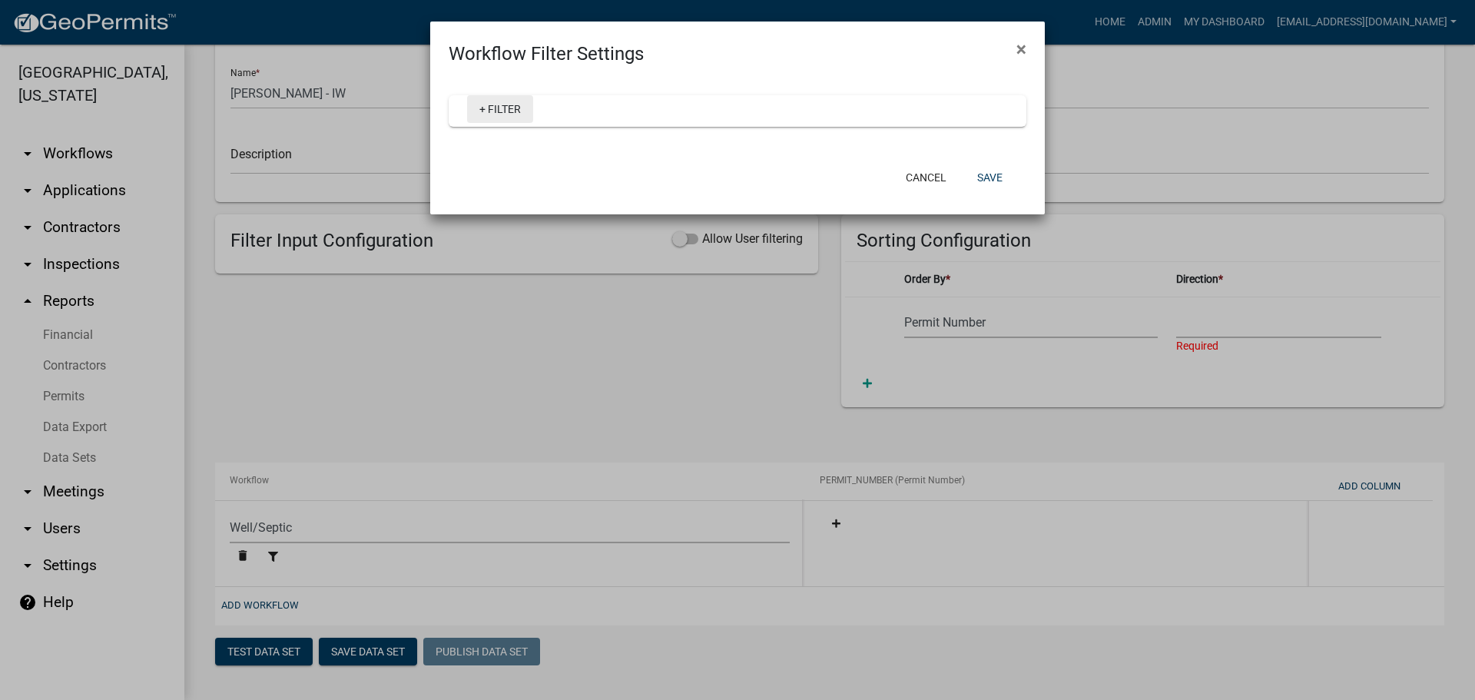
click at [497, 106] on link "+ Filter" at bounding box center [500, 109] width 66 height 28
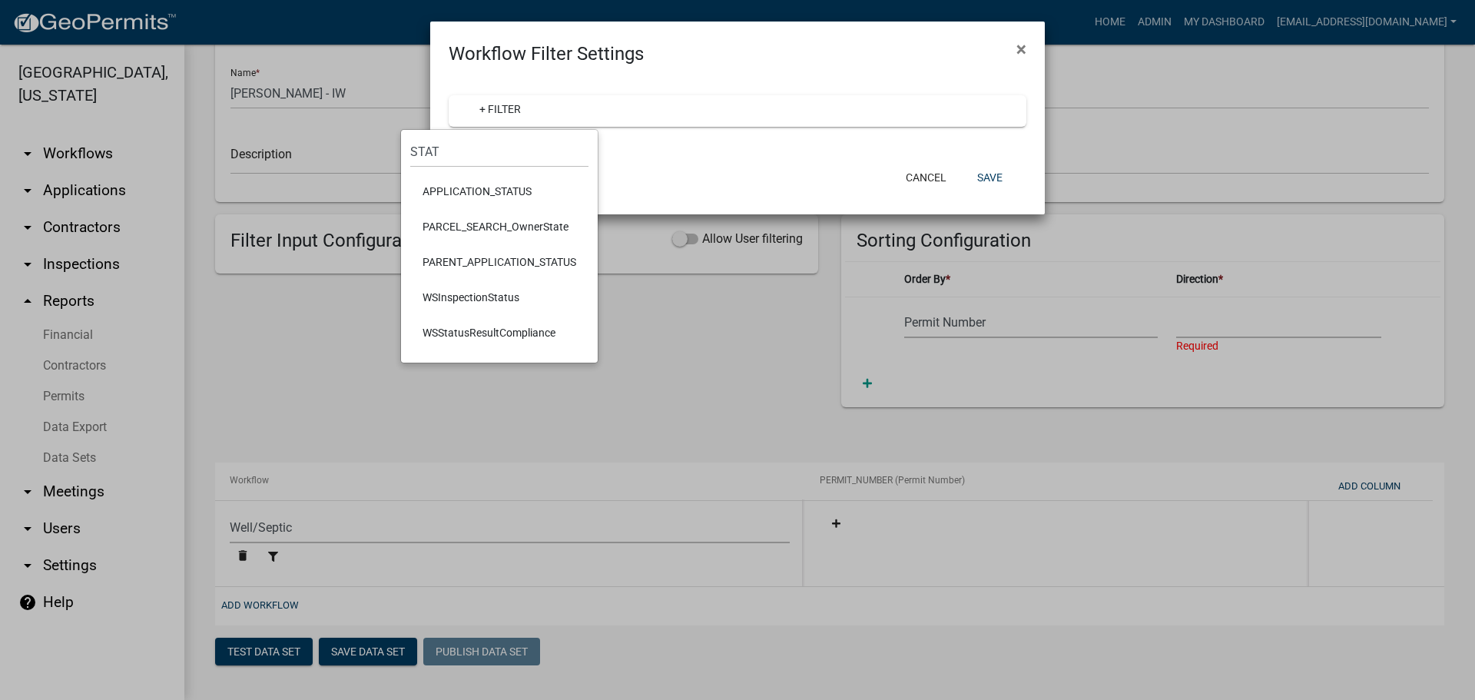
click at [471, 189] on li "APPLICATION_STATUS" at bounding box center [499, 191] width 178 height 35
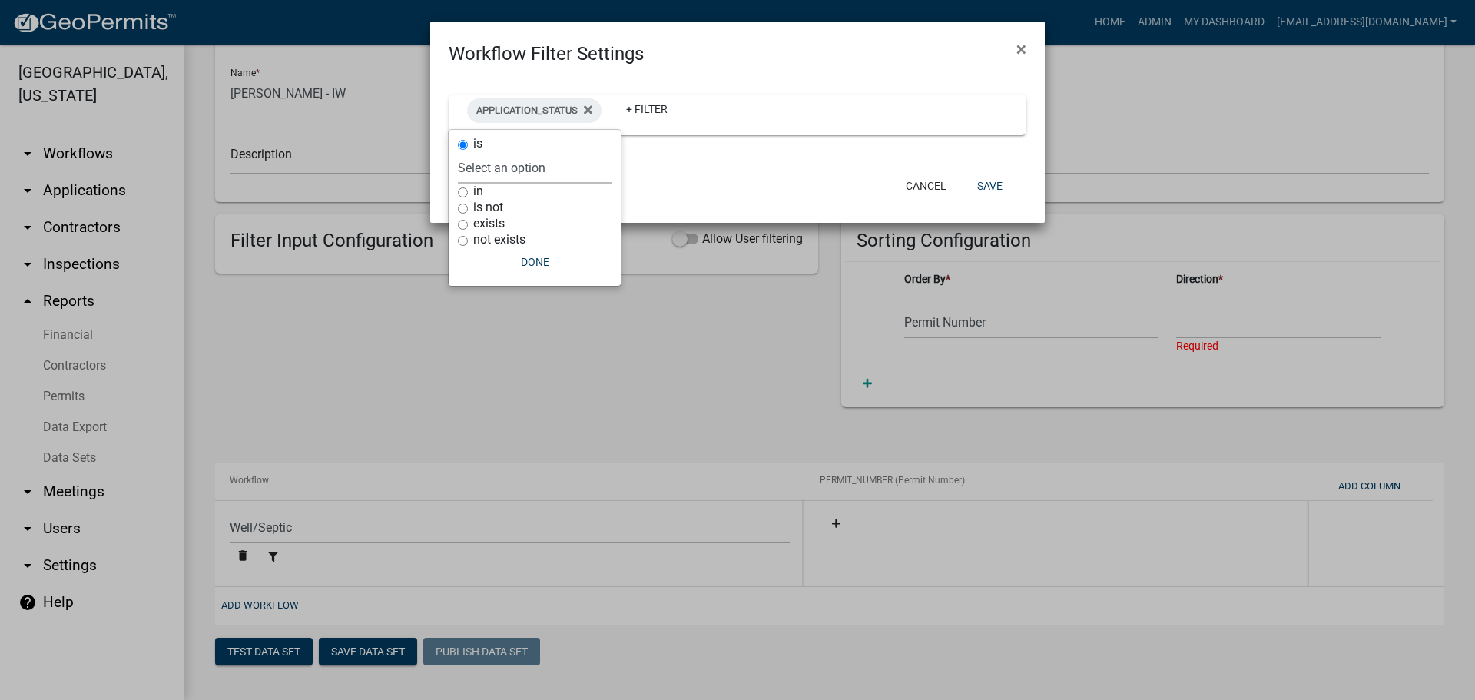
click at [499, 171] on select "Select an option Rejected Completed InProgress" at bounding box center [535, 168] width 154 height 32
click at [463, 207] on not "is not" at bounding box center [463, 209] width 10 height 10
radio not "true"
click at [510, 200] on select "Select an option Rejected Completed InProgress" at bounding box center [535, 200] width 154 height 32
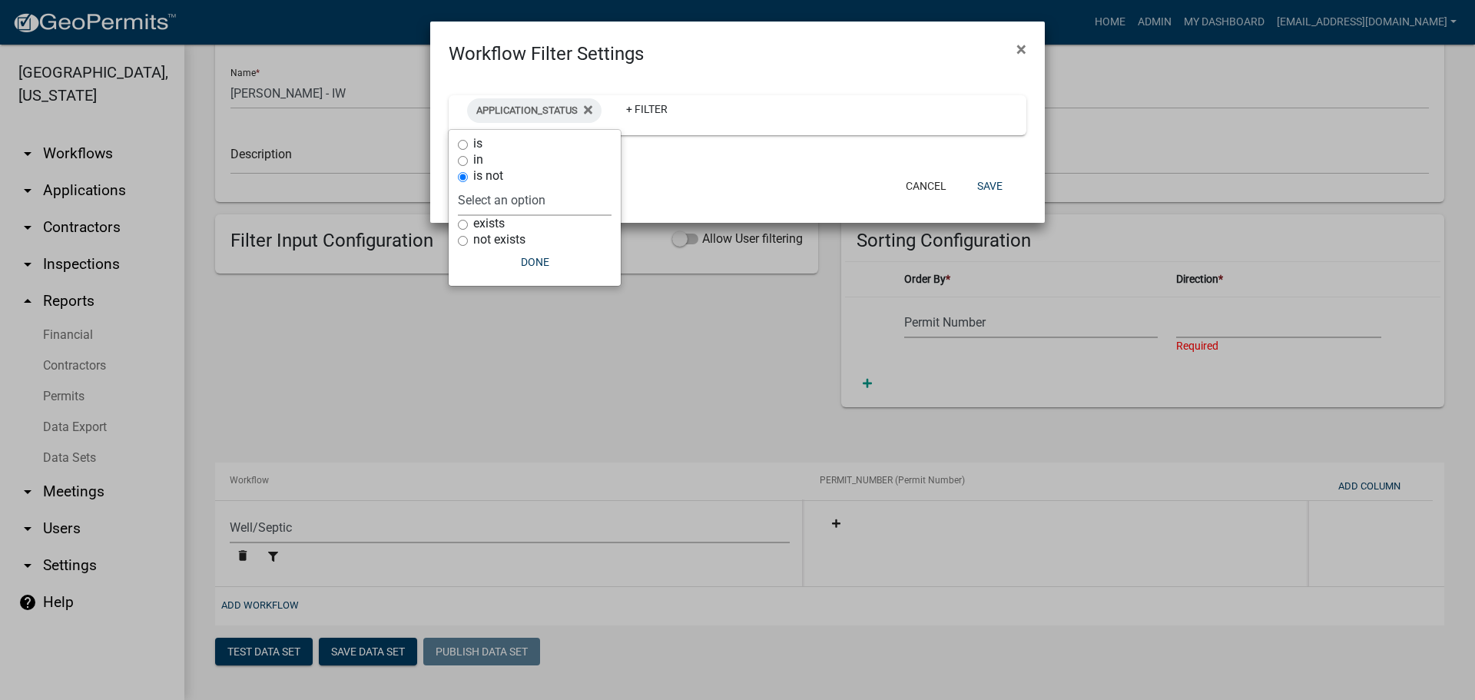
select select "Rejected"
click at [492, 184] on select "Select an option Rejected Completed InProgress" at bounding box center [535, 200] width 154 height 32
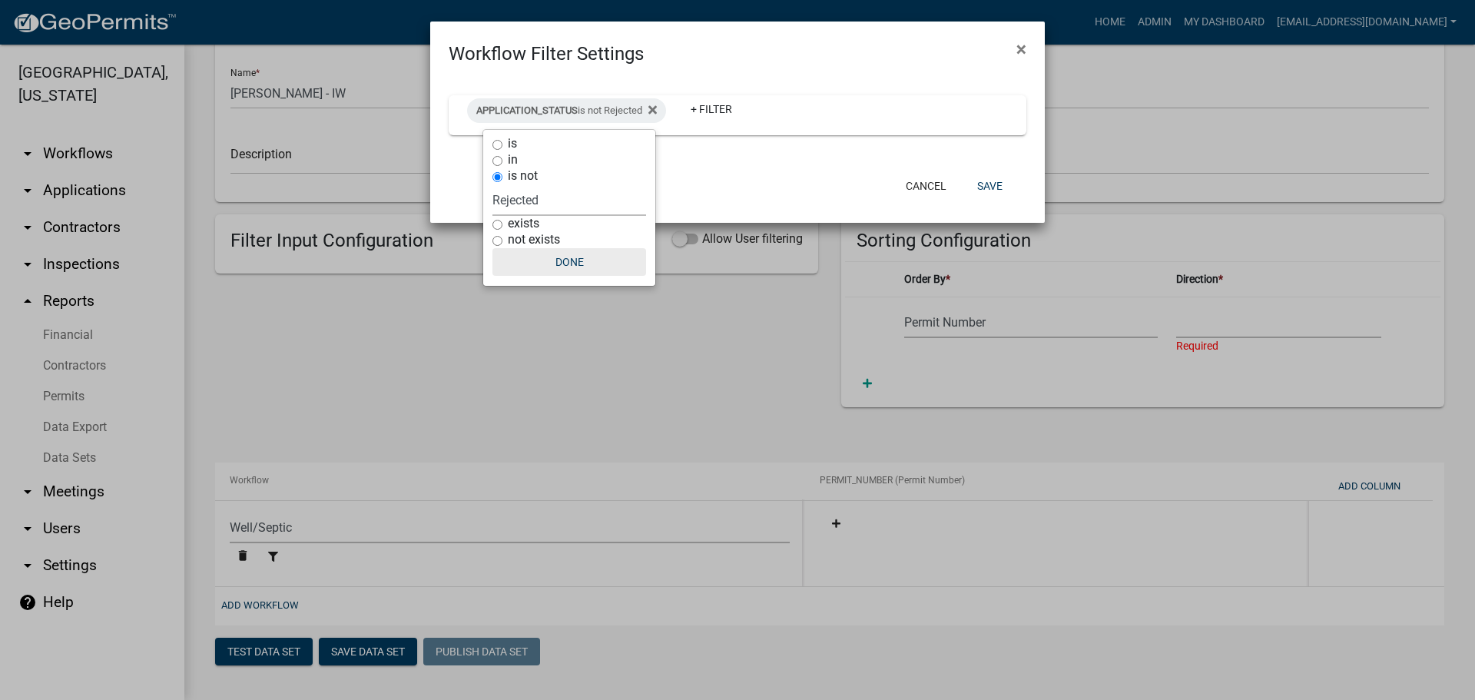
click at [562, 262] on button "Done" at bounding box center [569, 262] width 154 height 28
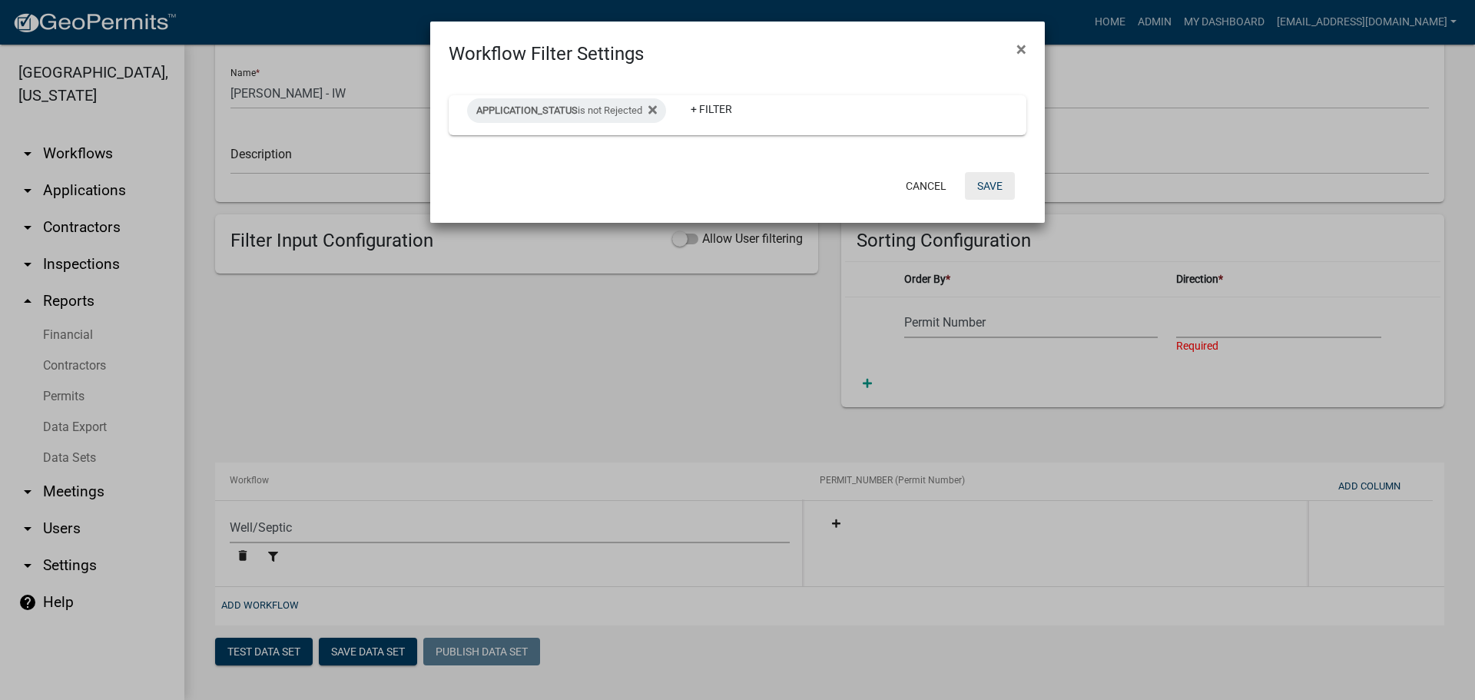
click at [985, 184] on button "Save" at bounding box center [990, 186] width 50 height 28
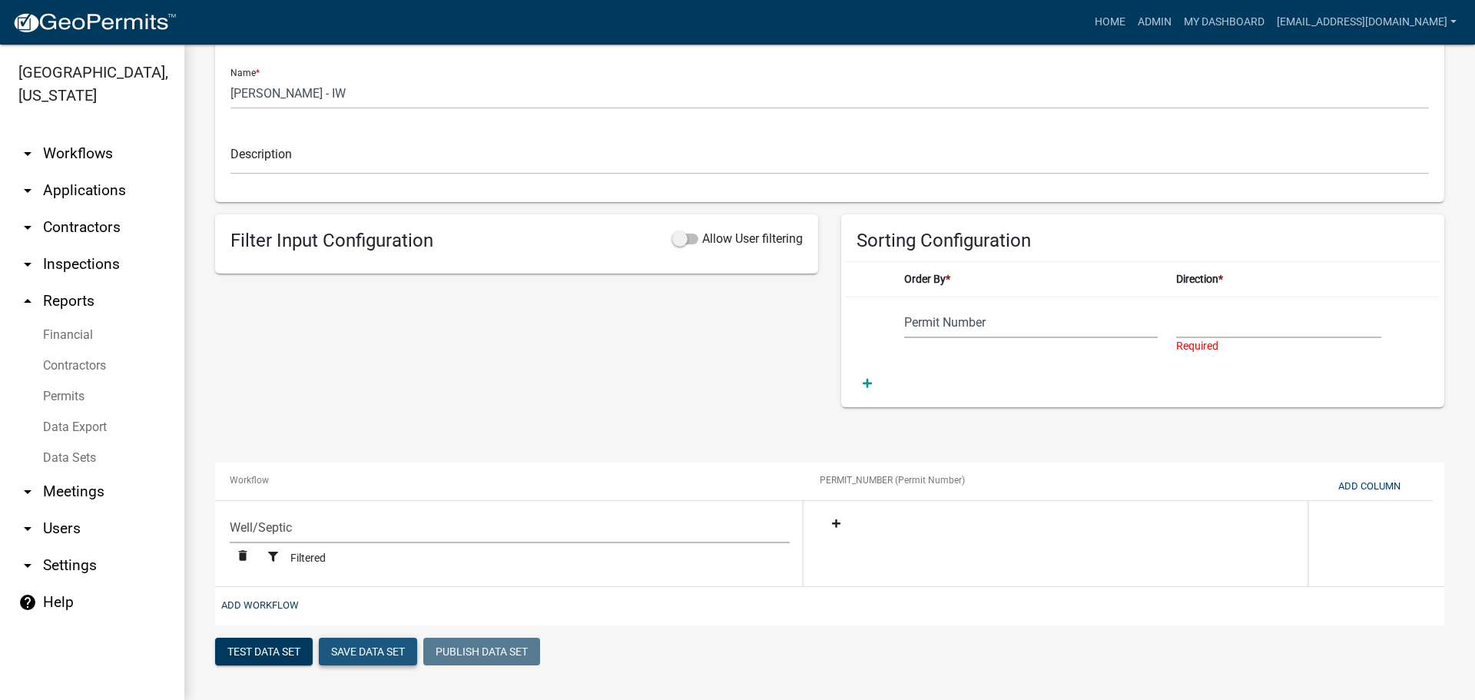
click at [352, 648] on button "Save Data Set" at bounding box center [368, 652] width 98 height 28
click at [1215, 324] on select "Ascending Descending" at bounding box center [1278, 323] width 205 height 32
select select "1"
click at [1176, 323] on select "Ascending Descending" at bounding box center [1278, 323] width 205 height 32
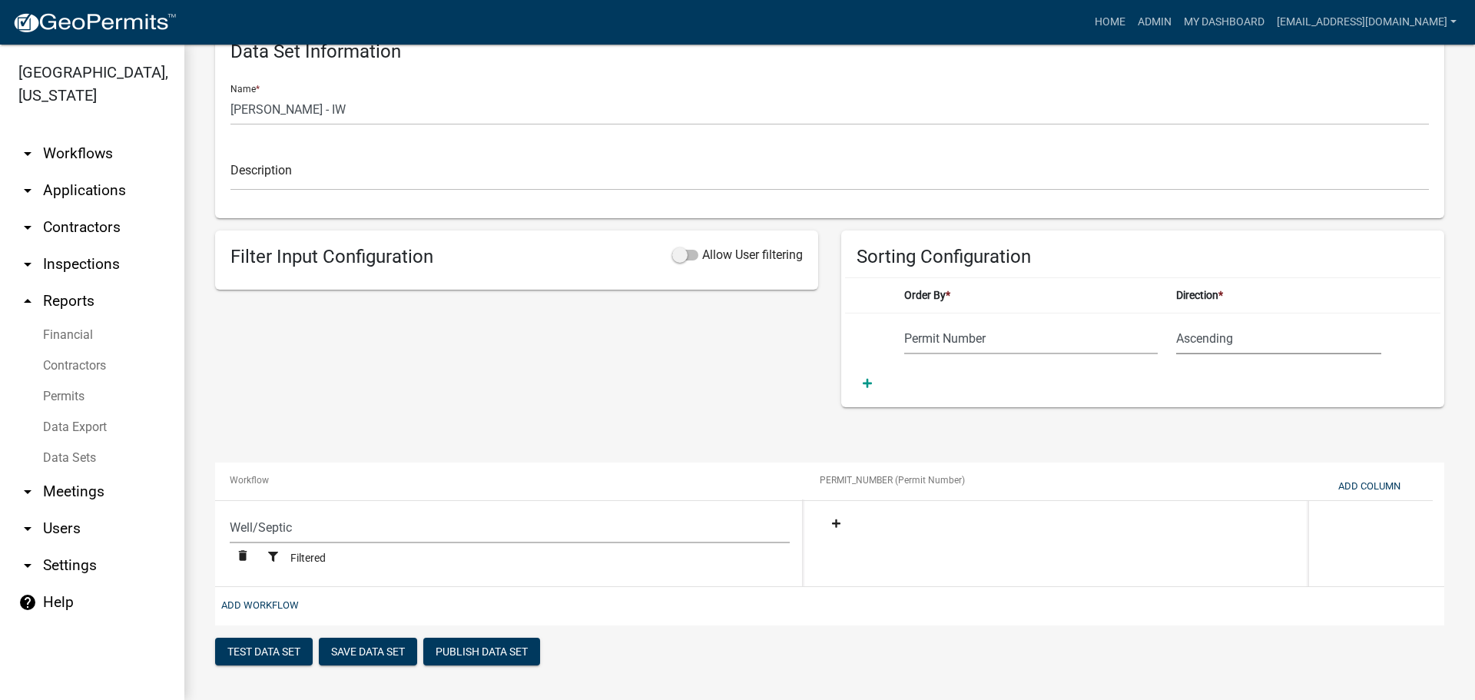
scroll to position [298, 0]
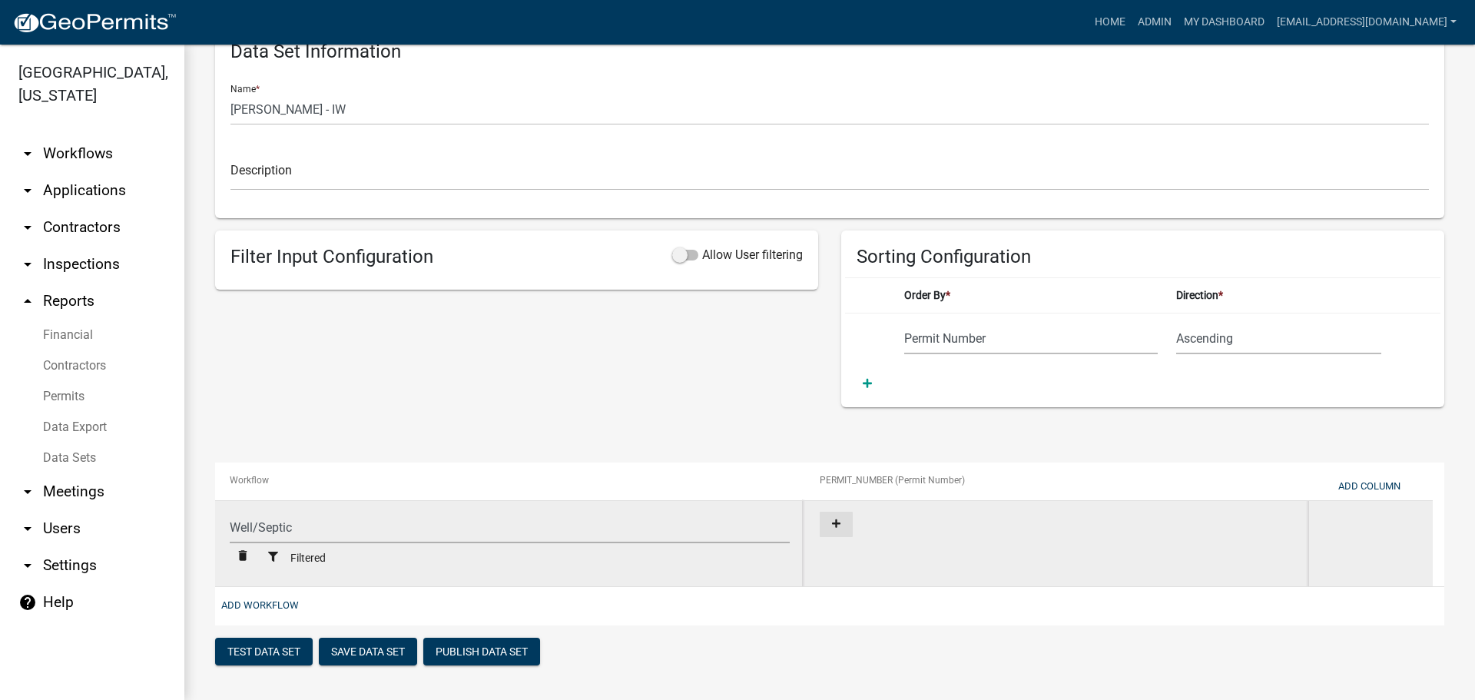
click at [841, 517] on button at bounding box center [836, 524] width 33 height 25
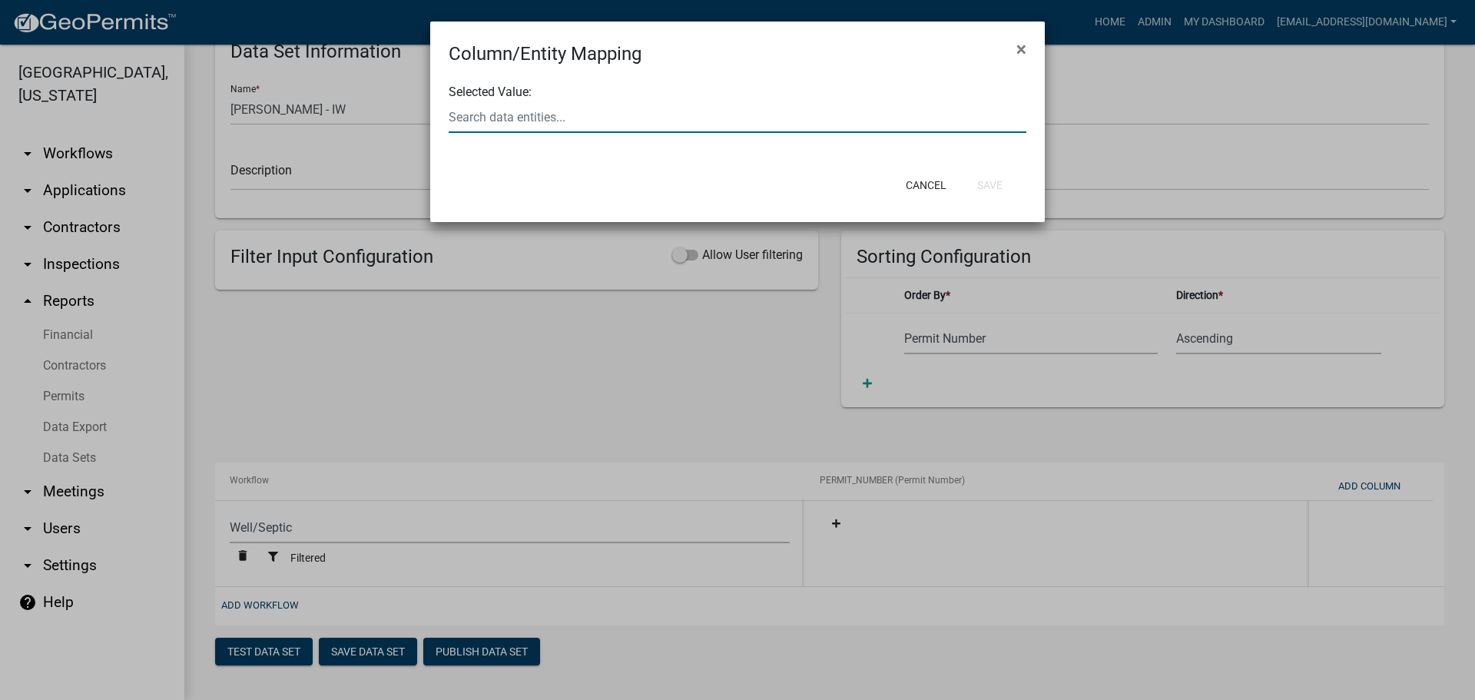
click at [676, 123] on input "text" at bounding box center [738, 117] width 578 height 32
type input "PERMITID"
click at [468, 128] on span "PermitId" at bounding box center [478, 125] width 45 height 15
click at [992, 184] on button "Save" at bounding box center [990, 185] width 50 height 28
select select "cc9d510e-136e-46dd-a3ee-18f501703e73"
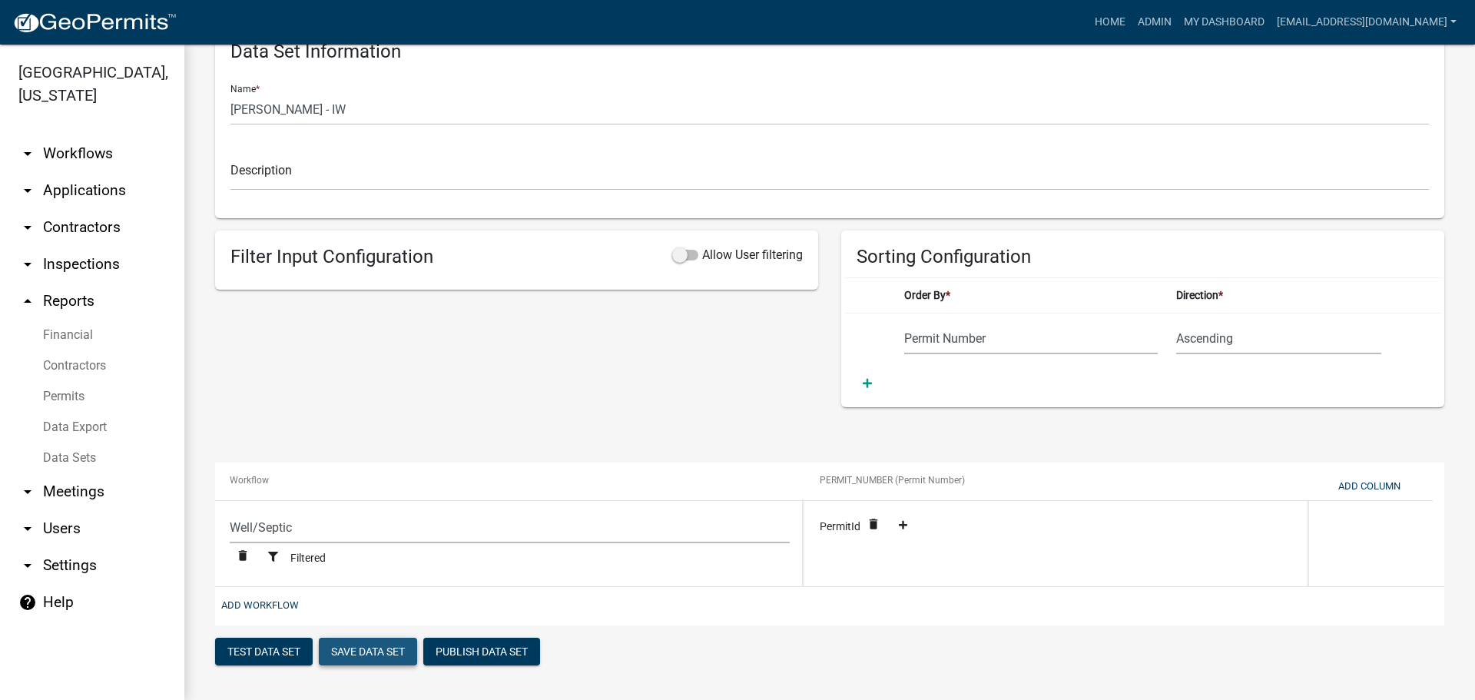
click at [371, 648] on button "Save Data Set" at bounding box center [368, 652] width 98 height 28
select select "Permit Number"
select select "cc9d510e-136e-46dd-a3ee-18f501703e73"
click at [475, 648] on button "Publish Data Set" at bounding box center [481, 652] width 117 height 28
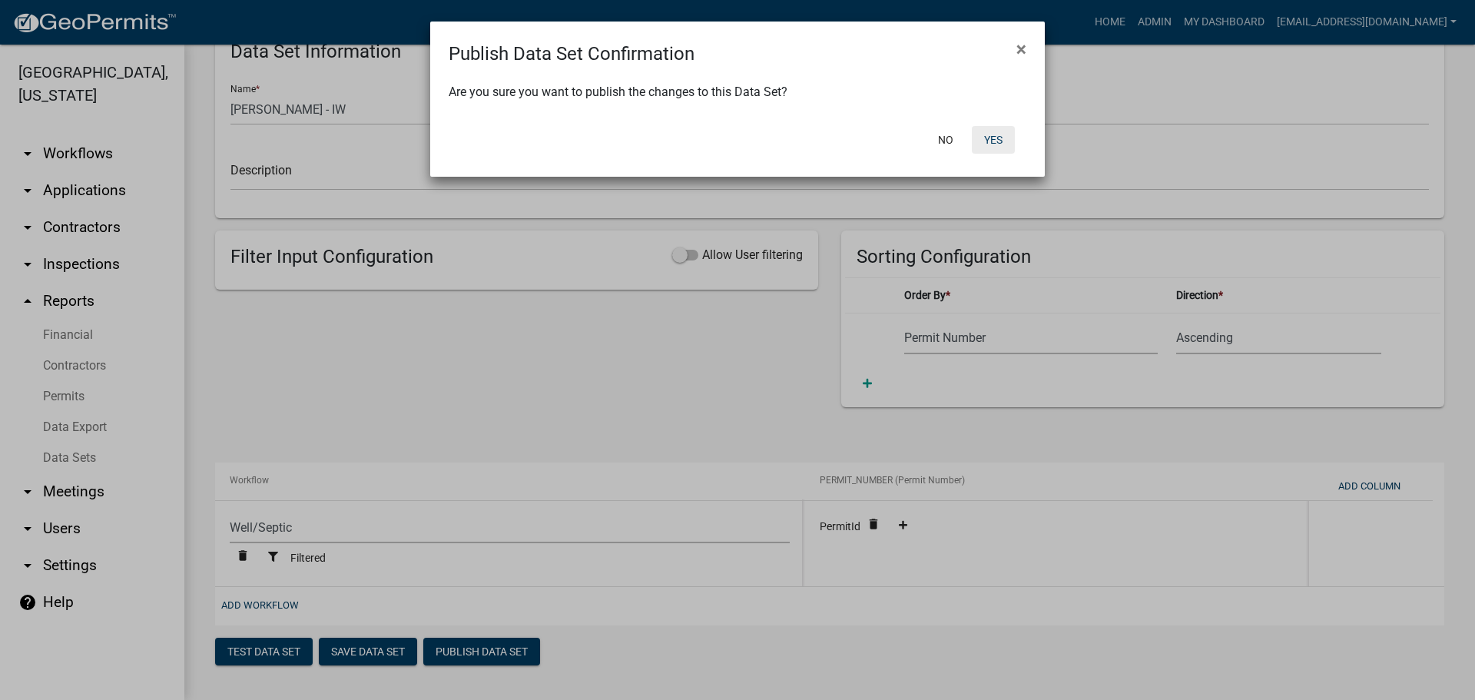
click at [987, 135] on button "Yes" at bounding box center [993, 140] width 43 height 28
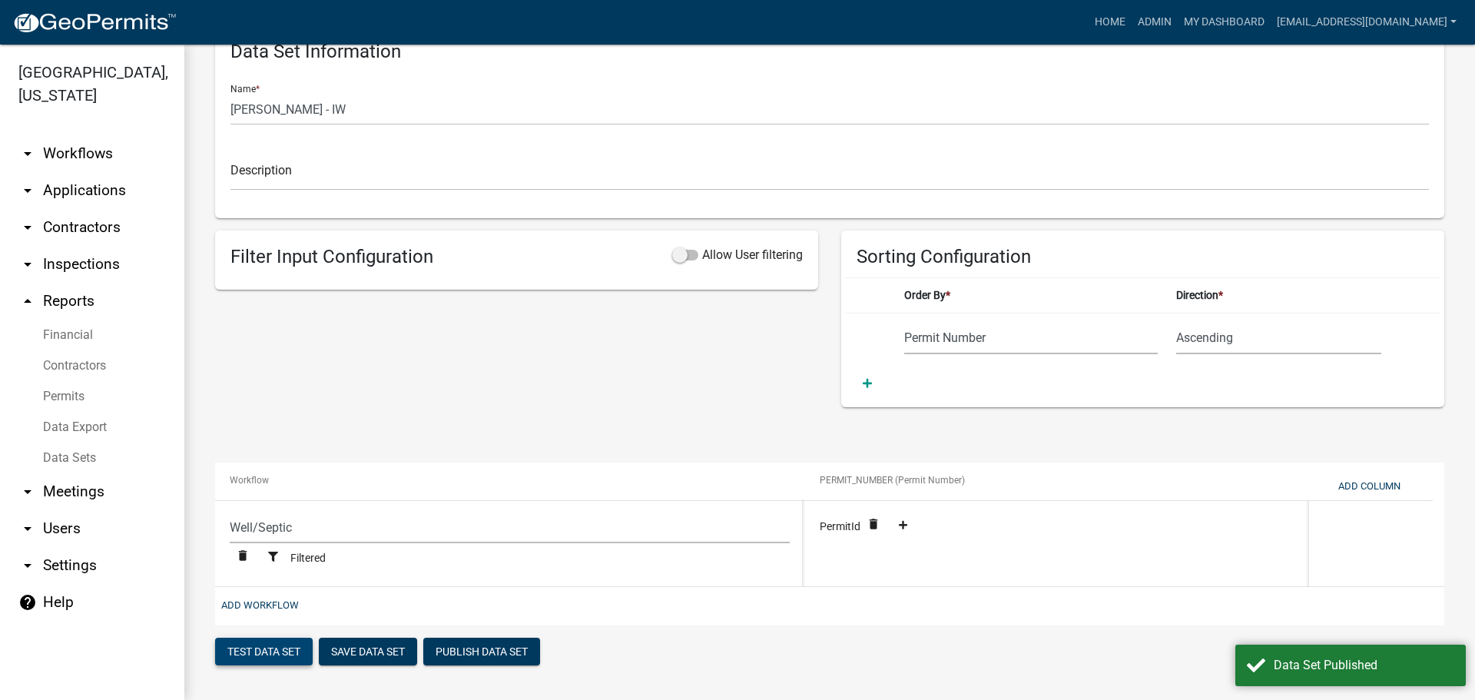
click at [274, 655] on button "Test Data Set" at bounding box center [264, 652] width 98 height 28
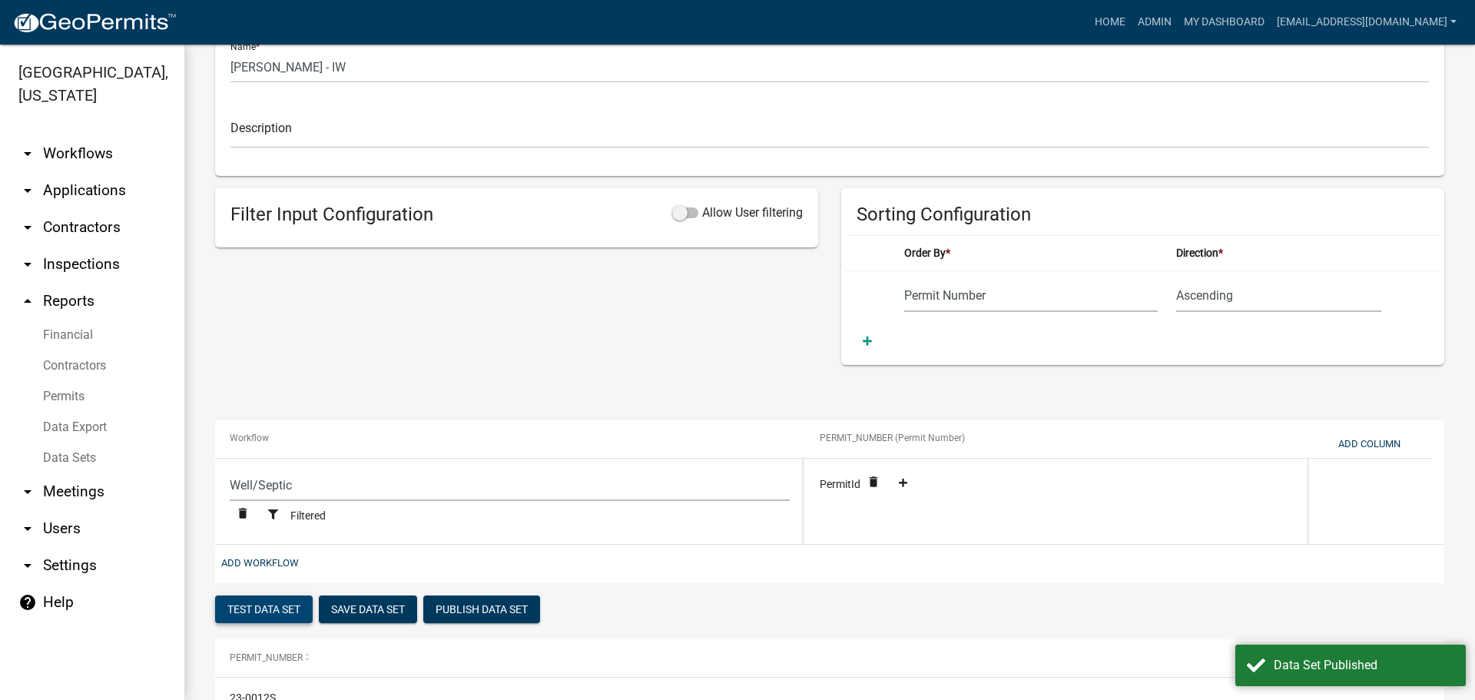
scroll to position [15, 0]
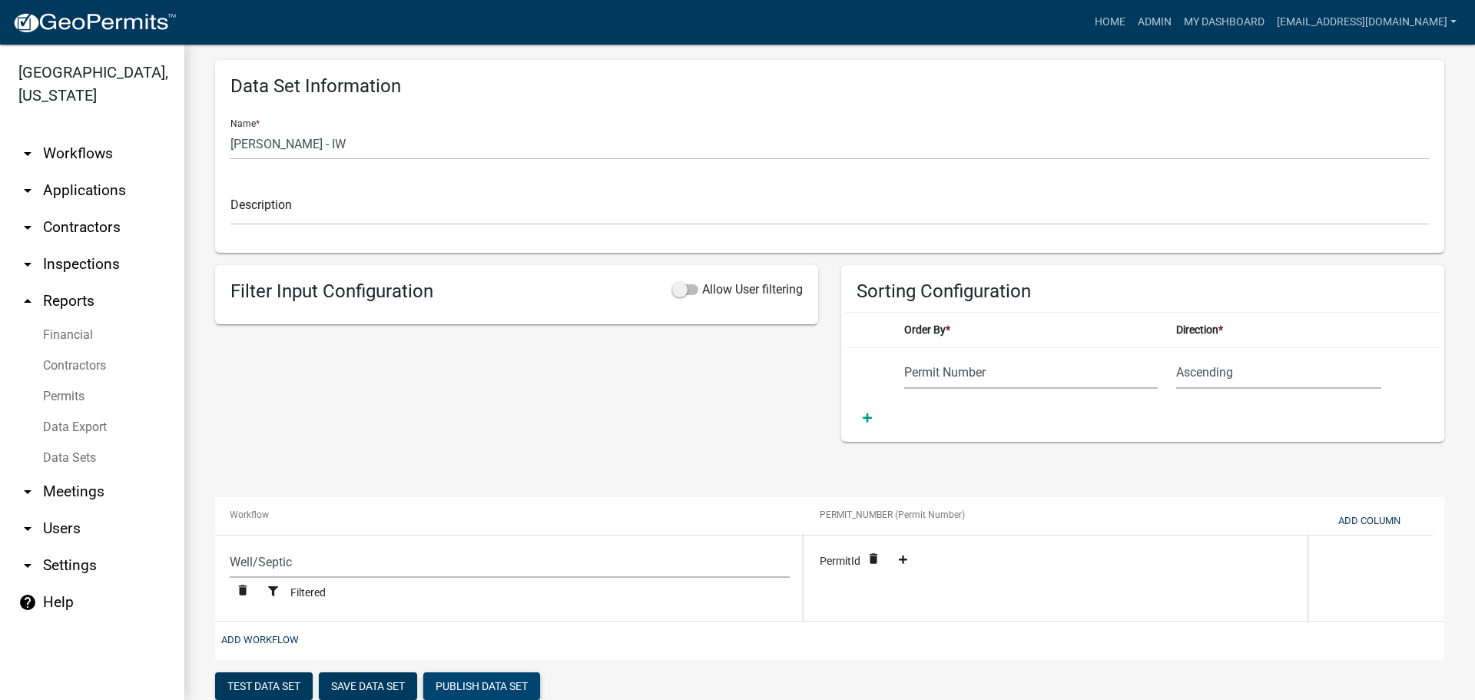
click at [470, 685] on button "Publish Data Set" at bounding box center [481, 686] width 117 height 28
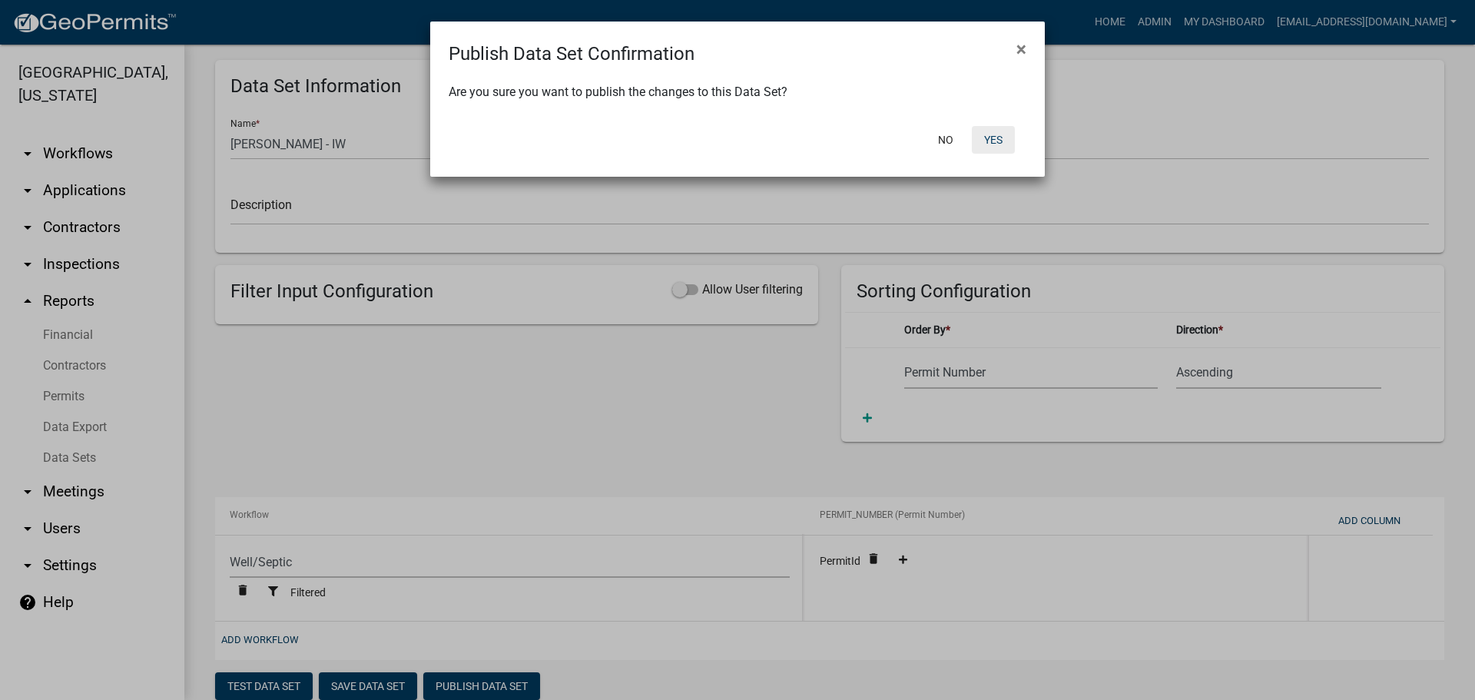
click at [998, 138] on button "Yes" at bounding box center [993, 140] width 43 height 28
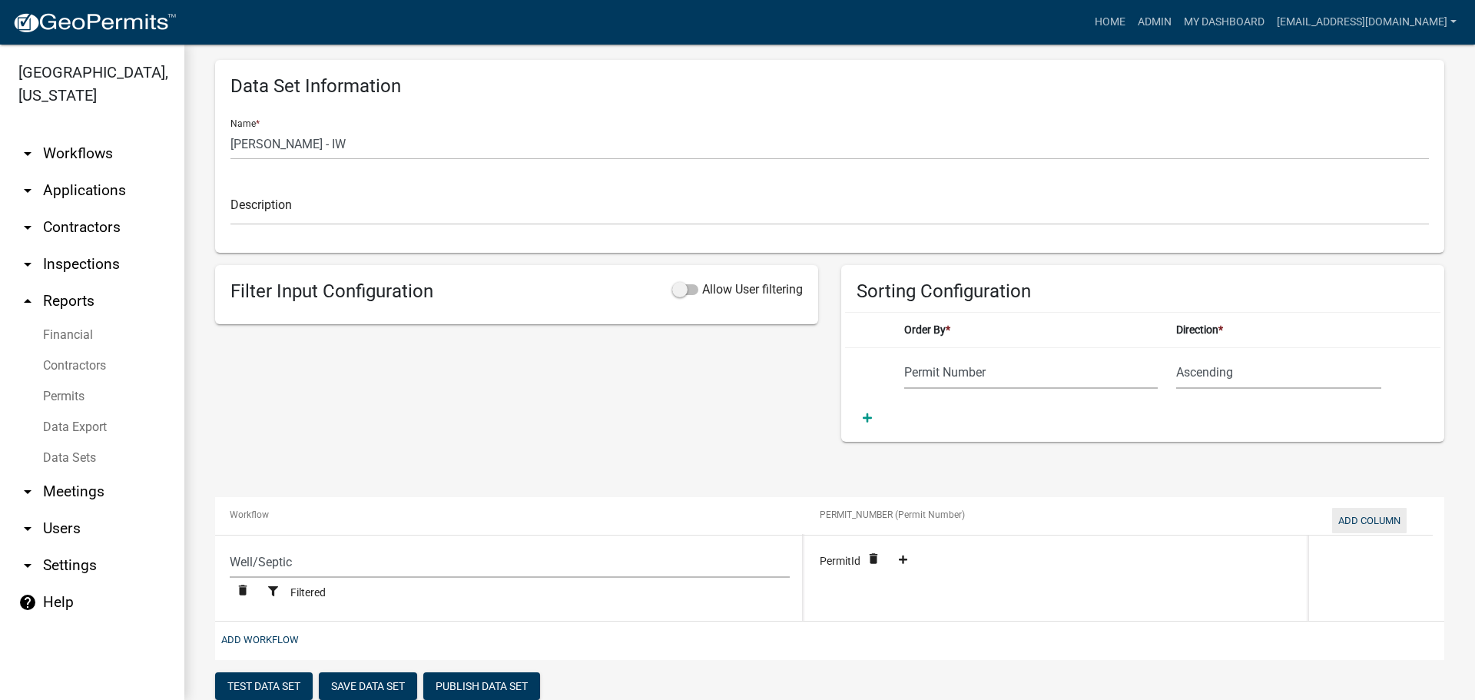
click at [1358, 512] on button "Add Column" at bounding box center [1369, 520] width 75 height 25
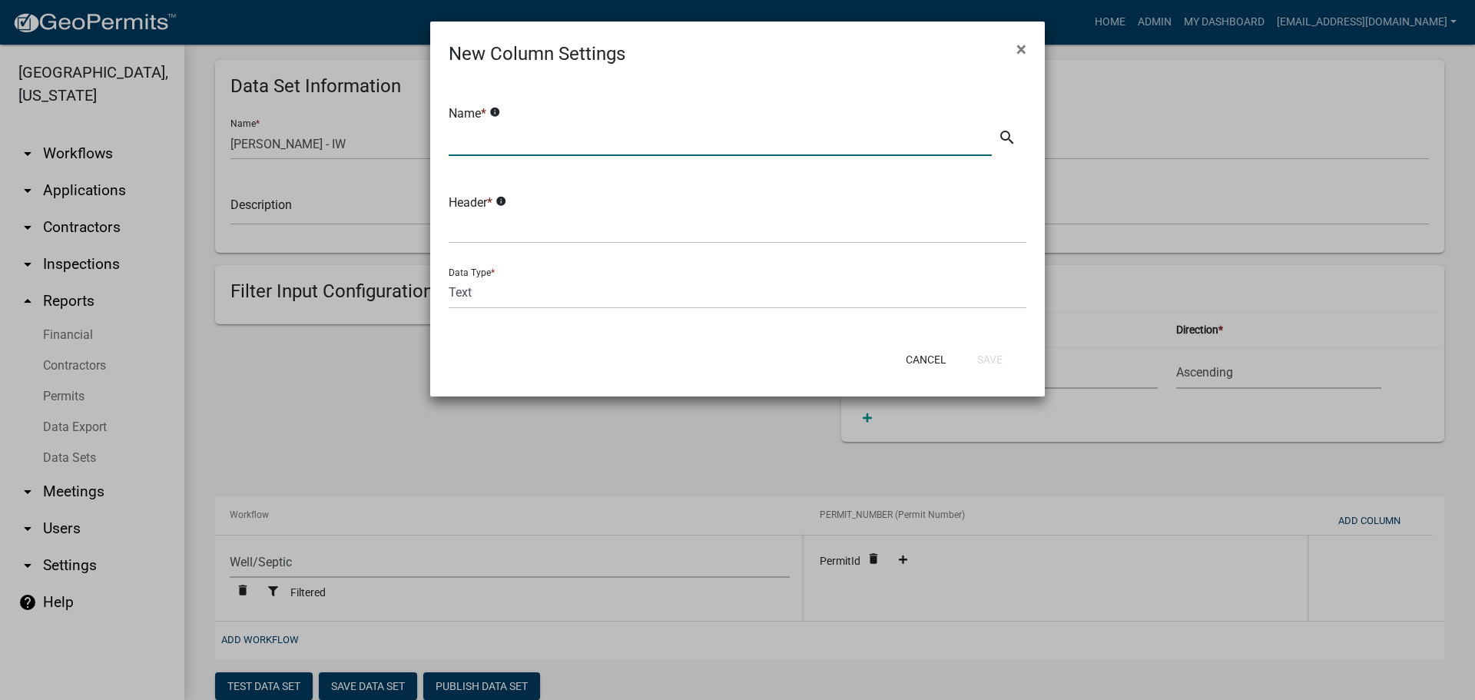
click at [479, 134] on input "text" at bounding box center [720, 140] width 543 height 32
type input "Type"
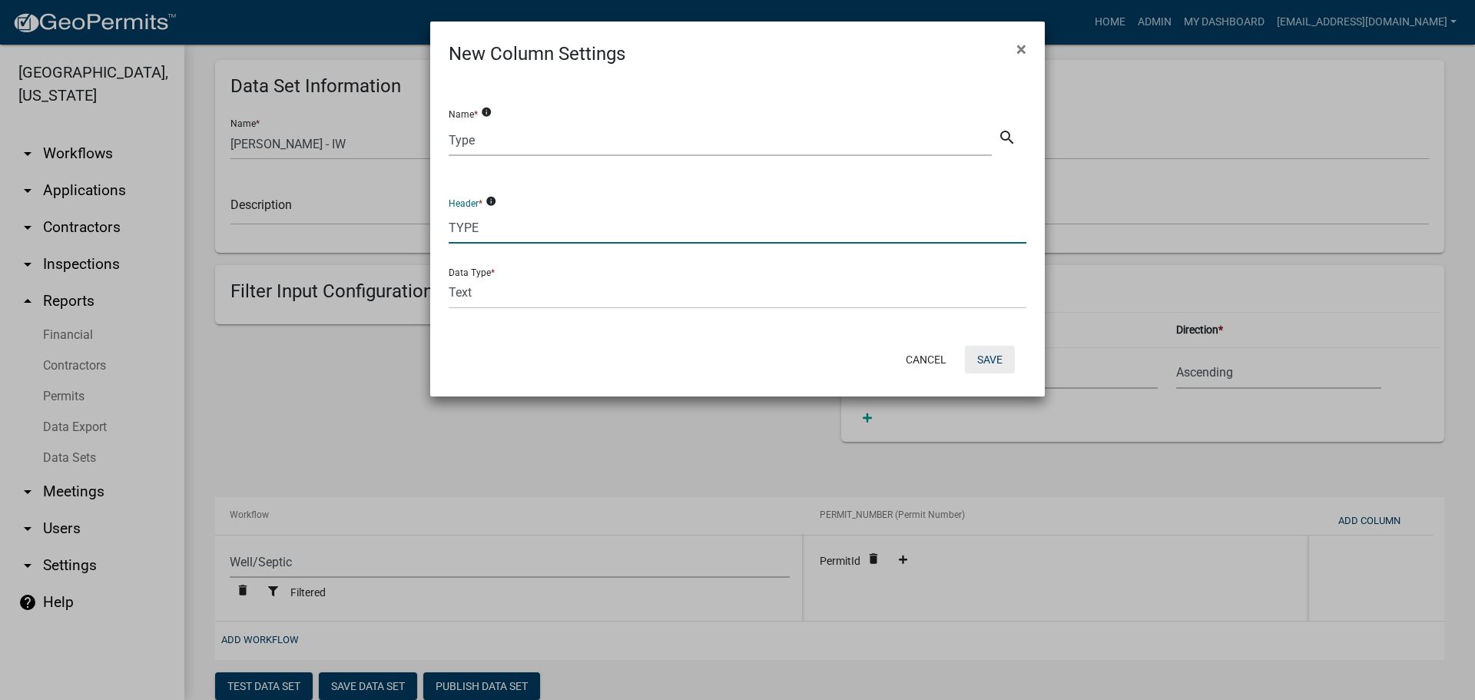
type input "TYPE"
click at [985, 352] on button "Save" at bounding box center [990, 360] width 50 height 28
select select "cc9d510e-136e-46dd-a3ee-18f501703e73"
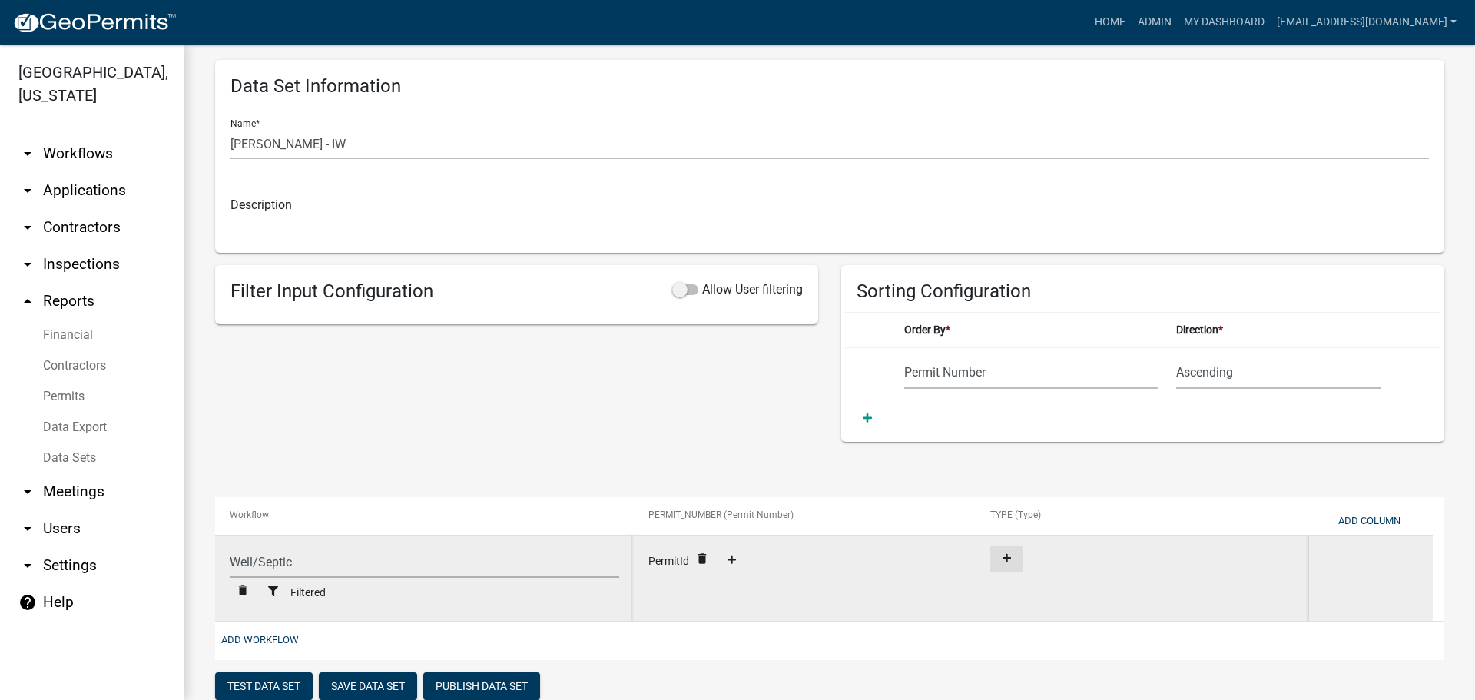
click at [1005, 558] on icon at bounding box center [1007, 558] width 8 height 8
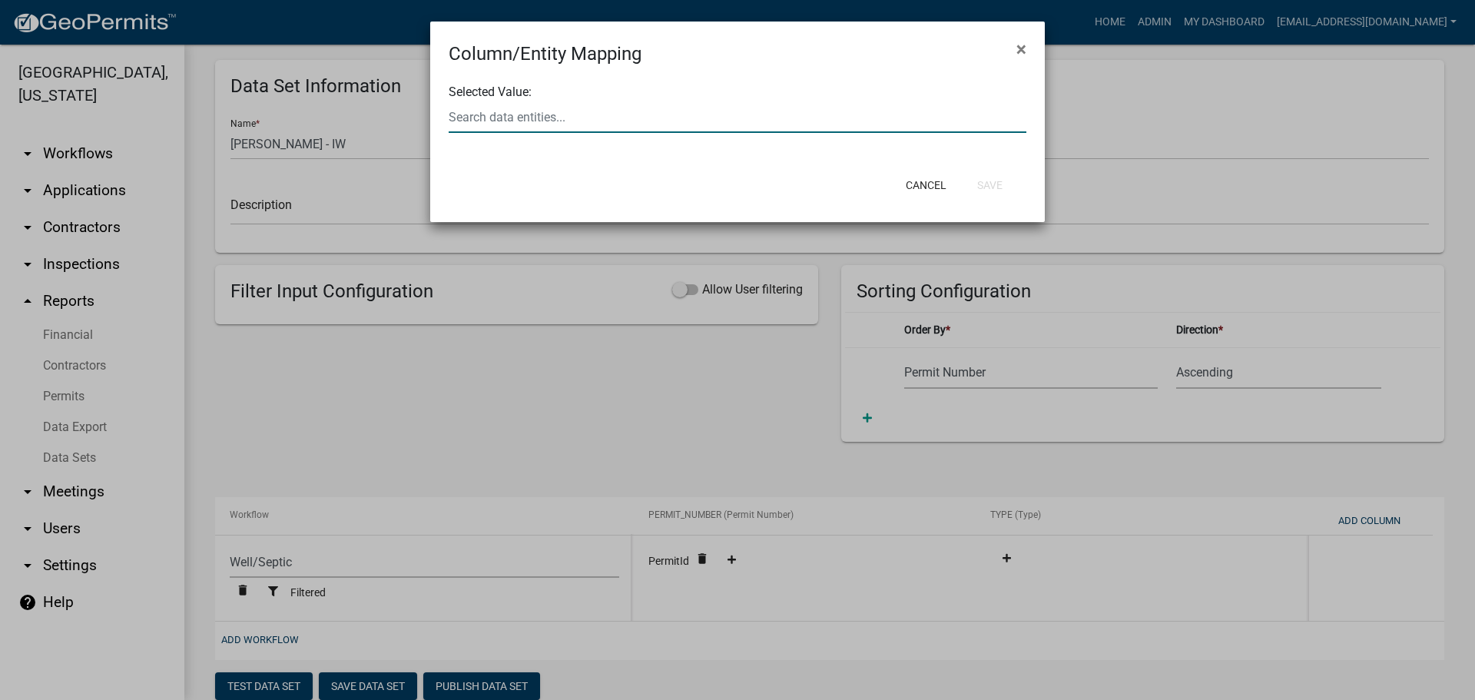
click at [586, 112] on div at bounding box center [737, 117] width 601 height 32
type input "NEWOR"
click at [530, 161] on span "Newor" at bounding box center [514, 162] width 35 height 15
click at [992, 181] on button "Save" at bounding box center [990, 185] width 50 height 28
select select "cc9d510e-136e-46dd-a3ee-18f501703e73"
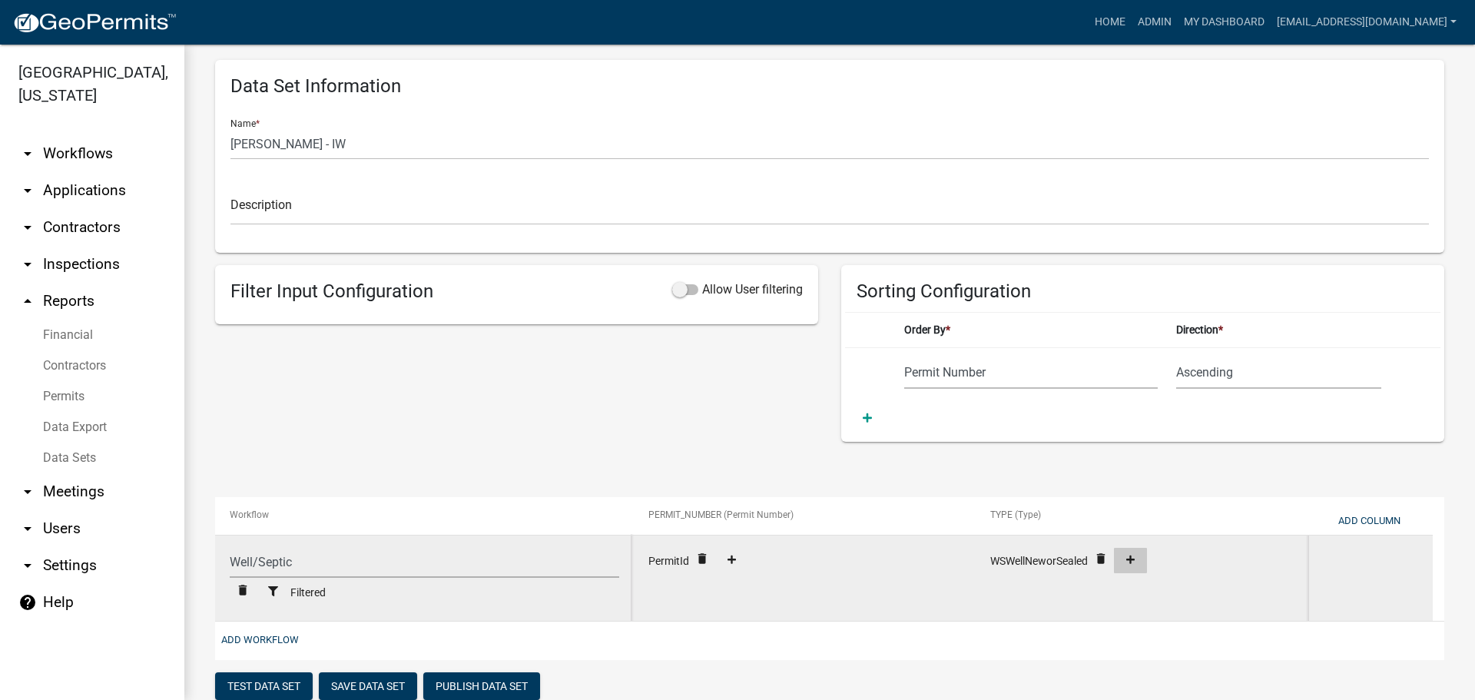
click at [1135, 556] on icon at bounding box center [1130, 560] width 8 height 10
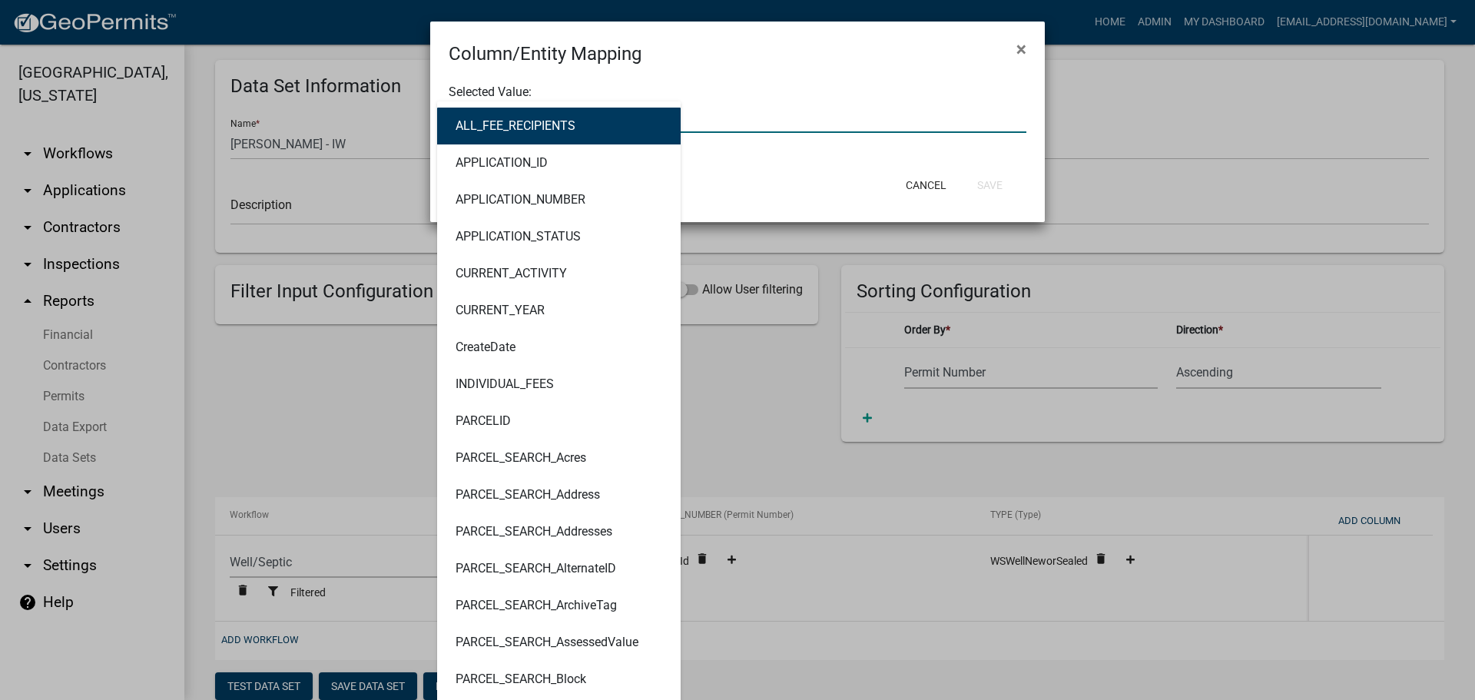
click at [543, 114] on div "ALL_FEE_RECIPIENTS APPLICATION_ID APPLICATION_NUMBER APPLICATION_STATUS CURRENT…" at bounding box center [737, 117] width 601 height 32
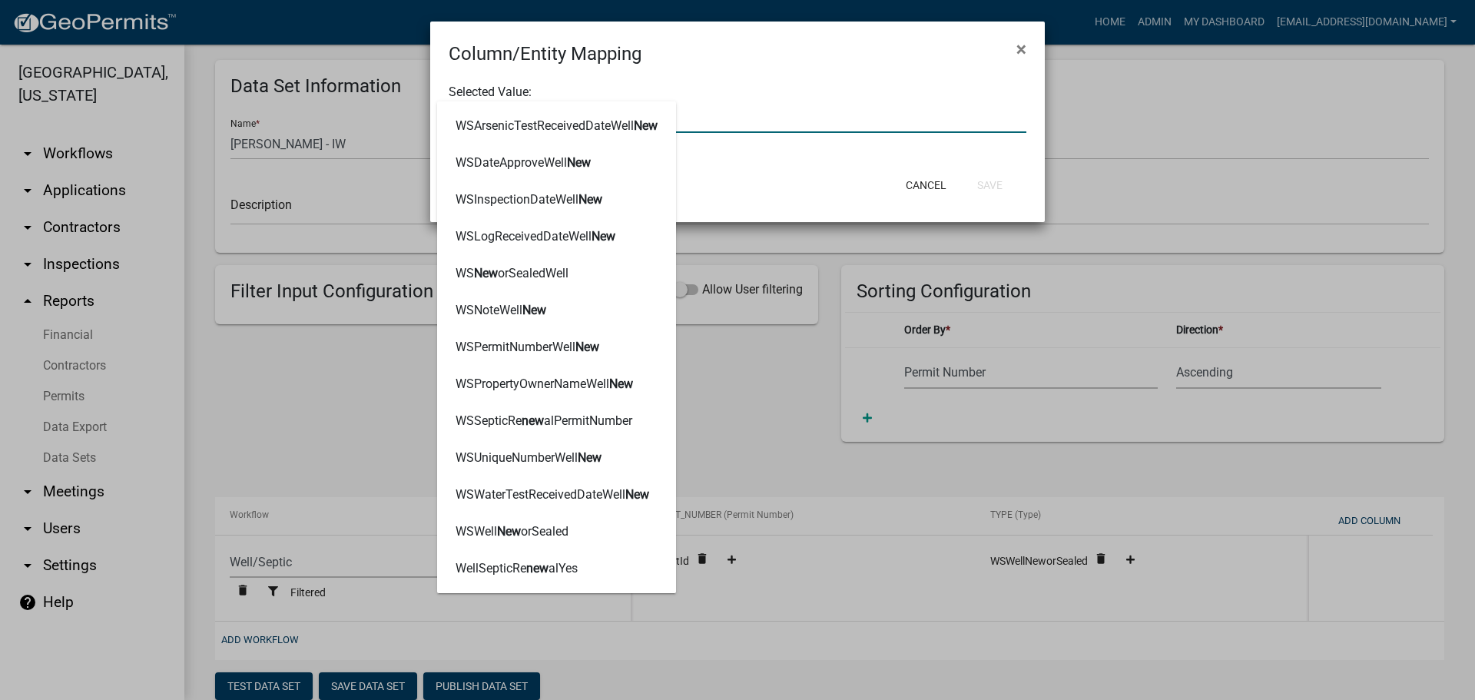
type input "NEWOR"
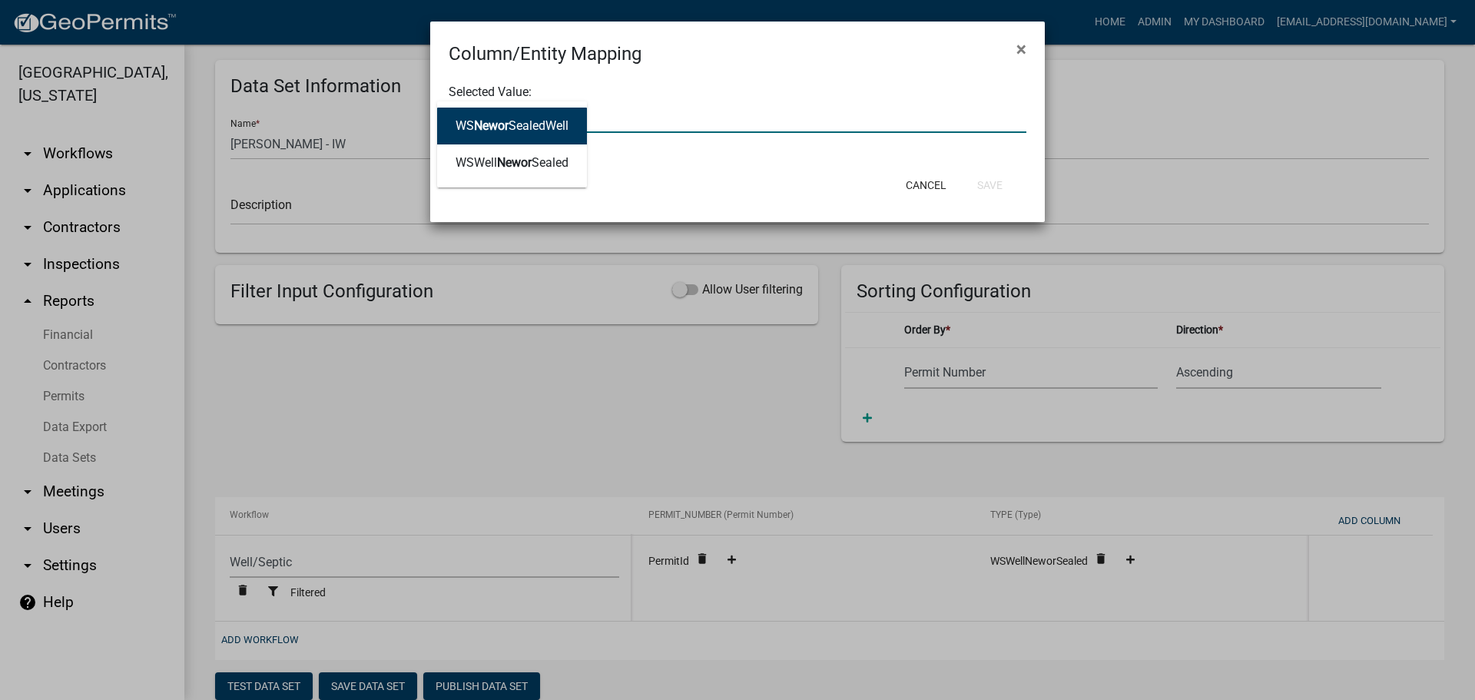
click at [520, 128] on ngb-highlight "WS Newor SealedWell" at bounding box center [512, 126] width 113 height 12
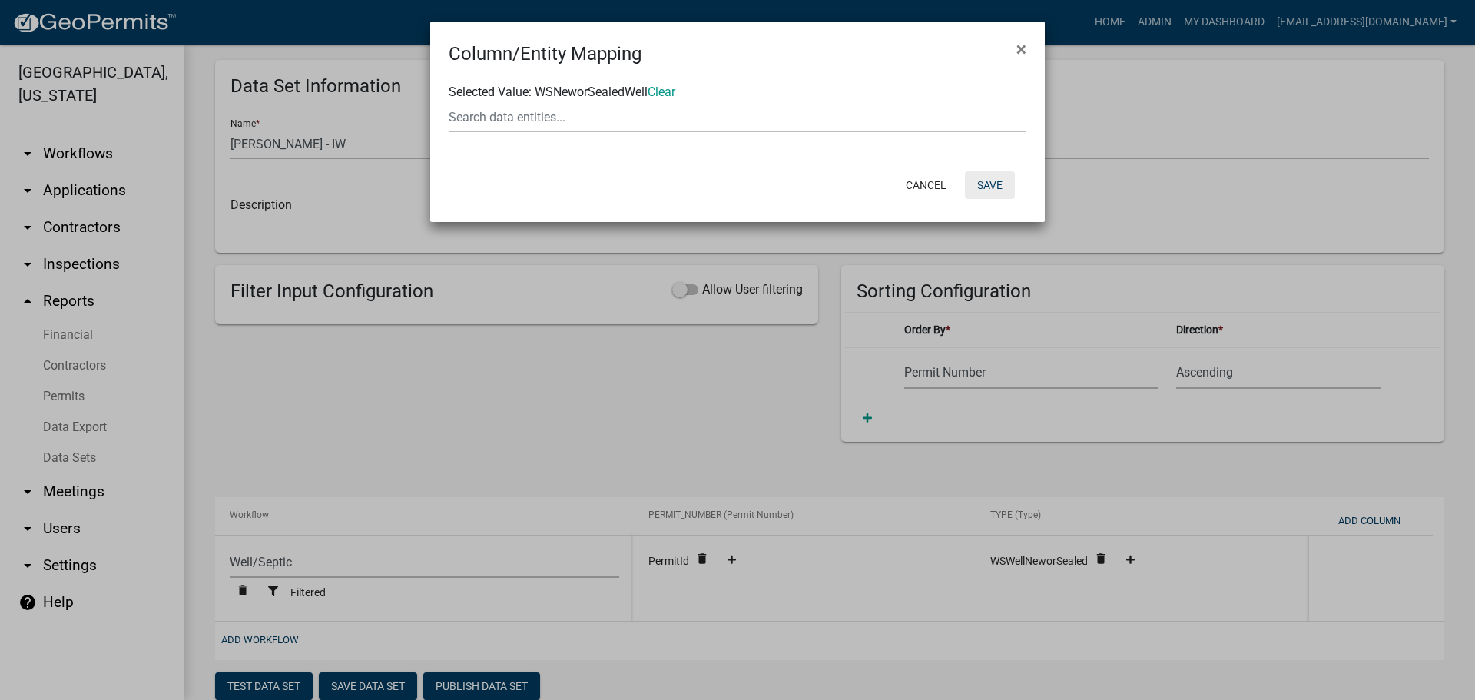
click at [985, 181] on button "Save" at bounding box center [990, 185] width 50 height 28
select select "cc9d510e-136e-46dd-a3ee-18f501703e73"
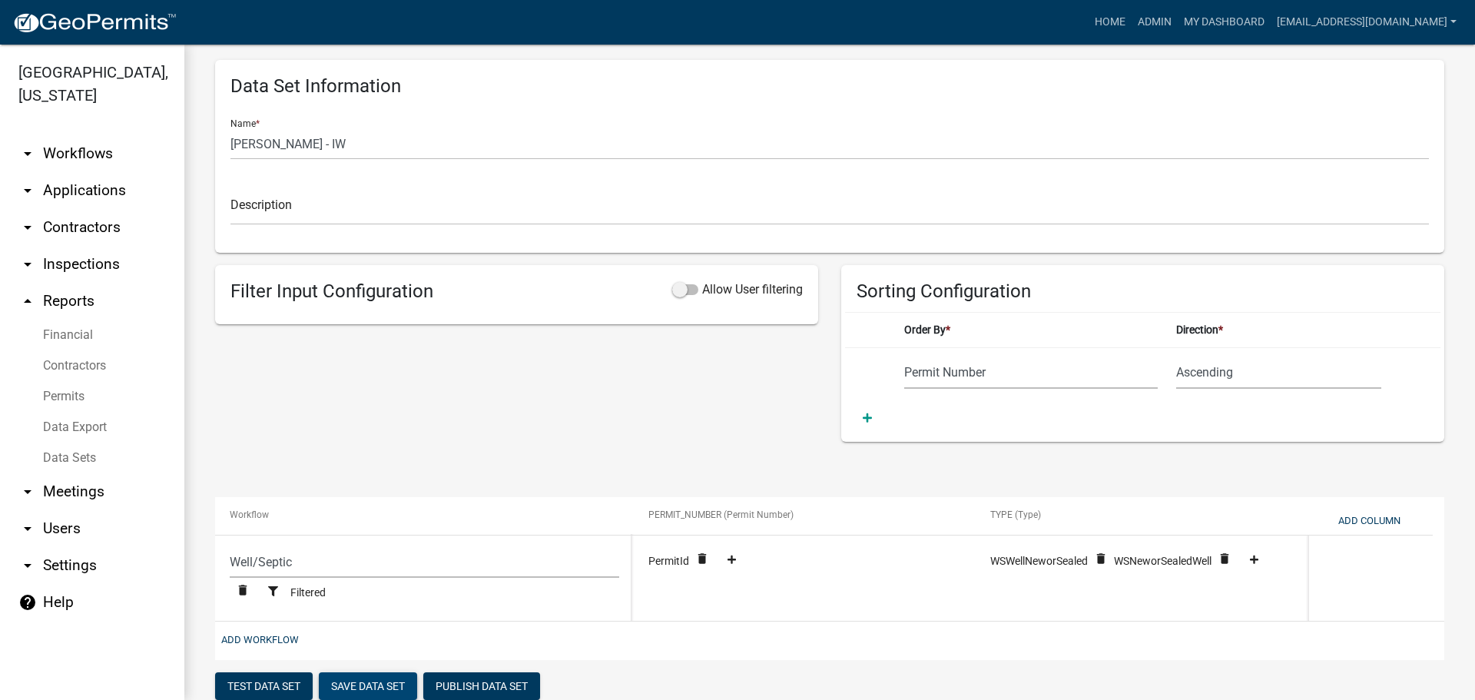
click at [373, 684] on button "Save Data Set" at bounding box center [368, 686] width 98 height 28
select select "Permit Number"
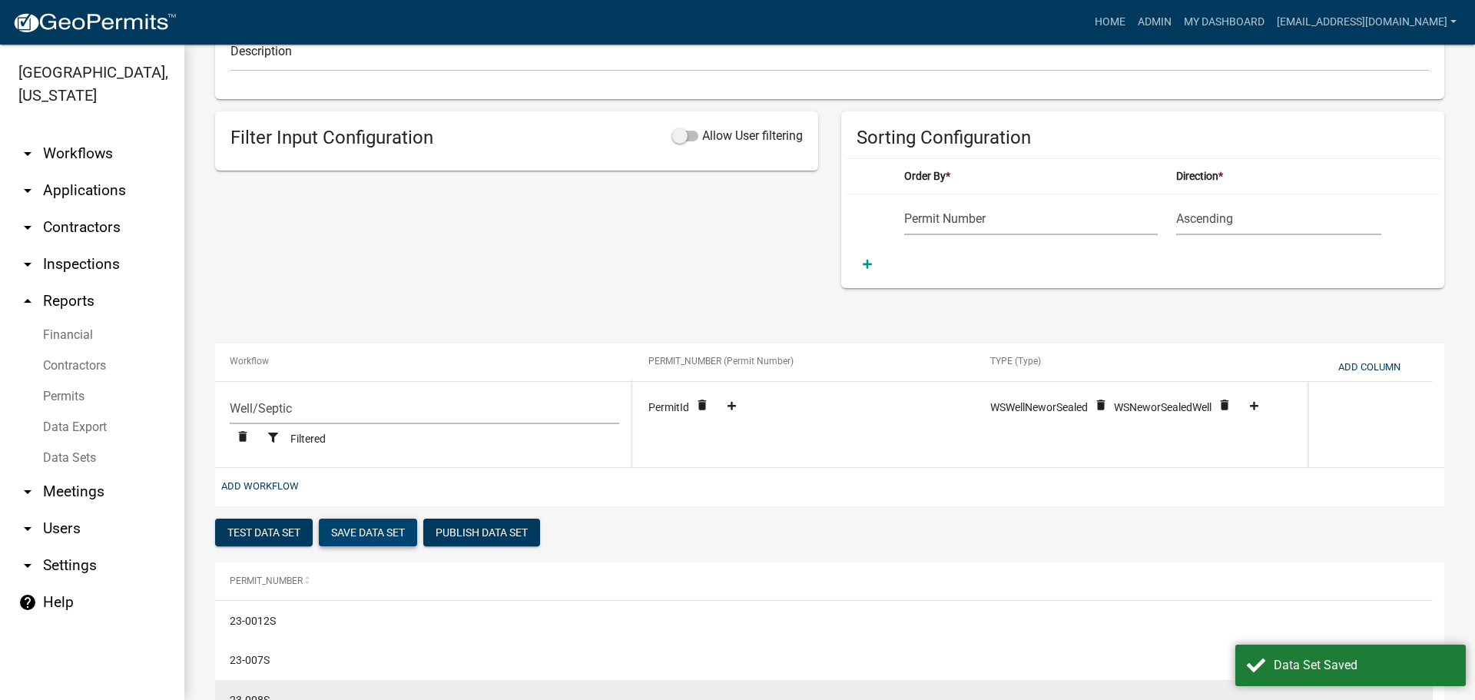
scroll to position [323, 0]
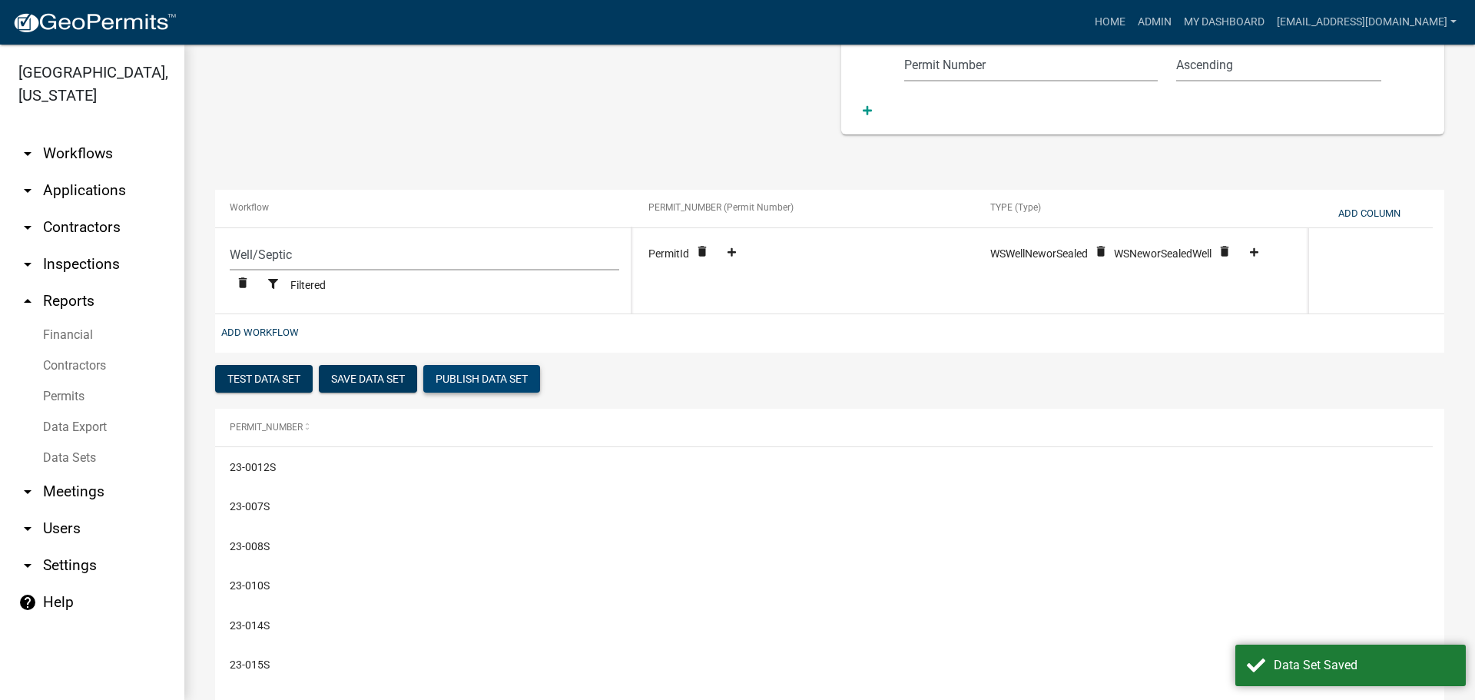
click at [489, 380] on button "Publish Data Set" at bounding box center [481, 379] width 117 height 28
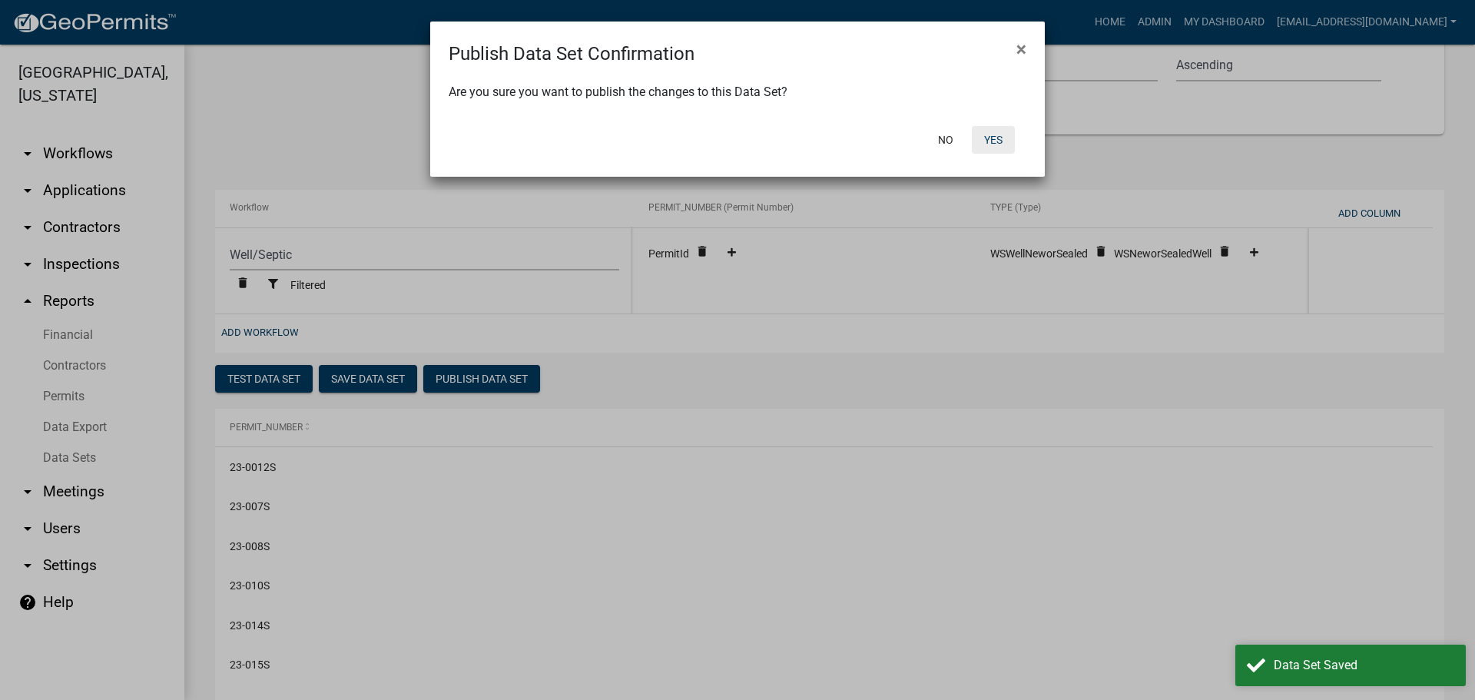
click at [1006, 138] on button "Yes" at bounding box center [993, 140] width 43 height 28
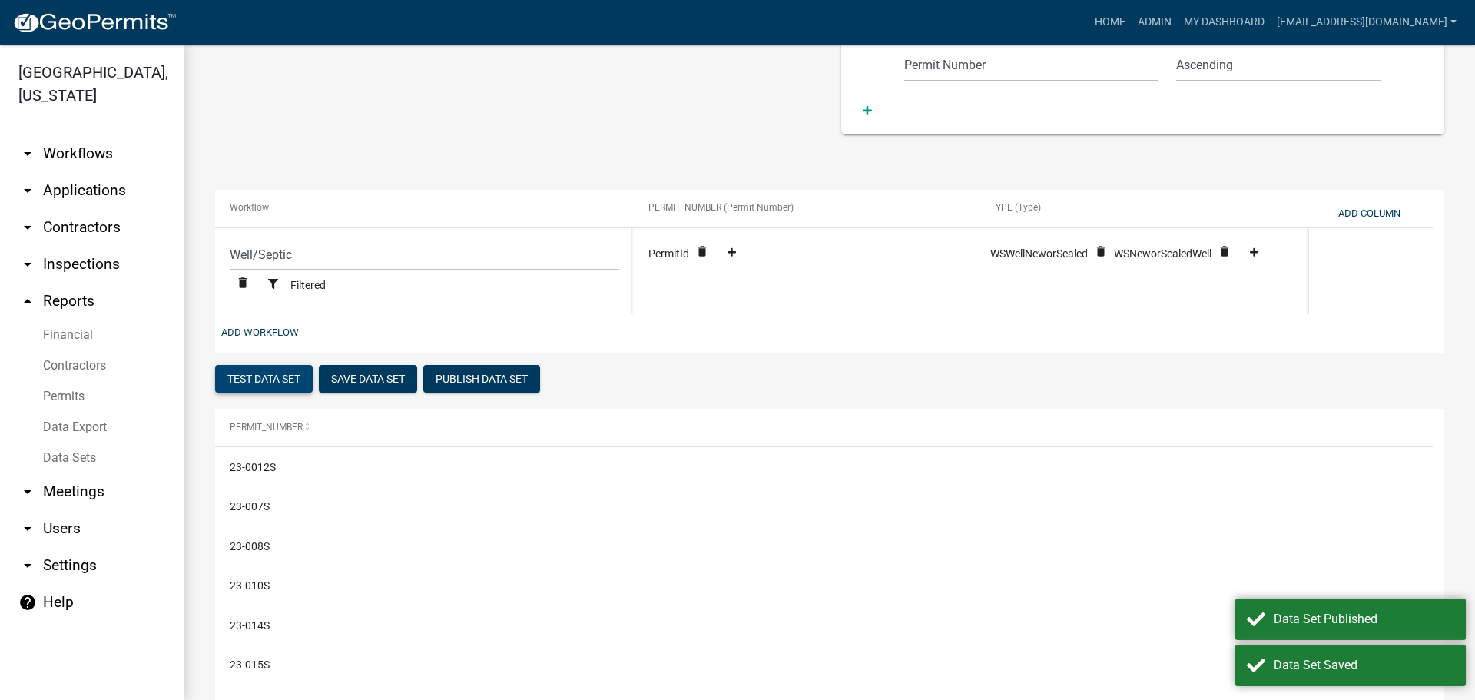
click at [267, 371] on button "Test Data Set" at bounding box center [264, 379] width 98 height 28
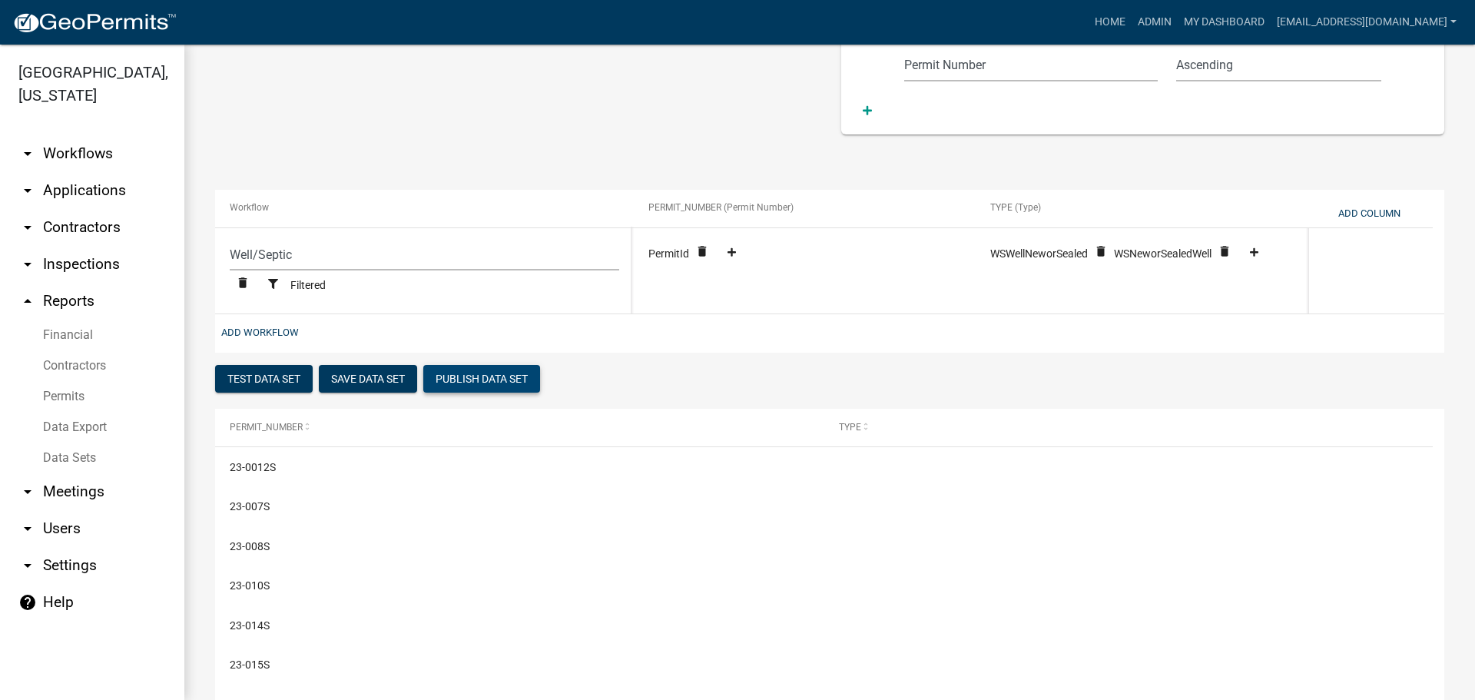
click at [476, 376] on button "Publish Data Set" at bounding box center [481, 379] width 117 height 28
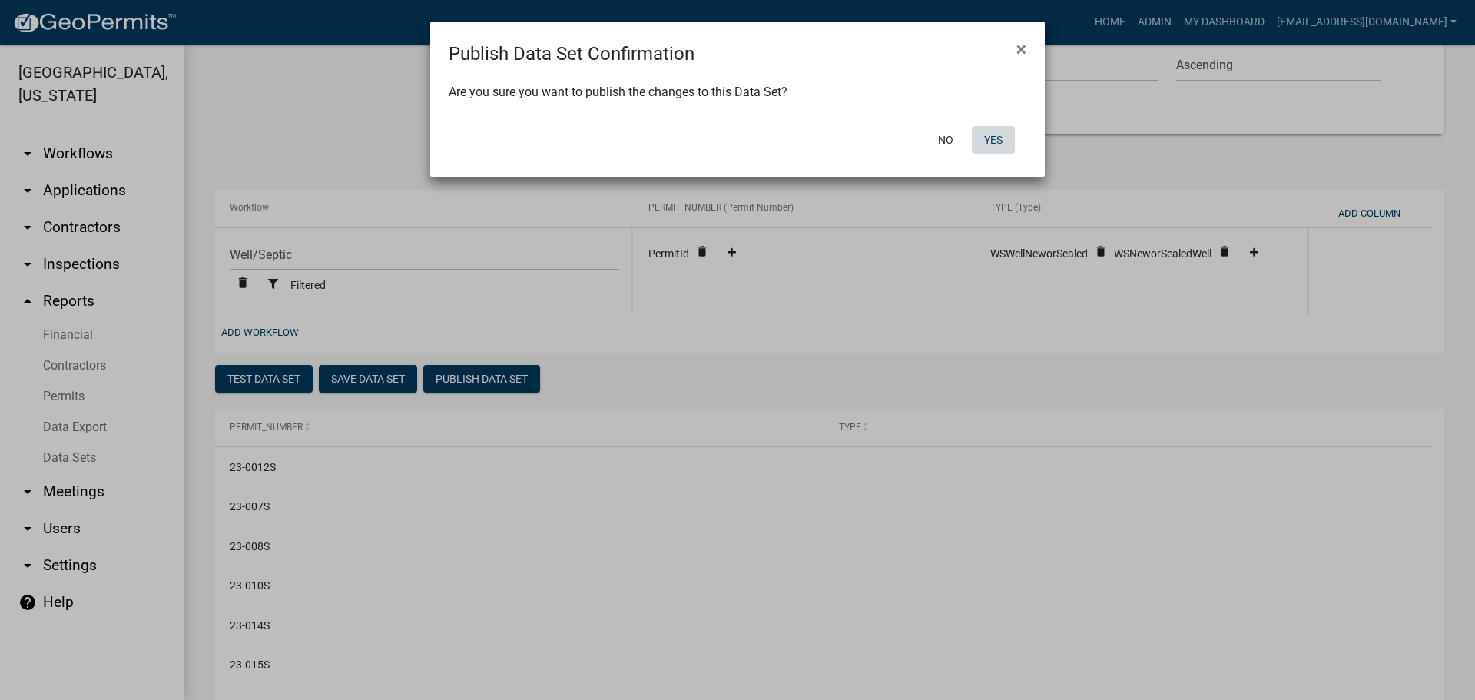
click at [1003, 140] on button "Yes" at bounding box center [993, 140] width 43 height 28
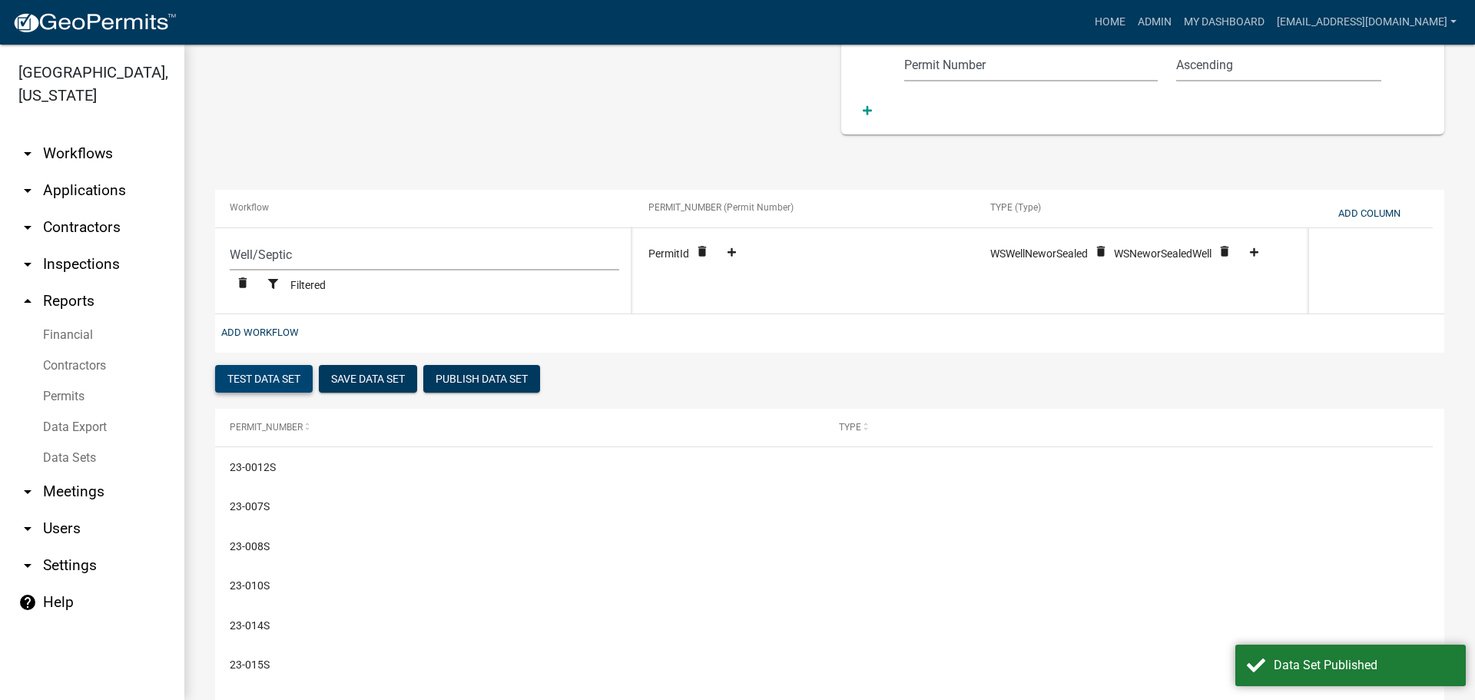
click at [256, 373] on button "Test Data Set" at bounding box center [264, 379] width 98 height 28
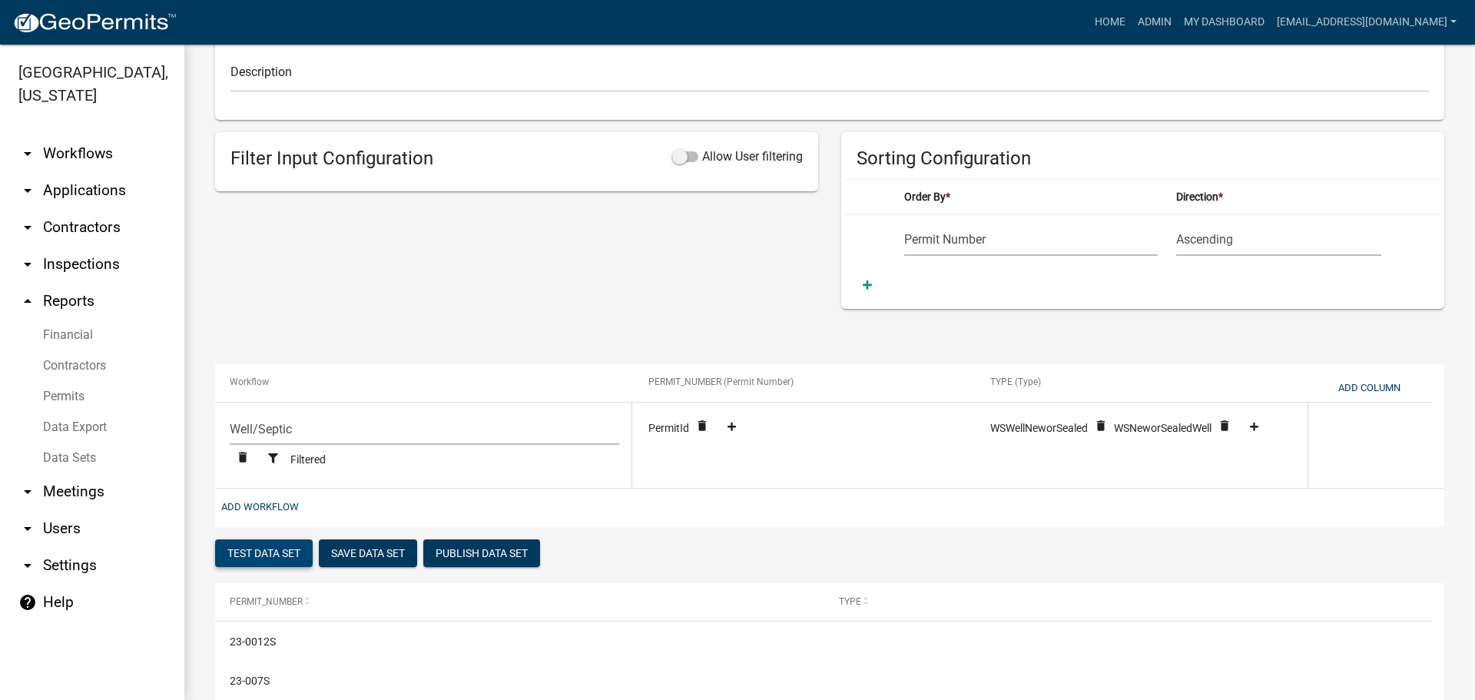
scroll to position [152, 0]
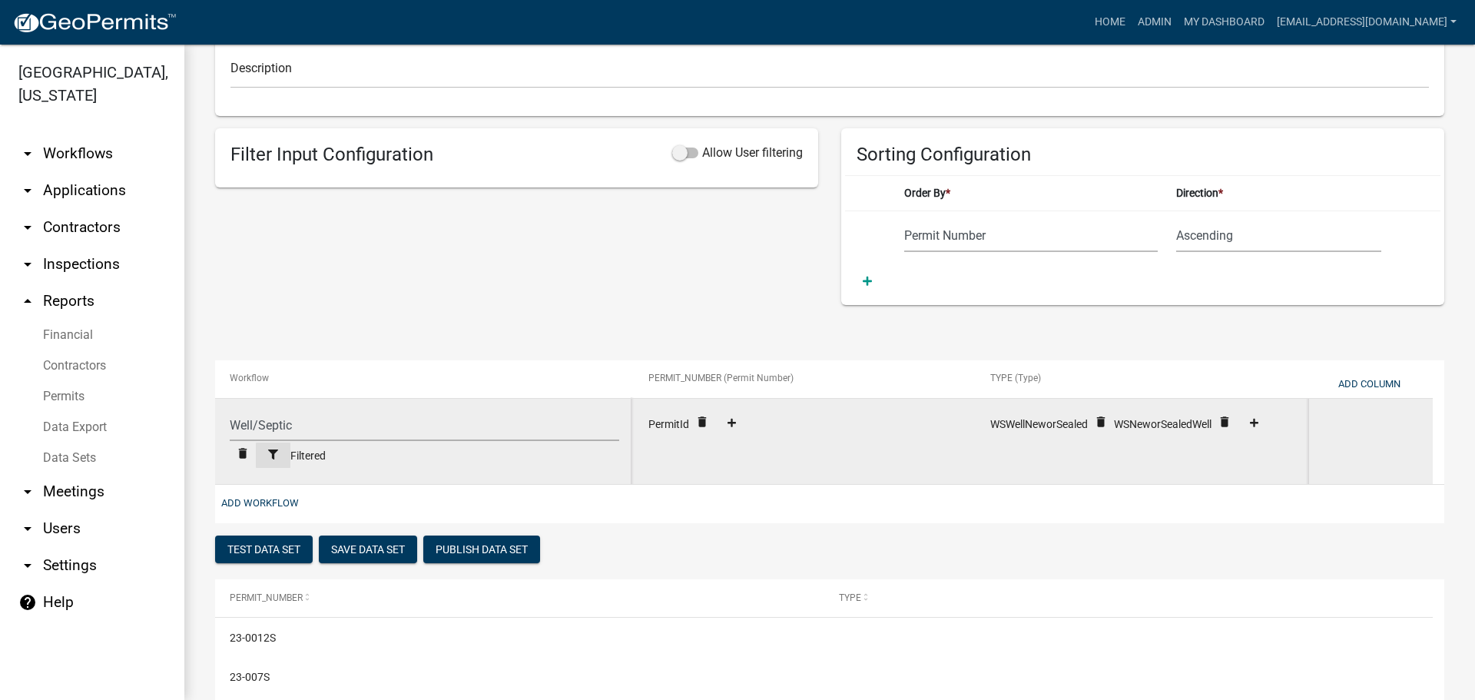
click at [274, 454] on icon at bounding box center [273, 454] width 10 height 10
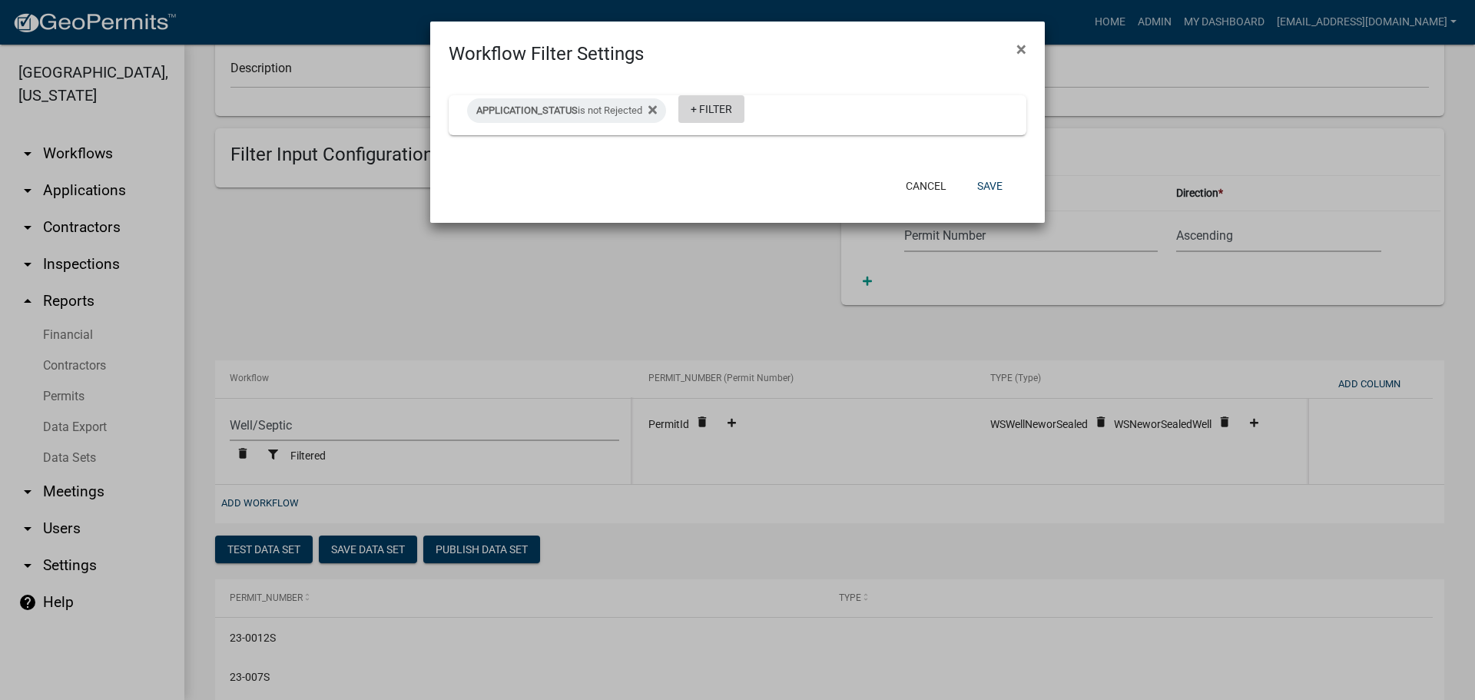
click at [718, 107] on link "+ Filter" at bounding box center [711, 109] width 66 height 28
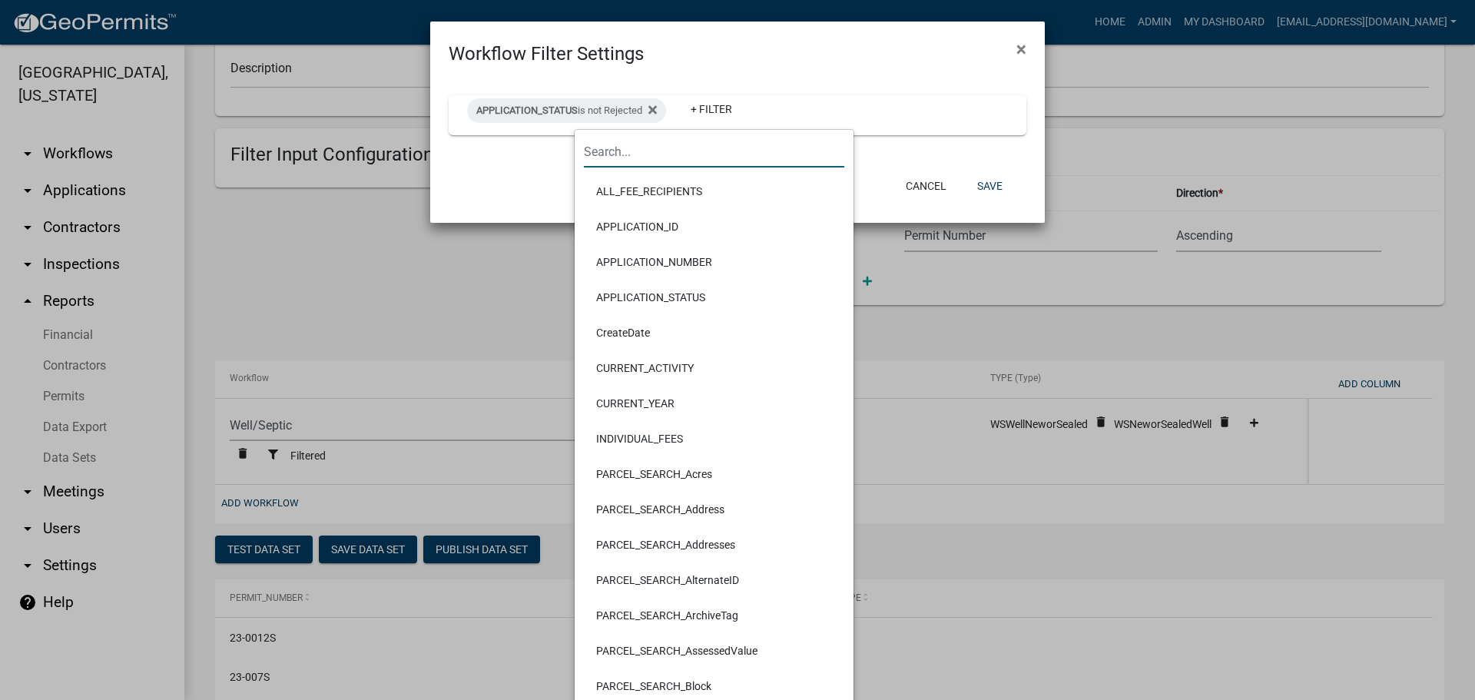
click at [622, 146] on input "text" at bounding box center [714, 152] width 260 height 32
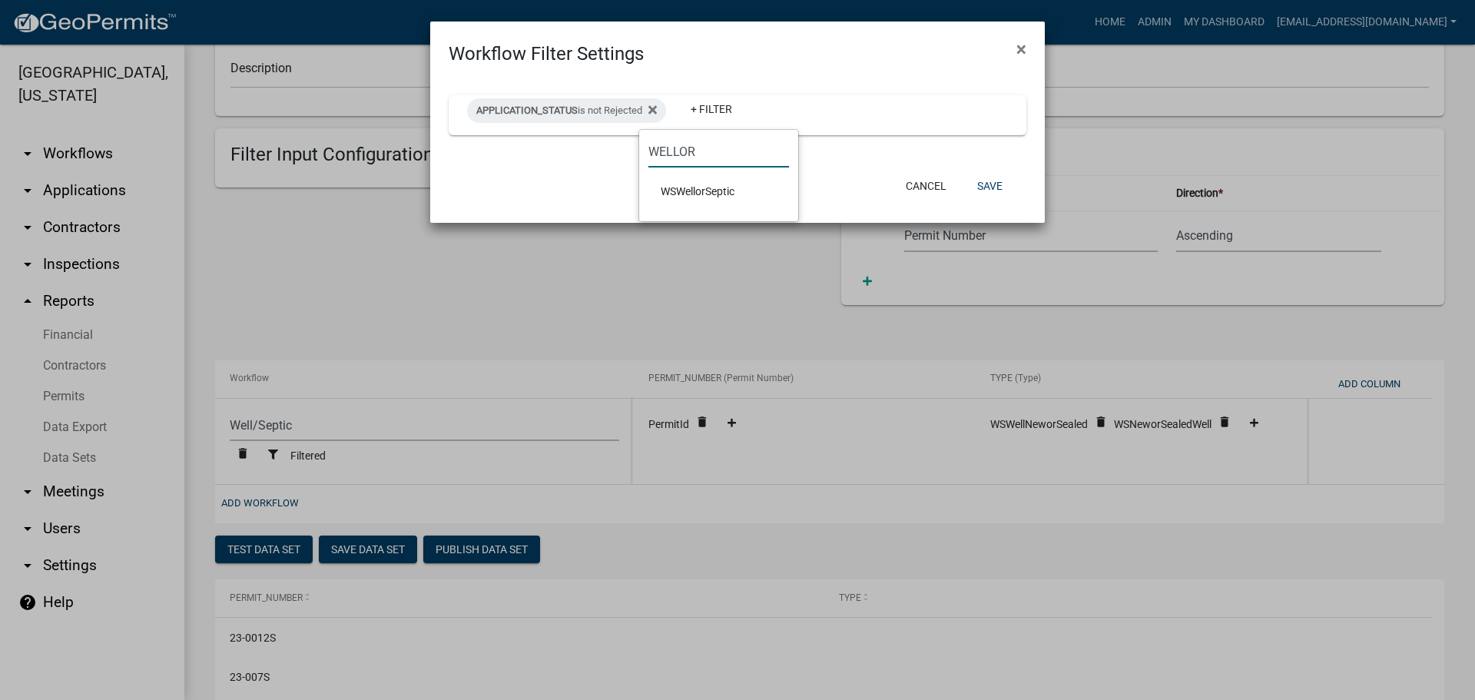
type input "WELLOR"
click at [671, 184] on li "WSWellorSeptic" at bounding box center [718, 191] width 141 height 35
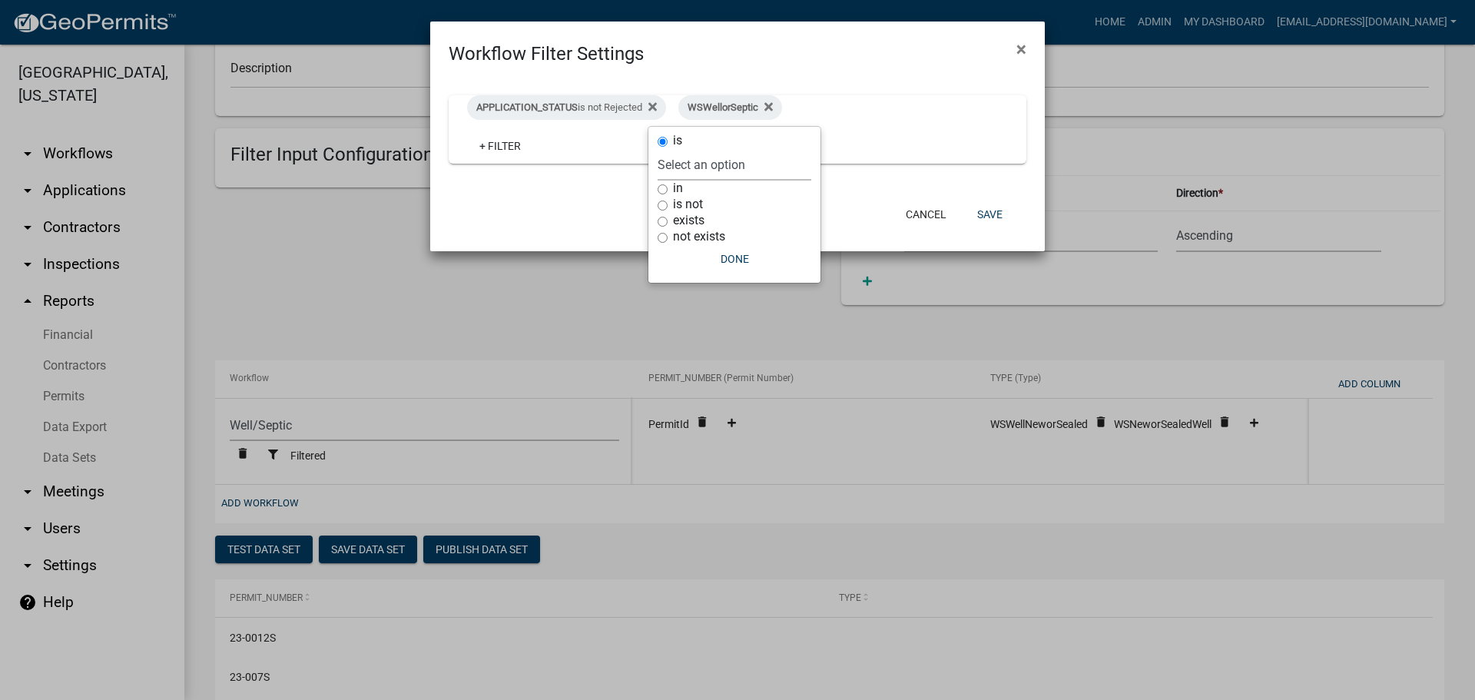
click at [678, 167] on select "Select an option Well Septic Septic Compliance" at bounding box center [735, 165] width 154 height 32
select select "Well"
click at [658, 181] on select "Select an option Well Septic Septic Compliance" at bounding box center [735, 165] width 154 height 32
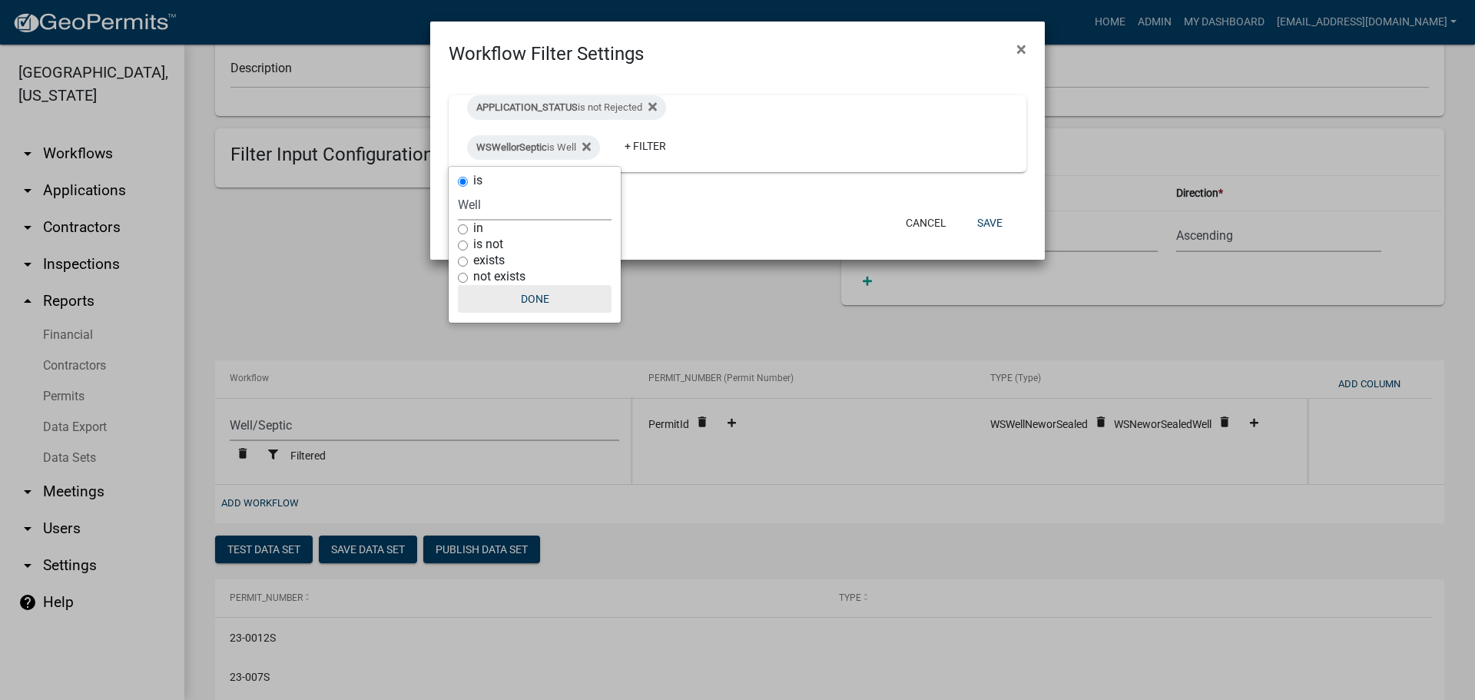
click at [532, 298] on button "Done" at bounding box center [535, 299] width 154 height 28
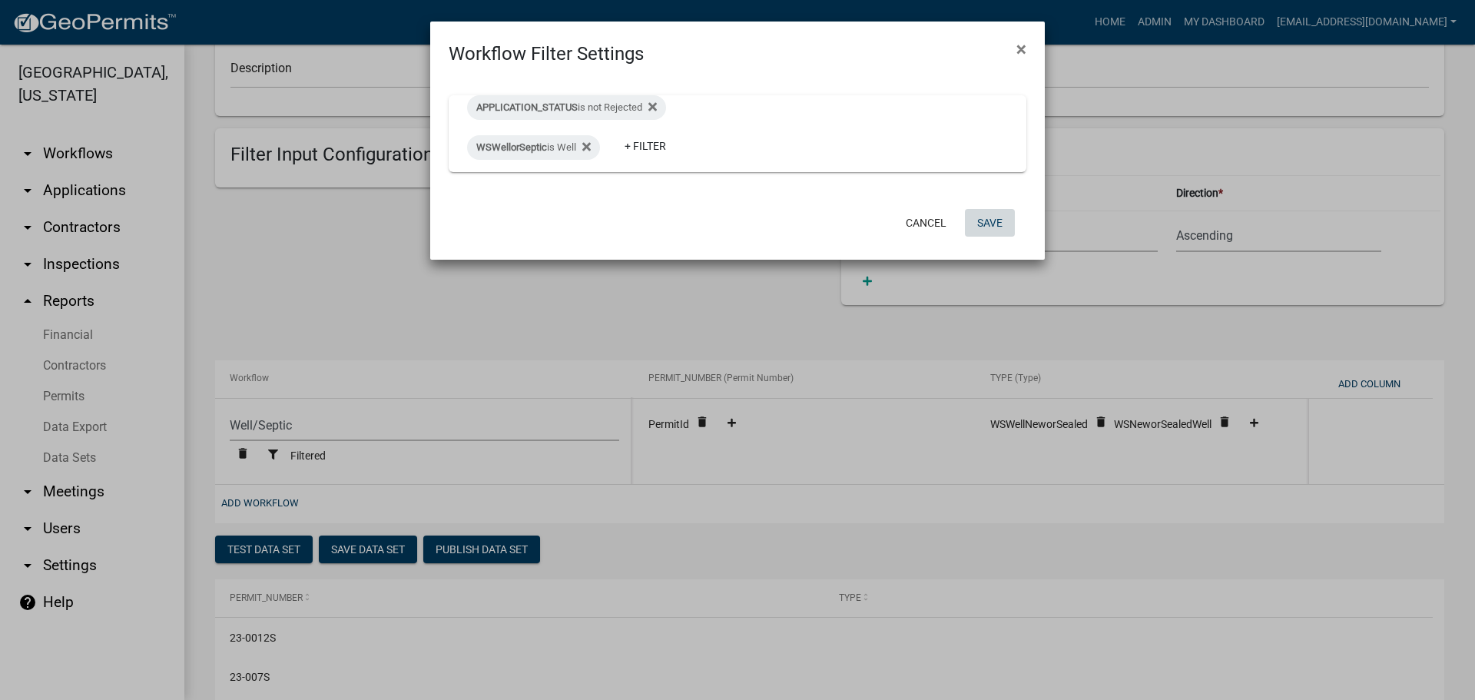
click at [988, 222] on button "Save" at bounding box center [990, 223] width 50 height 28
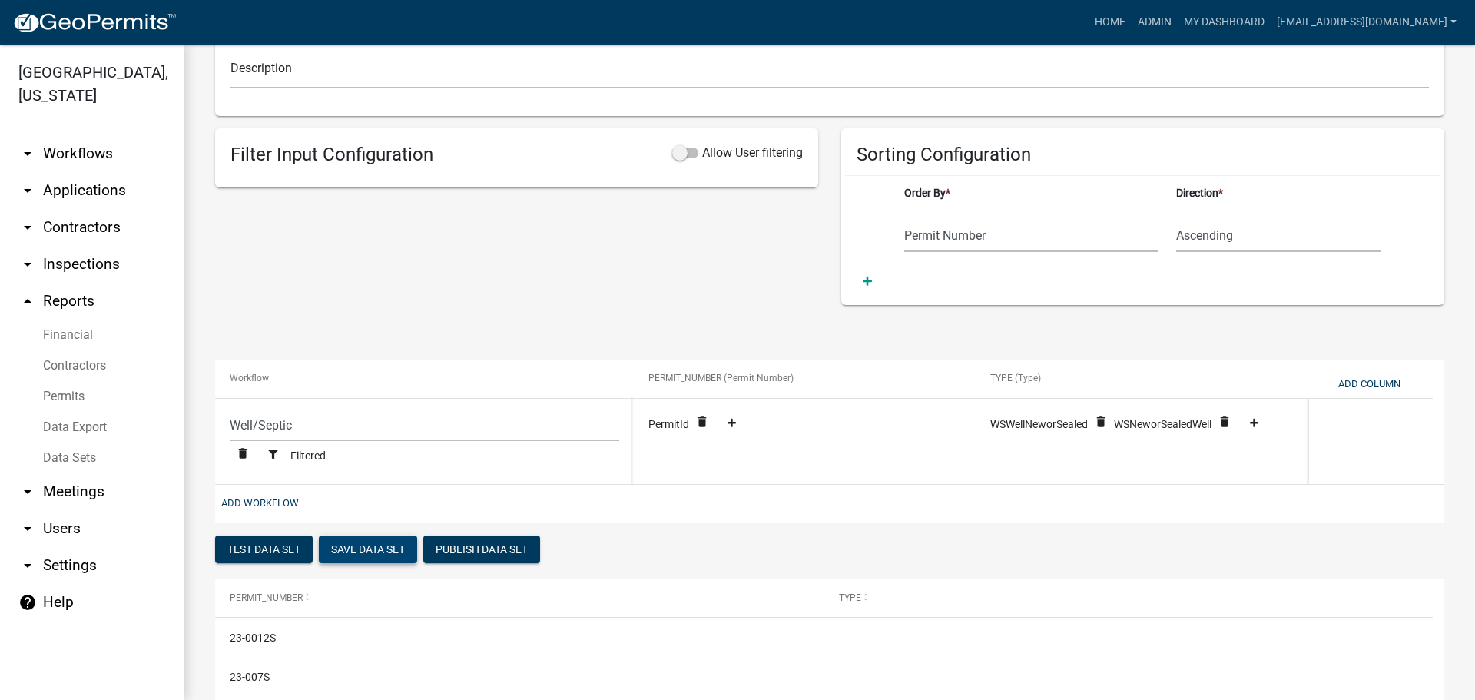
click at [359, 548] on button "Save Data Set" at bounding box center [368, 550] width 98 height 28
select select "Permit Number"
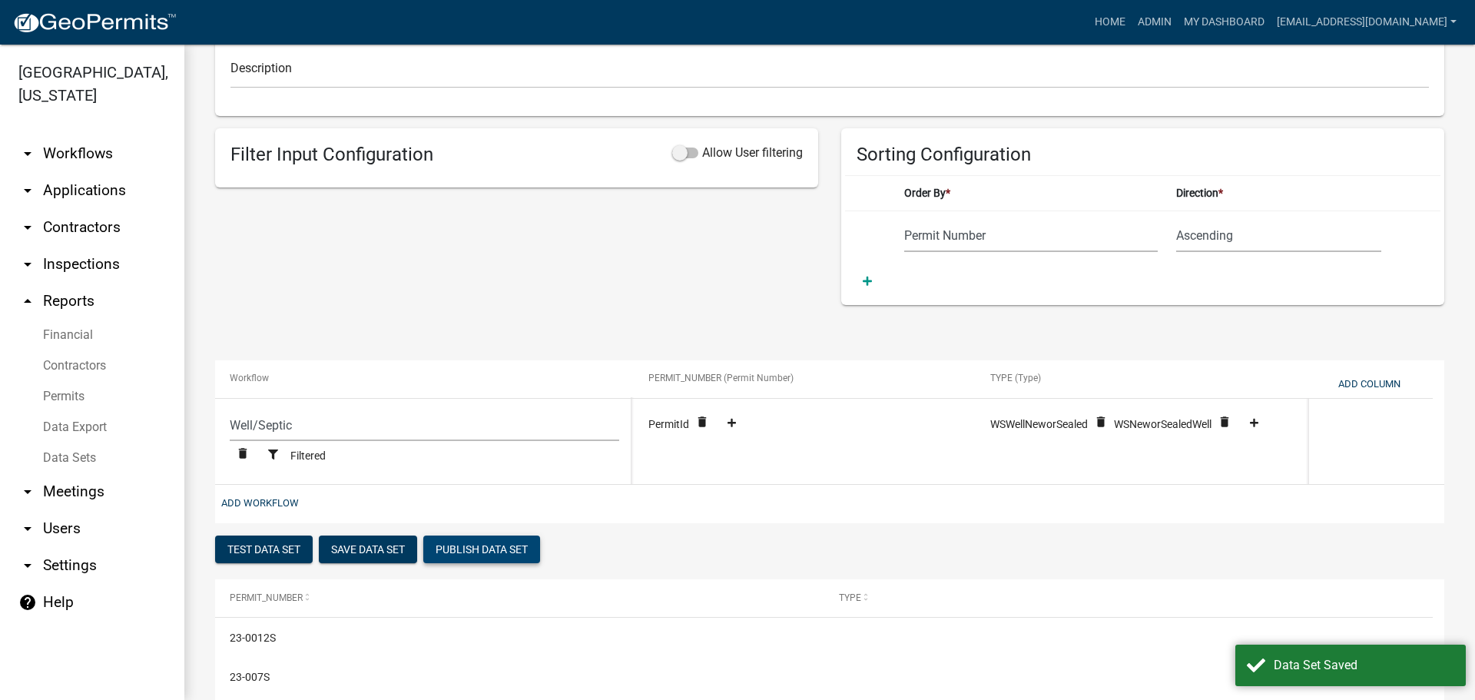
click at [497, 552] on button "Publish Data Set" at bounding box center [481, 550] width 117 height 28
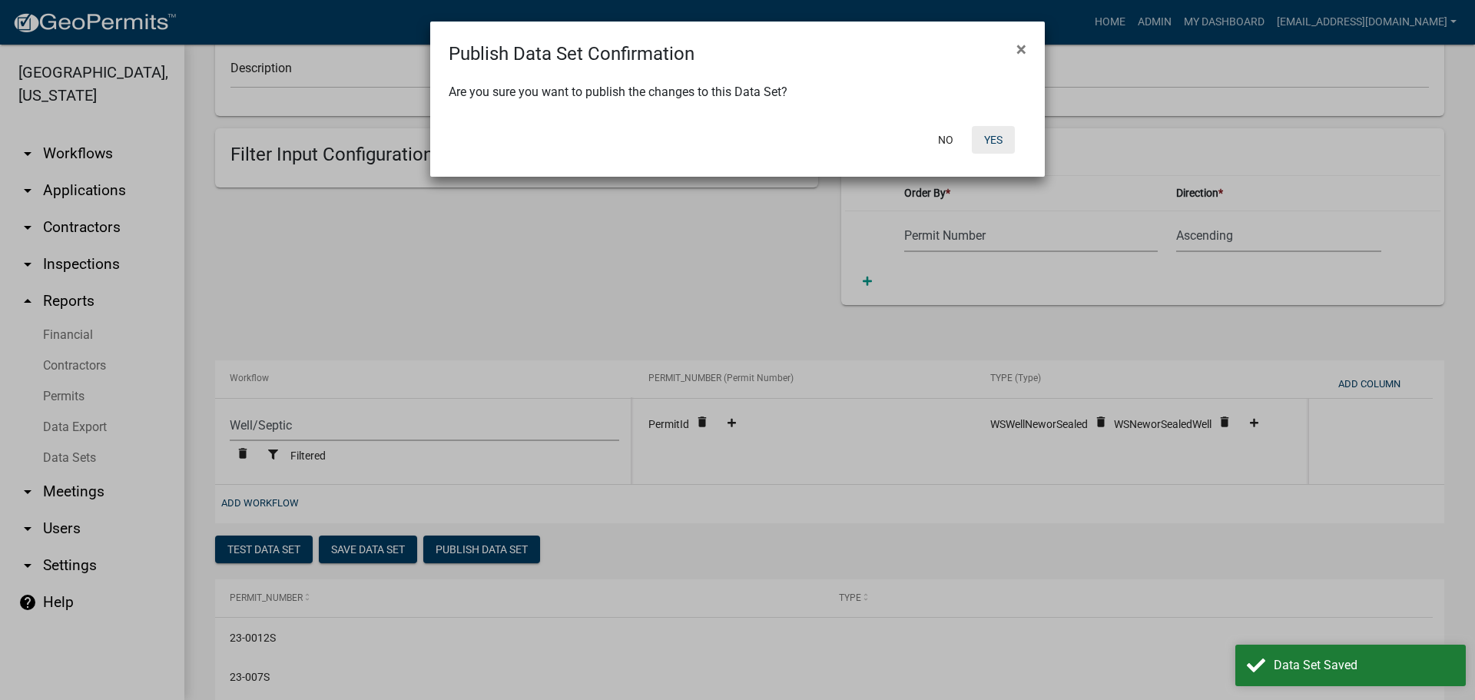
click at [1000, 133] on button "Yes" at bounding box center [993, 140] width 43 height 28
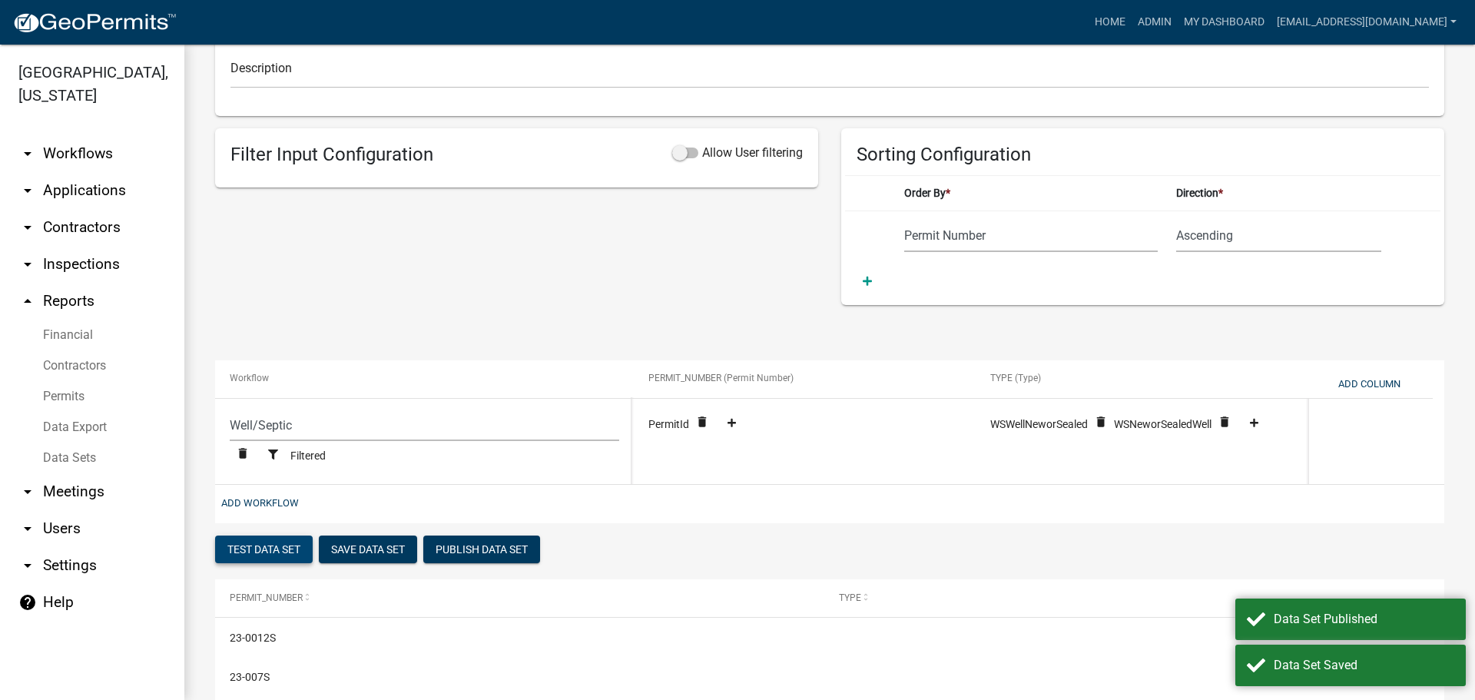
click at [279, 546] on button "Test Data Set" at bounding box center [264, 550] width 98 height 28
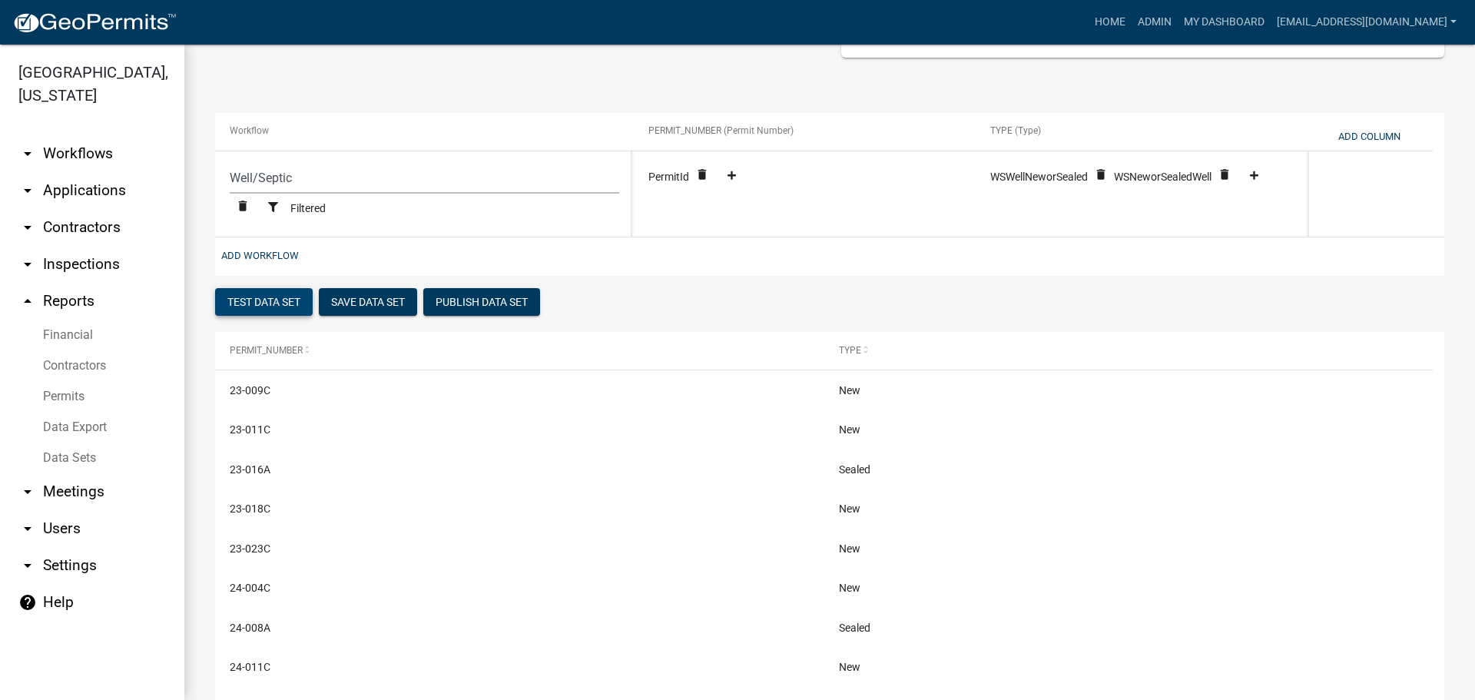
scroll to position [323, 0]
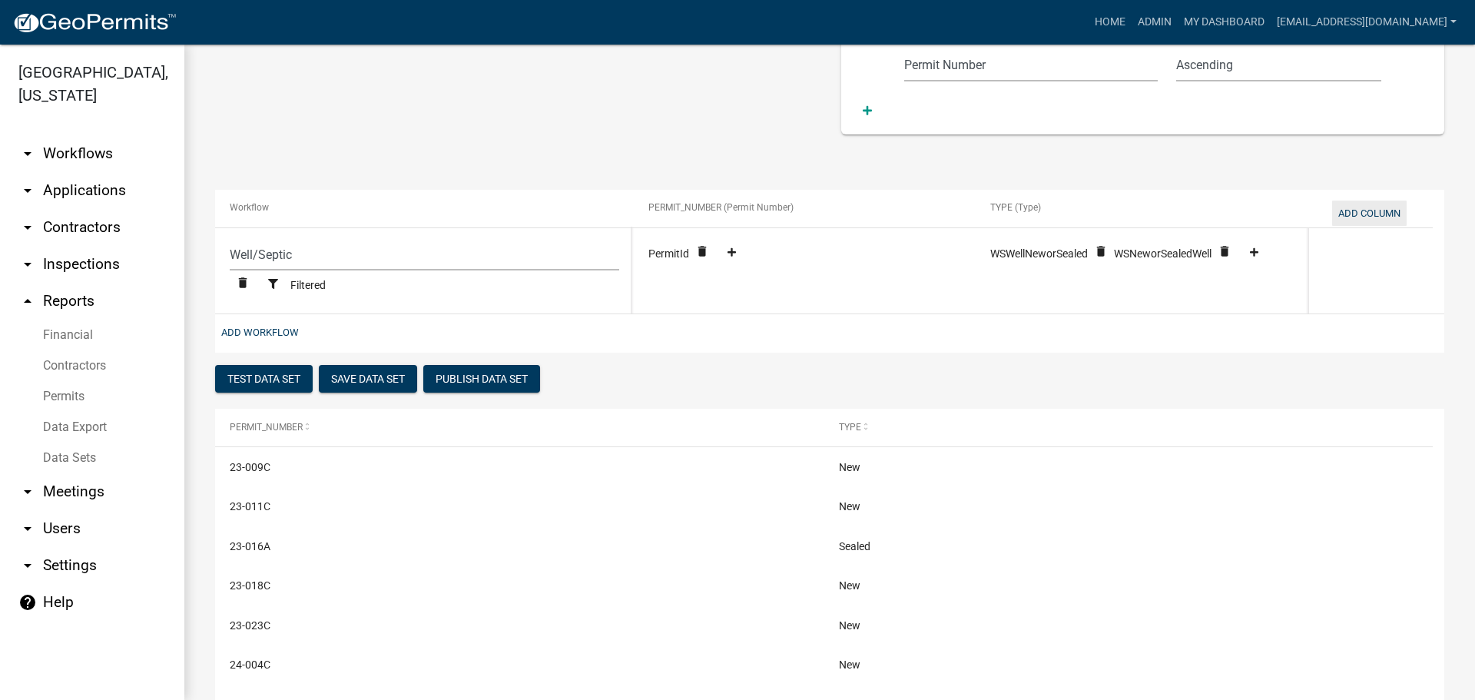
click at [1360, 211] on button "Add Column" at bounding box center [1369, 213] width 75 height 25
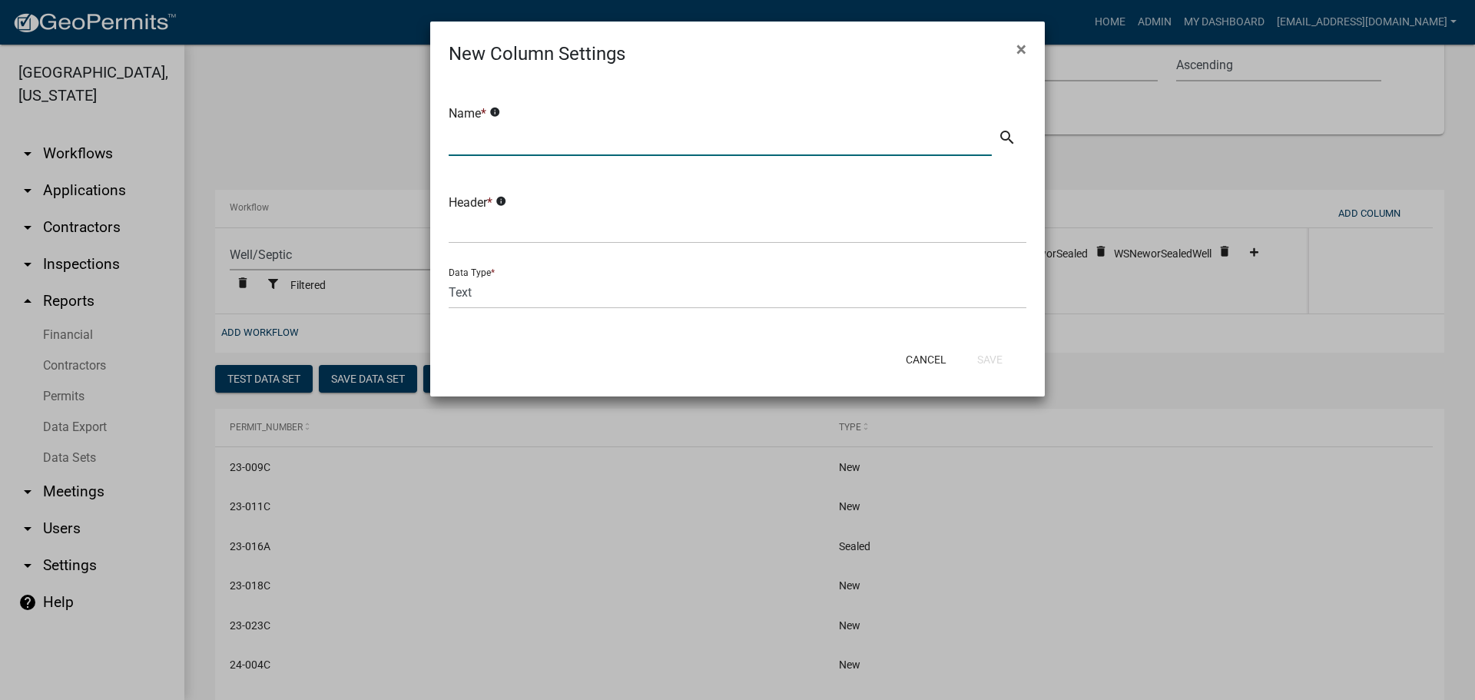
click at [599, 137] on input "text" at bounding box center [720, 140] width 543 height 32
type input "Status"
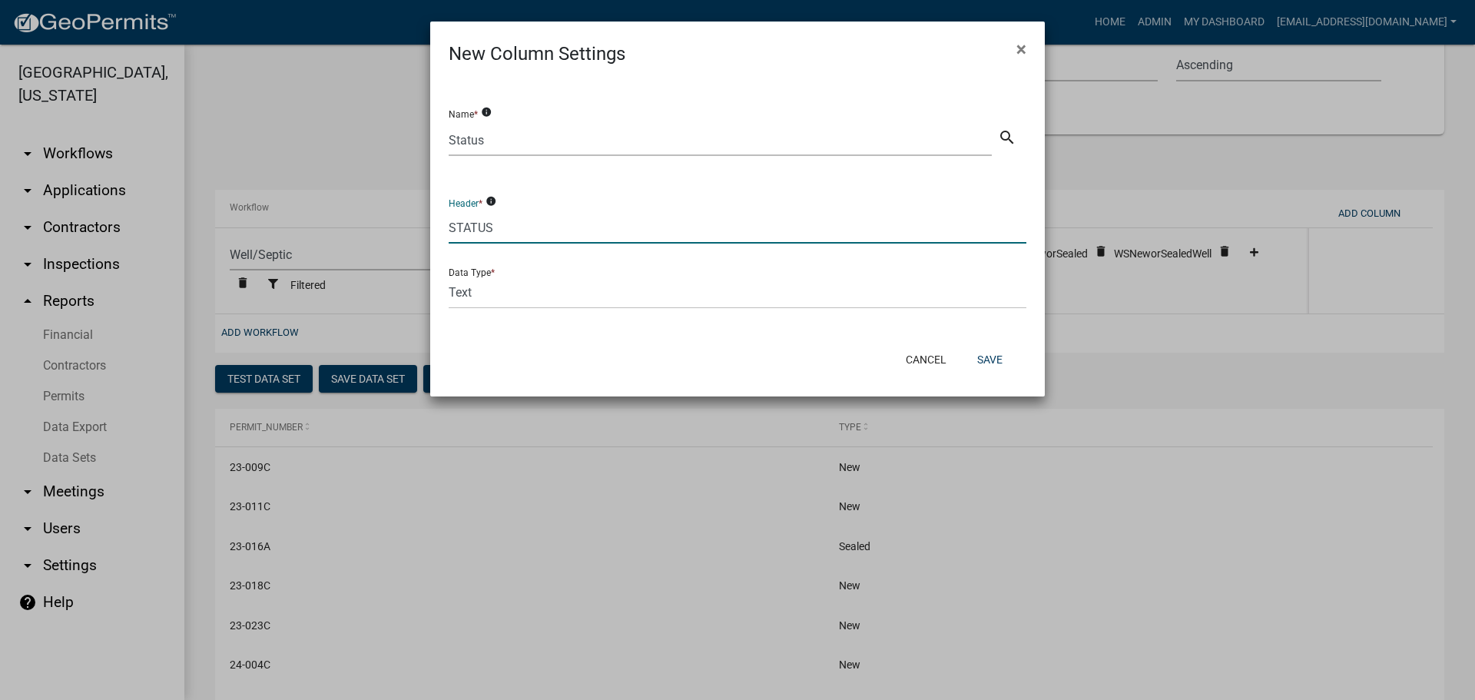
type input "STATUS"
click at [993, 356] on button "Save" at bounding box center [990, 360] width 50 height 28
select select "cc9d510e-136e-46dd-a3ee-18f501703e73"
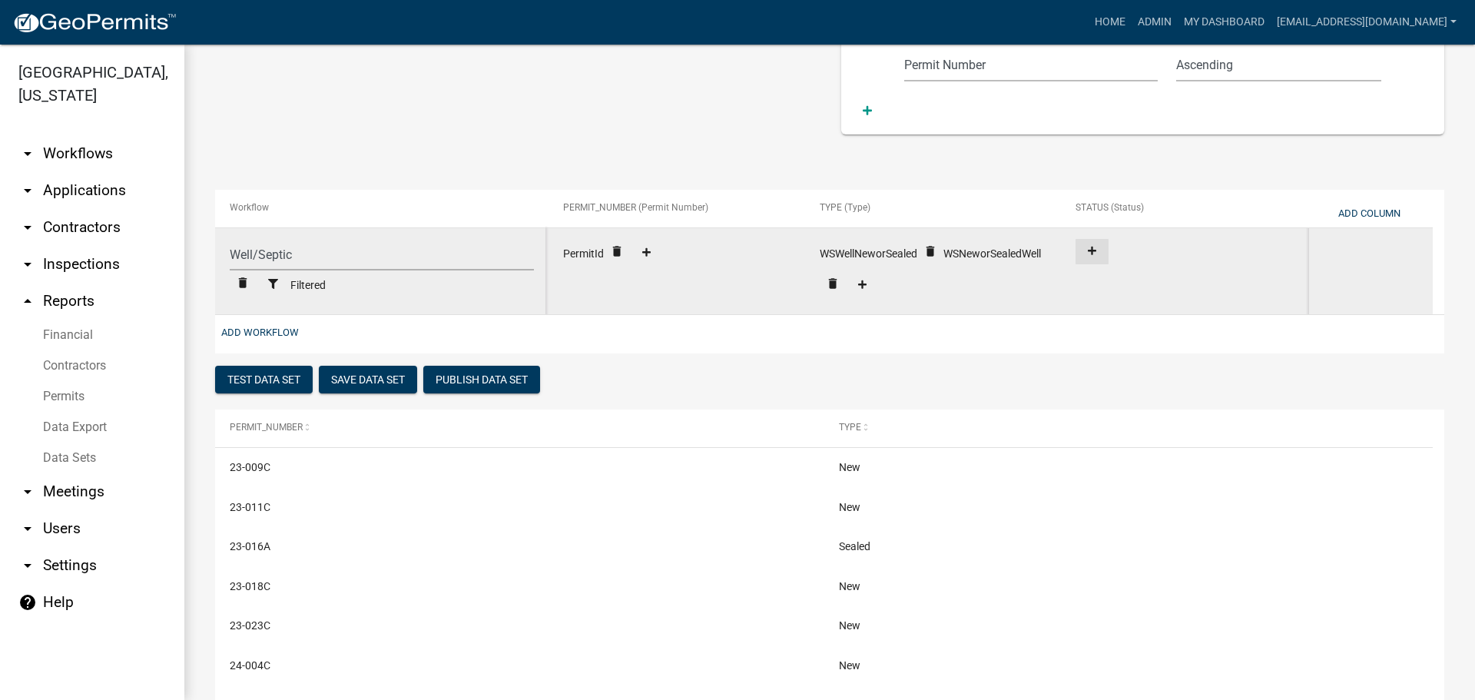
click at [1089, 247] on icon at bounding box center [1092, 251] width 8 height 10
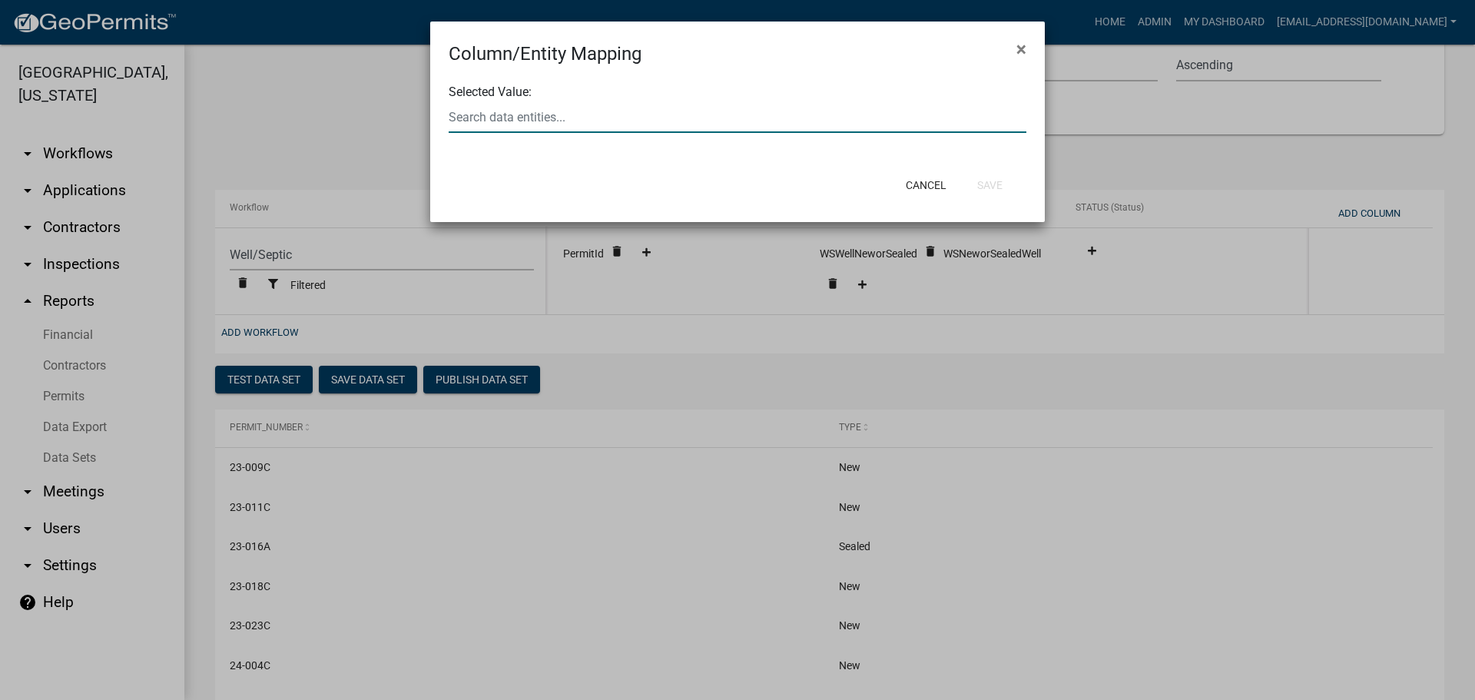
click at [585, 119] on div at bounding box center [737, 117] width 601 height 32
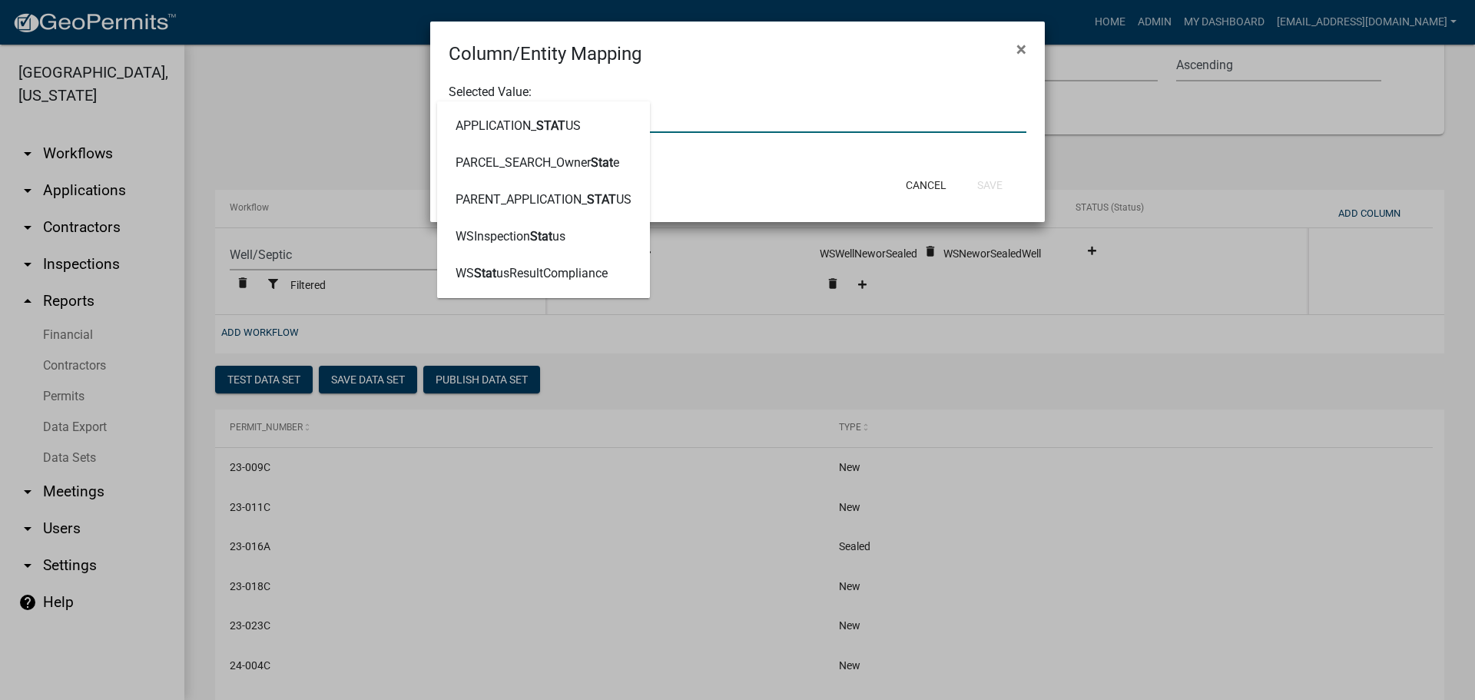
type input "STATUS"
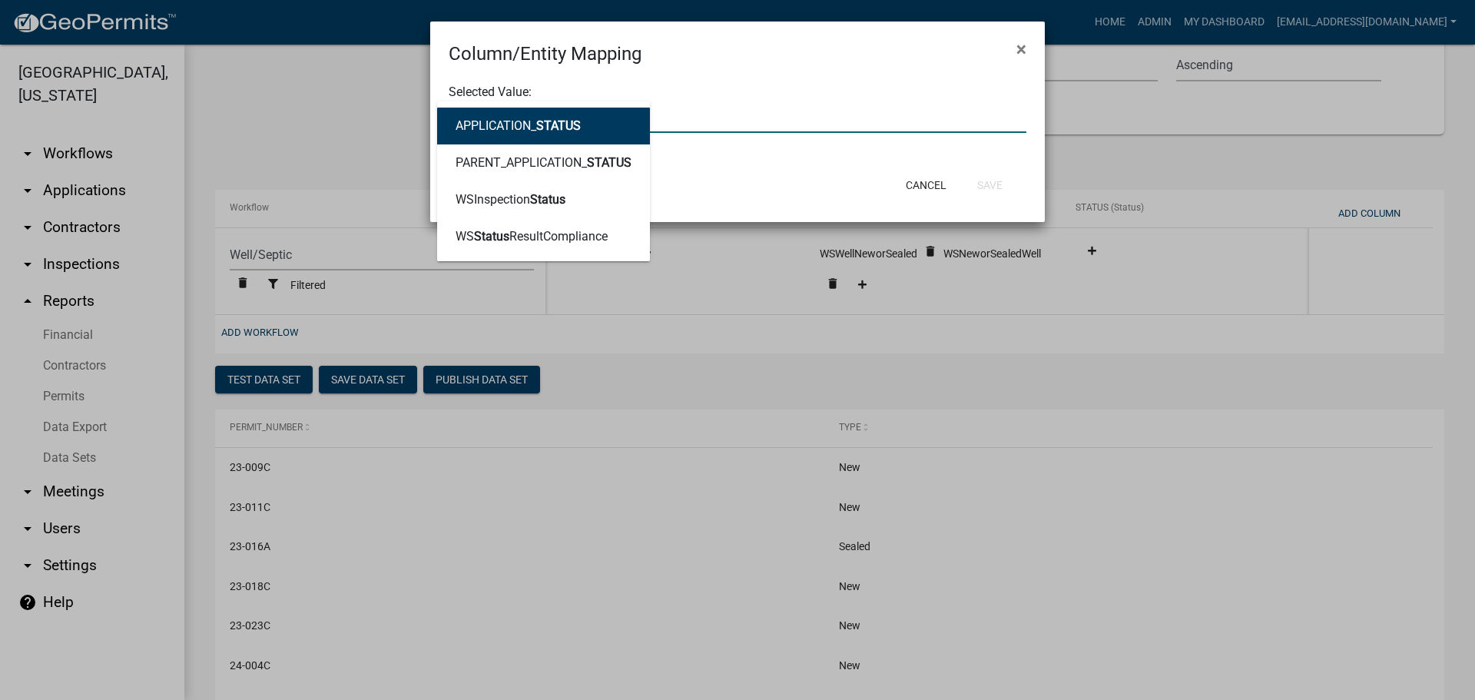
click at [569, 128] on span "STATUS" at bounding box center [558, 125] width 45 height 15
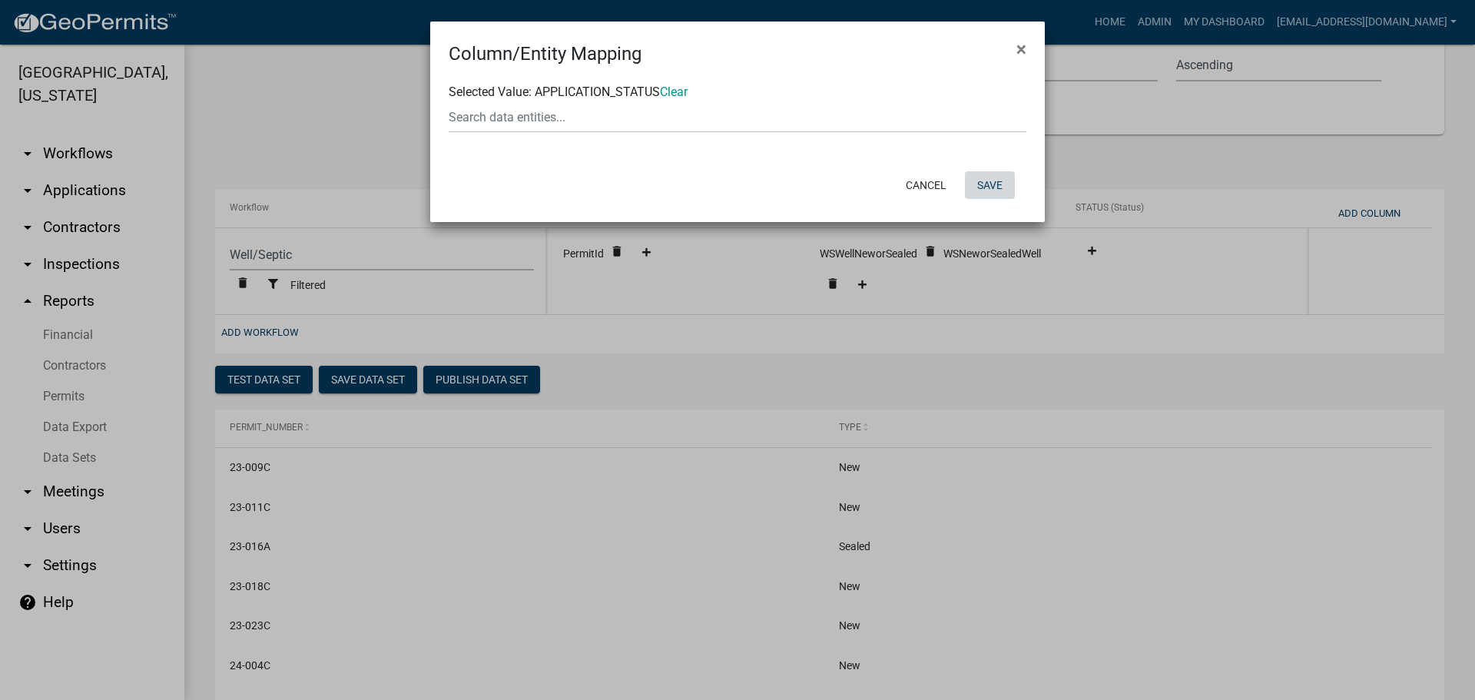
click at [991, 181] on button "Save" at bounding box center [990, 185] width 50 height 28
select select "cc9d510e-136e-46dd-a3ee-18f501703e73"
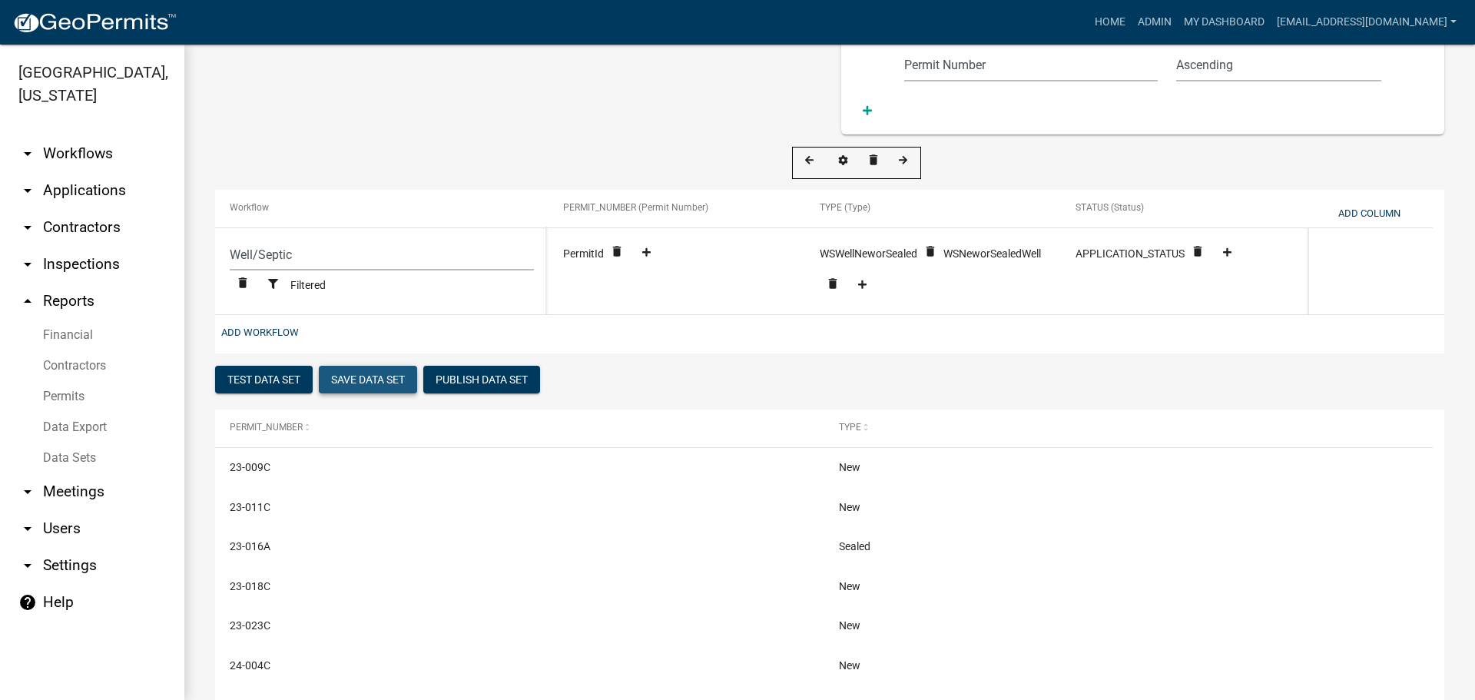
click at [372, 373] on button "Save Data Set" at bounding box center [368, 380] width 98 height 28
select select "Permit Number"
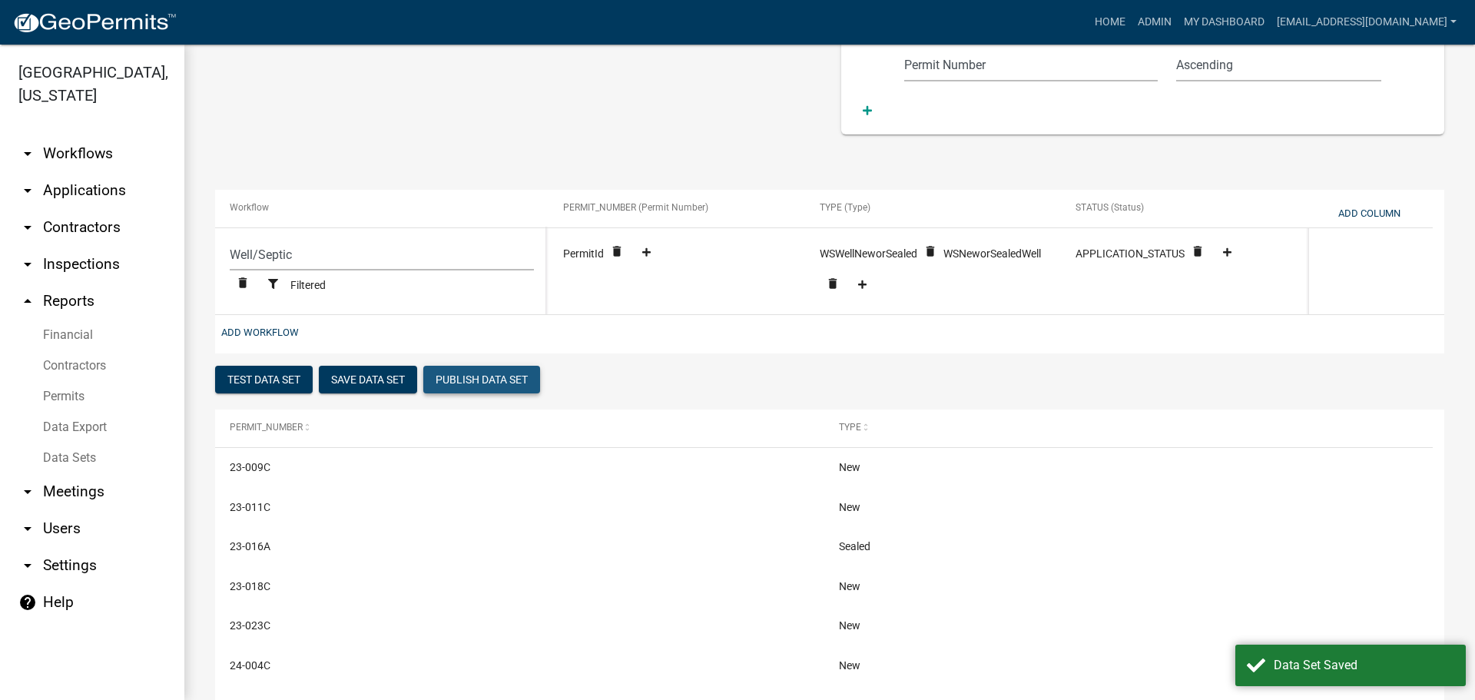
click at [487, 373] on button "Publish Data Set" at bounding box center [481, 380] width 117 height 28
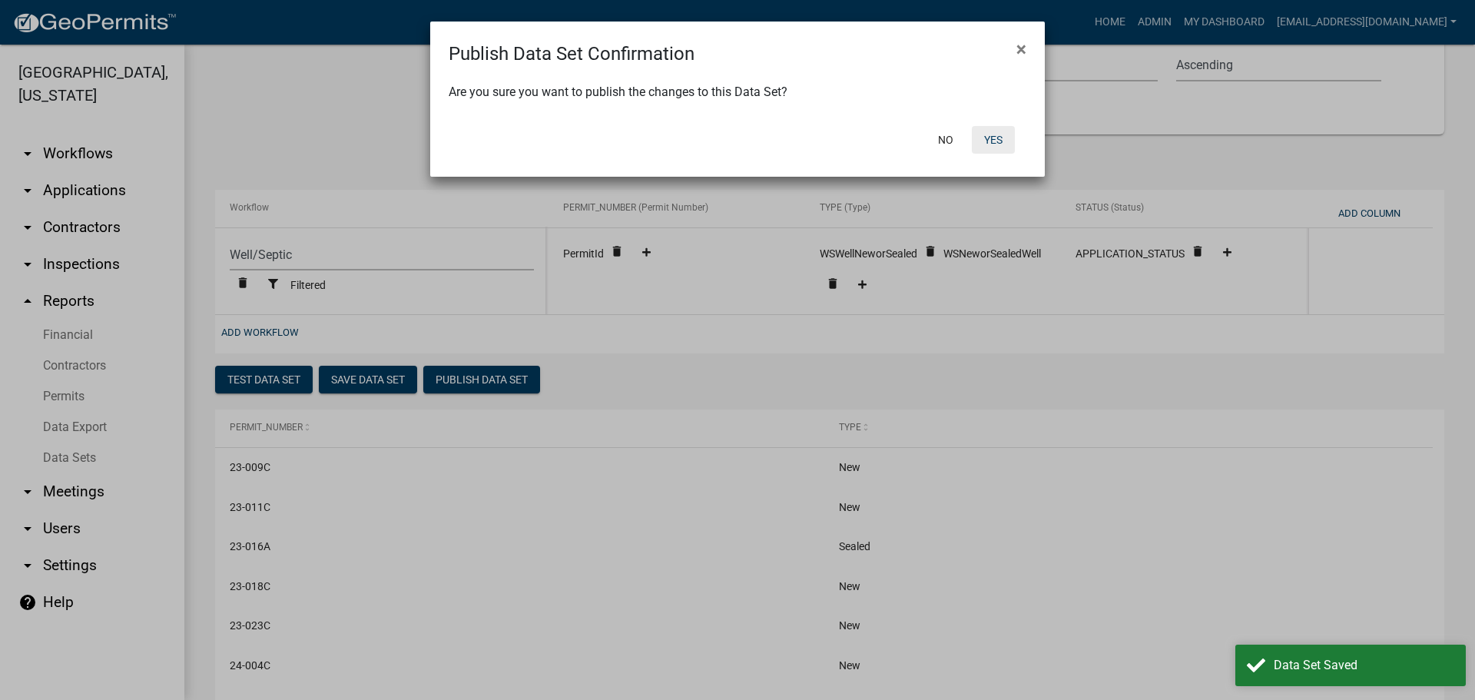
click at [995, 133] on button "Yes" at bounding box center [993, 140] width 43 height 28
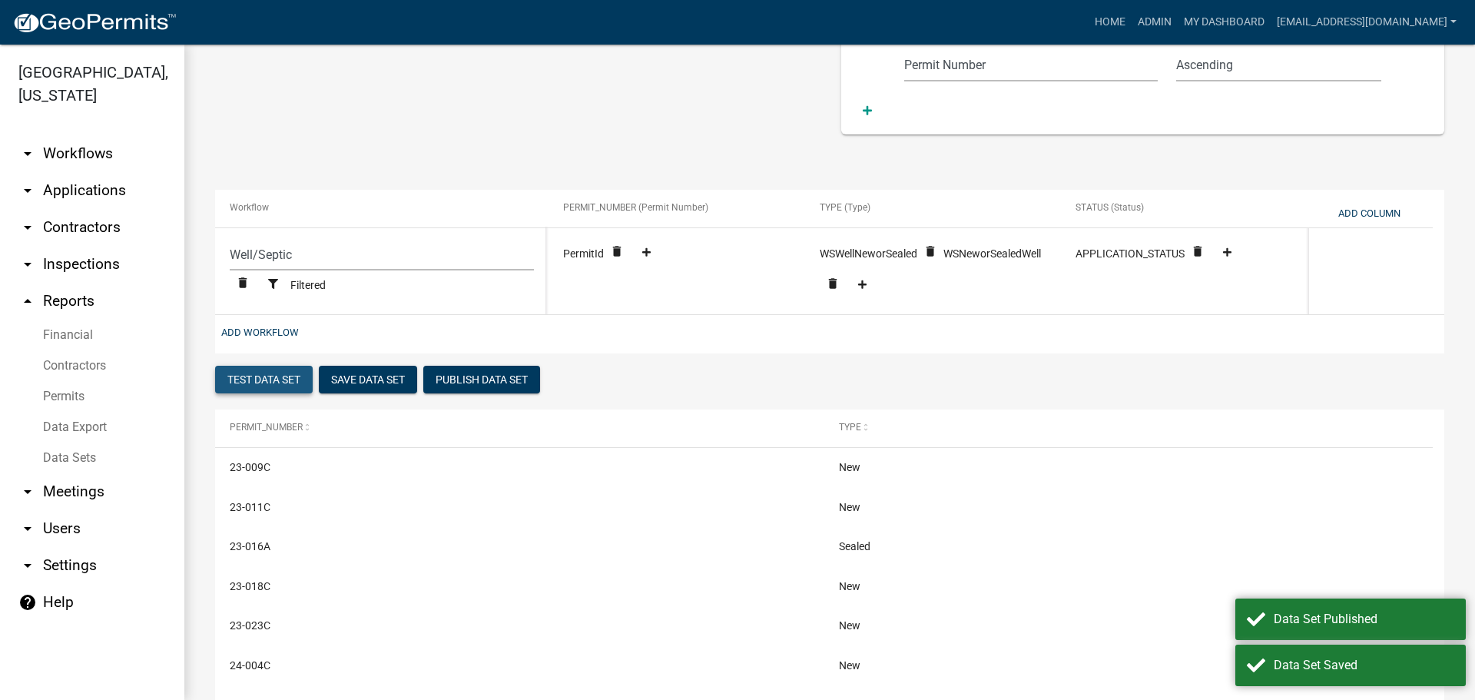
click at [265, 376] on button "Test Data Set" at bounding box center [264, 380] width 98 height 28
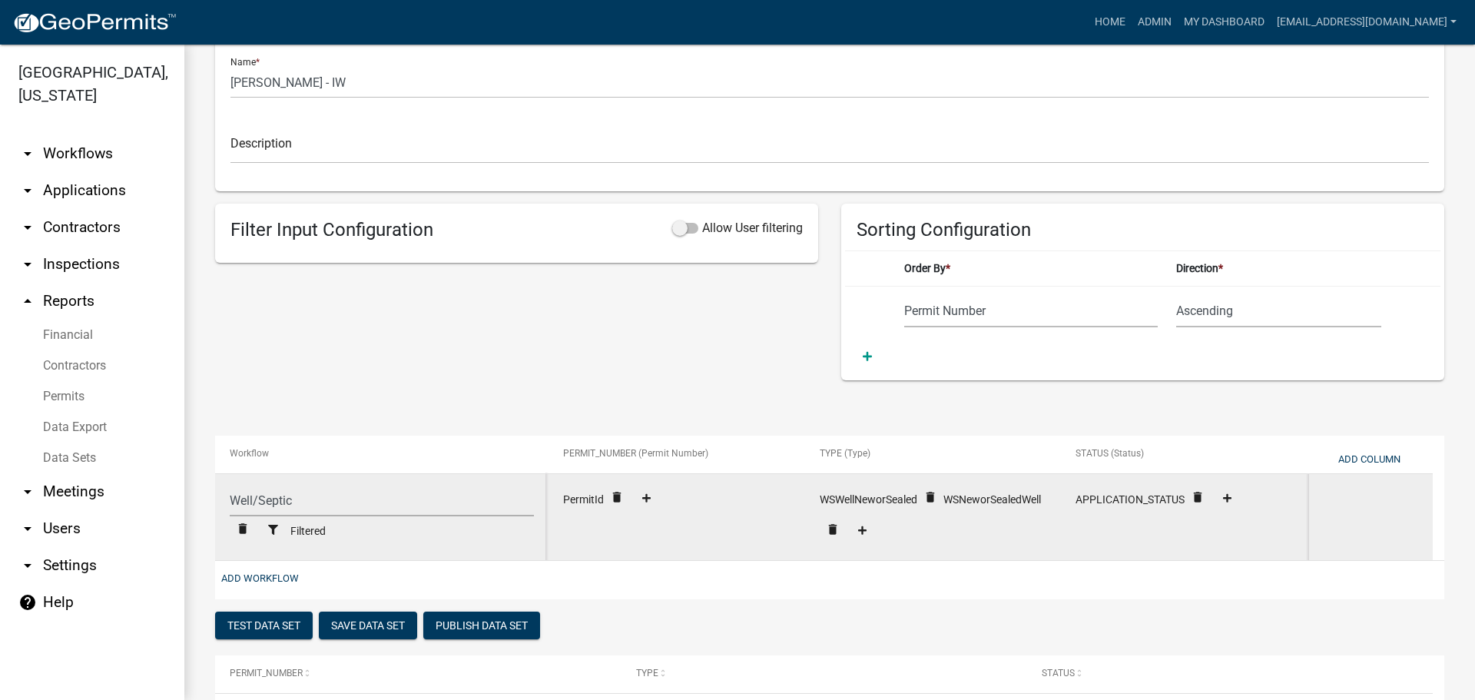
scroll to position [307, 0]
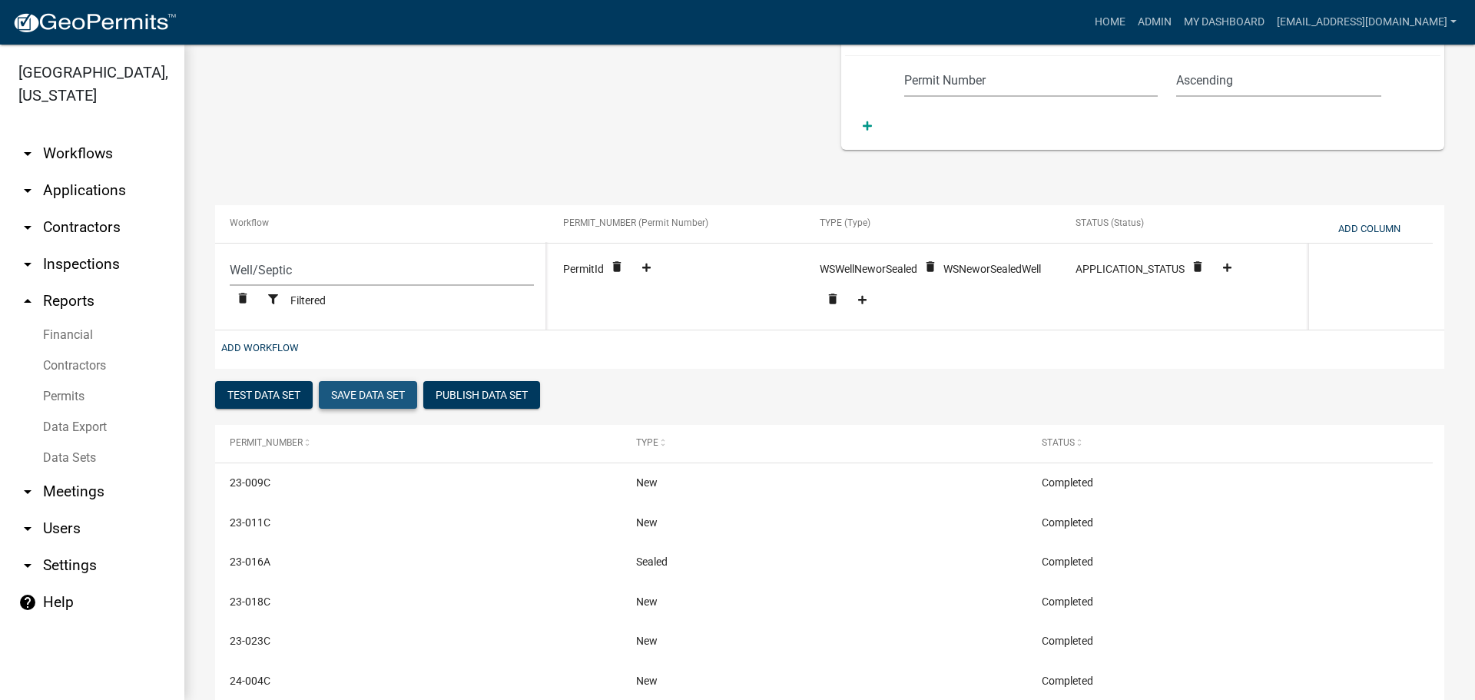
click at [366, 393] on button "Save Data Set" at bounding box center [368, 395] width 98 height 28
select select "Permit Number"
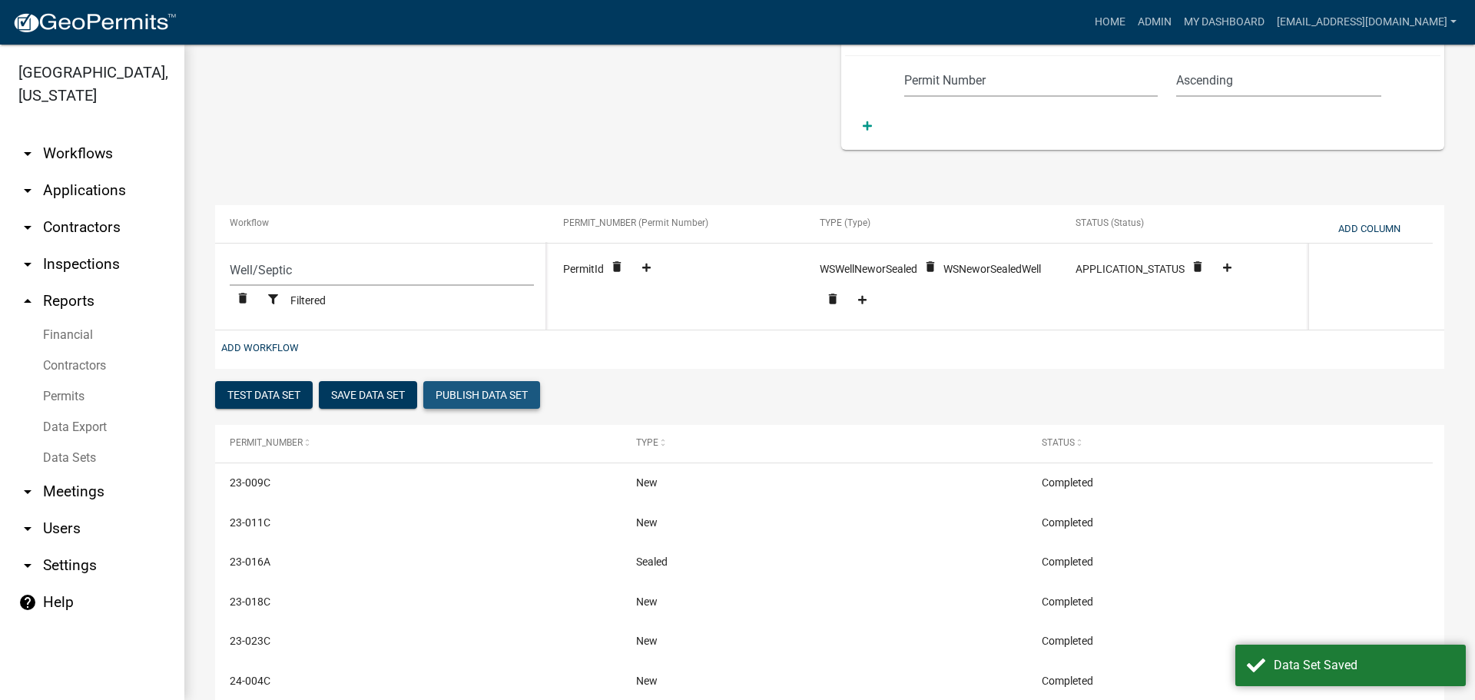
click at [485, 390] on button "Publish Data Set" at bounding box center [481, 395] width 117 height 28
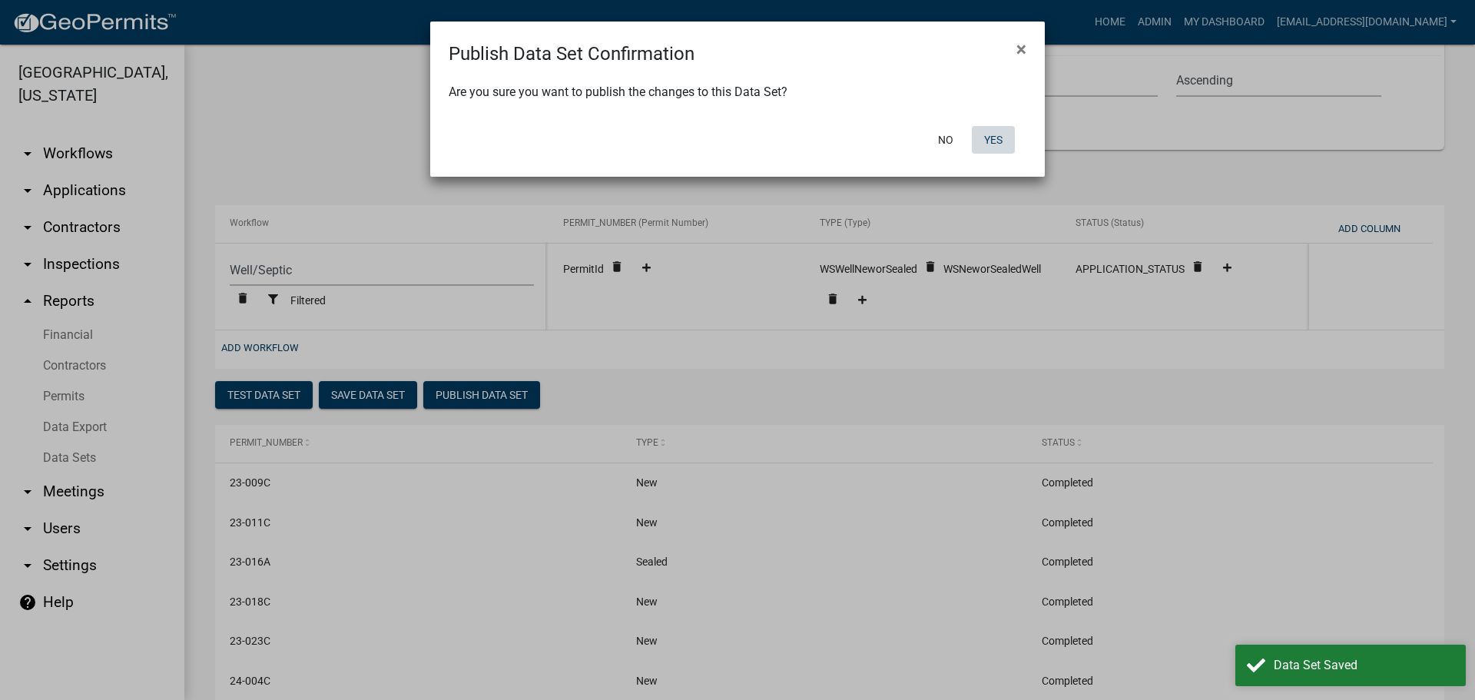
click at [990, 136] on button "Yes" at bounding box center [993, 140] width 43 height 28
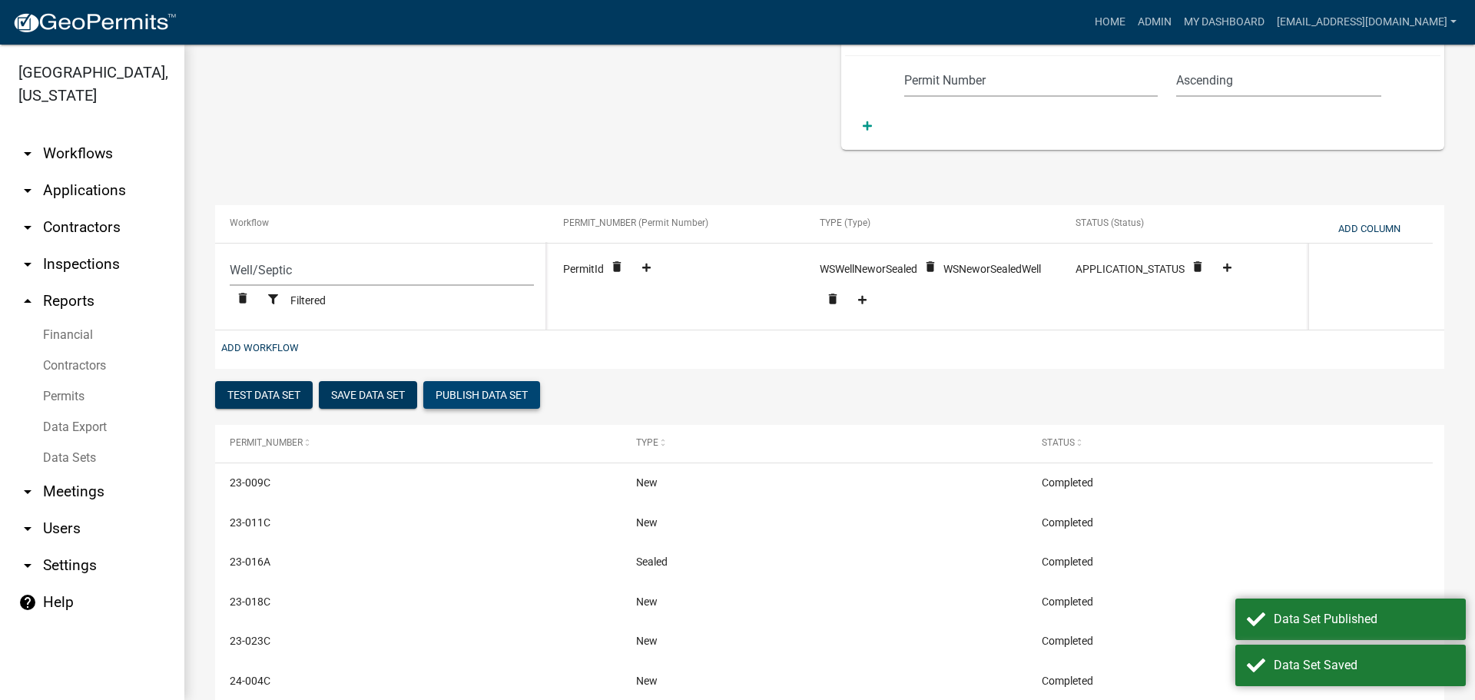
scroll to position [0, 0]
